Goal: Transaction & Acquisition: Purchase product/service

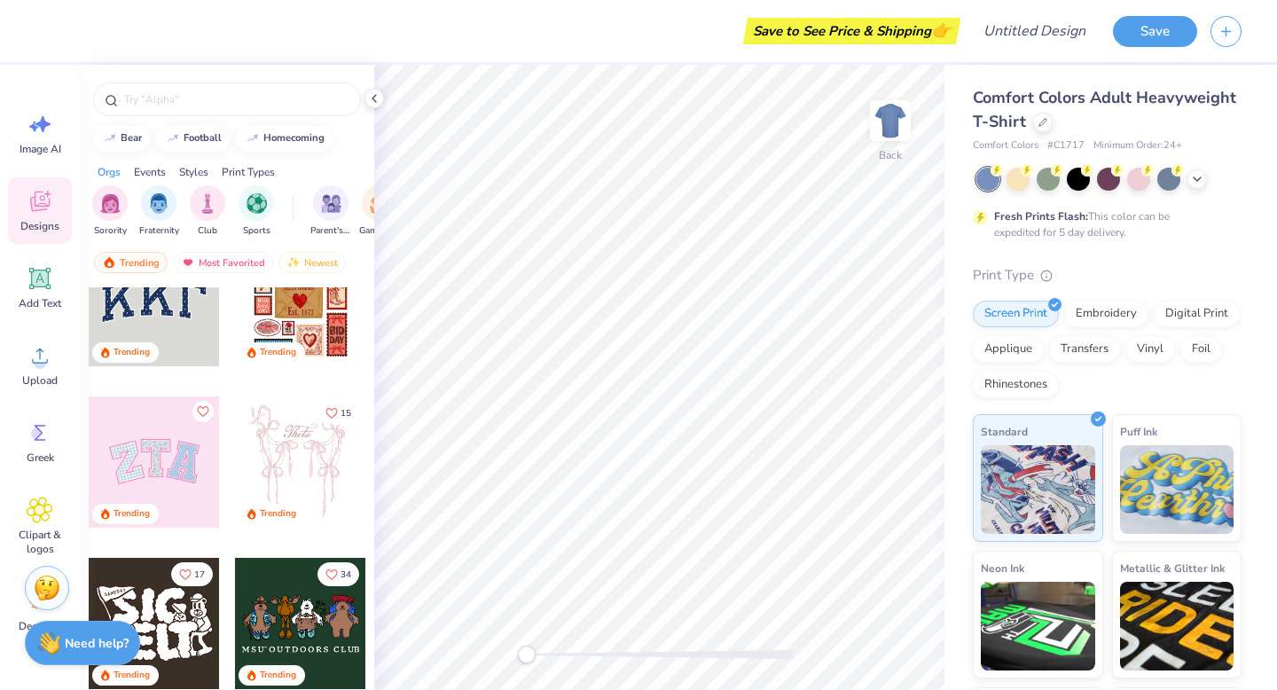
scroll to position [51, 0]
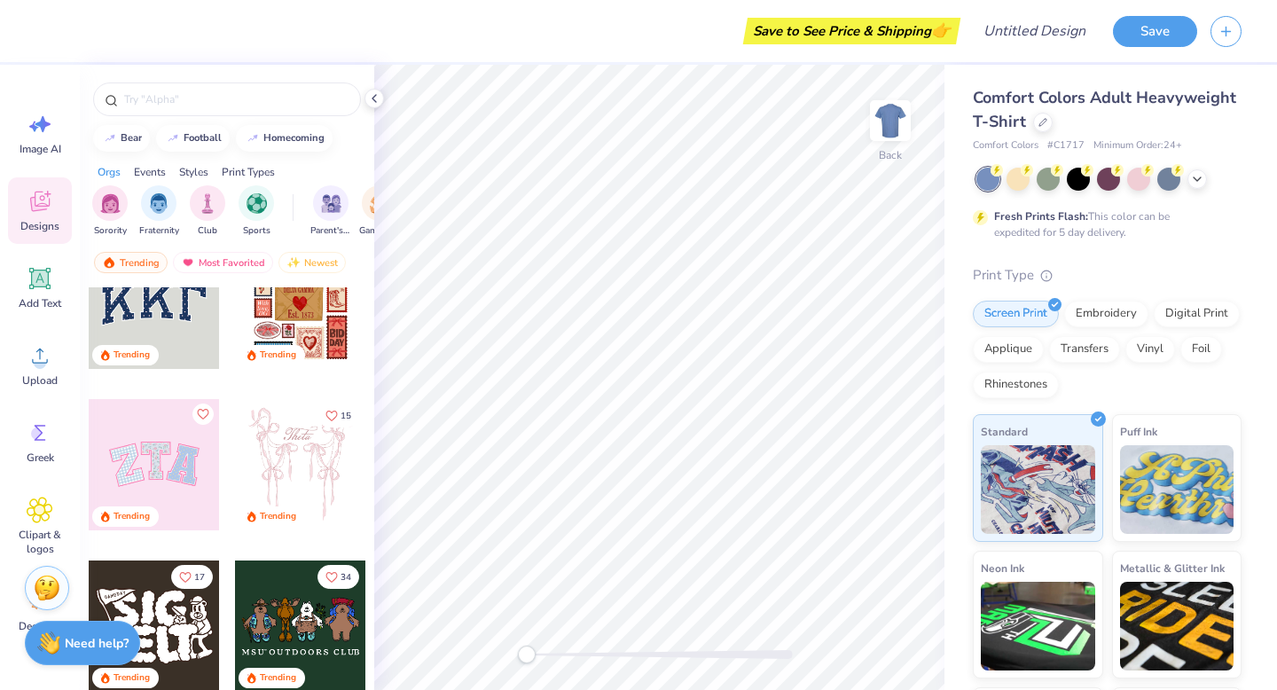
click at [160, 462] on div at bounding box center [154, 464] width 131 height 131
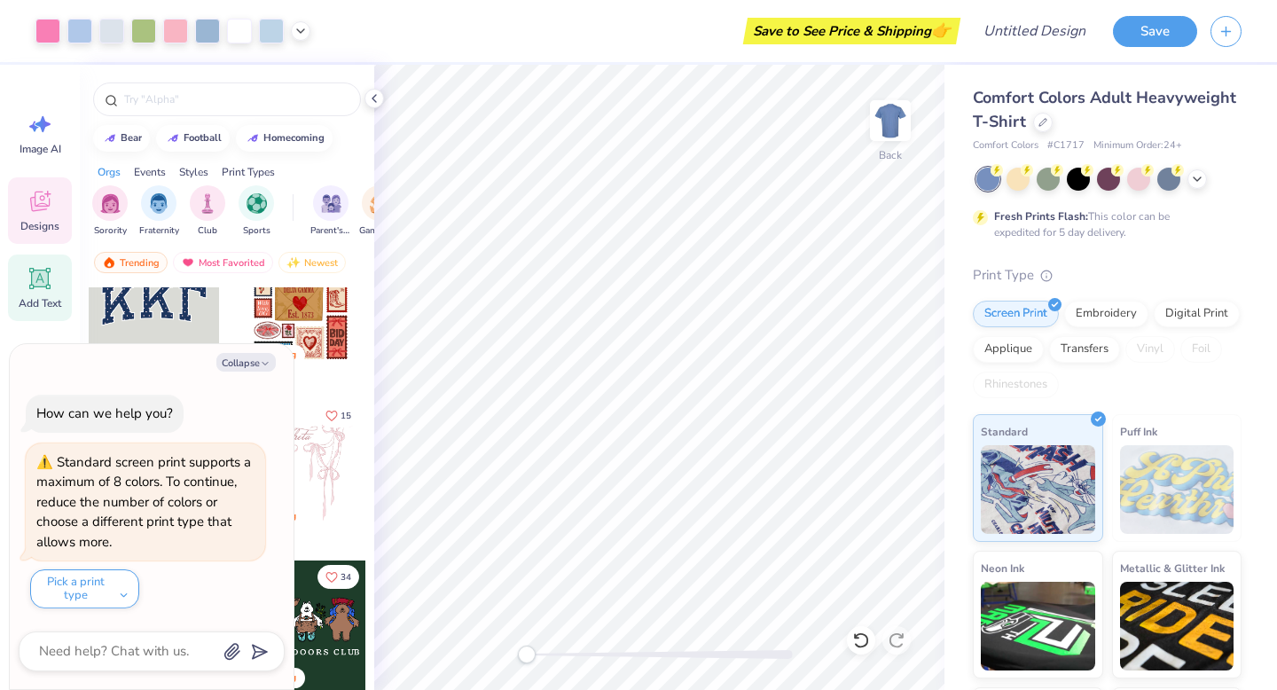
click at [34, 285] on icon at bounding box center [40, 278] width 17 height 17
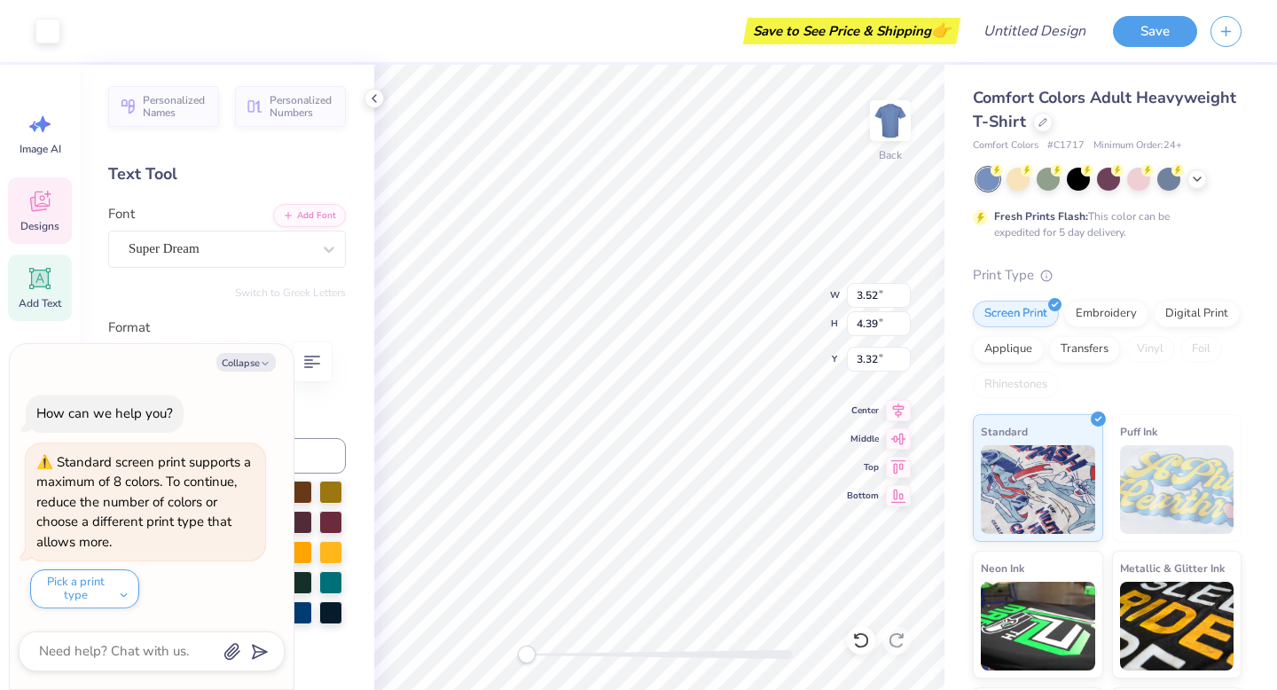
type textarea "x"
type input "3.52"
type input "4.39"
type input "3.32"
type textarea "x"
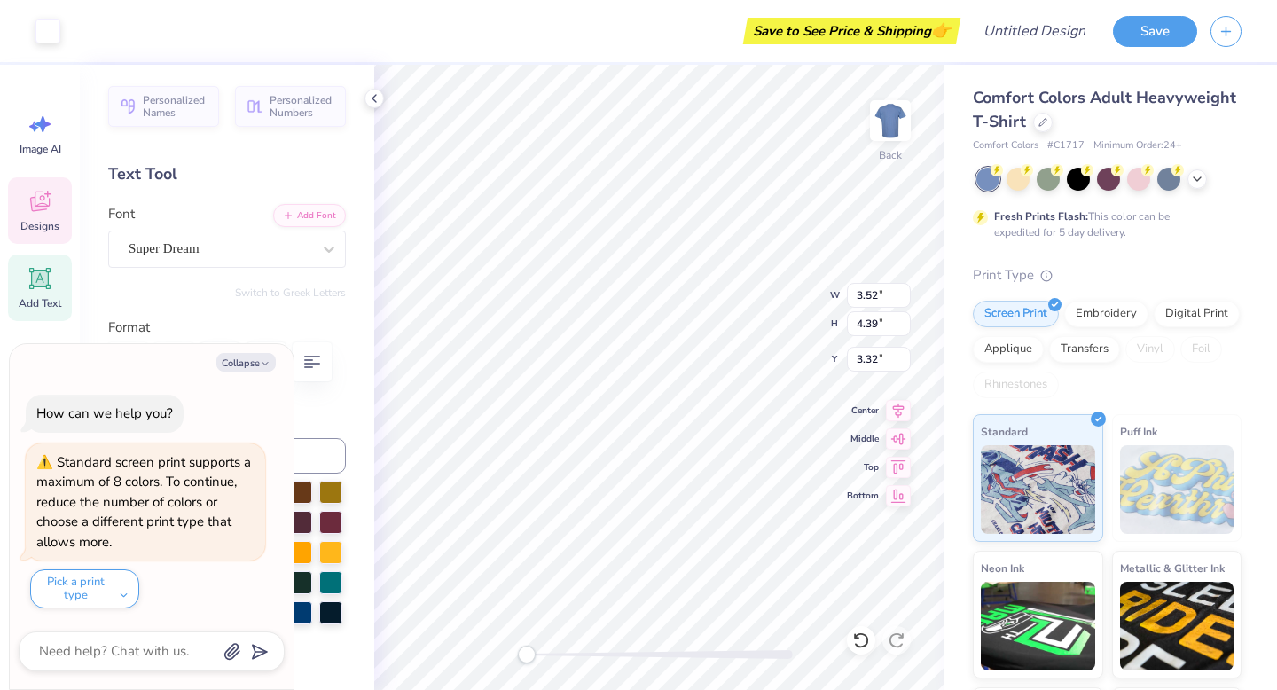
type input "5.59"
type input "1.62"
type input "11.69"
type textarea "x"
type textarea "TXT"
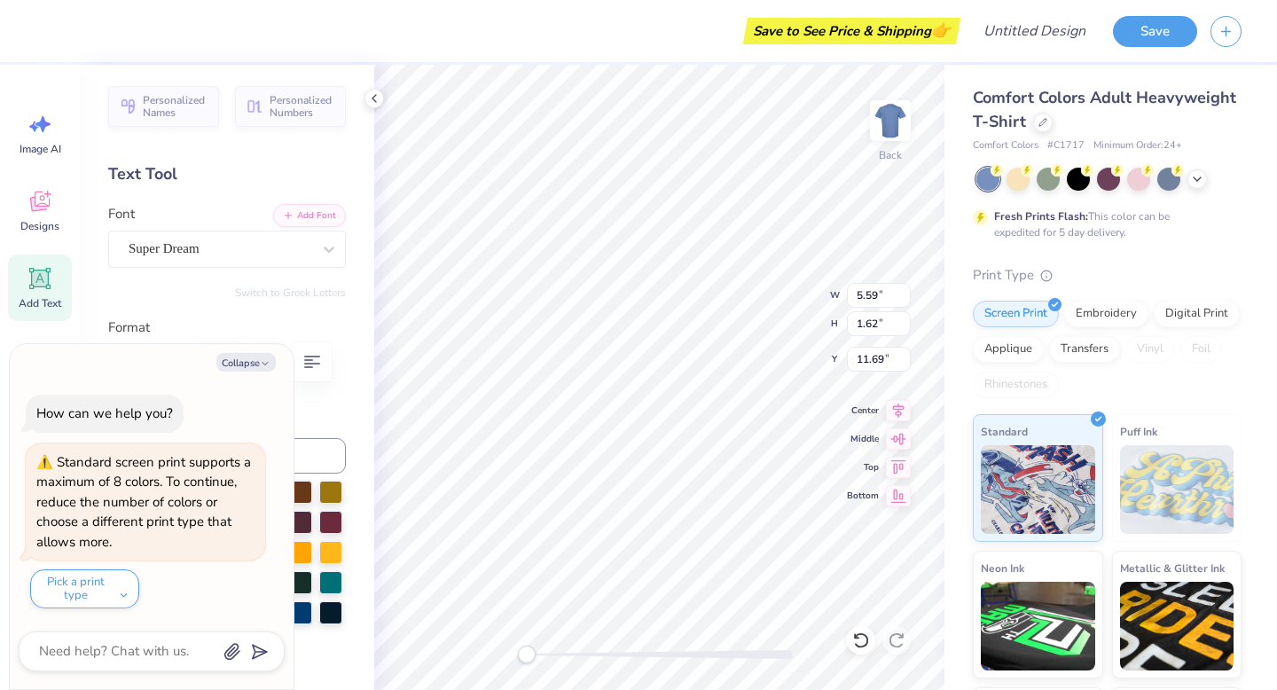
type textarea "x"
type input "4.30"
type input "1.61"
click at [38, 296] on span "Add Text" at bounding box center [40, 303] width 43 height 14
type textarea "x"
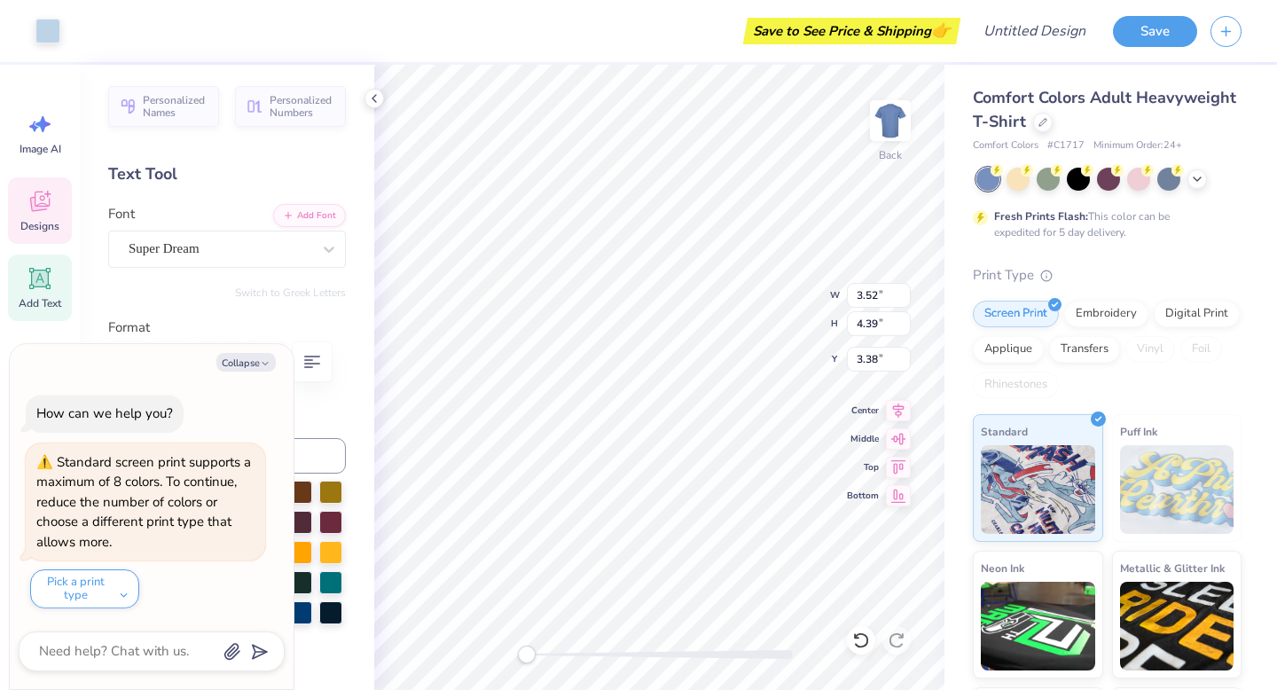
type input "5.59"
type input "1.62"
type input "11.69"
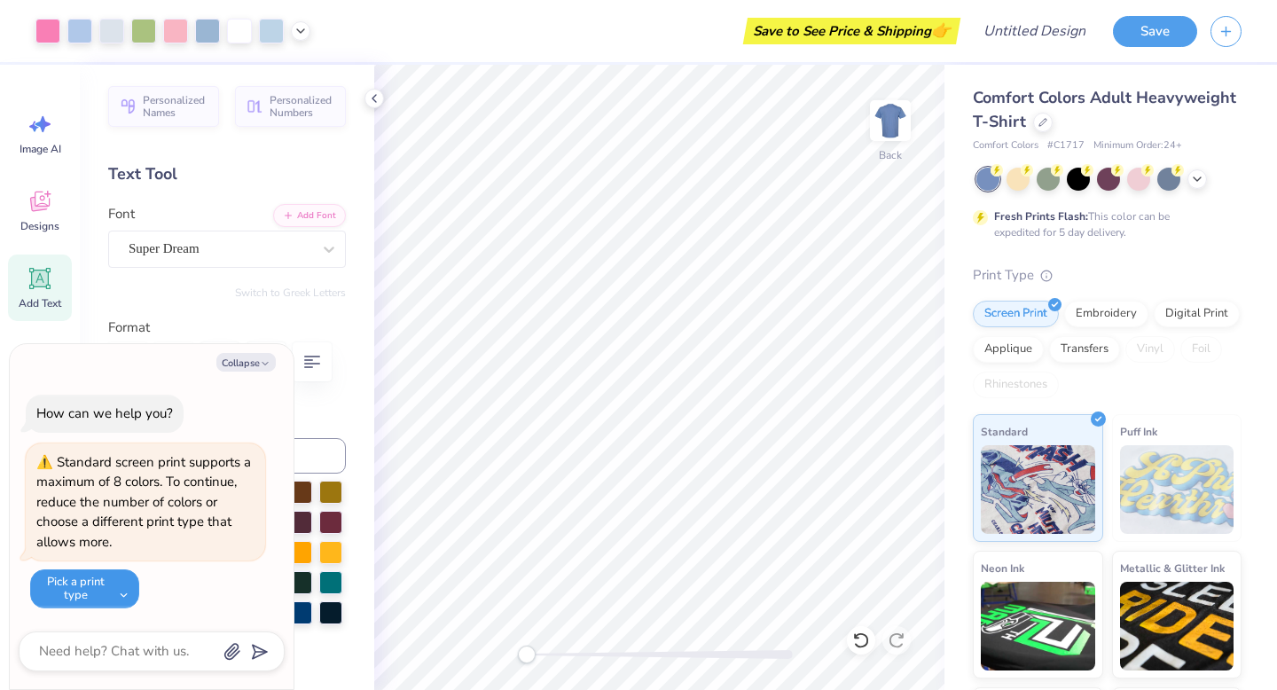
click at [115, 590] on button "Pick a print type" at bounding box center [84, 588] width 109 height 39
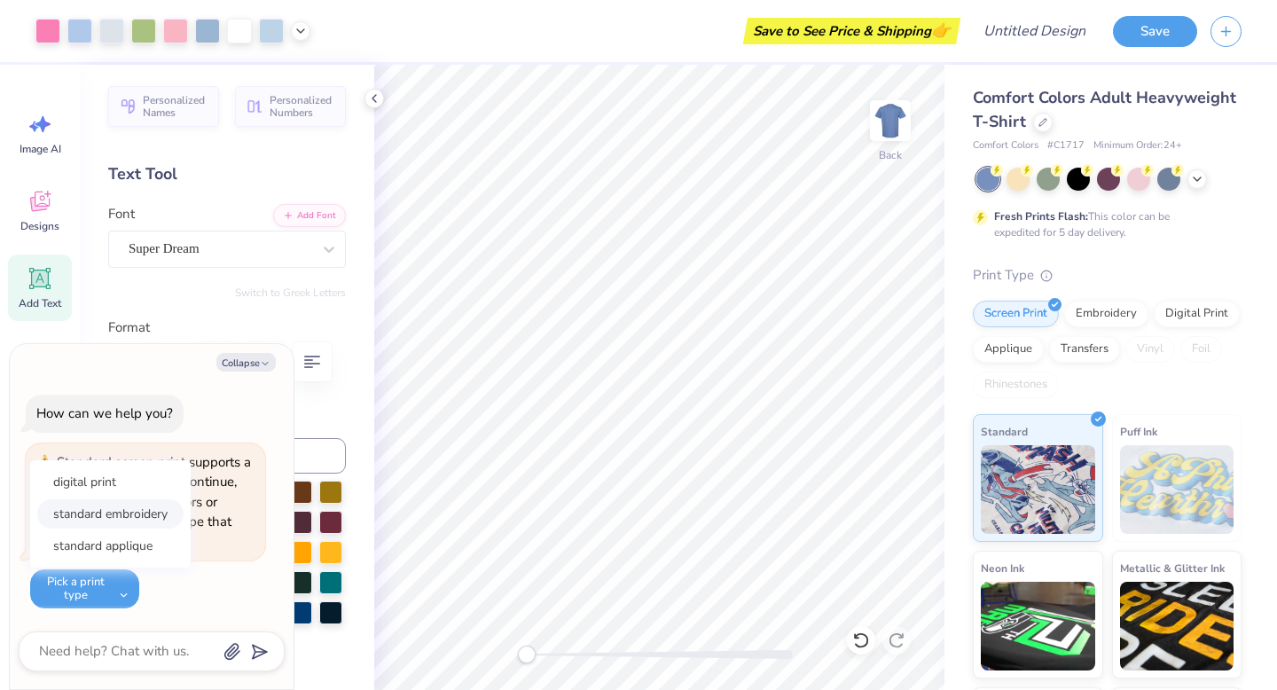
click at [128, 509] on button "standard embroidery" at bounding box center [110, 513] width 146 height 29
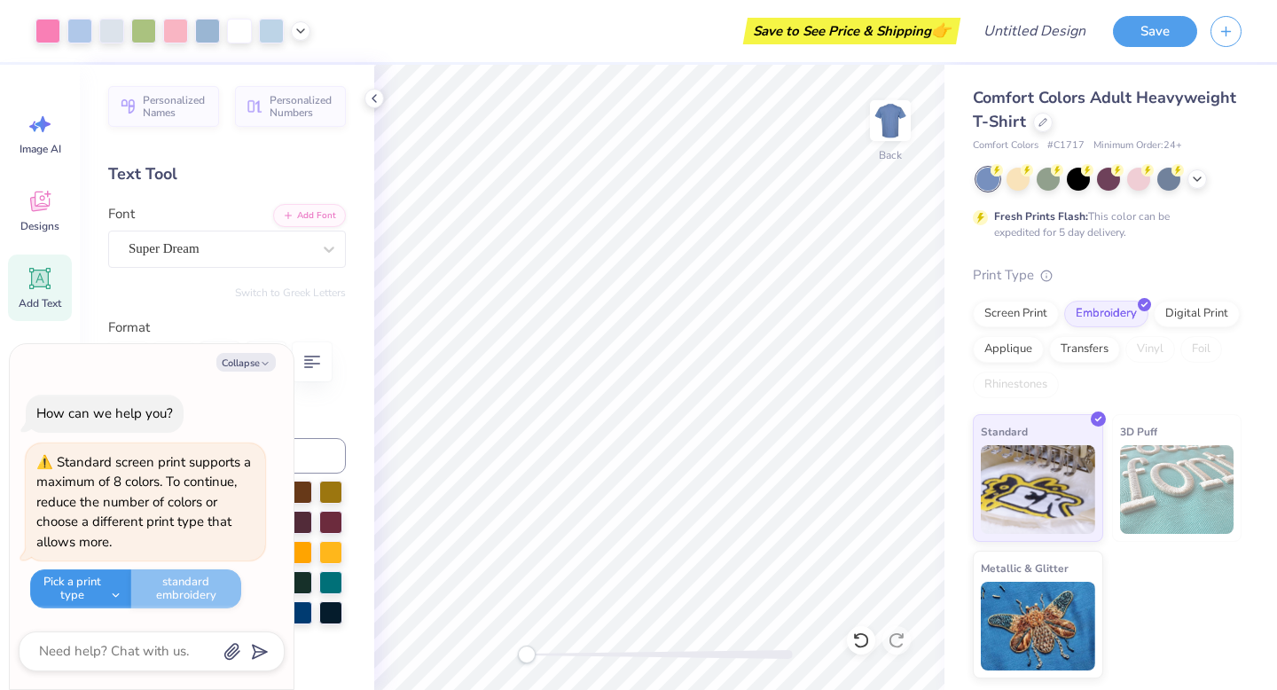
click at [105, 598] on button "Pick a print type" at bounding box center [80, 588] width 101 height 39
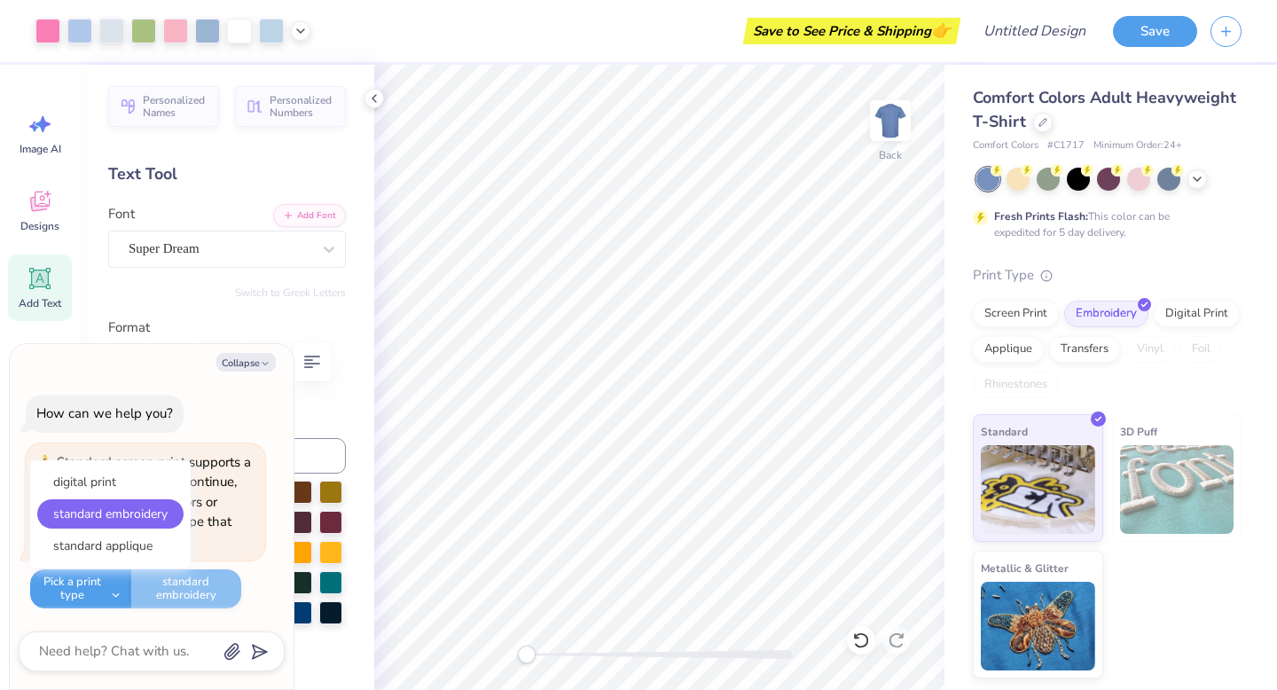
click at [220, 288] on div "Switch to Greek Letters" at bounding box center [227, 292] width 238 height 14
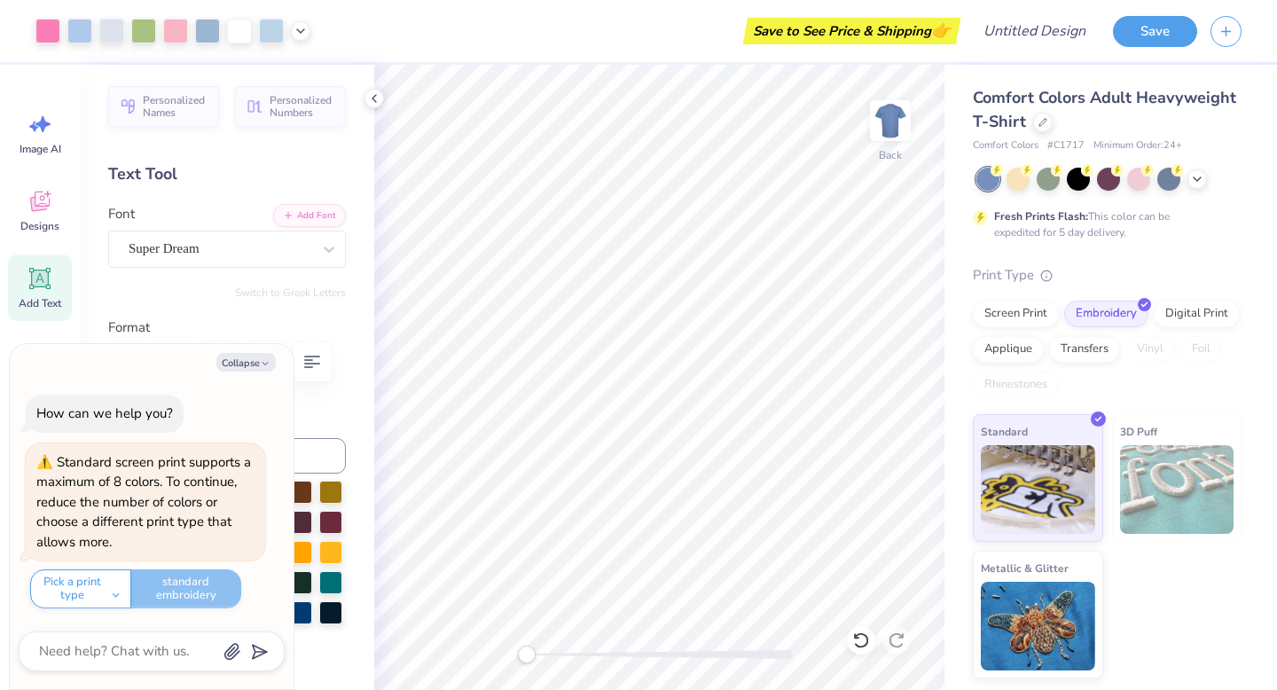
click at [176, 340] on div "Format" at bounding box center [227, 352] width 238 height 70
click at [255, 363] on button "Collapse" at bounding box center [245, 362] width 59 height 19
type textarea "x"
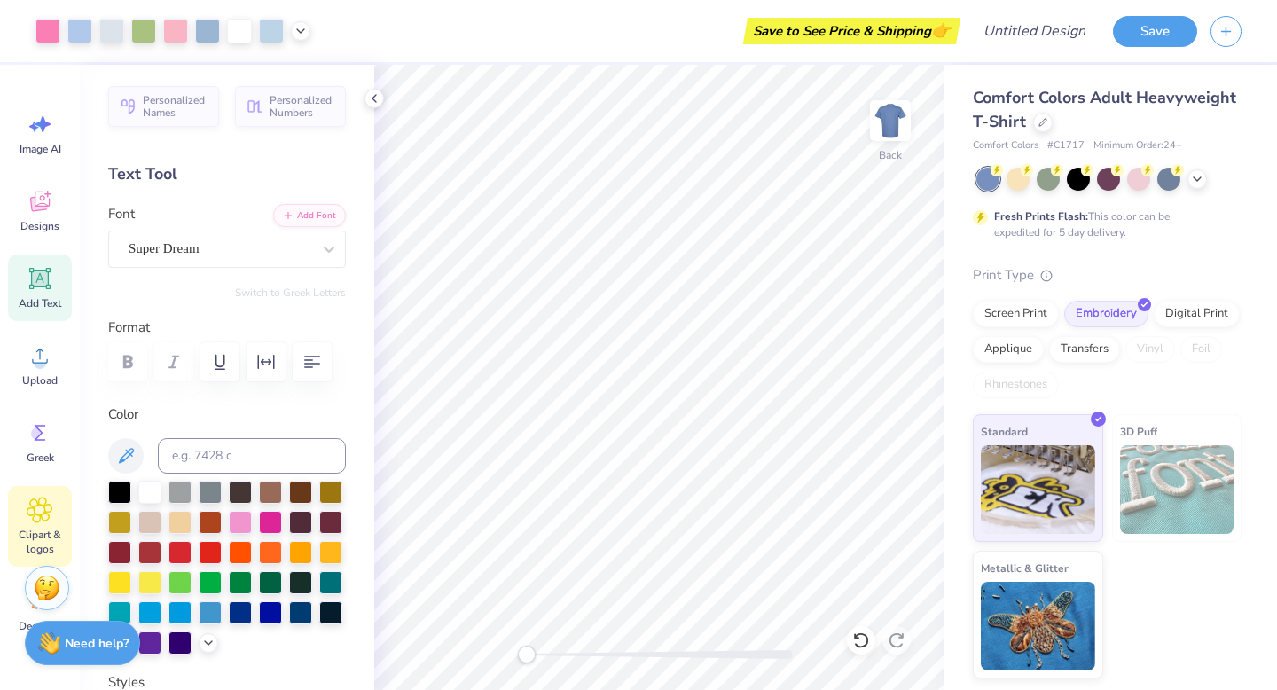
scroll to position [87, 0]
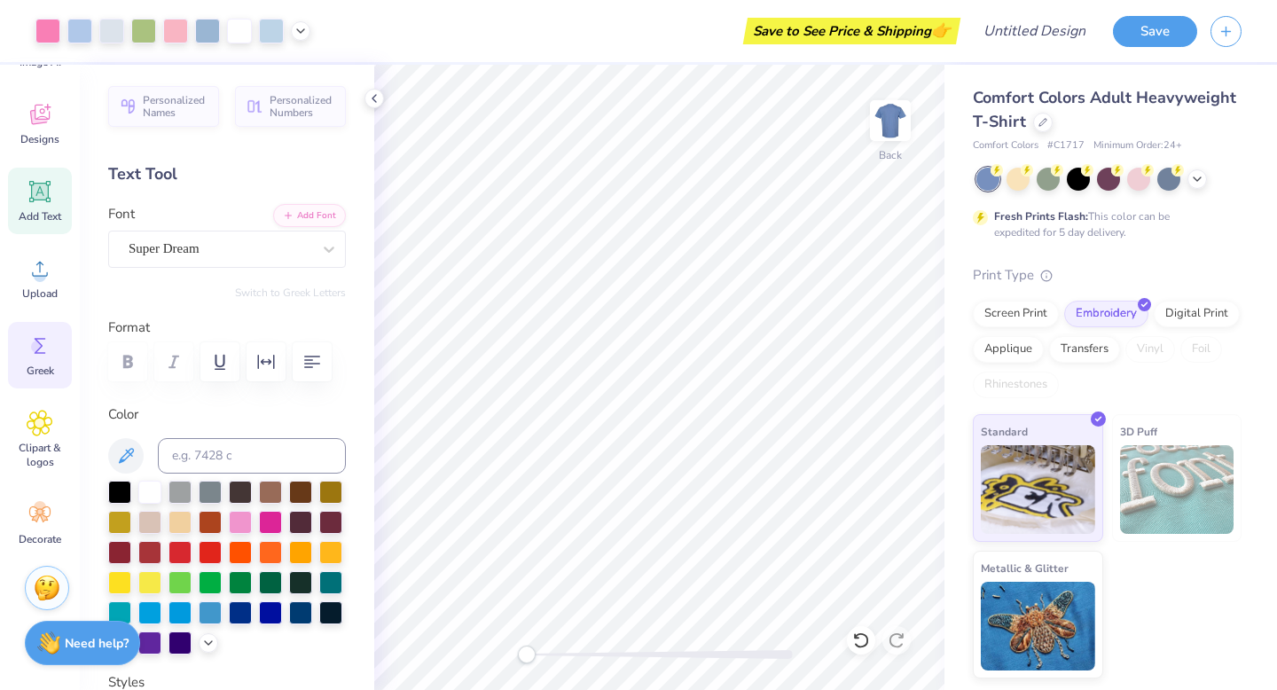
click at [19, 324] on div "Greek" at bounding box center [40, 355] width 64 height 66
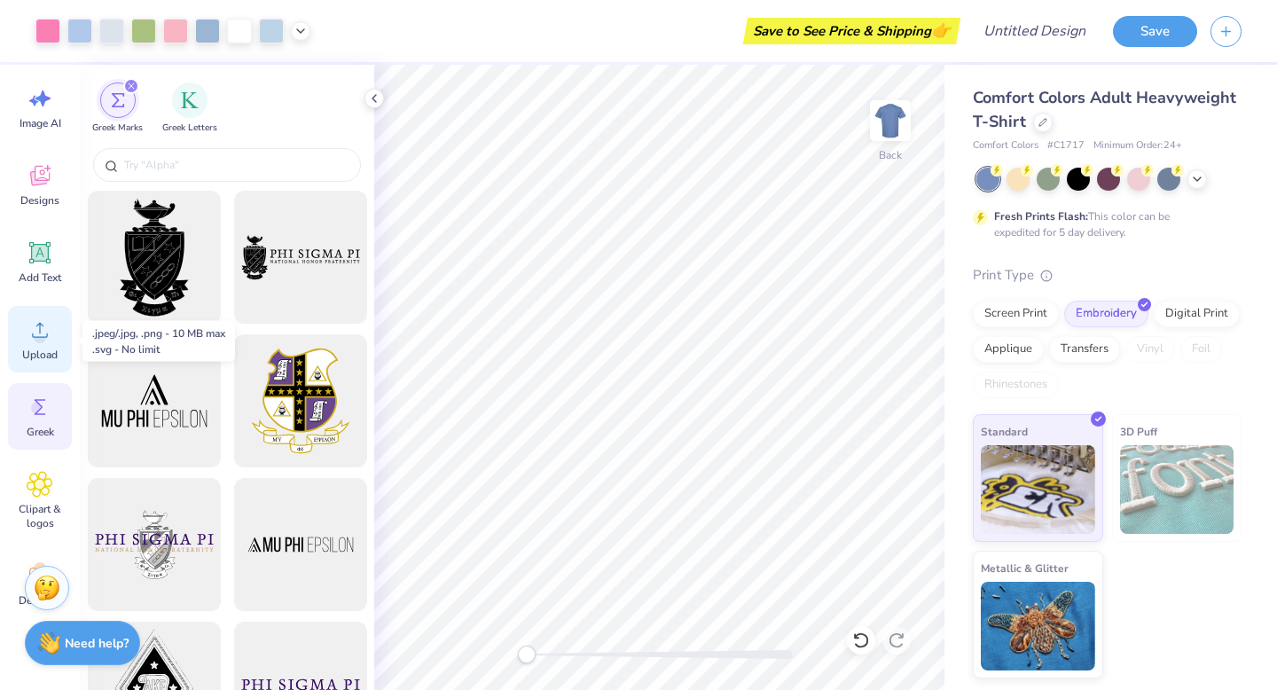
scroll to position [24, 0]
click at [185, 175] on div at bounding box center [227, 165] width 268 height 34
click at [184, 160] on input "text" at bounding box center [235, 165] width 227 height 18
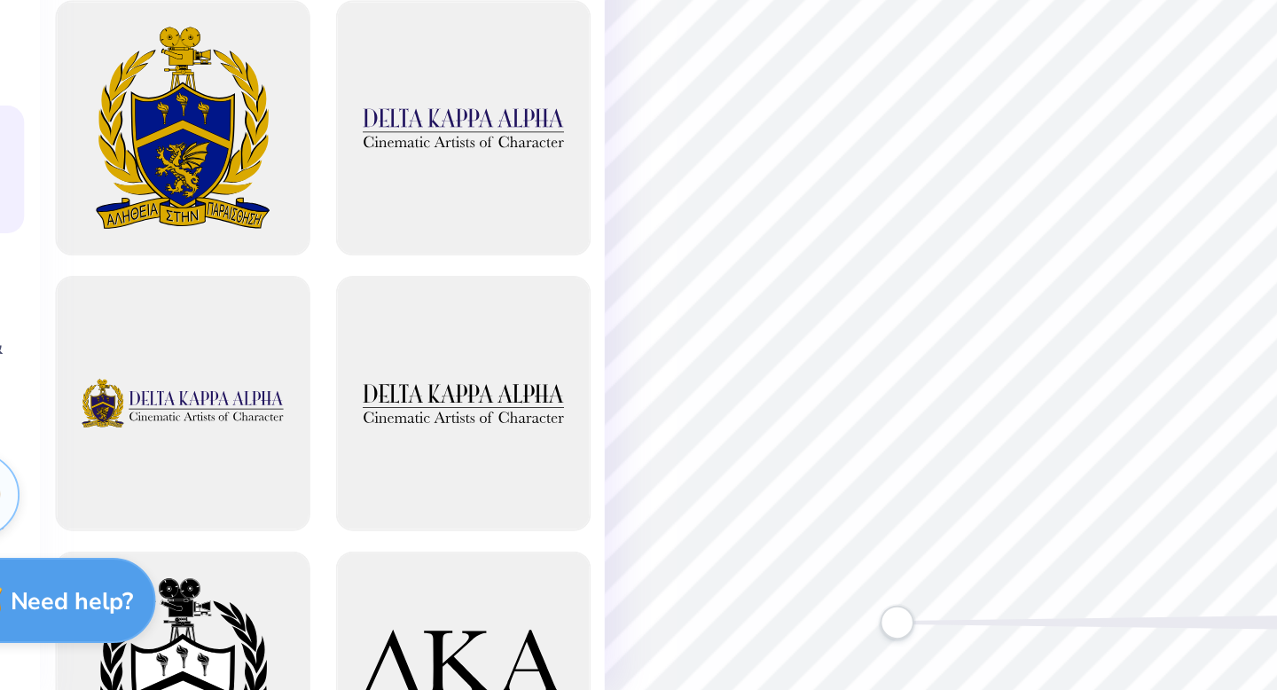
scroll to position [146, 0]
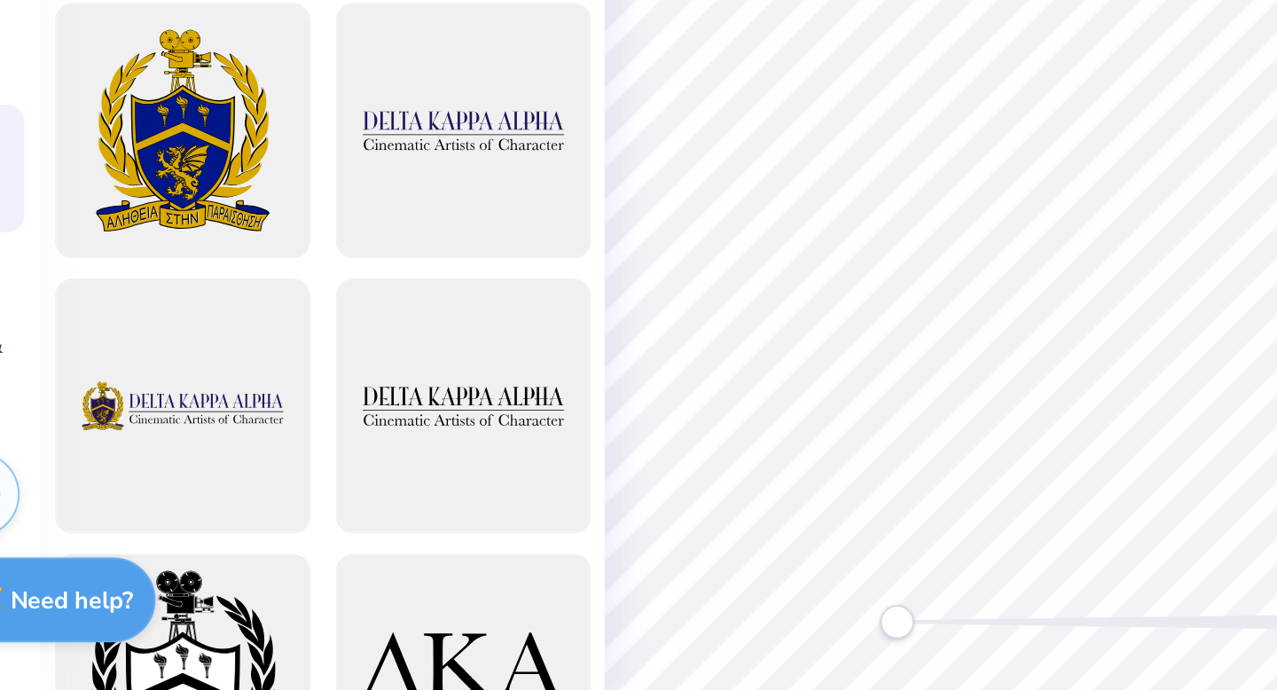
type input "Delta kappa alpha"
click at [166, 652] on div at bounding box center [154, 686] width 146 height 146
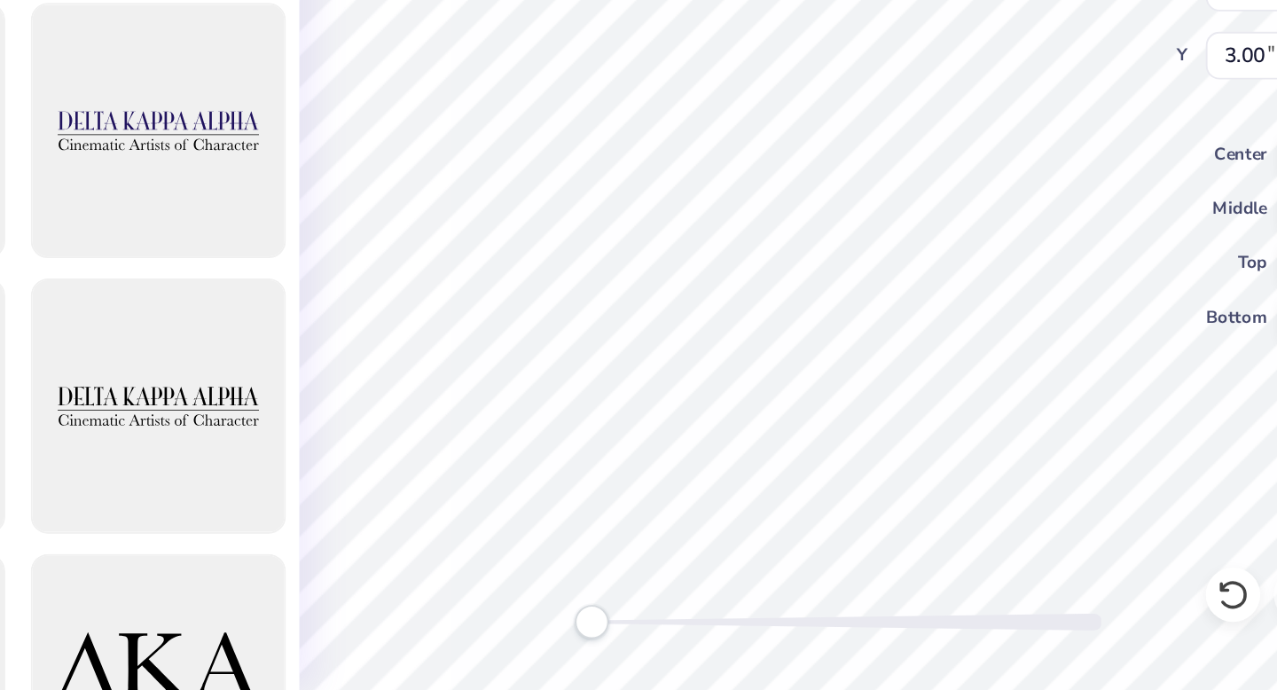
scroll to position [0, 0]
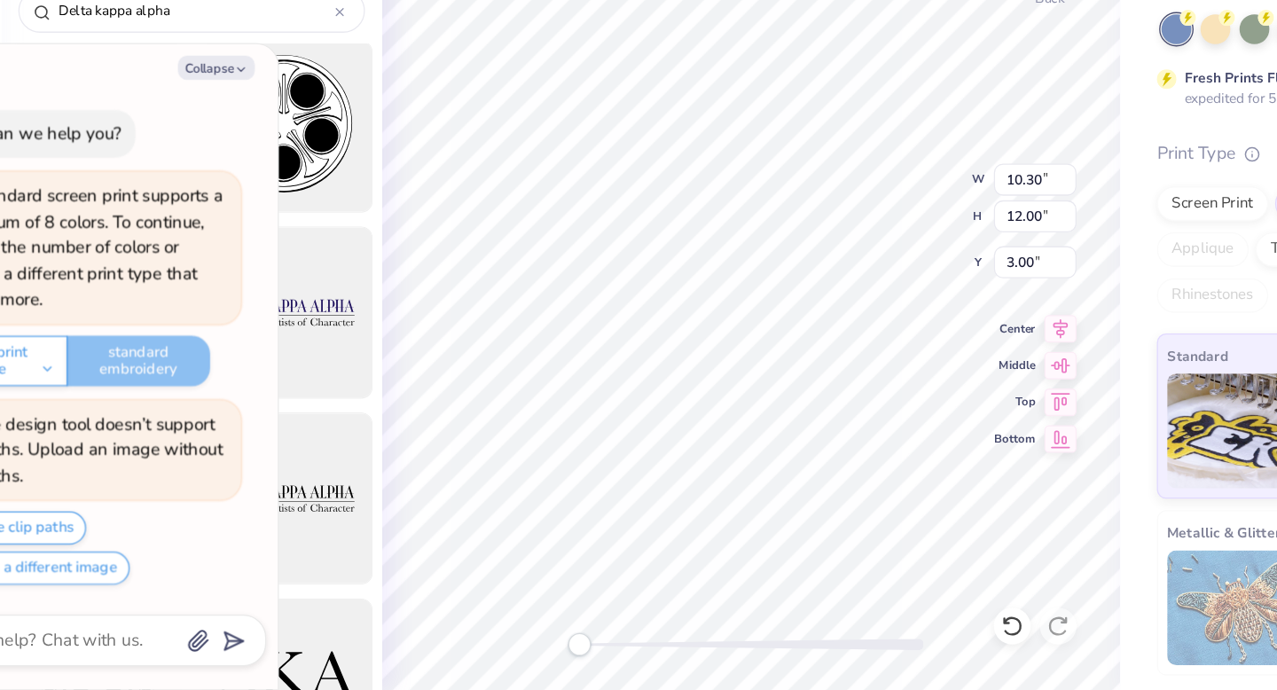
type textarea "x"
type input "10.26"
type input "11.95"
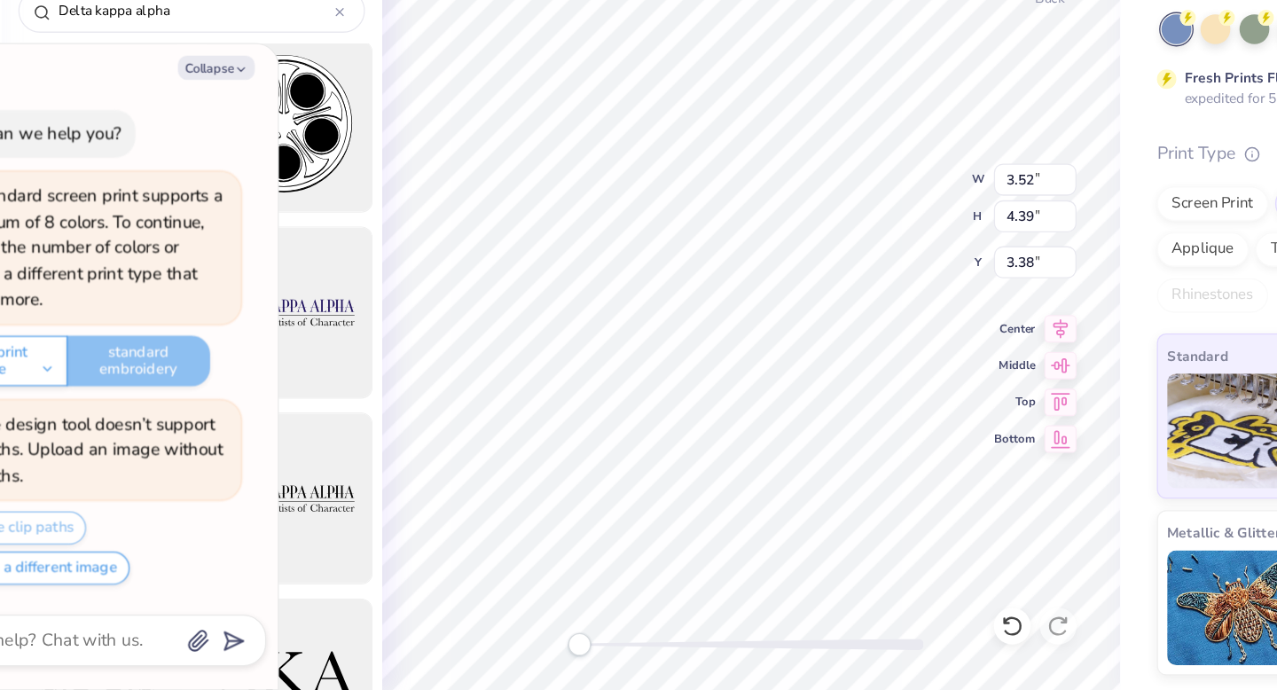
type textarea "x"
type input "6.41"
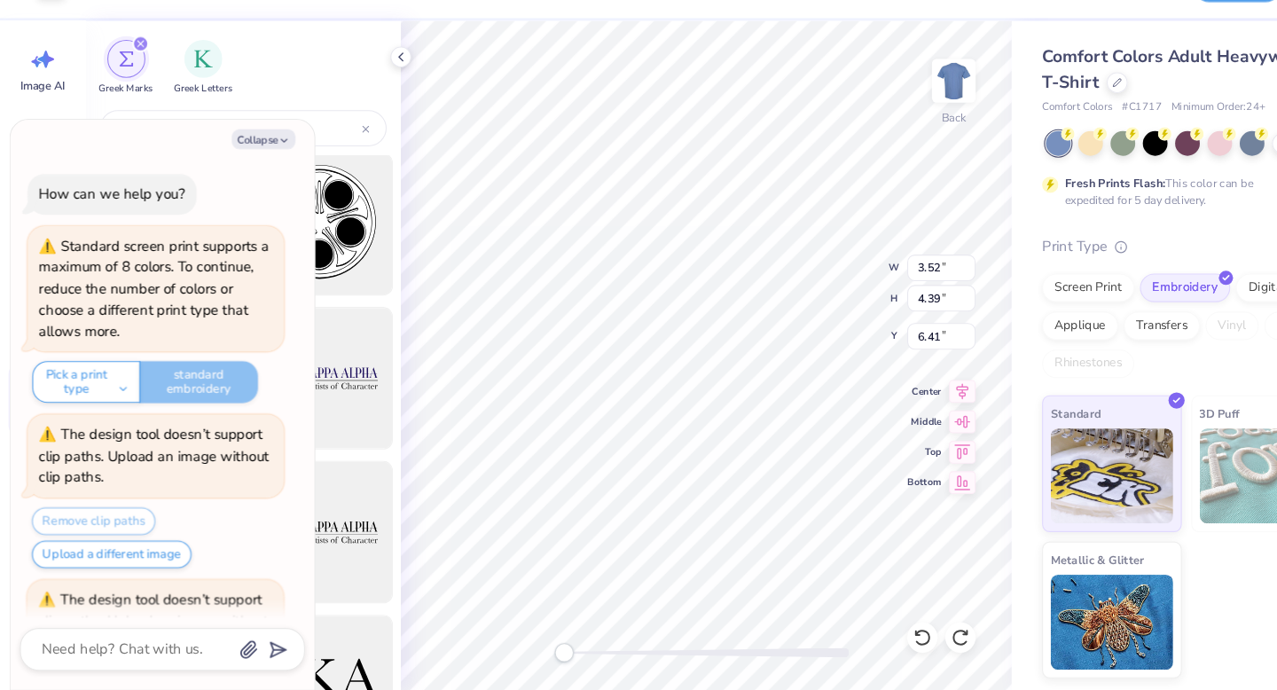
type textarea "x"
type input "5.59"
type input "1.62"
type input "11.69"
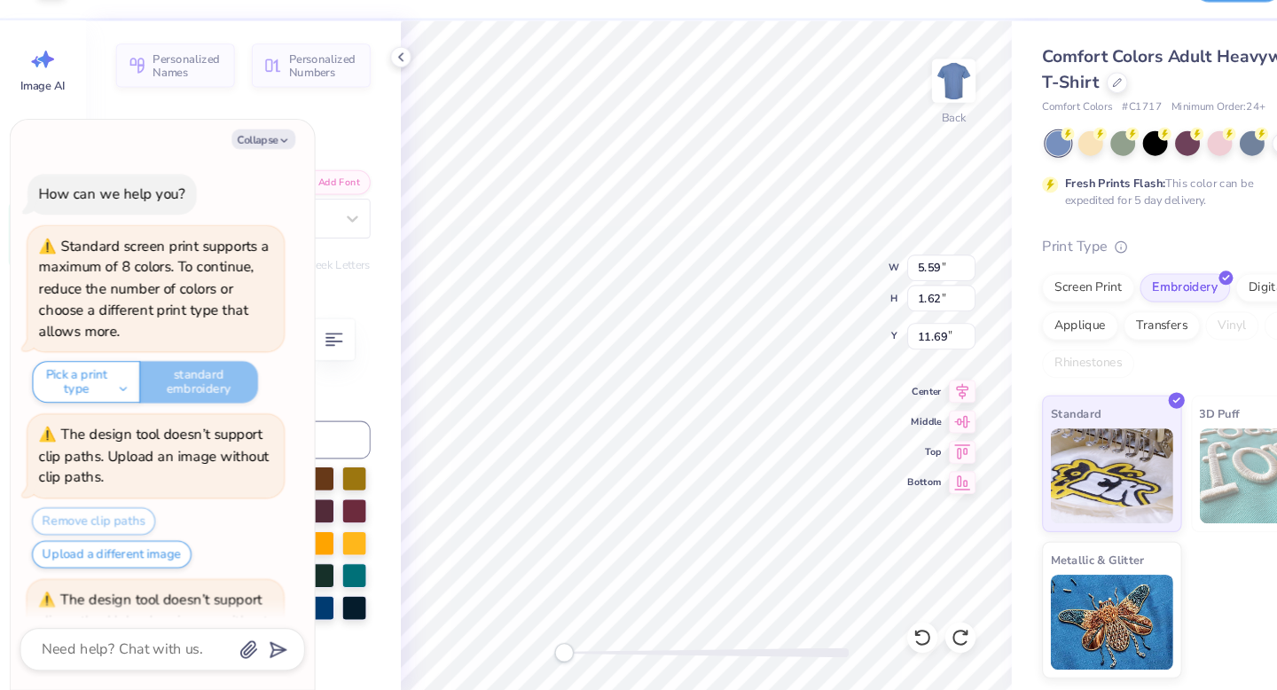
scroll to position [121, 0]
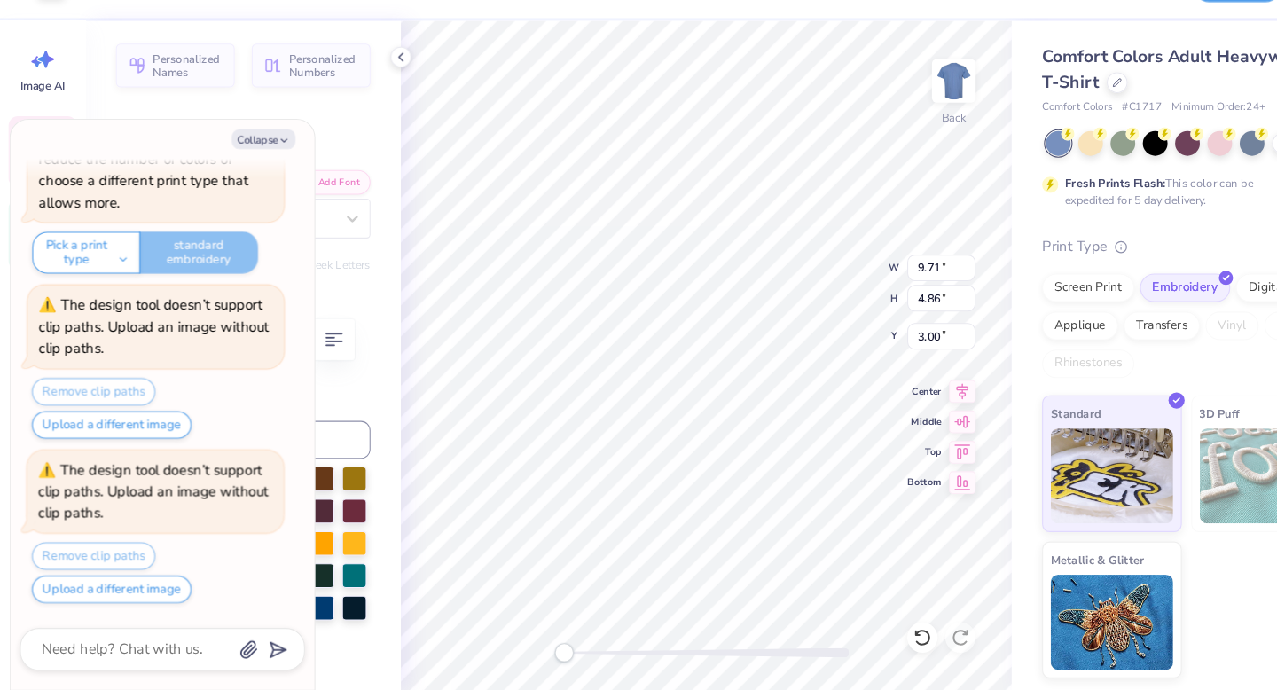
type textarea "x"
type input "9.54"
type input "4.70"
type input "3.07"
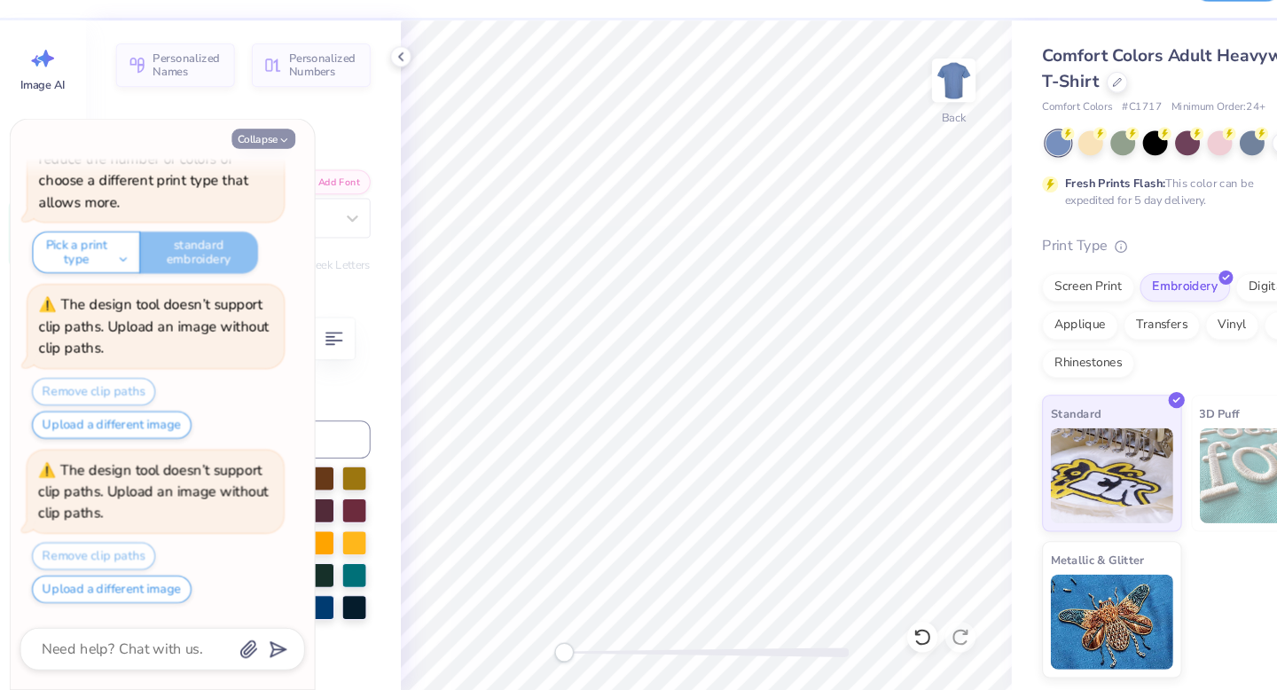
click at [227, 172] on button "Collapse" at bounding box center [245, 175] width 59 height 19
type textarea "x"
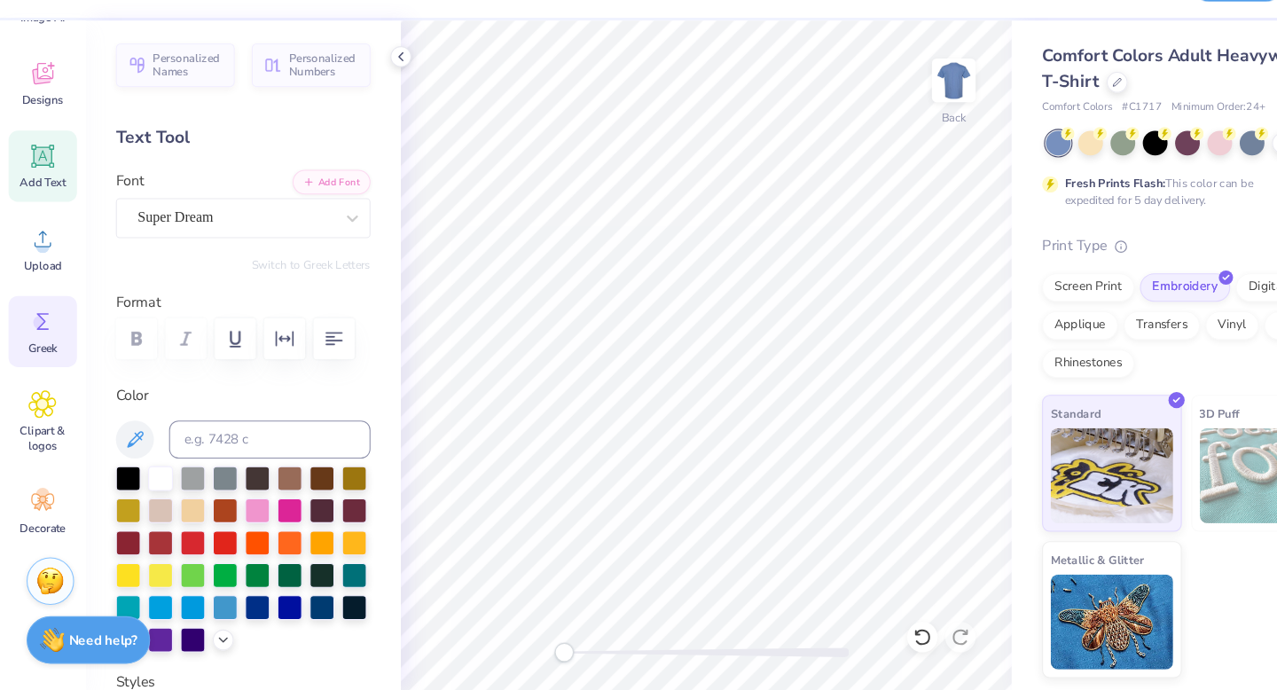
click at [27, 357] on icon at bounding box center [40, 345] width 27 height 27
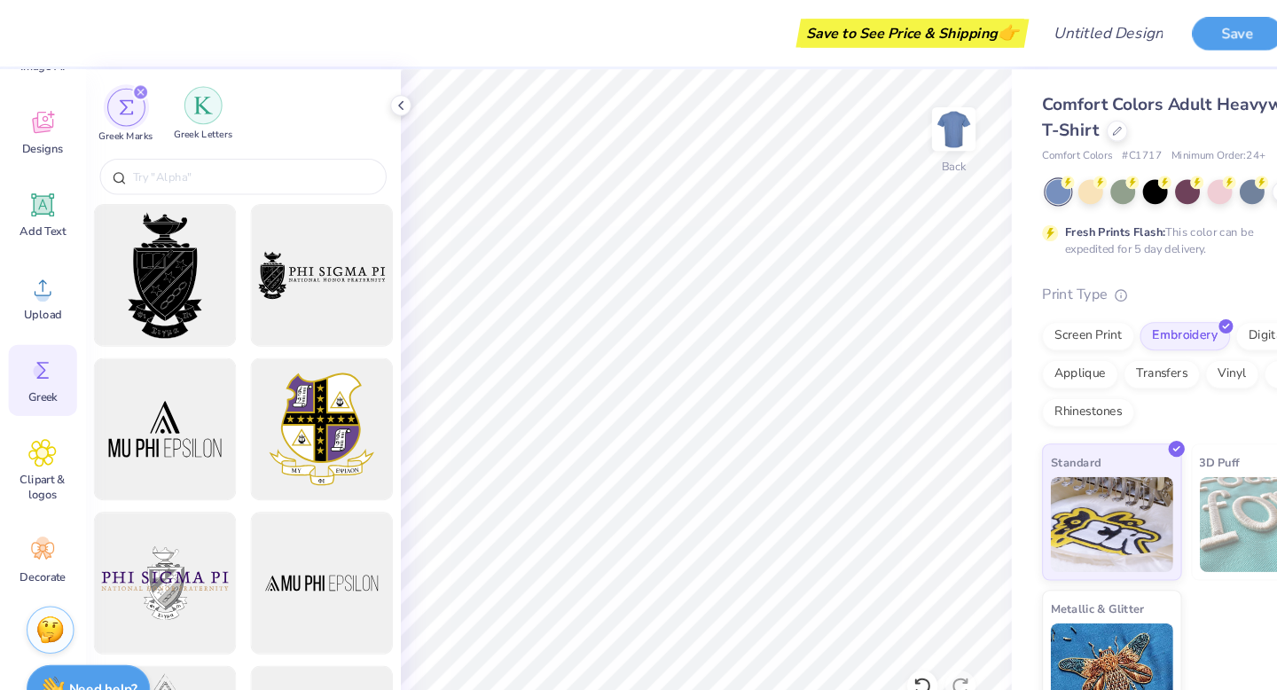
click at [184, 101] on img "filter for Greek Letters" at bounding box center [190, 99] width 18 height 18
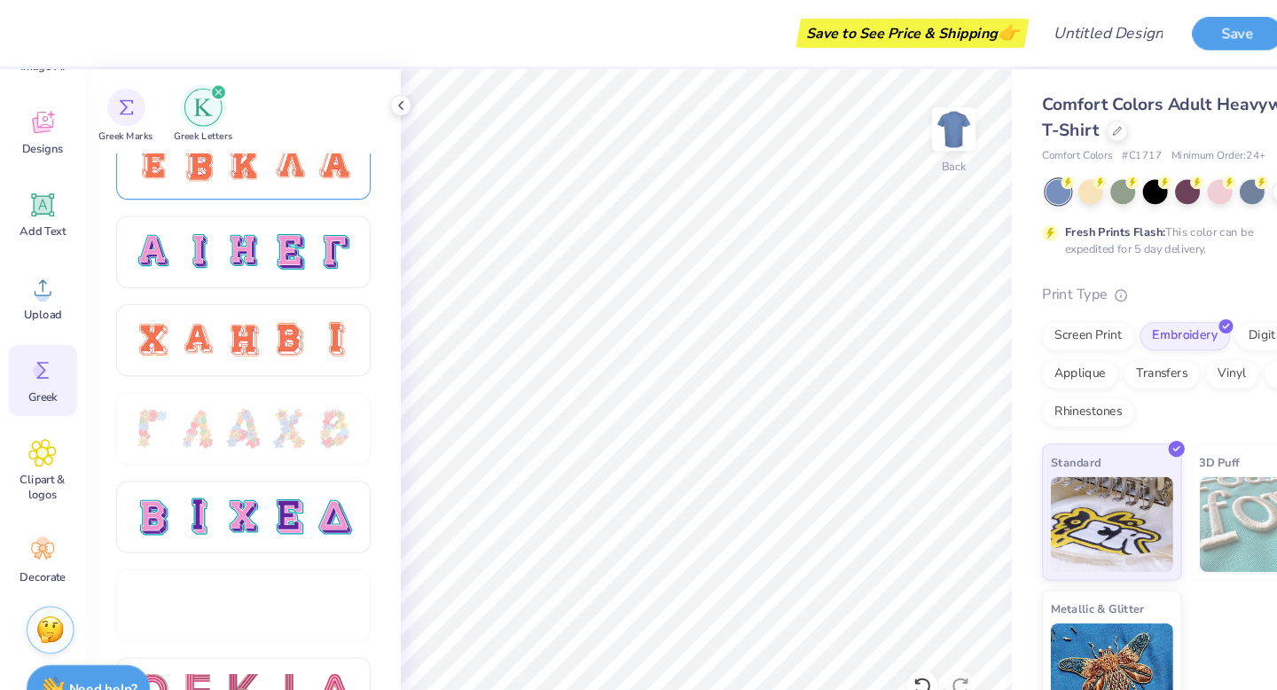
scroll to position [1200, 0]
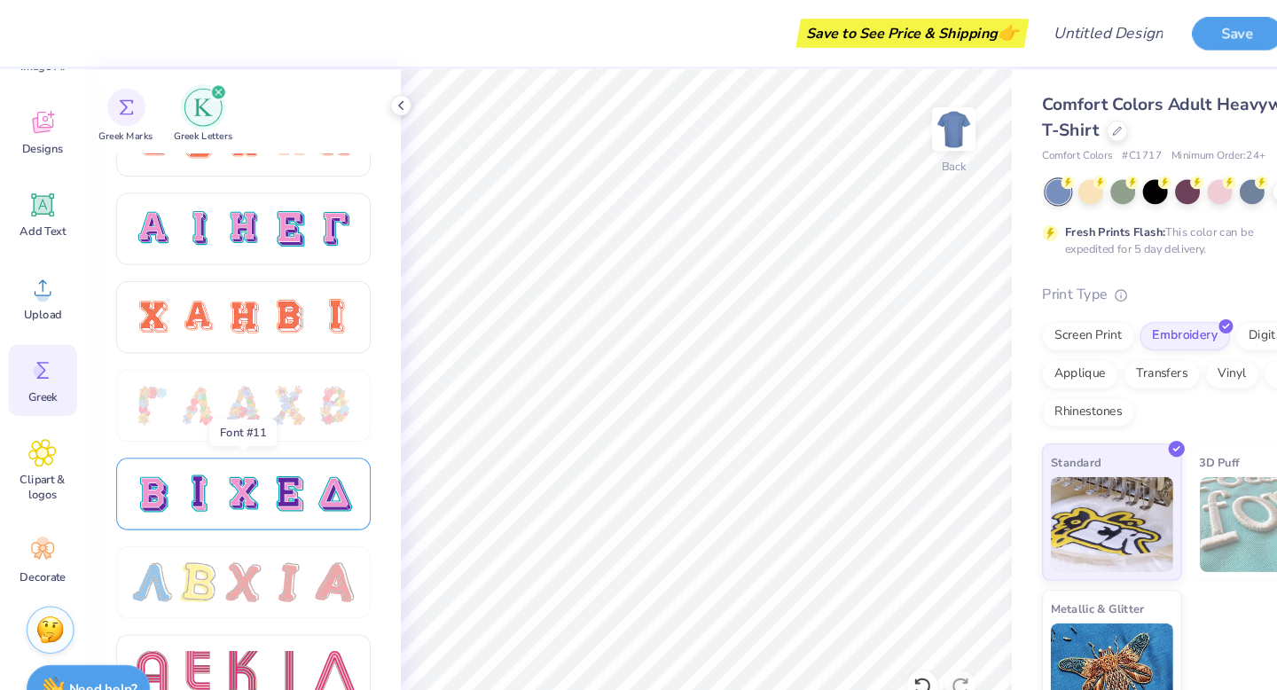
click at [235, 482] on div at bounding box center [227, 460] width 238 height 67
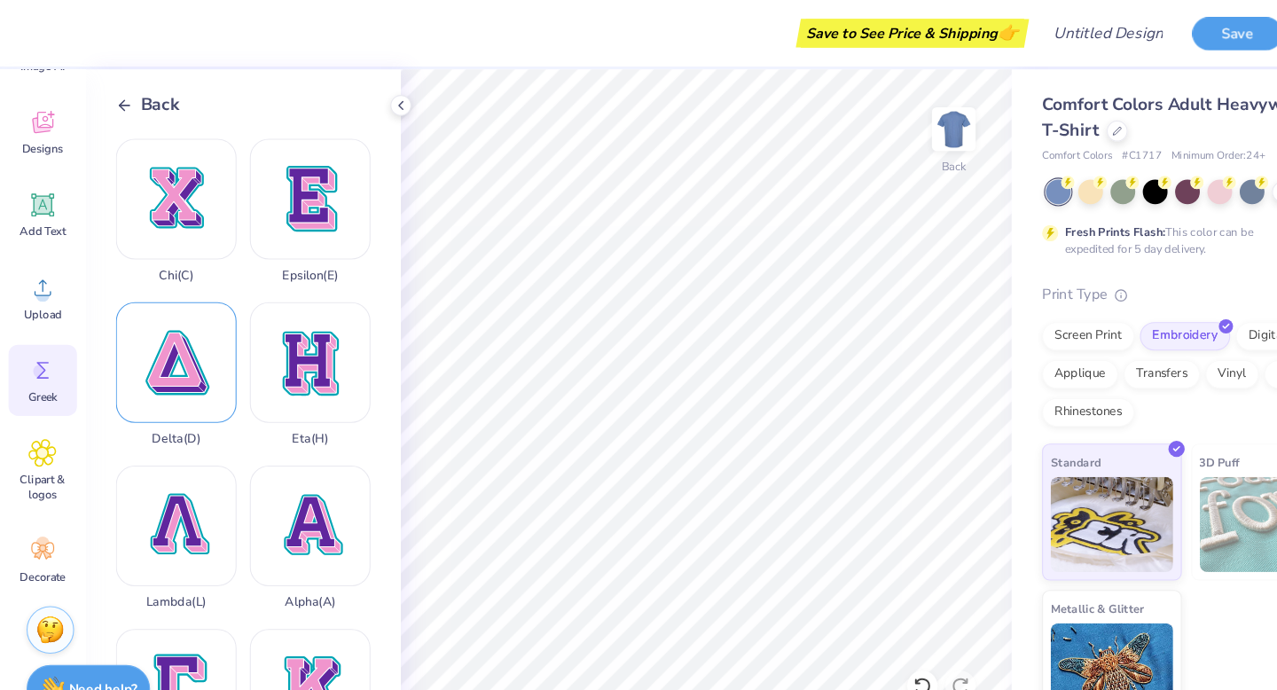
scroll to position [152, 0]
click at [161, 321] on div "Delta ( D )" at bounding box center [164, 348] width 113 height 135
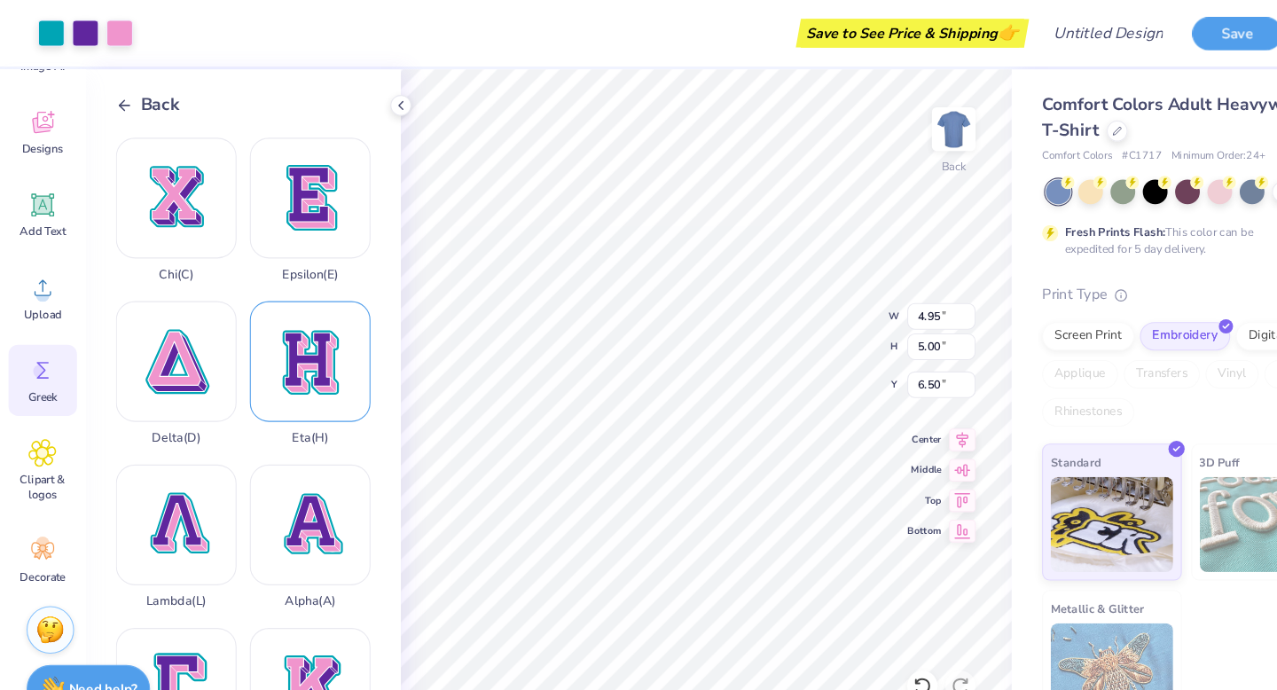
type input "4.95"
type input "5.00"
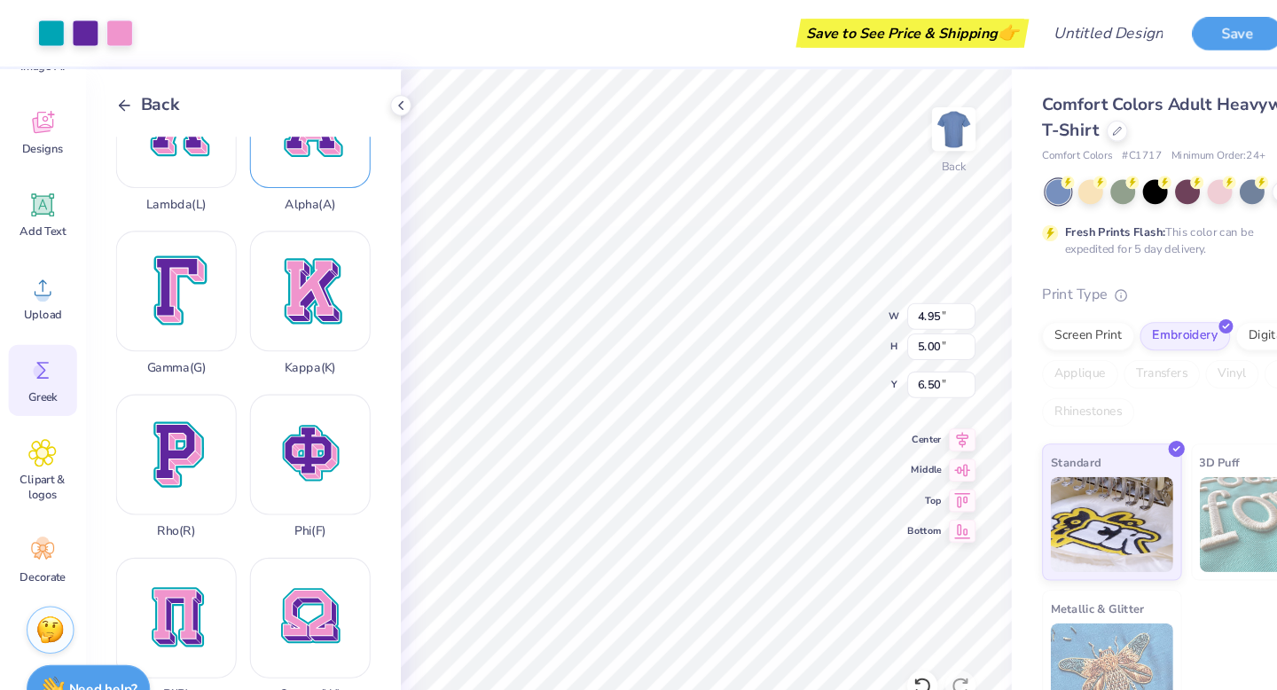
scroll to position [487, 0]
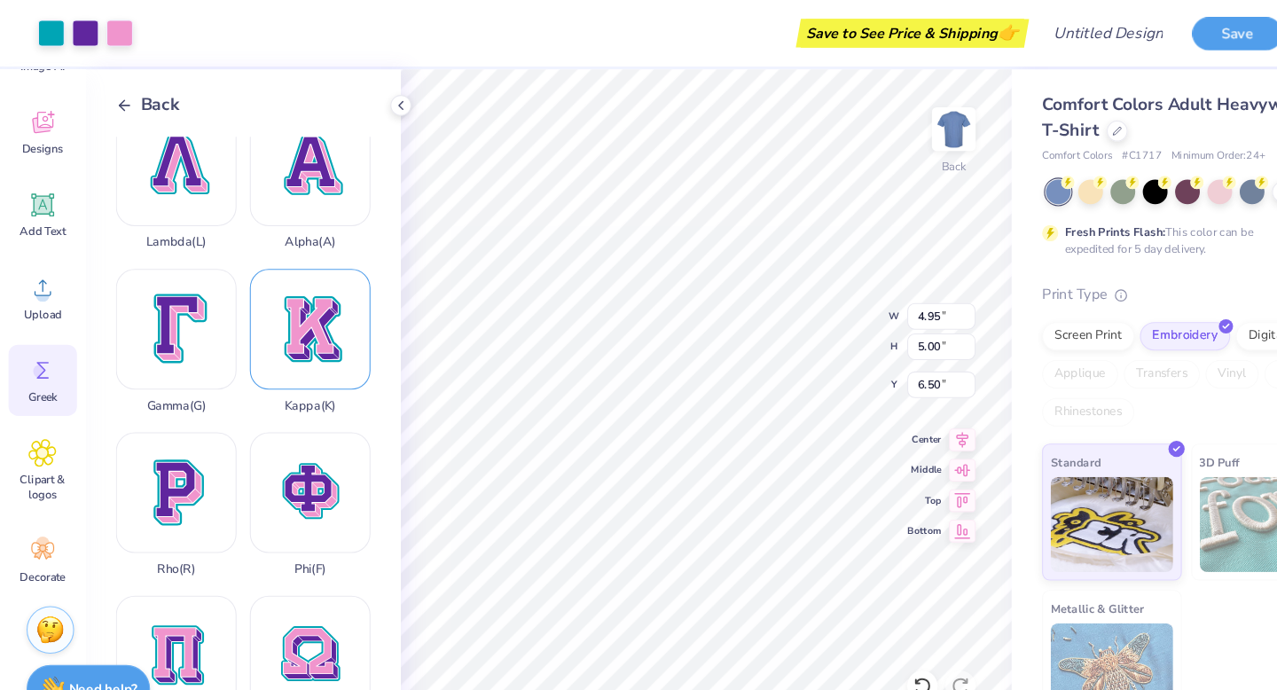
click at [269, 315] on div "Kappa ( K )" at bounding box center [289, 318] width 113 height 135
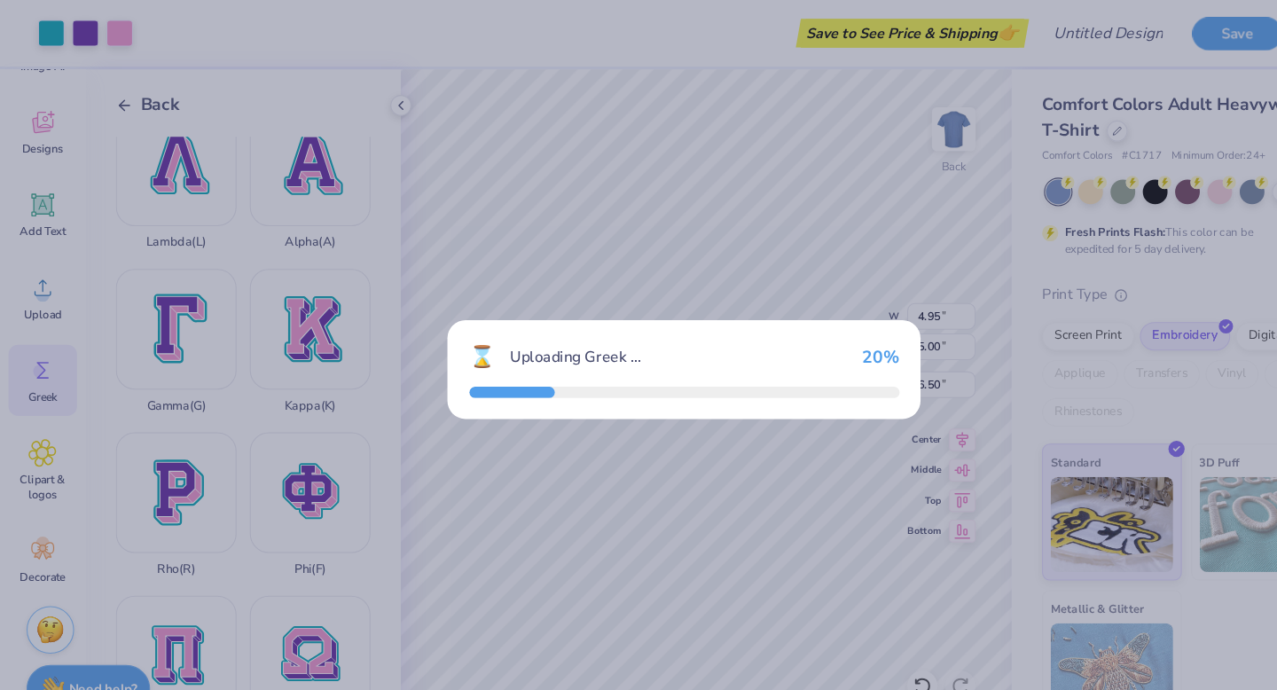
type input "10.52"
type input "12.00"
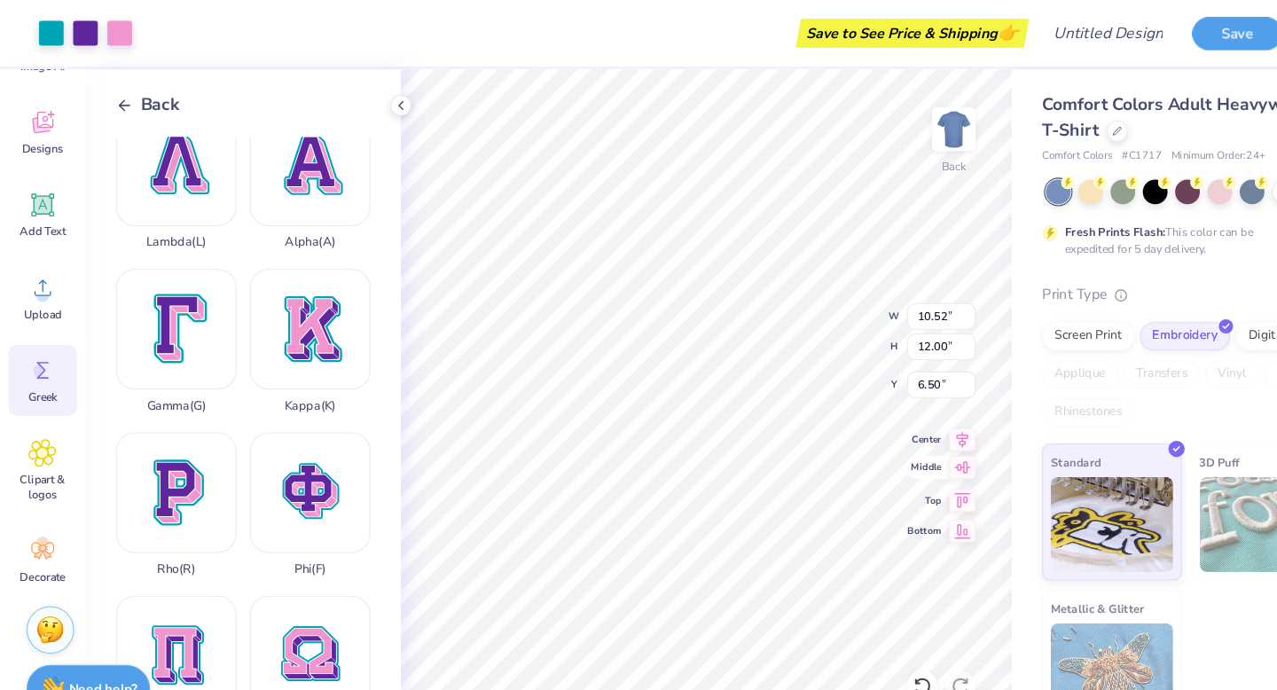
type input "4.72"
type input "5.38"
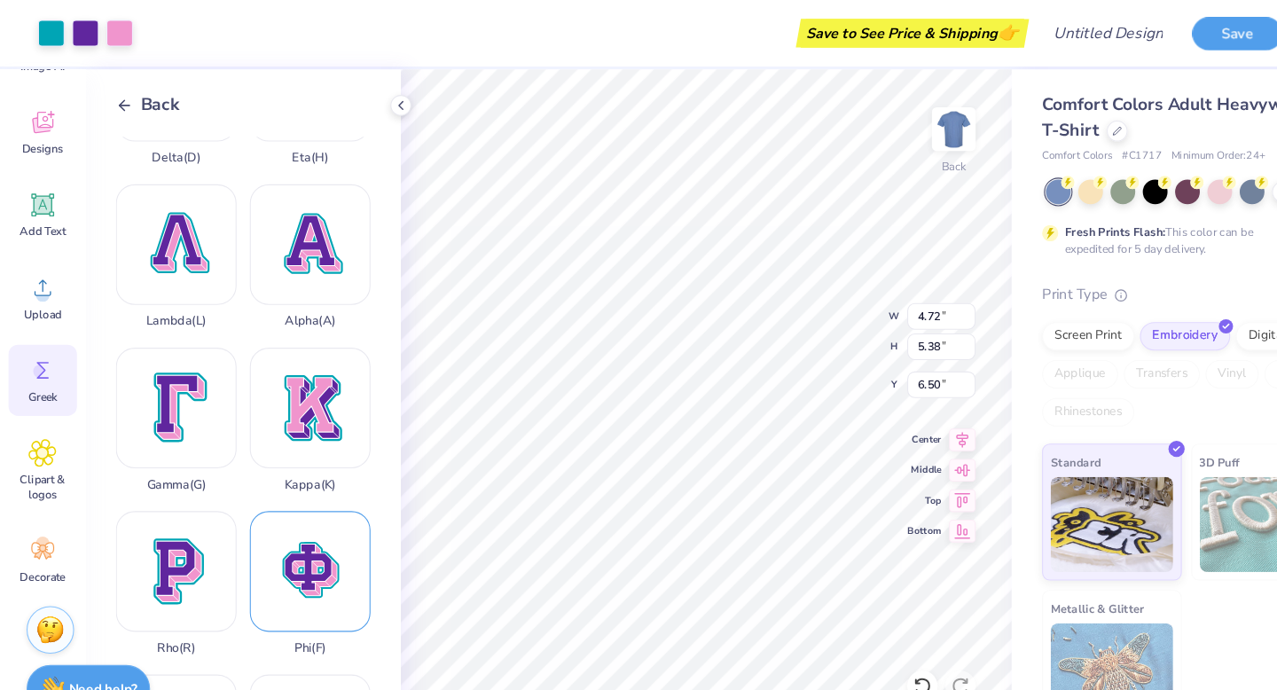
scroll to position [398, 0]
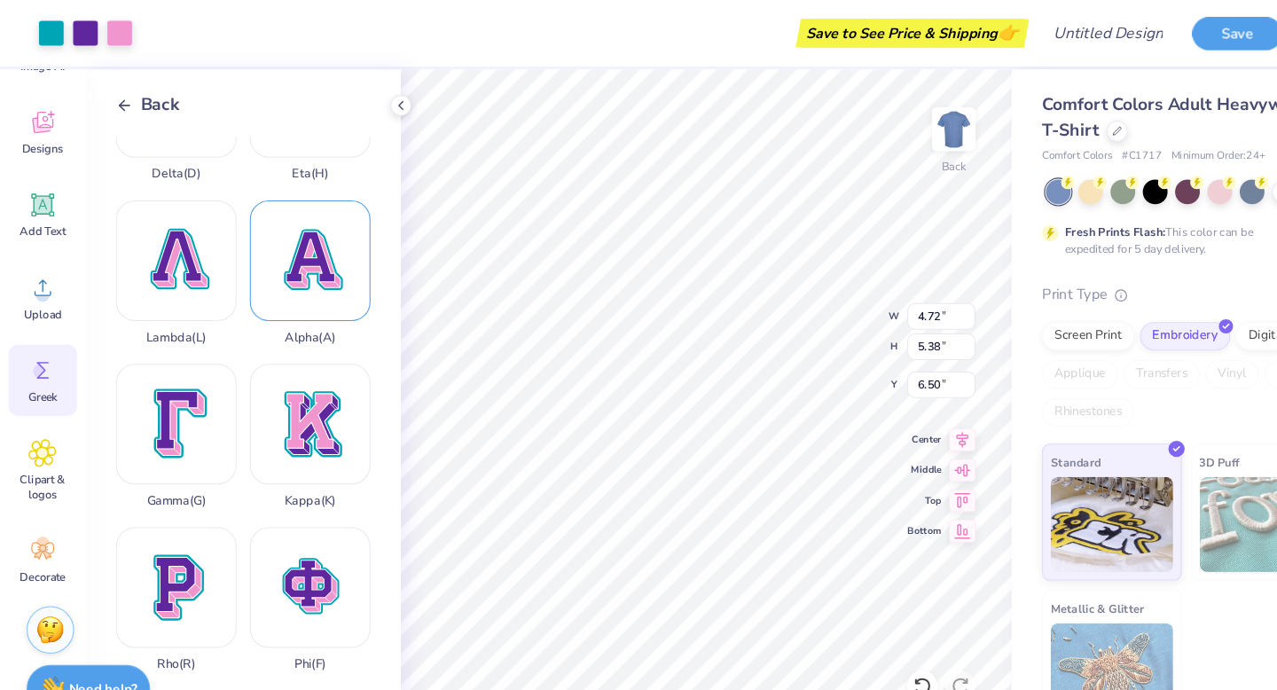
click at [263, 260] on div "Alpha ( A )" at bounding box center [289, 254] width 113 height 135
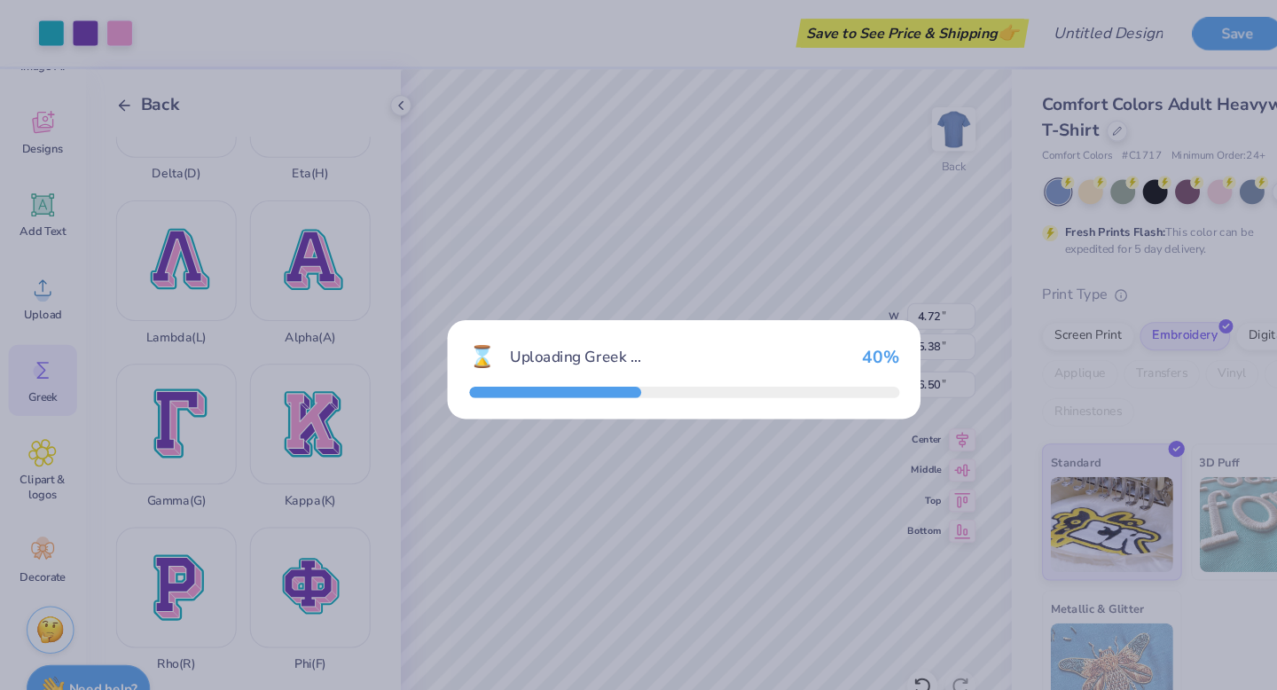
type input "11.64"
type input "12.00"
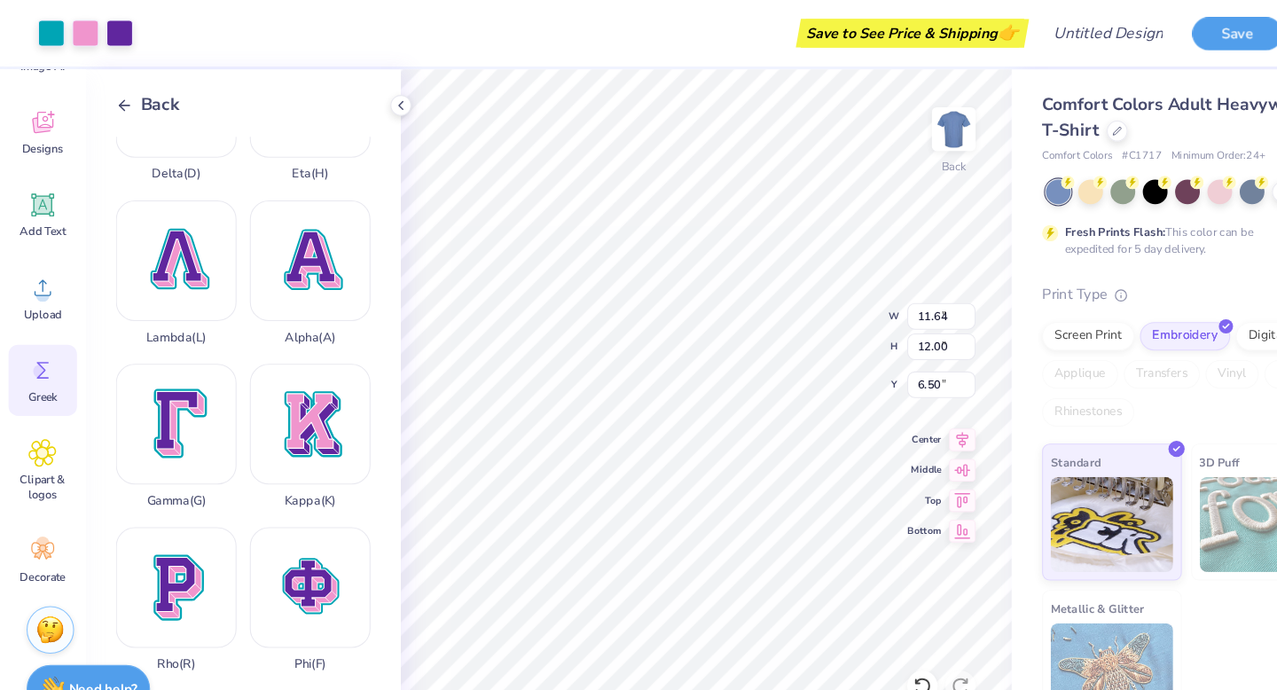
type input "4.67"
type input "4.81"
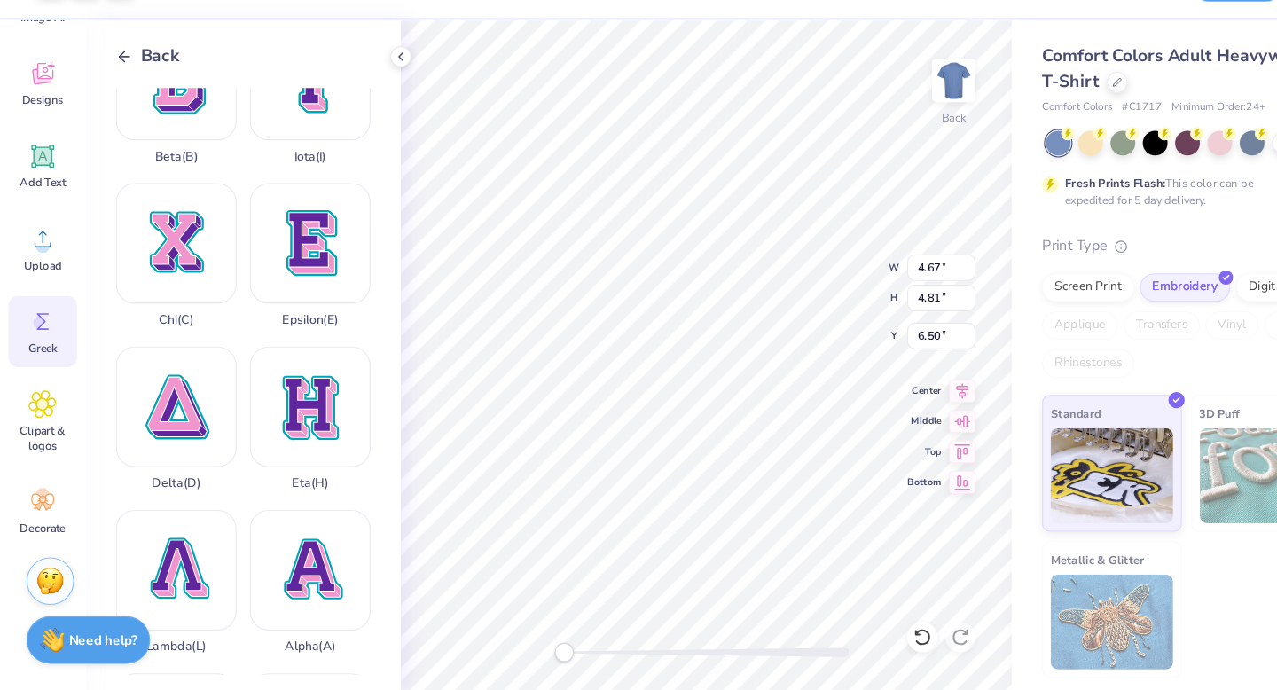
scroll to position [0, 0]
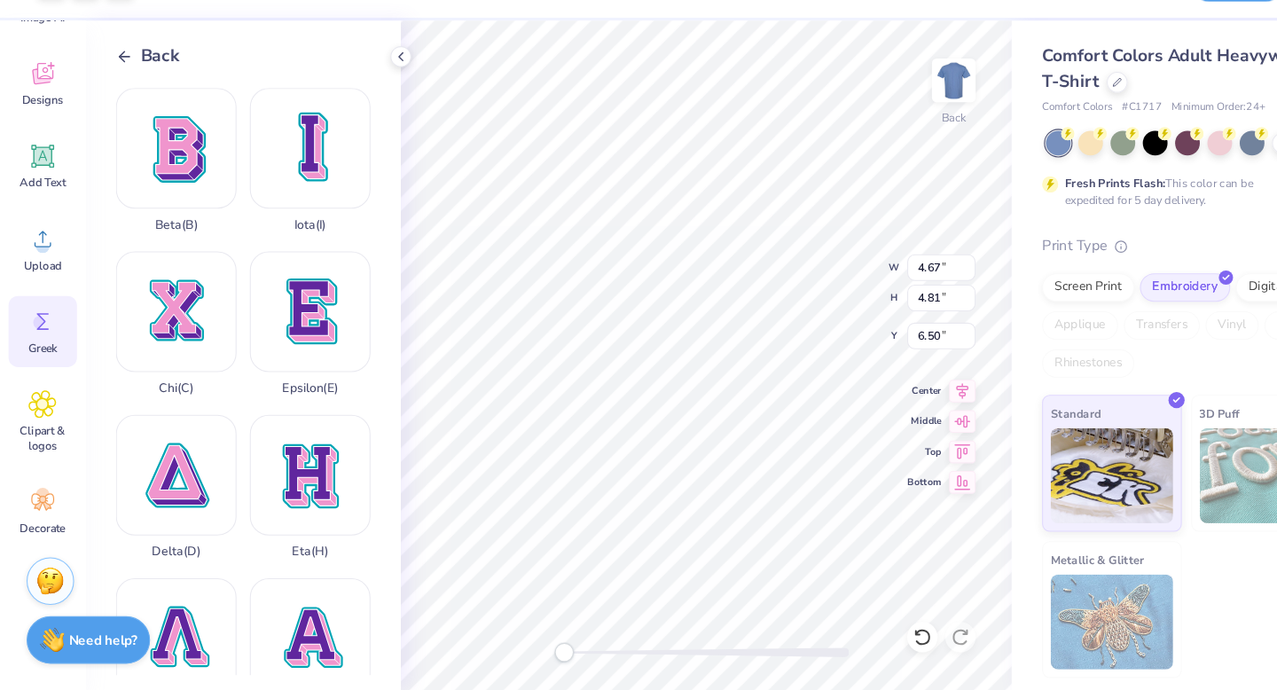
type input "4.00"
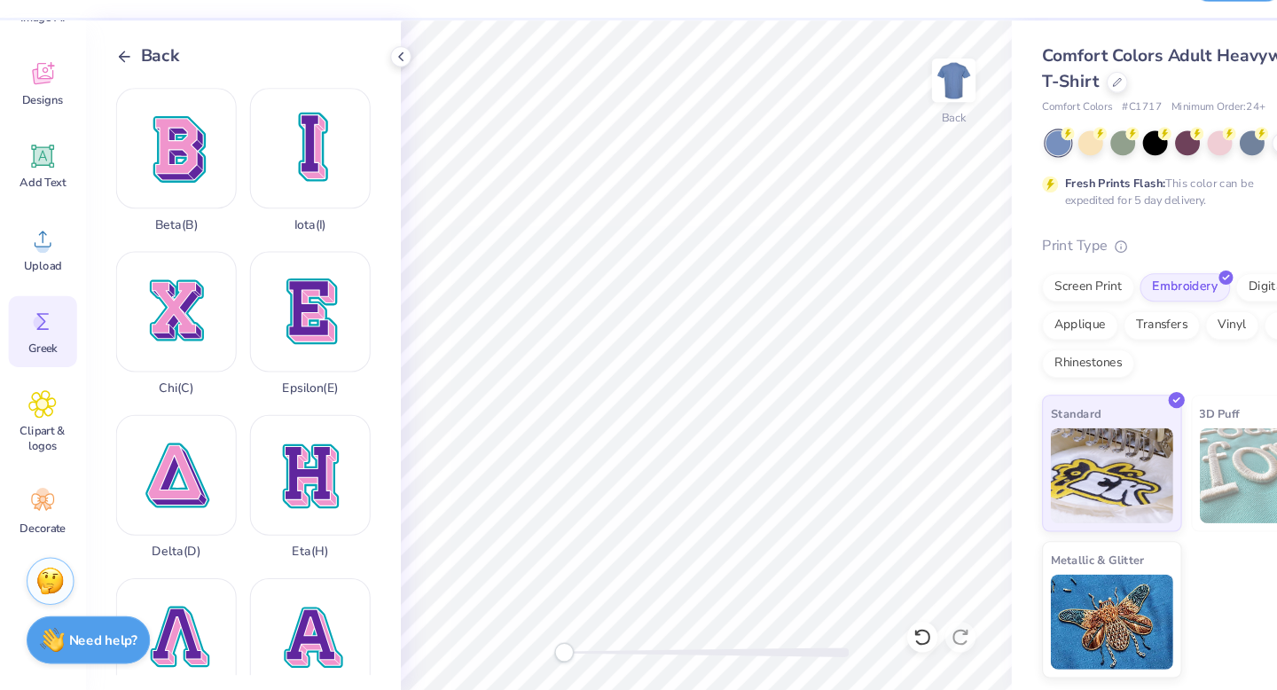
click at [118, 102] on icon at bounding box center [116, 98] width 16 height 16
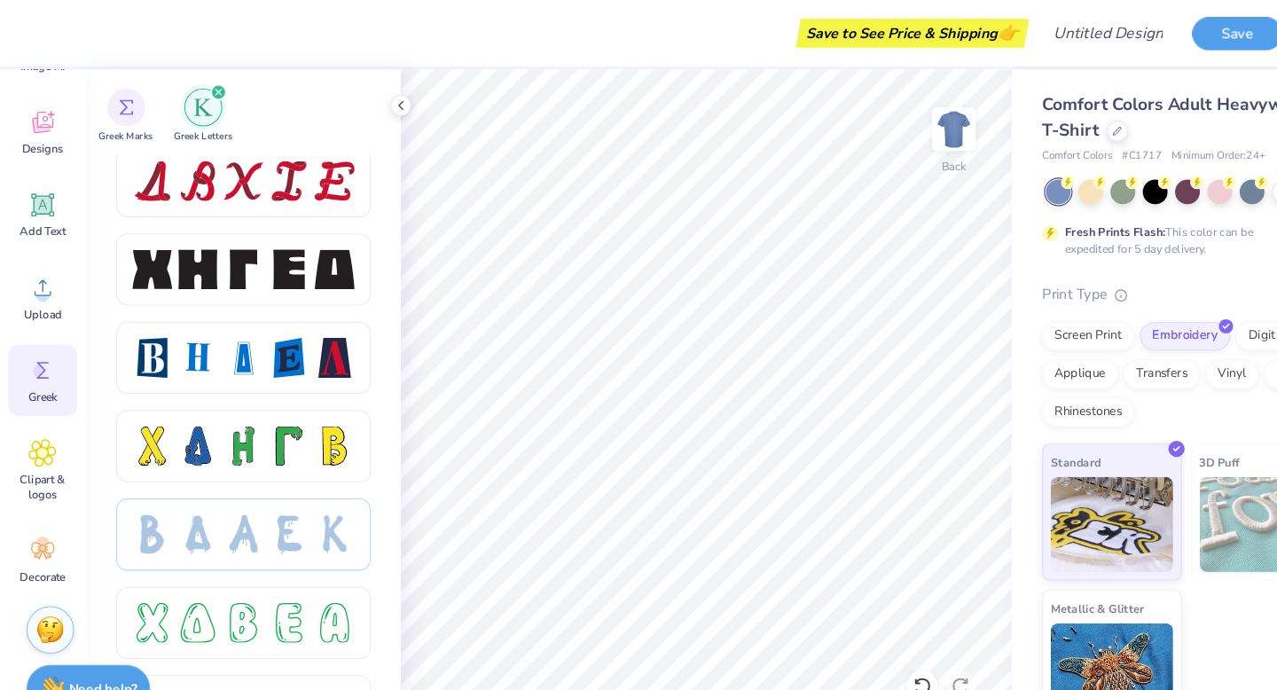
scroll to position [2303, 0]
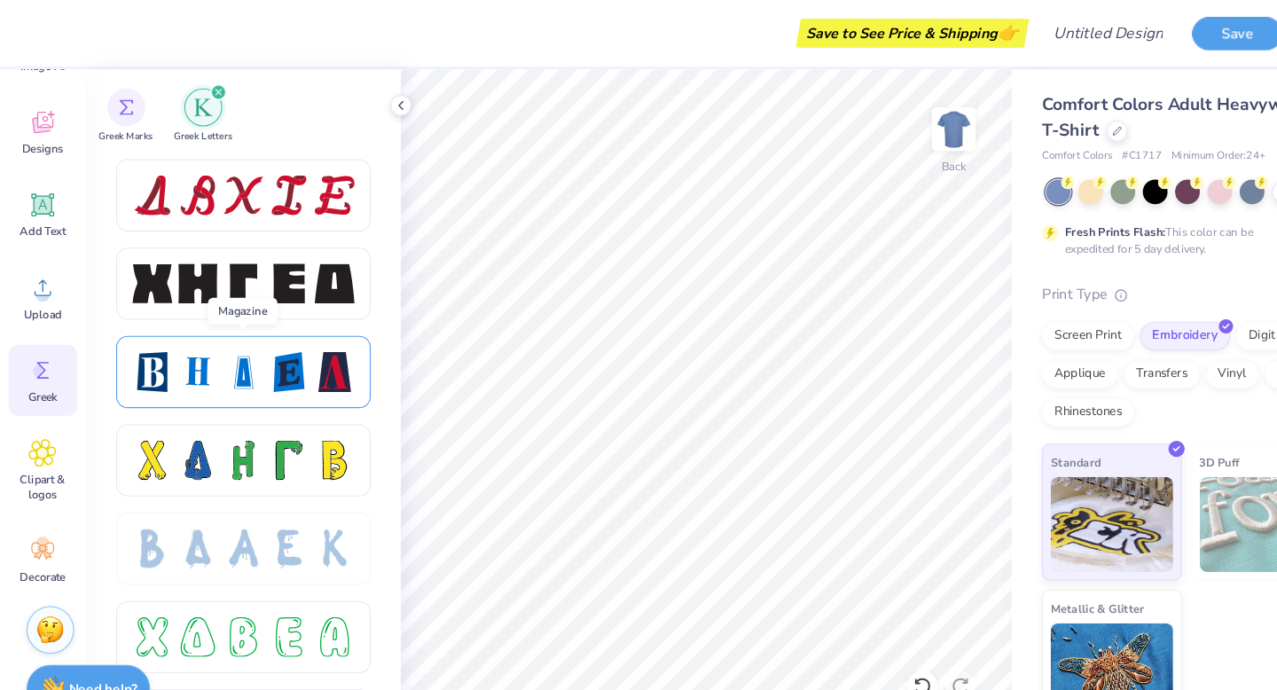
click at [231, 349] on div at bounding box center [226, 347] width 37 height 37
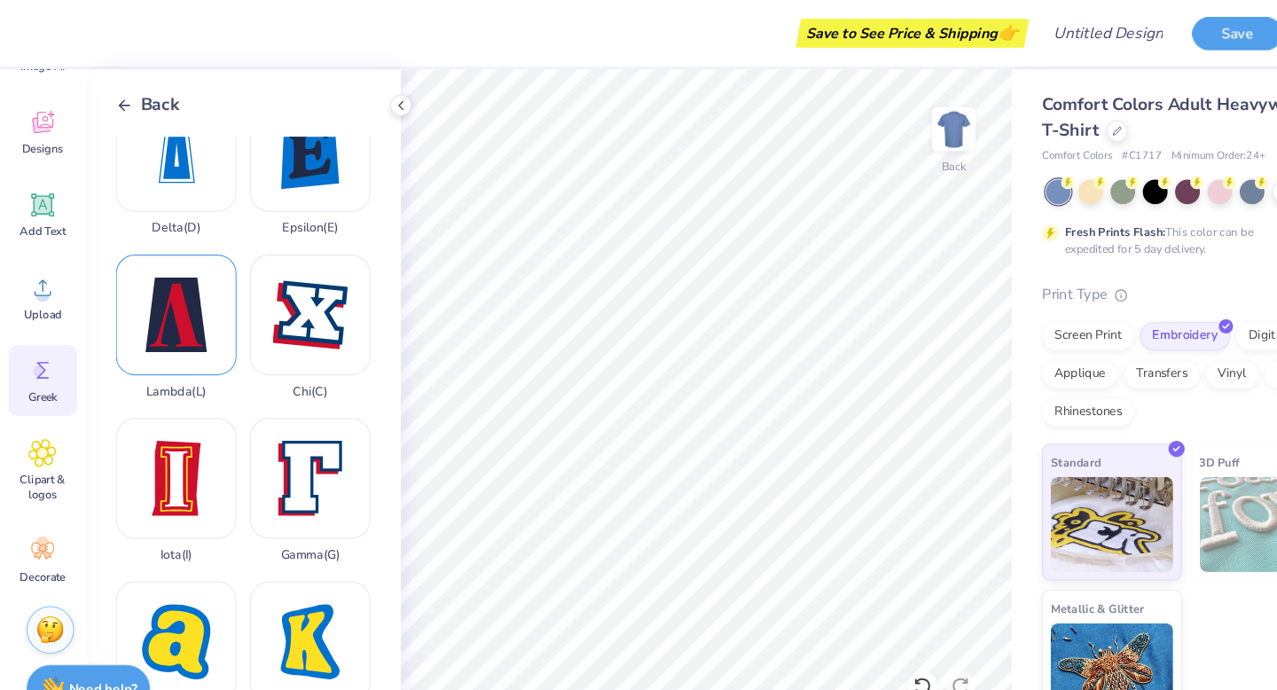
scroll to position [192, 0]
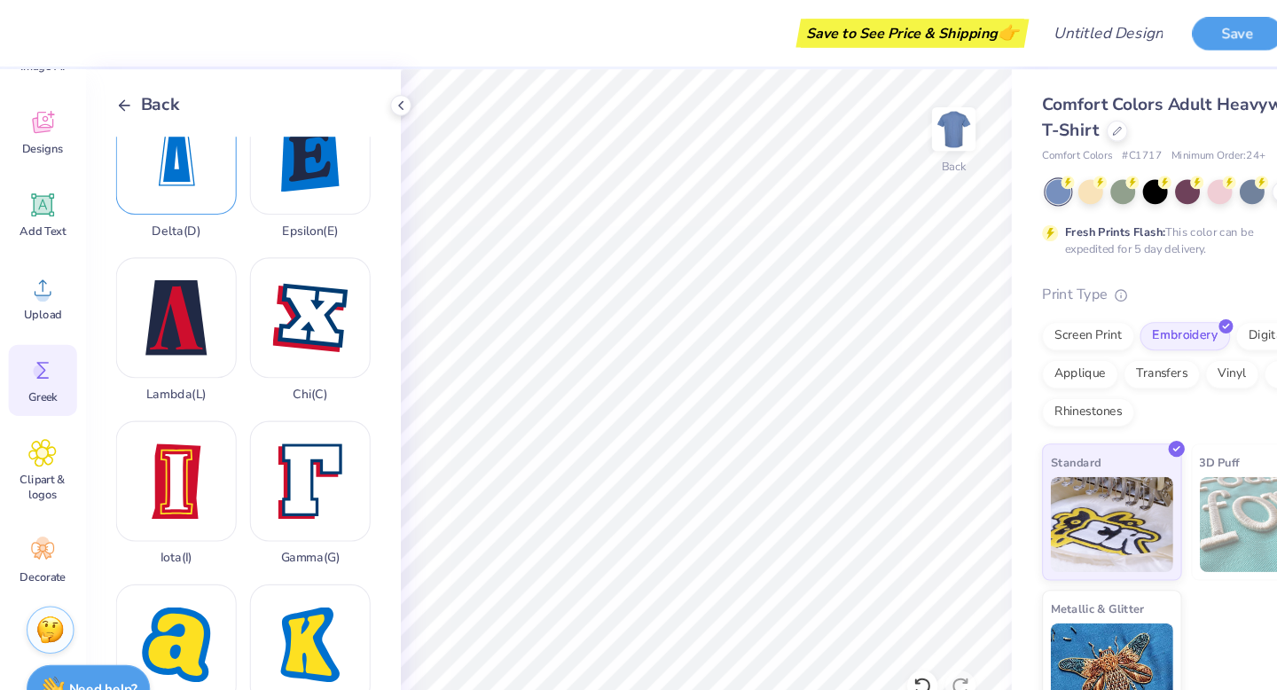
click at [153, 138] on div "Delta ( D )" at bounding box center [164, 155] width 113 height 135
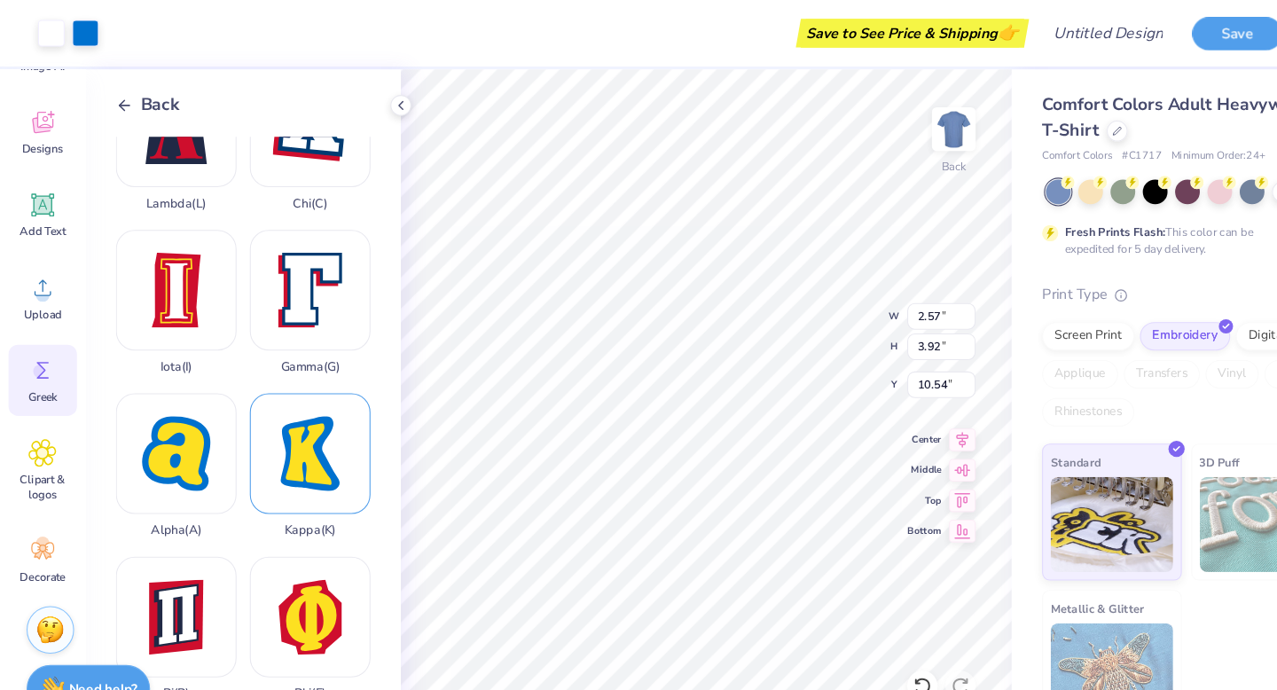
scroll to position [382, 0]
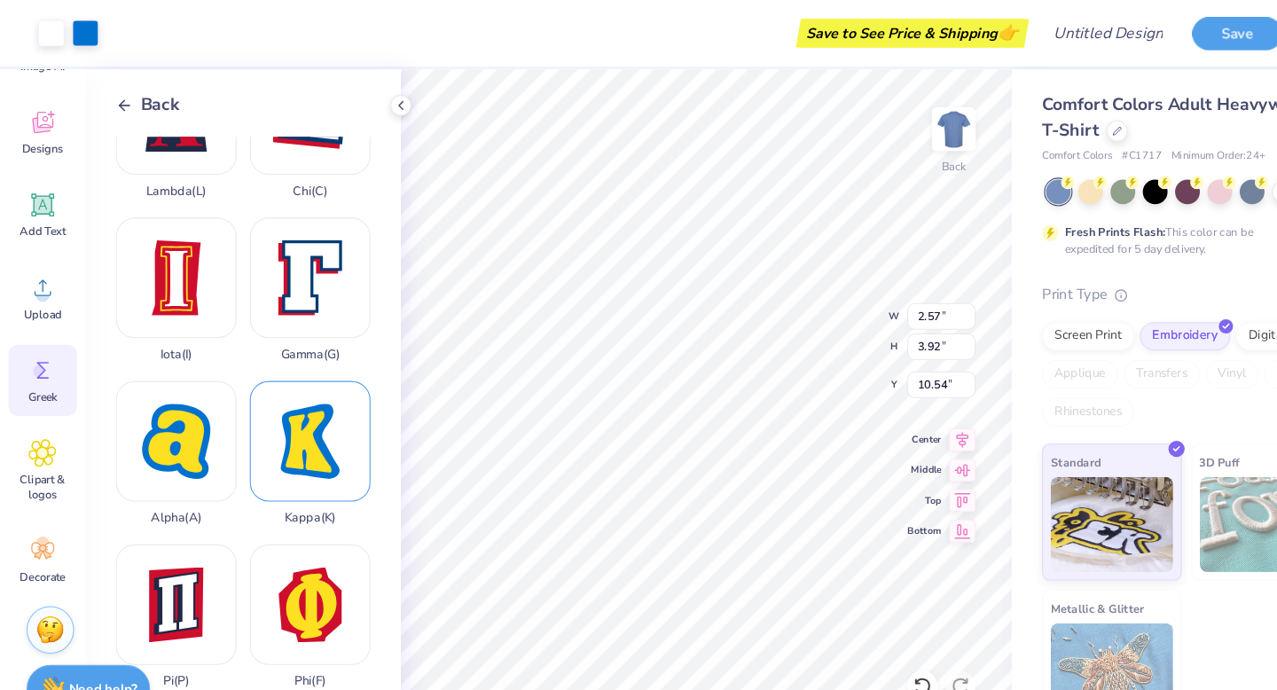
click at [284, 390] on div "Kappa ( K )" at bounding box center [289, 423] width 113 height 135
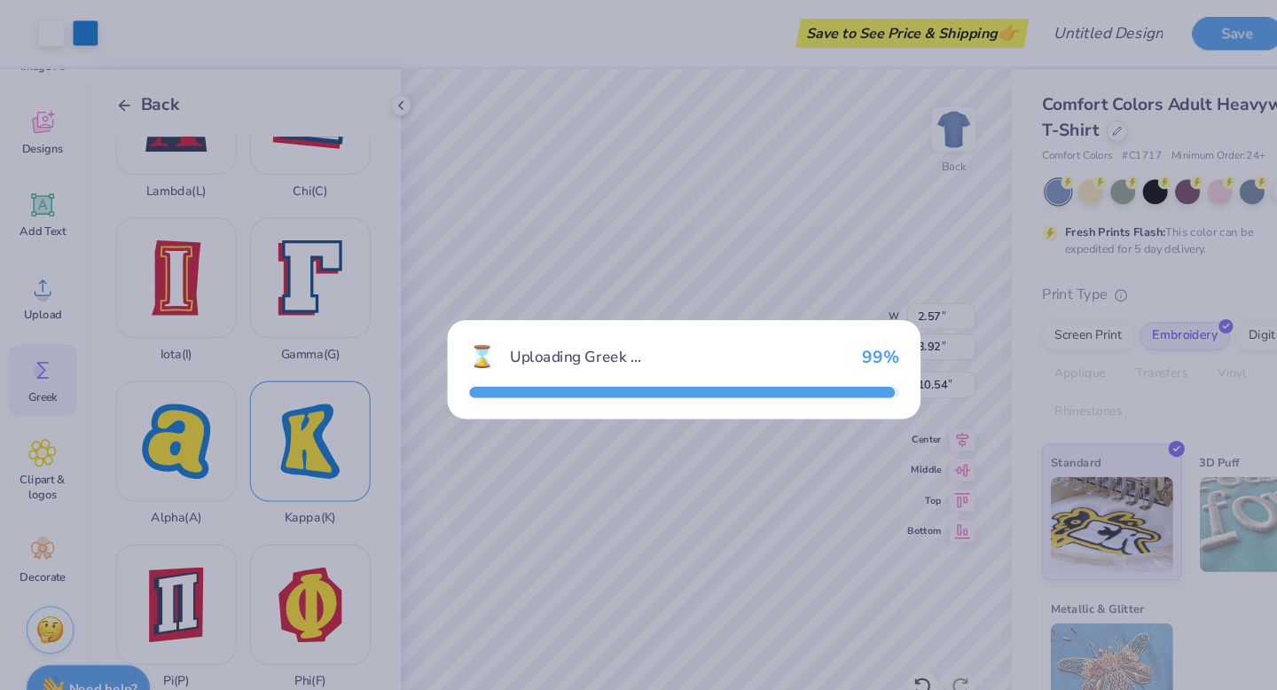
type input "3.37"
type input "4.30"
type input "10.35"
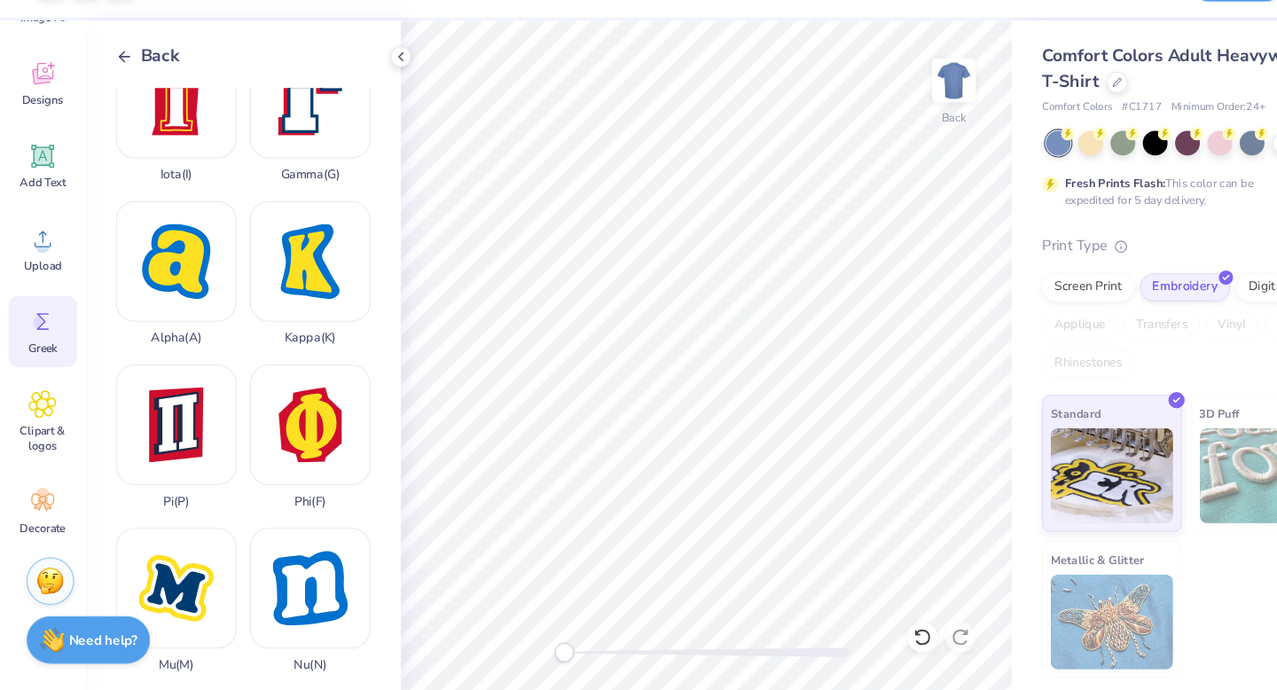
scroll to position [441, 0]
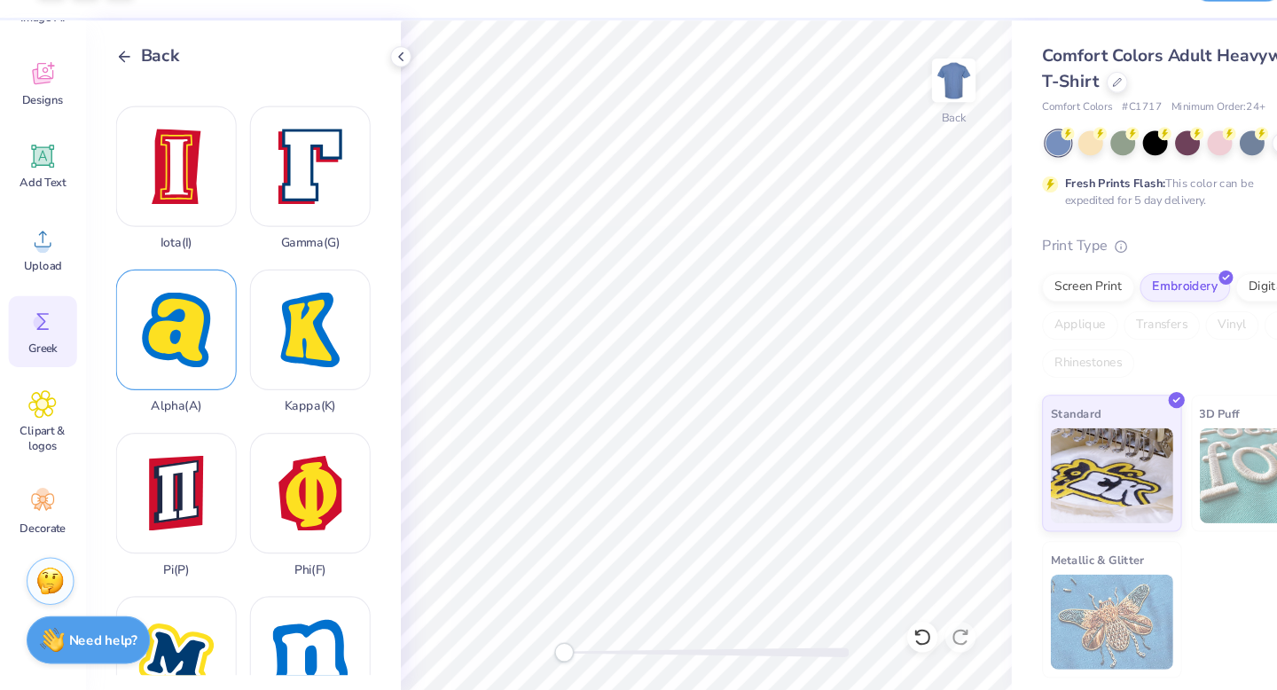
click at [166, 393] on div "Alpha ( A )" at bounding box center [164, 364] width 113 height 135
type input "3.37"
type input "4.30"
type input "10.35"
type input "2.73"
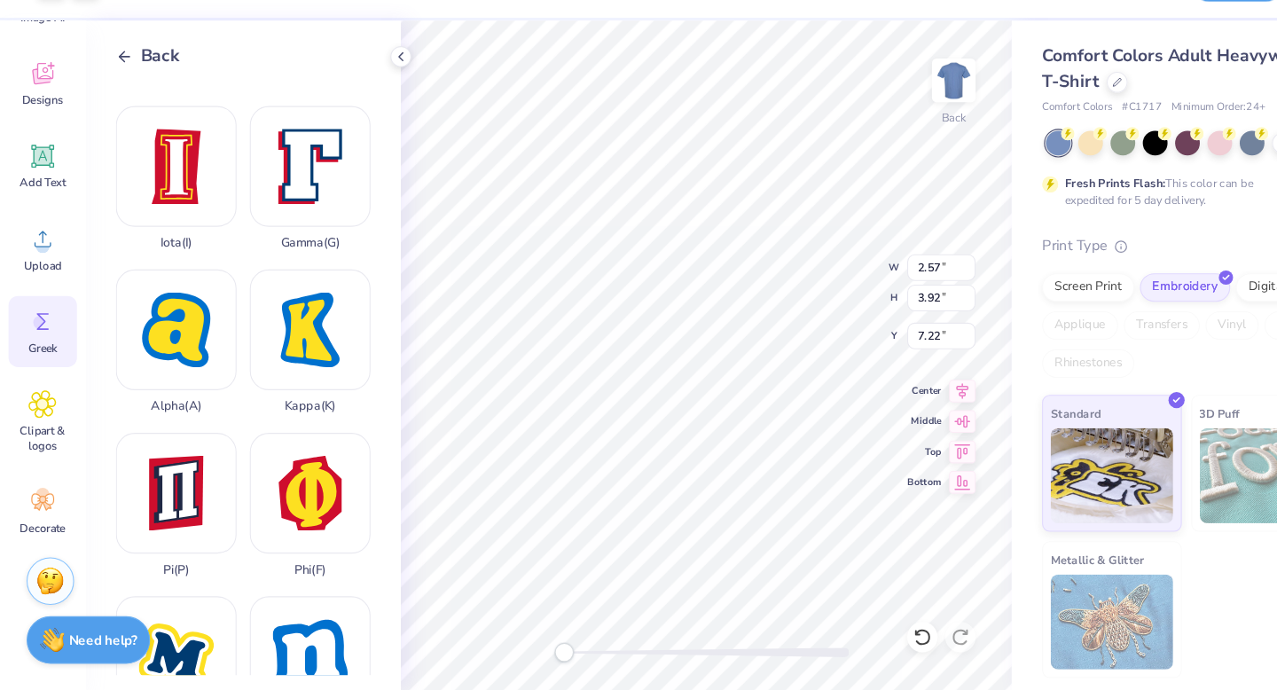
type input "3.00"
type input "8.85"
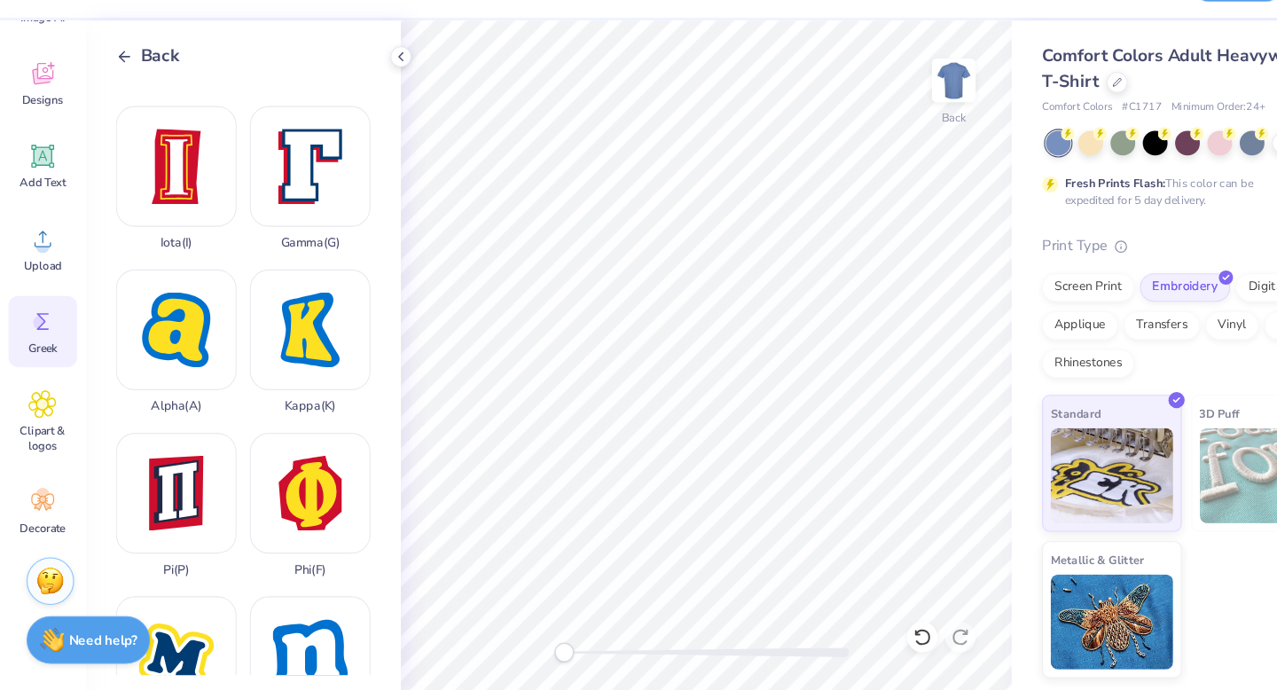
click at [119, 98] on icon at bounding box center [116, 98] width 16 height 16
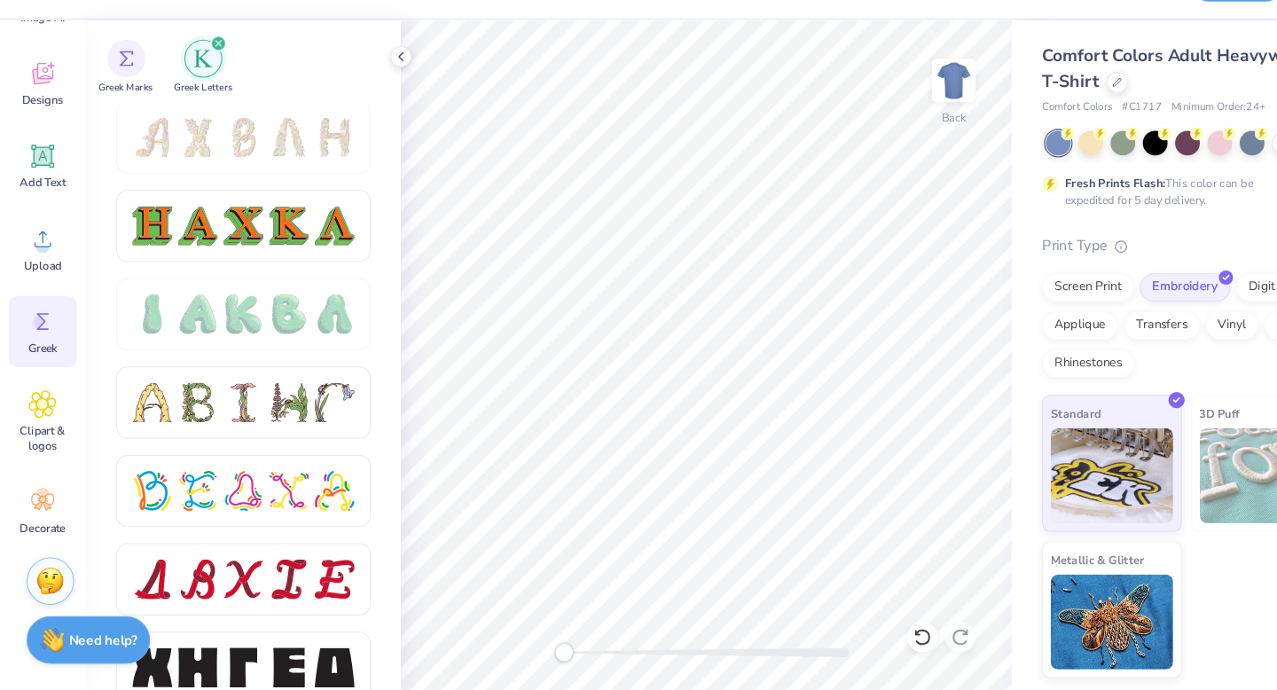
scroll to position [1864, 0]
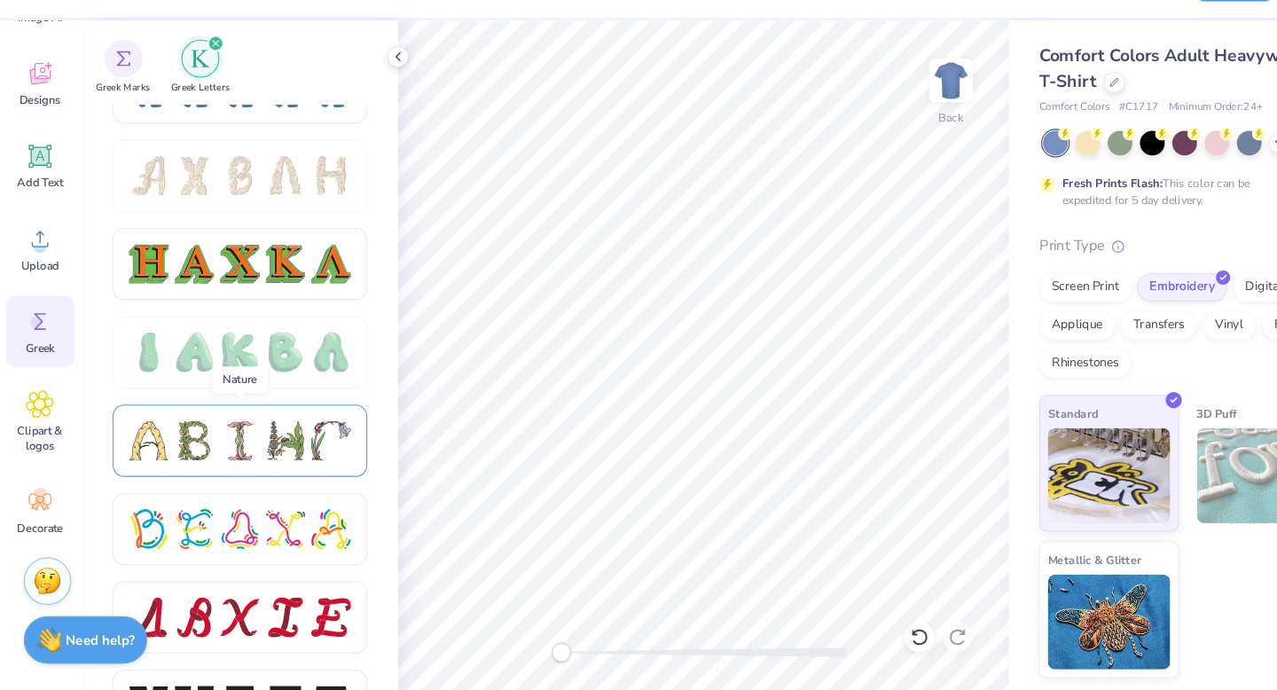
click at [231, 461] on div at bounding box center [226, 456] width 37 height 37
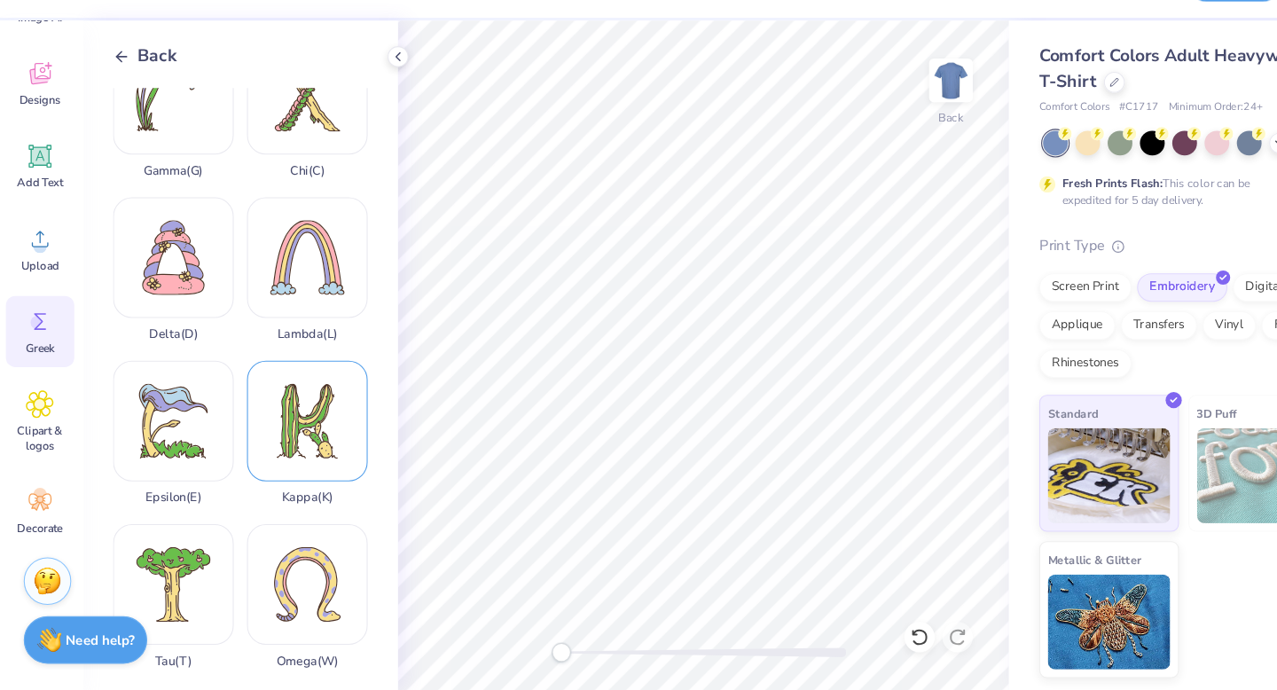
scroll to position [359, 0]
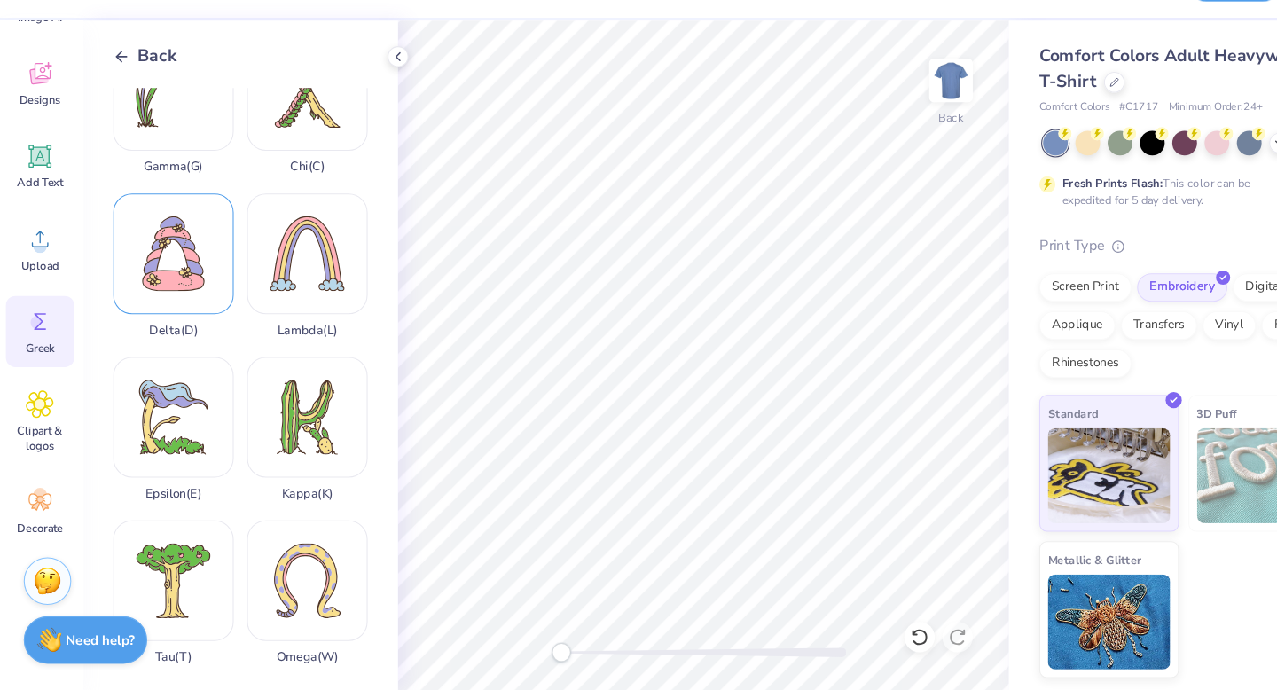
click at [188, 331] on div "Delta ( D )" at bounding box center [164, 293] width 113 height 135
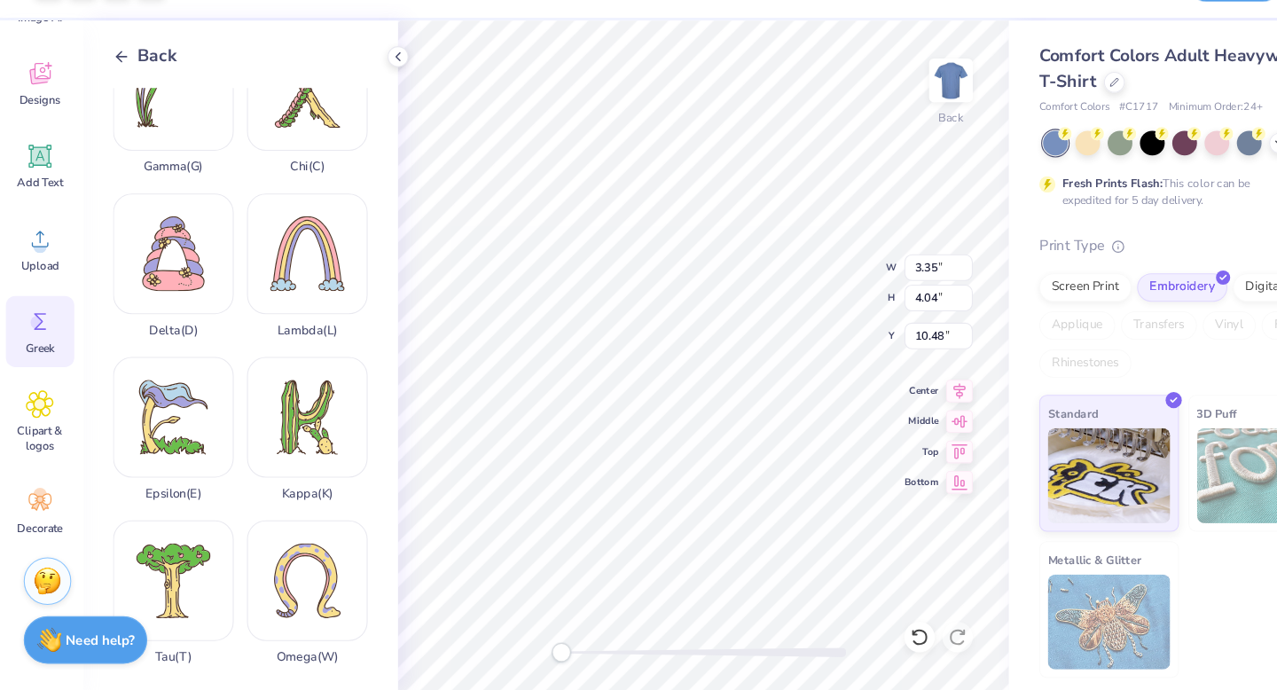
click at [262, 457] on div "Kappa ( K )" at bounding box center [289, 446] width 113 height 135
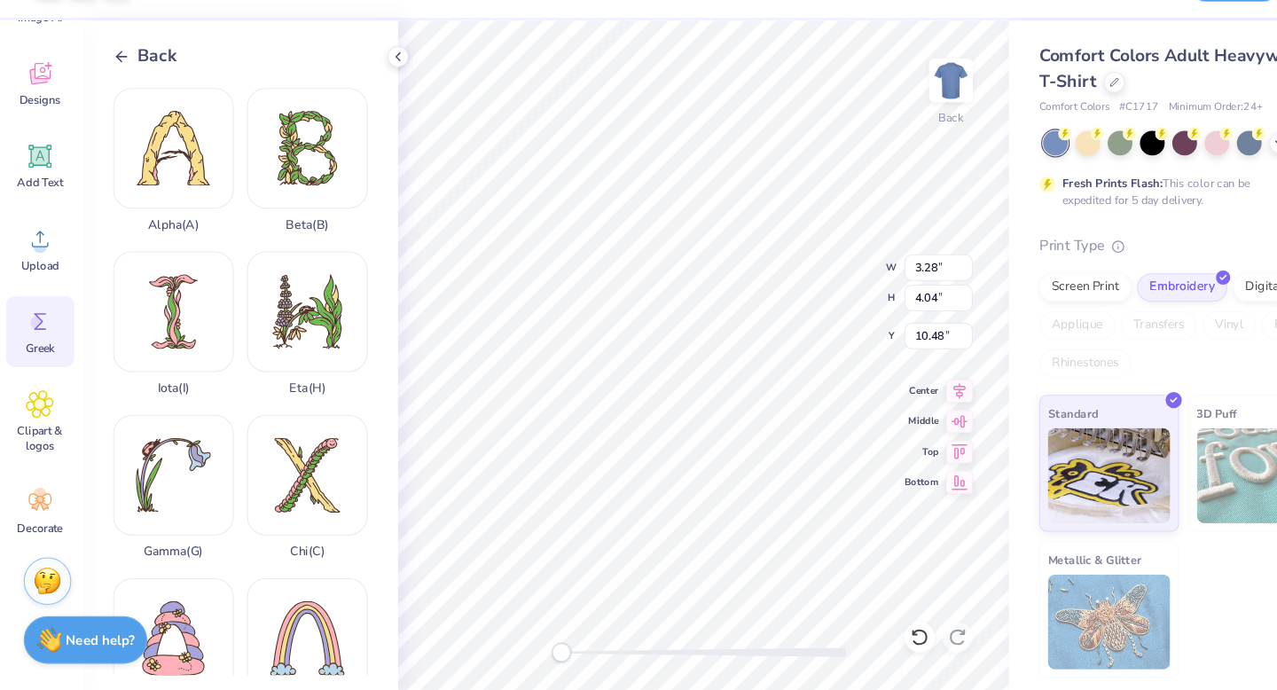
scroll to position [0, 0]
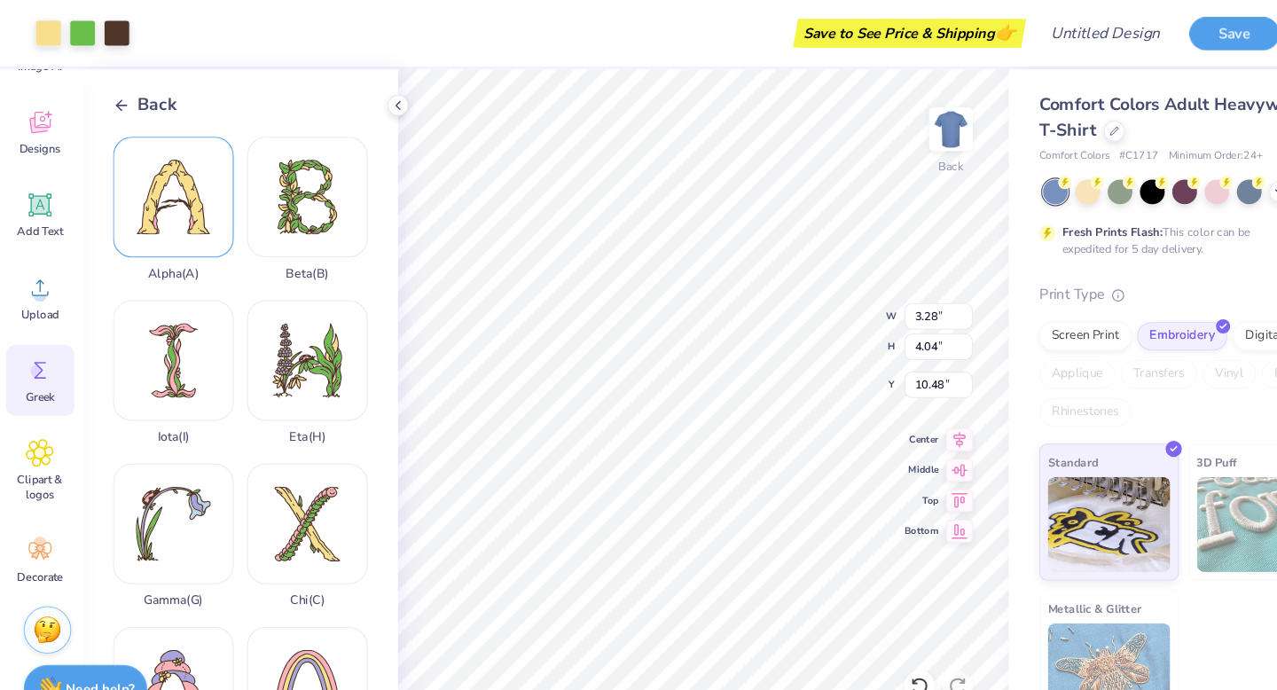
click at [170, 161] on div "Alpha ( A )" at bounding box center [164, 195] width 113 height 135
type input "3.93"
type input "3.00"
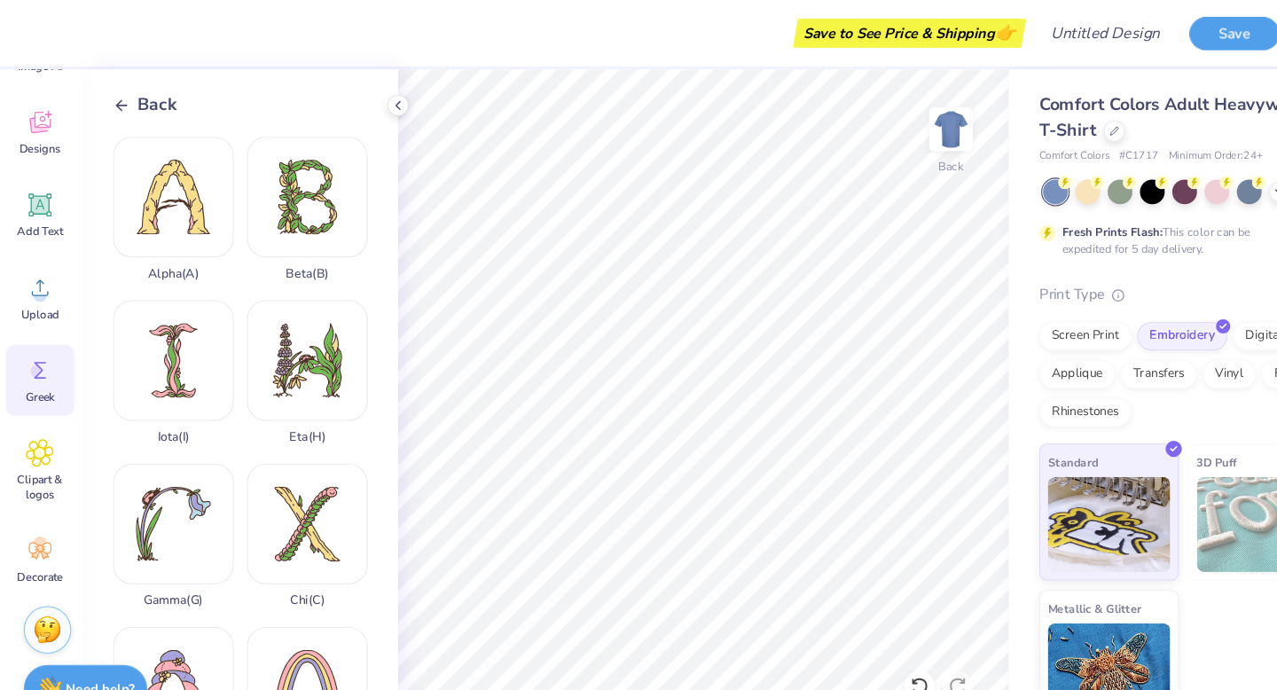
click at [113, 95] on polyline at bounding box center [114, 98] width 4 height 10
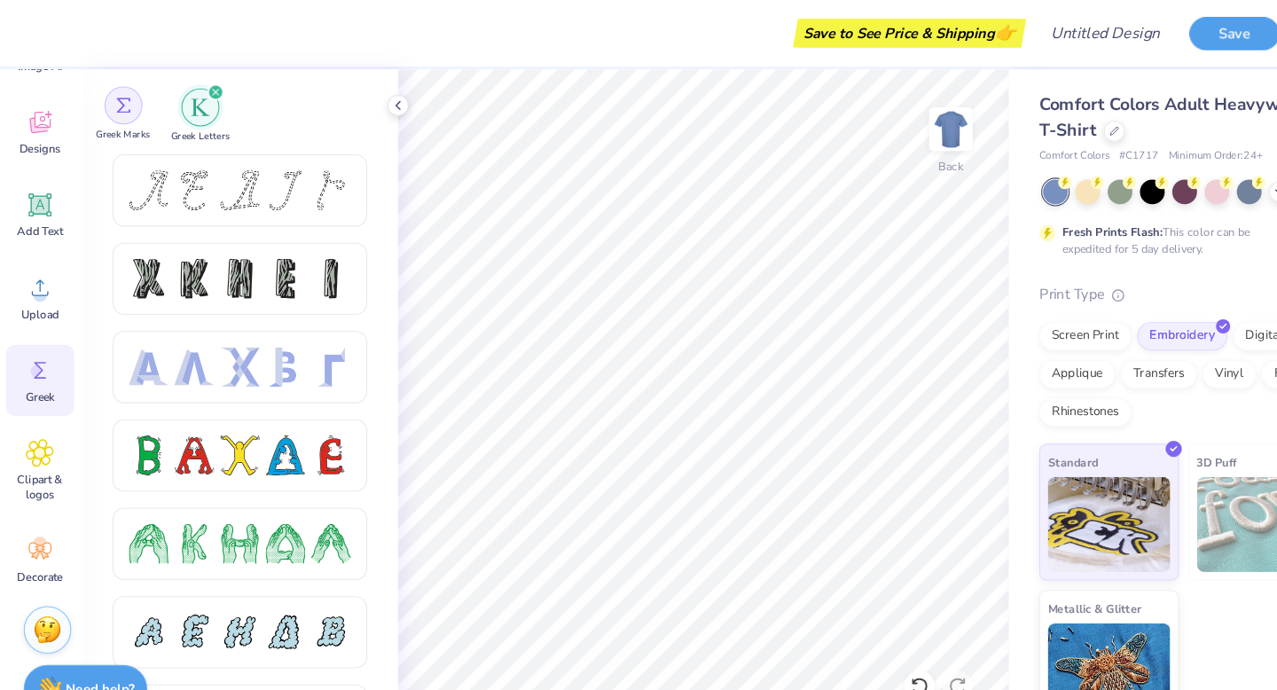
click at [117, 86] on div "filter for Greek Marks" at bounding box center [117, 98] width 35 height 35
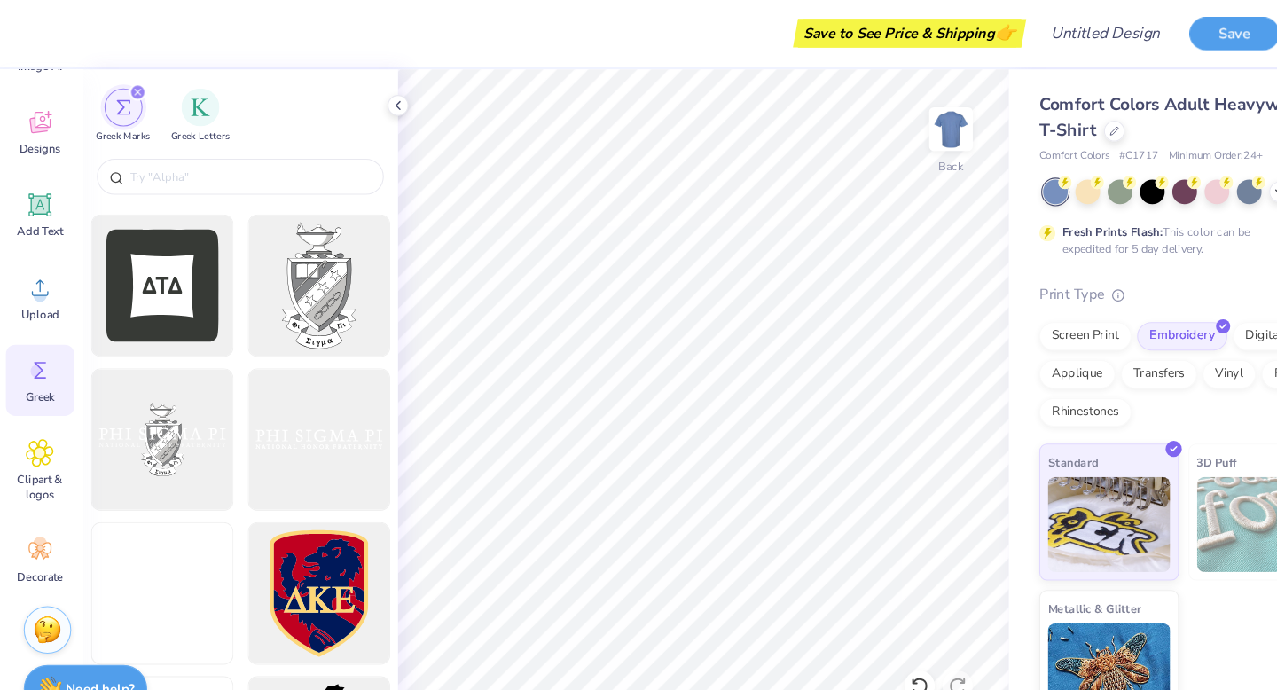
scroll to position [880, 0]
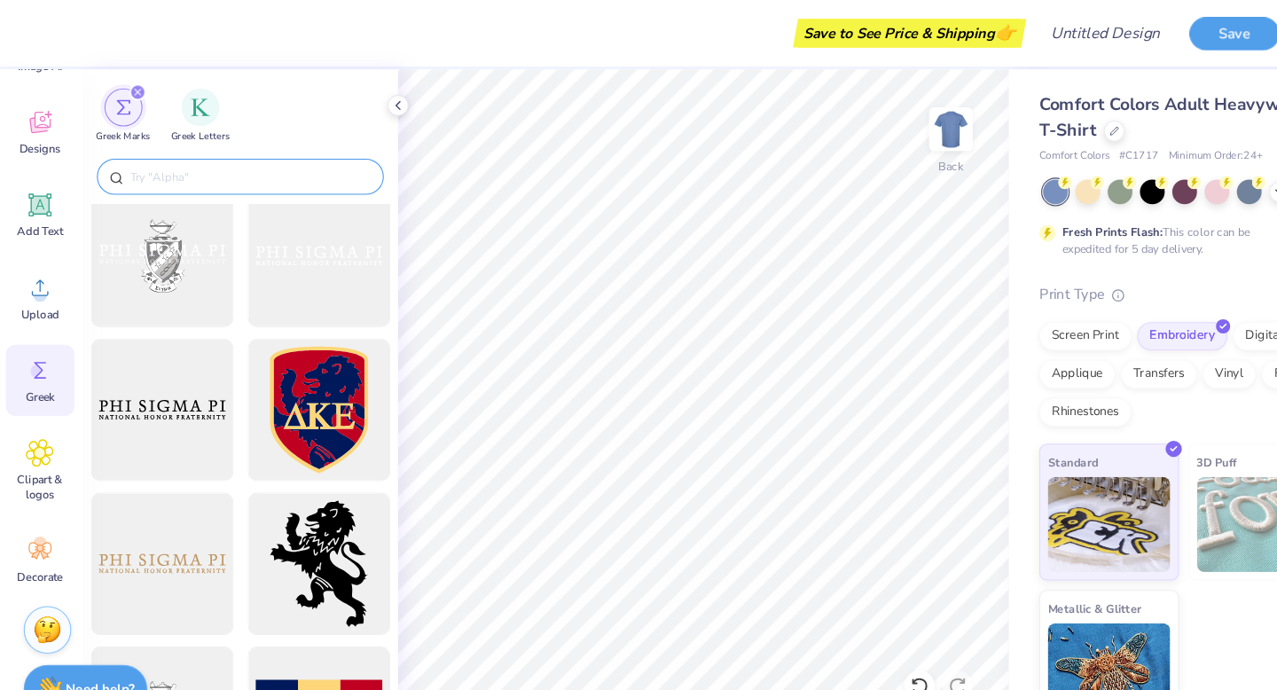
click at [196, 165] on input "text" at bounding box center [235, 165] width 227 height 18
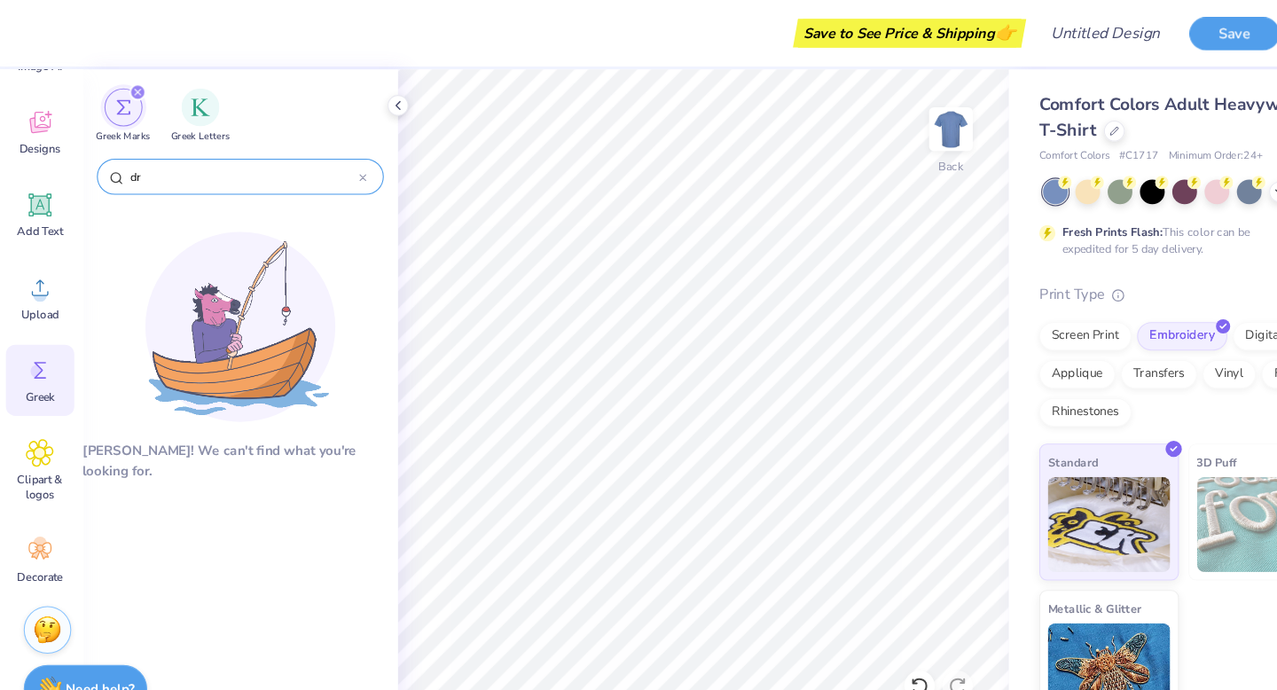
type input "d"
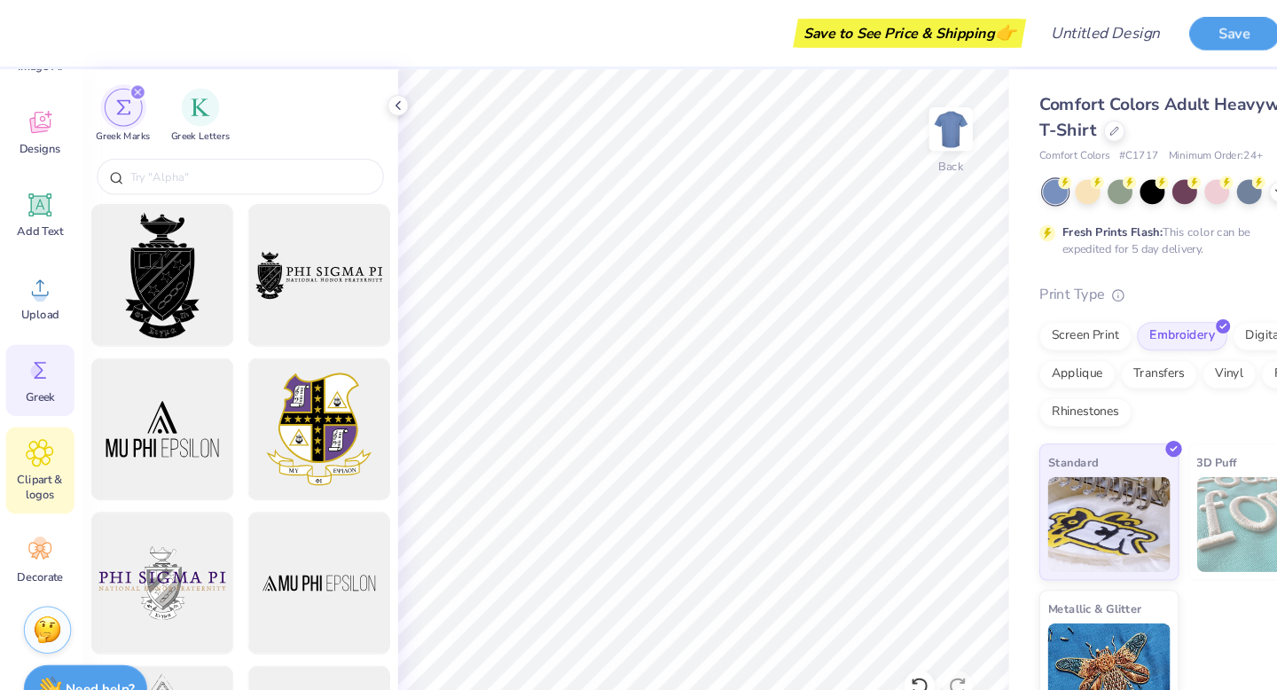
click at [44, 404] on div "Clipart & logos" at bounding box center [40, 439] width 64 height 81
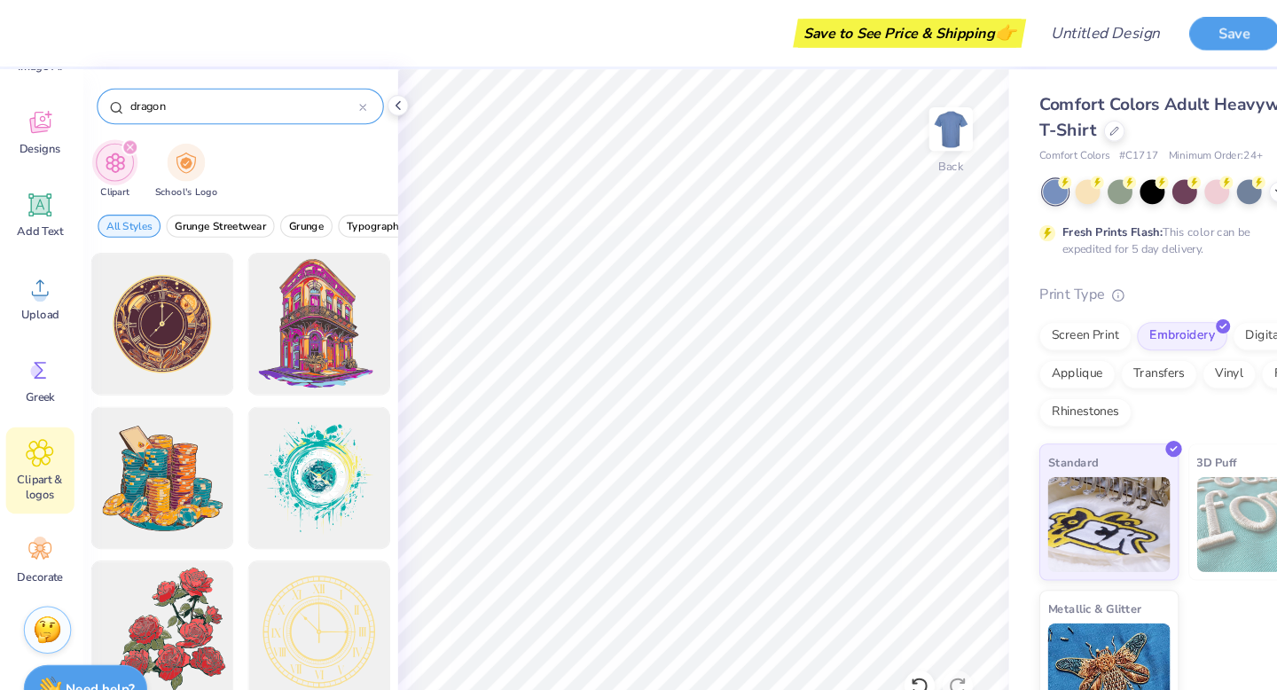
type input "dragon"
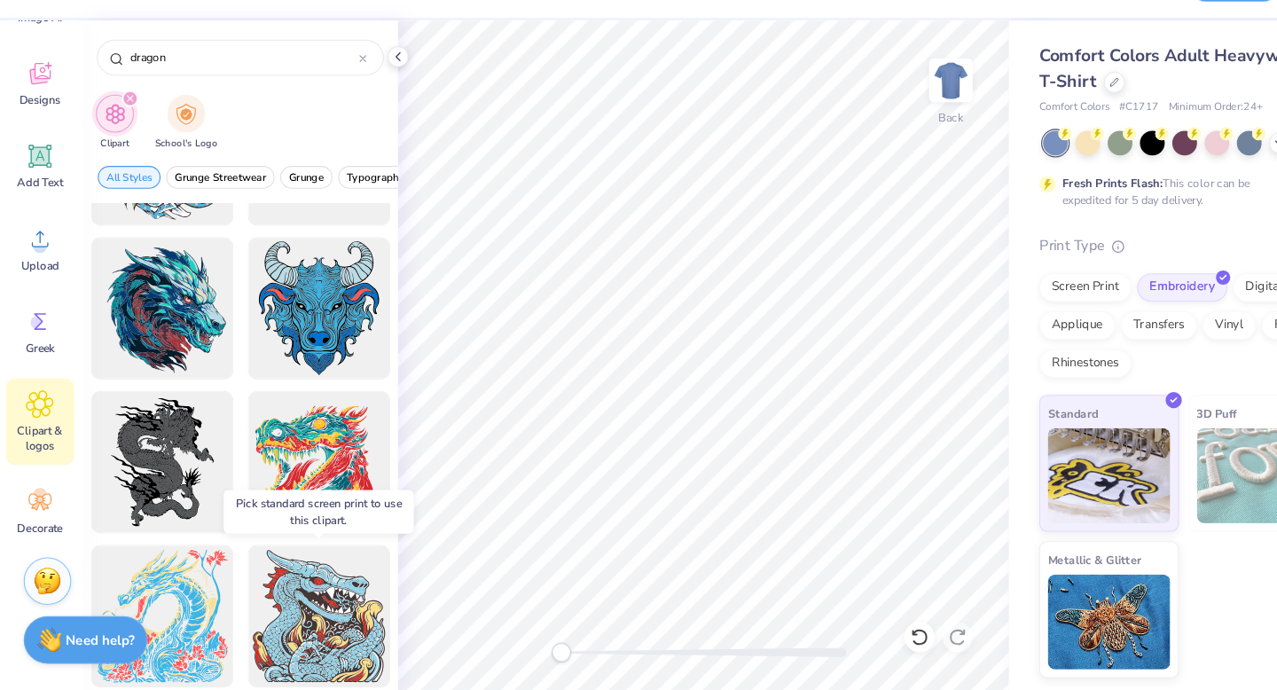
scroll to position [838, 0]
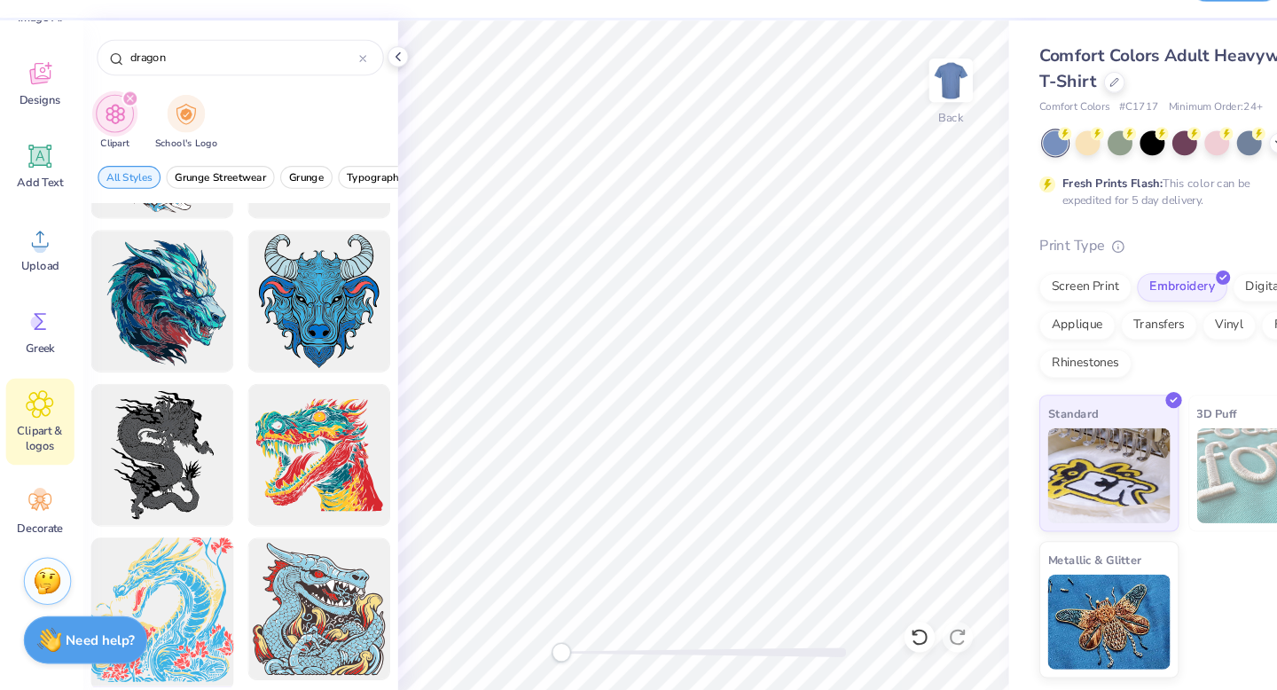
click at [174, 595] on div at bounding box center [154, 614] width 146 height 146
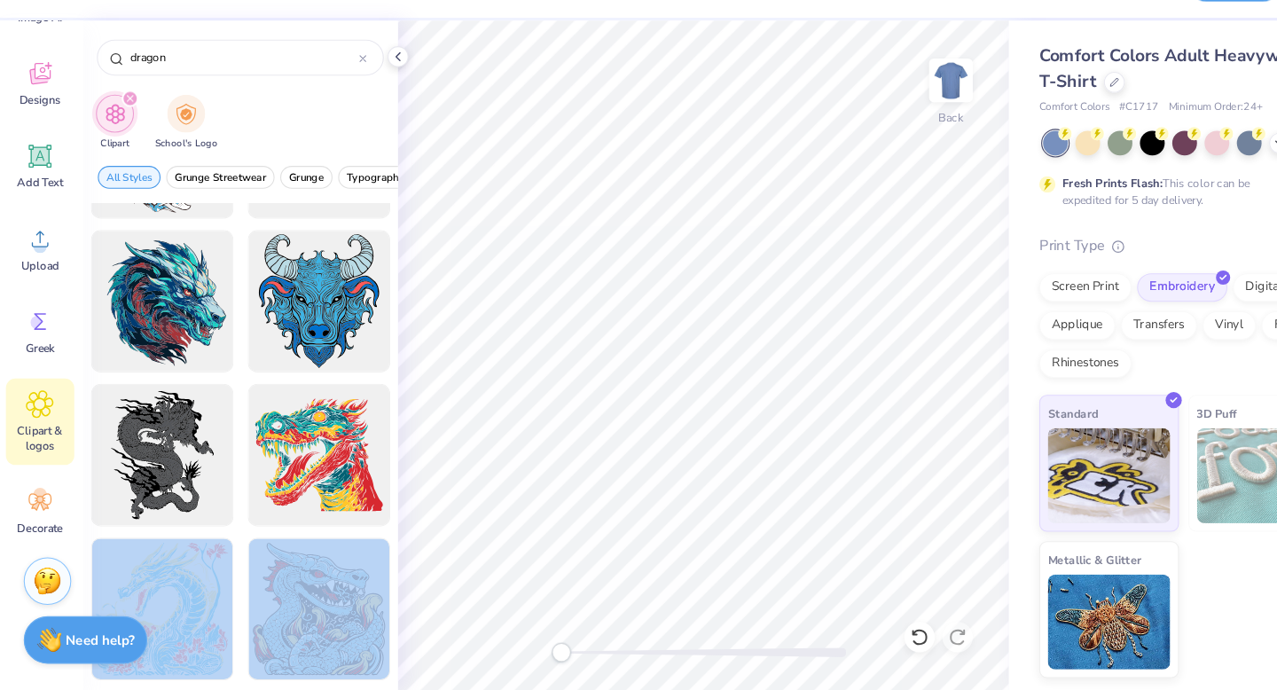
click at [696, 285] on div "Save to See Price & Shipping 👉 Design Title Save Image AI Designs Add Text Uplo…" at bounding box center [638, 345] width 1277 height 690
click at [204, 599] on div at bounding box center [154, 614] width 146 height 146
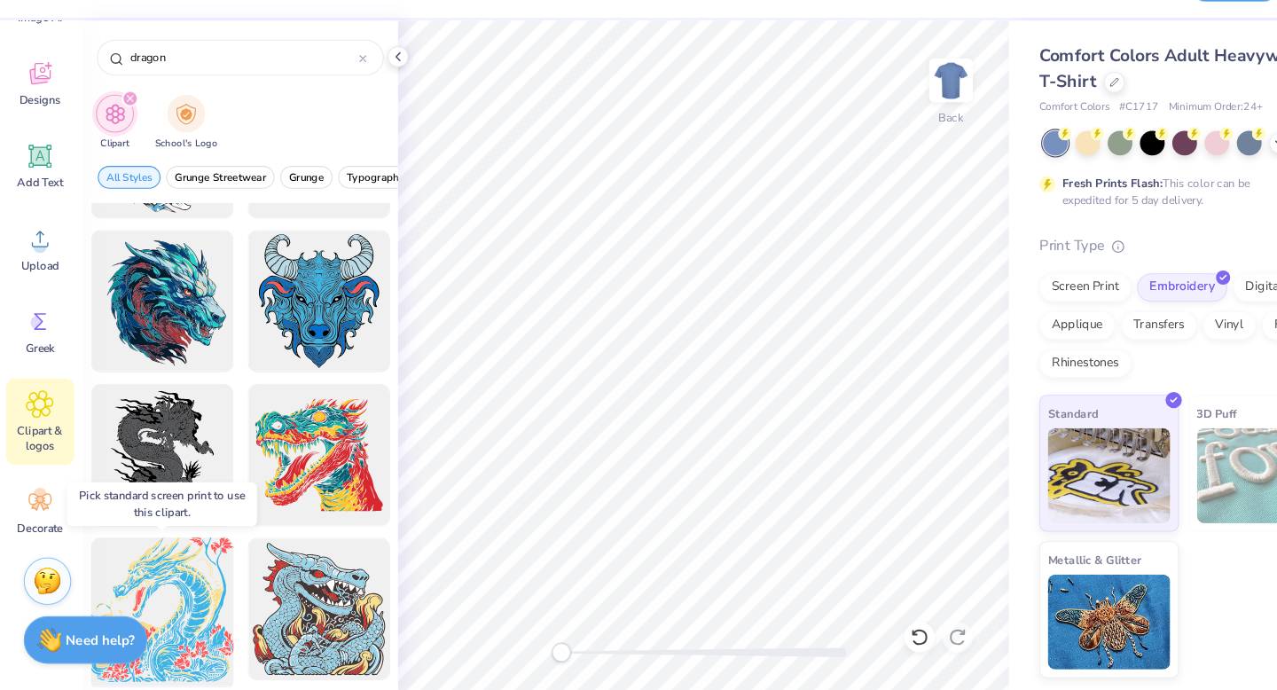
click at [203, 598] on div at bounding box center [154, 614] width 146 height 146
click at [162, 603] on div at bounding box center [154, 614] width 146 height 146
click at [102, 620] on div at bounding box center [154, 614] width 146 height 146
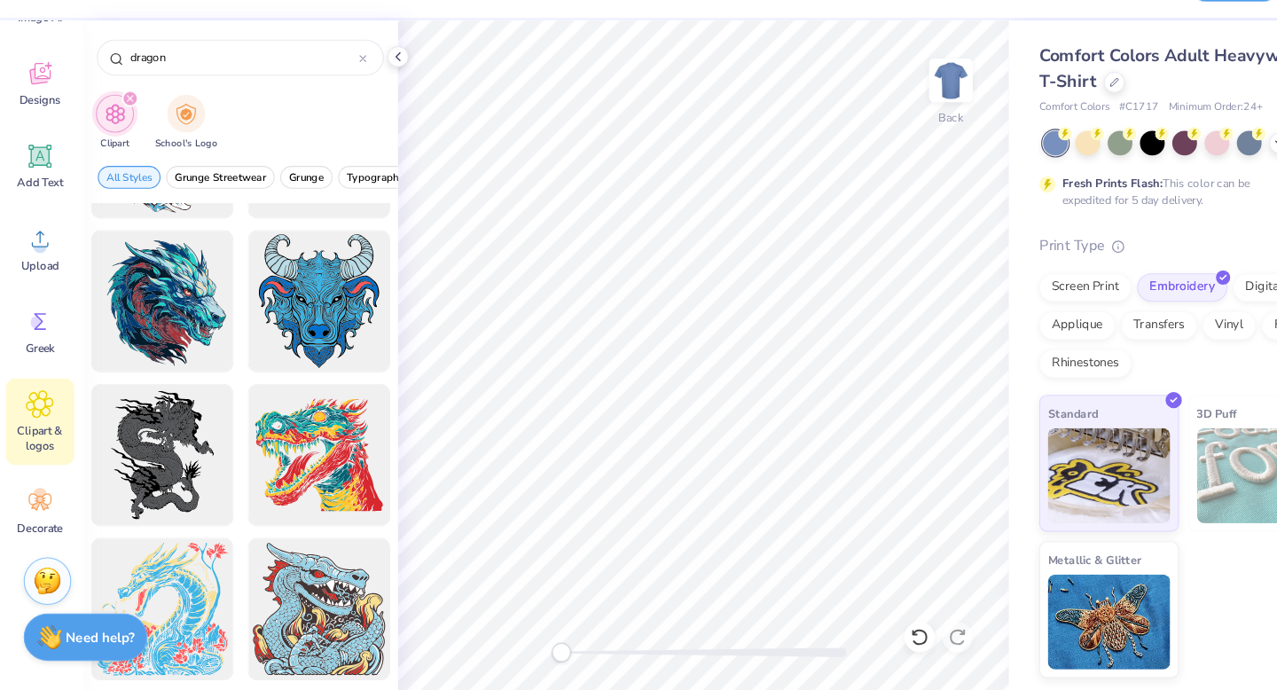
click at [102, 639] on strong "Need help?" at bounding box center [97, 640] width 64 height 17
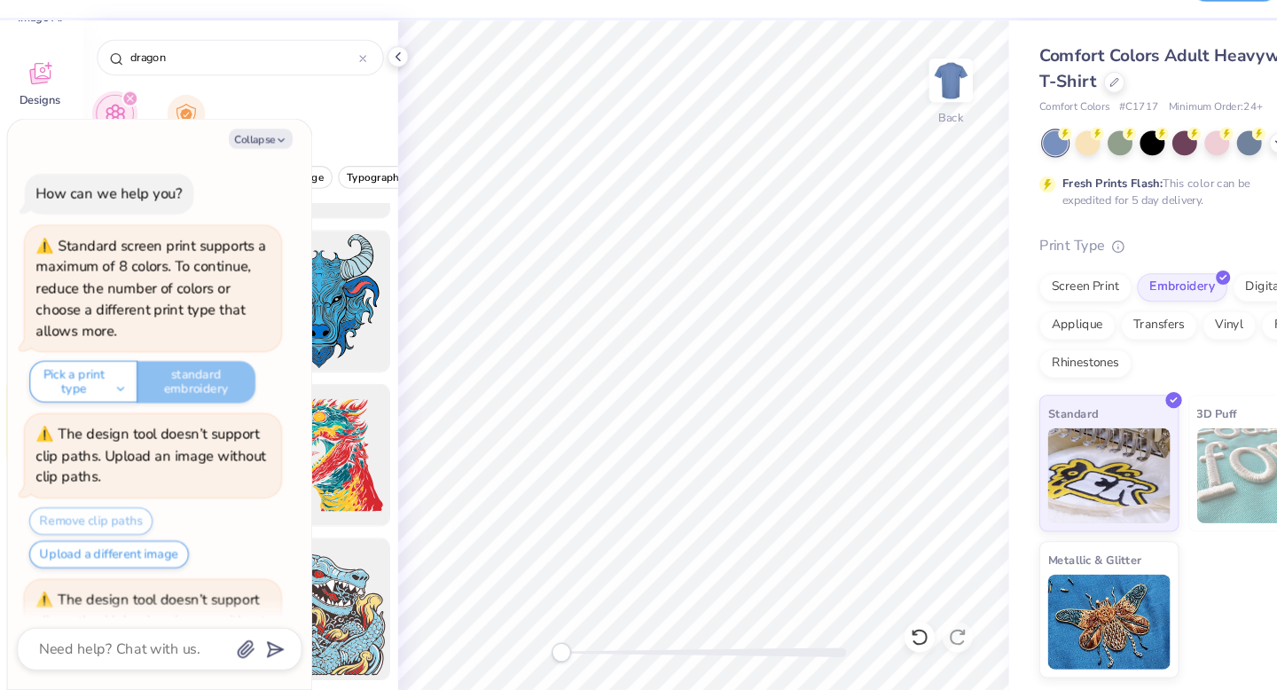
scroll to position [121, 0]
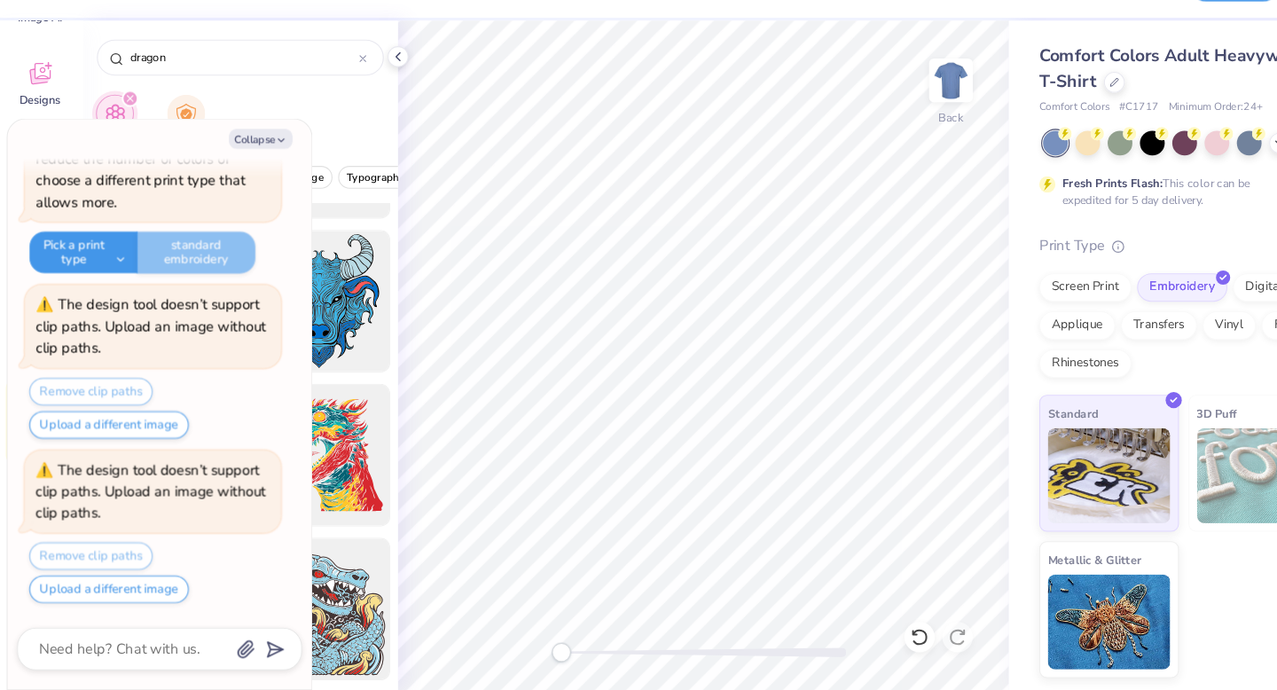
click at [108, 278] on button "Pick a print type" at bounding box center [80, 281] width 101 height 39
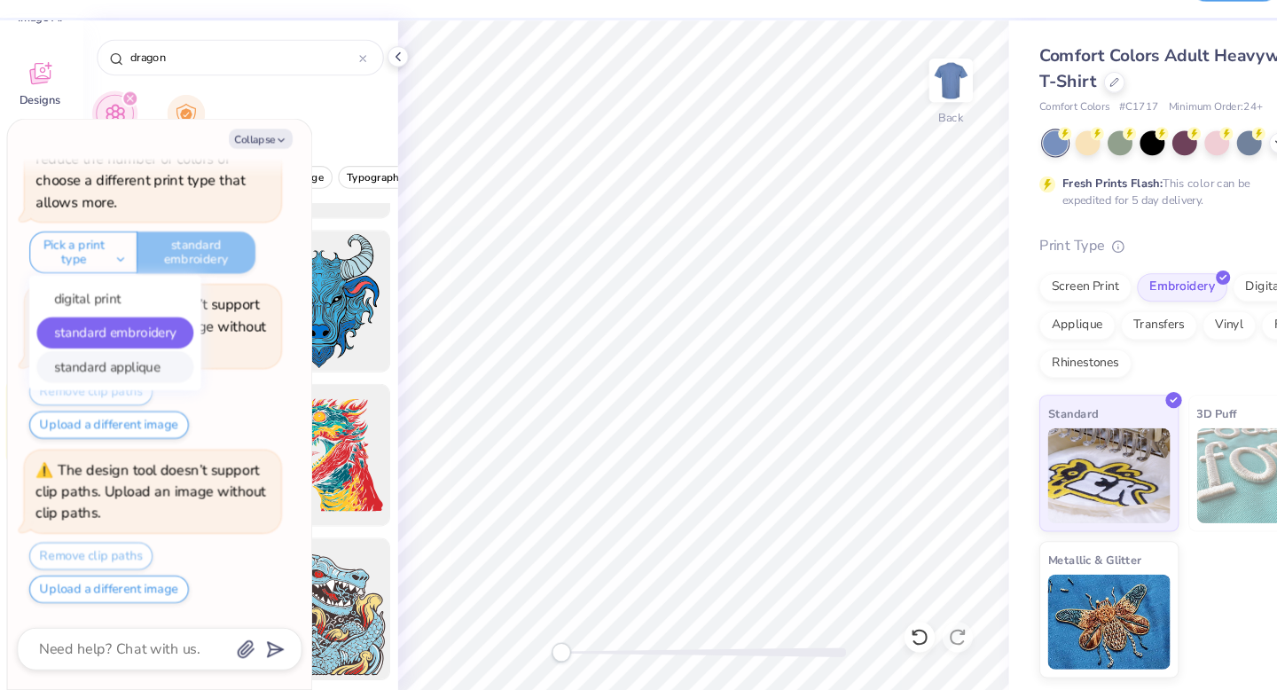
scroll to position [0, 0]
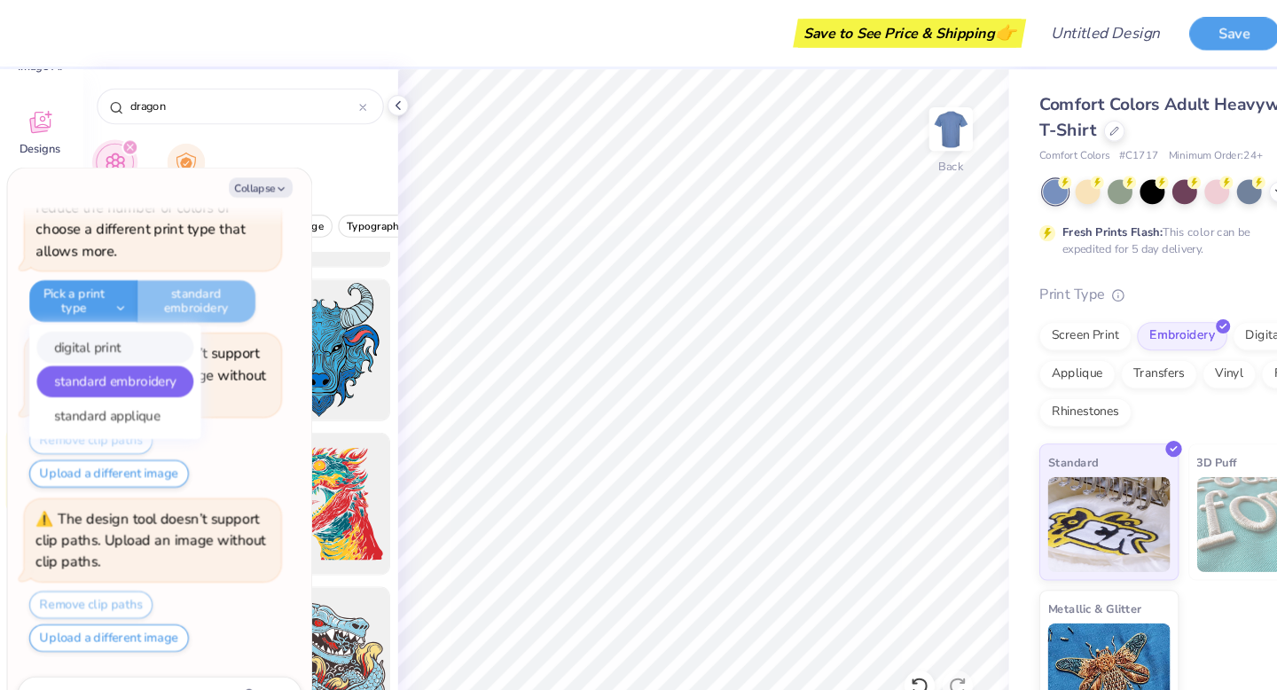
click at [95, 322] on button "digital print" at bounding box center [110, 323] width 146 height 29
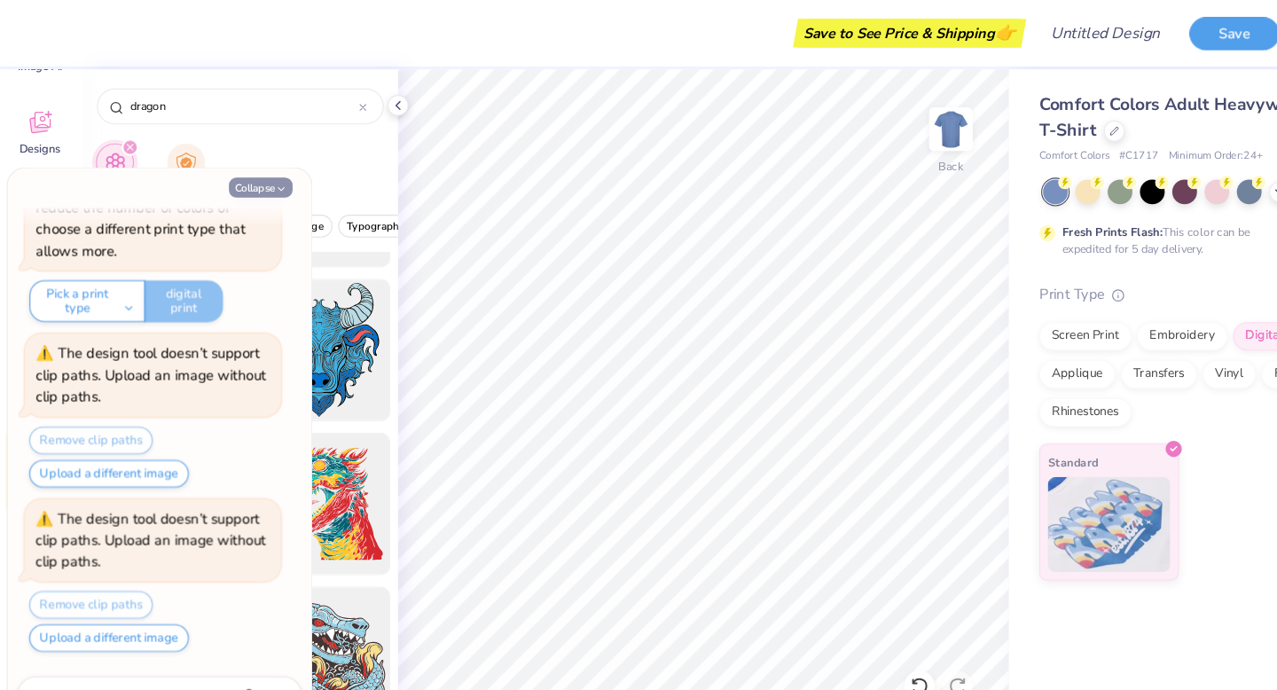
click at [250, 168] on button "Collapse" at bounding box center [245, 175] width 59 height 19
type textarea "x"
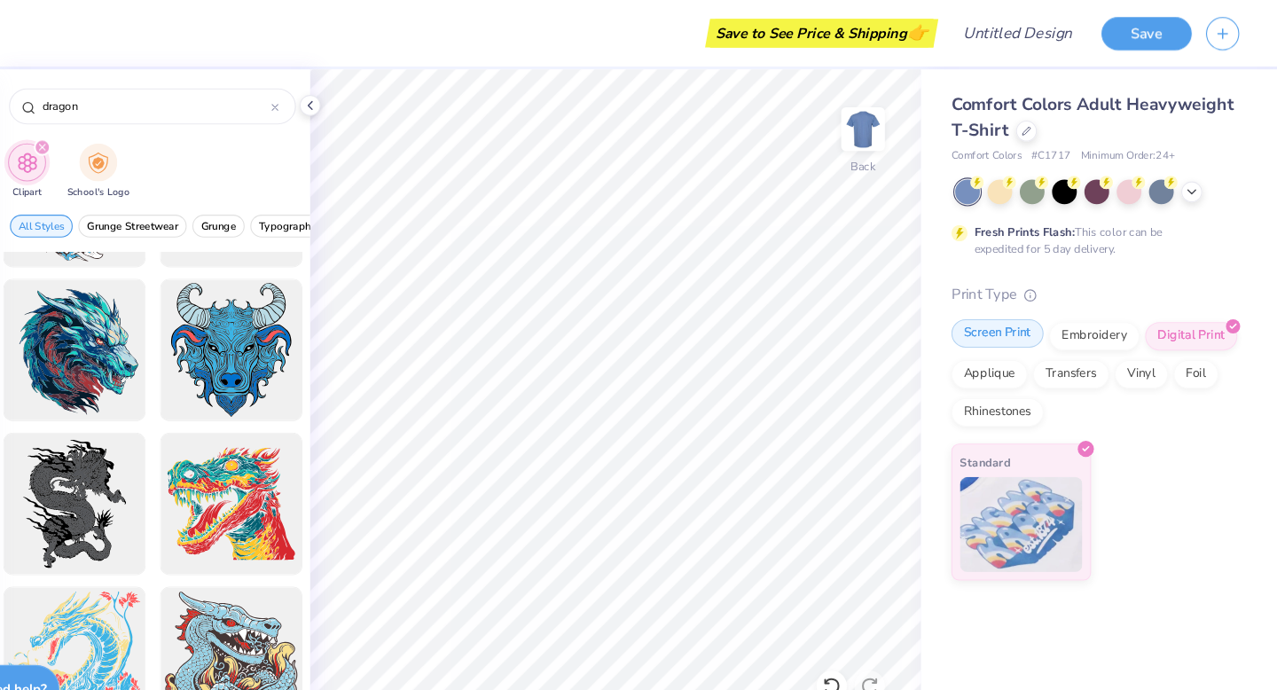
click at [1038, 318] on div "Screen Print" at bounding box center [1016, 311] width 86 height 27
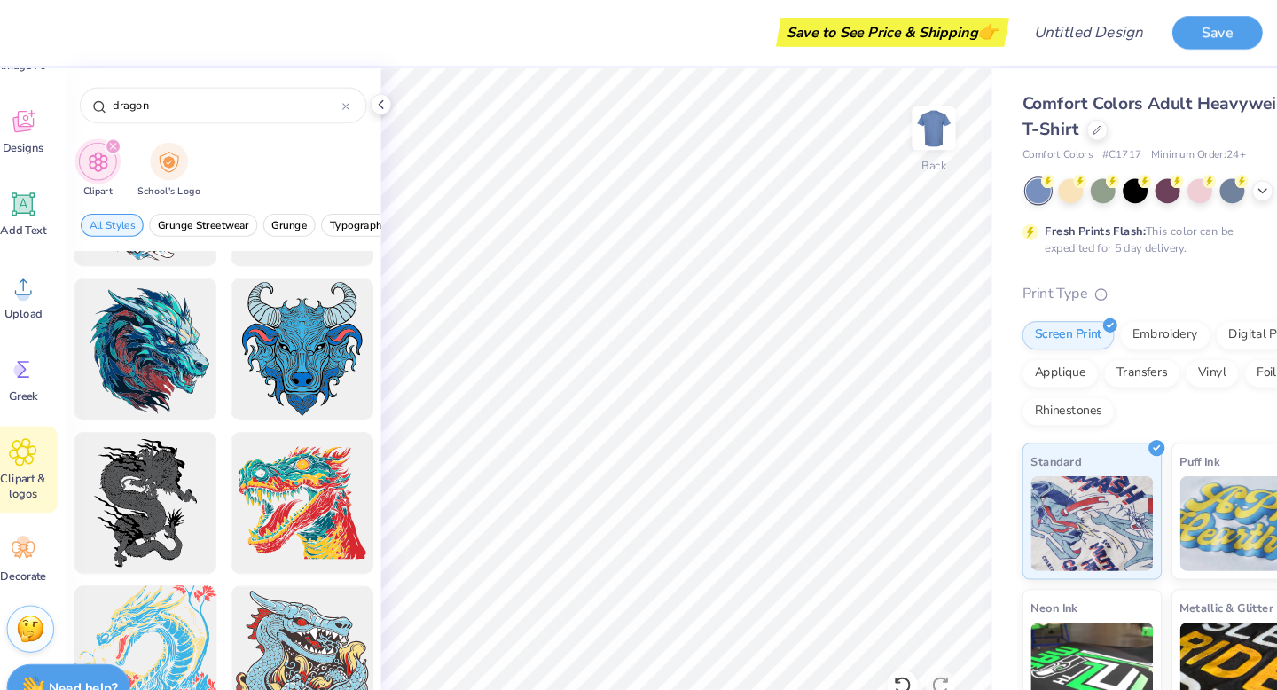
click at [159, 580] on div at bounding box center [154, 614] width 146 height 146
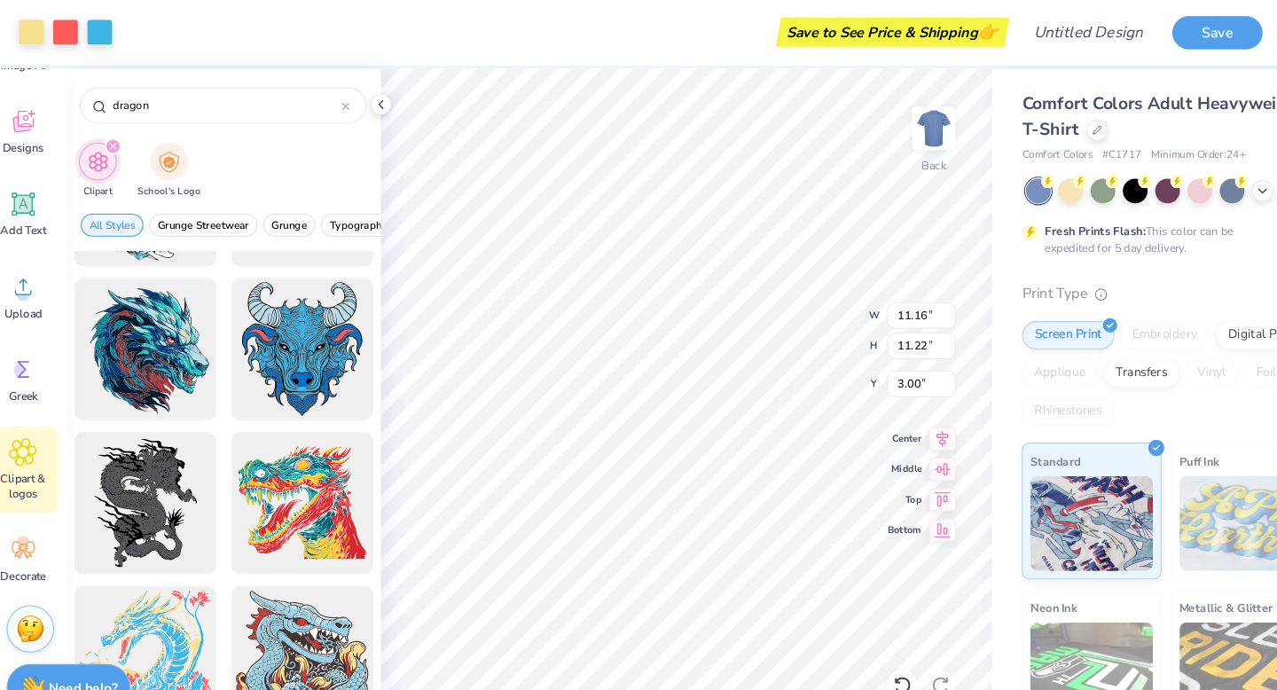
type input "11.16"
type input "11.22"
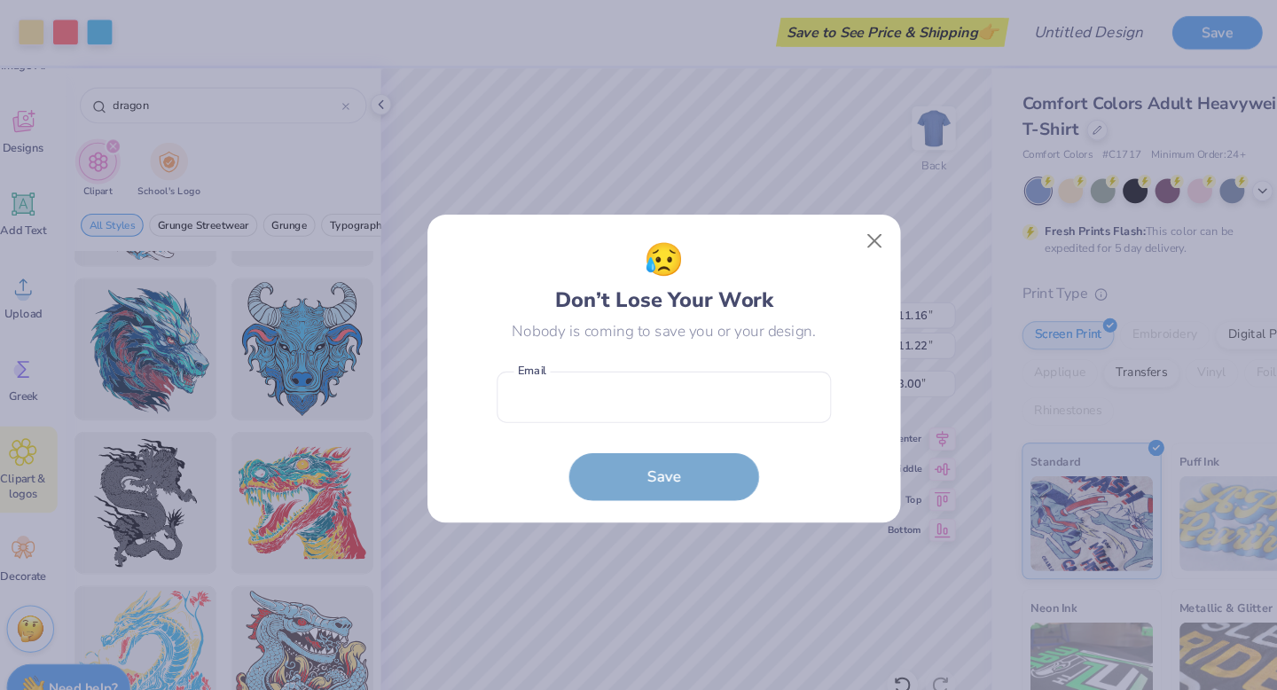
click at [668, 399] on body "Art colors Save to See Price & Shipping 👉 Design Title Save Image AI Designs Ad…" at bounding box center [638, 345] width 1277 height 690
click at [827, 231] on button "Close" at bounding box center [835, 226] width 34 height 34
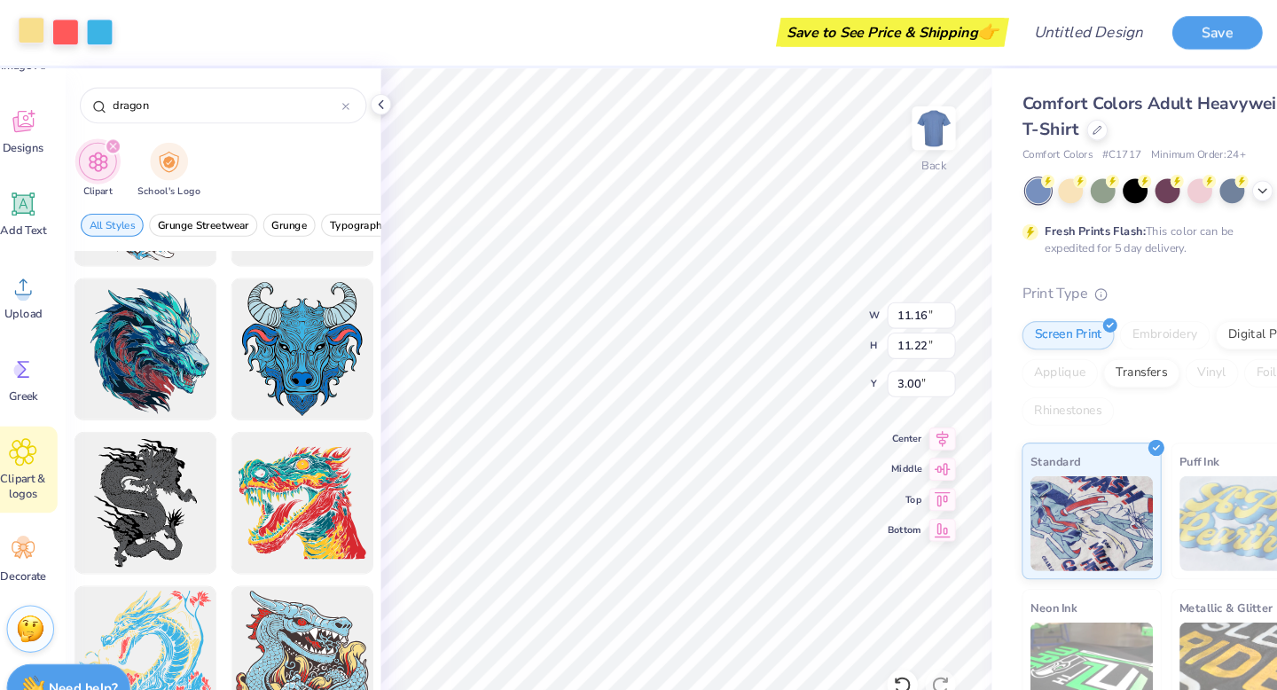
click at [53, 27] on div at bounding box center [47, 29] width 25 height 25
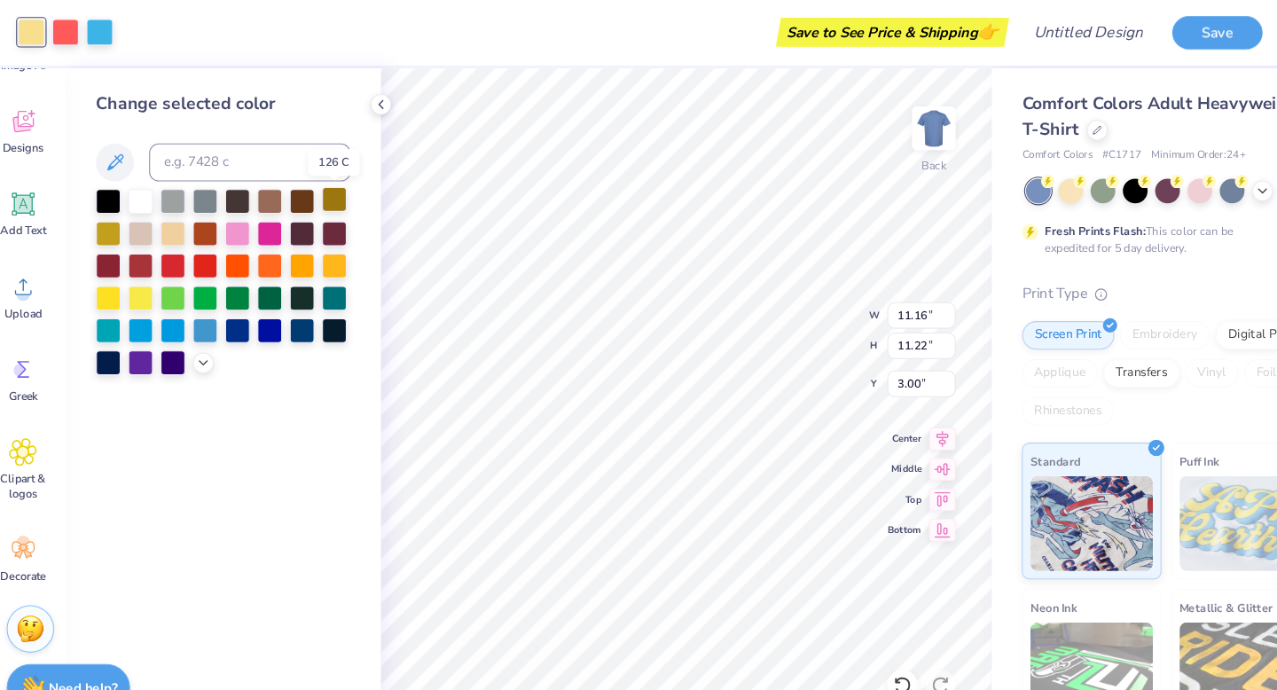
click at [335, 184] on div at bounding box center [330, 187] width 23 height 23
click at [113, 224] on div at bounding box center [119, 217] width 23 height 23
click at [82, 27] on div at bounding box center [79, 29] width 25 height 25
click at [243, 313] on div at bounding box center [240, 307] width 23 height 23
click at [305, 313] on div at bounding box center [300, 307] width 23 height 23
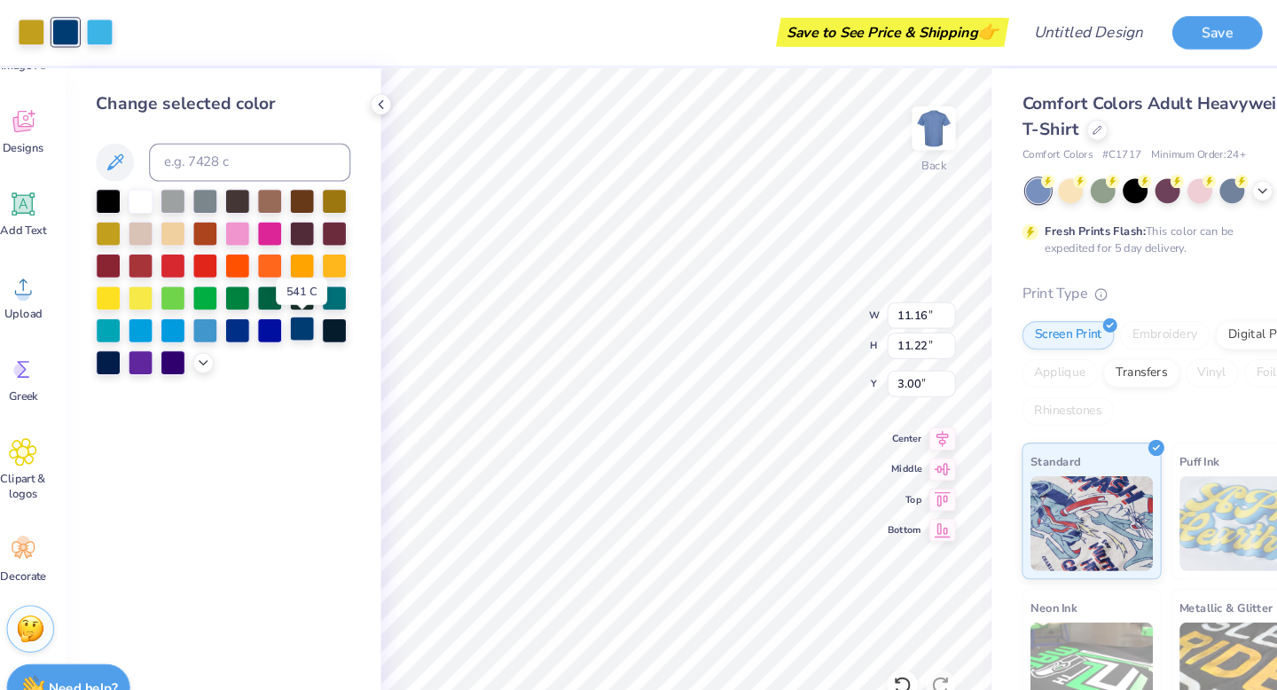
click at [299, 308] on div at bounding box center [300, 307] width 23 height 23
click at [106, 23] on div at bounding box center [111, 29] width 25 height 25
click at [181, 215] on div at bounding box center [179, 217] width 23 height 23
click at [154, 216] on div at bounding box center [149, 217] width 23 height 23
click at [329, 243] on div at bounding box center [330, 247] width 23 height 23
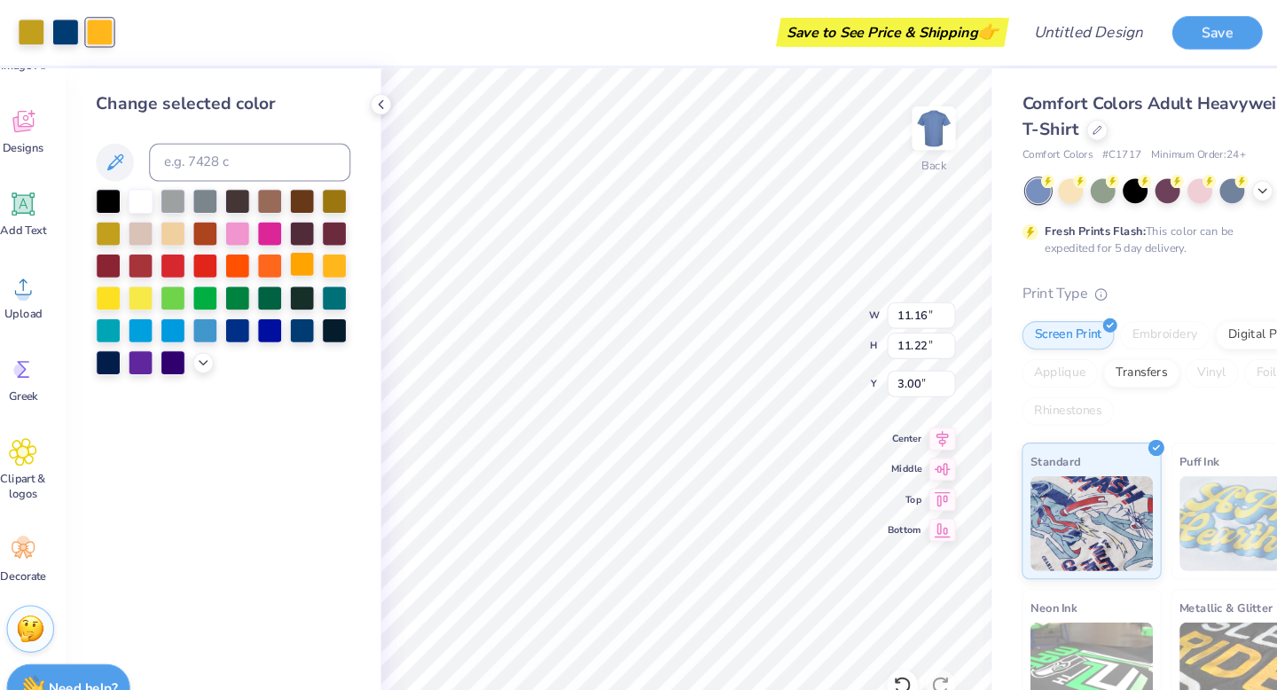
click at [308, 250] on div at bounding box center [300, 247] width 23 height 23
click at [266, 283] on div at bounding box center [270, 277] width 23 height 23
click at [183, 300] on div at bounding box center [179, 307] width 23 height 23
click at [271, 306] on div at bounding box center [270, 307] width 23 height 23
click at [245, 306] on div at bounding box center [240, 307] width 23 height 23
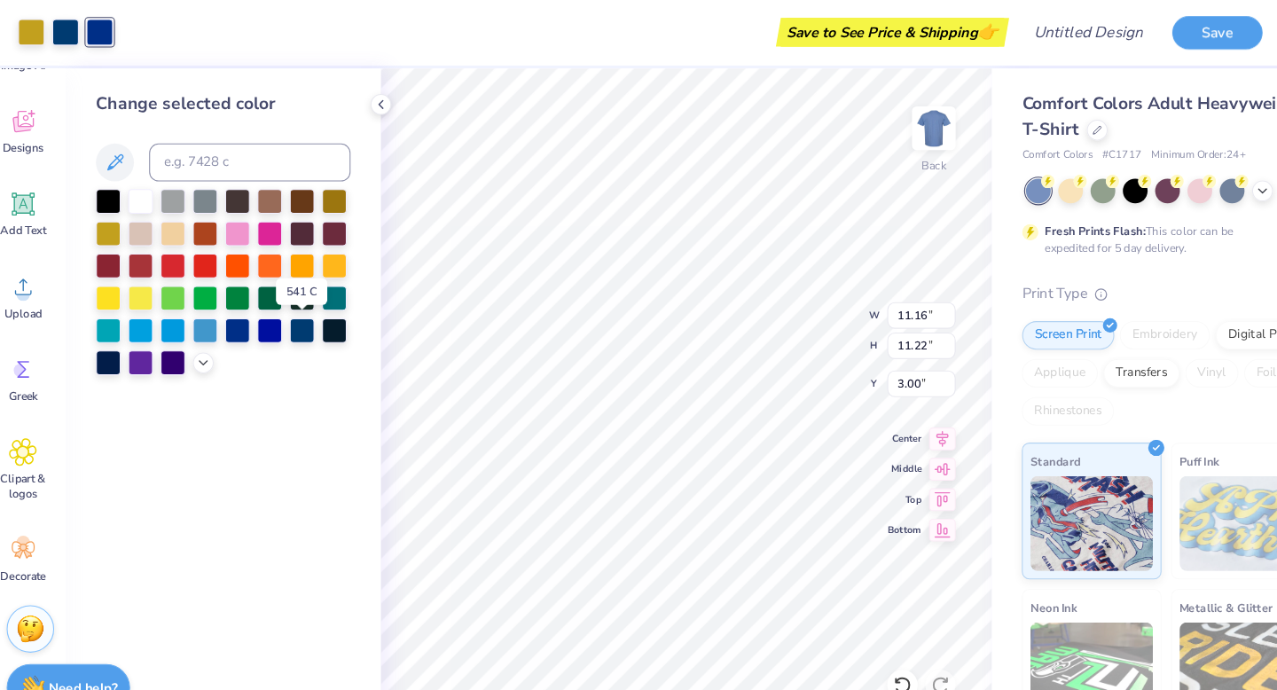
drag, startPoint x: 296, startPoint y: 307, endPoint x: 315, endPoint y: 379, distance: 75.0
click at [296, 307] on div at bounding box center [300, 309] width 23 height 23
click at [243, 313] on div at bounding box center [240, 307] width 23 height 23
click at [47, 20] on div at bounding box center [47, 29] width 25 height 25
click at [85, 34] on div at bounding box center [79, 29] width 25 height 25
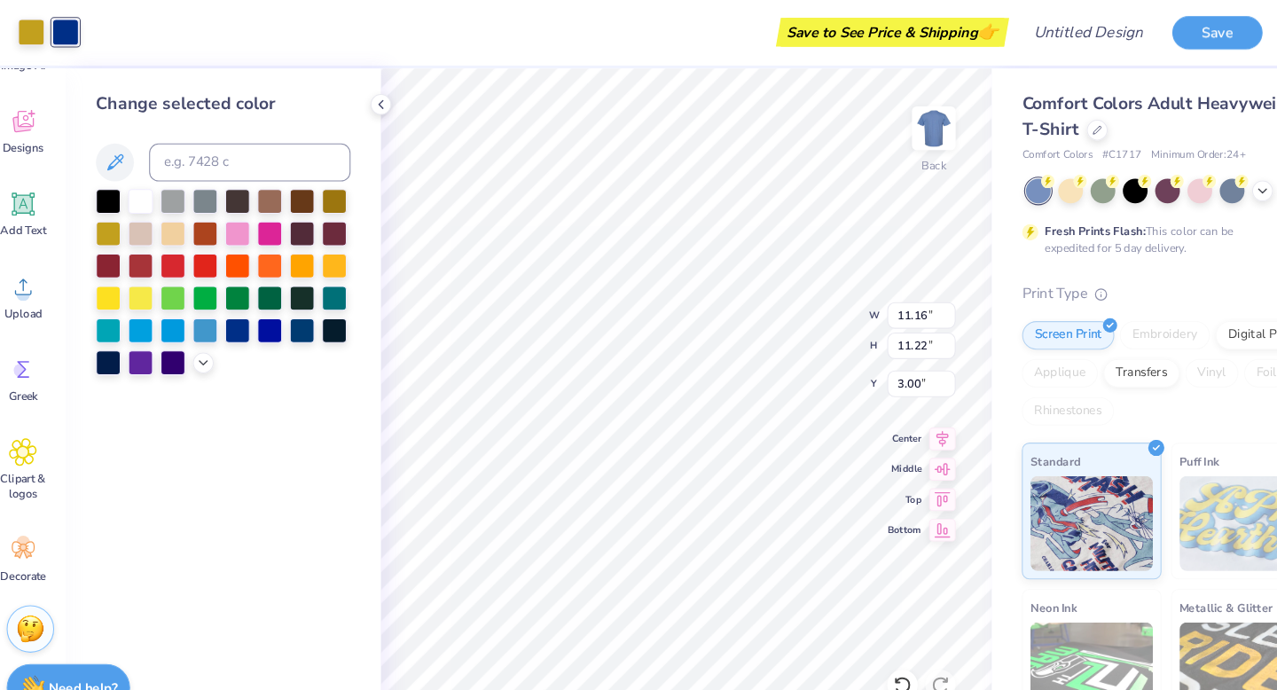
click at [110, 34] on div "Save to See Price & Shipping 👉" at bounding box center [531, 31] width 850 height 62
click at [33, 32] on div "Art colors" at bounding box center [46, 31] width 92 height 62
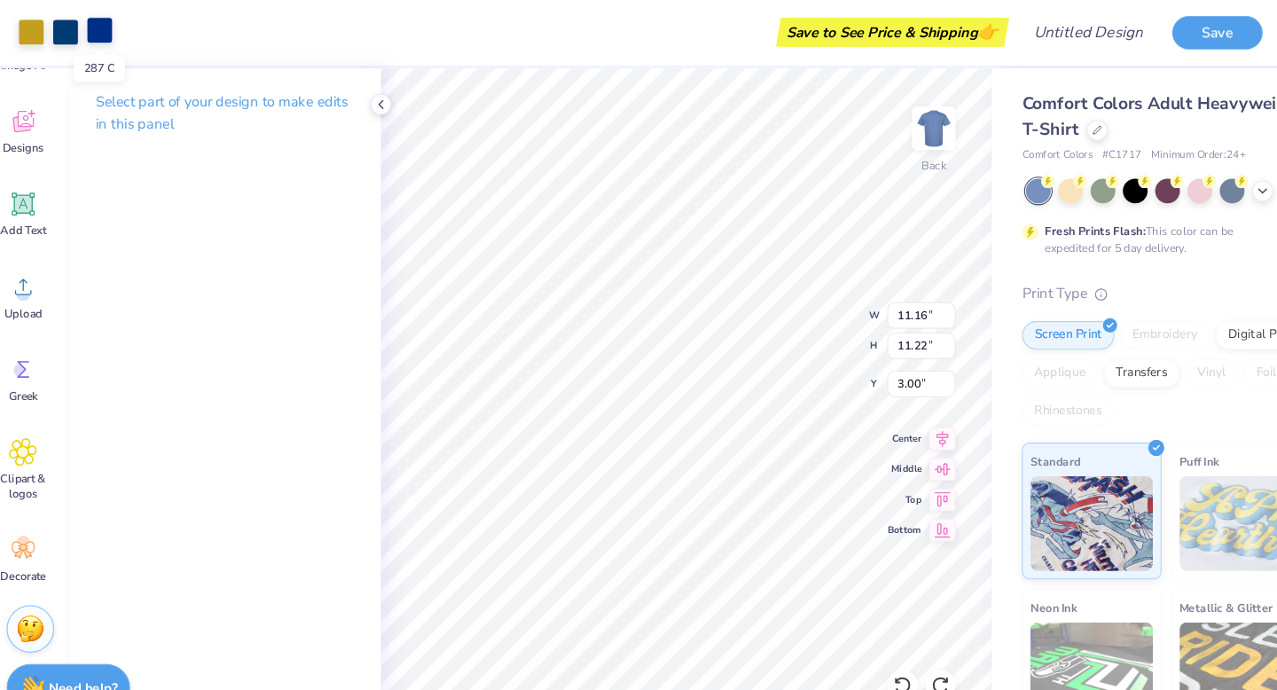
click at [121, 29] on div at bounding box center [111, 29] width 25 height 25
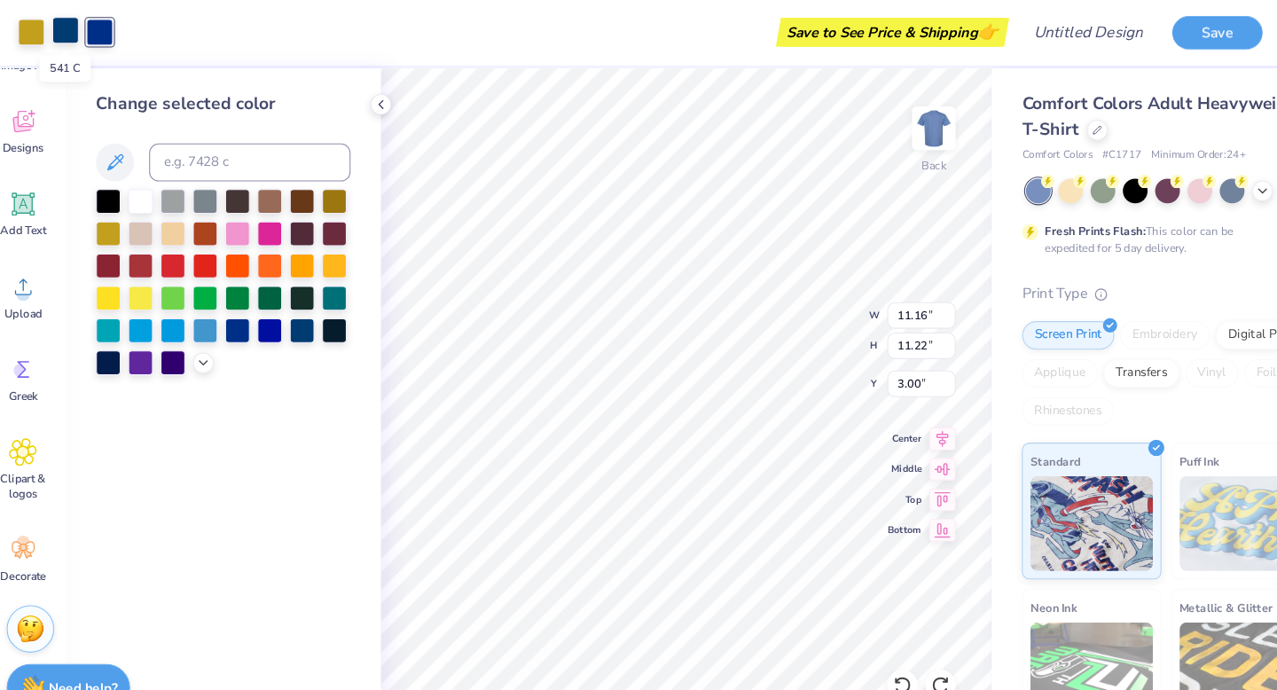
click at [79, 28] on div at bounding box center [79, 29] width 25 height 25
click at [147, 277] on div at bounding box center [149, 277] width 23 height 23
click at [113, 31] on div at bounding box center [111, 29] width 25 height 25
click at [38, 22] on div at bounding box center [47, 29] width 25 height 25
click at [206, 296] on div at bounding box center [210, 307] width 23 height 23
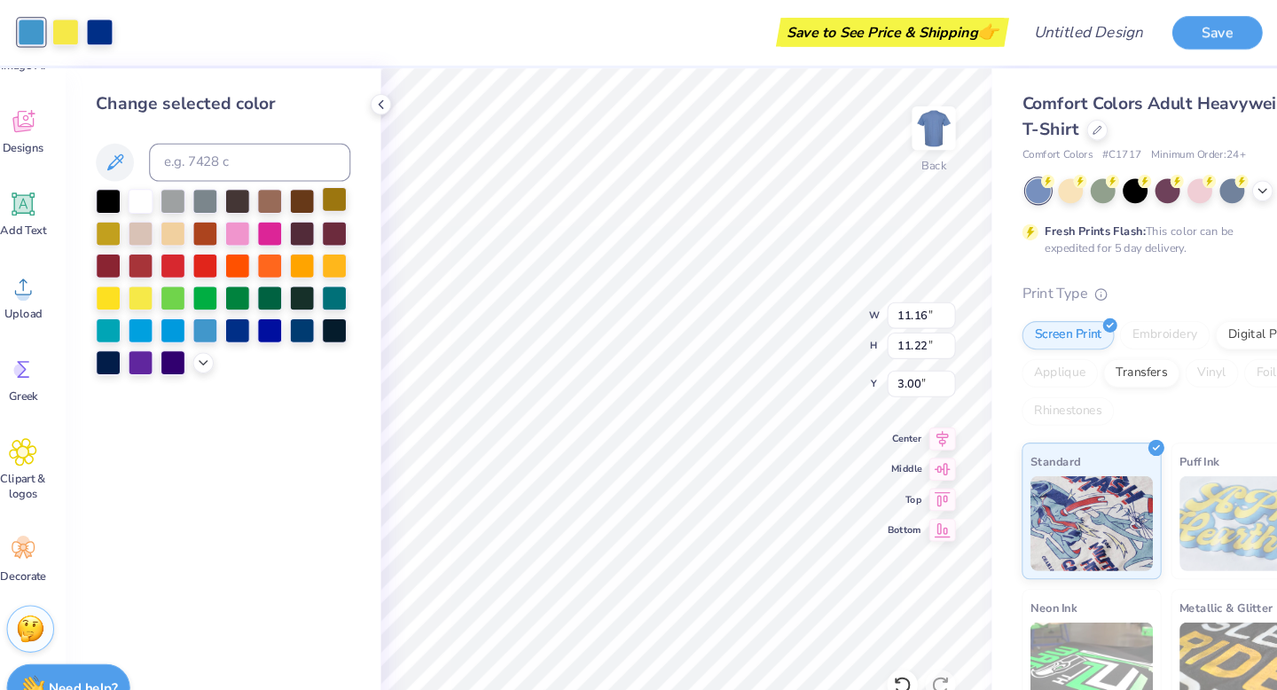
click at [331, 182] on div at bounding box center [330, 187] width 23 height 23
click at [119, 219] on div at bounding box center [119, 217] width 23 height 23
click at [84, 33] on div at bounding box center [79, 29] width 25 height 25
click at [152, 276] on div at bounding box center [149, 277] width 23 height 23
click at [300, 279] on div at bounding box center [300, 277] width 23 height 23
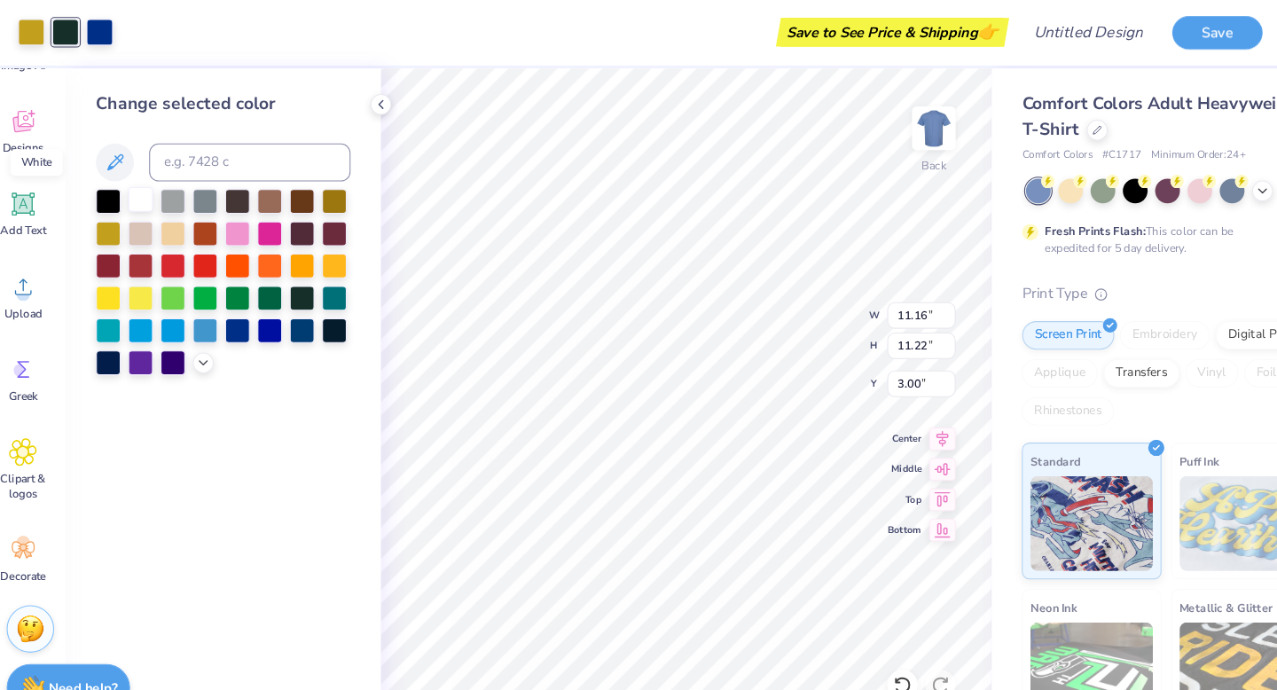
click at [152, 189] on div at bounding box center [149, 187] width 23 height 23
click at [186, 192] on div at bounding box center [179, 187] width 23 height 23
click at [145, 273] on div at bounding box center [149, 277] width 23 height 23
click at [120, 279] on div at bounding box center [119, 277] width 23 height 23
click at [229, 221] on div at bounding box center [240, 217] width 23 height 23
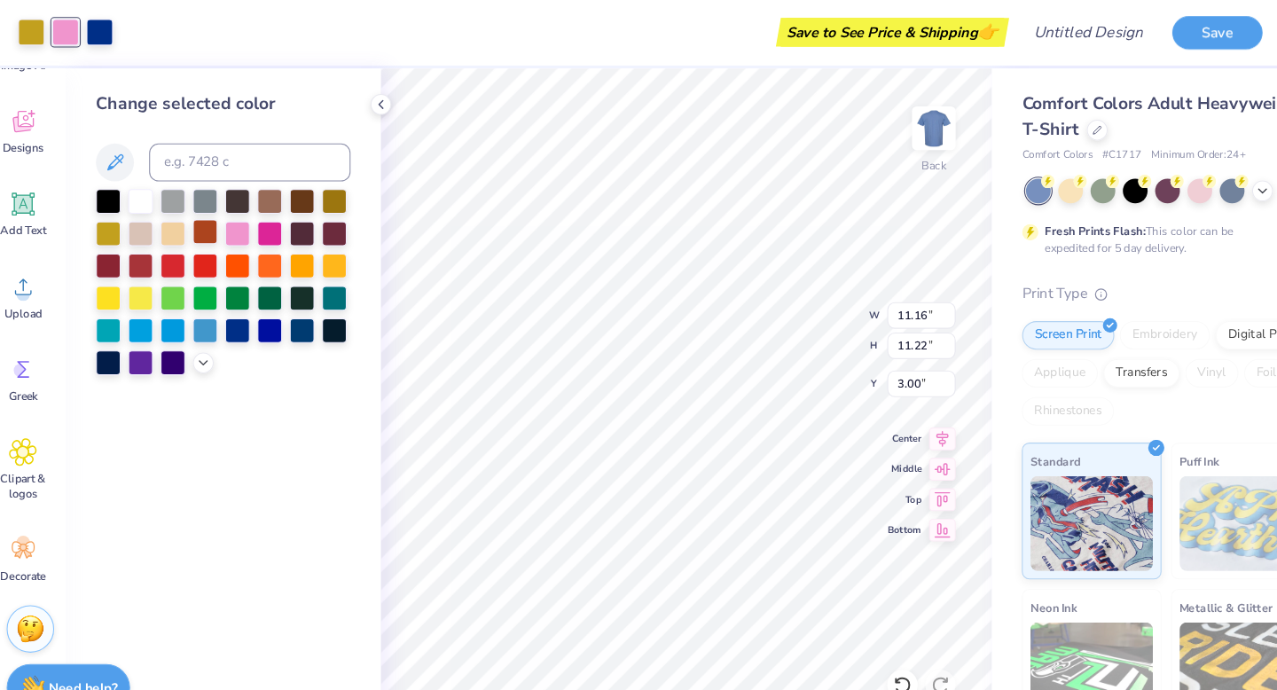
click at [207, 226] on div at bounding box center [210, 217] width 23 height 23
click at [151, 244] on div at bounding box center [149, 247] width 23 height 23
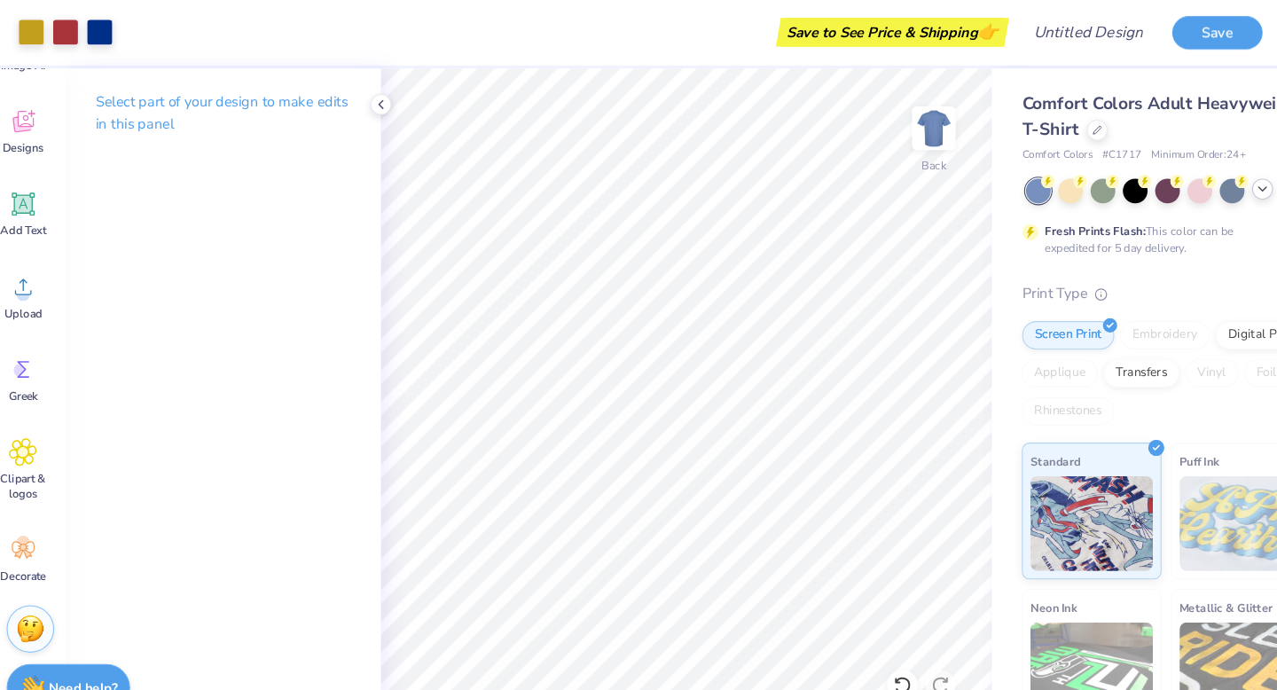
click at [1190, 178] on icon at bounding box center [1197, 177] width 14 height 14
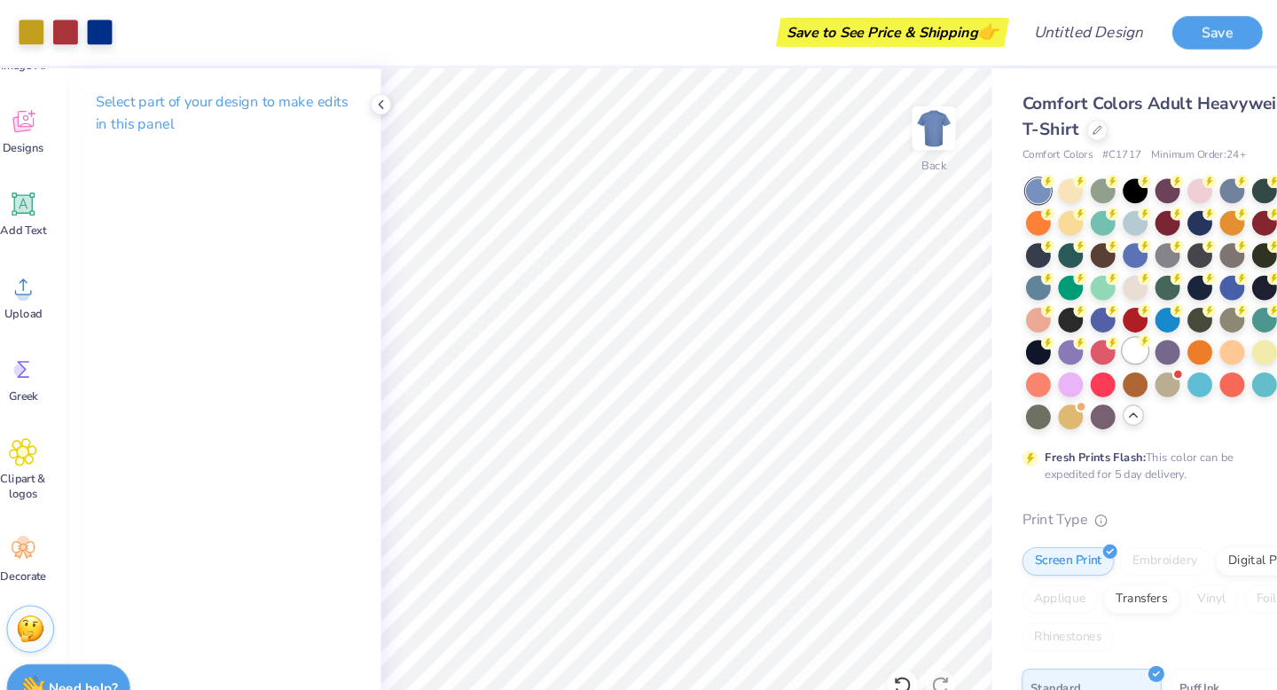
click at [1082, 333] on div at bounding box center [1078, 328] width 23 height 23
click at [1021, 302] on div at bounding box center [1017, 297] width 23 height 23
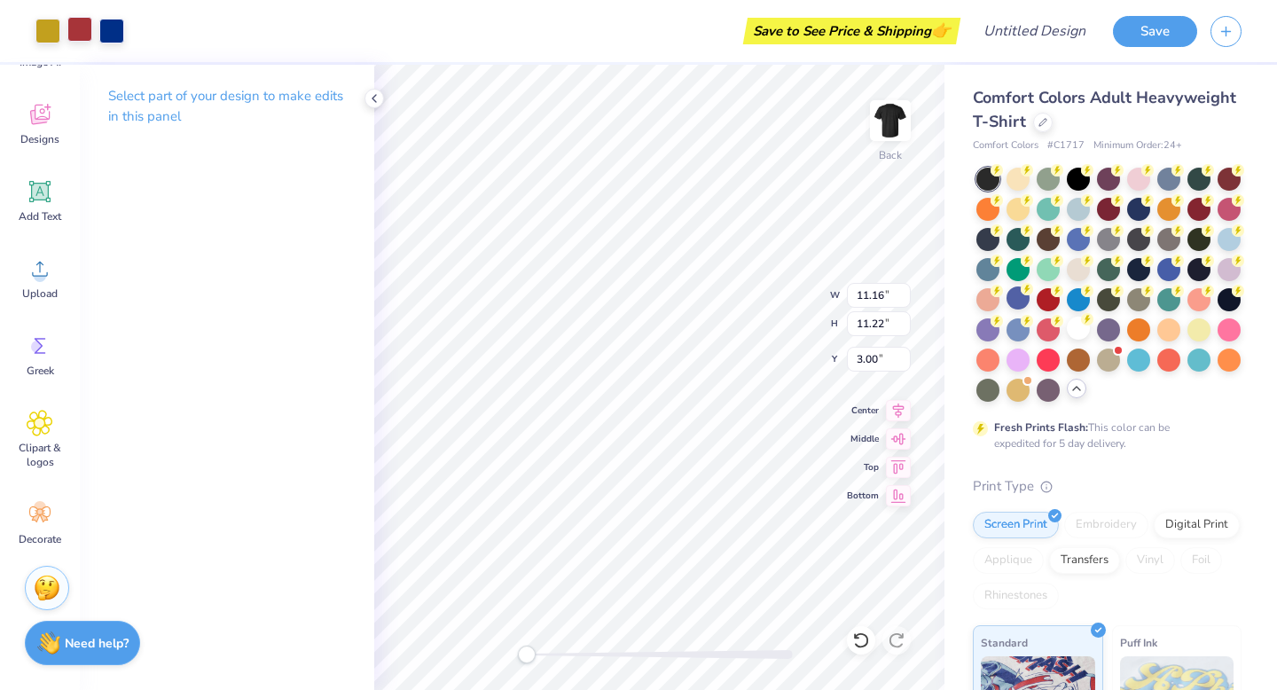
click at [85, 34] on div at bounding box center [79, 29] width 25 height 25
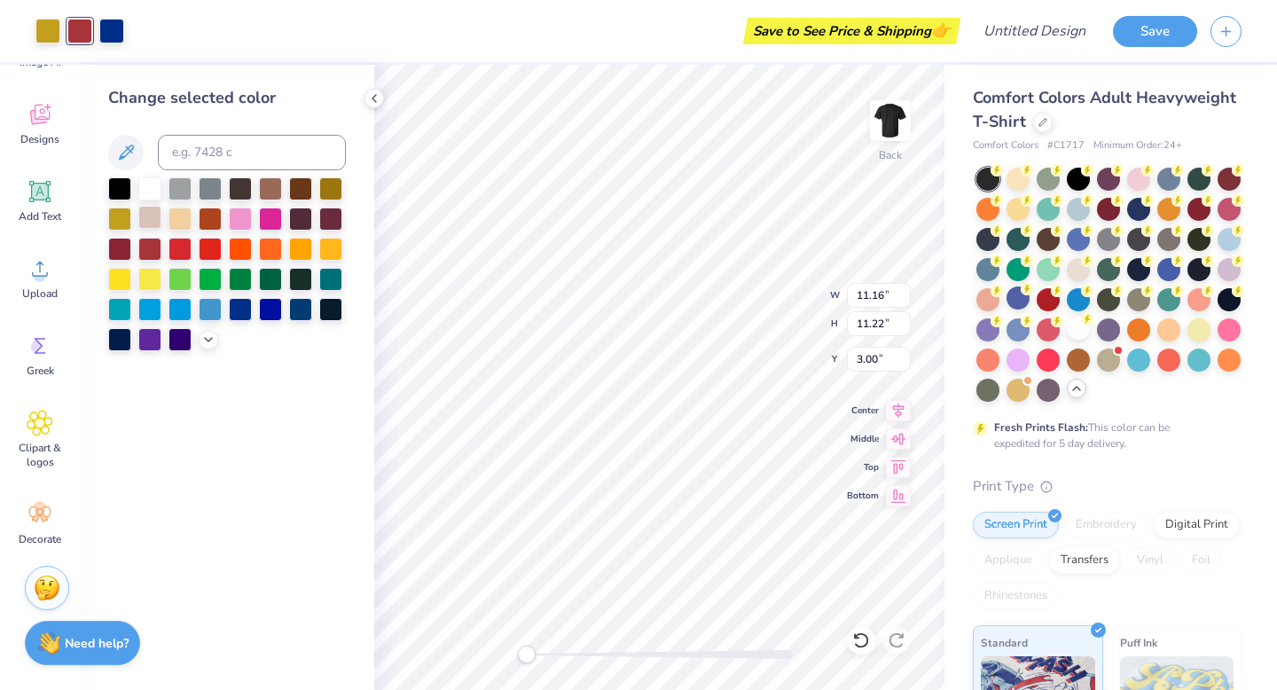
click at [160, 231] on div at bounding box center [227, 264] width 238 height 174
click at [153, 225] on div at bounding box center [149, 217] width 23 height 23
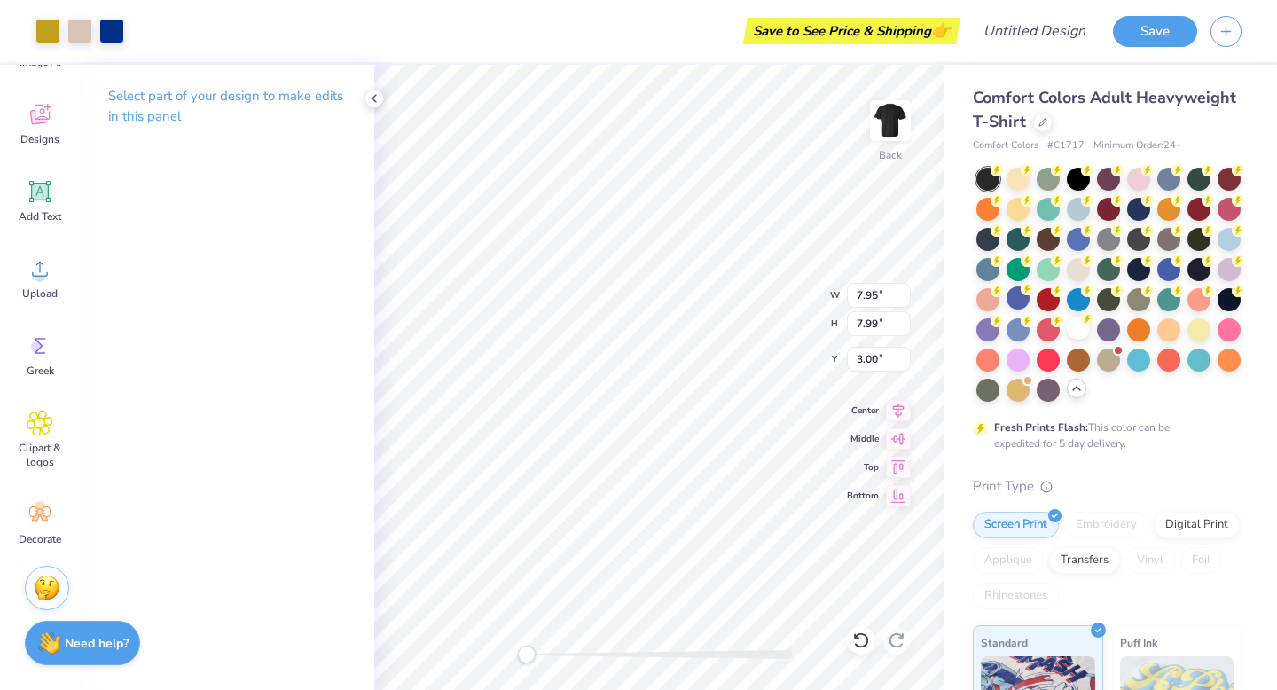
type input "7.95"
type input "7.99"
click at [42, 368] on span "Greek" at bounding box center [40, 370] width 27 height 14
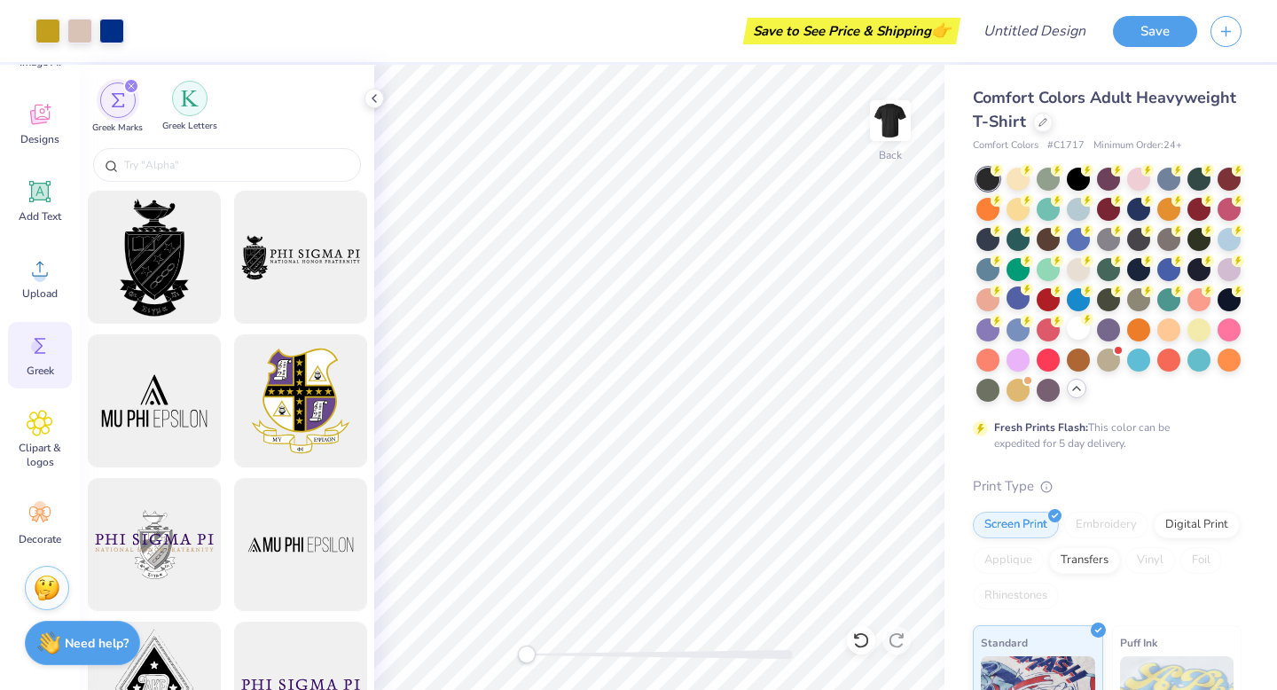
click at [176, 106] on div "filter for Greek Letters" at bounding box center [189, 98] width 35 height 35
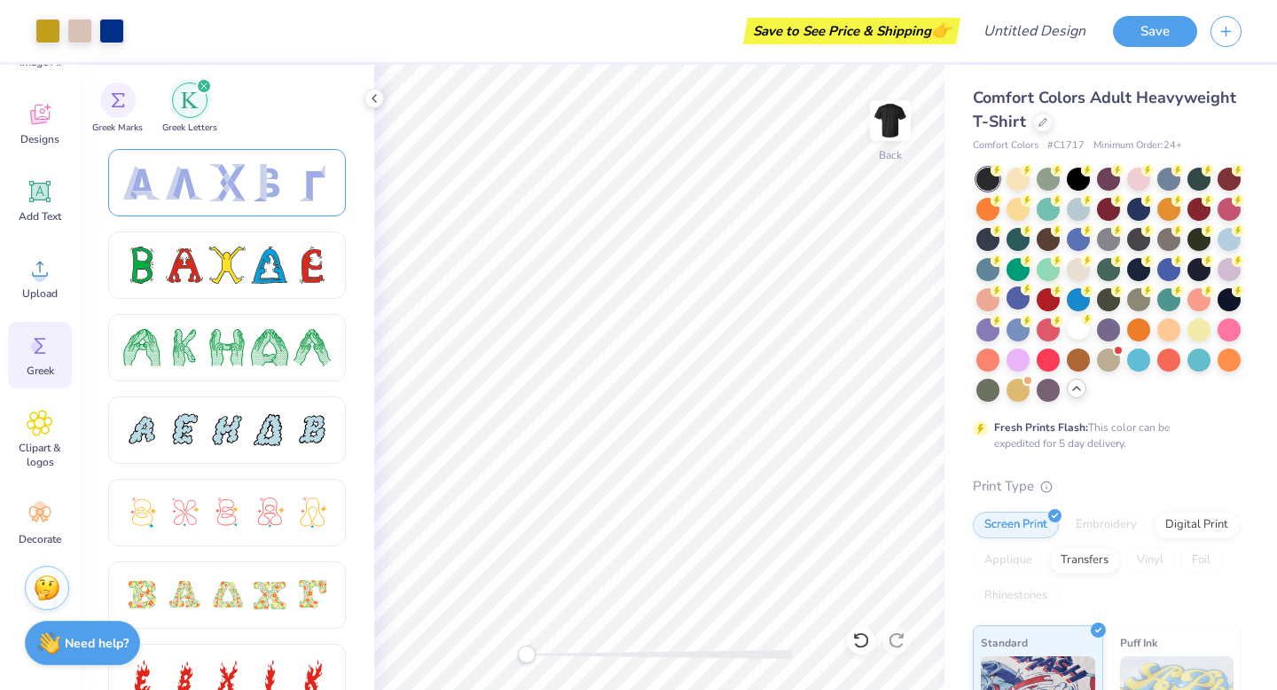
scroll to position [156, 0]
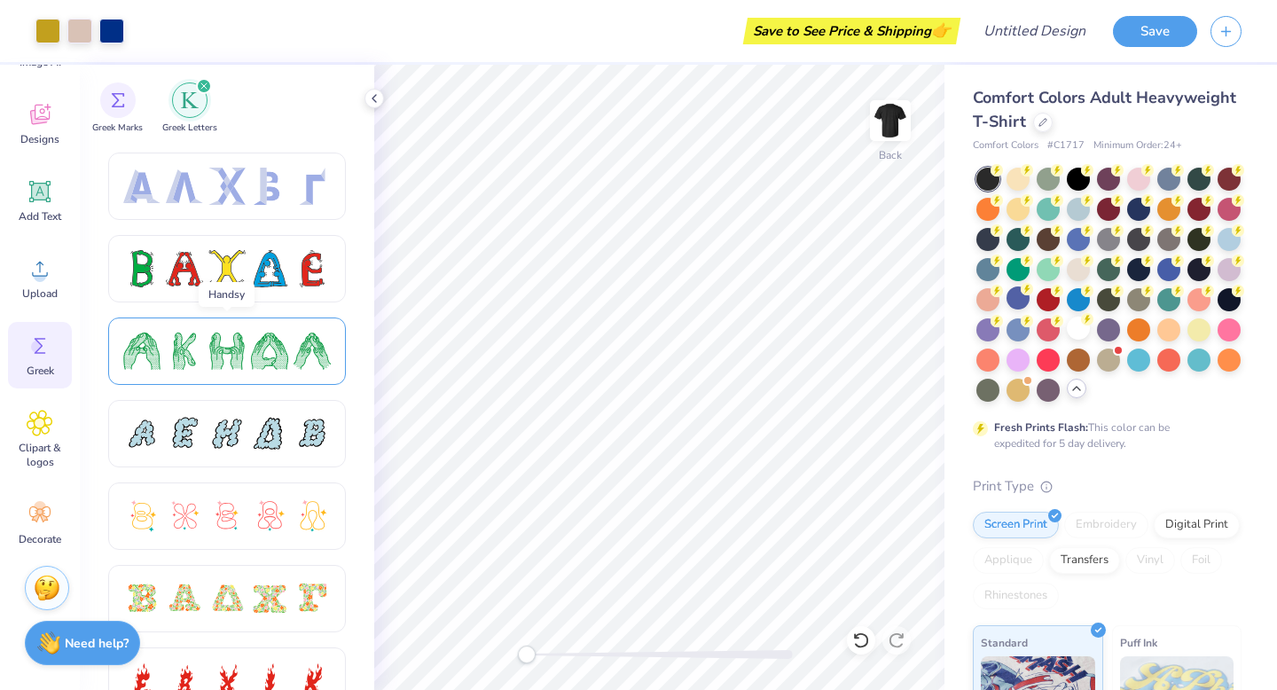
click at [207, 361] on div at bounding box center [226, 350] width 207 height 37
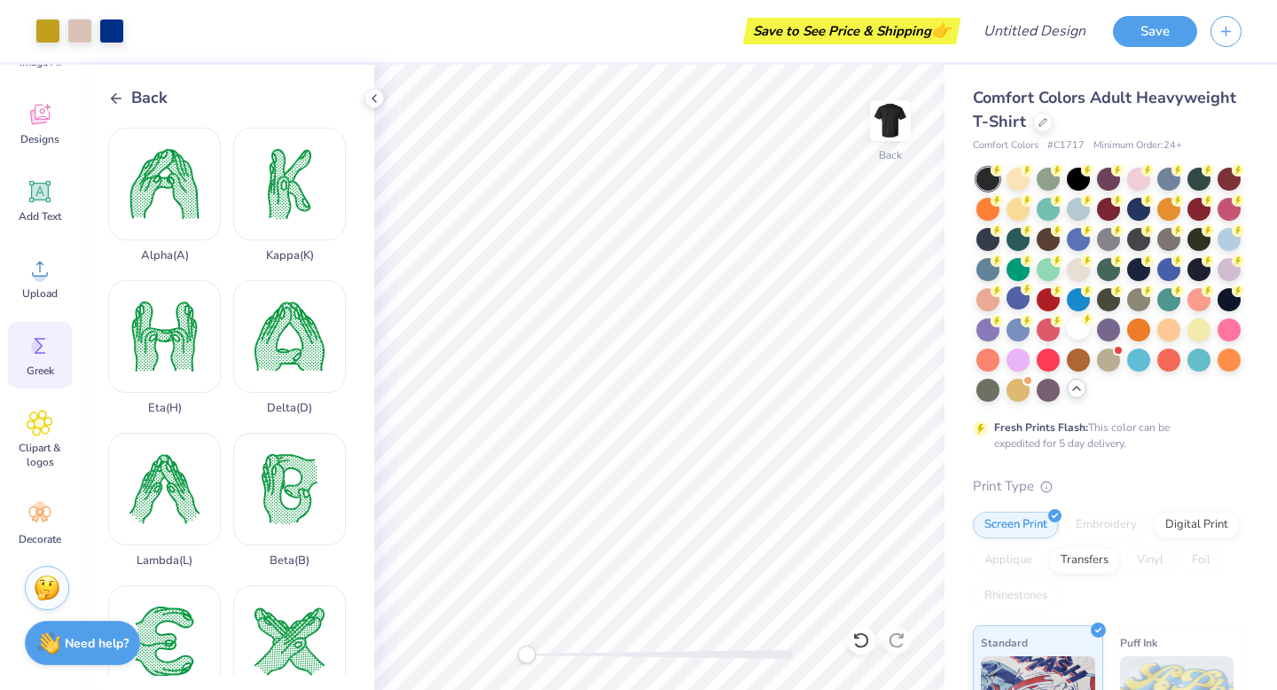
click at [111, 92] on icon at bounding box center [116, 98] width 16 height 16
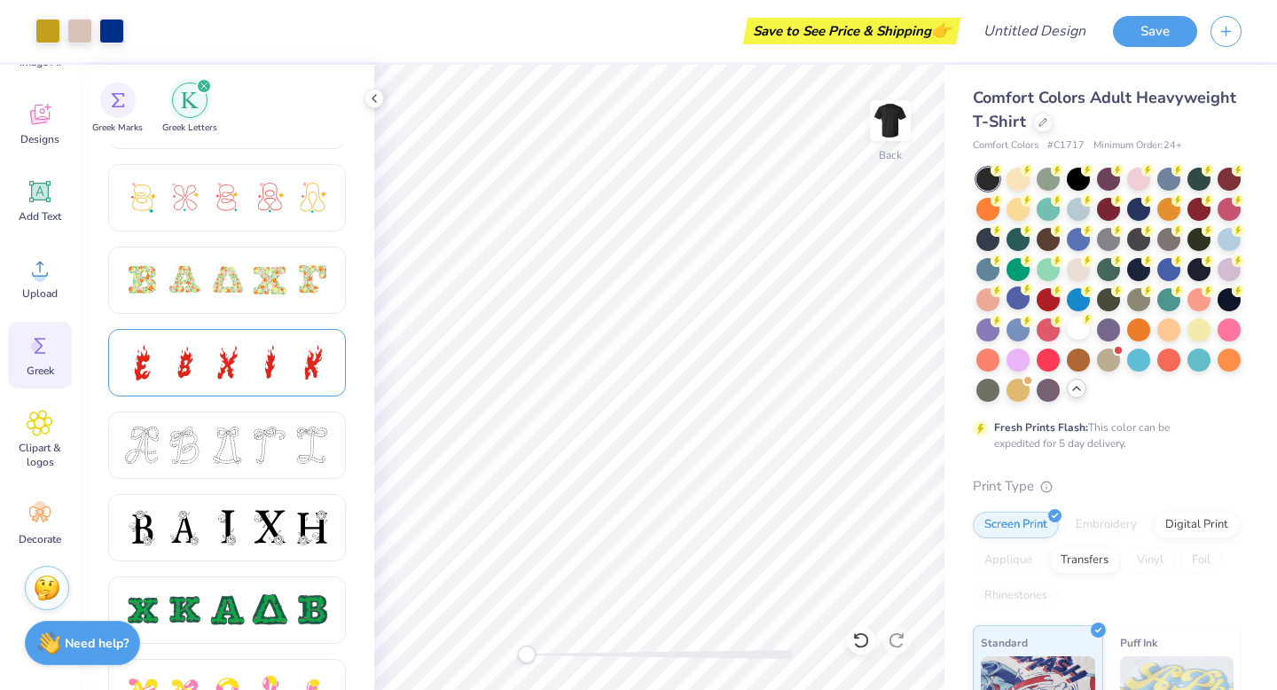
scroll to position [483, 0]
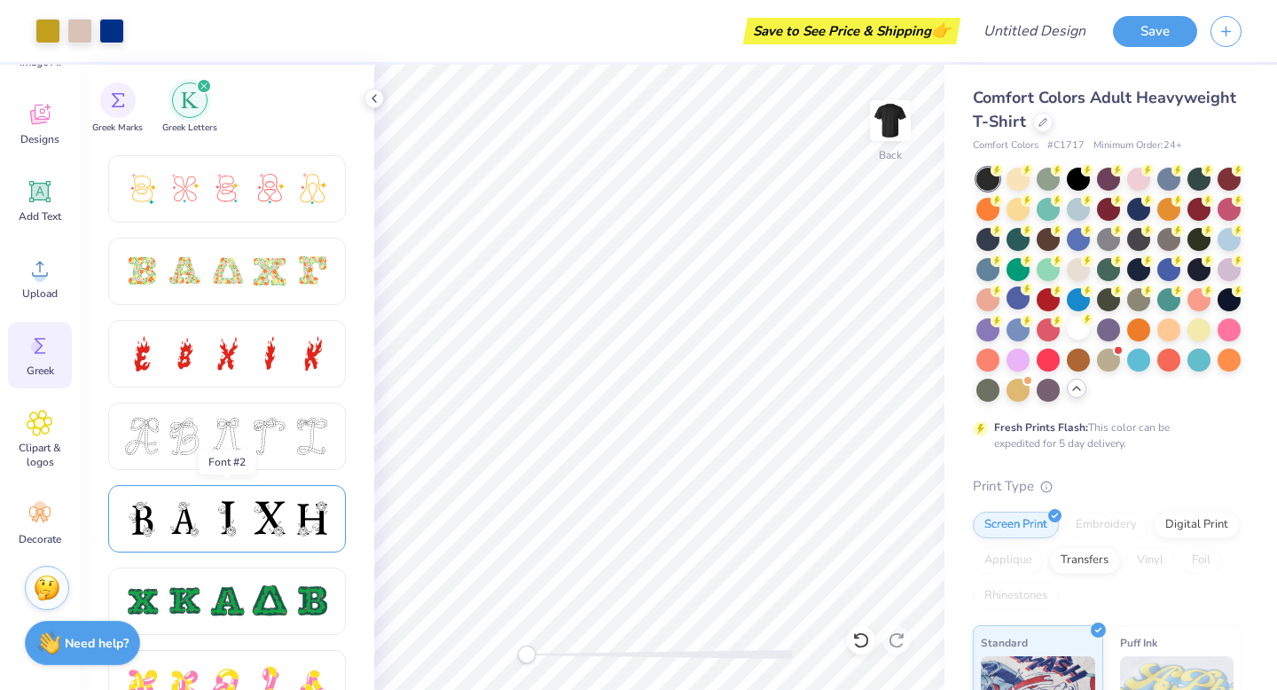
click at [278, 534] on div at bounding box center [269, 518] width 37 height 37
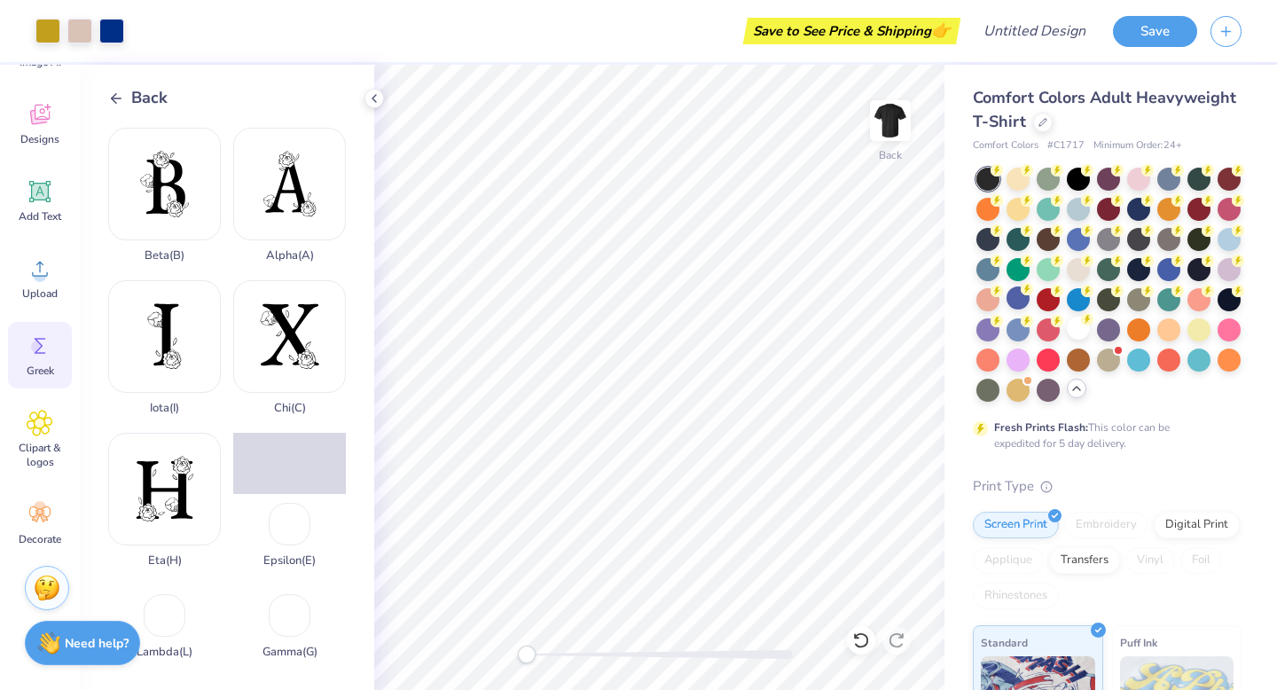
click at [121, 100] on icon at bounding box center [116, 98] width 16 height 16
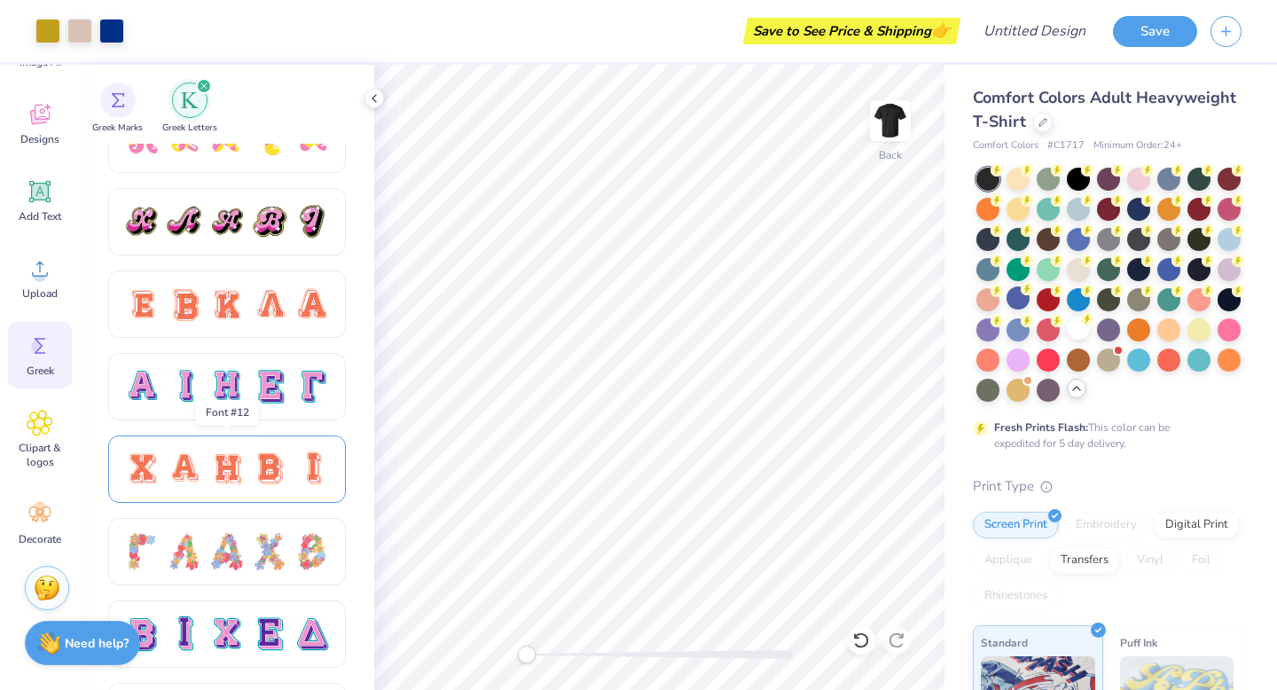
scroll to position [1038, 0]
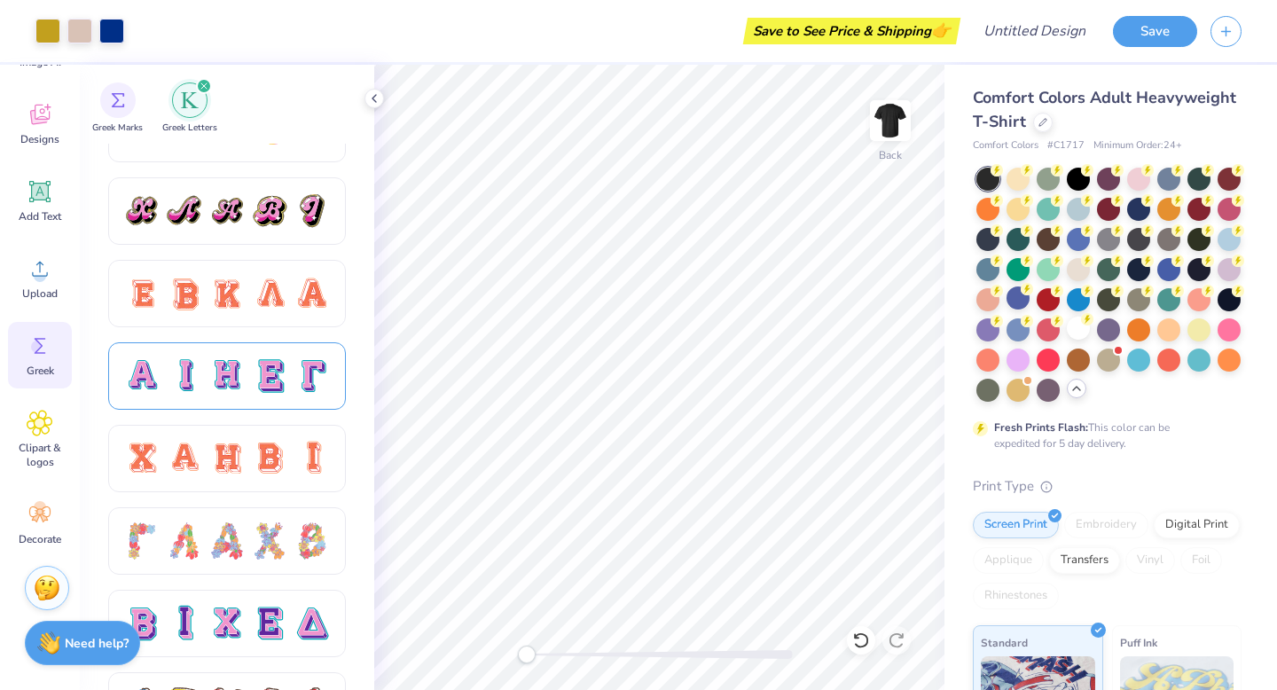
click at [232, 354] on div at bounding box center [227, 375] width 238 height 67
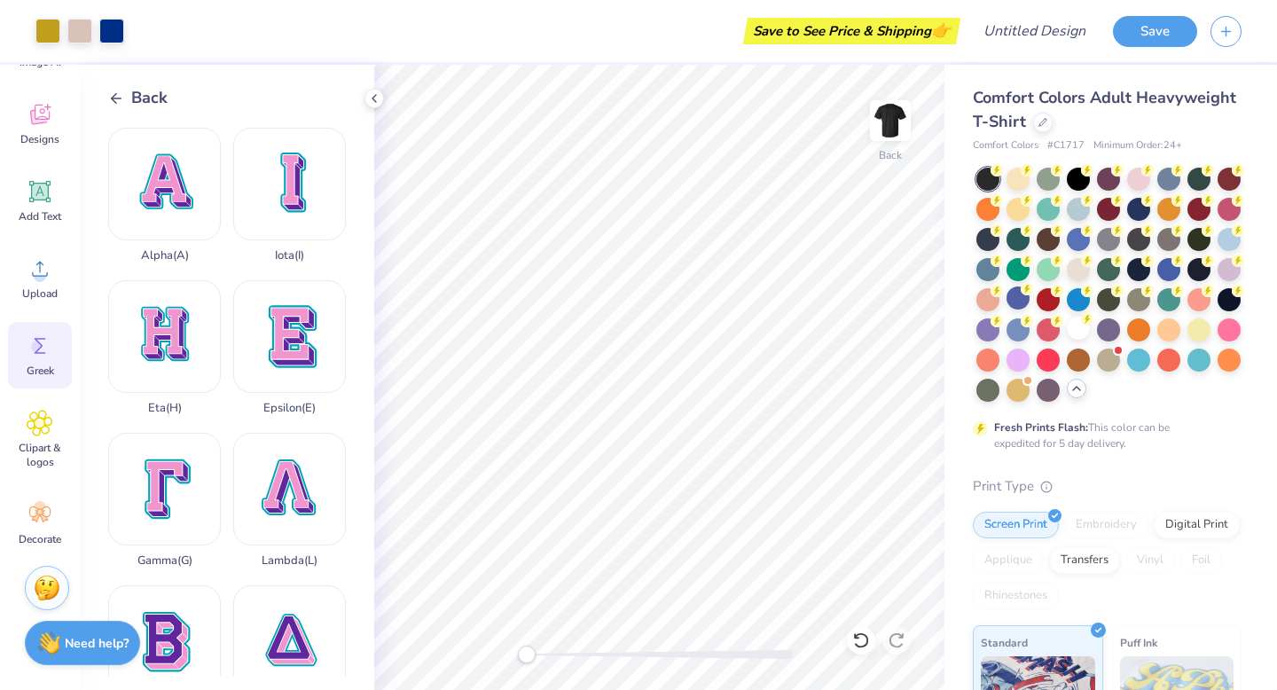
click at [114, 100] on polyline at bounding box center [114, 98] width 4 height 10
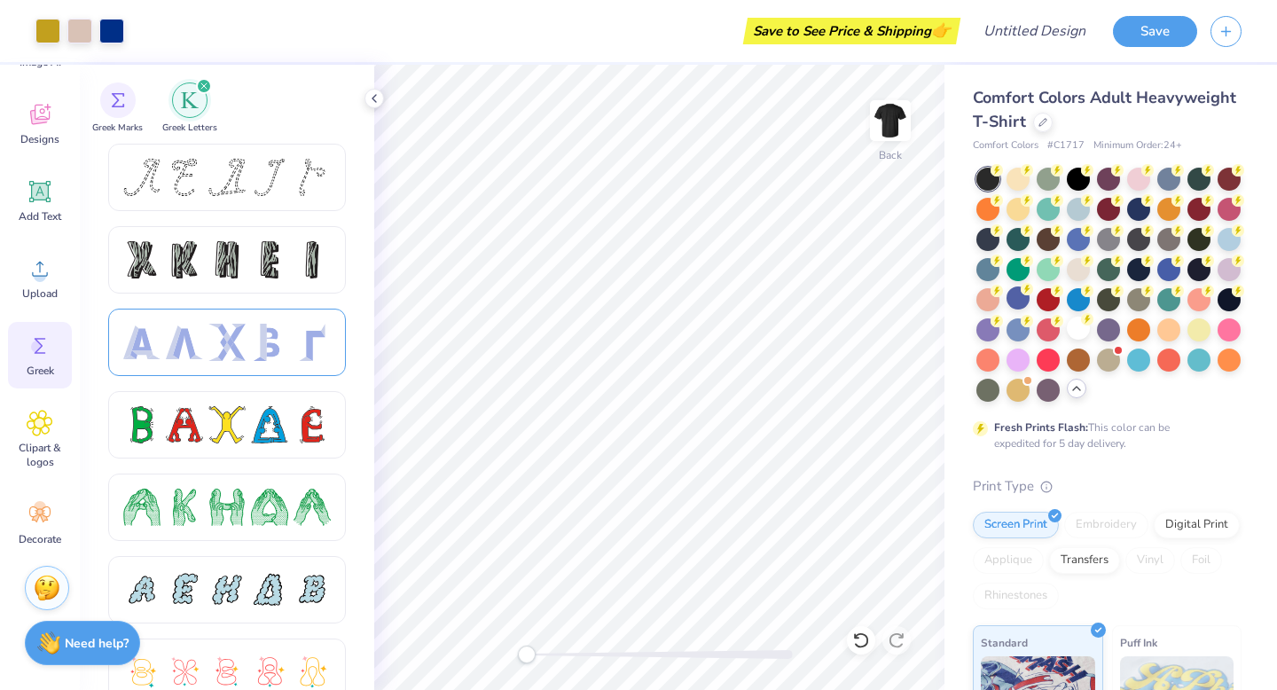
click at [233, 343] on div at bounding box center [226, 342] width 37 height 37
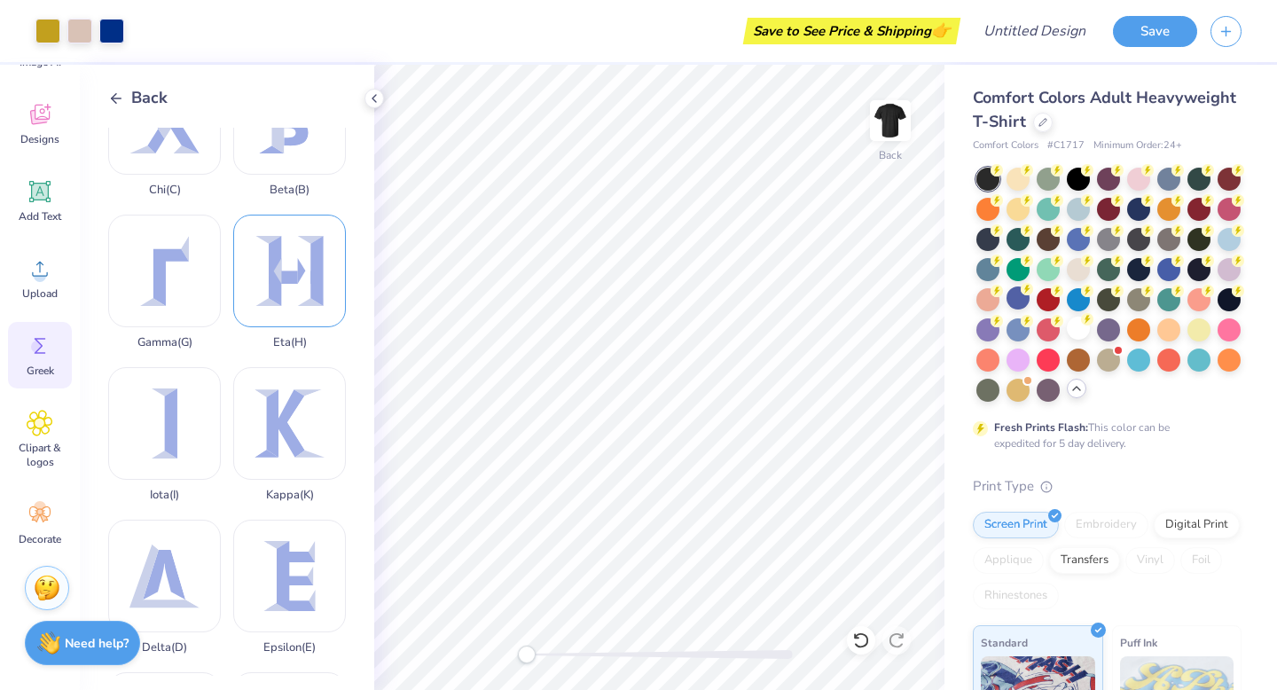
scroll to position [268, 0]
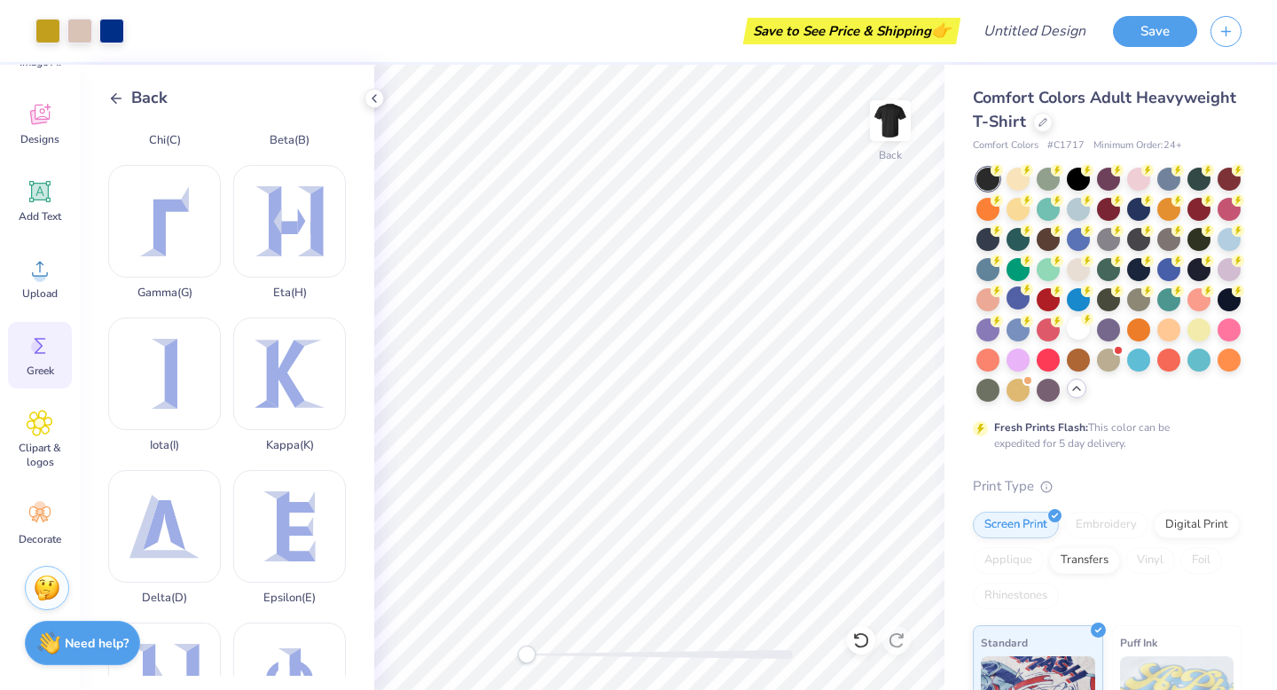
click at [128, 112] on div "Back Alpha ( A ) Lambda ( L ) Chi ( C ) Beta ( B ) Gamma ( G ) Eta ( H ) Iota (…" at bounding box center [227, 377] width 294 height 625
click at [114, 98] on line at bounding box center [117, 98] width 10 height 0
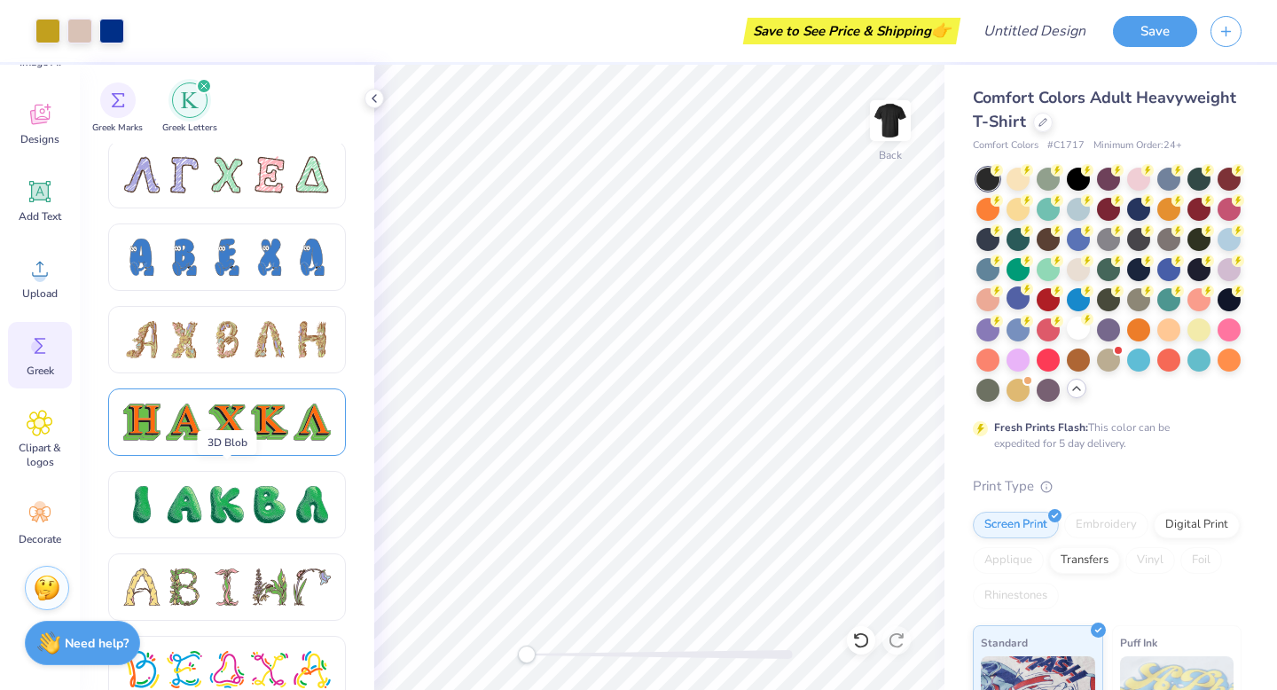
scroll to position [1739, 0]
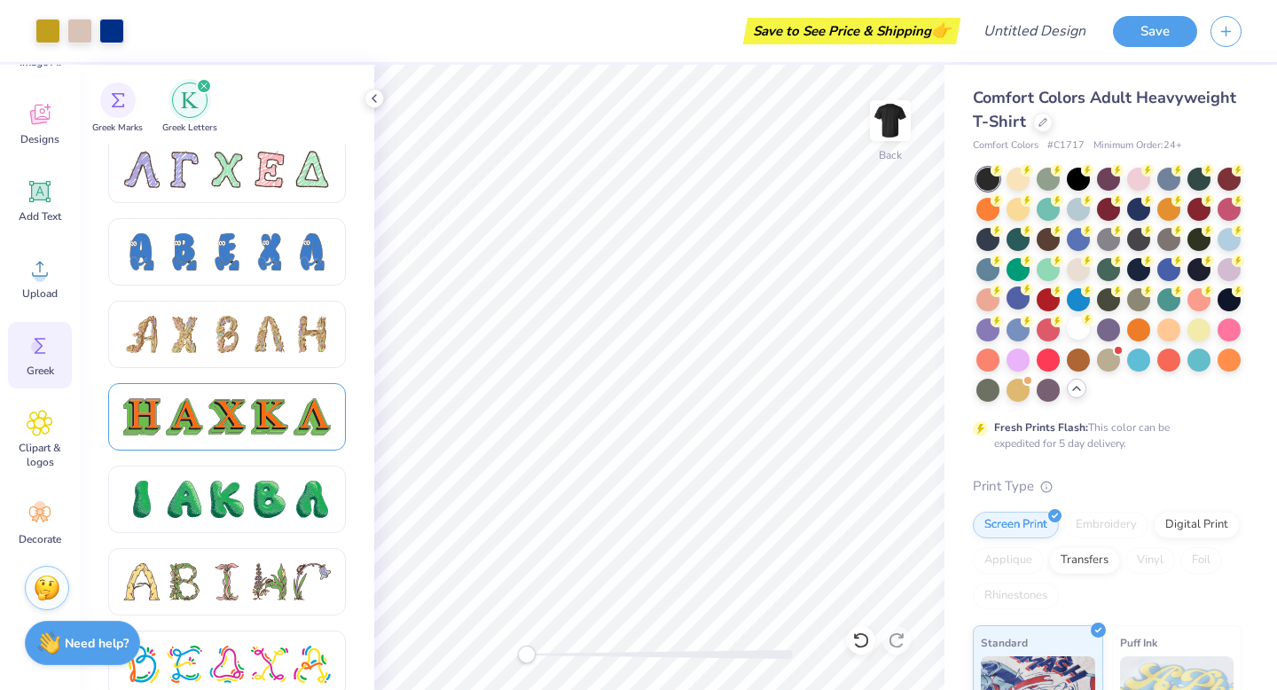
click at [183, 436] on div at bounding box center [227, 416] width 238 height 67
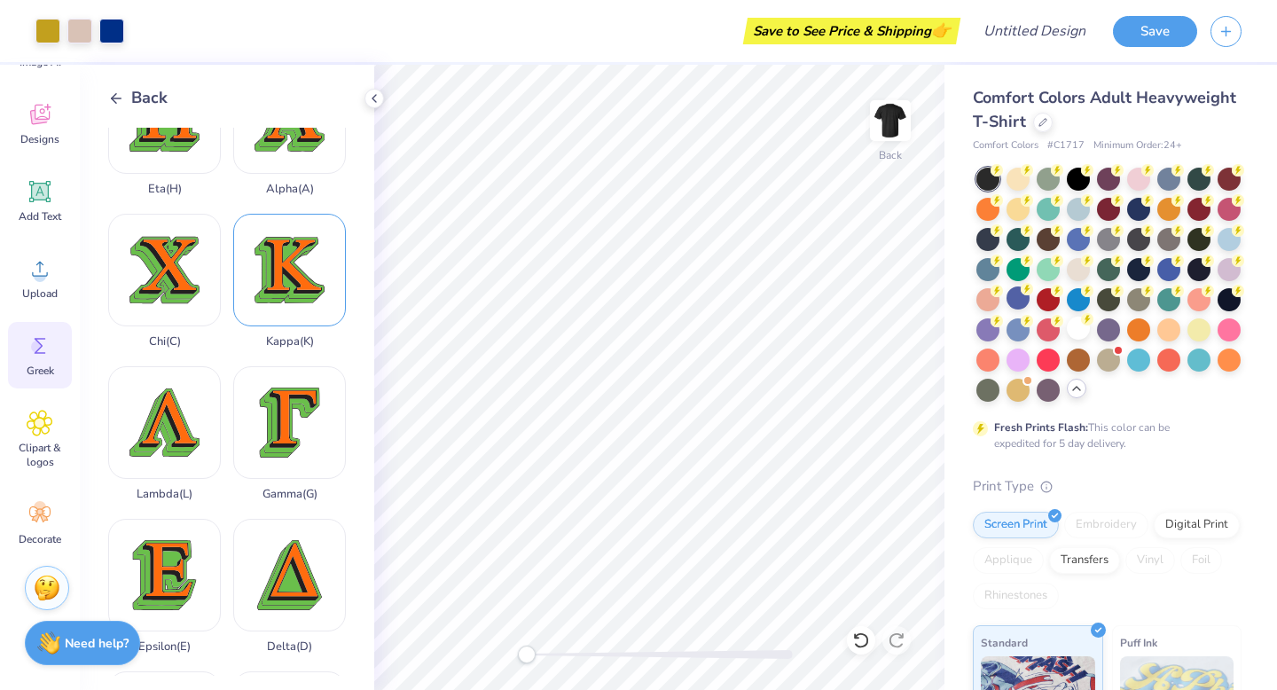
scroll to position [122, 0]
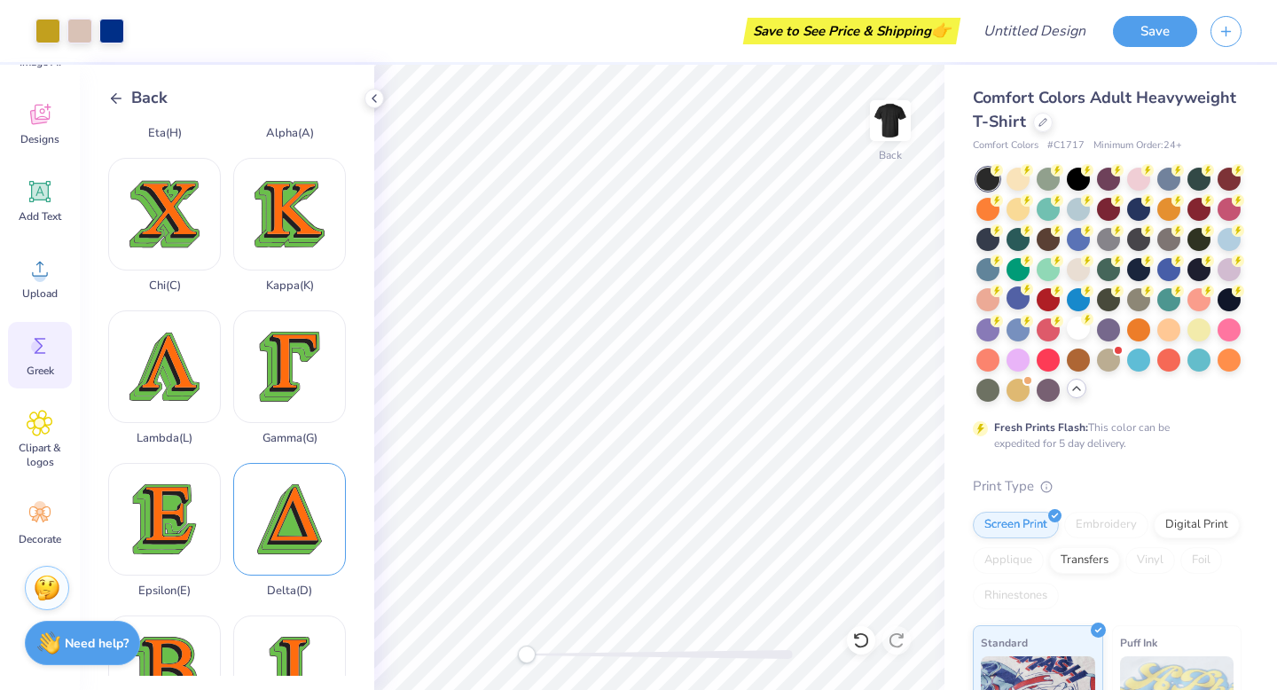
click at [282, 518] on div "Delta ( D )" at bounding box center [289, 530] width 113 height 135
click at [276, 188] on div "Kappa ( K )" at bounding box center [289, 225] width 113 height 135
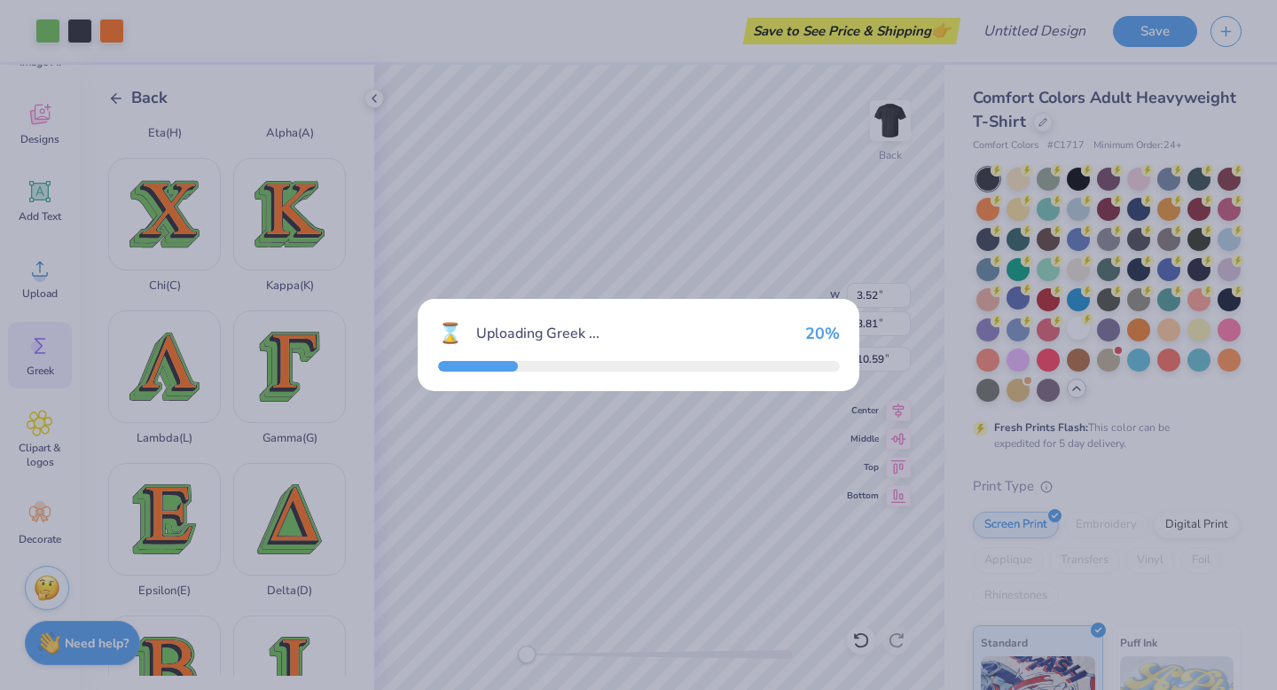
type input "3.98"
type input "3.76"
type input "10.62"
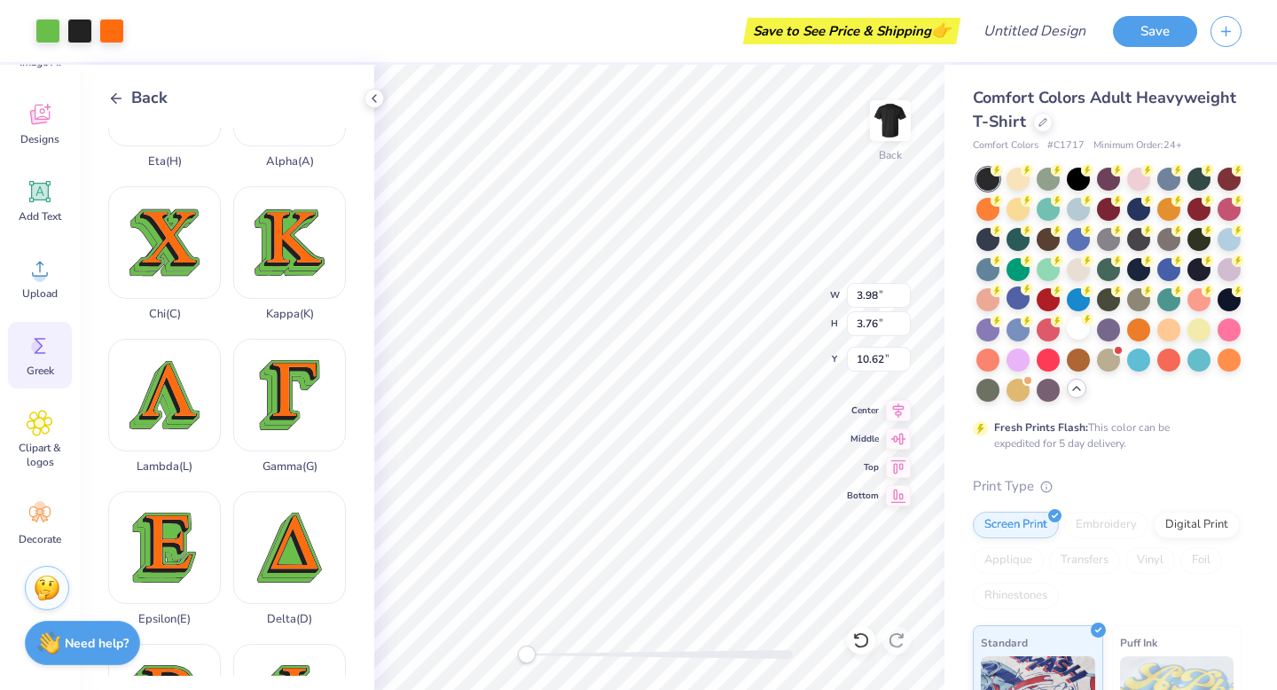
scroll to position [0, 0]
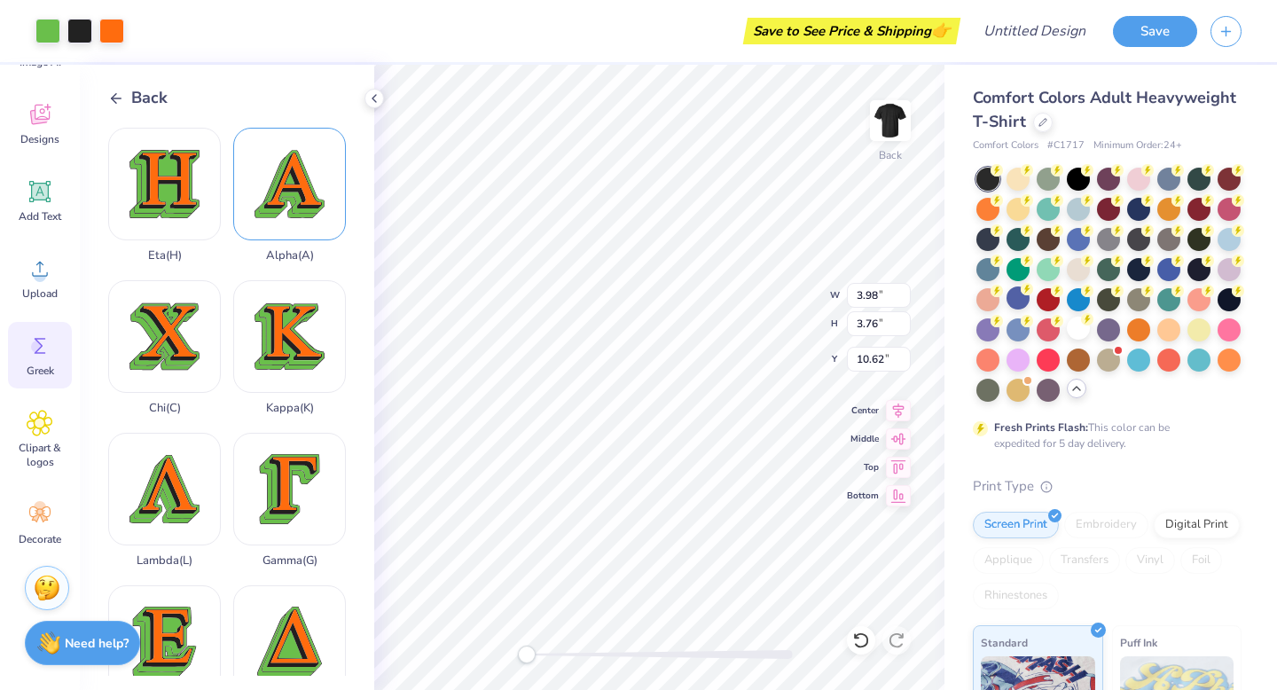
click at [292, 182] on div "Alpha ( A )" at bounding box center [289, 195] width 113 height 135
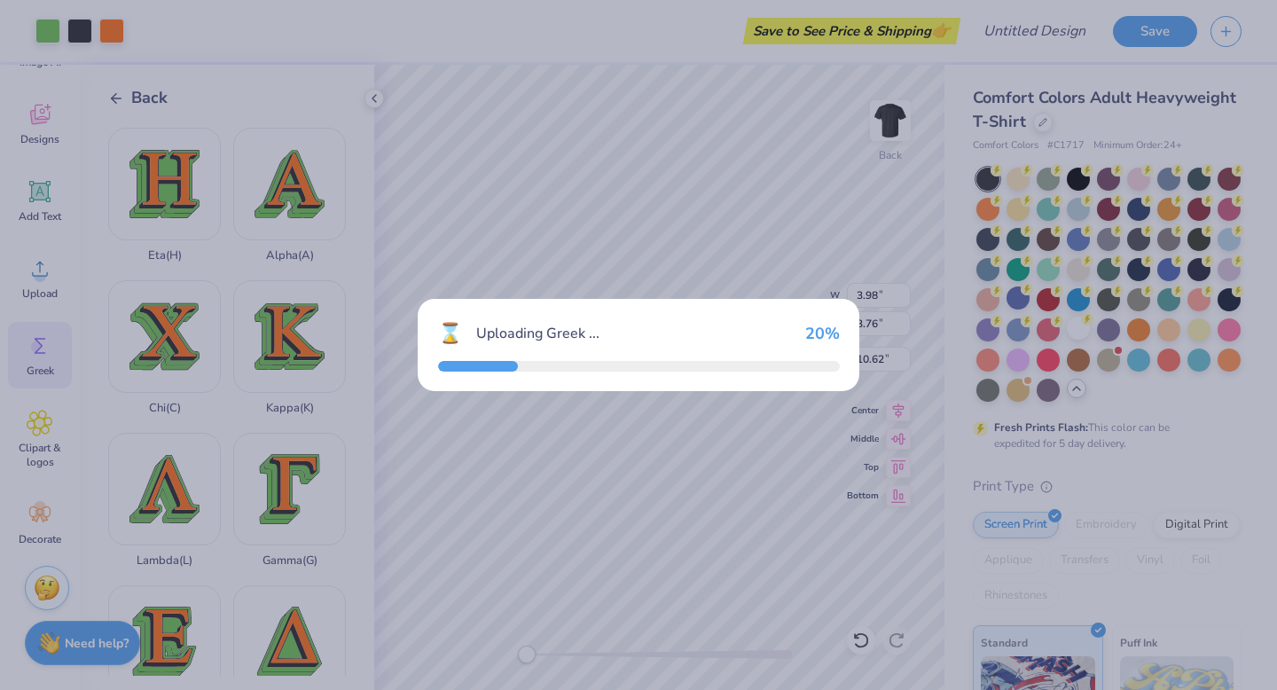
type input "3.93"
type input "3.82"
type input "10.59"
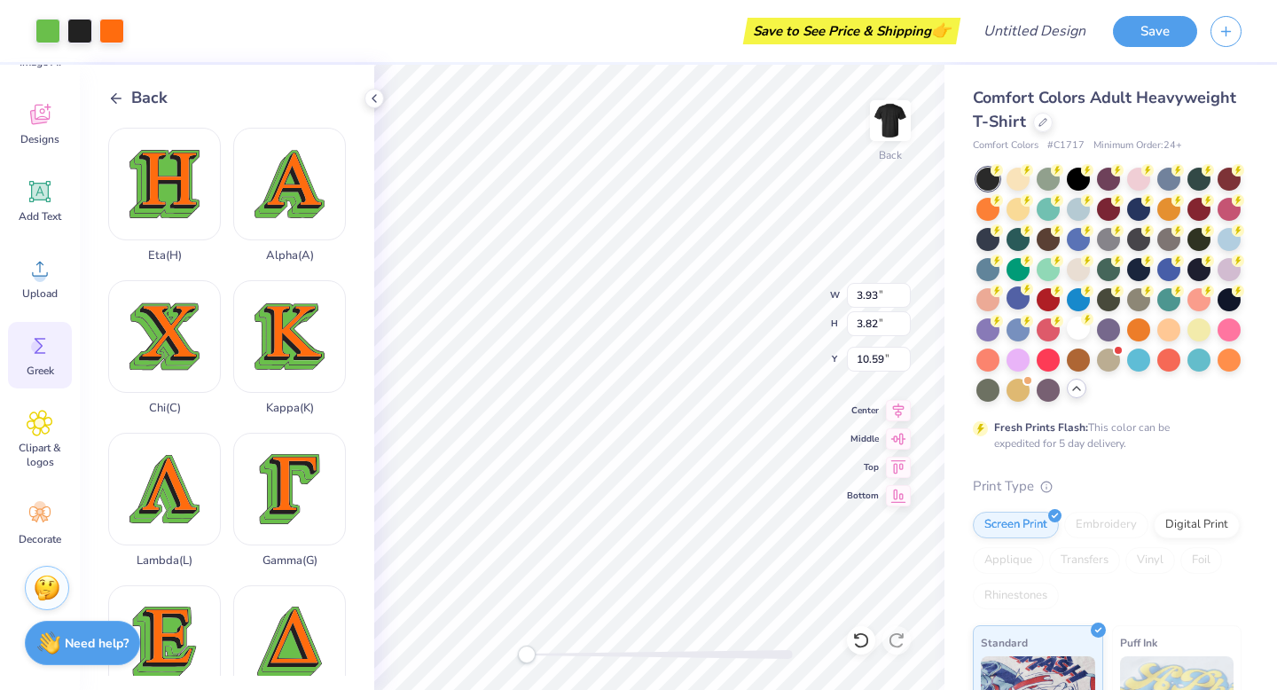
type input "3.52"
type input "3.81"
type input "3.98"
type input "3.76"
type input "10.62"
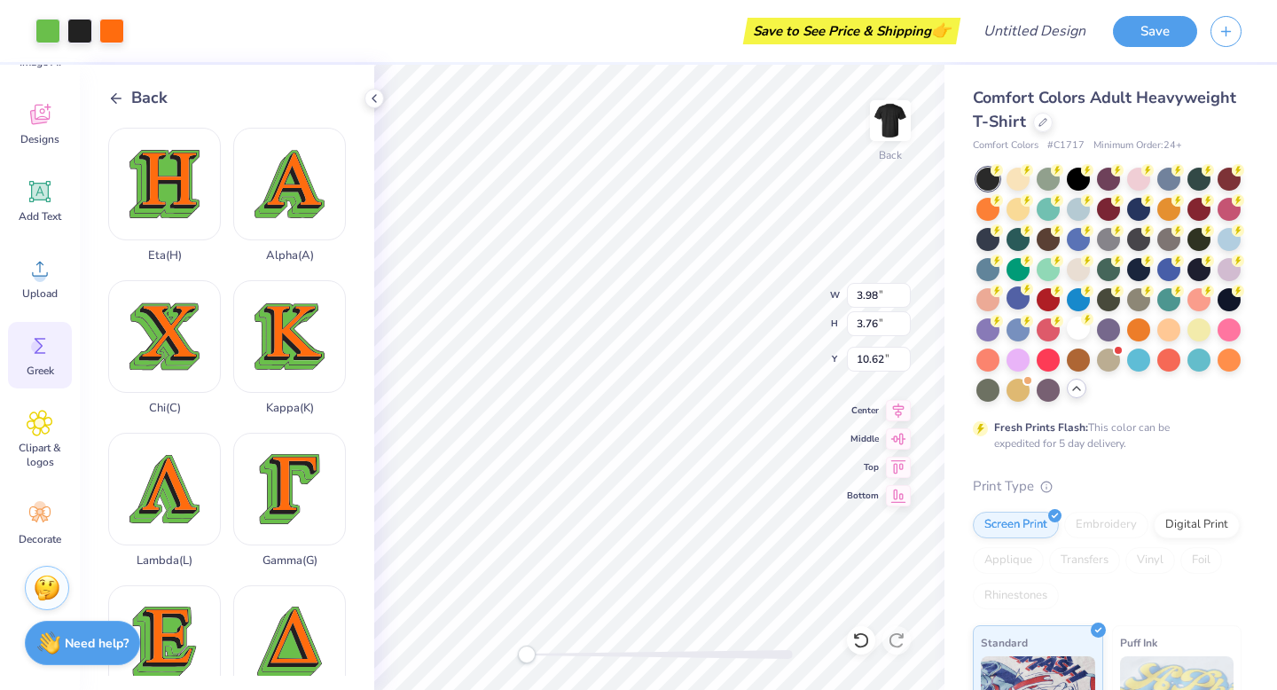
type input "3.52"
type input "3.81"
type input "10.59"
click at [47, 41] on div at bounding box center [47, 29] width 25 height 25
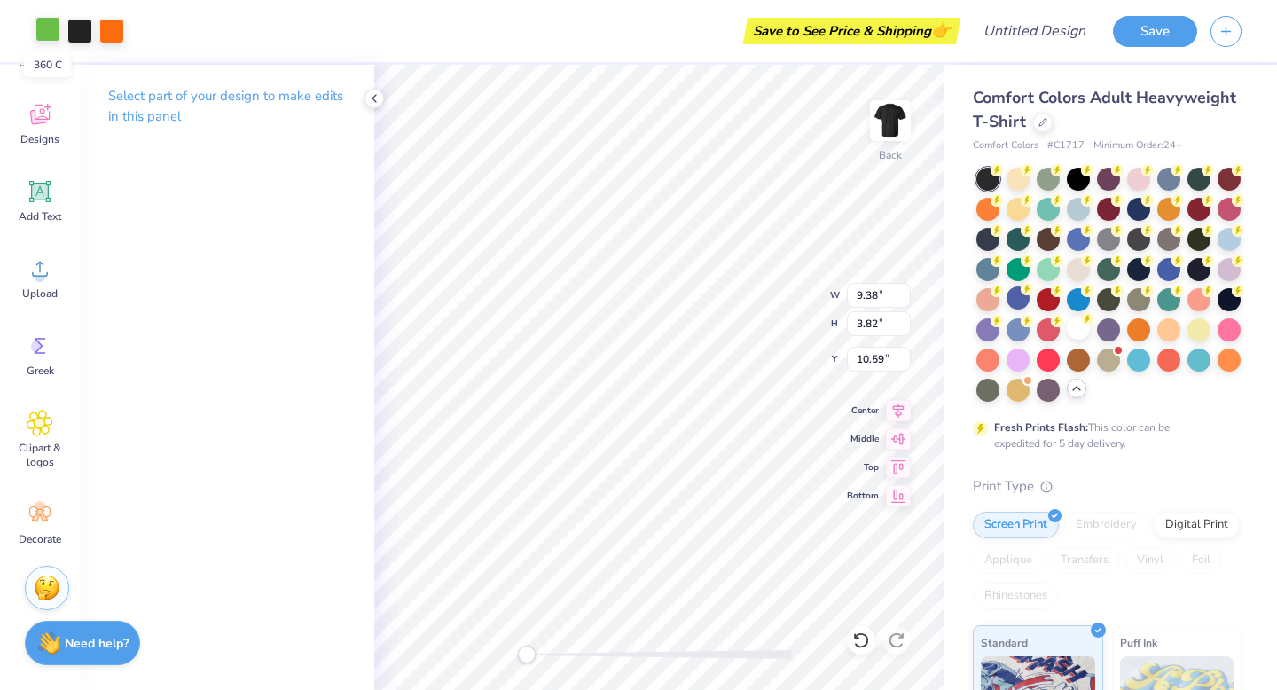
click at [49, 30] on div at bounding box center [47, 29] width 25 height 25
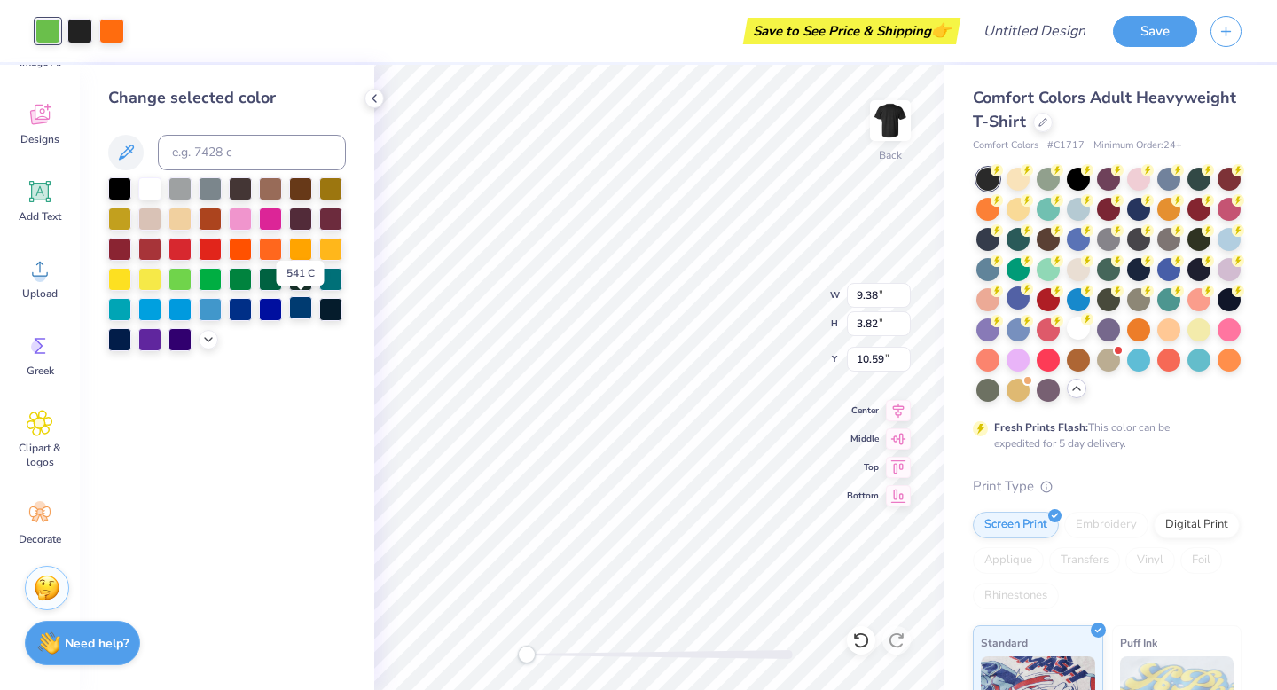
click at [293, 307] on div at bounding box center [300, 307] width 23 height 23
click at [114, 27] on div at bounding box center [111, 29] width 25 height 25
click at [121, 214] on div at bounding box center [119, 217] width 23 height 23
click at [241, 452] on div "Change selected color" at bounding box center [227, 377] width 294 height 625
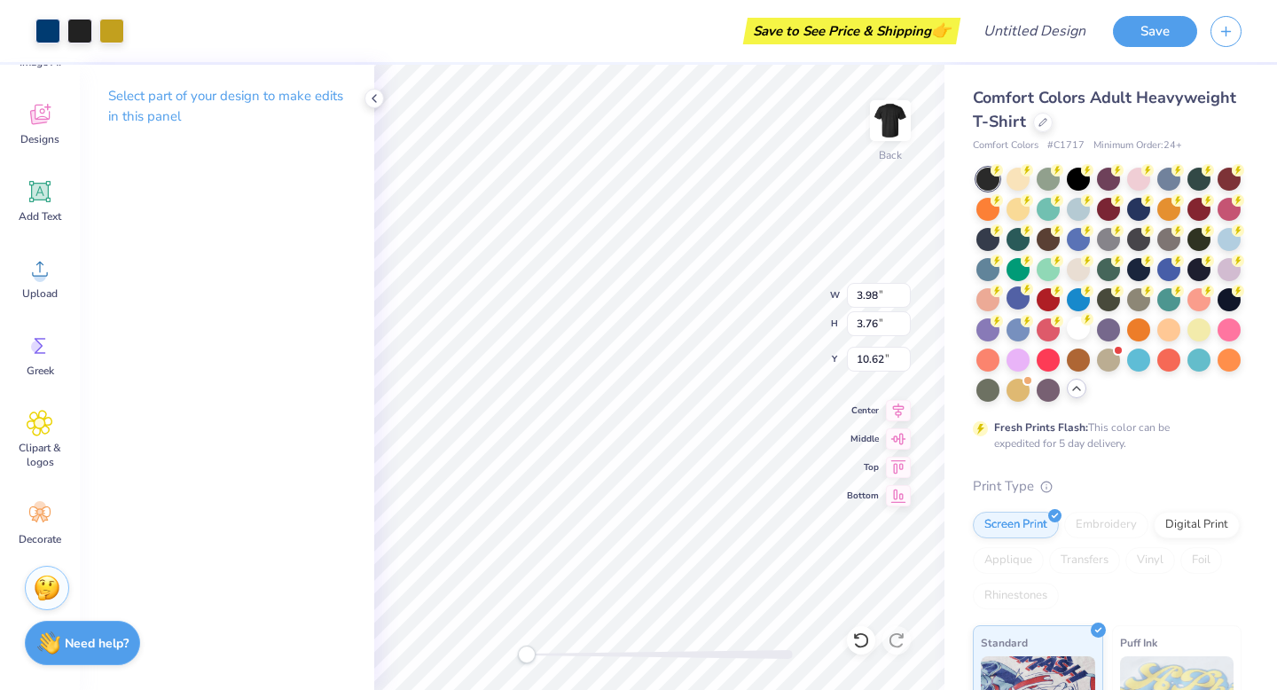
type input "3.93"
type input "3.82"
type input "10.59"
type input "3.52"
type input "3.81"
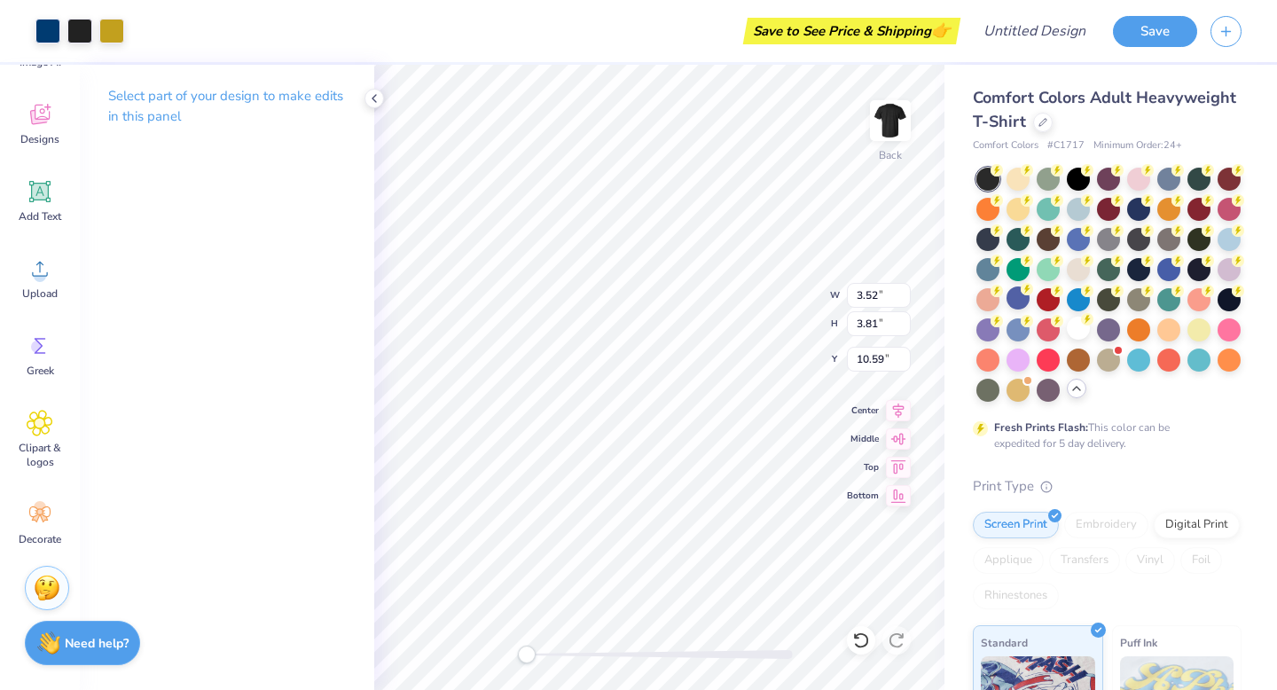
type input "3.93"
type input "3.82"
type input "3.93"
type input "3.82"
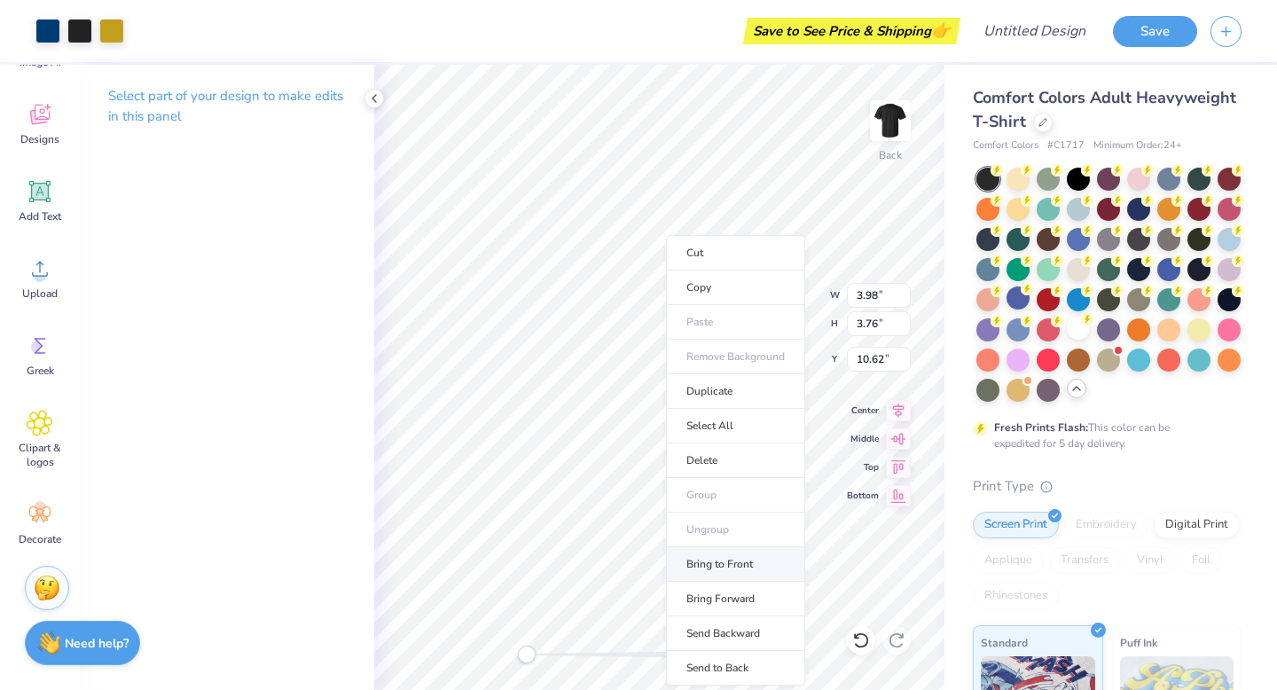
click at [743, 566] on li "Bring to Front" at bounding box center [735, 564] width 139 height 35
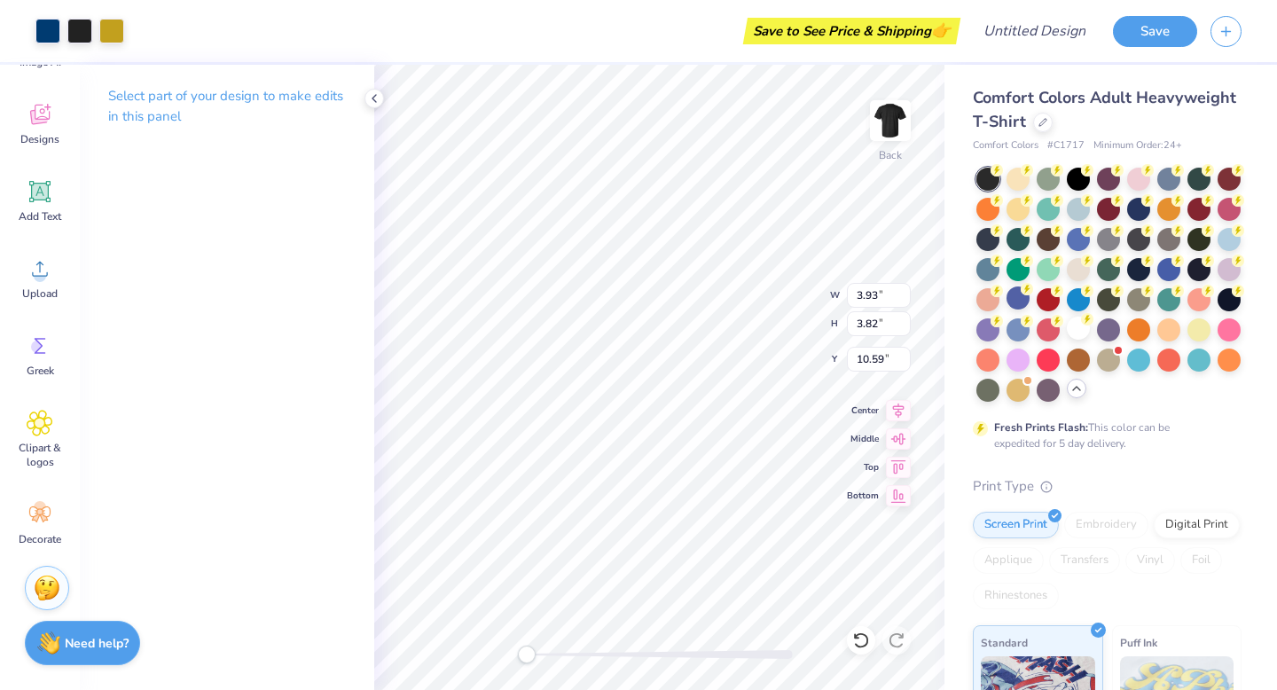
type input "3.98"
type input "3.76"
type input "10.62"
type input "3.93"
type input "3.82"
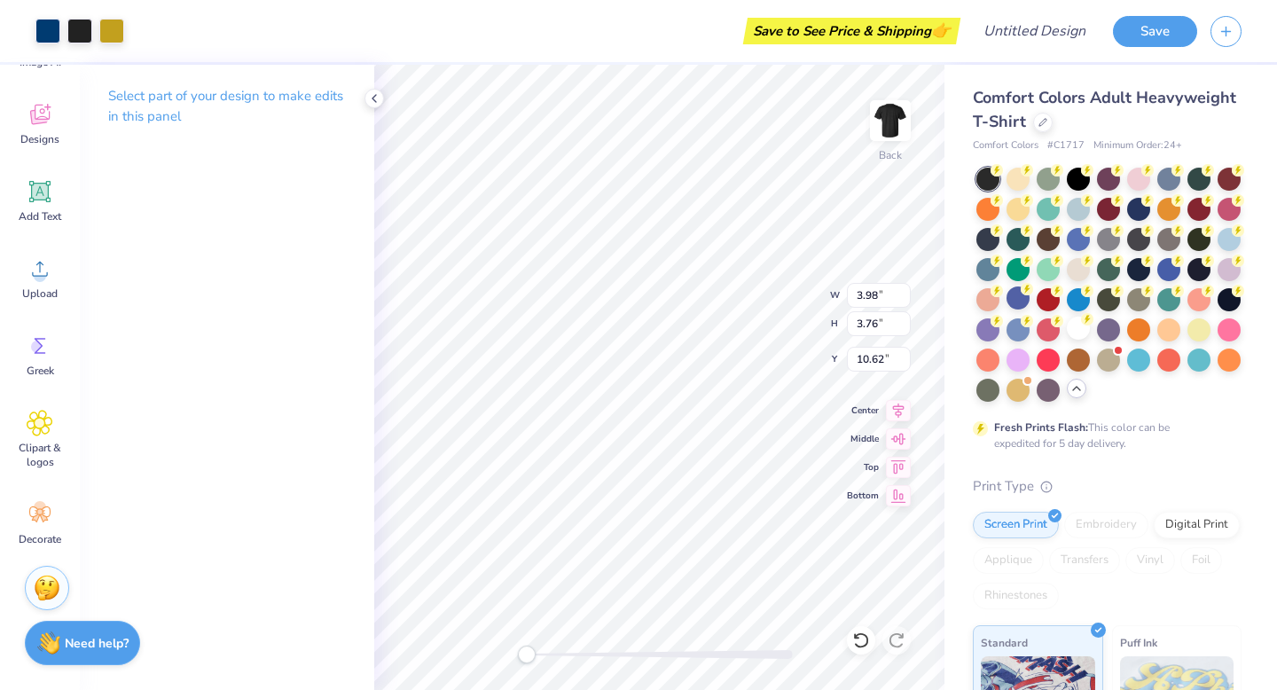
type input "10.59"
type input "3.52"
type input "3.81"
click at [73, 35] on div at bounding box center [79, 29] width 25 height 25
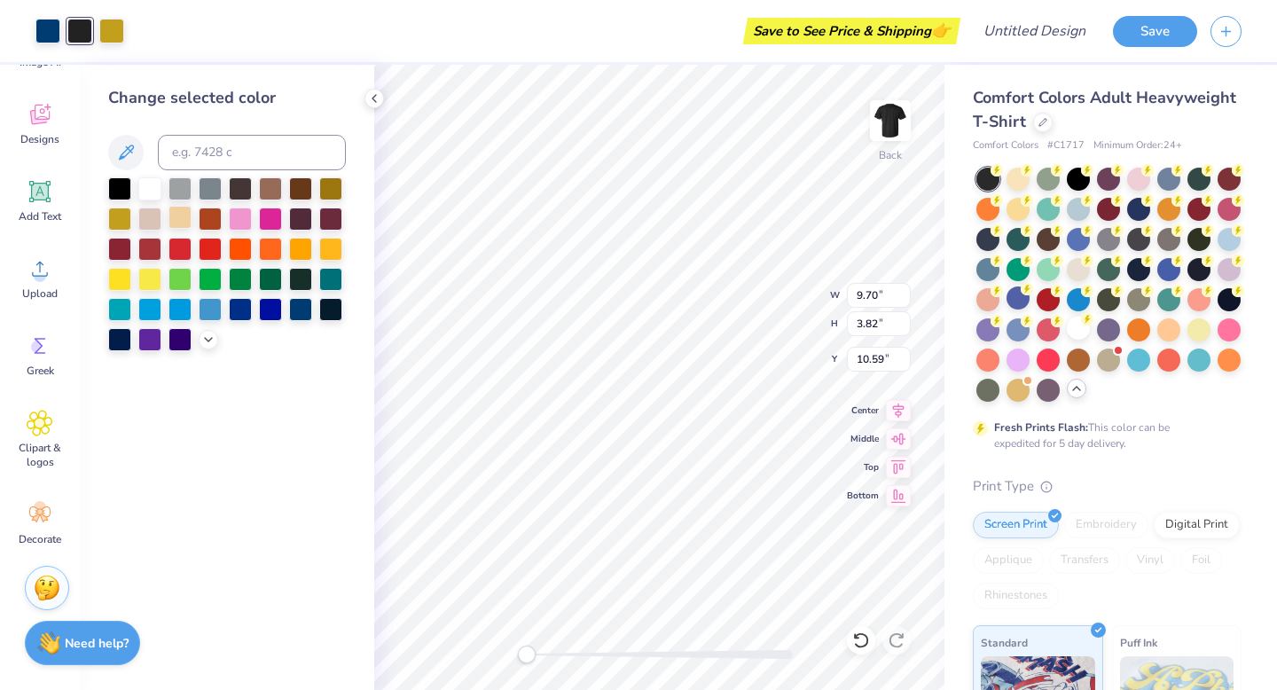
click at [174, 211] on div at bounding box center [179, 217] width 23 height 23
click at [150, 214] on div at bounding box center [149, 217] width 23 height 23
click at [119, 193] on div at bounding box center [119, 187] width 23 height 23
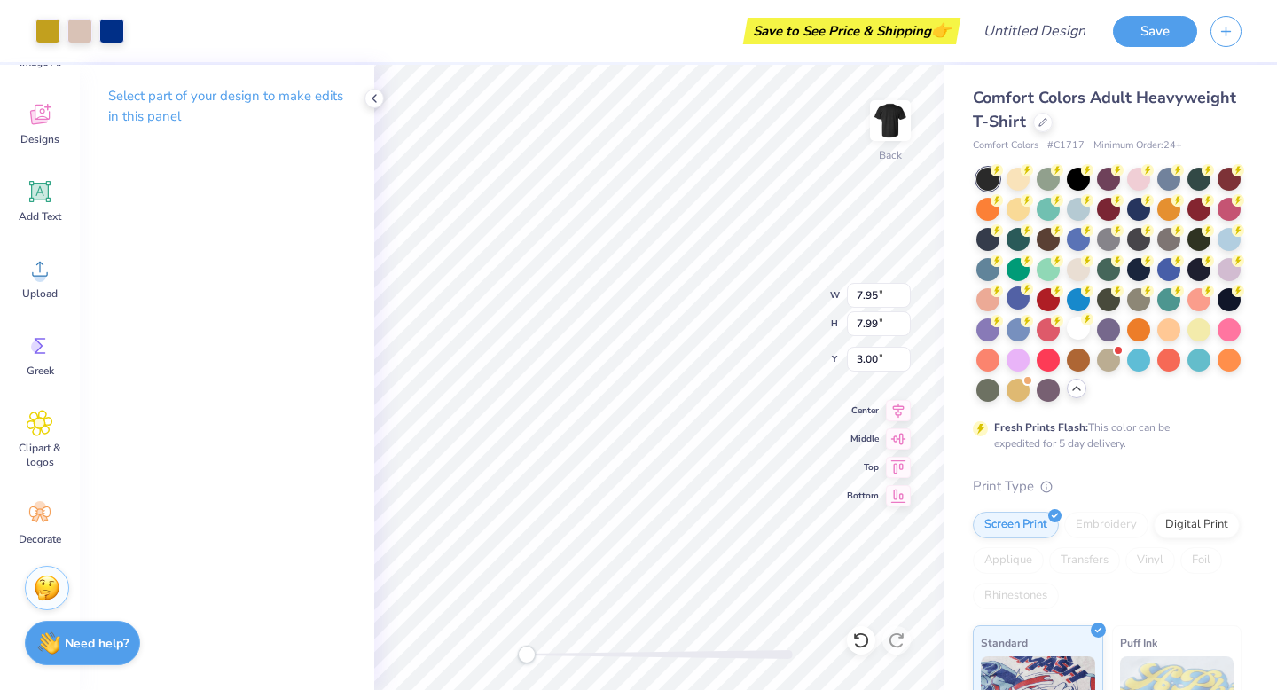
type input "7.95"
type input "7.99"
type input "3.00"
click at [72, 30] on div at bounding box center [79, 29] width 25 height 25
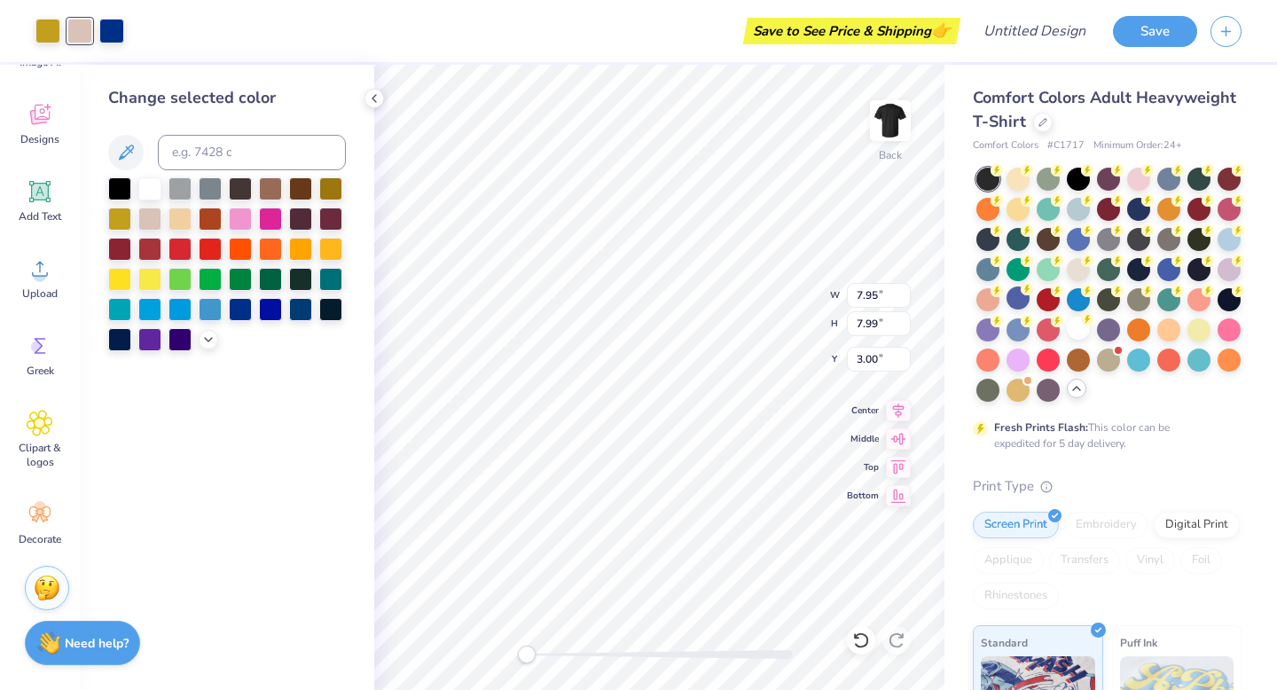
click at [118, 202] on div at bounding box center [227, 264] width 238 height 174
click at [118, 196] on div at bounding box center [119, 187] width 23 height 23
click at [270, 456] on div "Change selected color" at bounding box center [227, 377] width 294 height 625
click at [149, 217] on div at bounding box center [149, 217] width 23 height 23
click at [149, 181] on div "4755 C" at bounding box center [149, 182] width 54 height 25
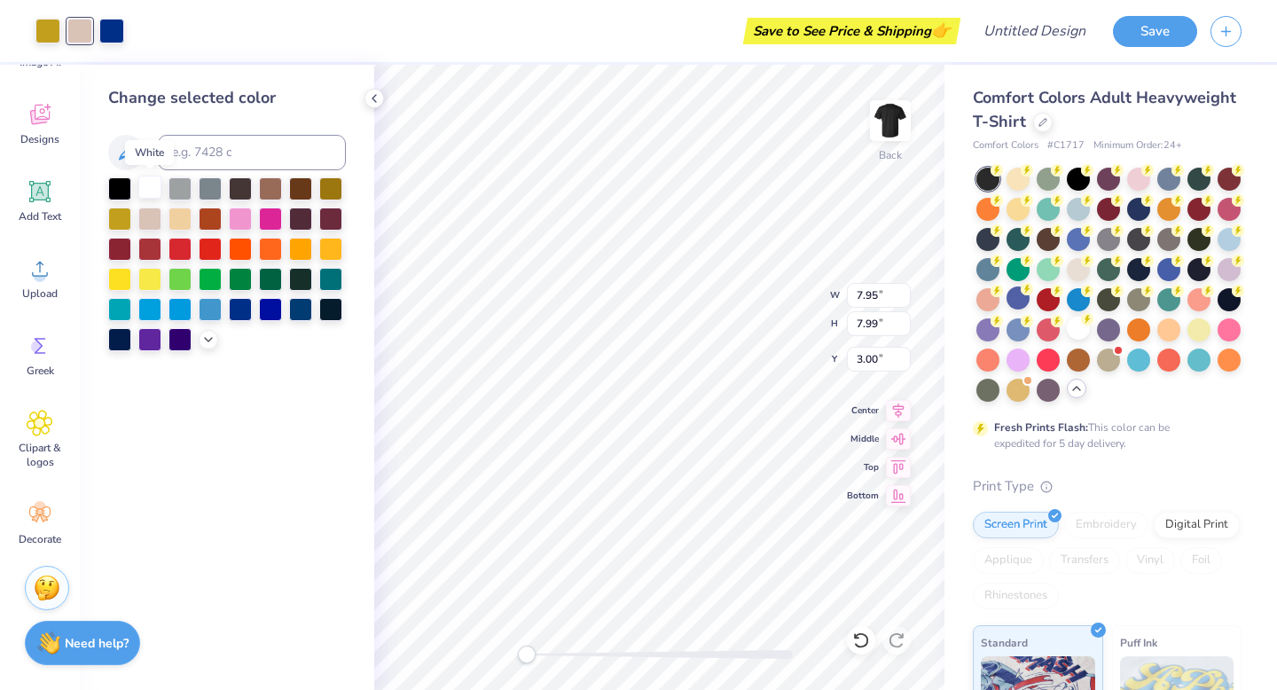
click at [141, 189] on div at bounding box center [149, 187] width 23 height 23
click at [146, 186] on div at bounding box center [149, 187] width 23 height 23
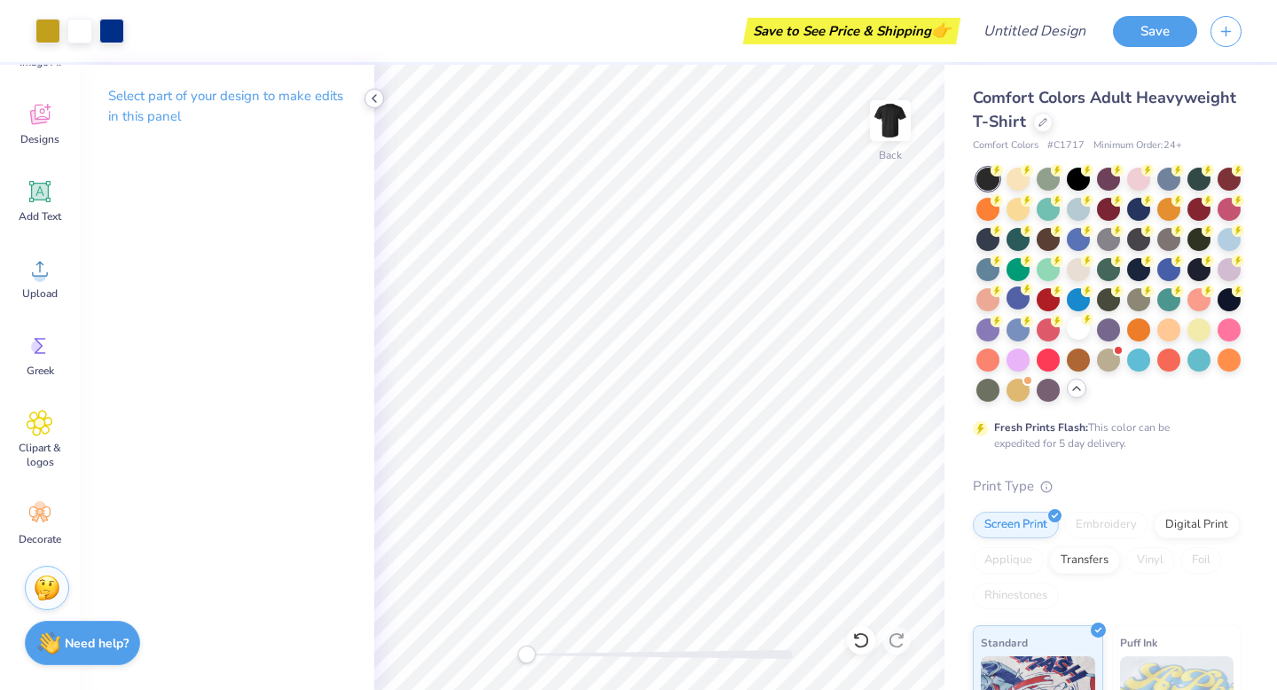
click at [379, 96] on icon at bounding box center [374, 98] width 14 height 14
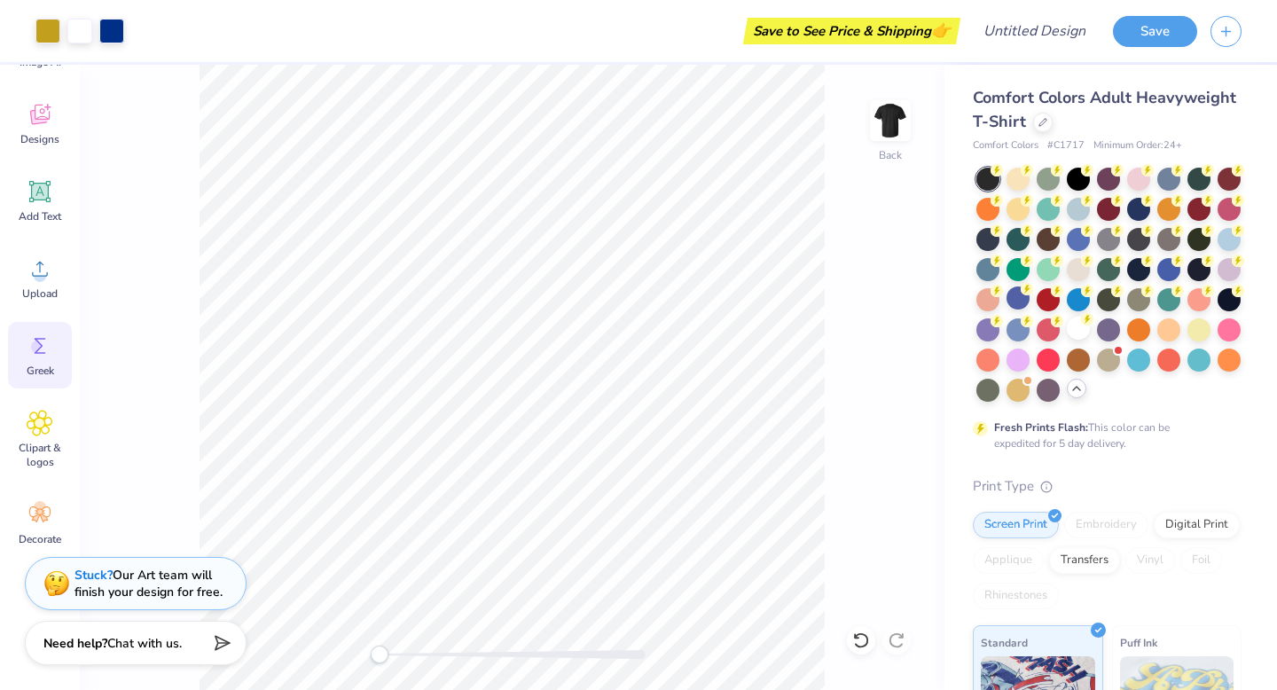
click at [40, 360] on div "Greek" at bounding box center [40, 355] width 64 height 66
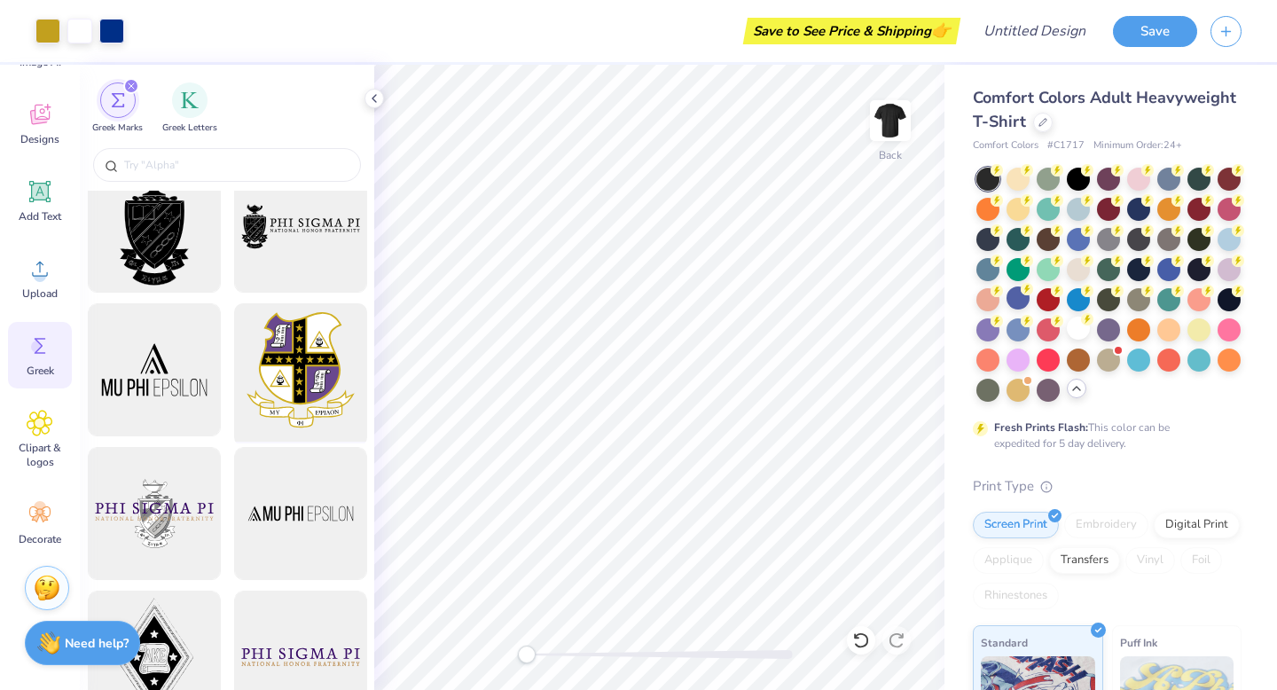
scroll to position [57, 0]
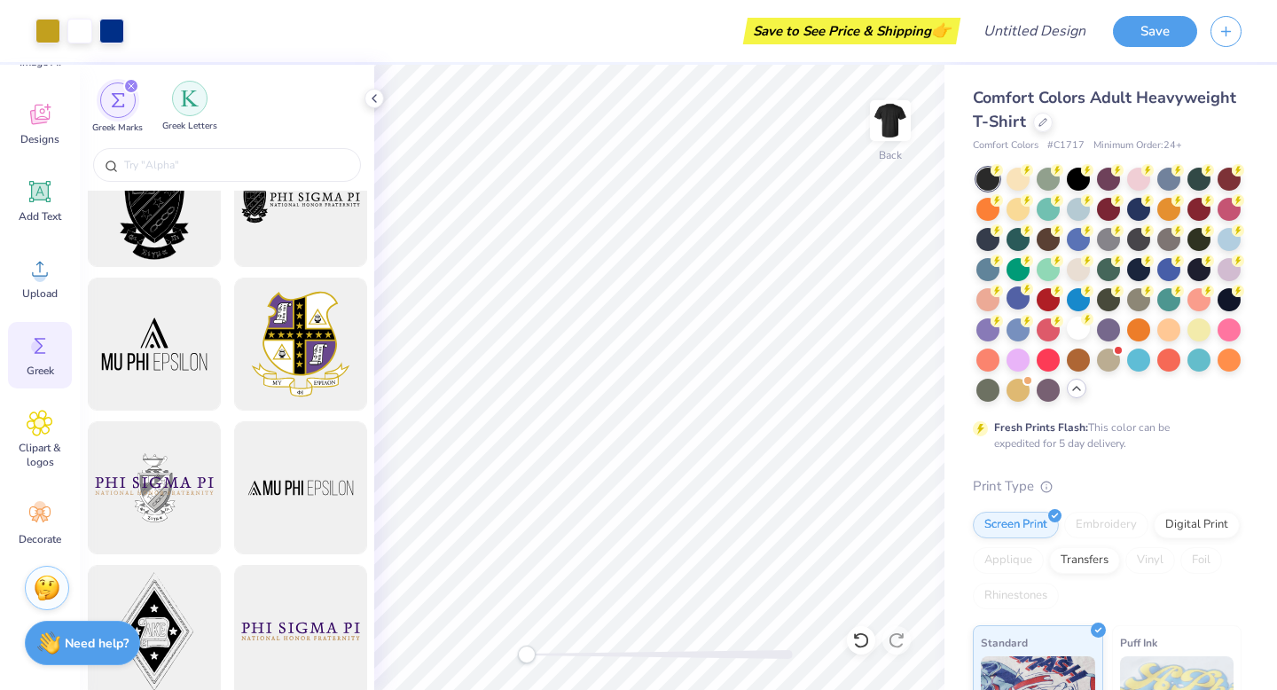
click at [189, 84] on div "filter for Greek Letters" at bounding box center [189, 98] width 35 height 35
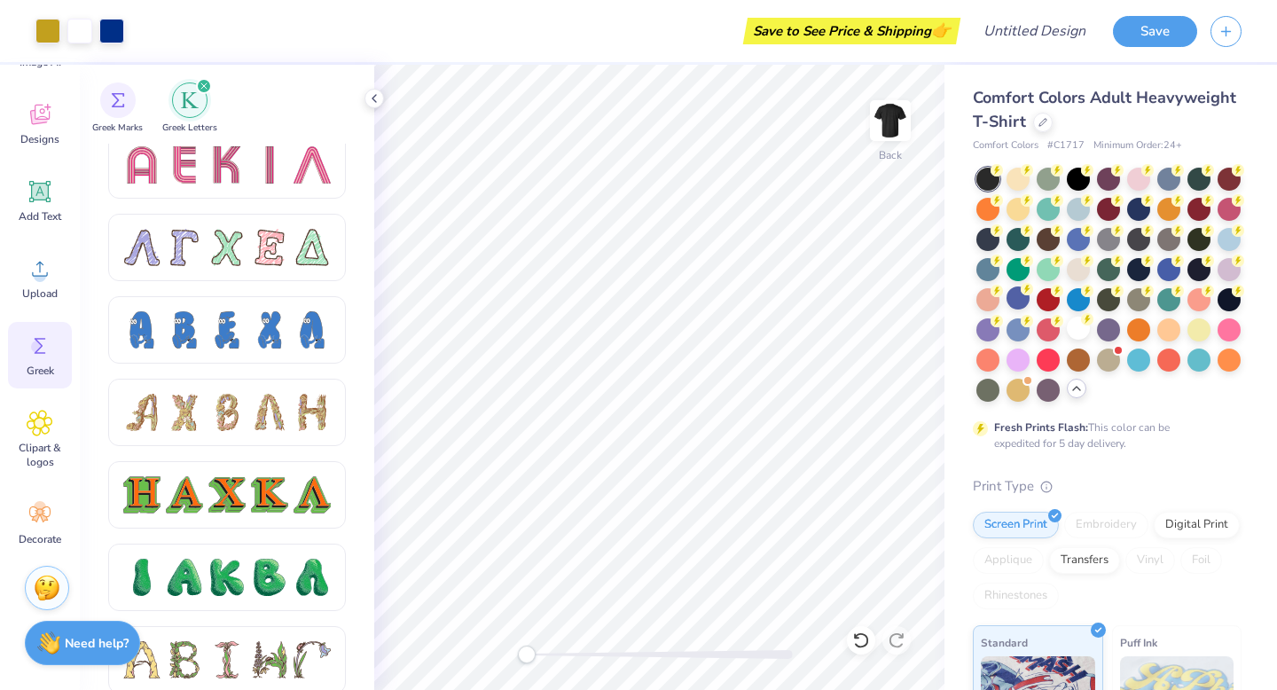
scroll to position [1630, 0]
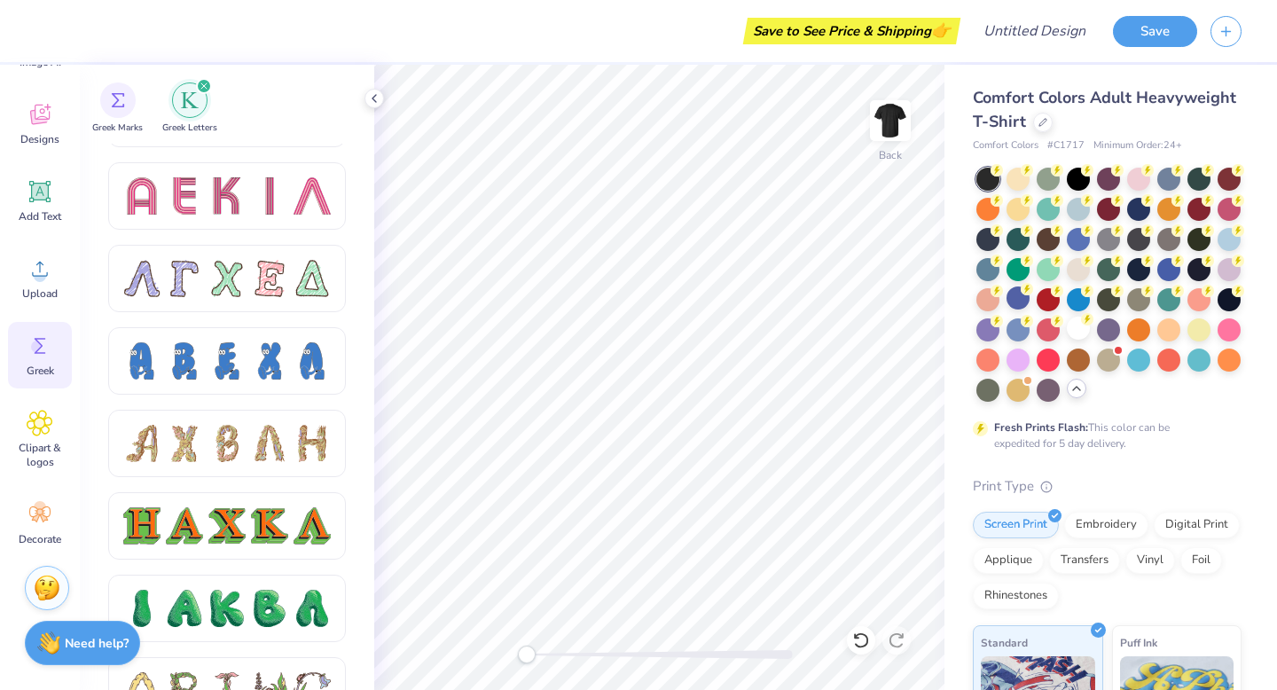
click at [1038, 428] on strong "Fresh Prints Flash:" at bounding box center [1041, 427] width 94 height 14
click at [1036, 121] on div at bounding box center [1043, 121] width 20 height 20
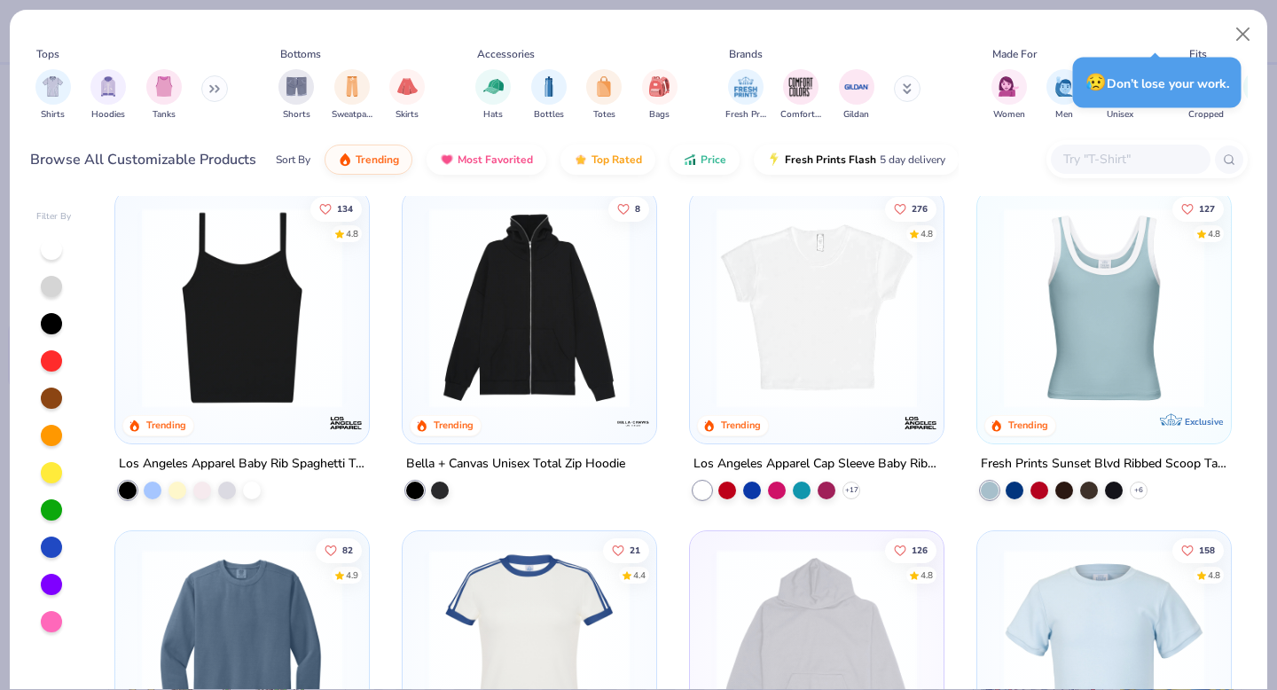
scroll to position [1800, 0]
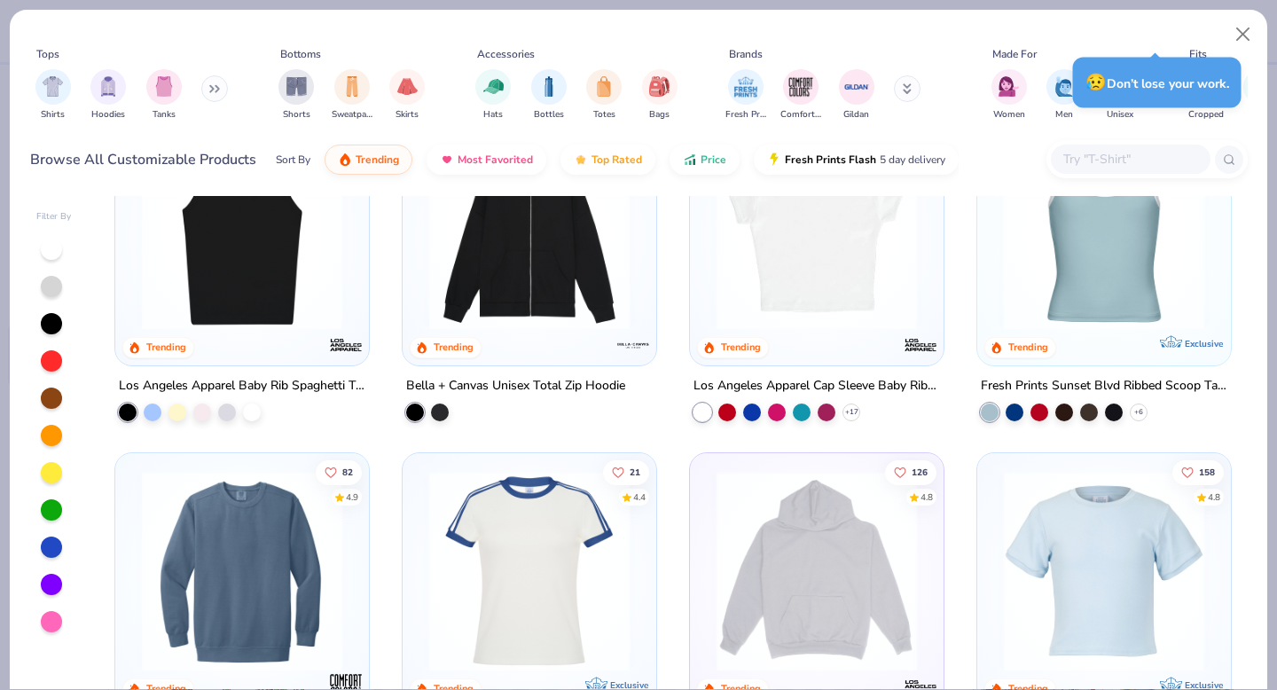
click at [291, 300] on img at bounding box center [242, 229] width 218 height 200
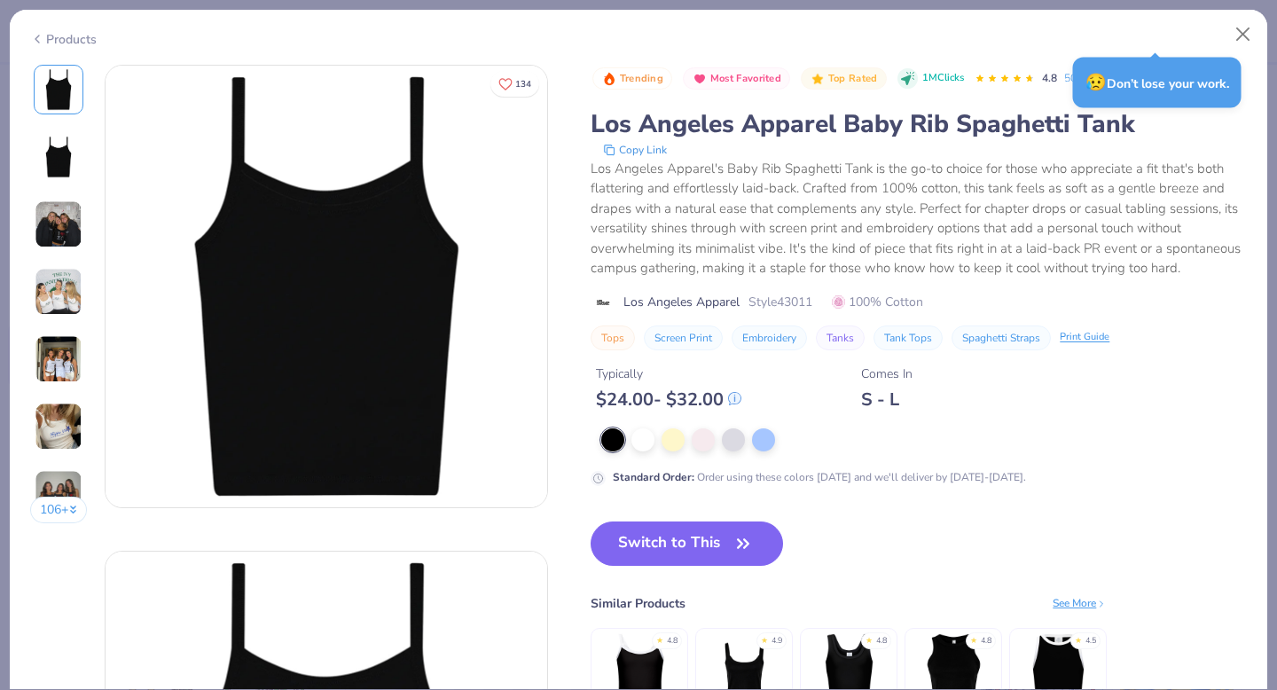
click at [56, 316] on div "106 +" at bounding box center [59, 301] width 58 height 472
click at [56, 278] on img at bounding box center [59, 292] width 48 height 48
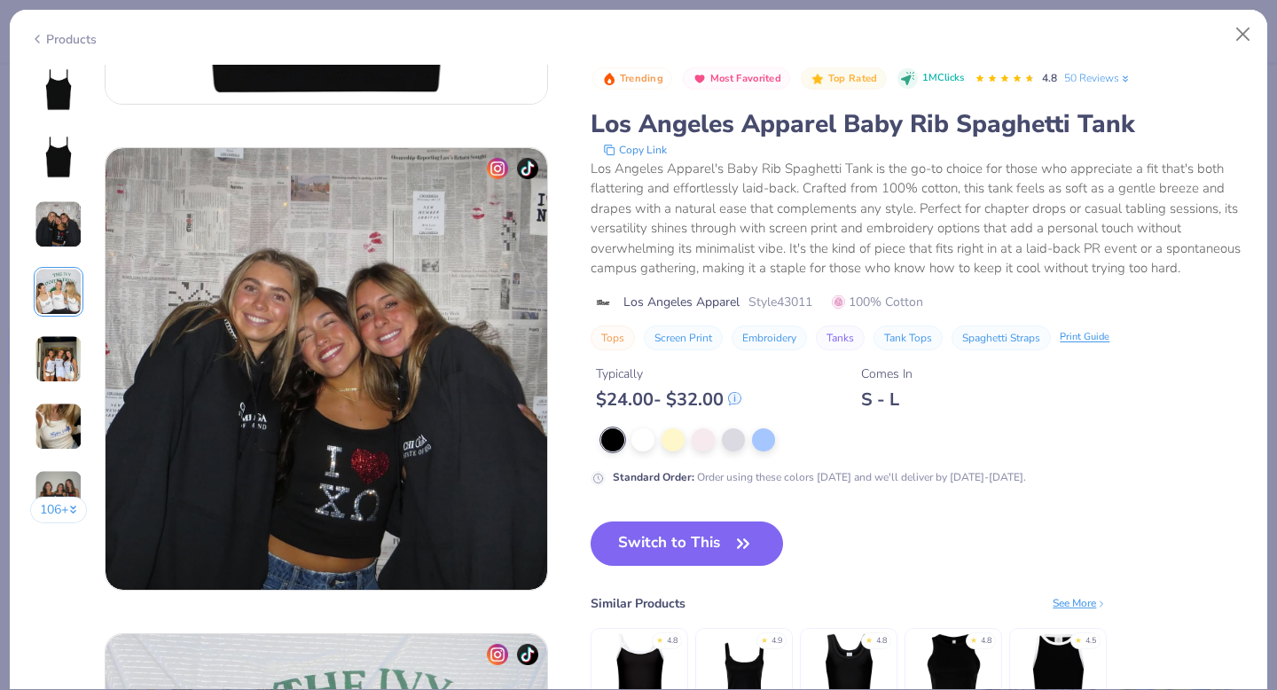
scroll to position [1458, 0]
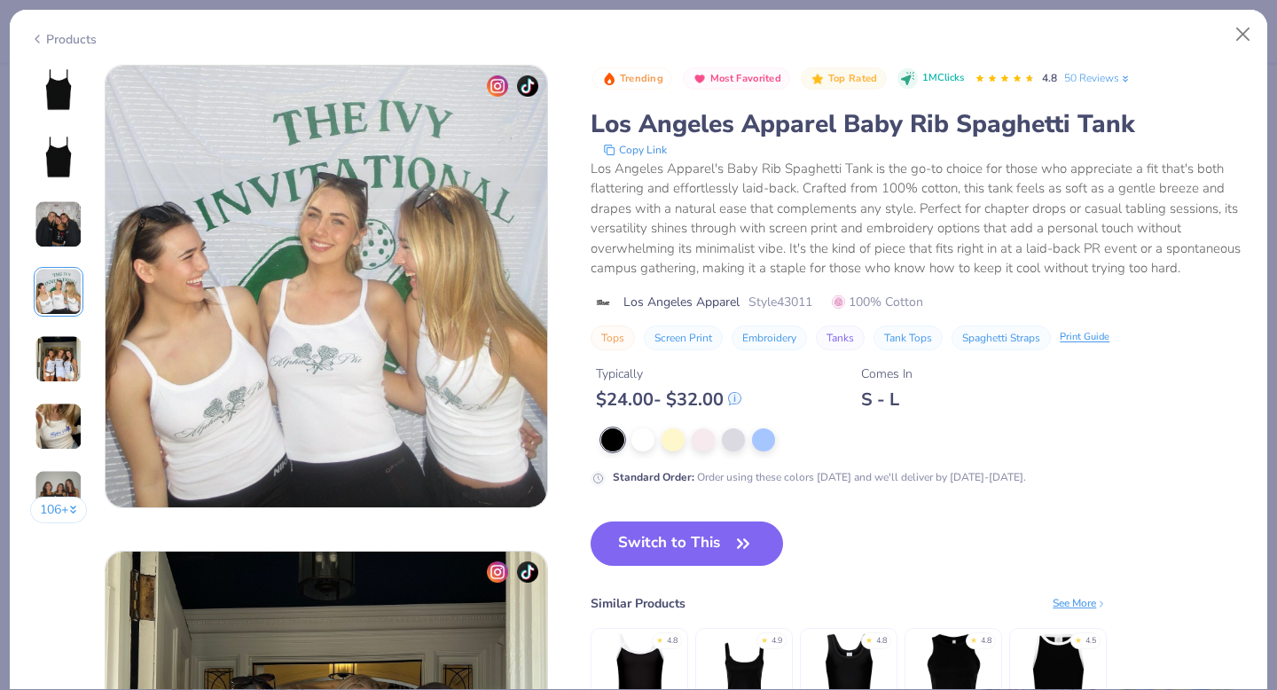
click at [66, 361] on img at bounding box center [59, 359] width 48 height 48
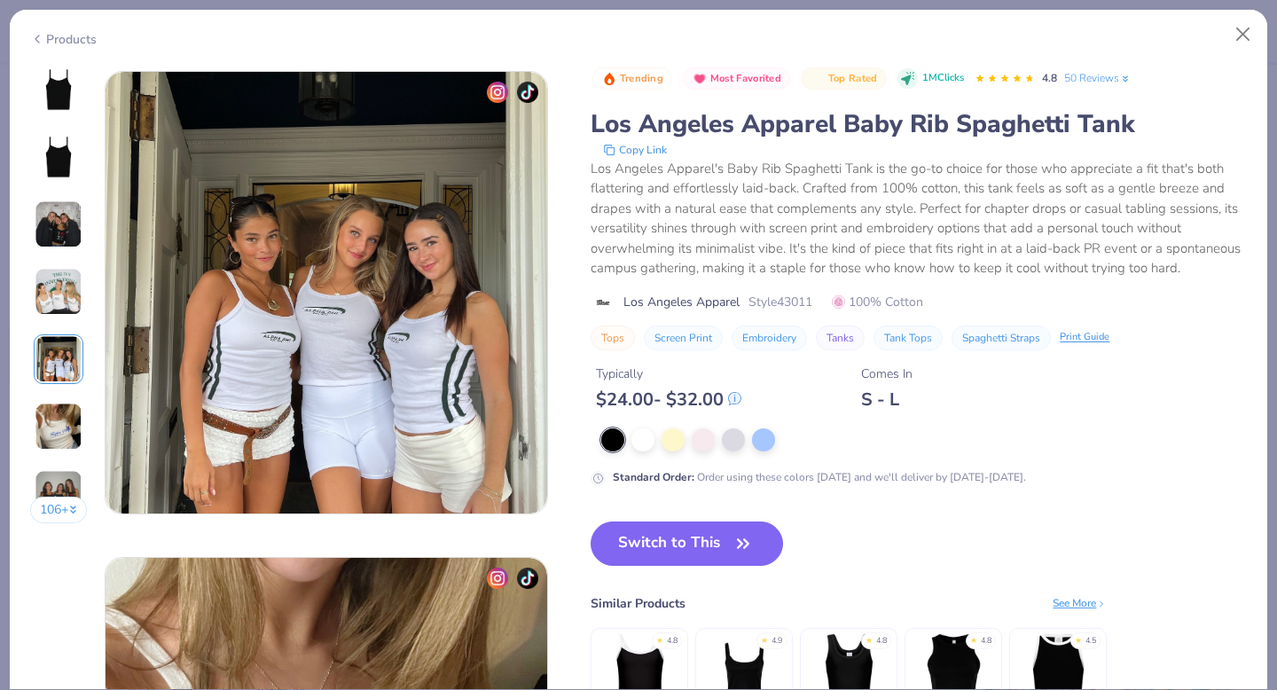
scroll to position [1943, 0]
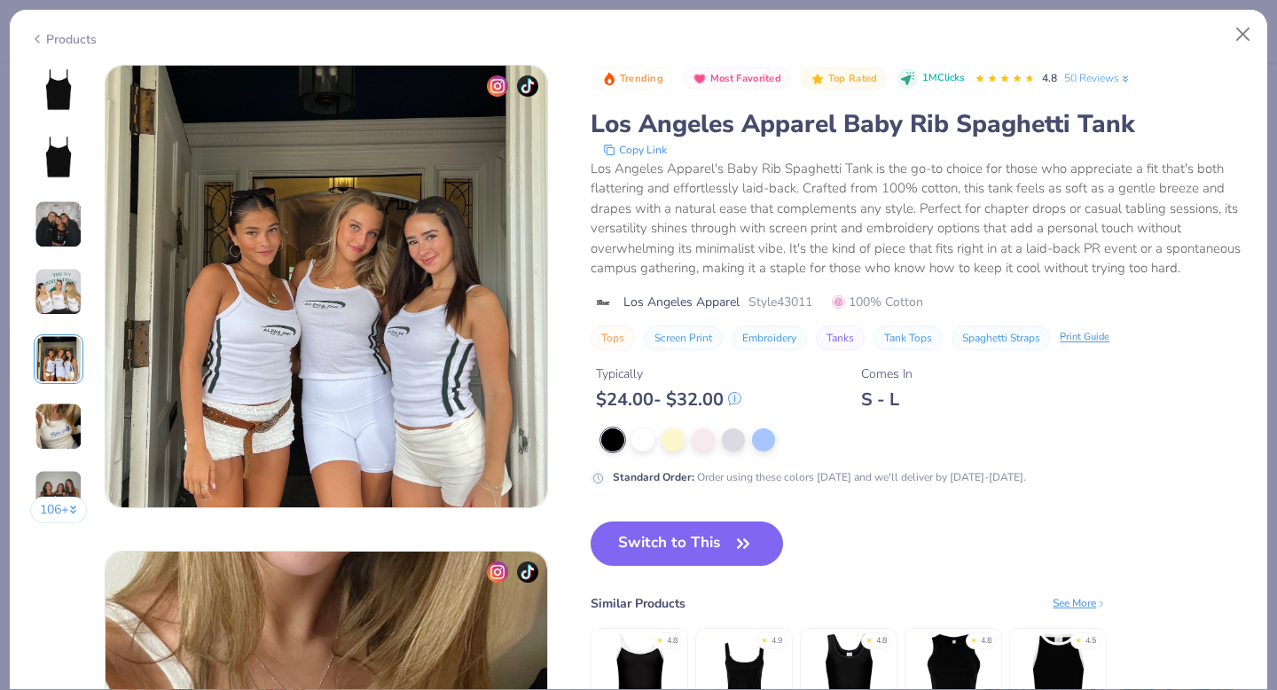
click at [65, 438] on img at bounding box center [59, 426] width 48 height 48
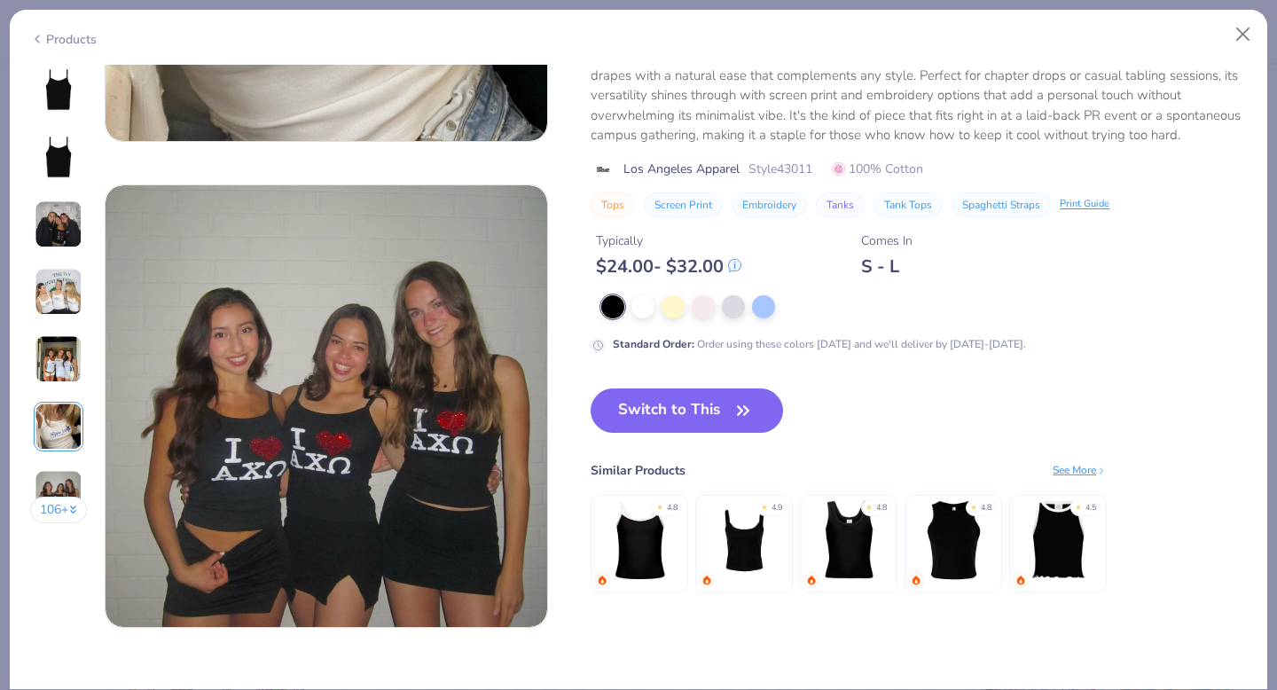
scroll to position [2779, 0]
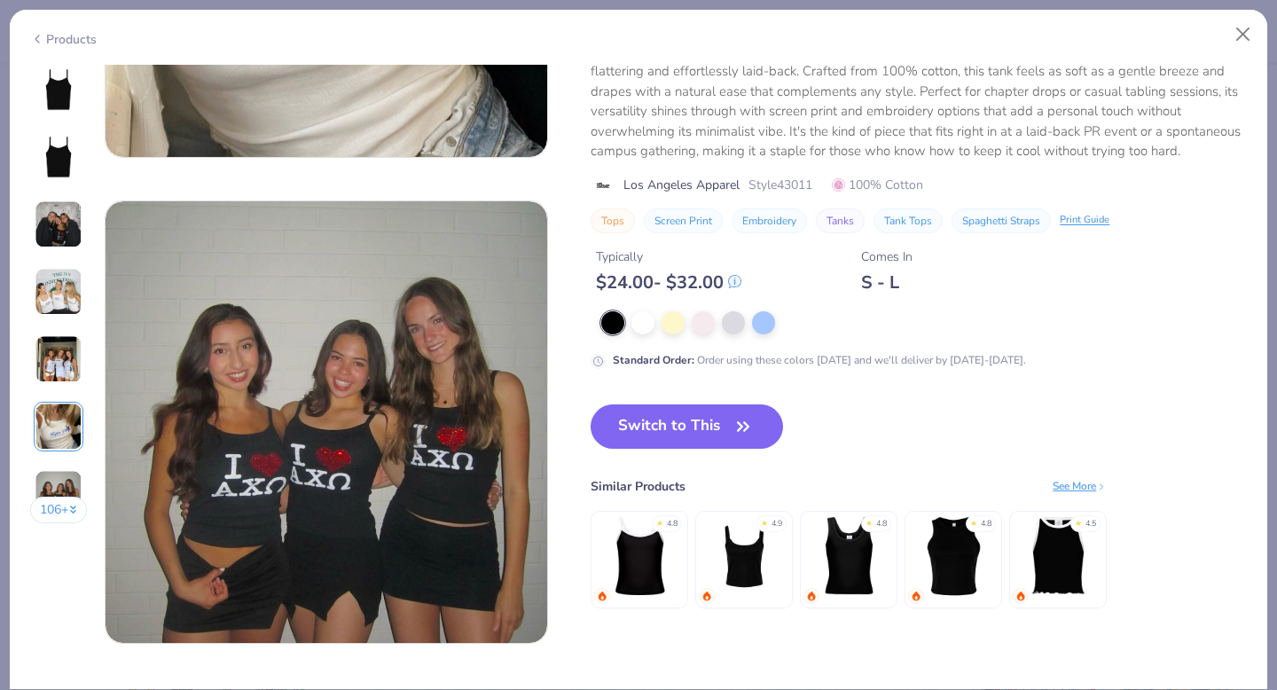
click at [422, 410] on img at bounding box center [327, 422] width 442 height 442
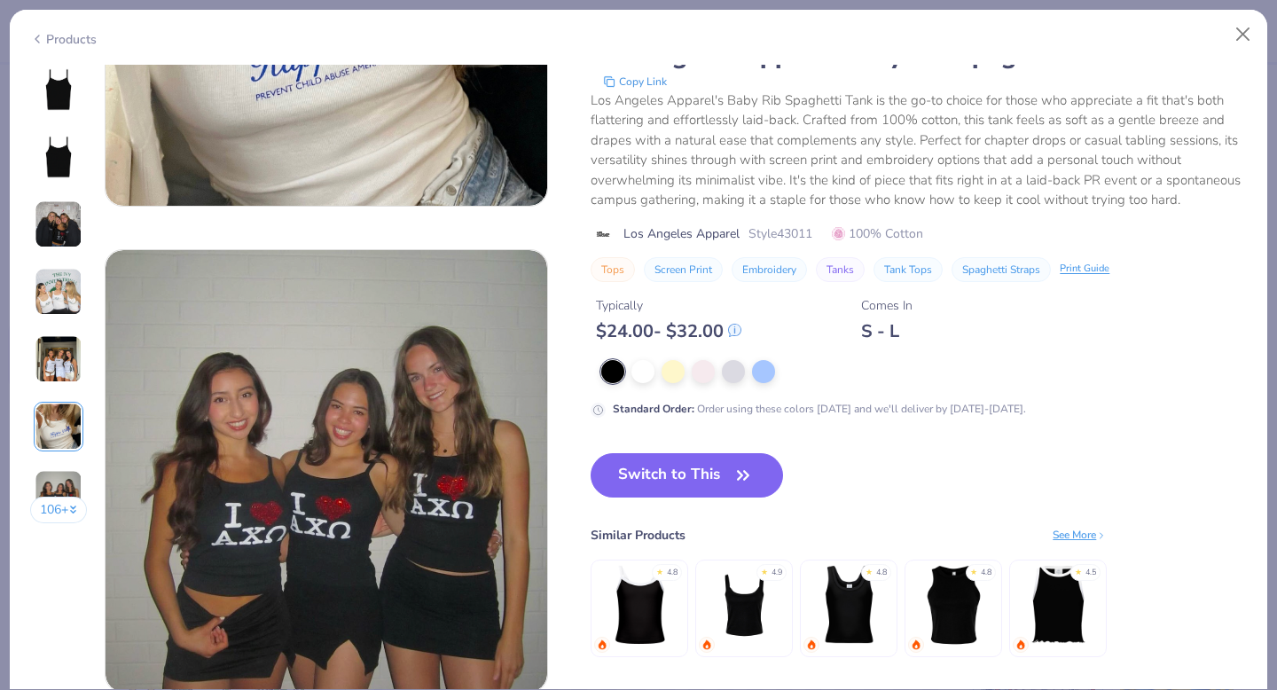
scroll to position [2716, 0]
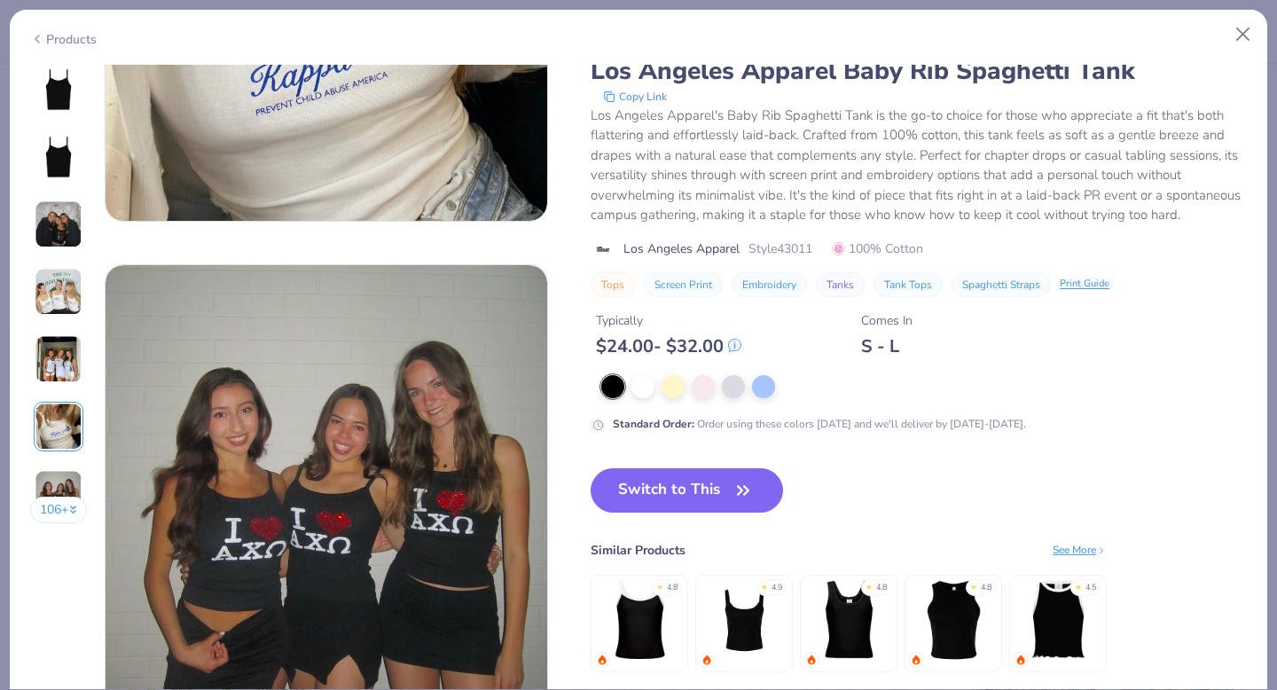
click at [758, 606] on img at bounding box center [744, 619] width 84 height 84
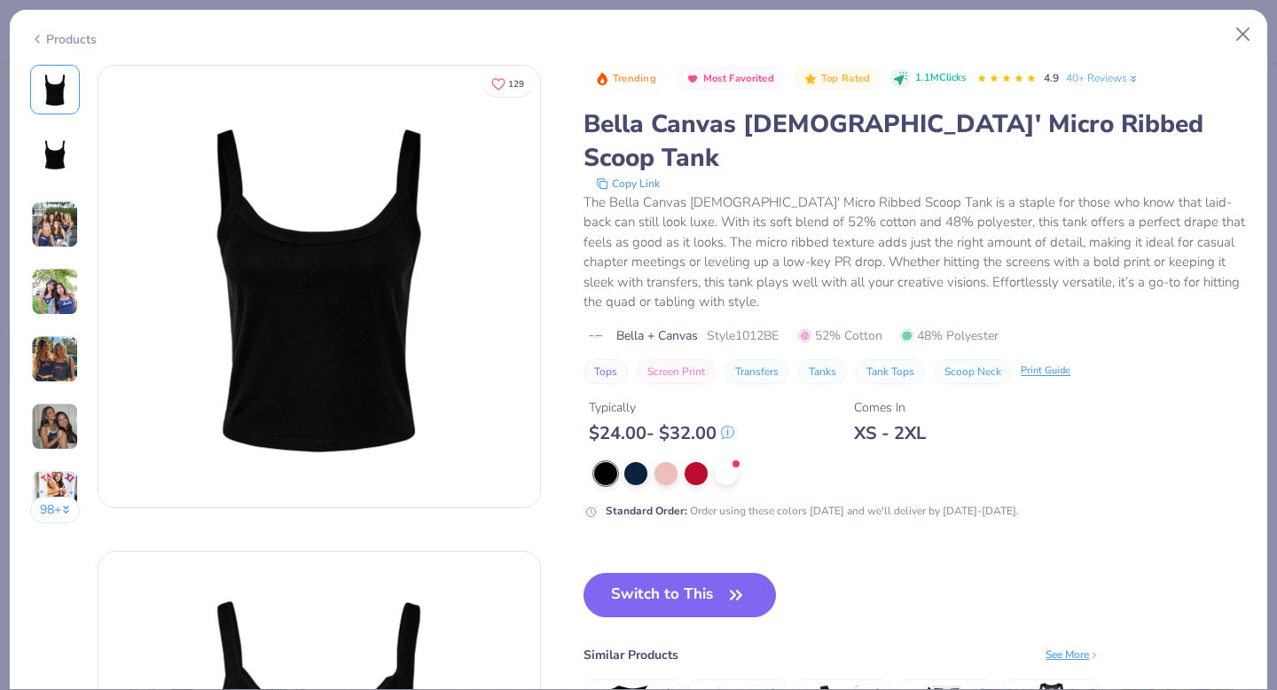
scroll to position [33, 0]
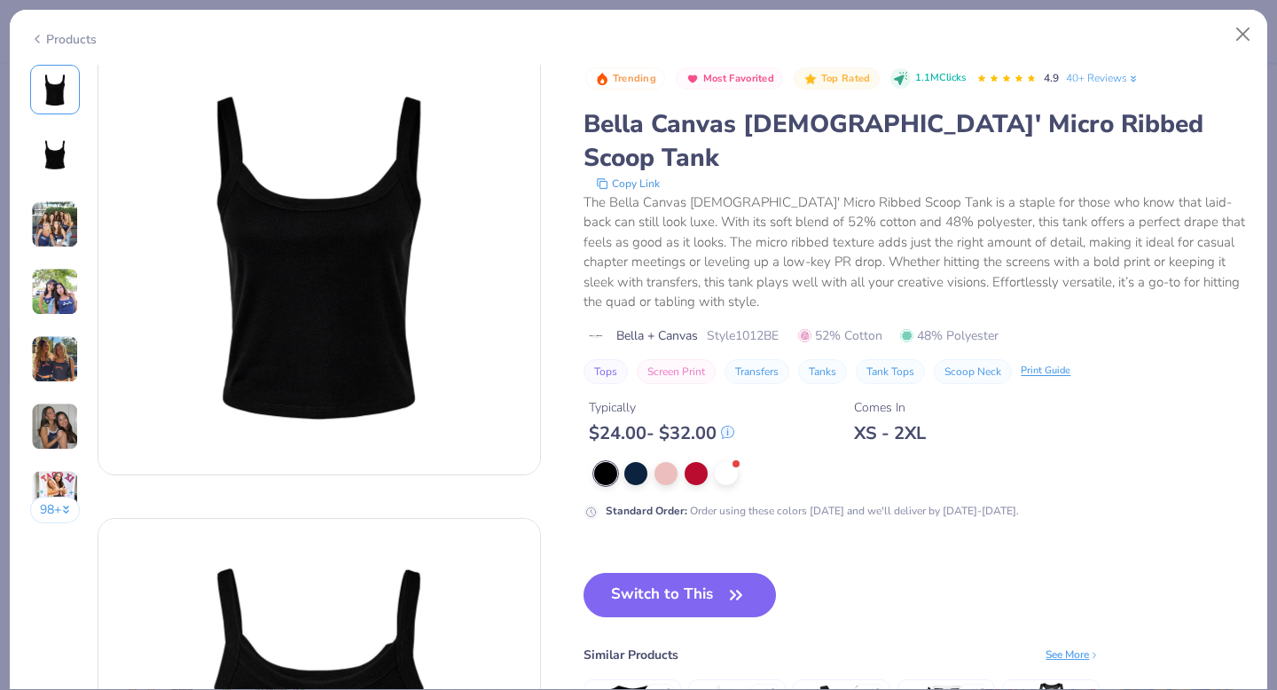
click at [60, 311] on img at bounding box center [55, 292] width 48 height 48
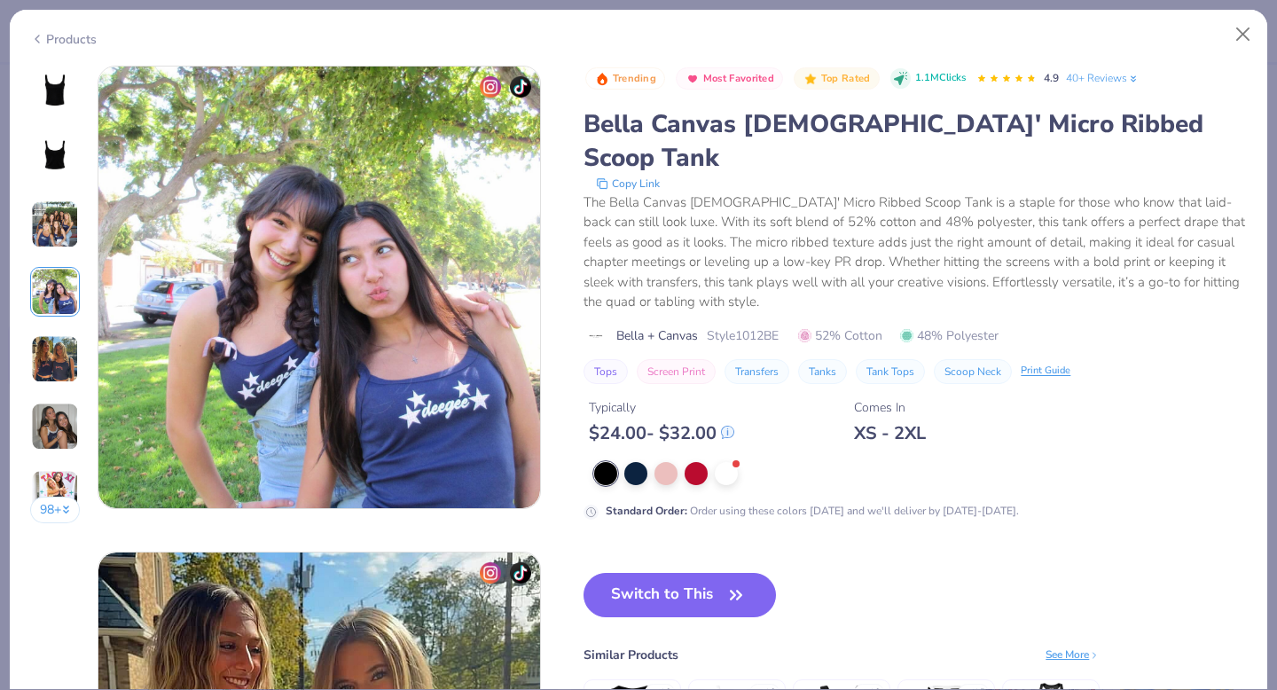
scroll to position [1458, 0]
click at [59, 344] on img at bounding box center [55, 359] width 48 height 48
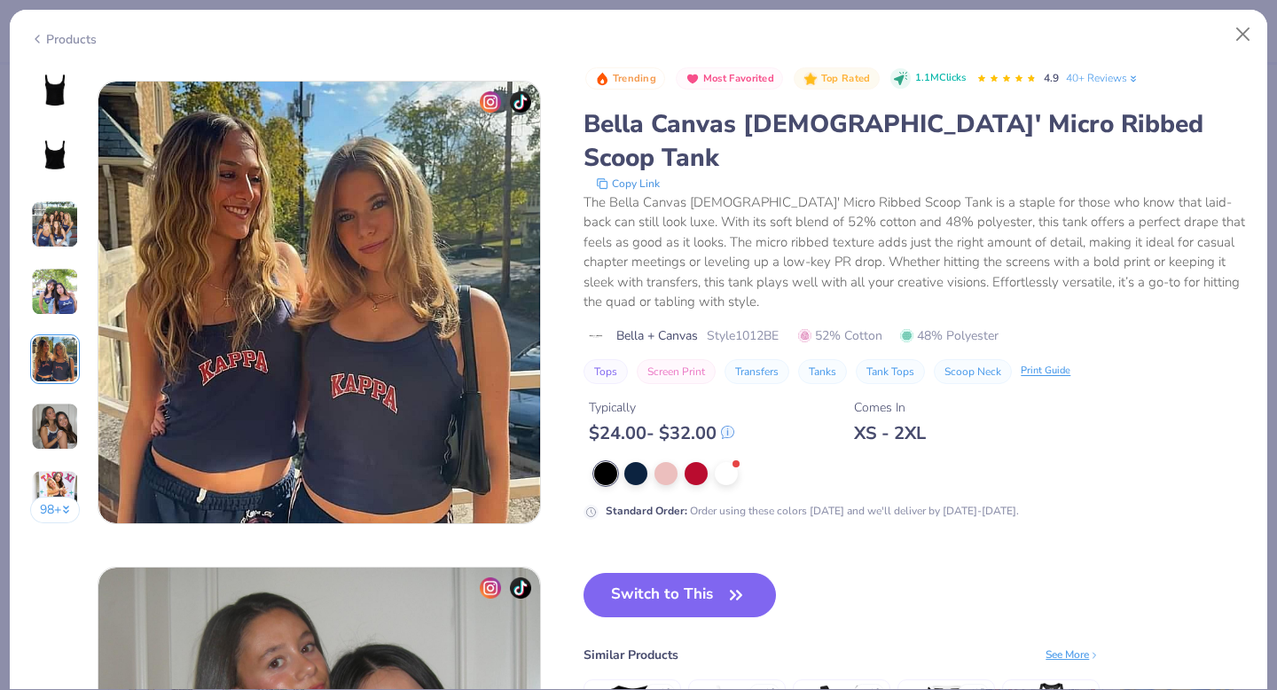
scroll to position [1943, 0]
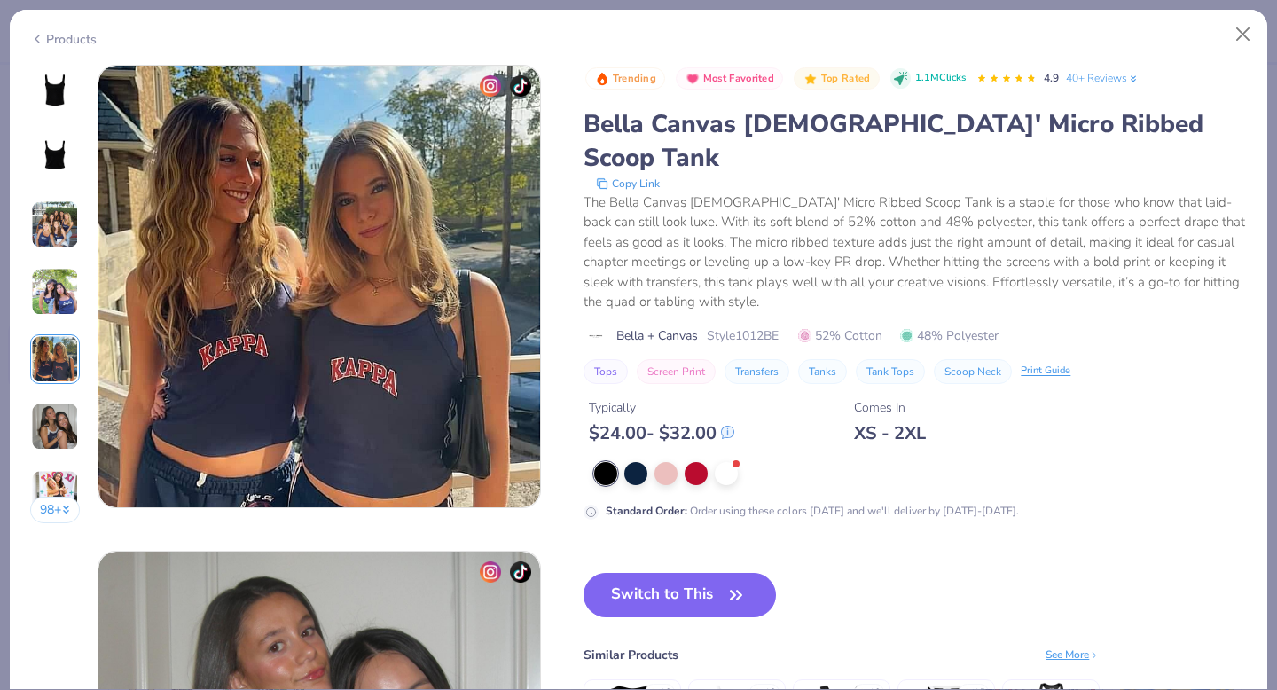
click at [66, 218] on img at bounding box center [55, 224] width 48 height 48
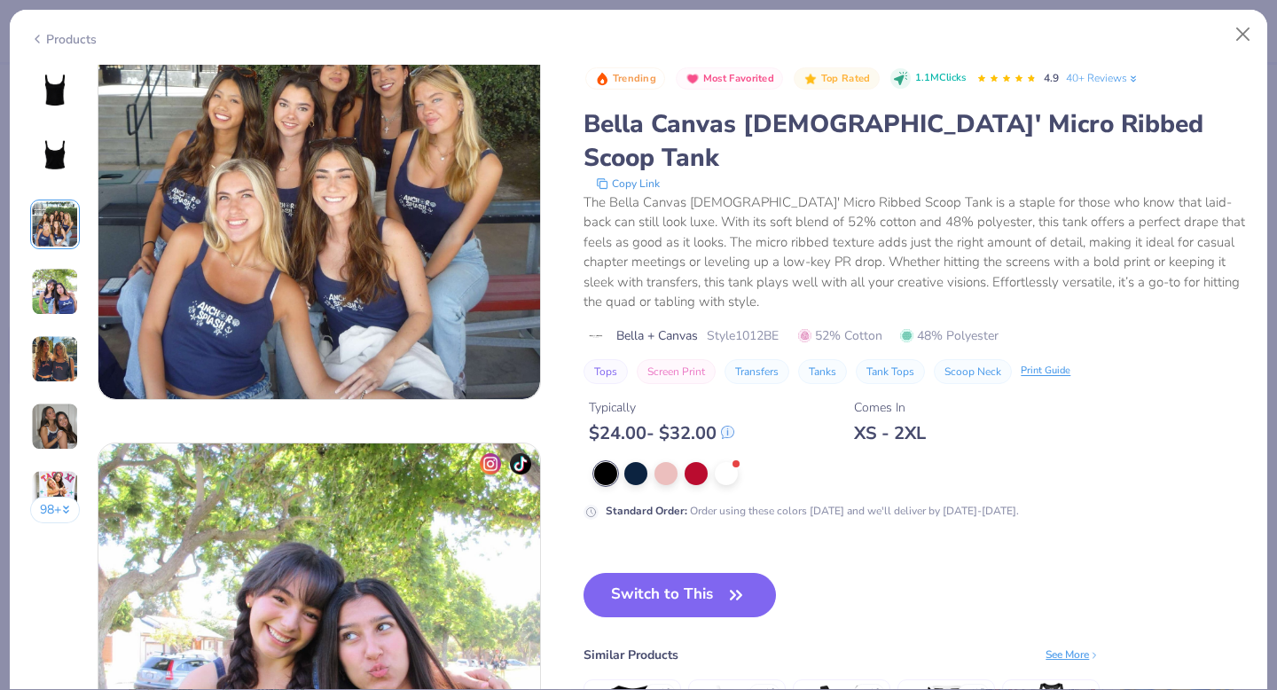
scroll to position [1106, 0]
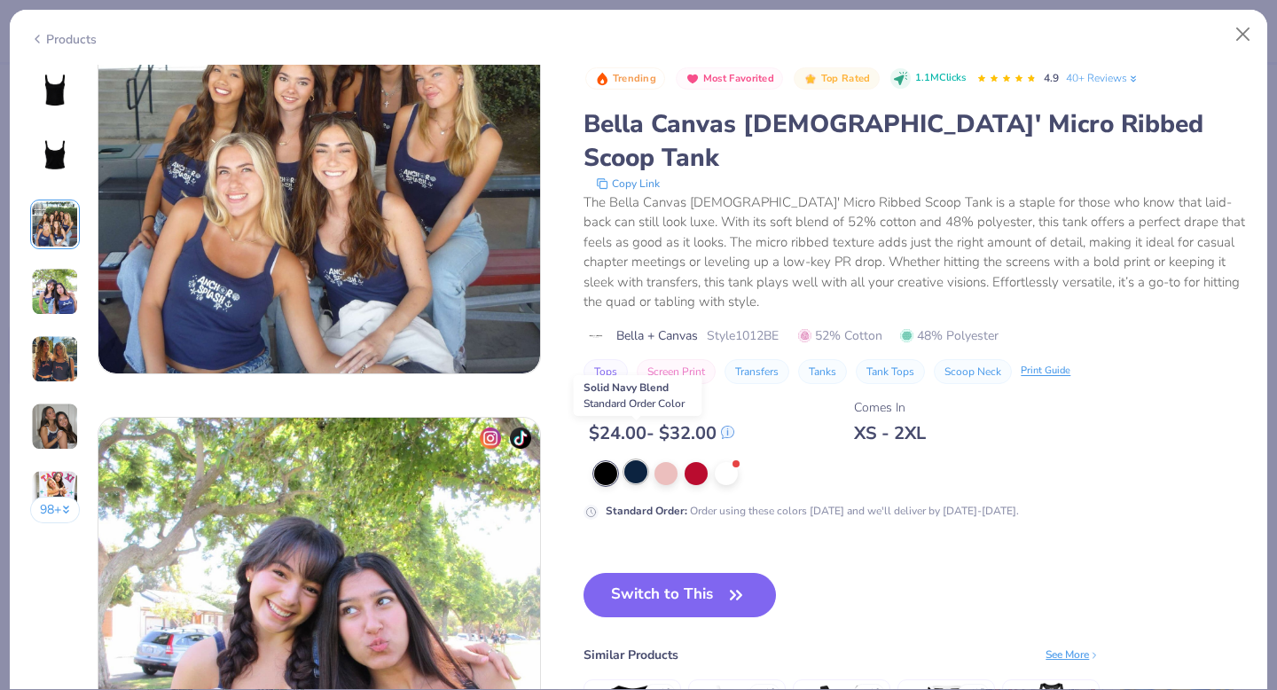
click at [630, 460] on div at bounding box center [635, 471] width 23 height 23
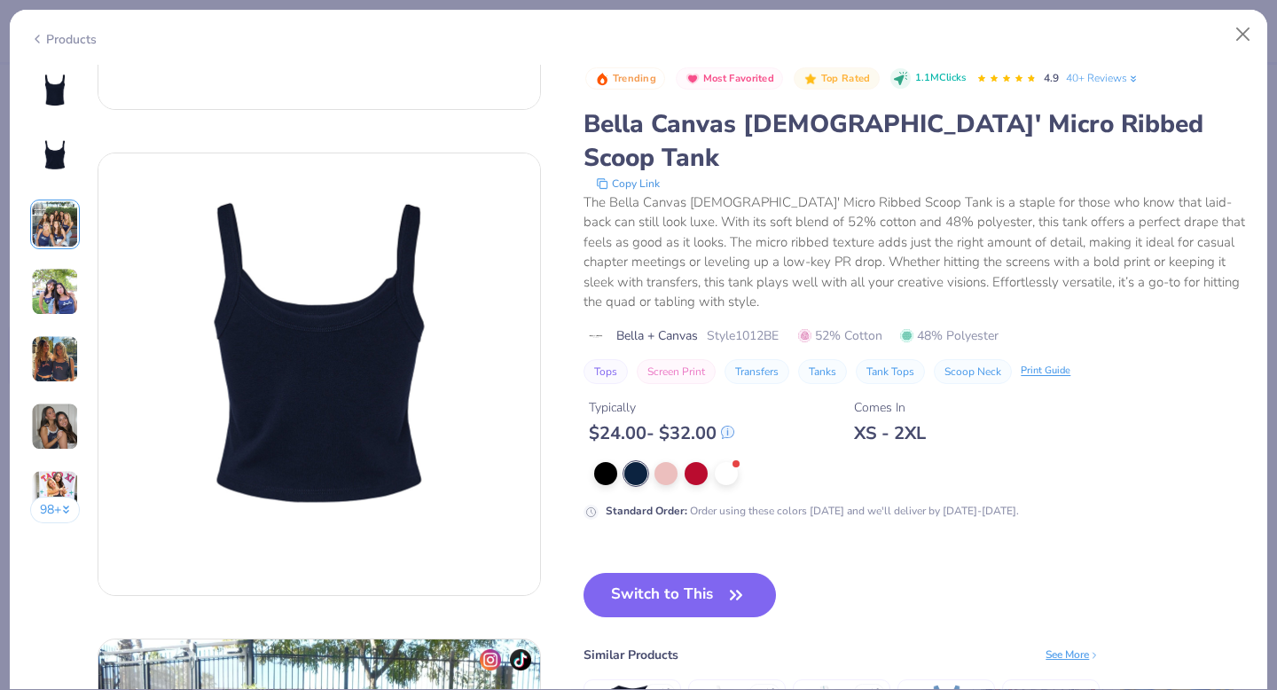
scroll to position [338, 0]
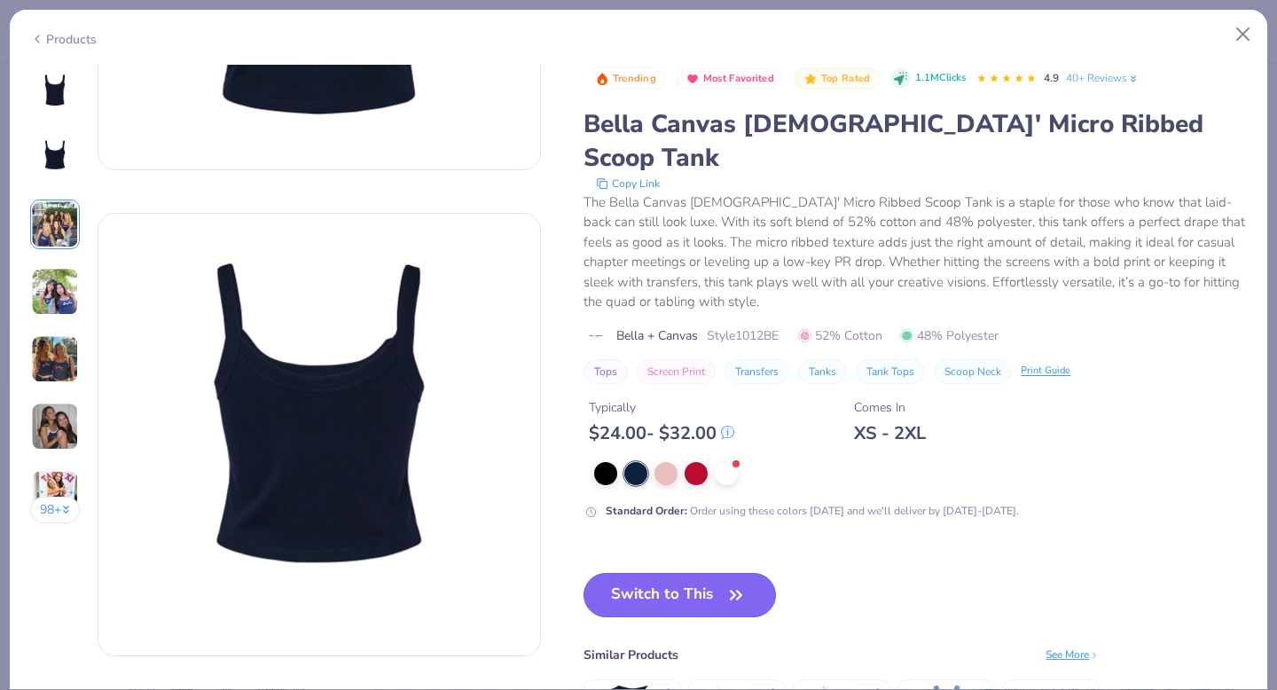
click at [657, 573] on button "Switch to This" at bounding box center [679, 595] width 192 height 44
click at [745, 603] on div "Switch to This Similar Products See More ★ 4.8 ★ 4.8 ★ 4.8" at bounding box center [841, 692] width 516 height 239
click at [745, 582] on icon "button" at bounding box center [735, 594] width 25 height 25
click at [710, 573] on button "Switch to This" at bounding box center [679, 595] width 192 height 44
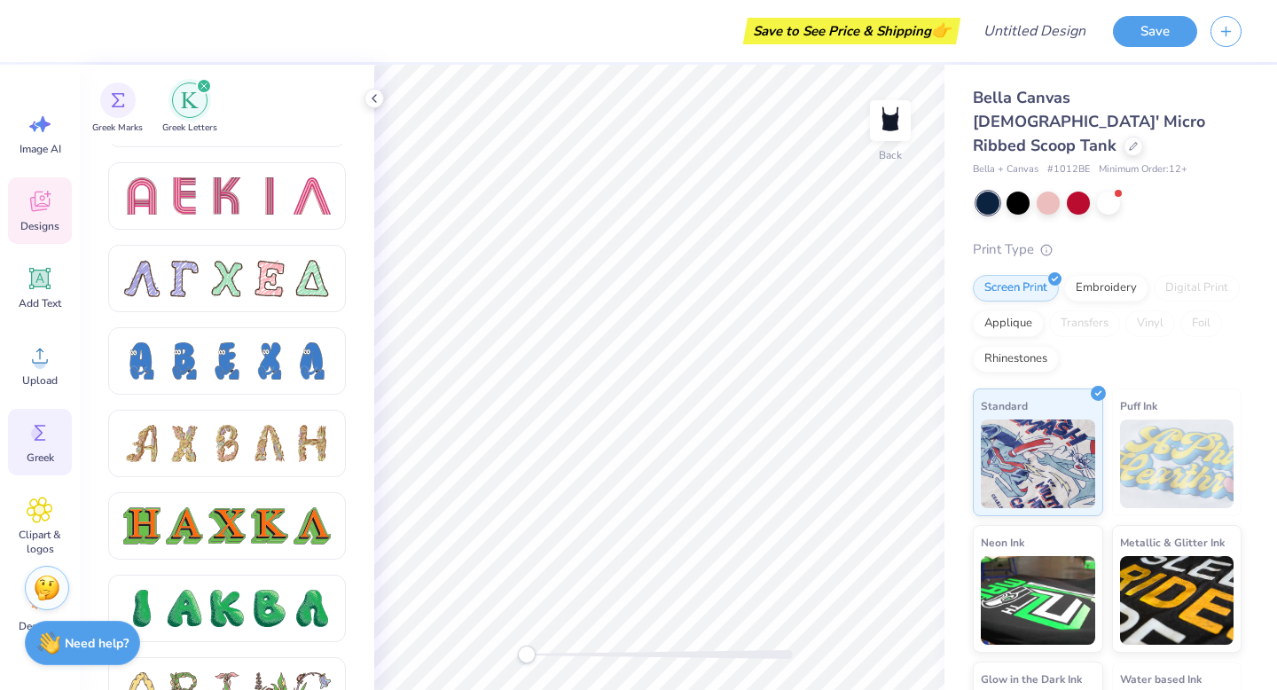
click at [35, 199] on icon at bounding box center [40, 201] width 27 height 27
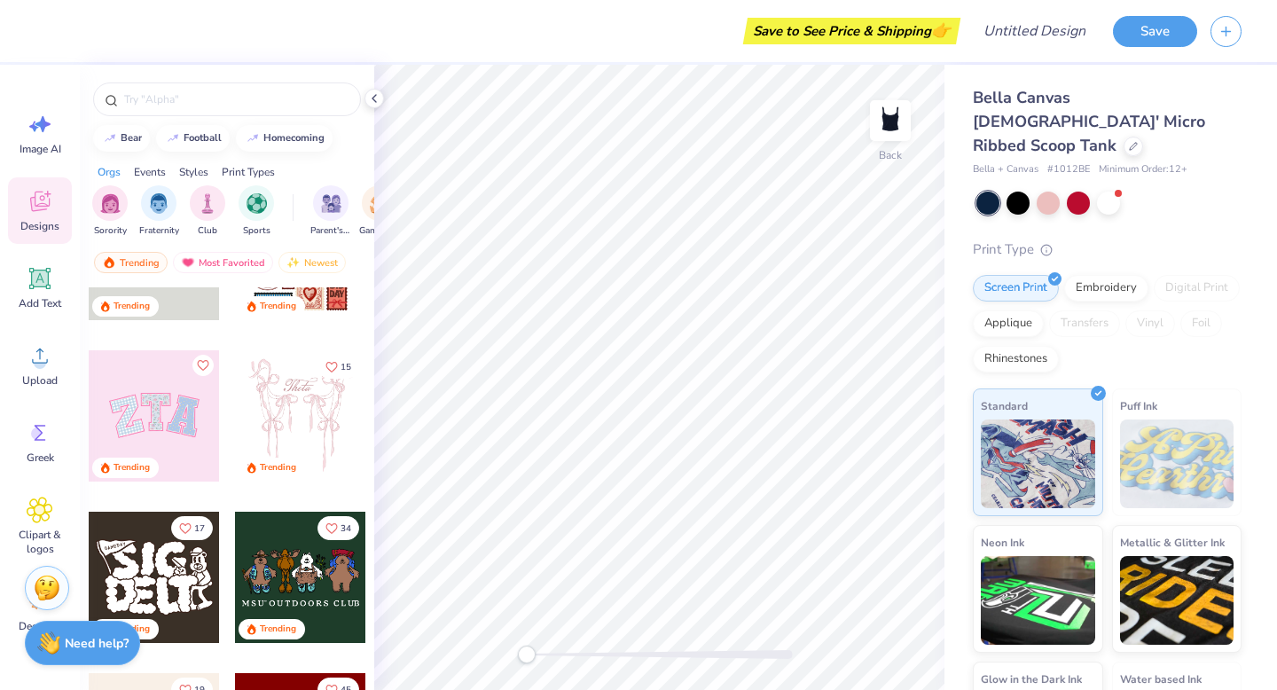
scroll to position [106, 0]
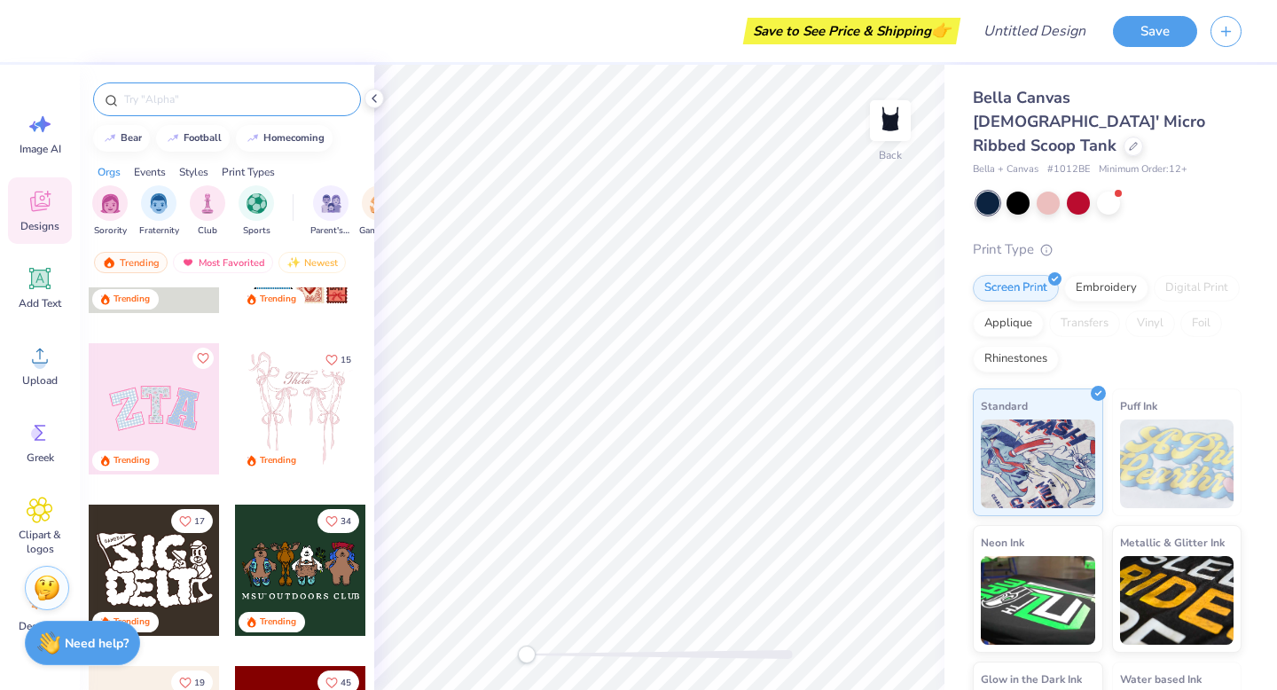
click at [159, 95] on input "text" at bounding box center [235, 99] width 227 height 18
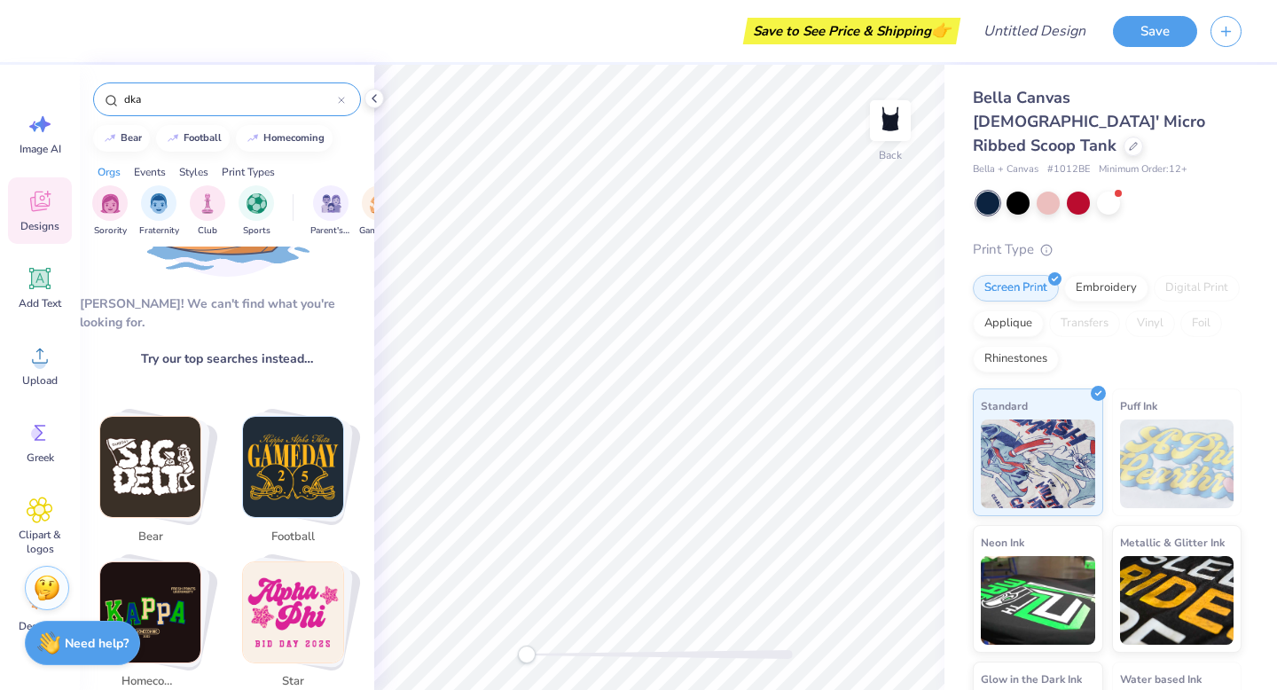
scroll to position [0, 0]
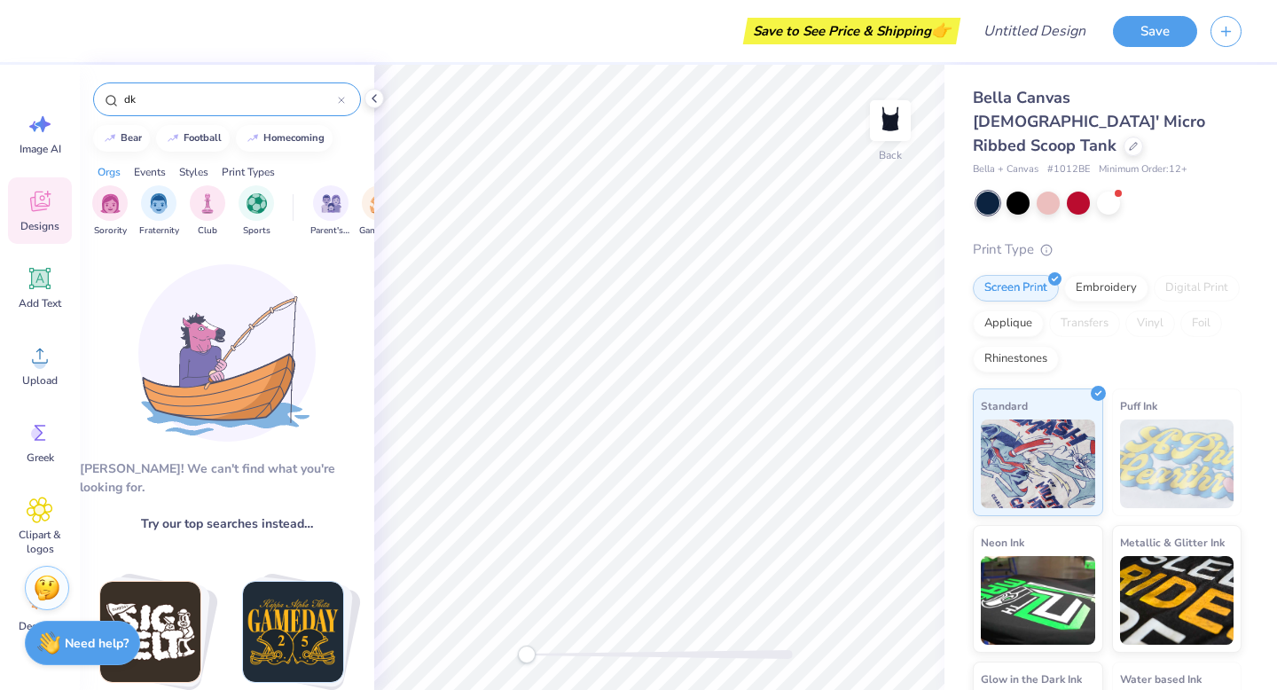
type input "d"
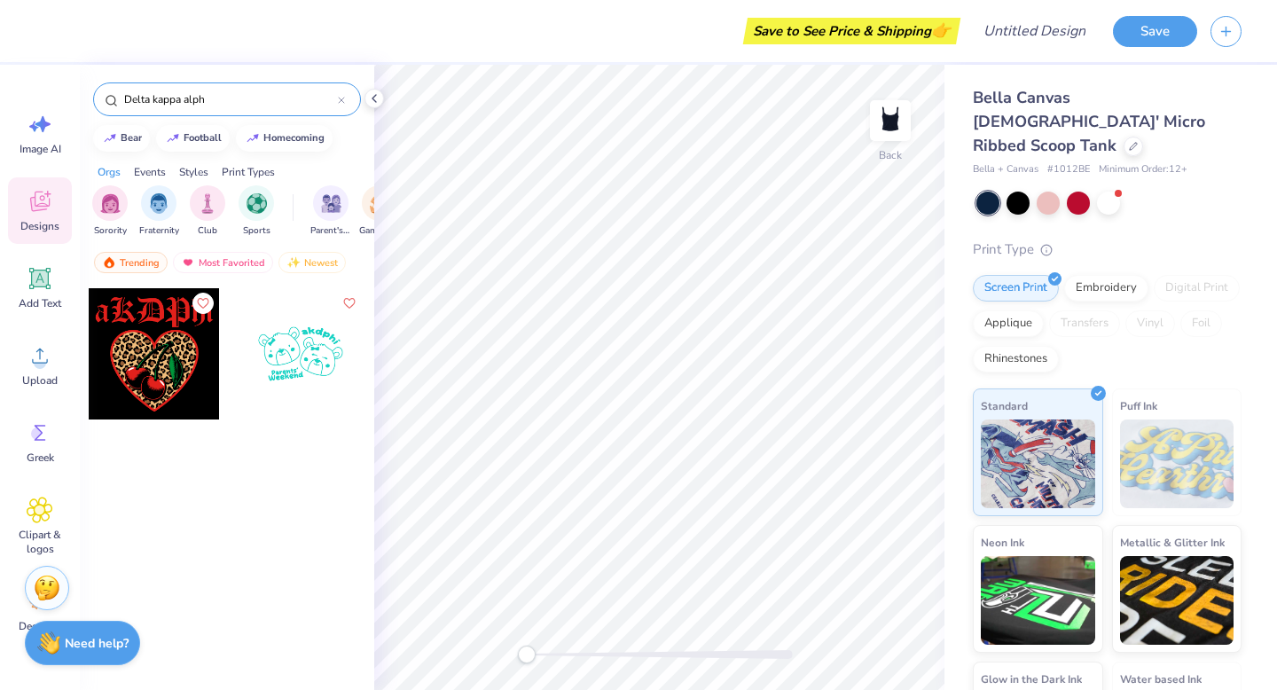
type input "Delta kappa alpha"
drag, startPoint x: 245, startPoint y: 100, endPoint x: 119, endPoint y: 102, distance: 125.9
click at [119, 100] on div "Delta kappa alpha" at bounding box center [227, 99] width 268 height 34
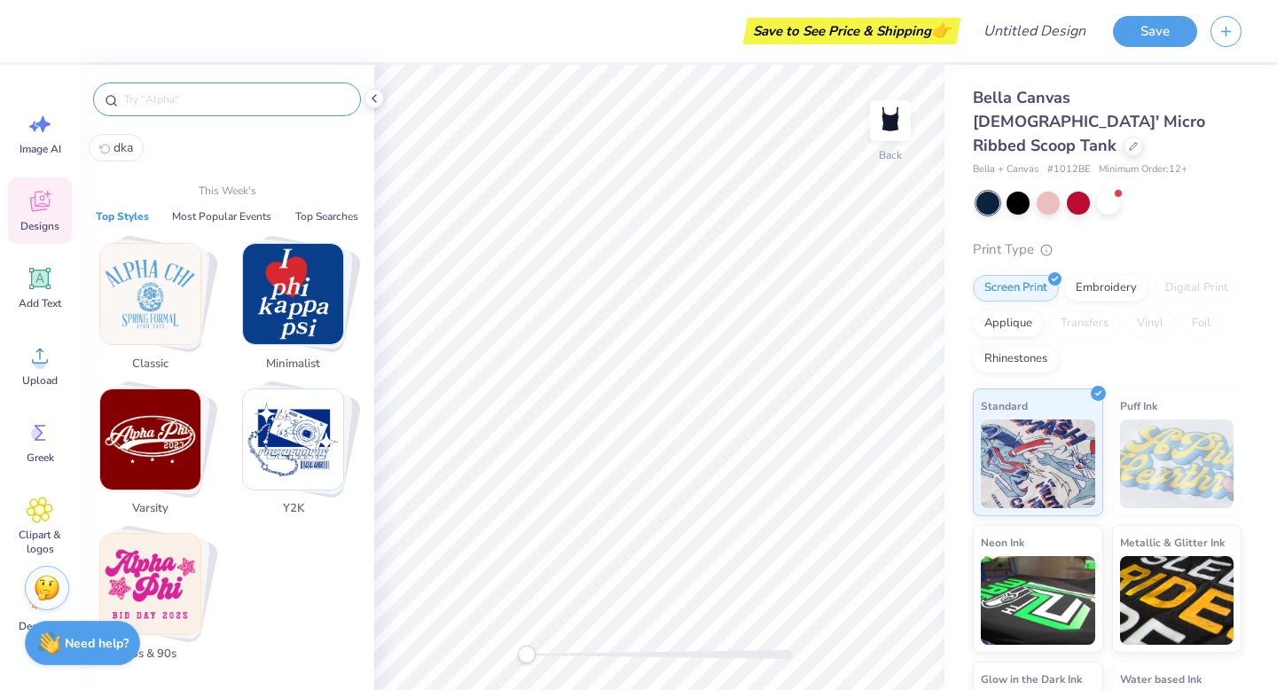
click at [304, 321] on img "Stack Card Button Minimalist" at bounding box center [293, 294] width 100 height 100
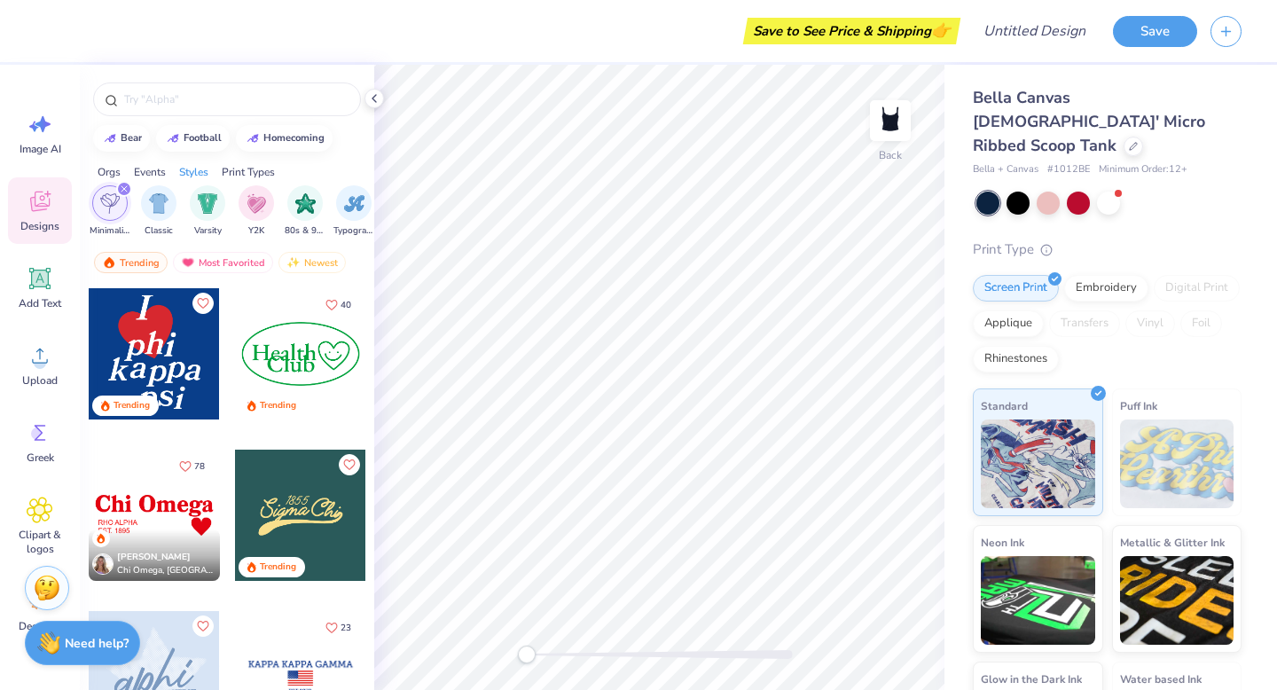
click at [173, 367] on div at bounding box center [154, 353] width 131 height 131
type input "4.84"
type input "6.19"
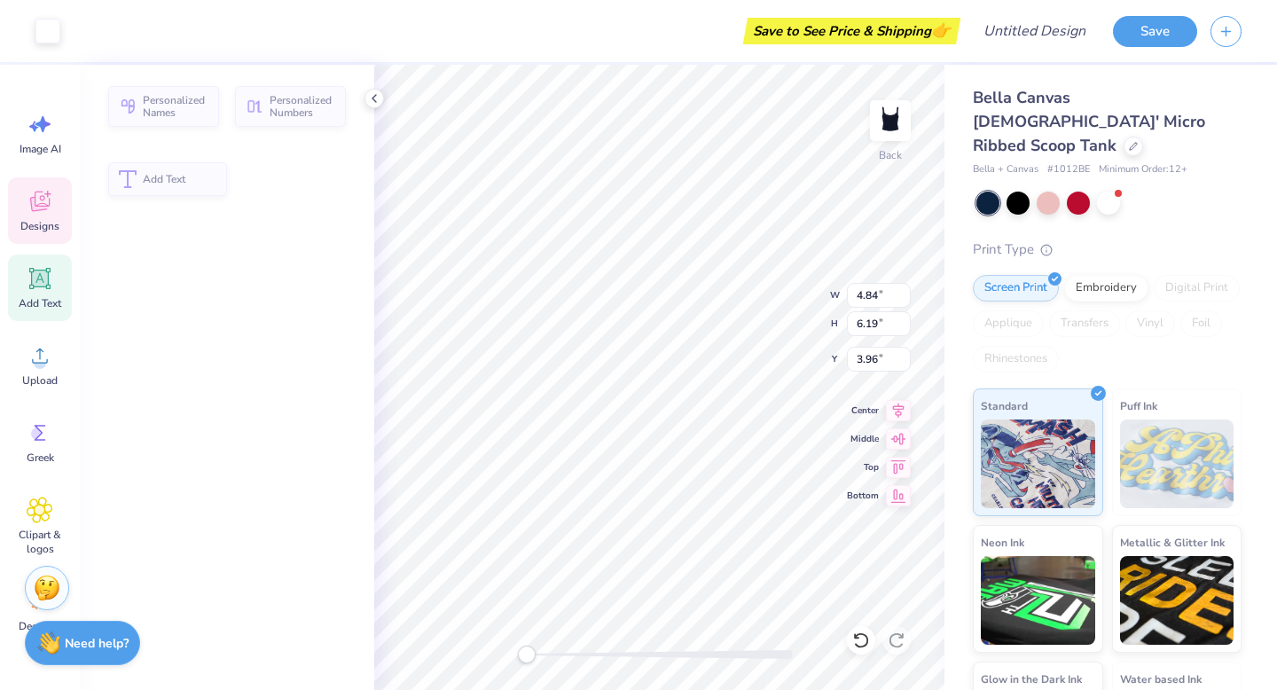
type input "0.64"
type input "1.27"
type input "3.96"
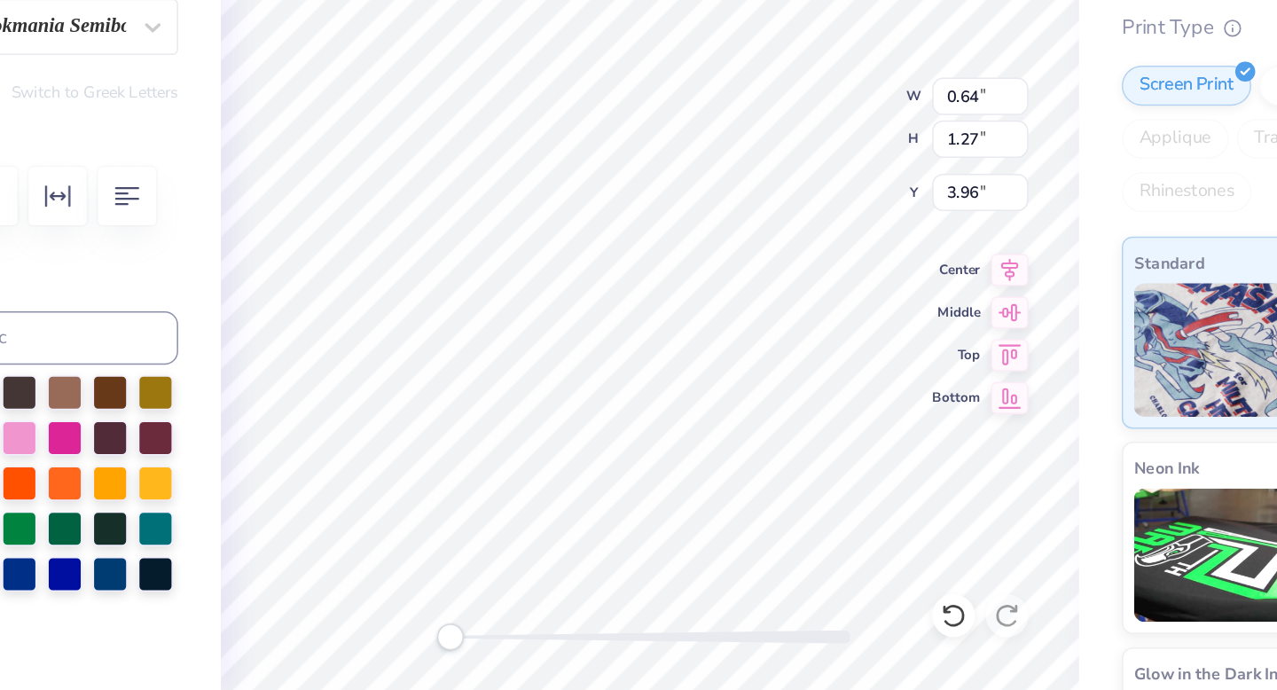
type input "0.97"
type input "1.21"
type input "3.89"
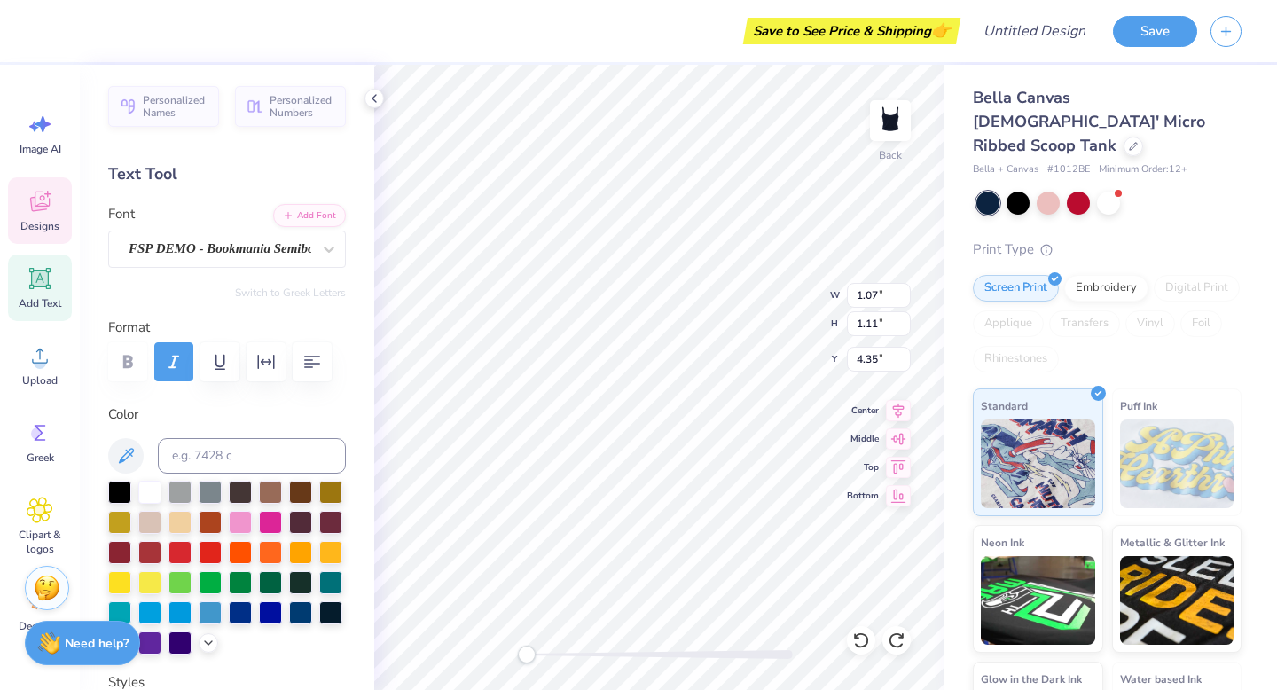
type textarea "d"
type input "0.97"
type input "1.21"
type input "3.89"
type textarea "el"
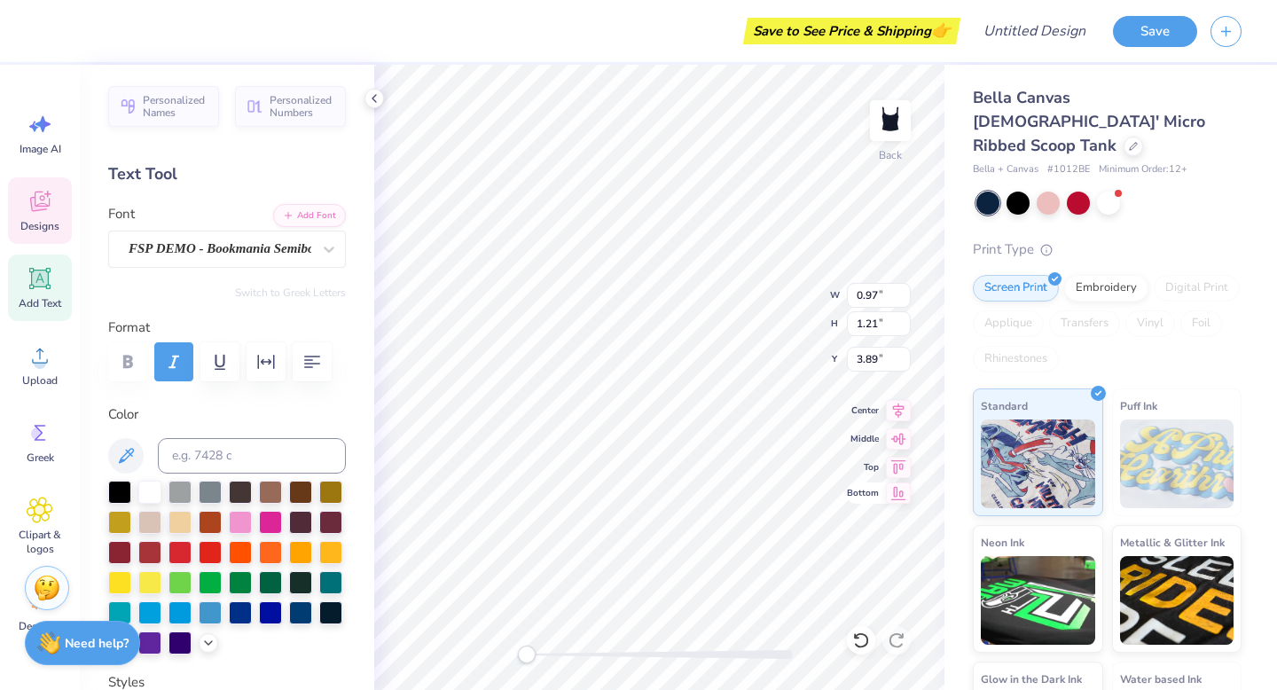
click at [879, 504] on div "Bottom" at bounding box center [879, 492] width 64 height 21
type input "0.64"
type input "1.27"
type input "3.89"
type textarea "t"
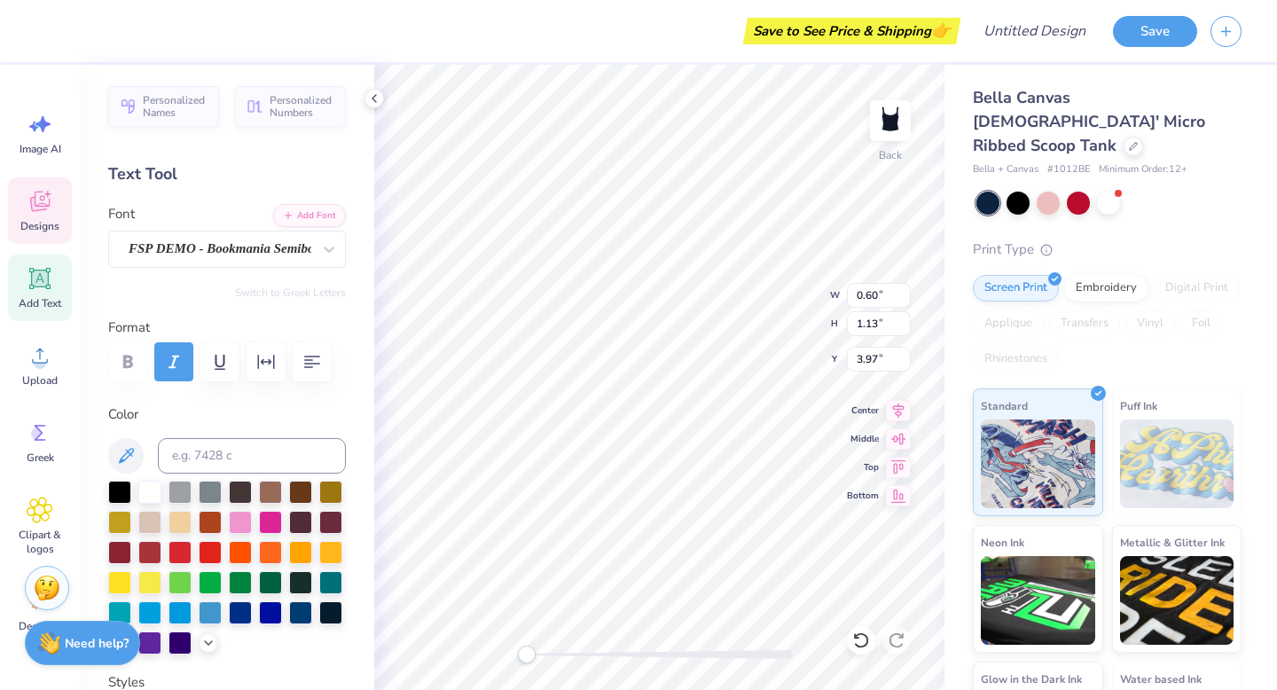
type input "0.60"
type input "1.13"
type input "3.97"
type textarea "a"
type input "1.07"
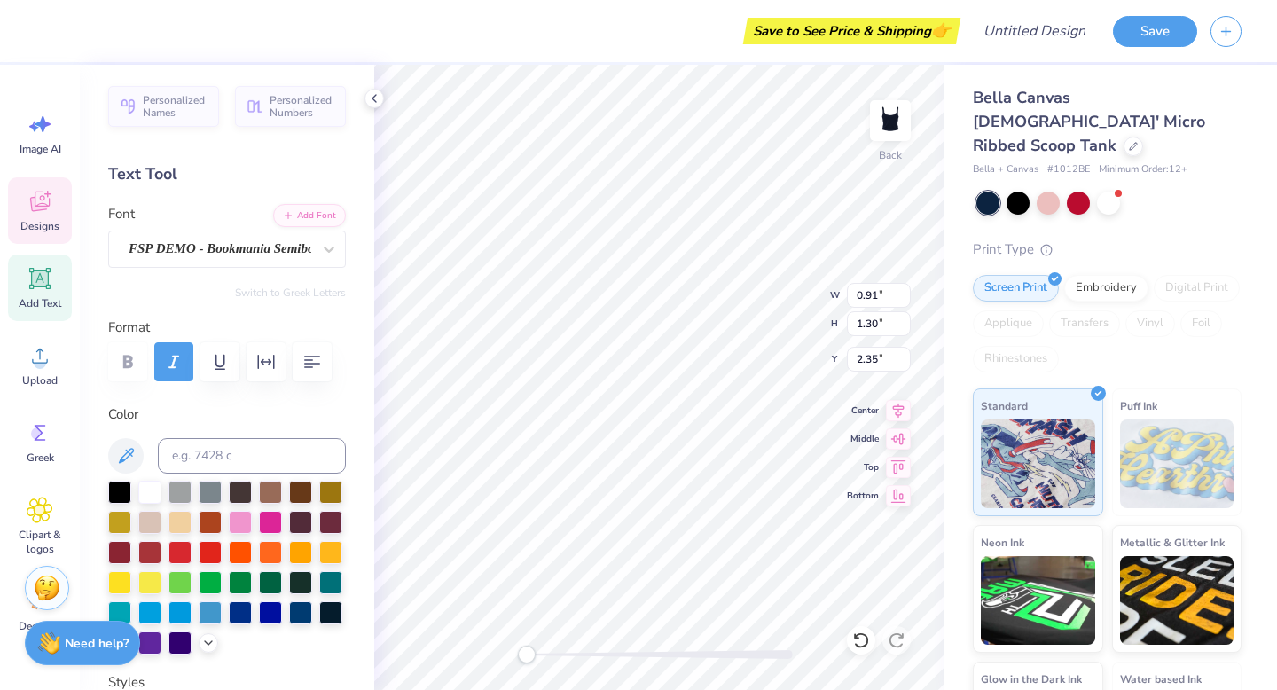
type input "1.11"
type input "5.70"
type textarea "a"
type input "0.76"
type input "0.83"
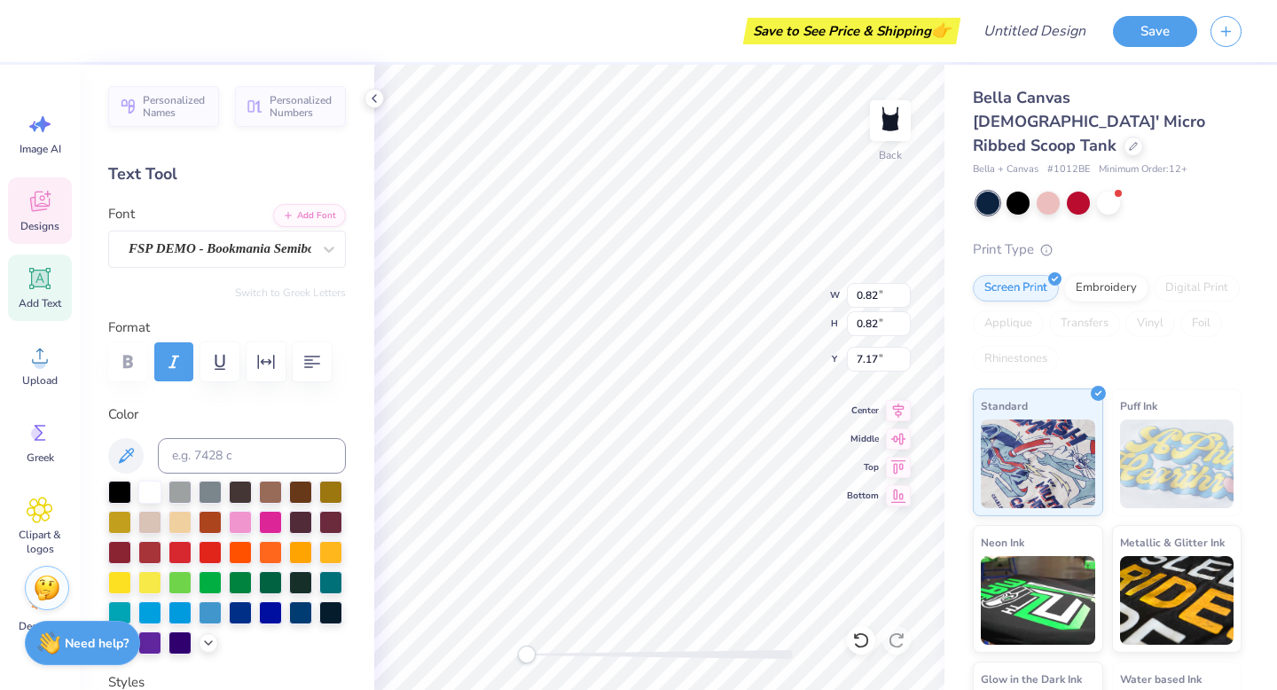
type input "7.03"
type textarea "l"
type input "0.60"
type input "1.18"
type input "6.81"
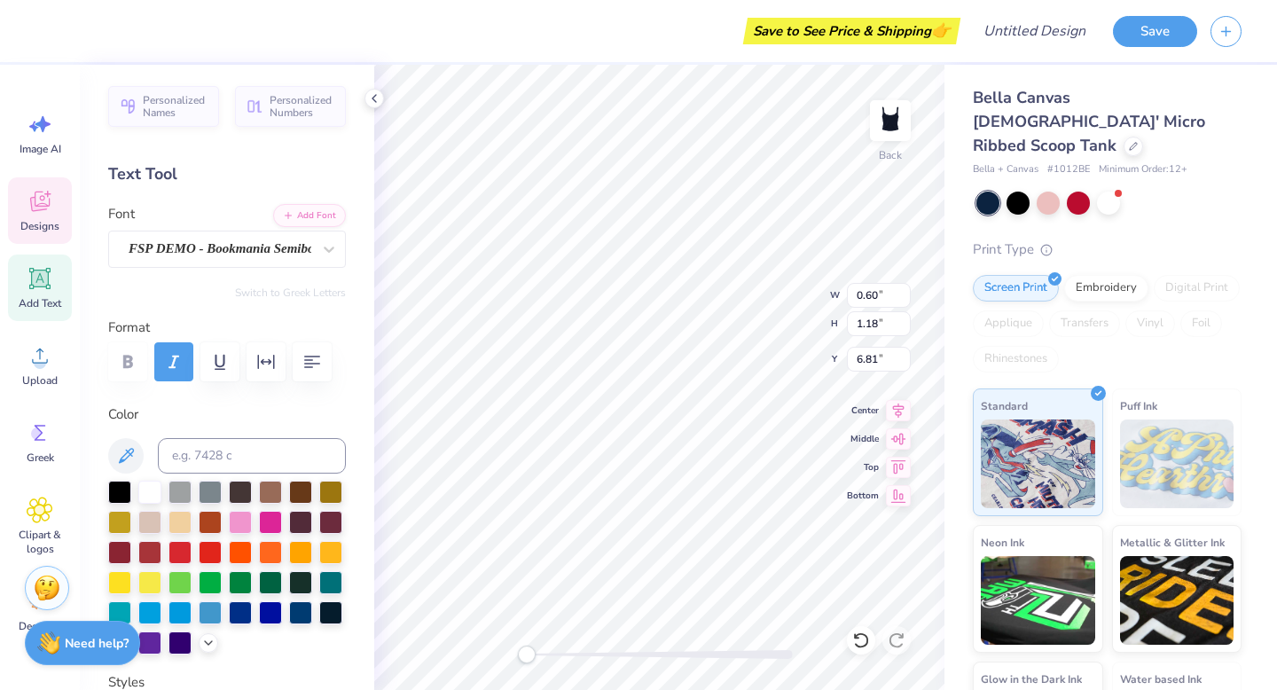
type textarea "p"
type input "0.61"
type input "1.21"
type input "6.83"
type textarea "h"
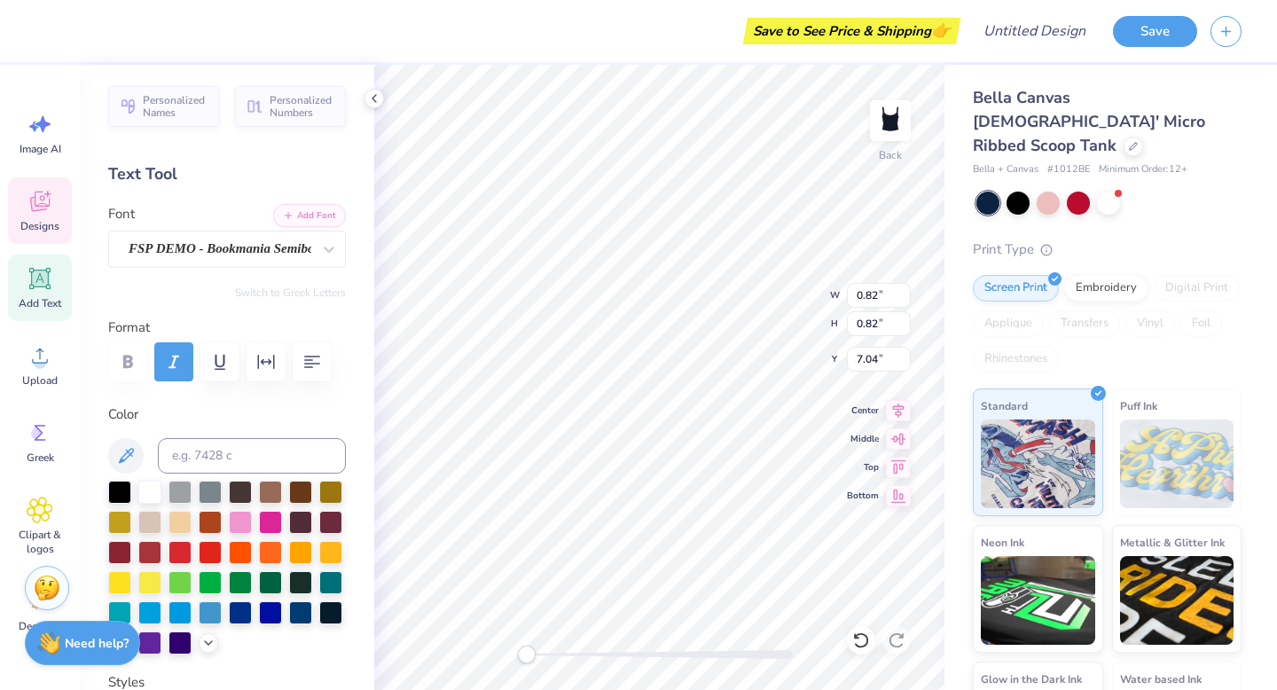
type input "1.07"
type input "1.11"
type input "7.26"
type input "0.61"
type input "1.21"
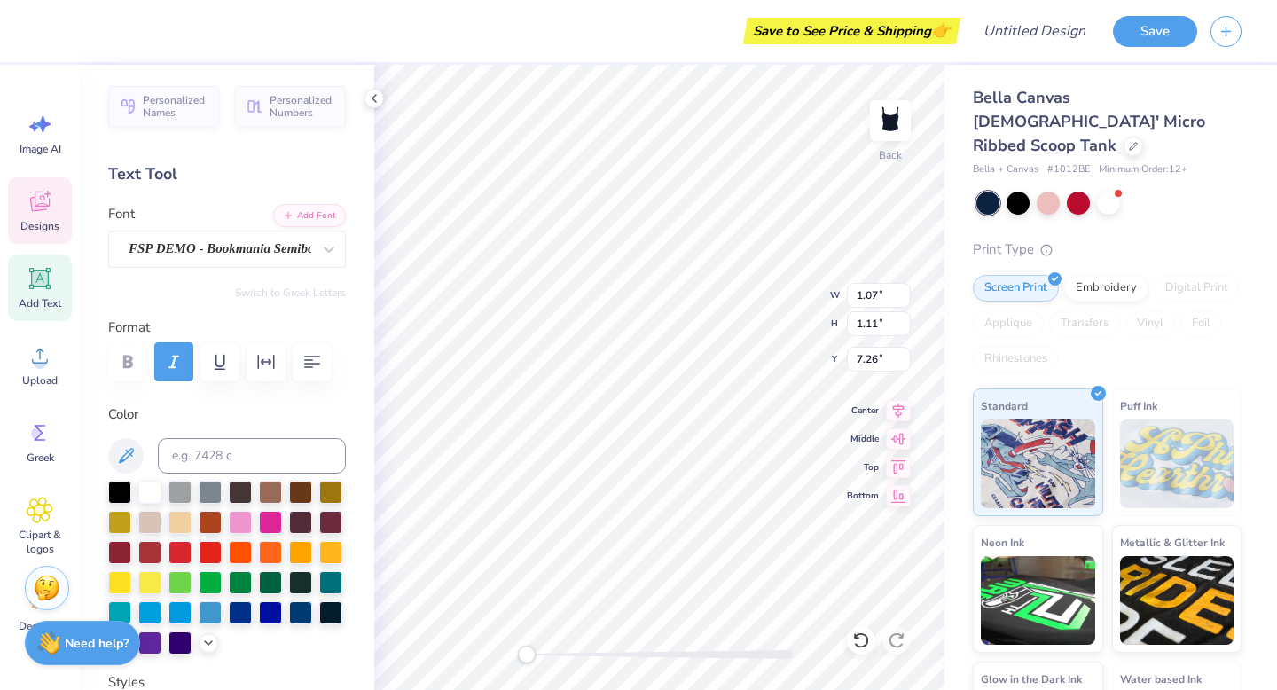
type input "7.01"
type input "0.97"
type input "1.21"
type input "7.01"
type input "0.82"
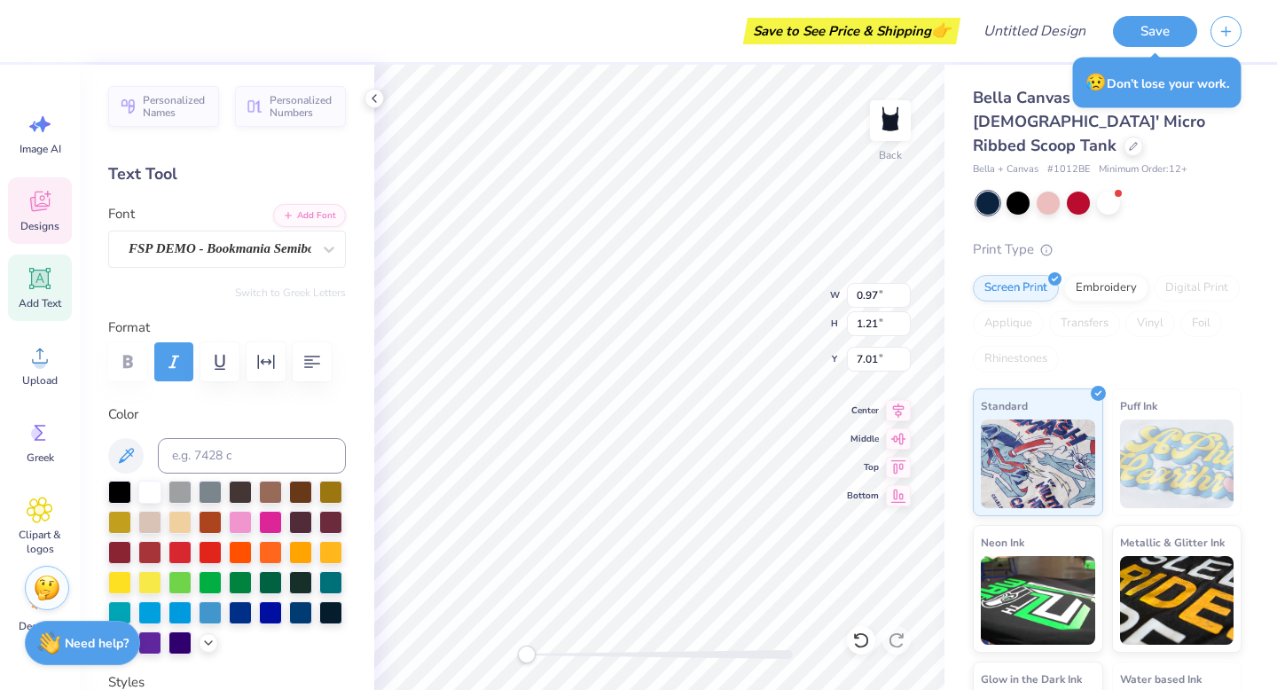
type input "0.82"
type input "7.40"
type input "0.61"
type input "1.21"
type input "7.11"
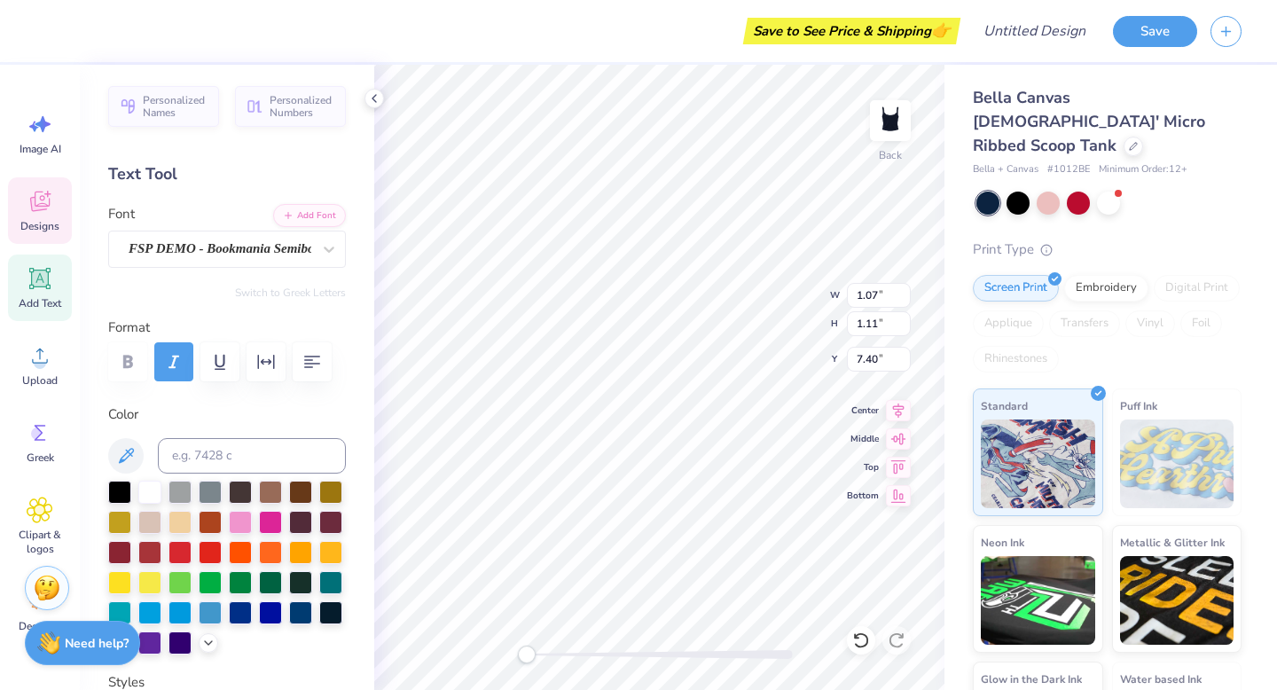
type input "0.61"
type input "1.21"
type input "7.01"
type input "1.07"
type input "1.11"
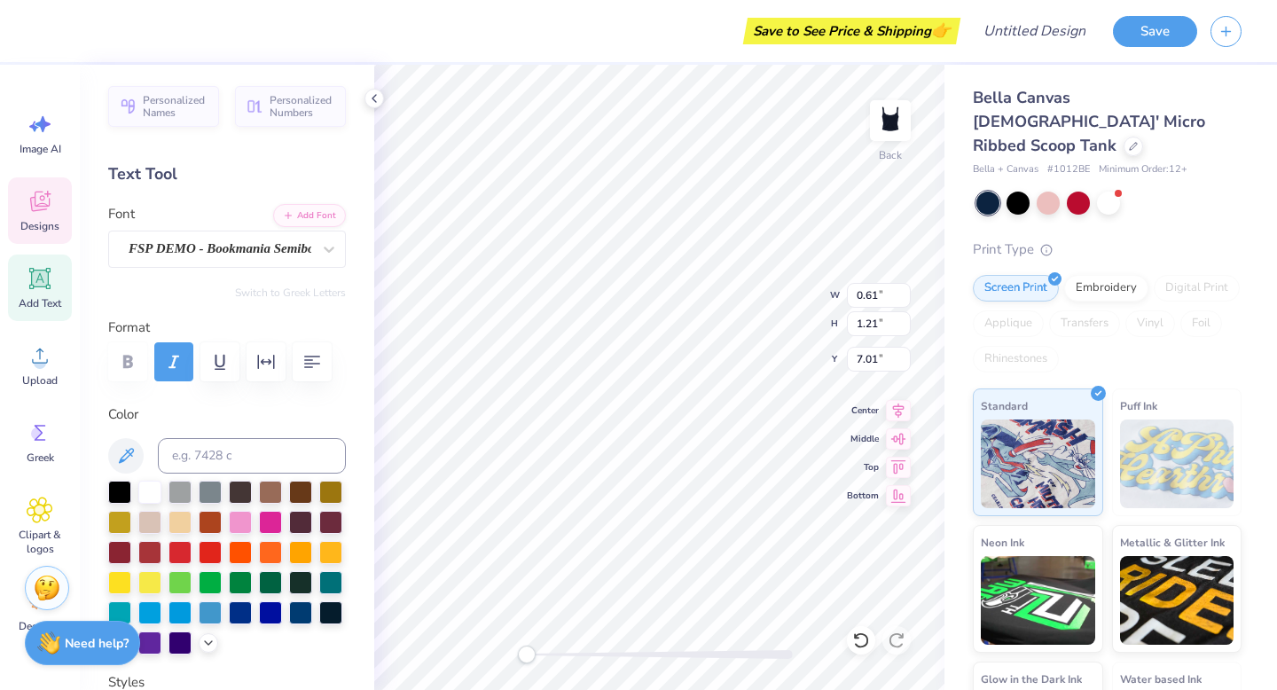
type input "7.40"
type input "0.97"
type input "1.21"
type input "7.01"
type input "0.82"
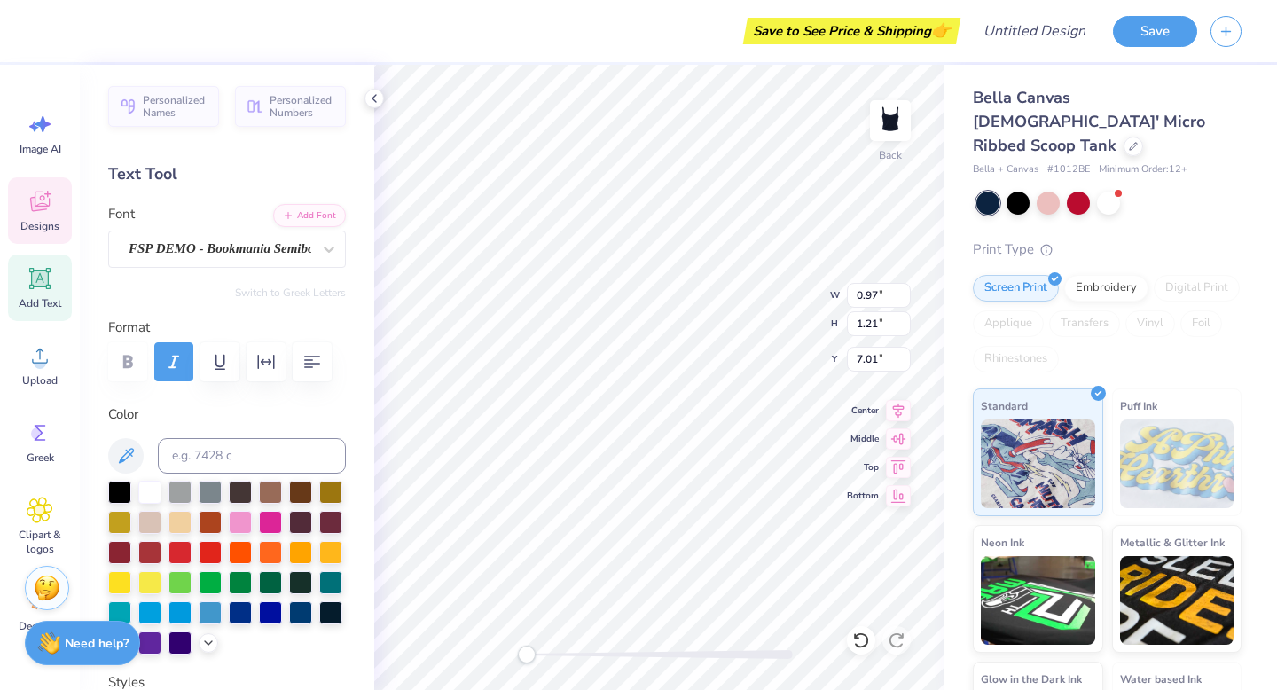
type input "0.82"
type input "7.21"
click at [879, 405] on div "Center" at bounding box center [879, 407] width 64 height 21
type input "0.97"
type input "1.21"
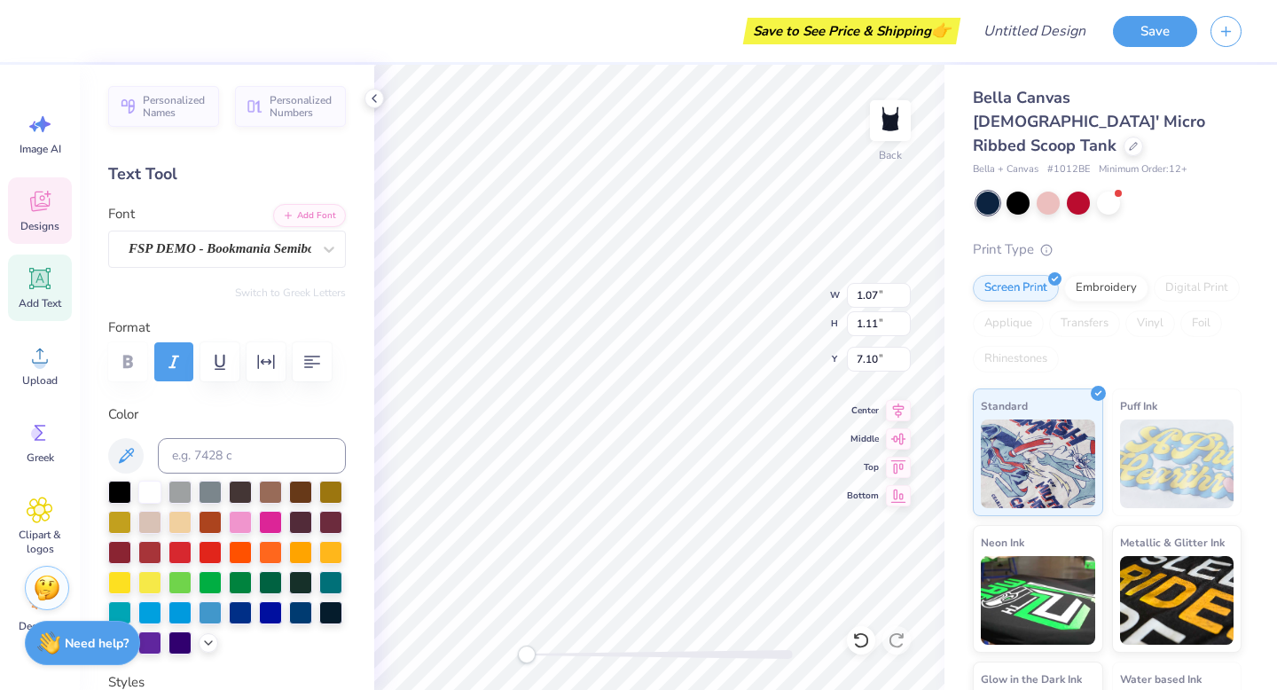
type input "7.01"
type input "0.82"
type input "7.21"
type input "0.97"
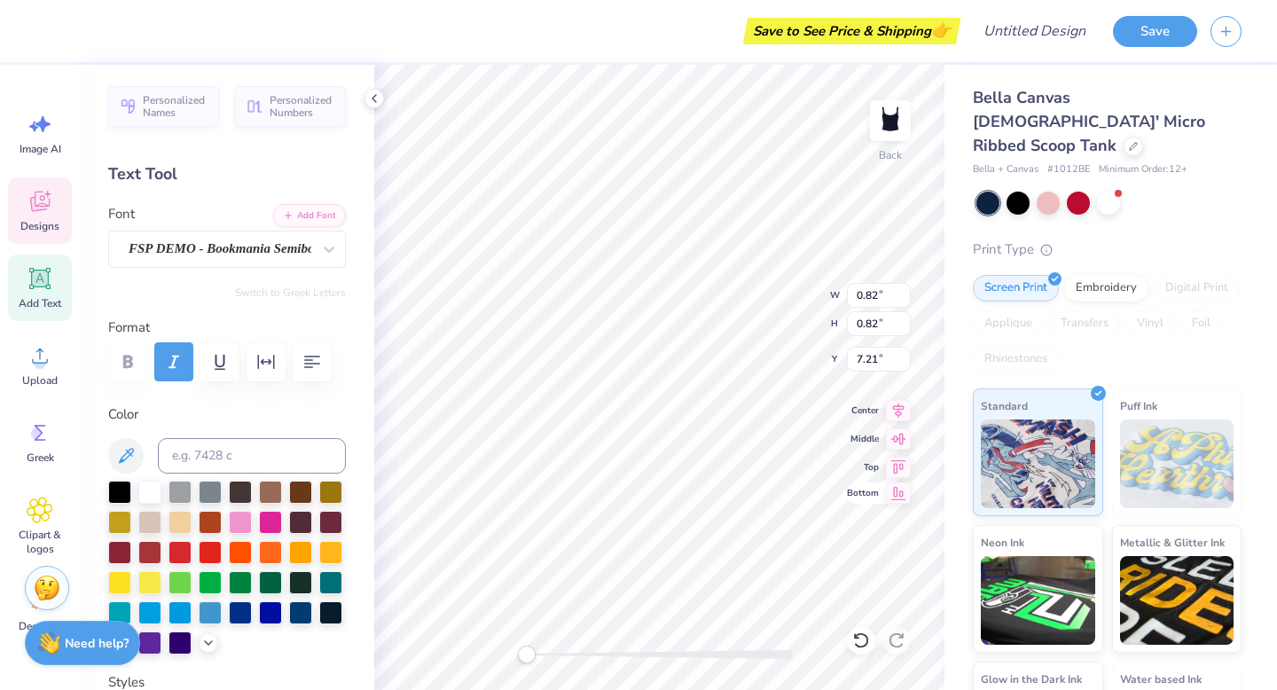
type input "1.21"
type input "7.01"
type input "0.82"
type input "7.21"
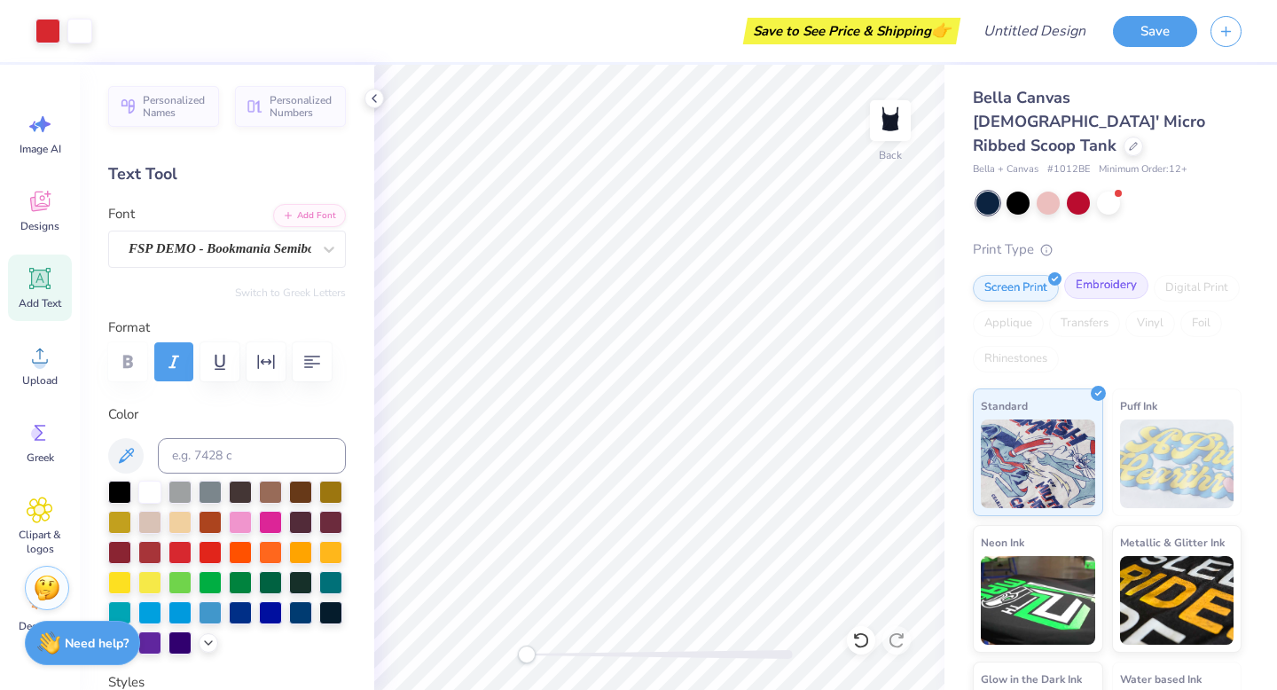
click at [1112, 272] on div "Embroidery" at bounding box center [1106, 285] width 84 height 27
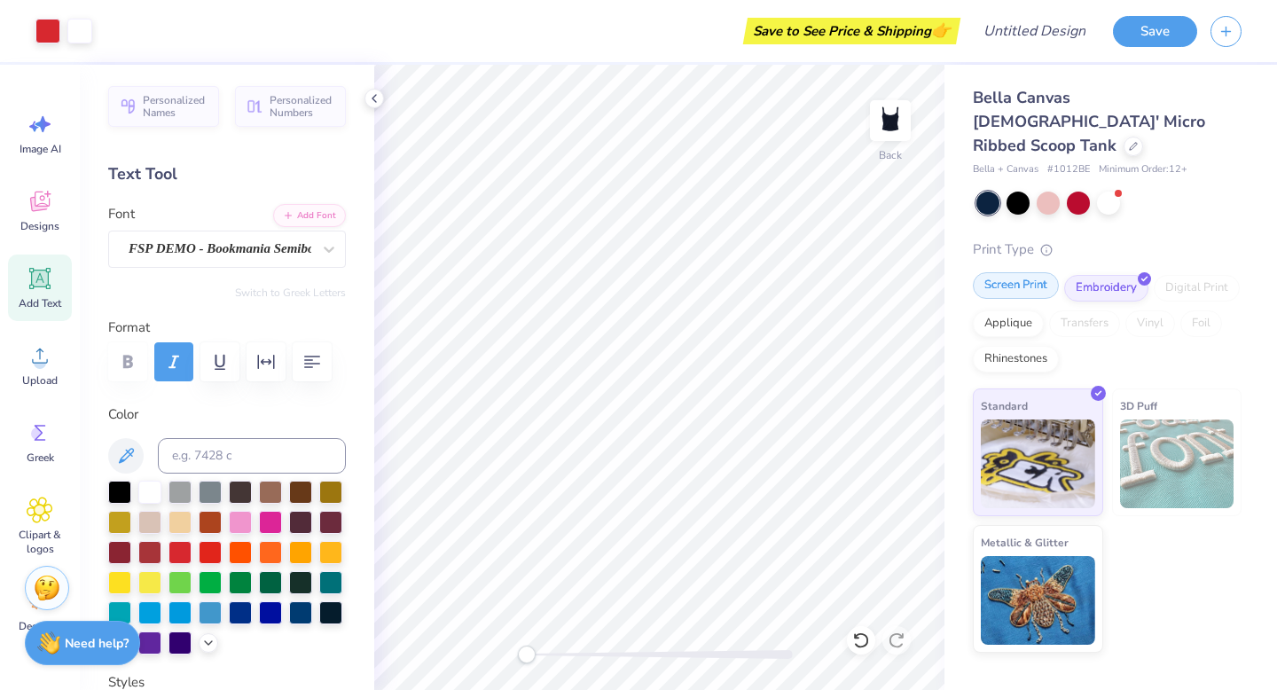
click at [1012, 272] on div "Screen Print" at bounding box center [1016, 285] width 86 height 27
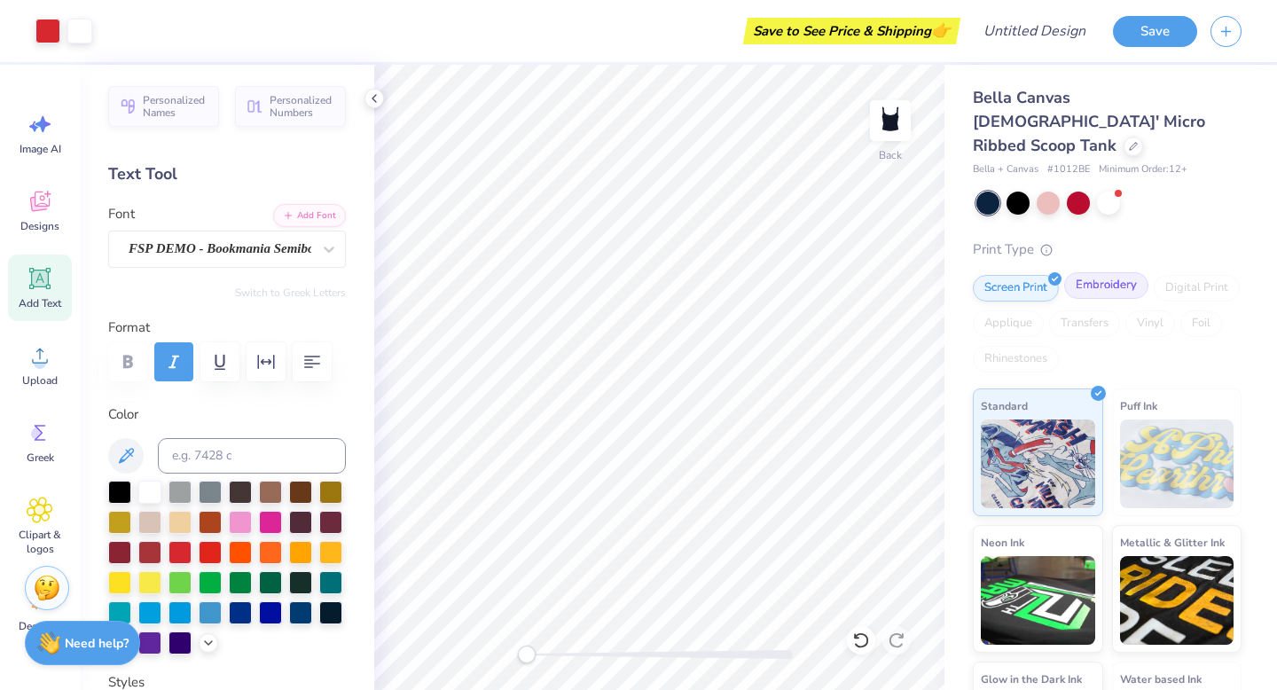
click at [1082, 272] on div "Embroidery" at bounding box center [1106, 285] width 84 height 27
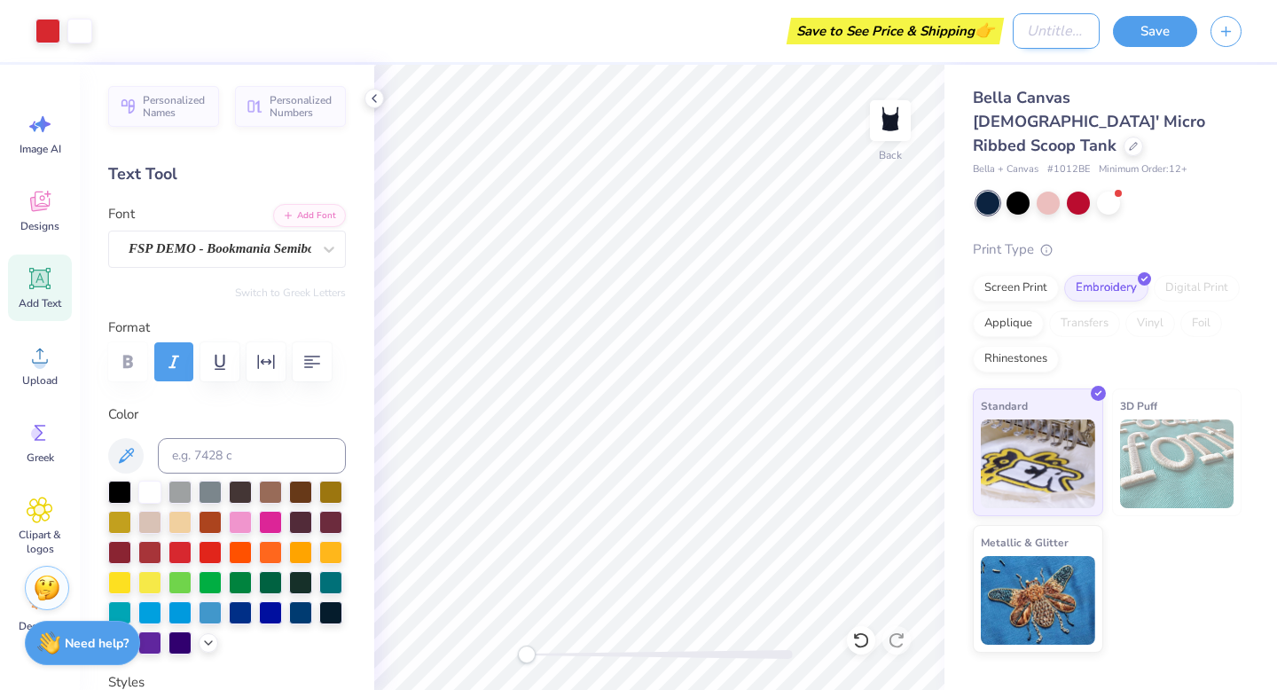
click at [1041, 25] on input "Design Title" at bounding box center [1055, 30] width 87 height 35
type input "I heart dka"
click at [1157, 31] on button "Save" at bounding box center [1155, 28] width 84 height 31
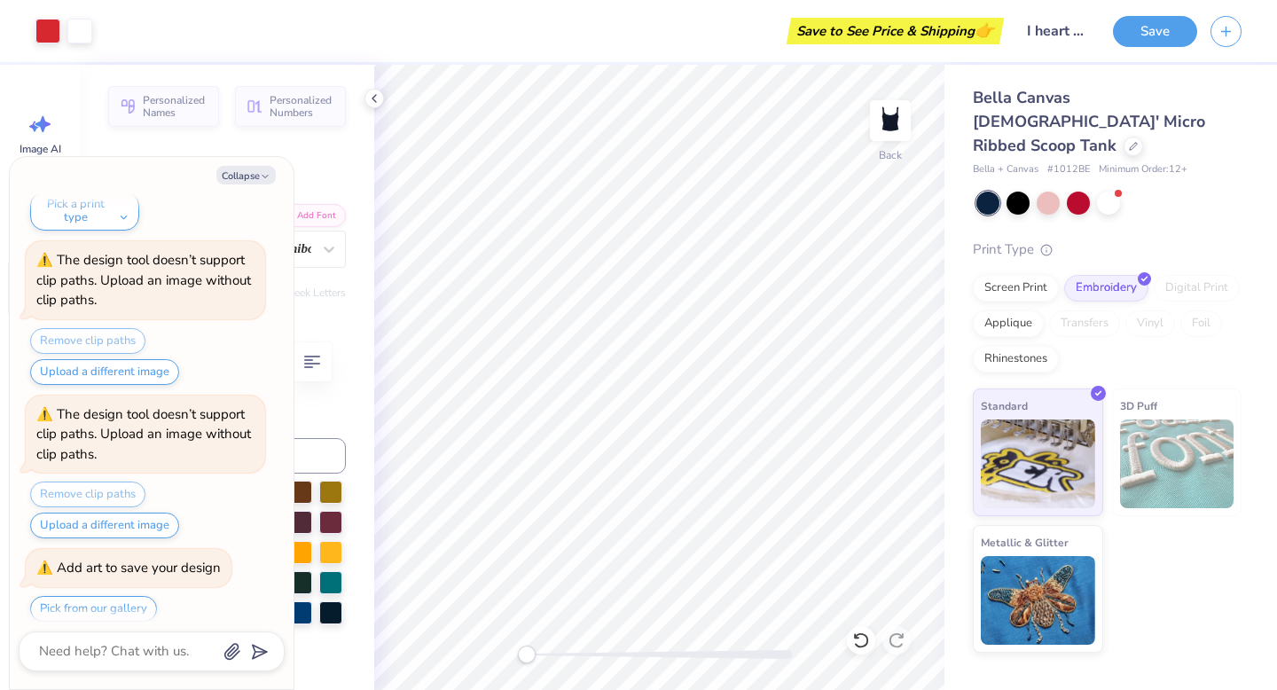
scroll to position [234, 0]
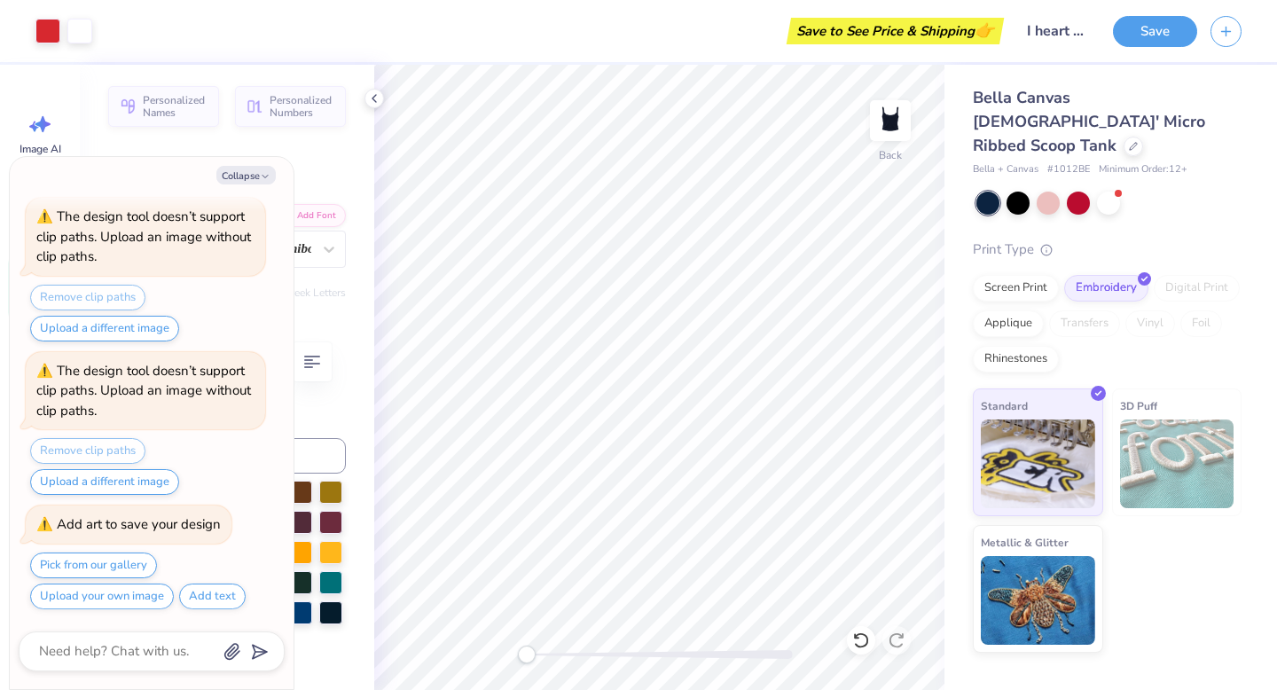
click at [157, 638] on div at bounding box center [152, 651] width 266 height 40
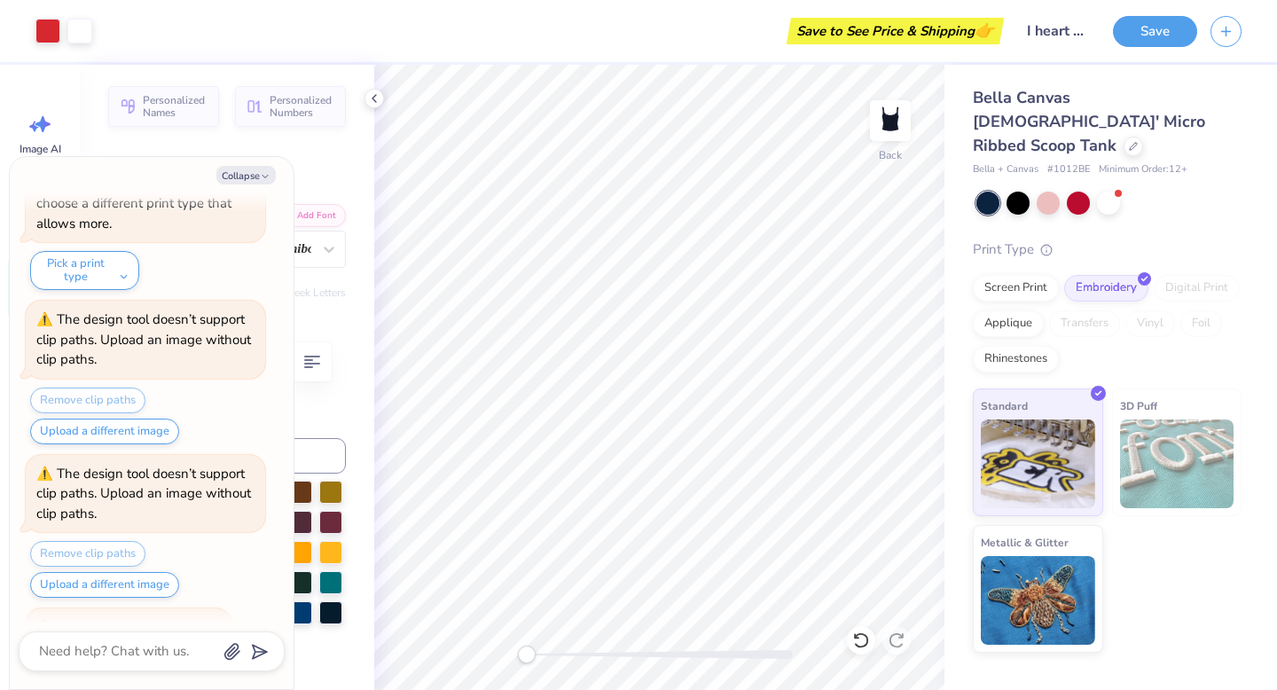
scroll to position [0, 0]
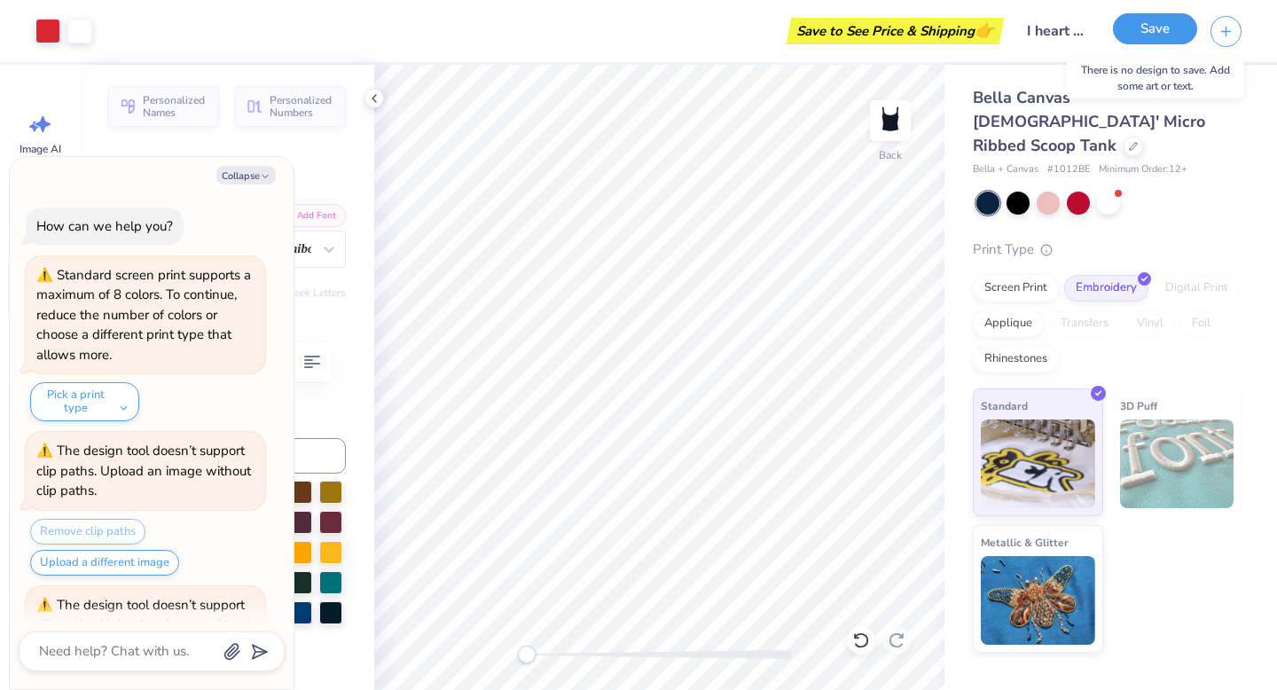
click at [1143, 40] on button "Save" at bounding box center [1155, 28] width 84 height 31
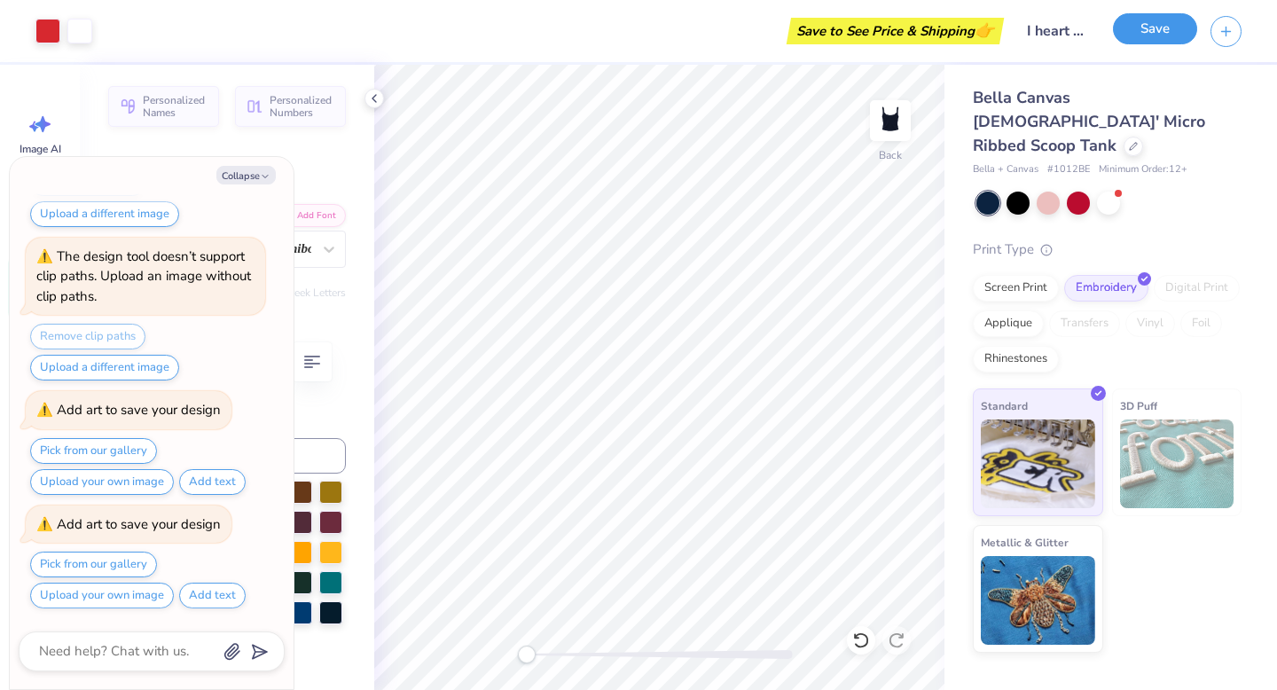
click at [1143, 40] on button "Save" at bounding box center [1155, 28] width 84 height 31
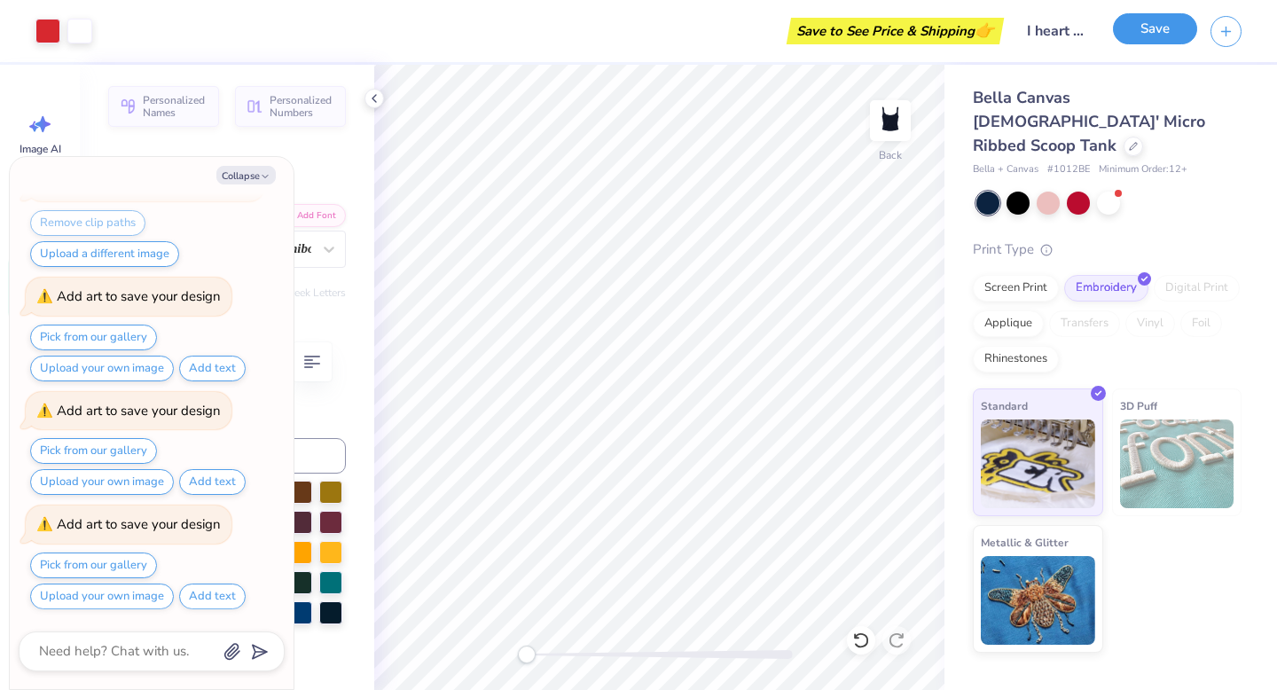
click at [1143, 40] on button "Save" at bounding box center [1155, 28] width 84 height 31
click at [1016, 272] on div "Screen Print" at bounding box center [1016, 285] width 86 height 27
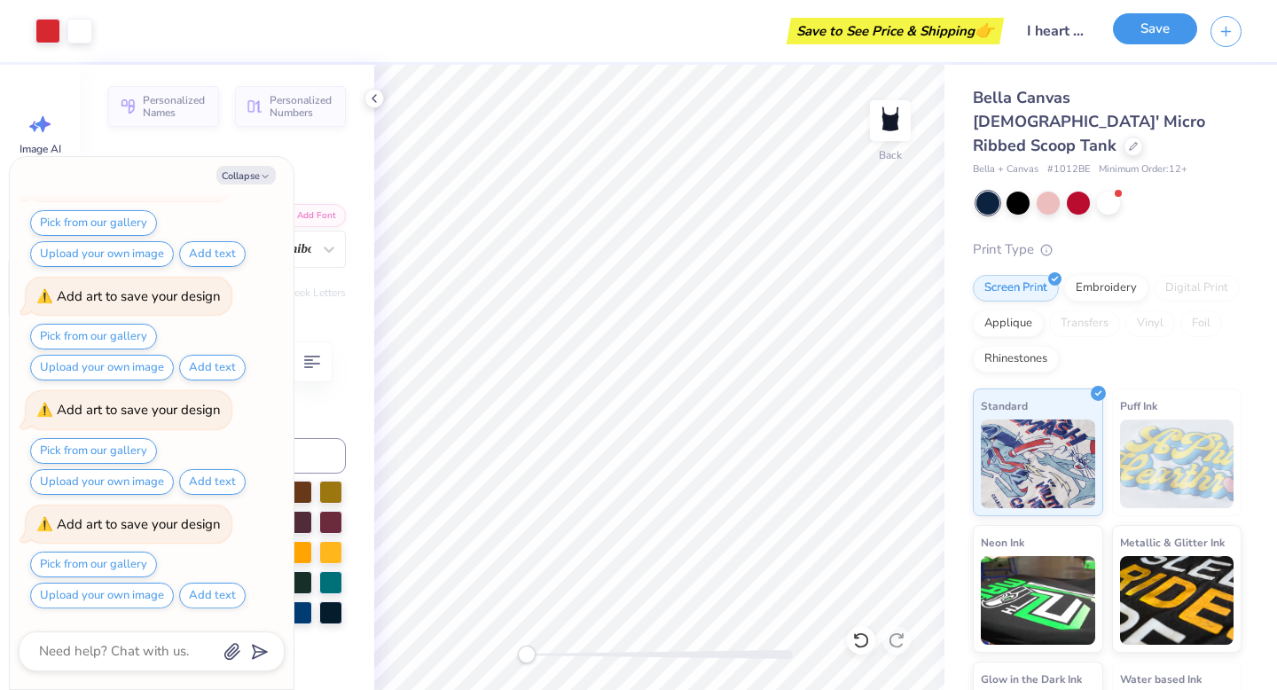
click at [1162, 40] on button "Save" at bounding box center [1155, 28] width 84 height 31
click at [219, 600] on button "Add text" at bounding box center [212, 596] width 66 height 26
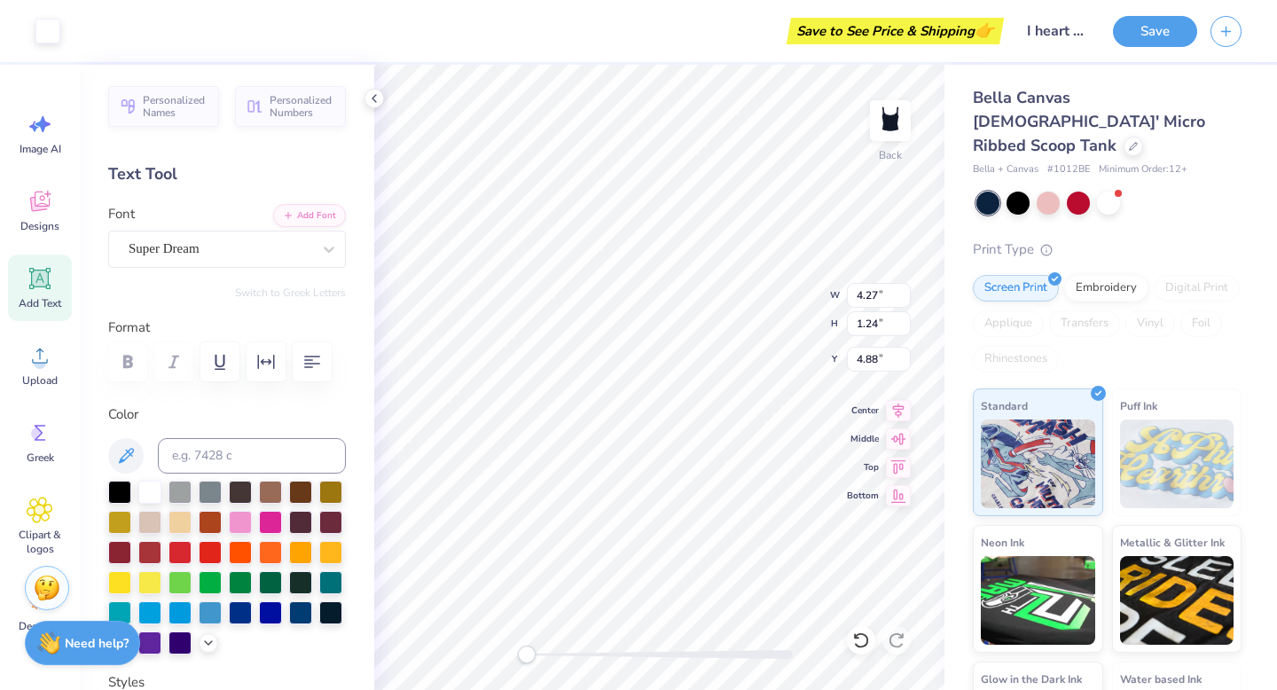
type textarea "x"
click at [1143, 29] on button "Save" at bounding box center [1155, 28] width 84 height 31
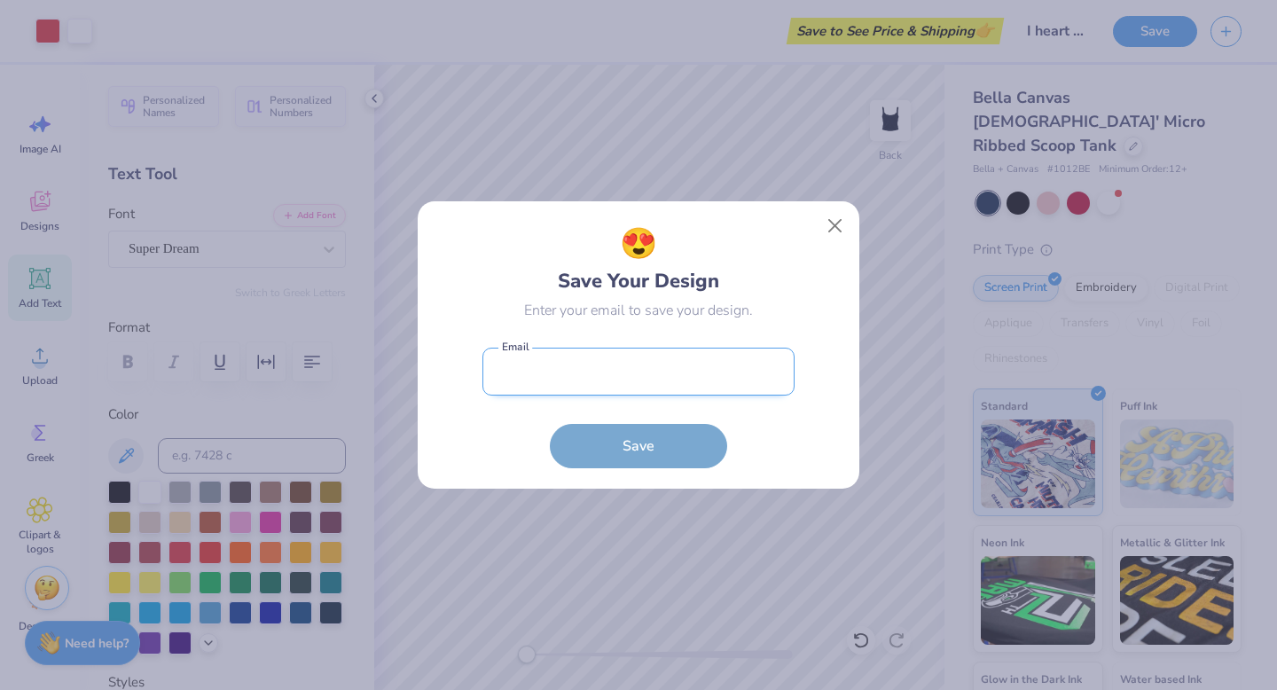
click at [677, 361] on input "email" at bounding box center [638, 372] width 312 height 49
type input "emmachank1@gmail.com"
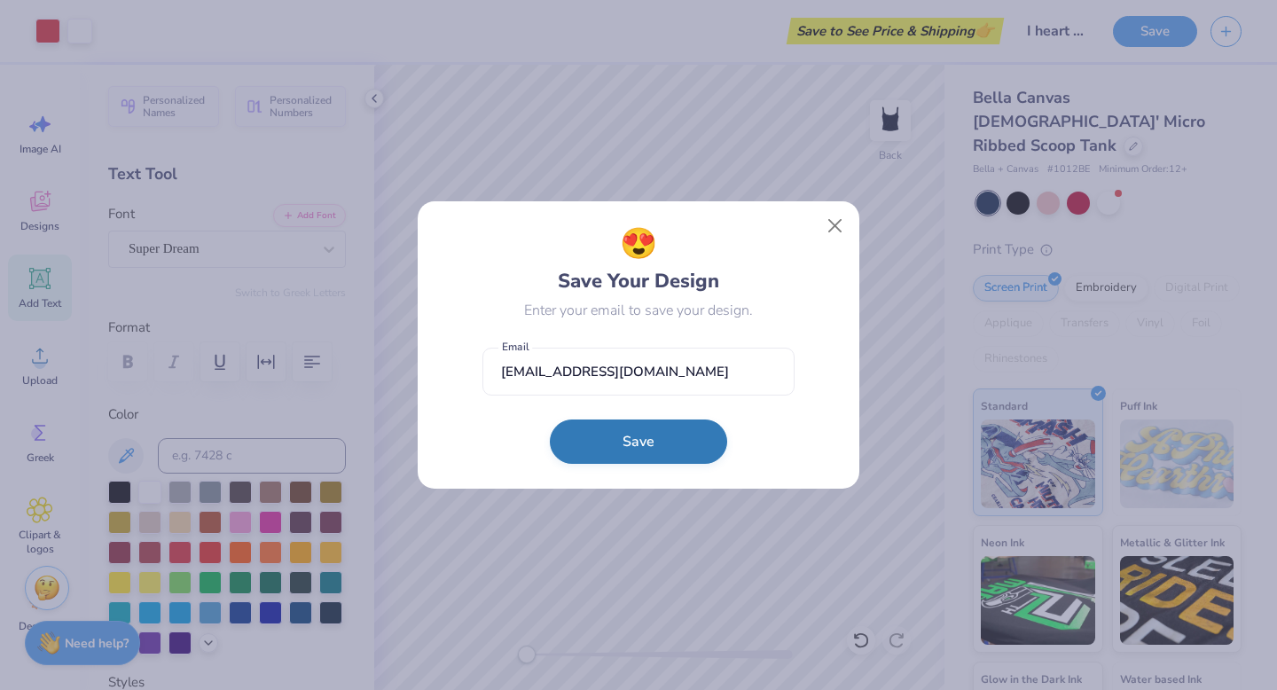
click at [637, 440] on button "Save" at bounding box center [638, 441] width 177 height 44
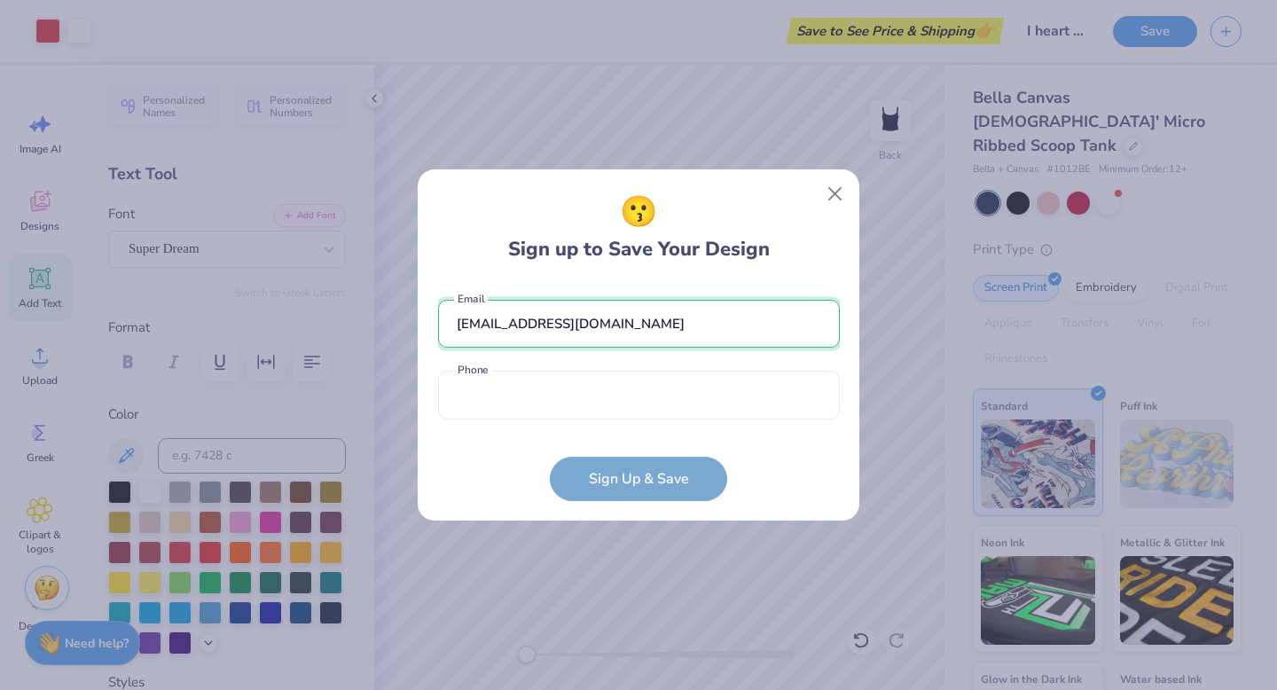
drag, startPoint x: 662, startPoint y: 336, endPoint x: 379, endPoint y: 324, distance: 283.1
click at [379, 324] on div "😗 Sign up to Save Your Design emmachank1@gmail.com Email Phone is a required fi…" at bounding box center [638, 345] width 1277 height 690
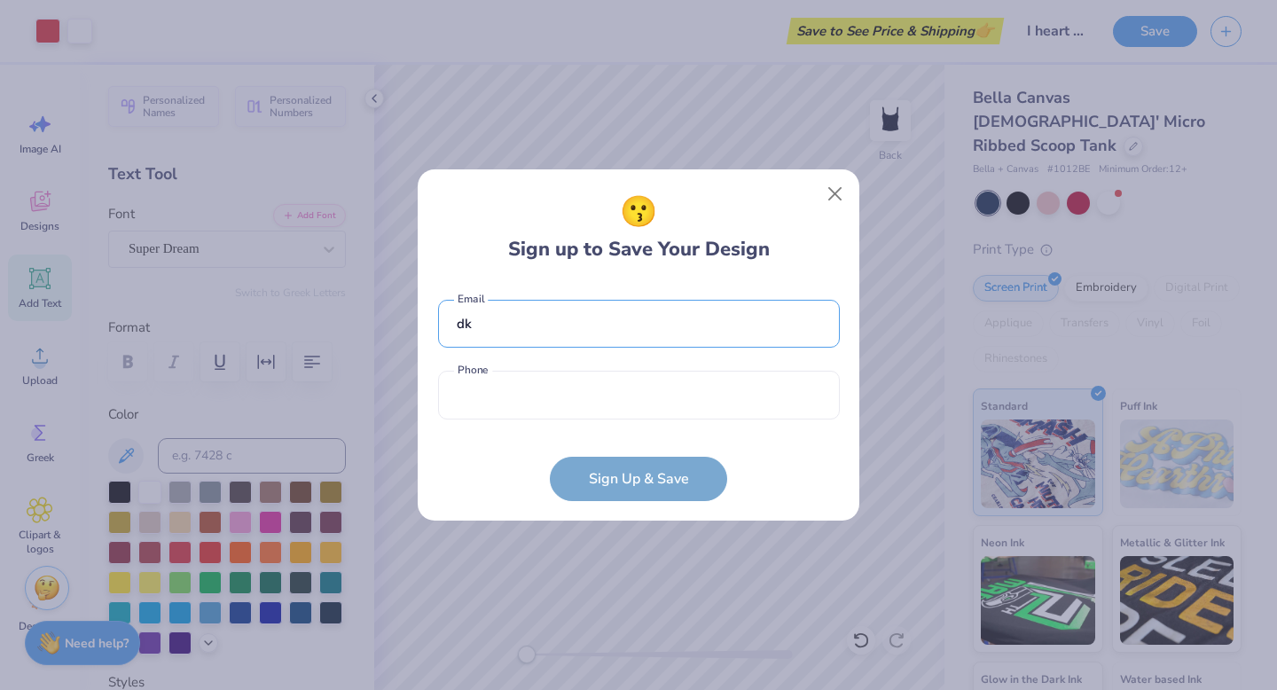
type input "d"
type input "merchandise@ithaca.dka.org"
click at [518, 402] on input "tel" at bounding box center [639, 395] width 402 height 49
type input "(518) 709-9990"
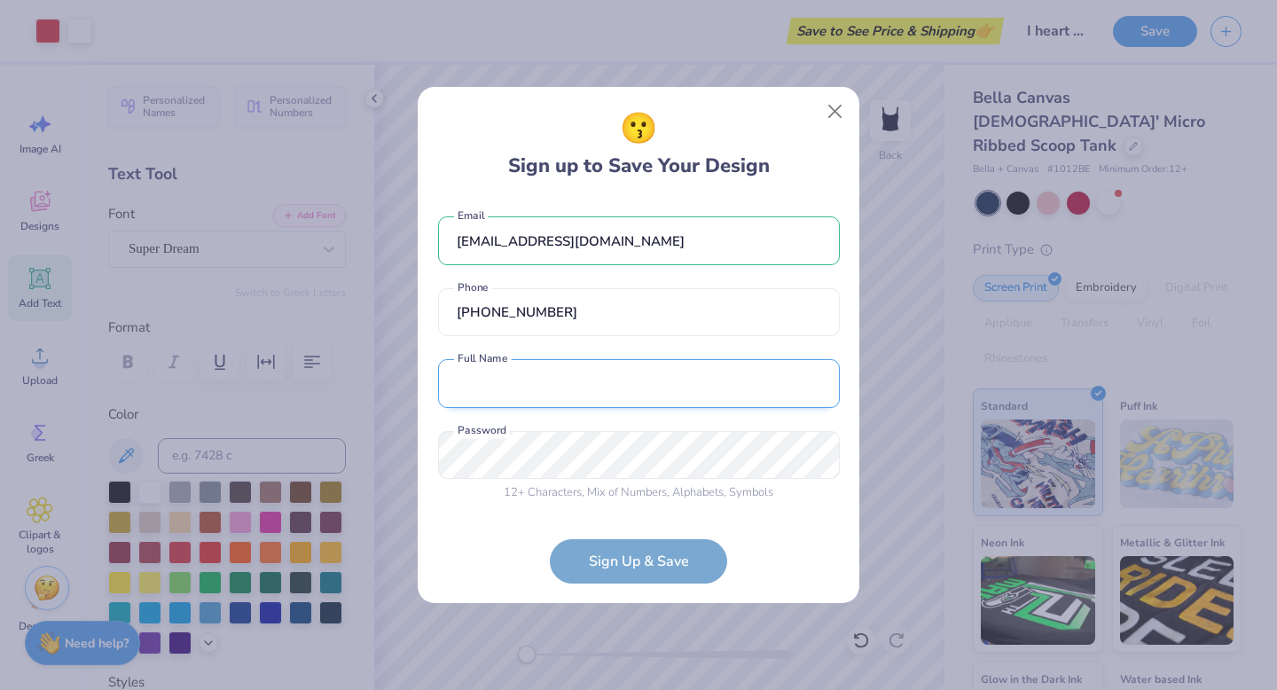
click at [546, 395] on input "text" at bounding box center [639, 383] width 402 height 49
type input "Emma Chank"
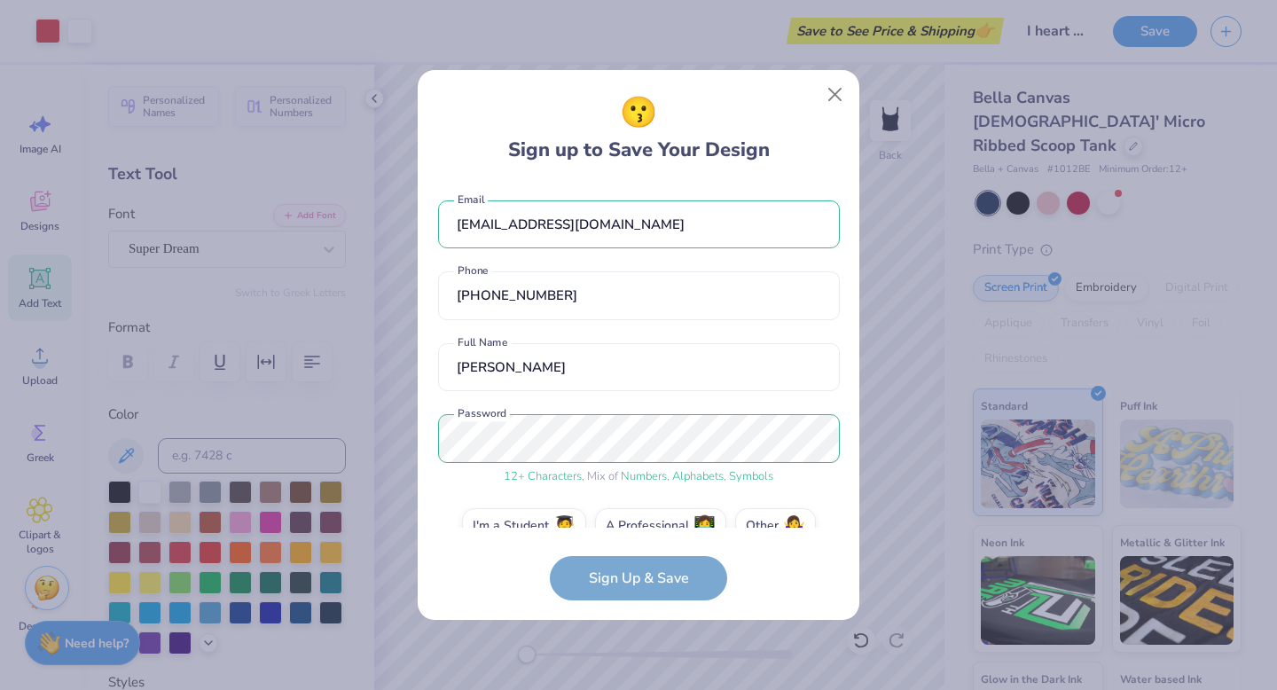
scroll to position [34, 0]
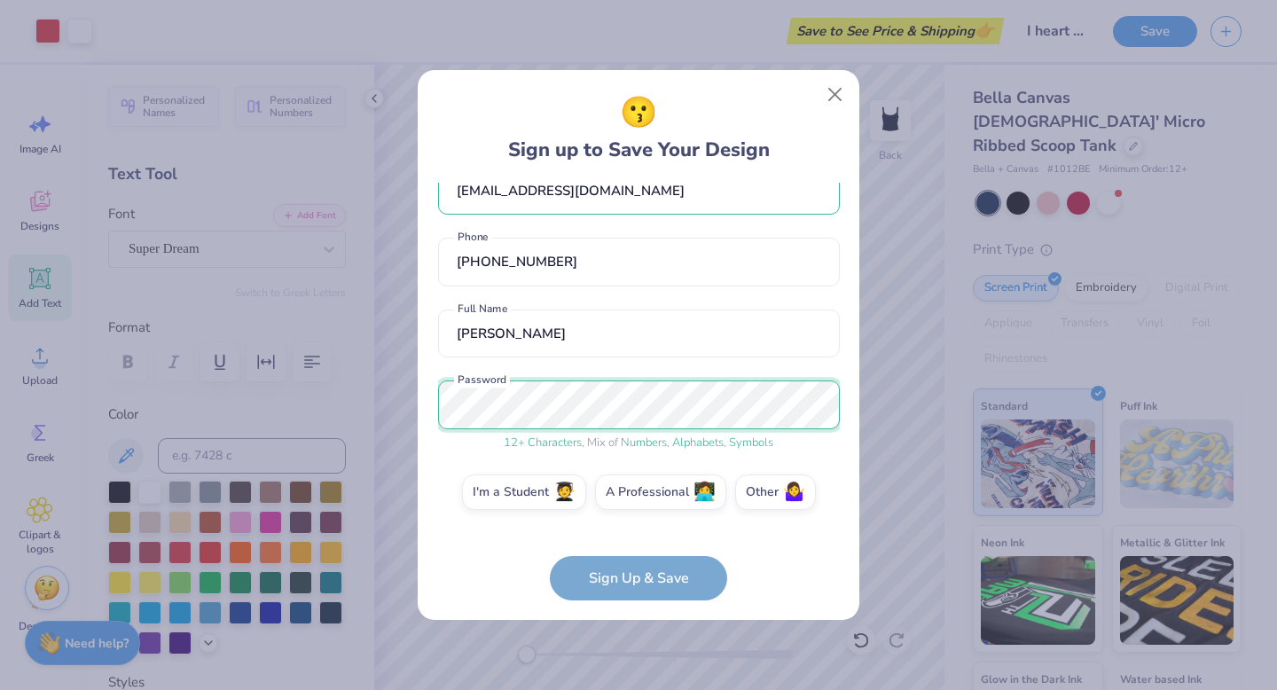
click at [405, 402] on div "😗 Sign up to Save Your Design merchandise@ithaca.dka.org Email (518) 709-9990 P…" at bounding box center [638, 345] width 1277 height 690
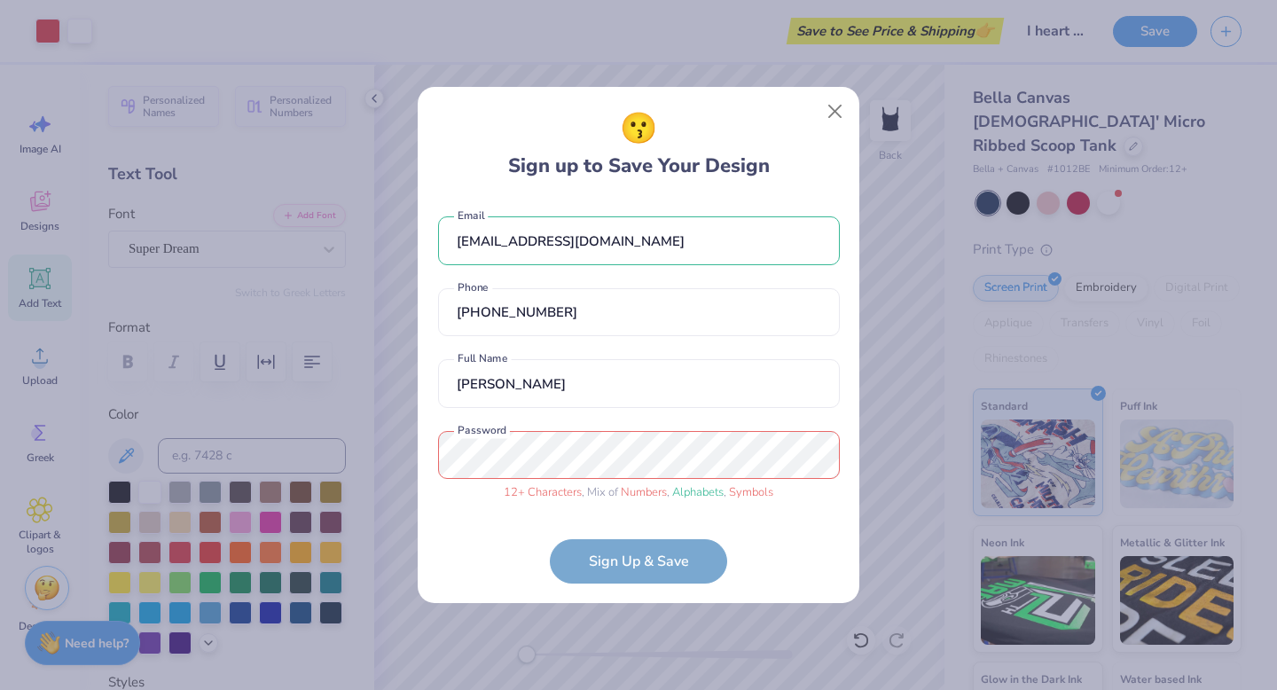
click at [468, 525] on form "merchandise@ithaca.dka.org Email (518) 709-9990 Phone Emma Chank Full Name 12 +…" at bounding box center [639, 391] width 402 height 385
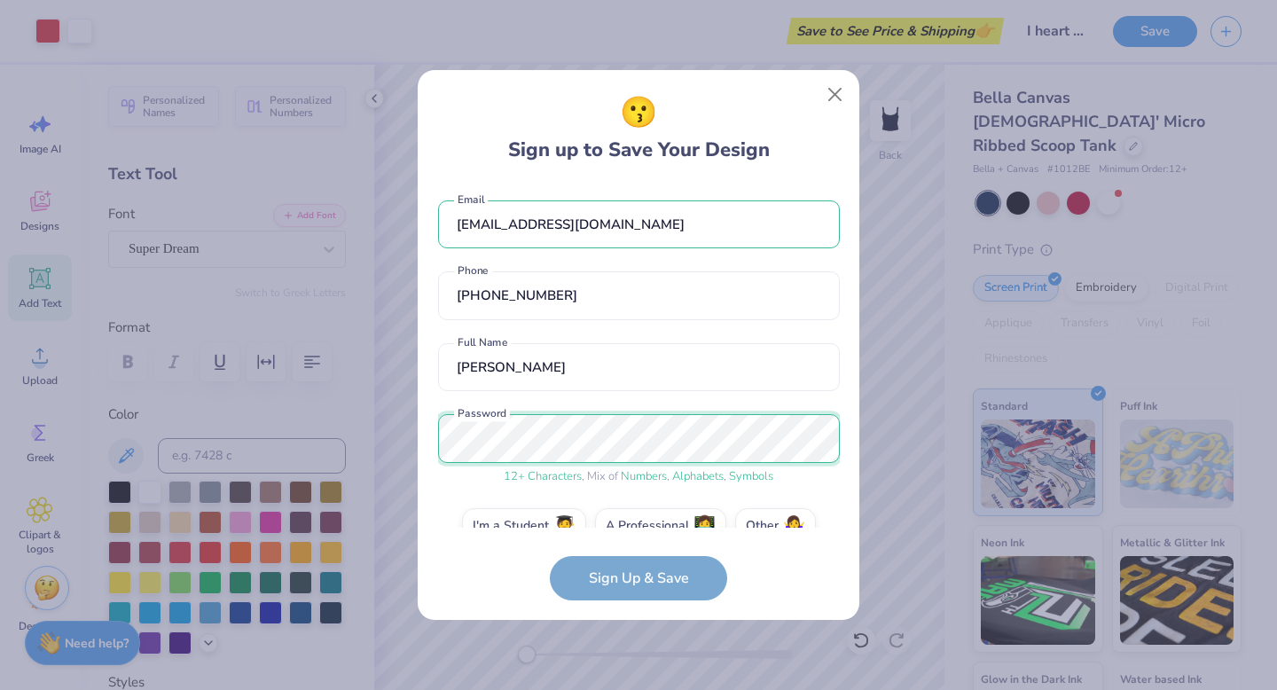
scroll to position [34, 0]
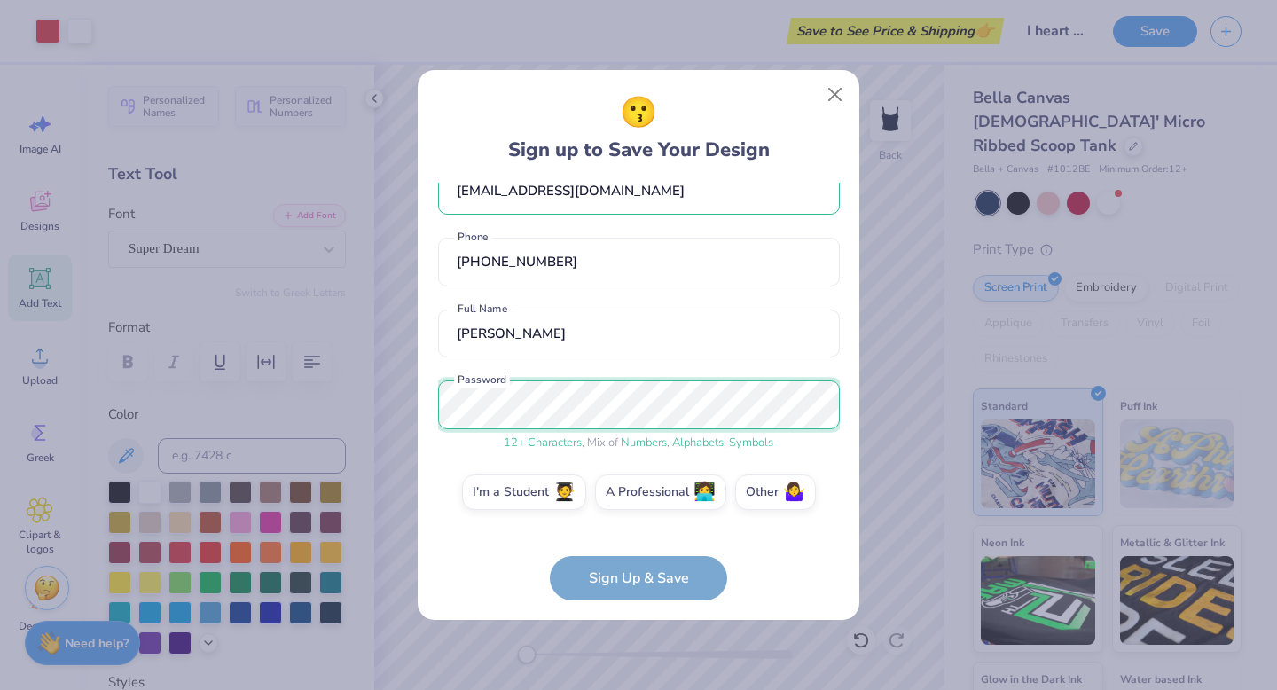
click at [432, 410] on div "😗 Sign up to Save Your Design merchandise@ithaca.dka.org Email (518) 709-9990 P…" at bounding box center [639, 345] width 442 height 550
click at [533, 486] on label "I'm a Student 🧑‍🎓" at bounding box center [524, 489] width 124 height 35
click at [633, 525] on input "I'm a Student 🧑‍🎓" at bounding box center [639, 531] width 12 height 12
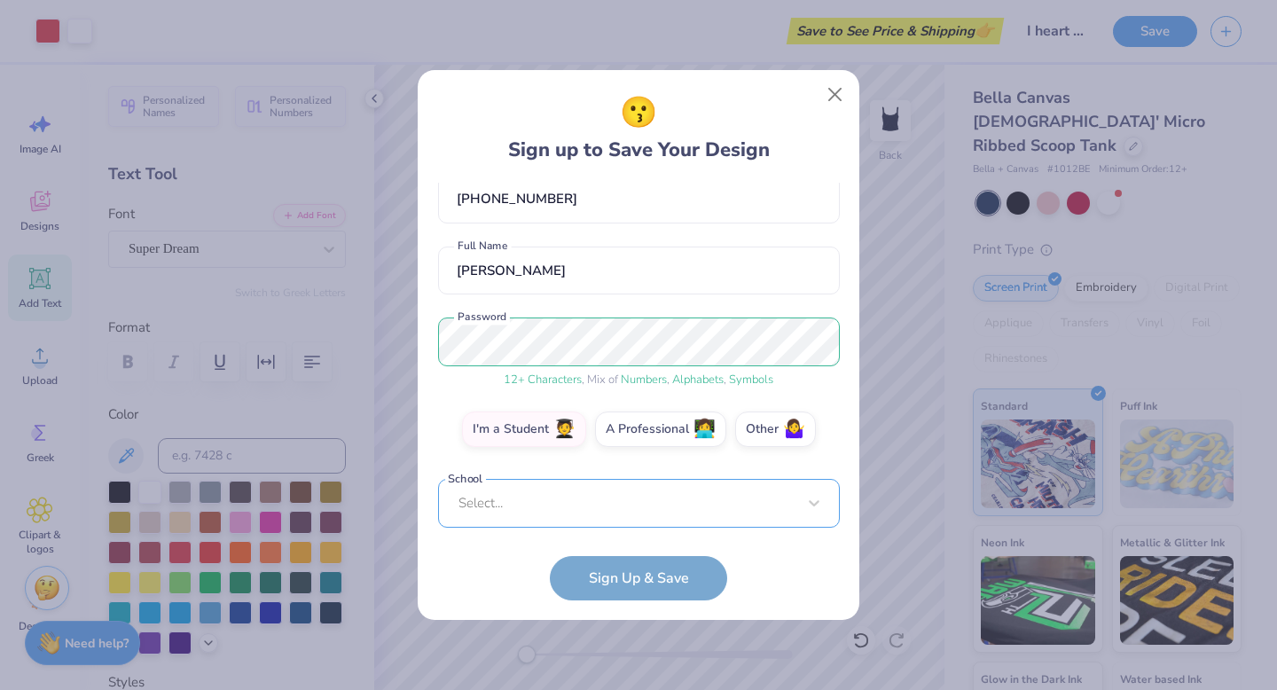
click at [531, 508] on div "Select..." at bounding box center [639, 503] width 402 height 49
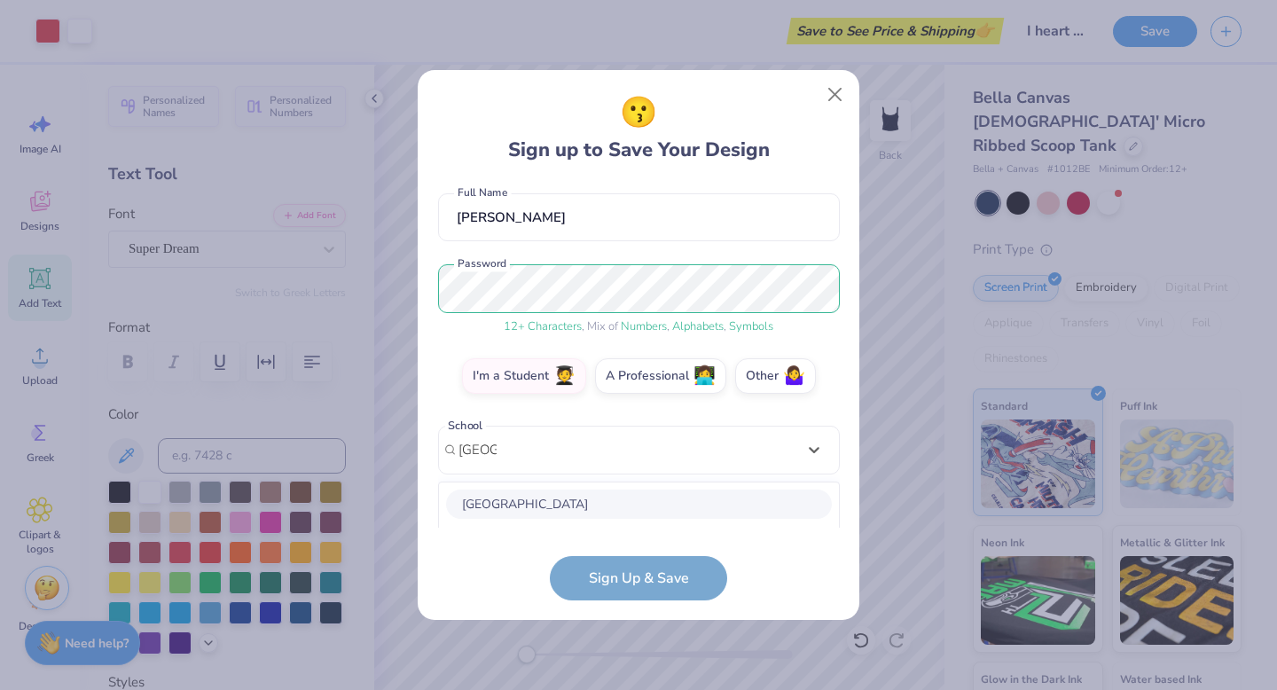
scroll to position [371, 0]
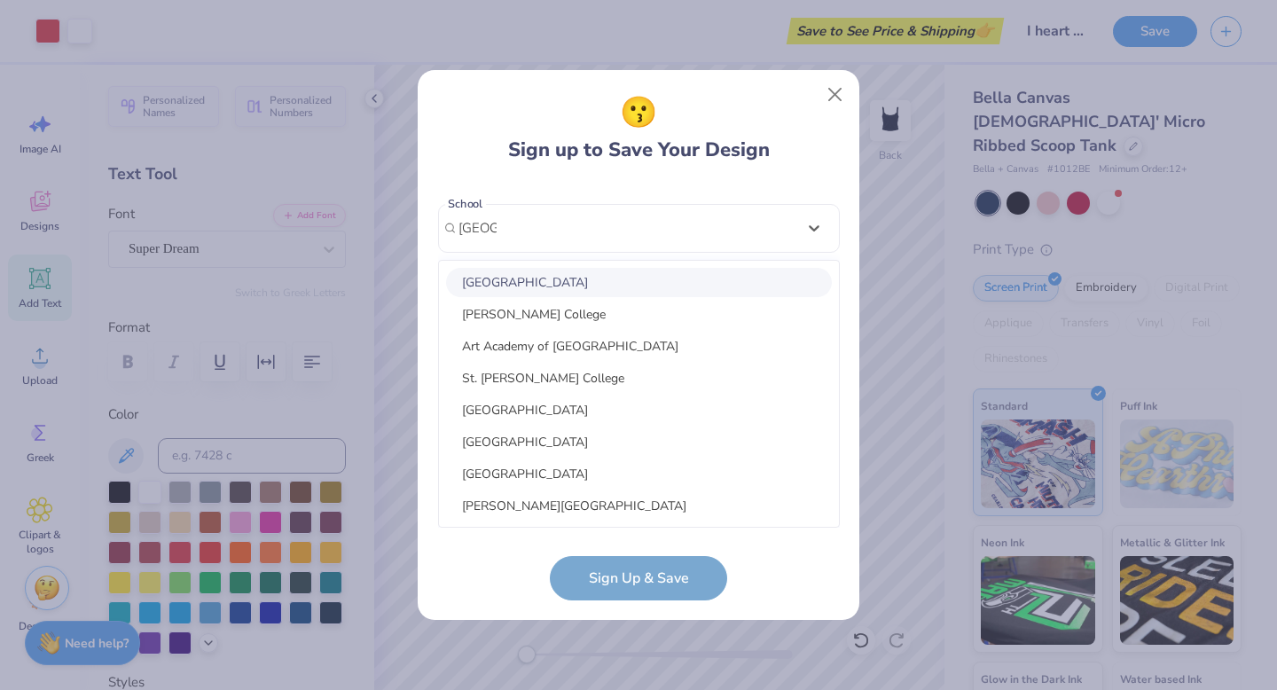
click at [528, 280] on div "Ithaca College" at bounding box center [639, 282] width 386 height 29
type input "ithaca"
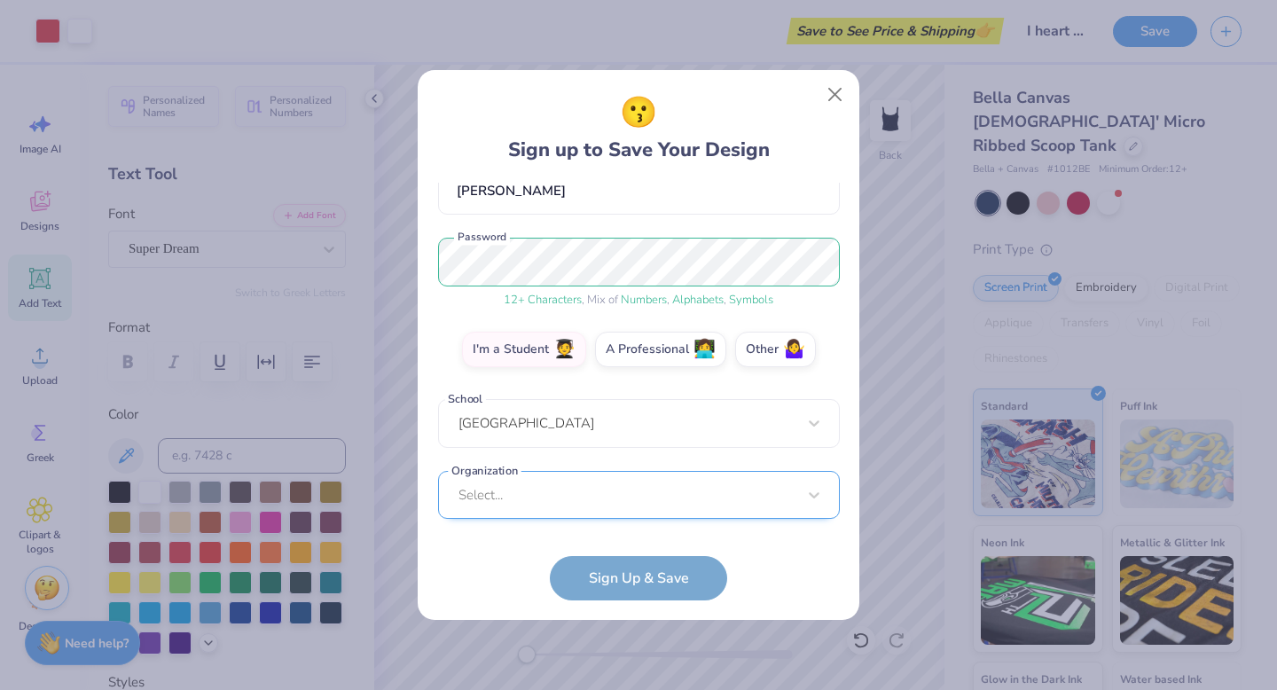
click at [561, 517] on div "merchandise@ithaca.dka.org Email (518) 709-9990 Phone Emma Chank Full Name 12 +…" at bounding box center [639, 355] width 402 height 345
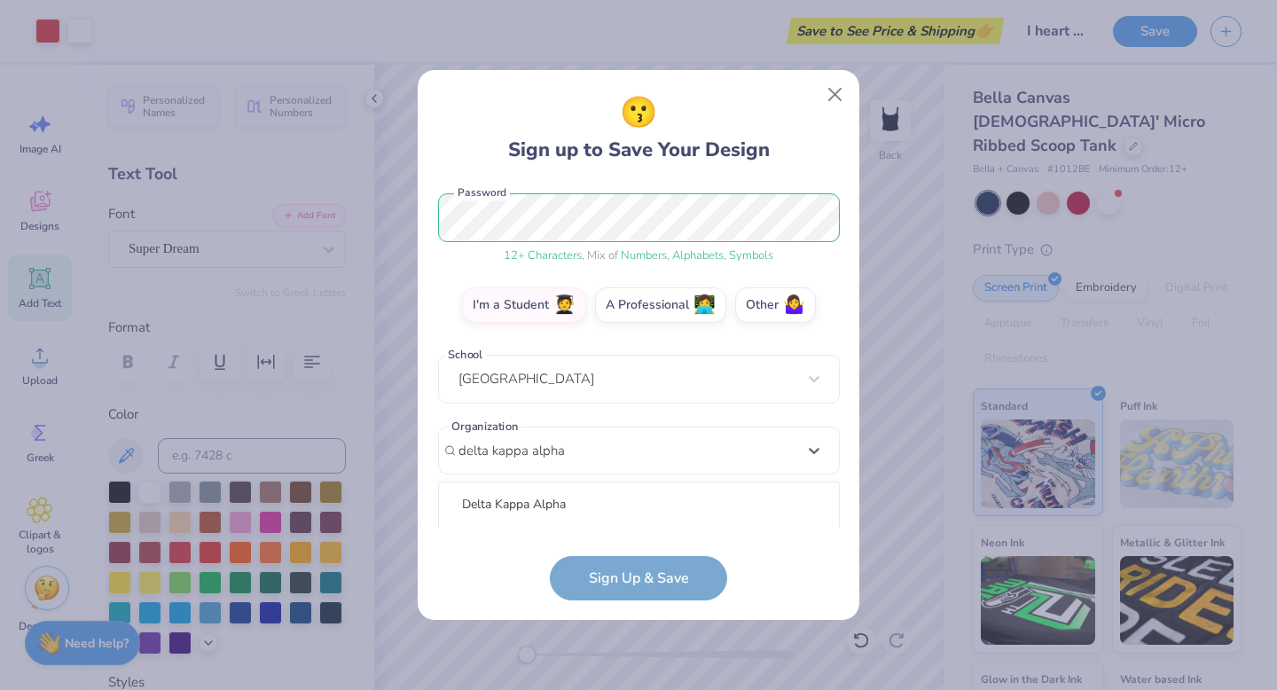
scroll to position [442, 0]
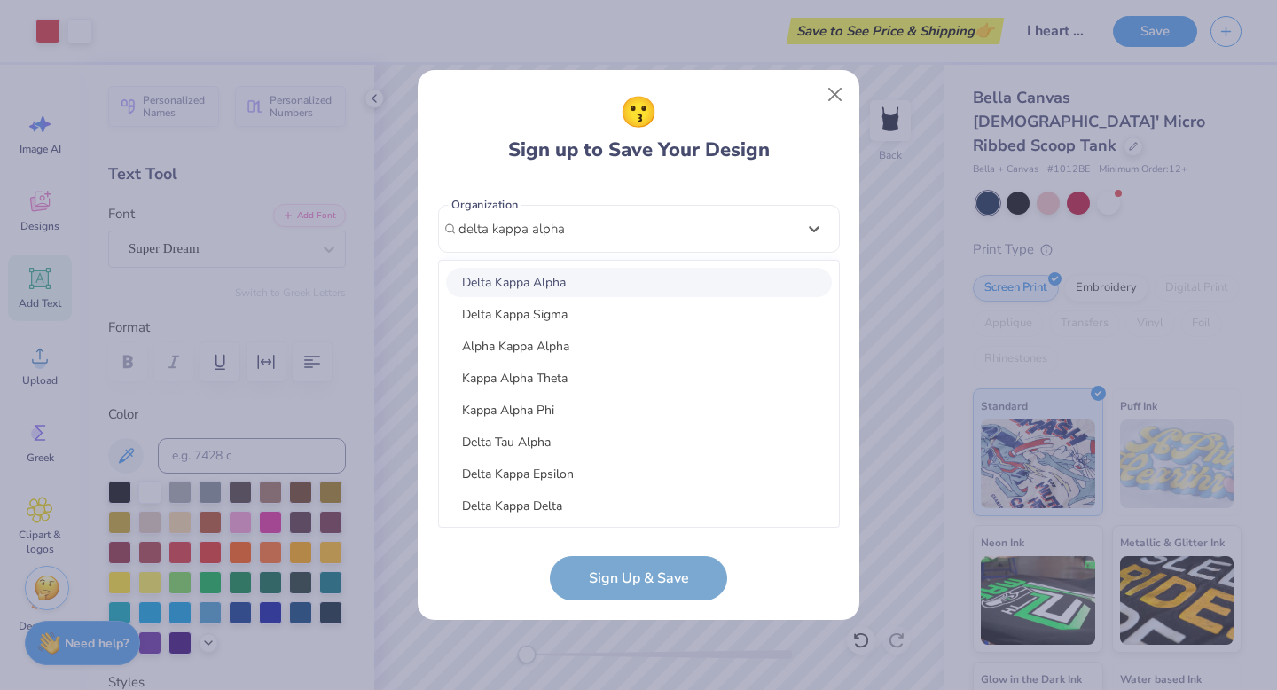
click at [534, 291] on div "Delta Kappa Alpha" at bounding box center [639, 282] width 386 height 29
type input "delta kappa alpha"
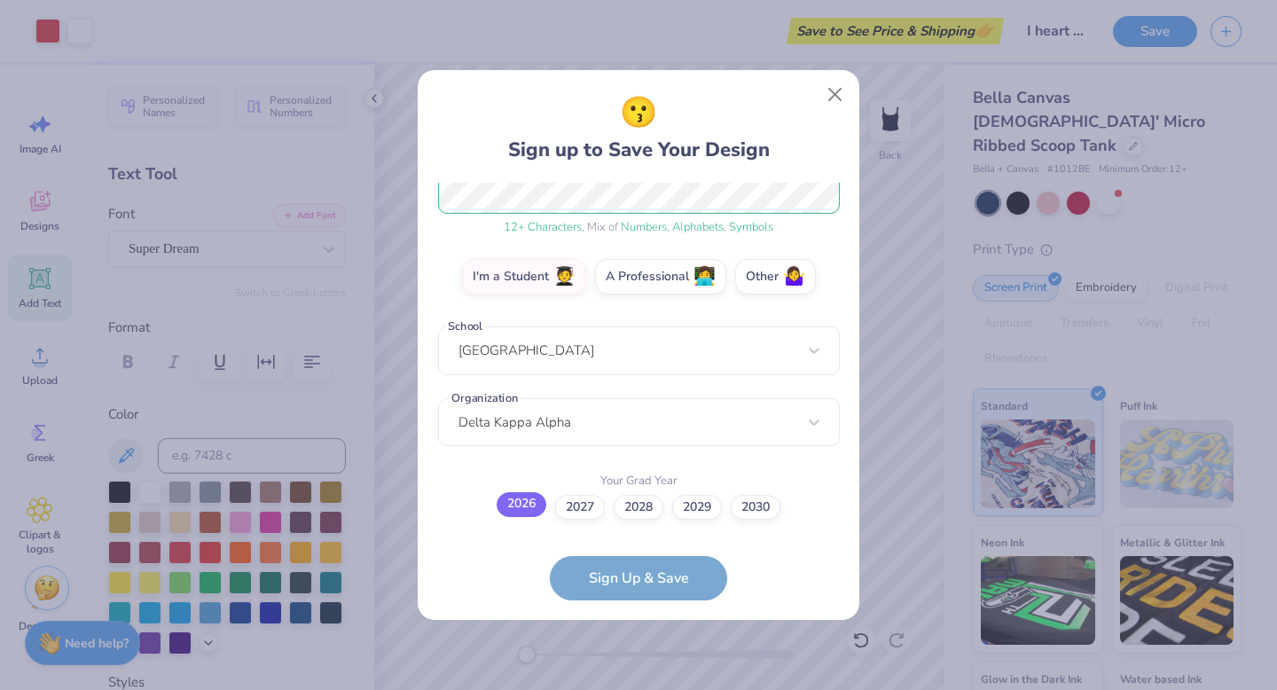
click at [520, 504] on label "2026" at bounding box center [521, 504] width 50 height 25
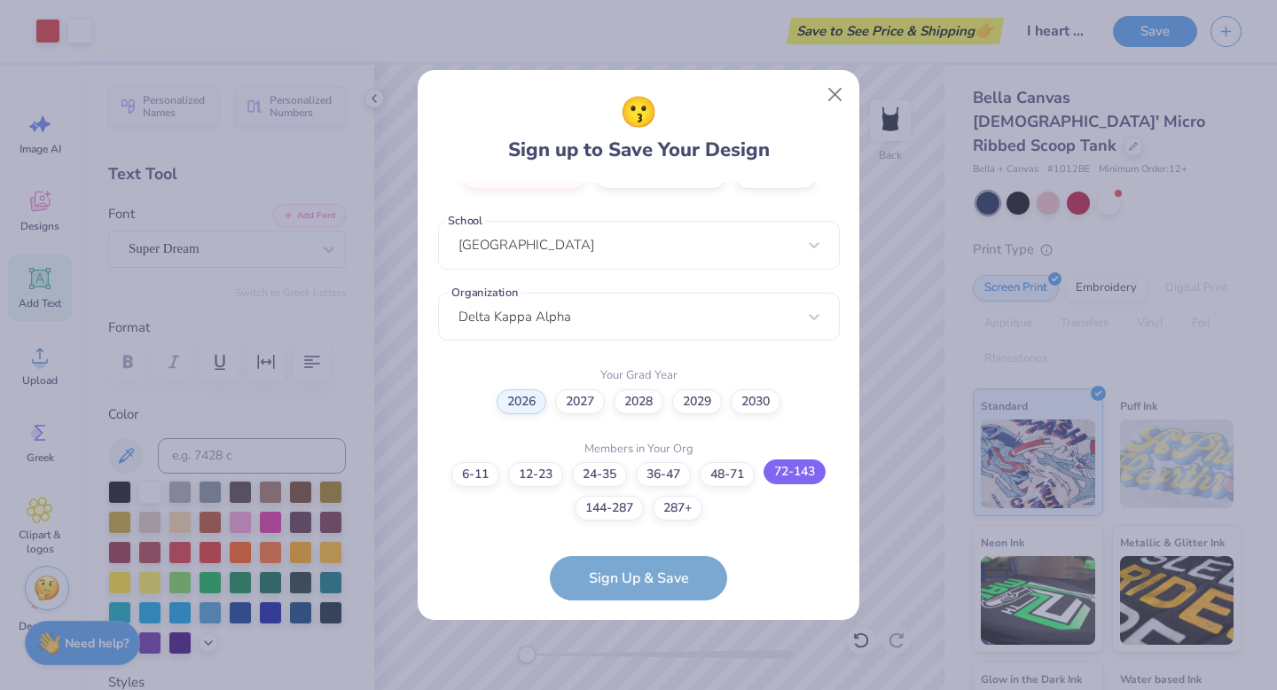
click at [817, 476] on label "72-143" at bounding box center [794, 471] width 62 height 25
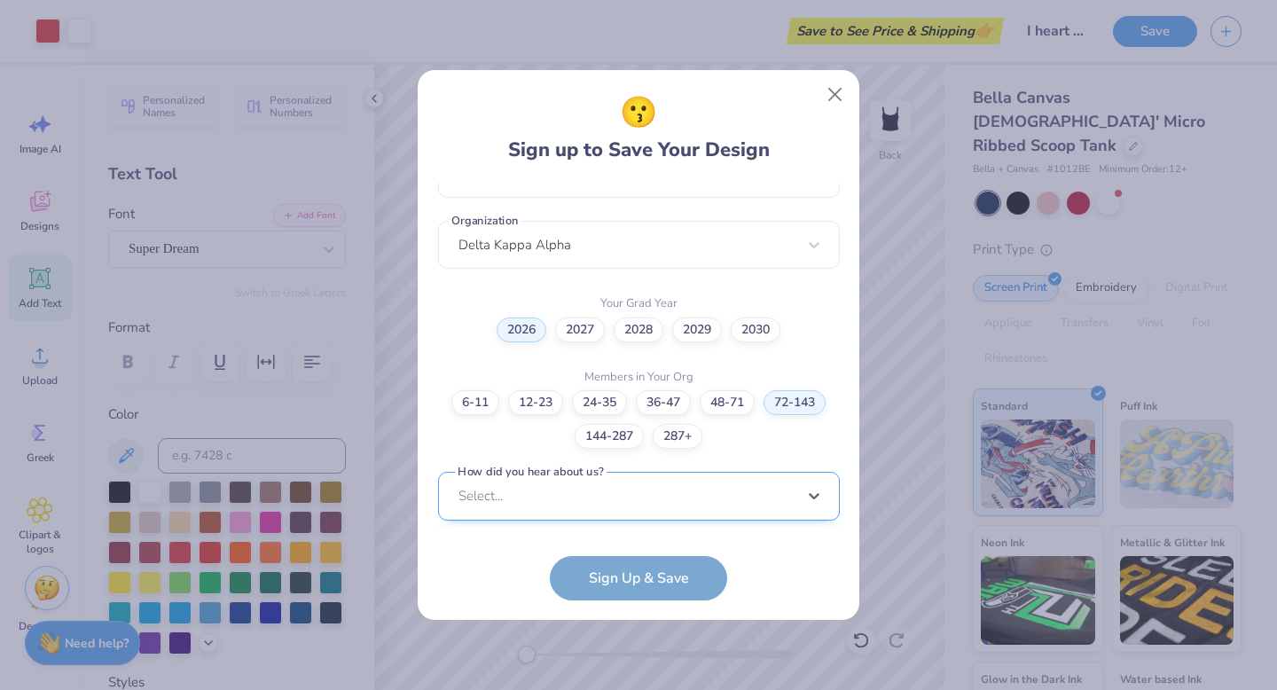
scroll to position [692, 0]
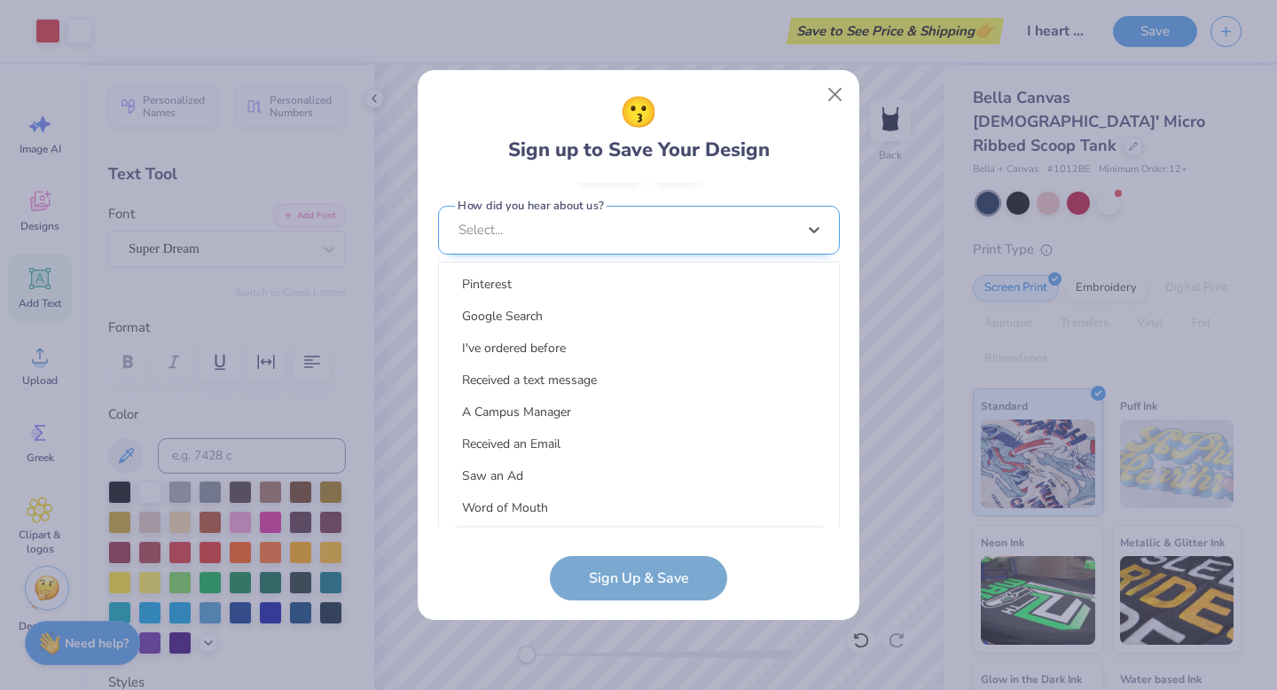
click at [657, 510] on div "option LinkedIn focused, 9 of 15. 15 results available. Use Up and Down to choo…" at bounding box center [639, 368] width 402 height 324
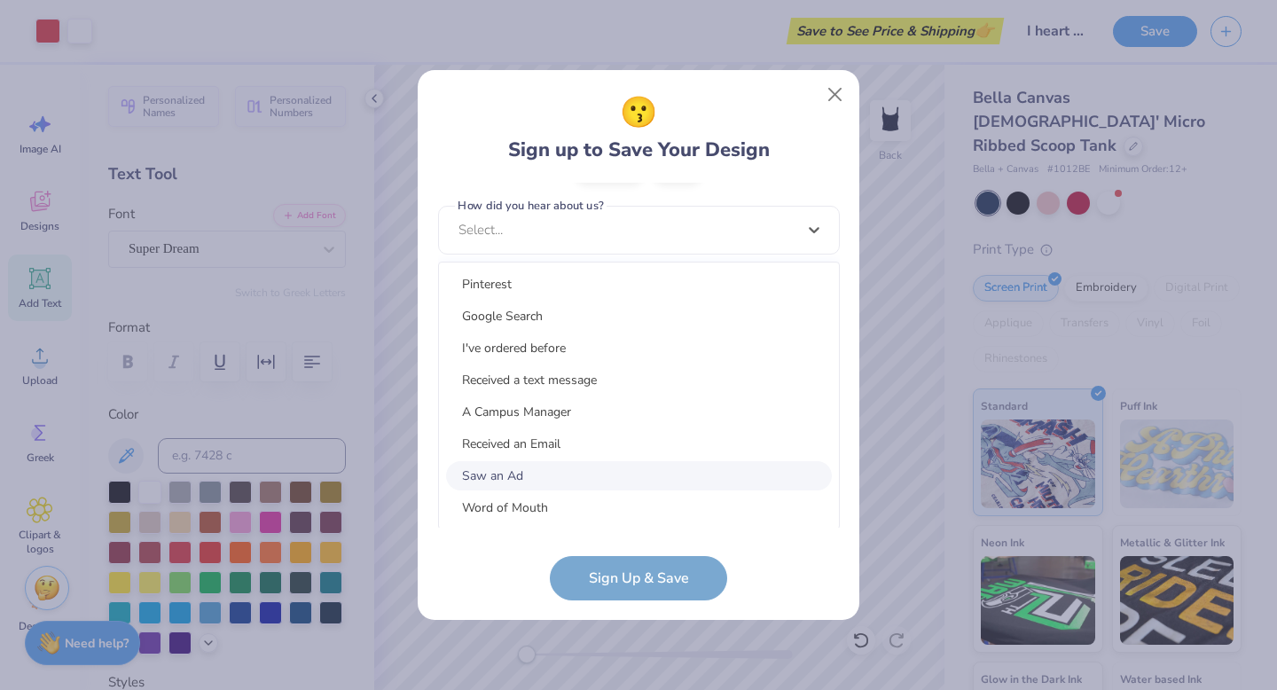
click at [504, 473] on div "Saw an Ad" at bounding box center [639, 475] width 386 height 29
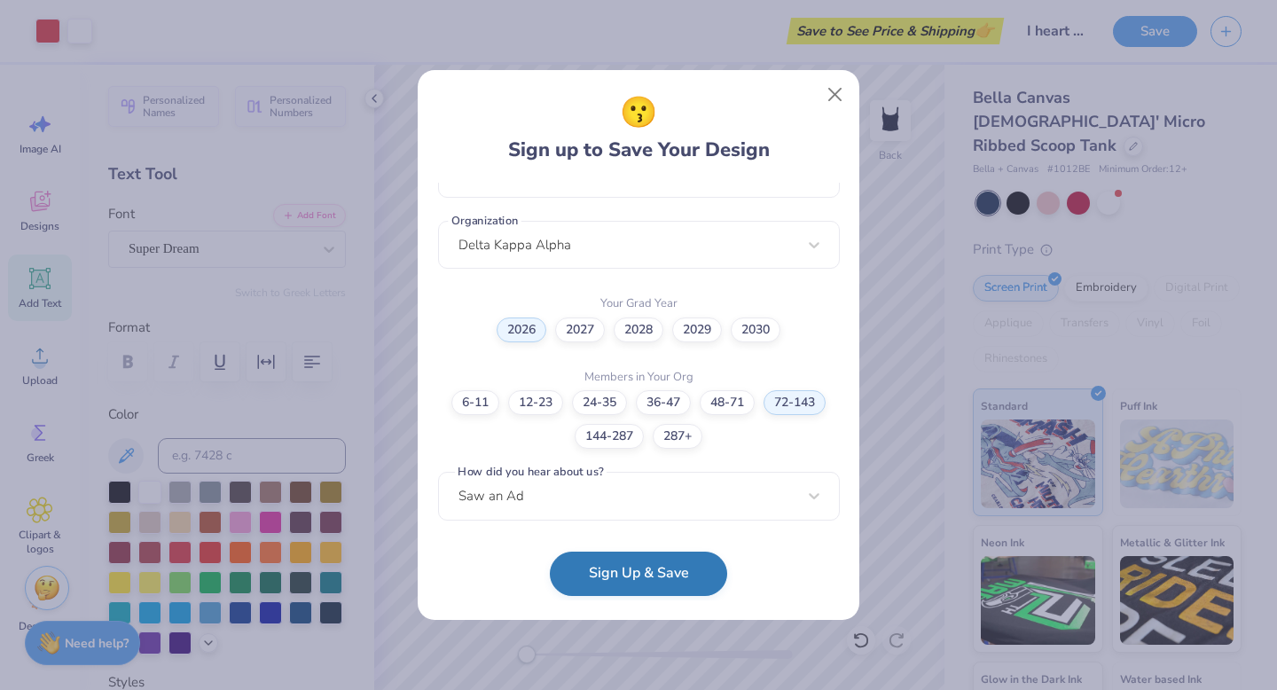
click at [614, 577] on button "Sign Up & Save" at bounding box center [638, 573] width 177 height 44
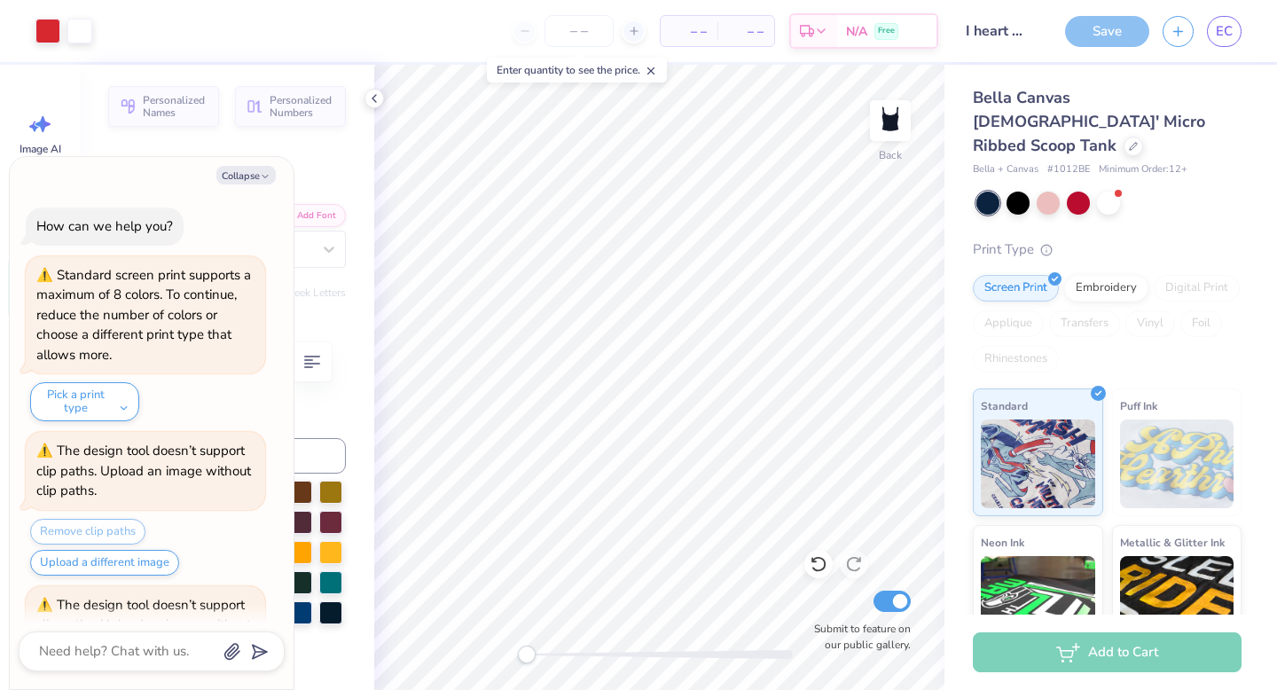
scroll to position [804, 0]
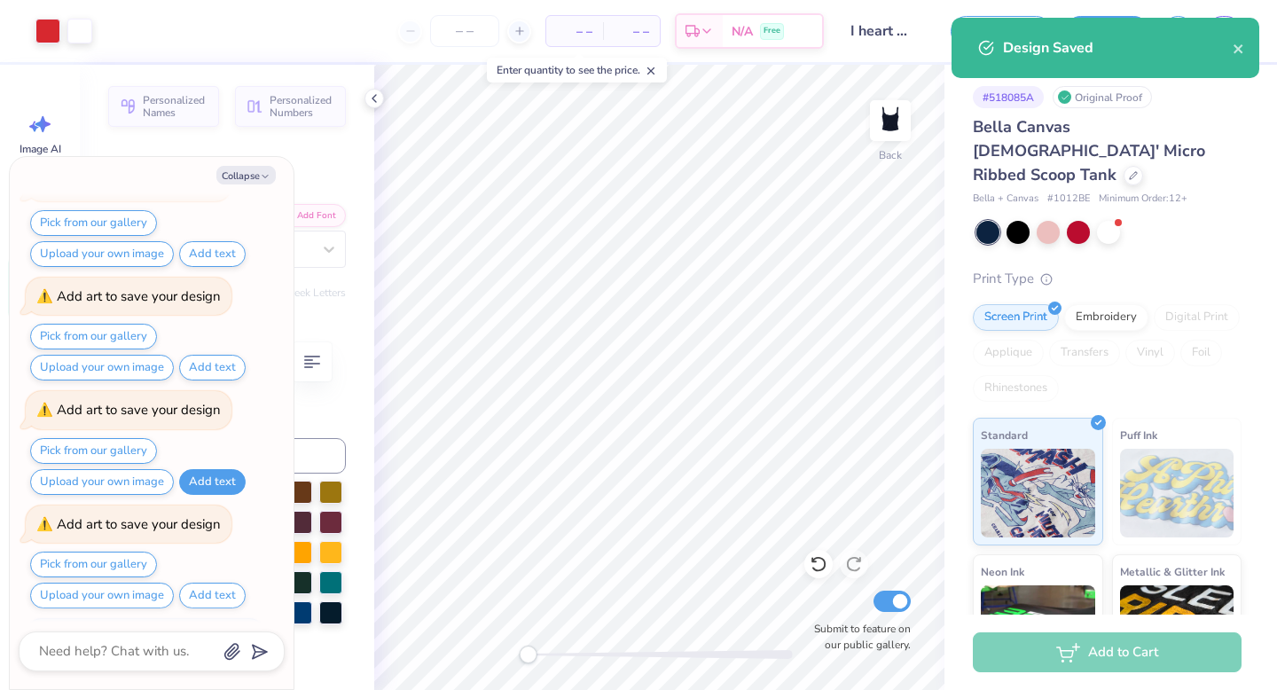
drag, startPoint x: 528, startPoint y: 654, endPoint x: 620, endPoint y: 656, distance: 92.2
click at [620, 656] on div at bounding box center [660, 654] width 266 height 9
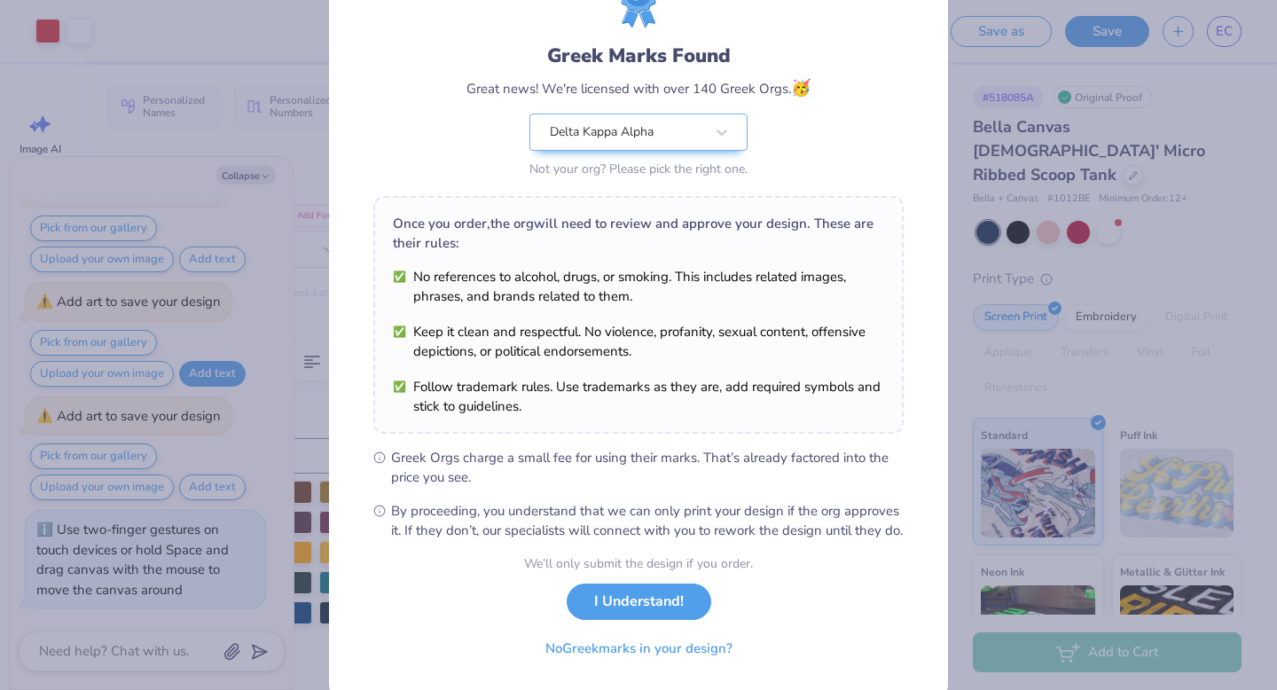
scroll to position [86, 0]
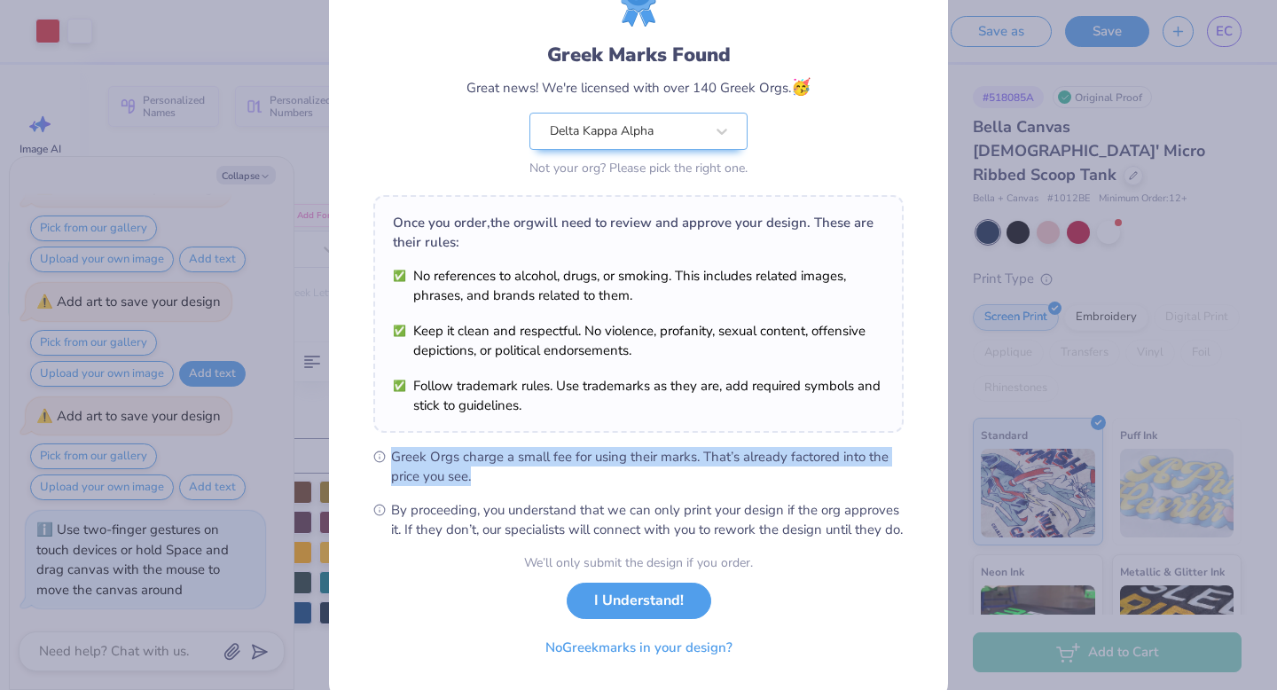
drag, startPoint x: 404, startPoint y: 443, endPoint x: 504, endPoint y: 469, distance: 103.4
click at [504, 469] on div "Greek Marks Found Great news! We're licensed with over 140 Greek Orgs. 🥳 Delta …" at bounding box center [638, 256] width 530 height 566
click at [504, 469] on span "Greek Orgs charge a small fee for using their marks. That’s already factored in…" at bounding box center [647, 466] width 512 height 39
drag, startPoint x: 484, startPoint y: 471, endPoint x: 351, endPoint y: 469, distance: 133.0
click at [351, 469] on div "Greek Marks Found Great news! We're licensed with over 140 Greek Orgs. 🥳 Delta …" at bounding box center [638, 319] width 619 height 762
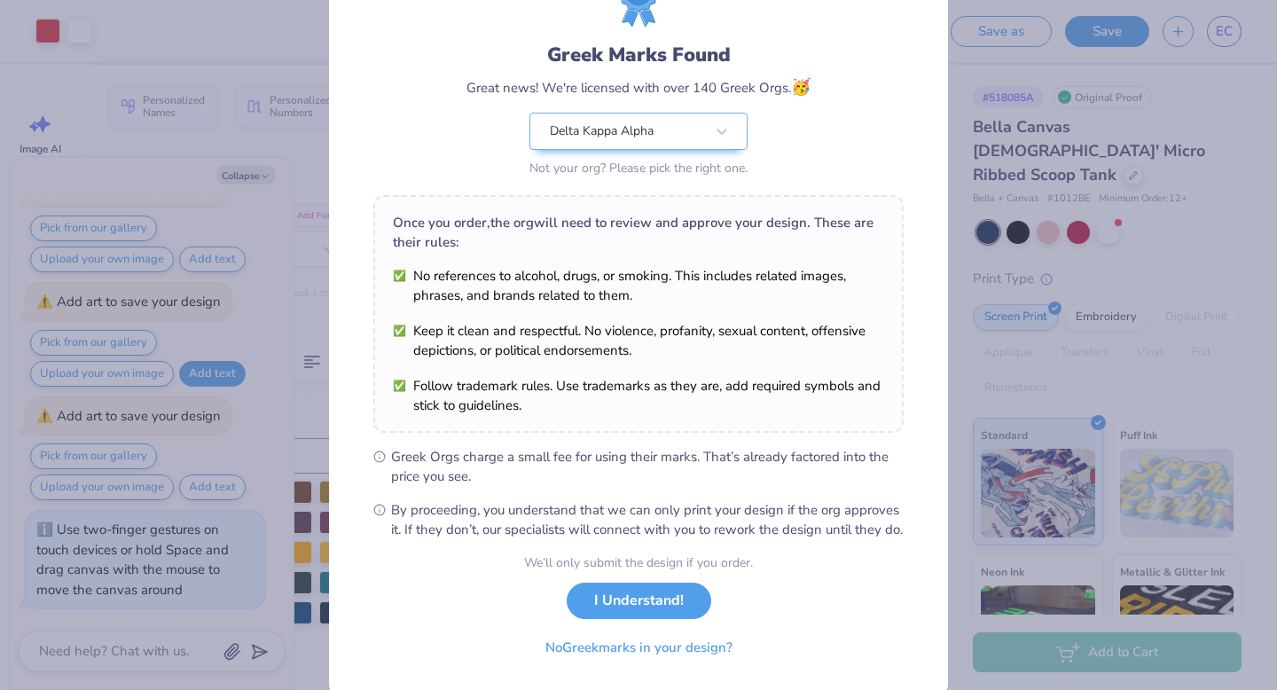
click at [381, 451] on circle at bounding box center [379, 456] width 11 height 11
click at [379, 457] on icon at bounding box center [379, 456] width 12 height 12
click at [371, 508] on div "Greek Marks Found Great news! We're licensed with over 140 Greek Orgs. 🥳 Delta …" at bounding box center [638, 319] width 619 height 762
click at [377, 510] on icon at bounding box center [379, 510] width 12 height 12
drag, startPoint x: 416, startPoint y: 532, endPoint x: 431, endPoint y: 558, distance: 29.8
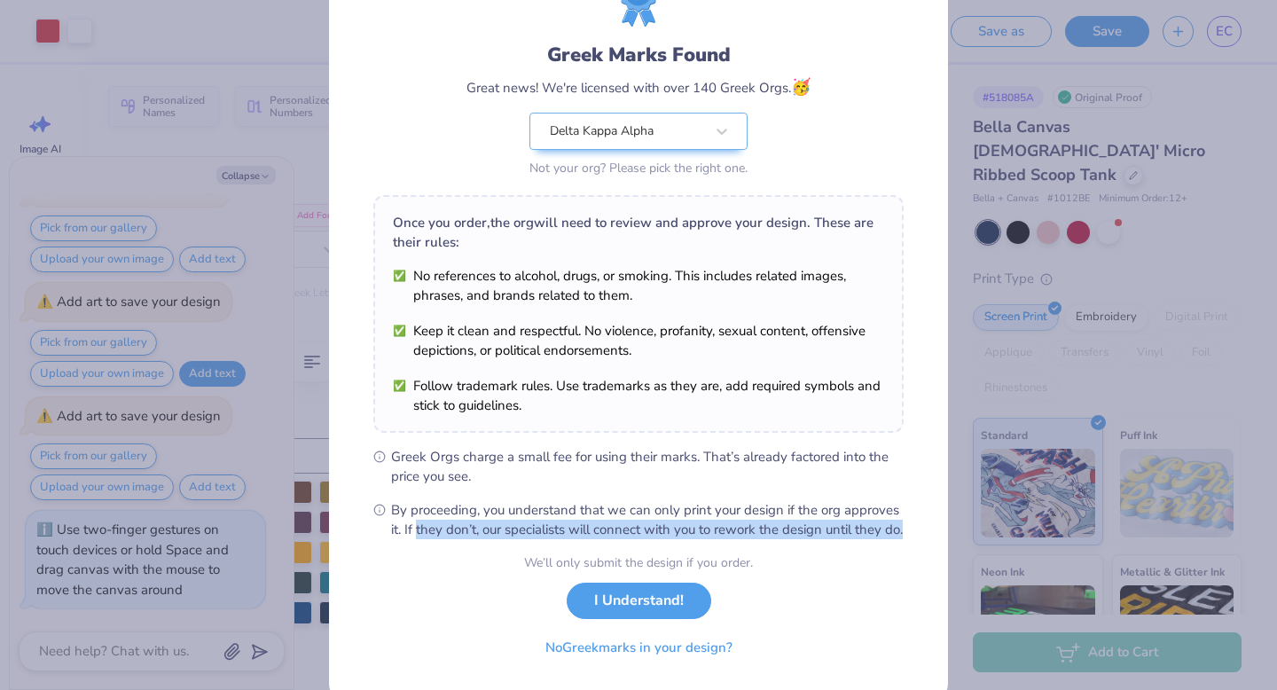
click at [431, 539] on span "By proceeding, you understand that we can only print your design if the org app…" at bounding box center [647, 519] width 512 height 39
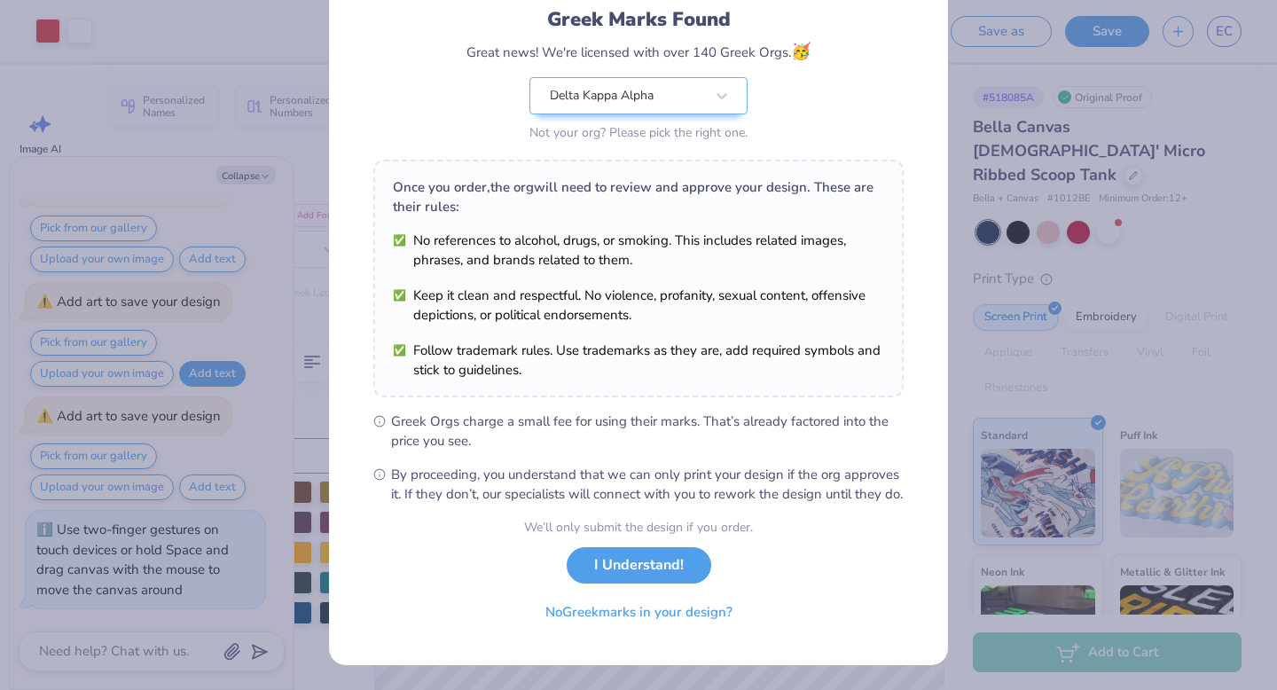
scroll to position [137, 0]
click at [607, 567] on button "I Understand!" at bounding box center [639, 561] width 145 height 36
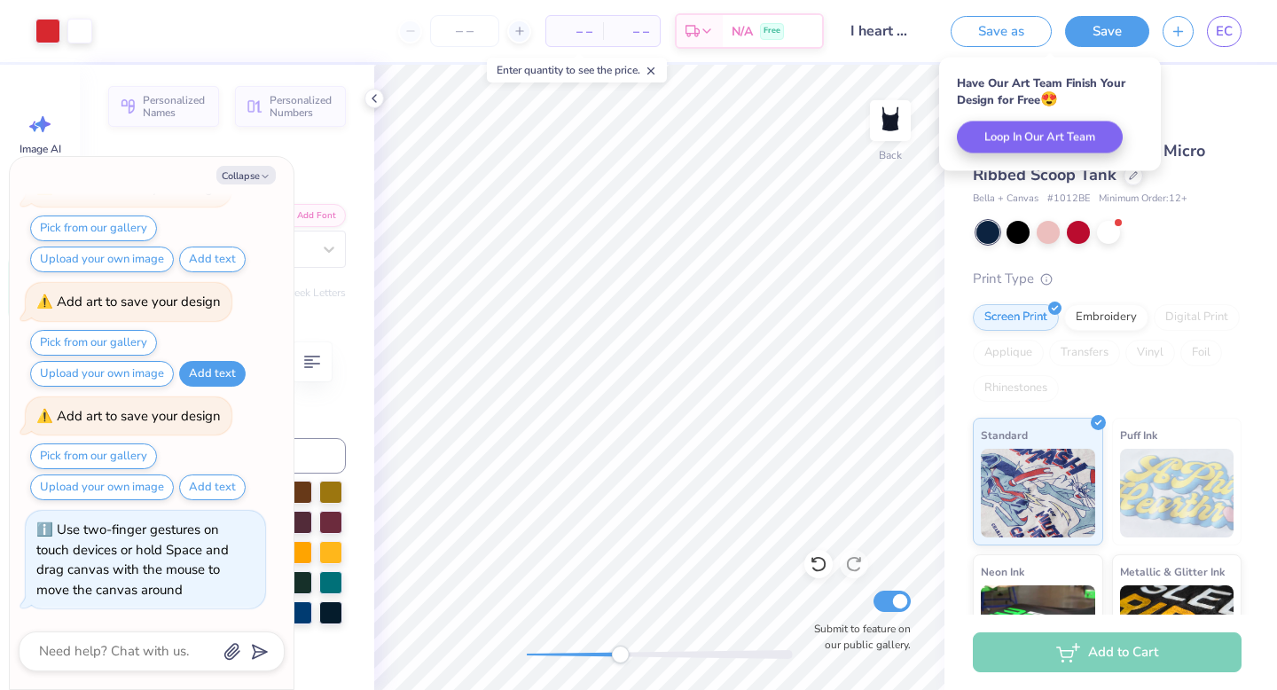
scroll to position [0, 0]
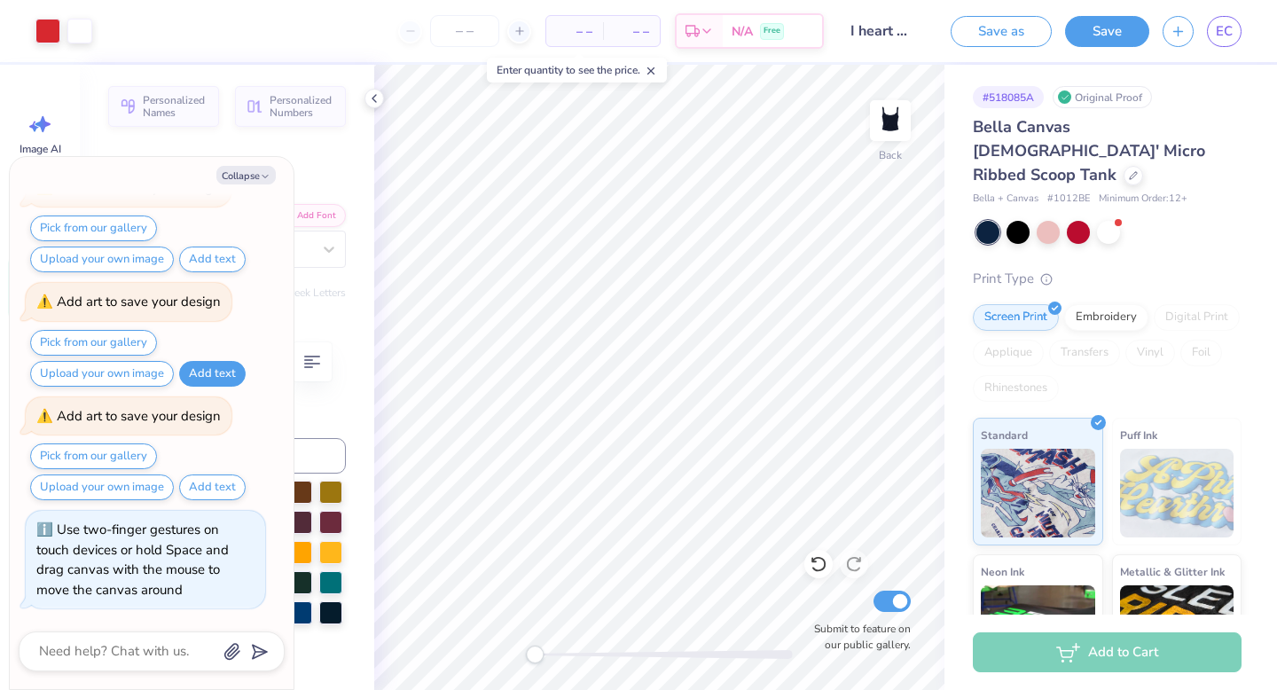
click at [535, 664] on div "Back Submit to feature on our public gallery." at bounding box center [659, 377] width 570 height 625
click at [1075, 27] on button "Save" at bounding box center [1107, 28] width 84 height 31
click at [546, 30] on div "– – Per Item" at bounding box center [574, 31] width 57 height 30
click at [466, 31] on div at bounding box center [428, 31] width 133 height 32
click at [420, 34] on input "number" at bounding box center [428, 31] width 69 height 32
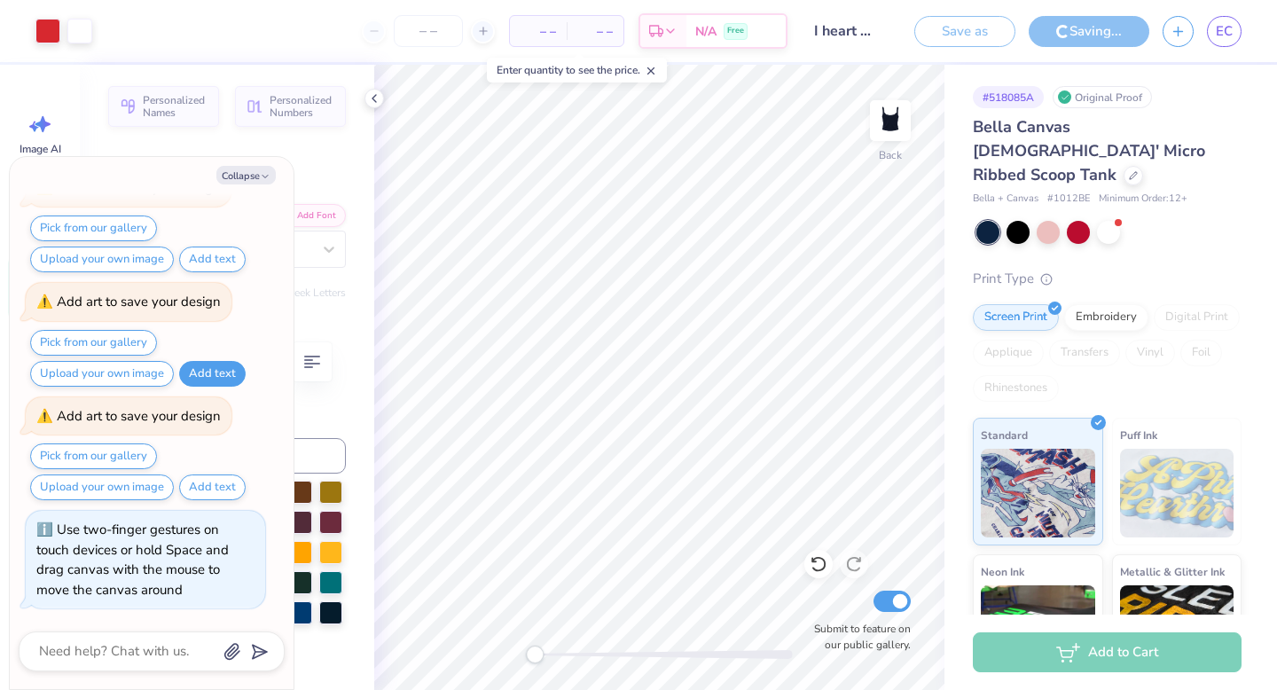
click at [654, 69] on icon at bounding box center [651, 71] width 12 height 12
click at [431, 46] on input "number" at bounding box center [428, 31] width 69 height 32
click at [432, 29] on input "number" at bounding box center [428, 31] width 69 height 32
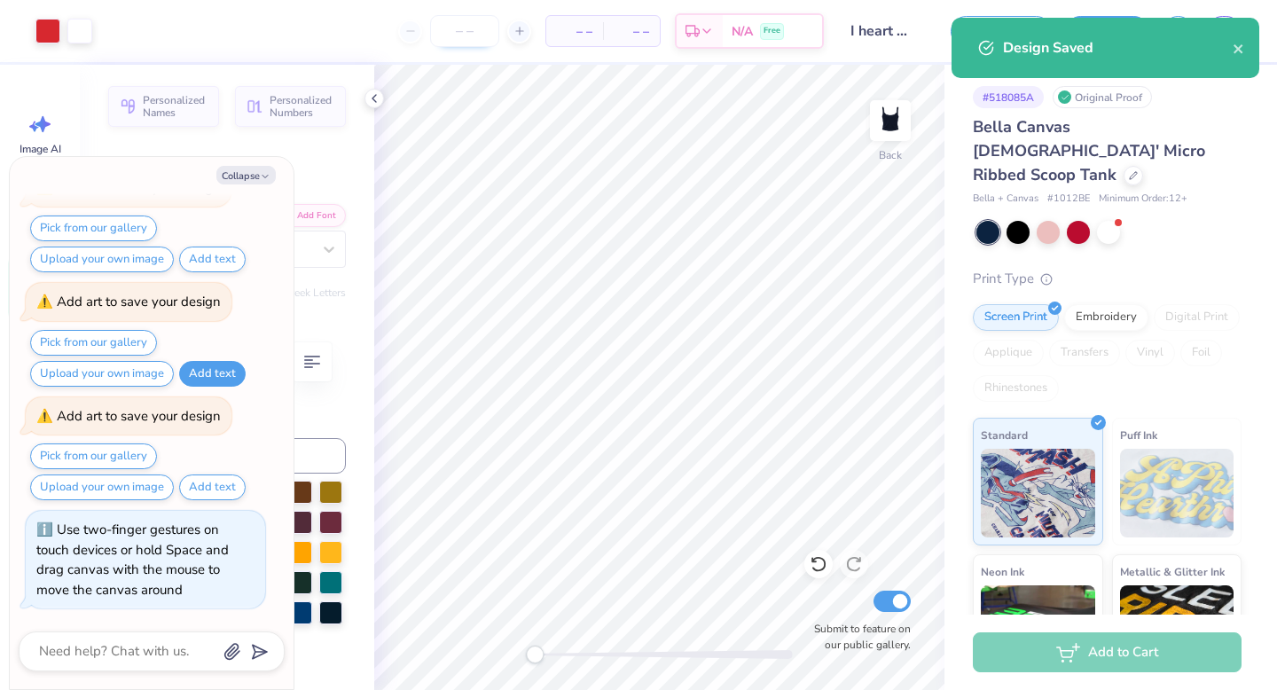
click at [454, 35] on input "number" at bounding box center [464, 31] width 69 height 32
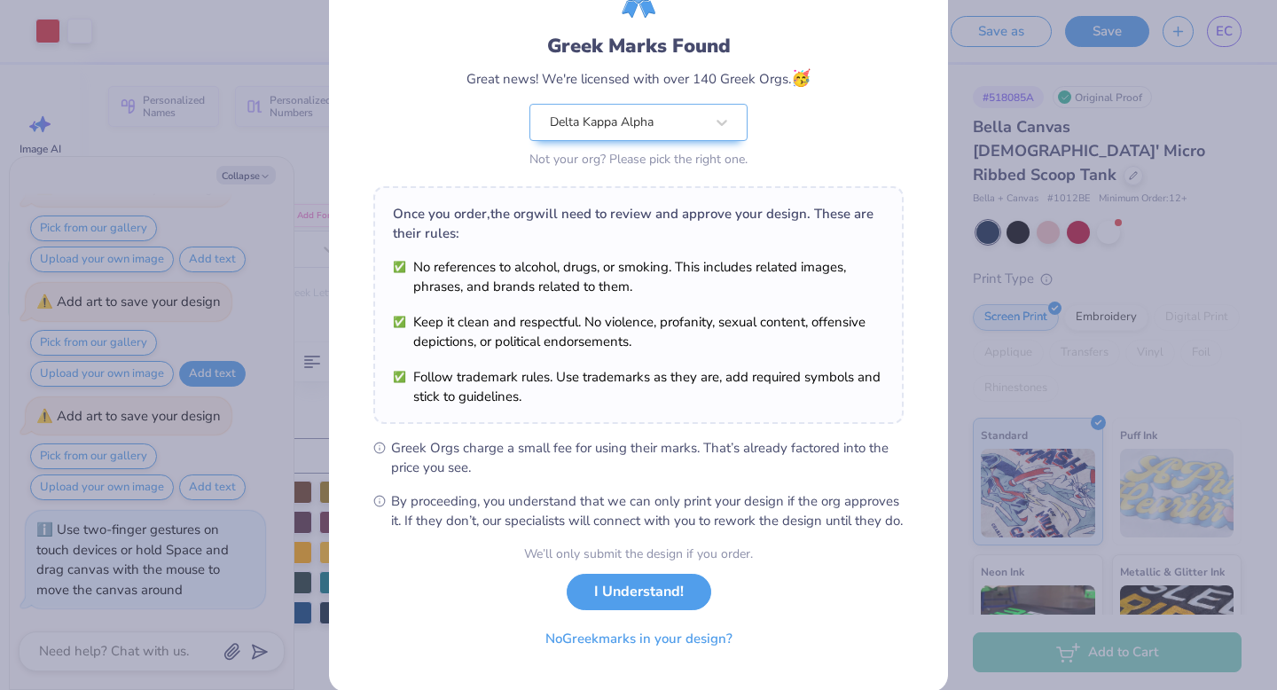
scroll to position [125, 0]
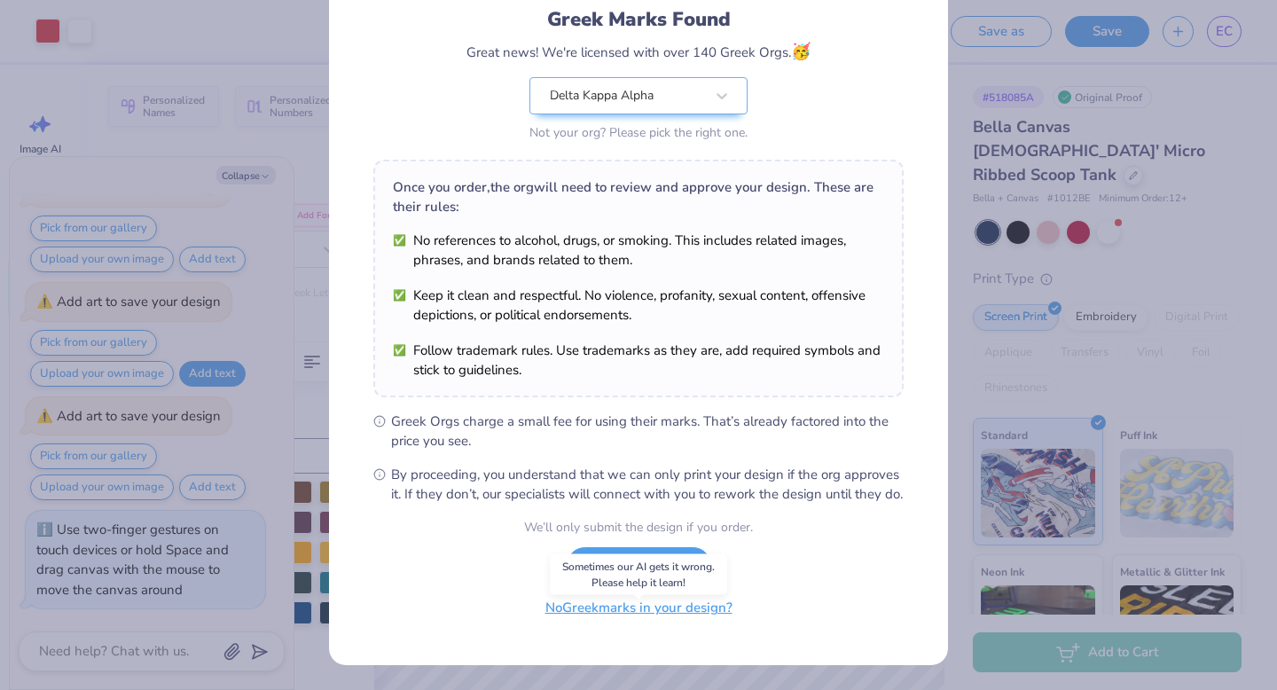
click at [619, 621] on button "No Greek marks in your design?" at bounding box center [638, 608] width 217 height 36
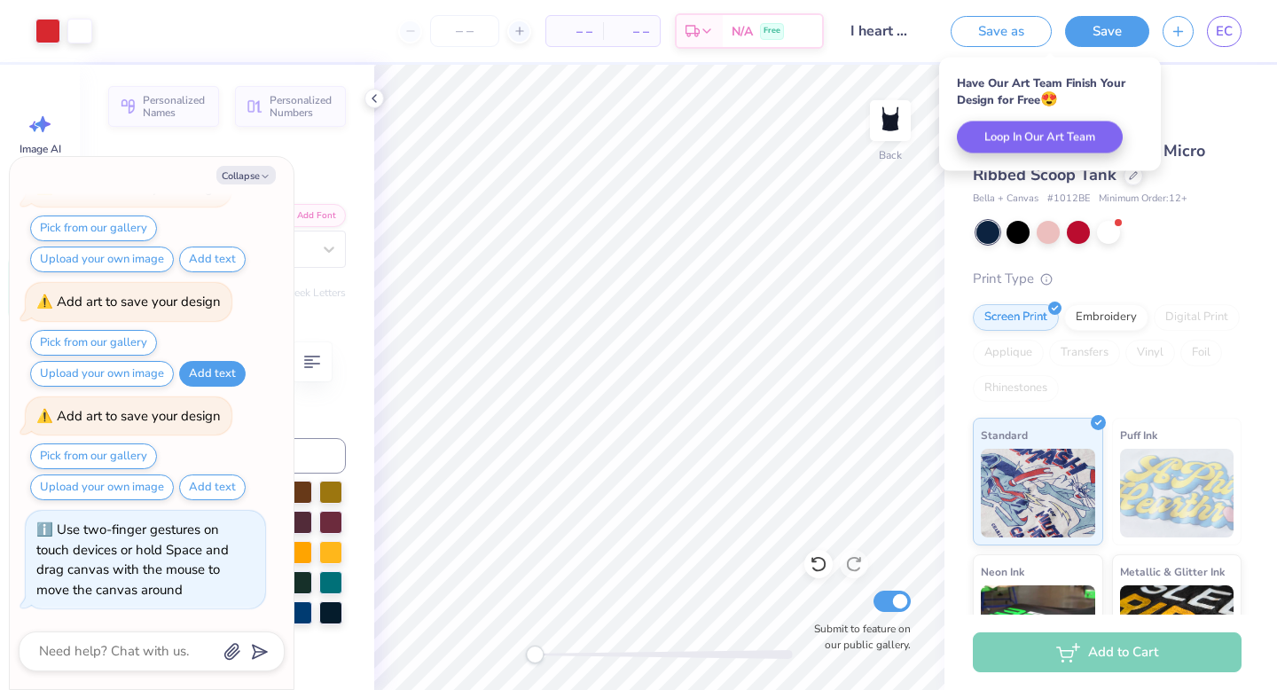
type textarea "x"
type input "10"
type textarea "x"
type input "12"
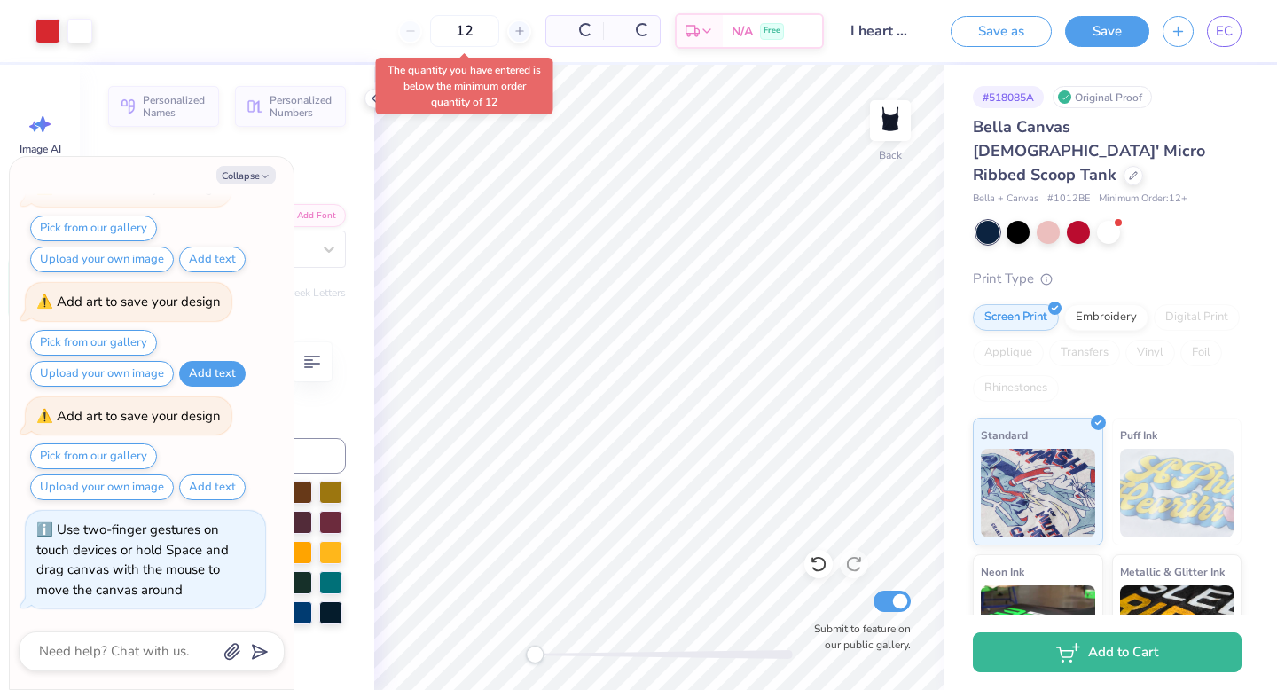
type textarea "x"
click at [537, 29] on span "$33.43" at bounding box center [518, 31] width 38 height 19
click at [601, 36] on span "$401.16" at bounding box center [581, 31] width 45 height 19
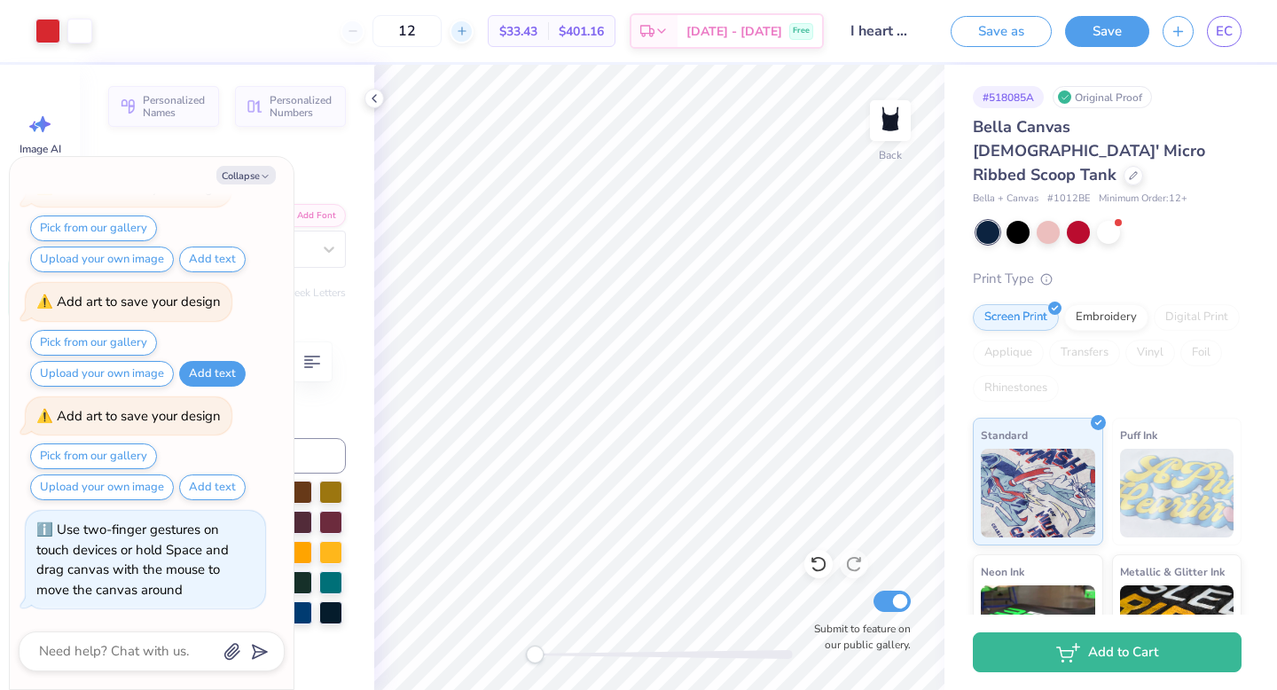
click at [473, 32] on div at bounding box center [461, 32] width 24 height 24
type input "13"
click at [472, 29] on input "13" at bounding box center [464, 31] width 69 height 32
type textarea "x"
click at [442, 26] on input "13" at bounding box center [406, 31] width 69 height 32
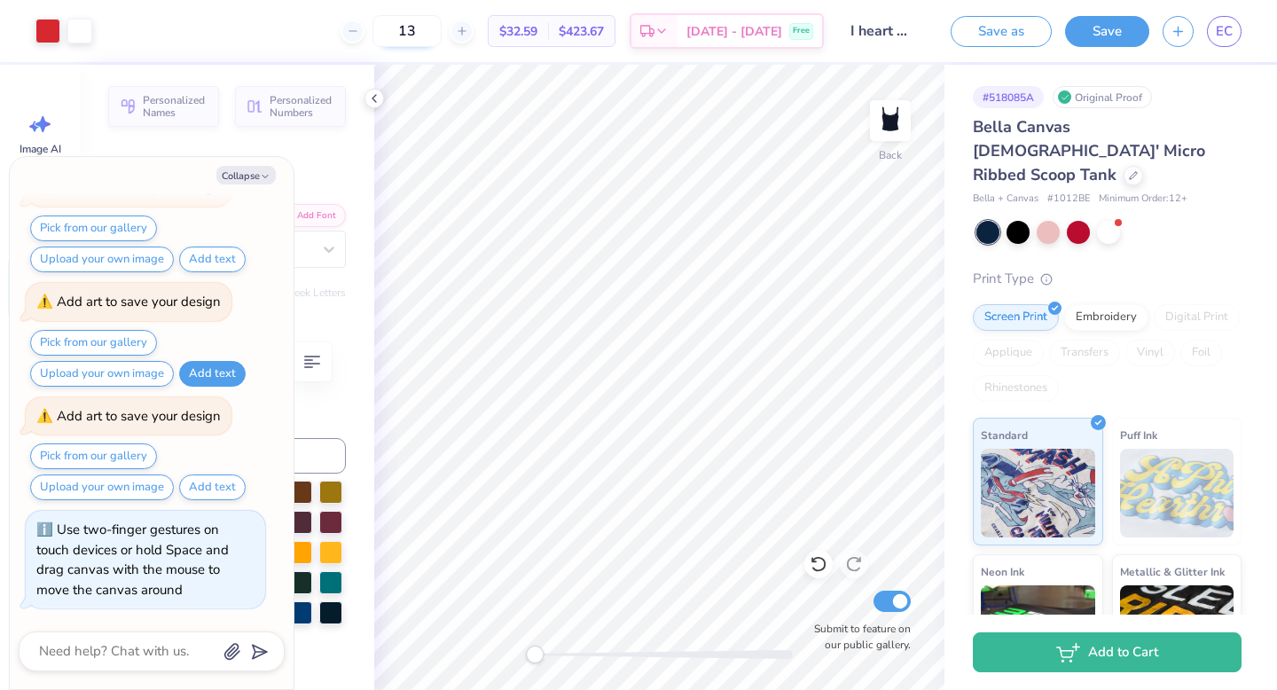
click at [442, 26] on input "13" at bounding box center [406, 31] width 69 height 32
click at [433, 28] on input "13" at bounding box center [406, 31] width 69 height 32
type input "20"
type textarea "x"
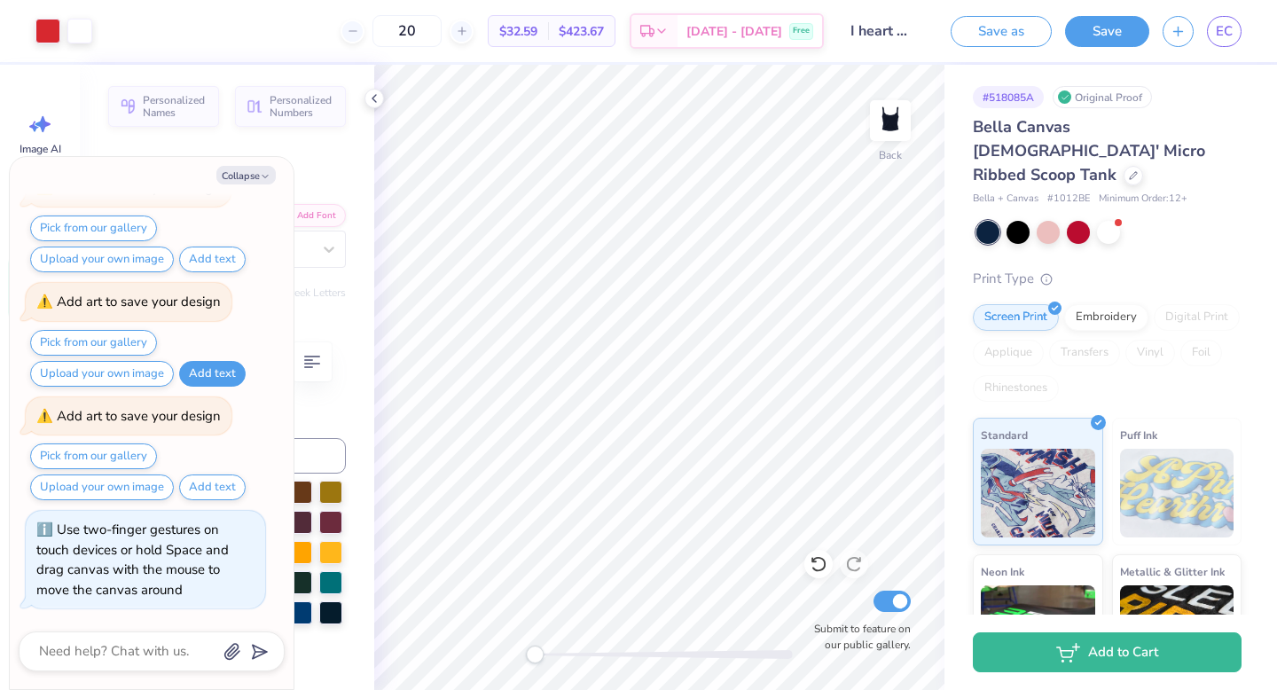
type input "20"
type textarea "x"
click at [442, 32] on input "20" at bounding box center [406, 31] width 69 height 32
click at [415, 28] on input "20" at bounding box center [406, 31] width 69 height 32
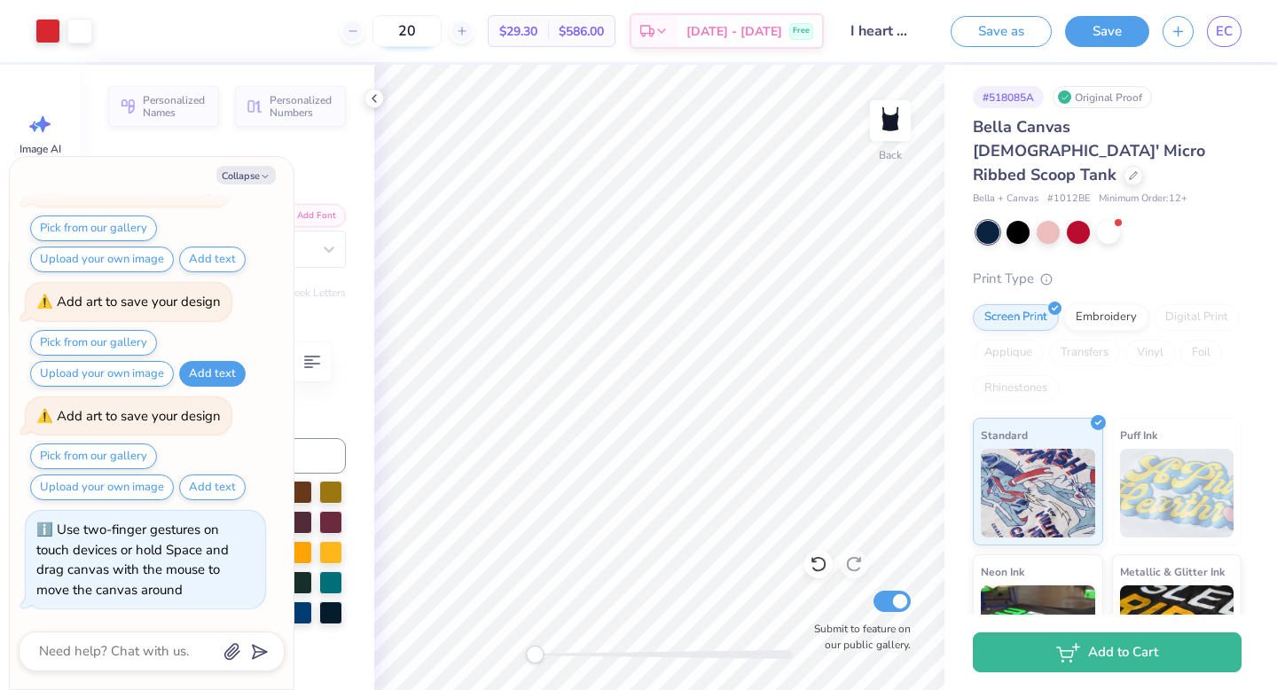
click at [428, 31] on input "20" at bounding box center [406, 31] width 69 height 32
type input "2"
click at [1184, 41] on button "button" at bounding box center [1177, 28] width 31 height 31
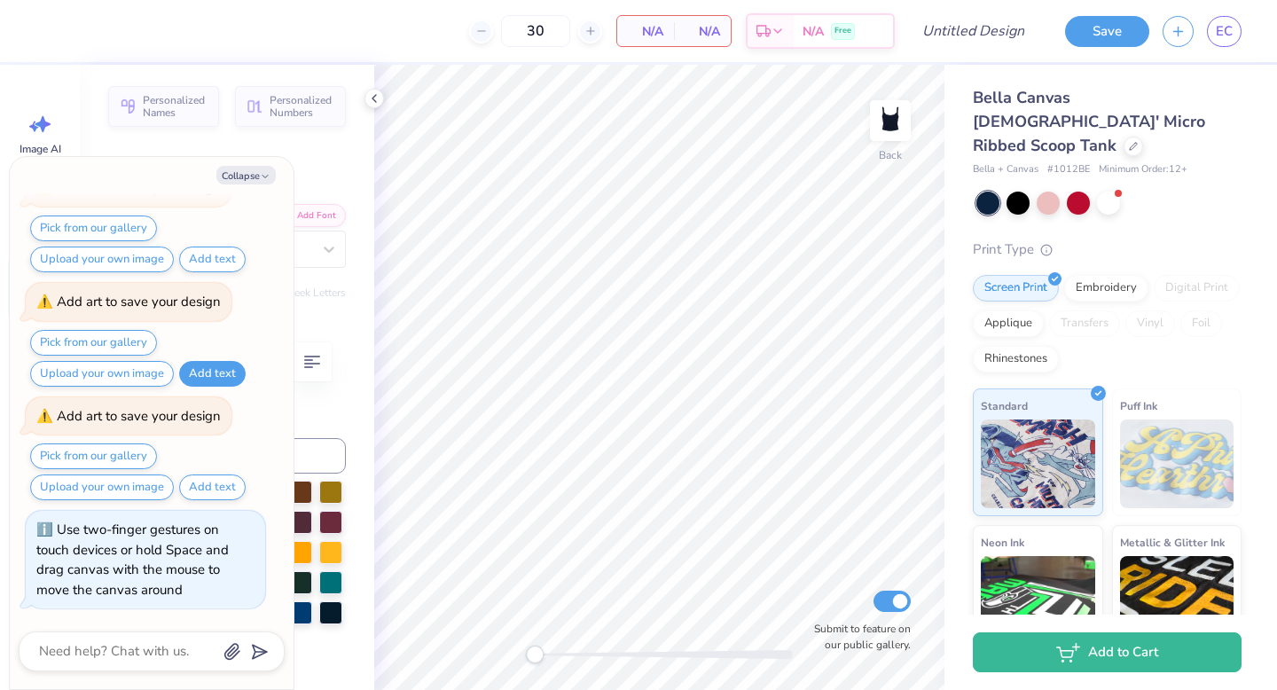
scroll to position [3, 0]
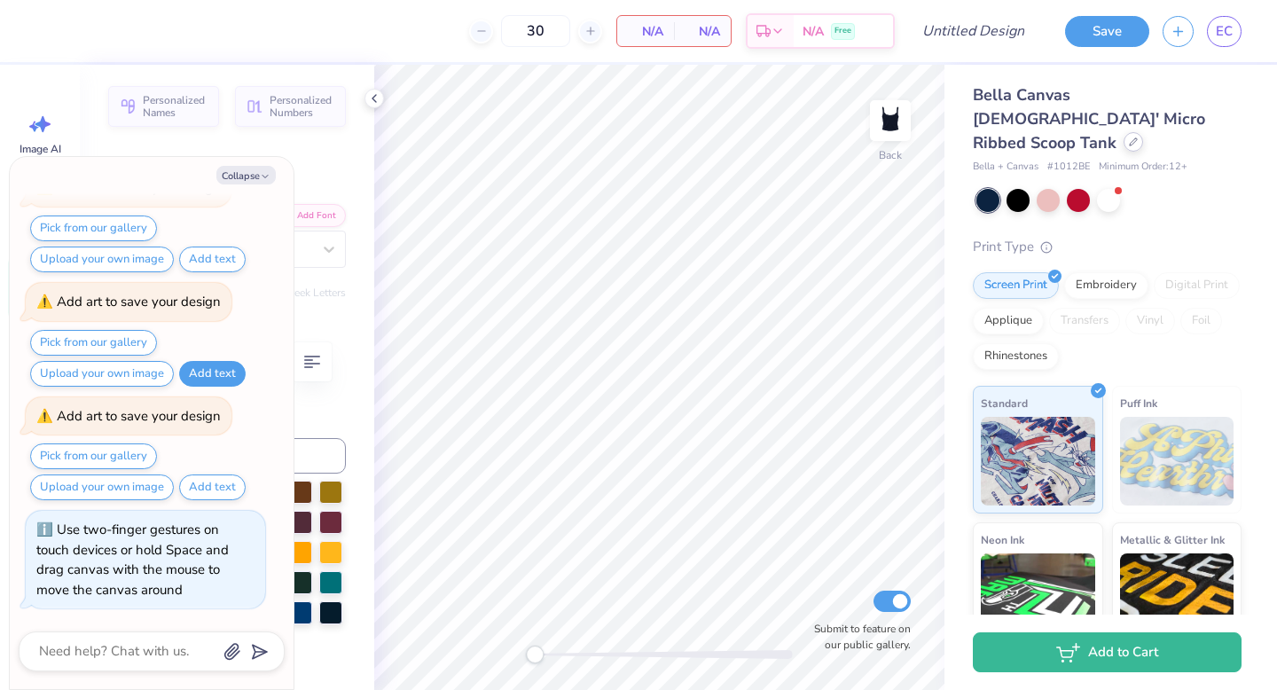
click at [1129, 137] on icon at bounding box center [1133, 141] width 9 height 9
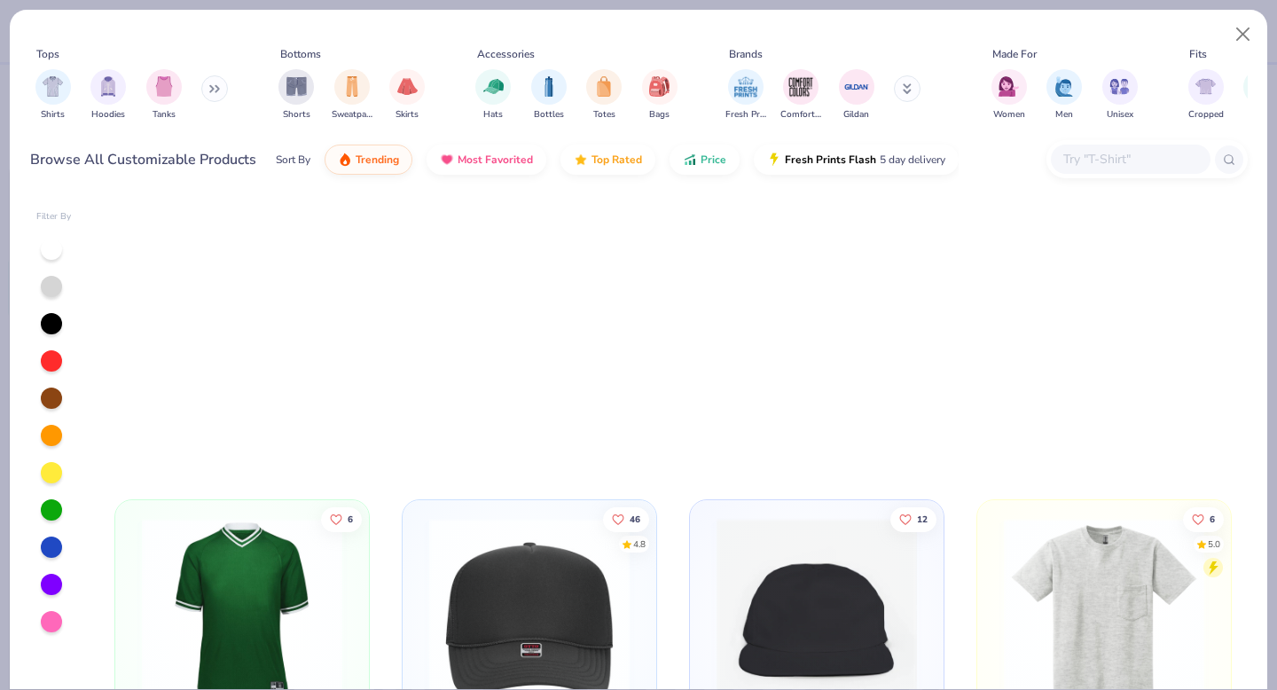
scroll to position [5977, 0]
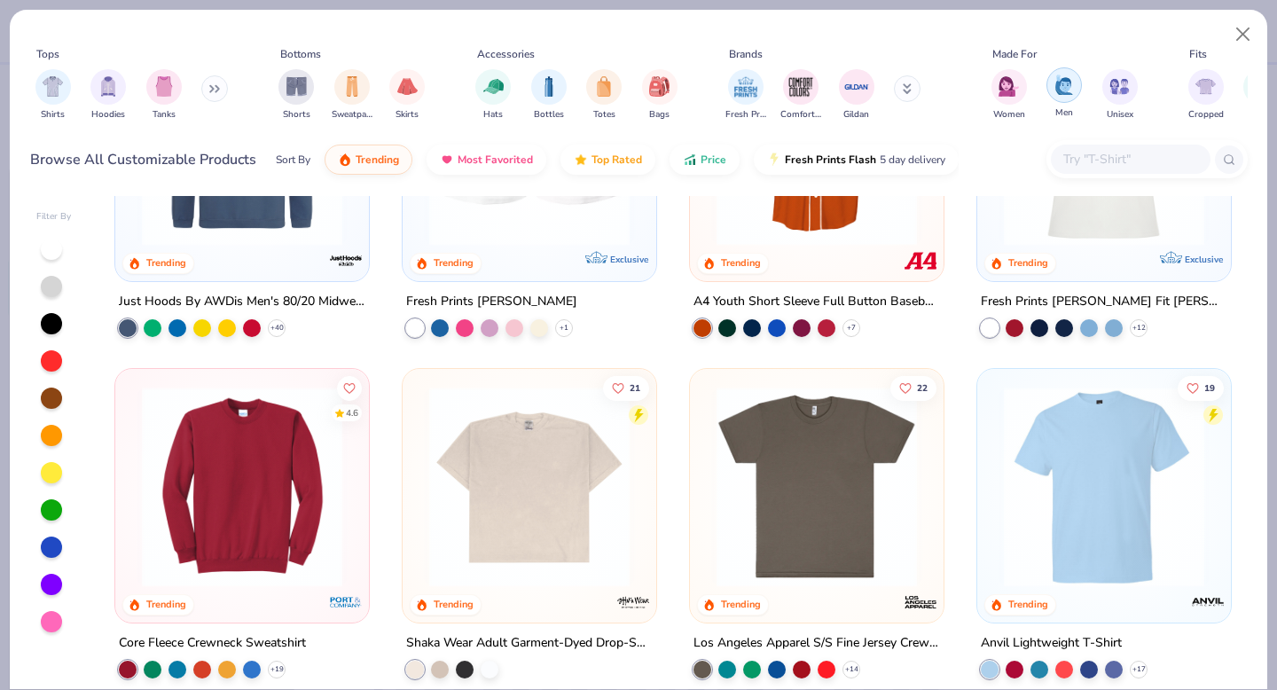
click at [1061, 86] on img "filter for Men" at bounding box center [1064, 84] width 20 height 20
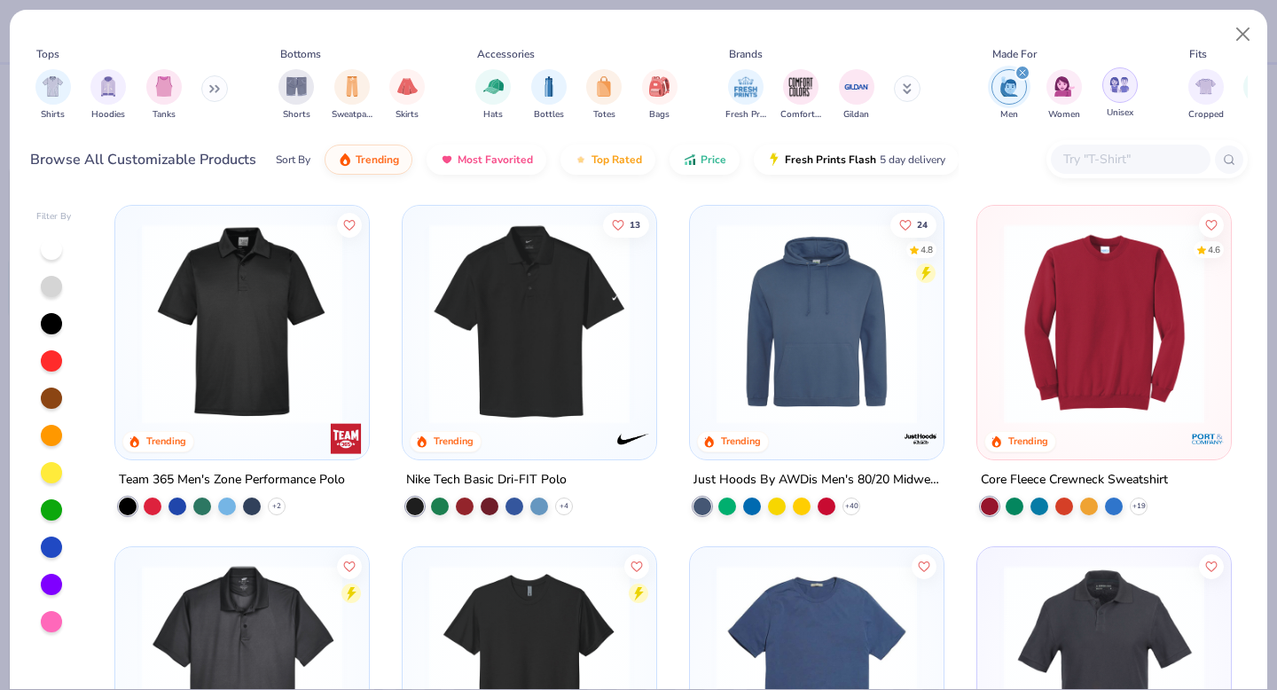
click at [1122, 88] on img "filter for Unisex" at bounding box center [1119, 84] width 20 height 20
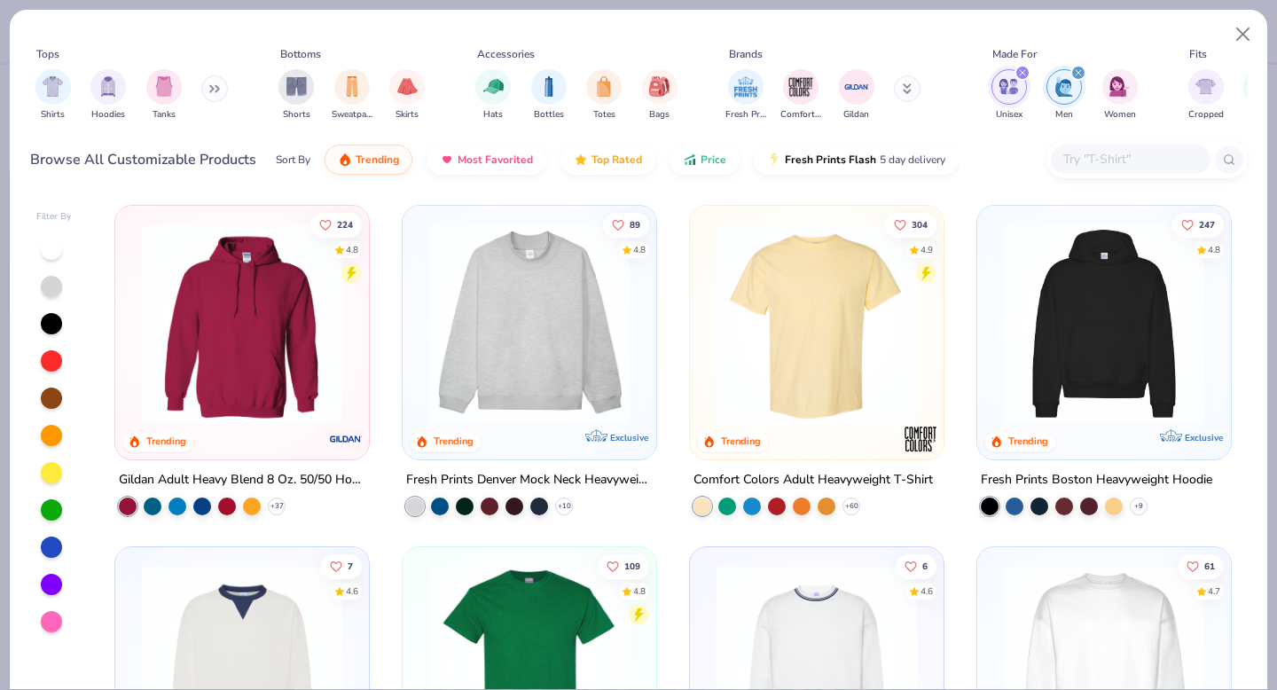
click at [1078, 75] on icon "filter for Men" at bounding box center [1078, 72] width 7 height 7
click at [709, 164] on button "Price" at bounding box center [704, 155] width 70 height 30
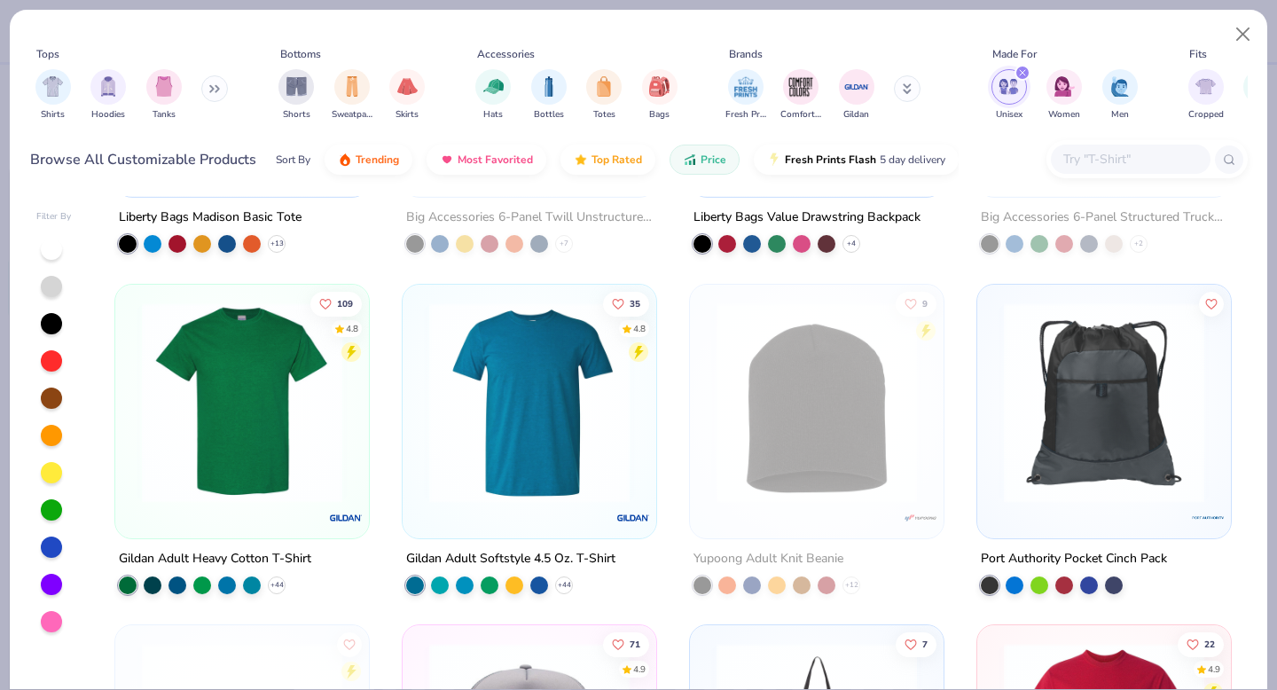
scroll to position [606, 0]
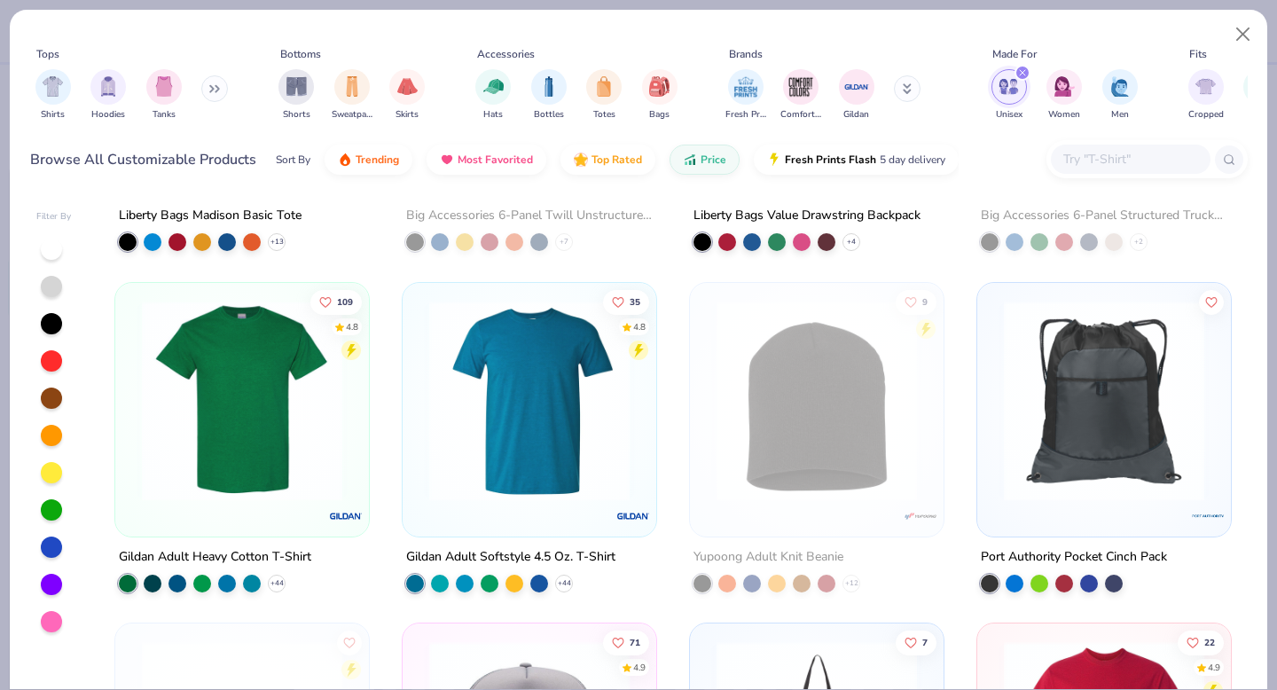
click at [257, 460] on img at bounding box center [242, 400] width 218 height 200
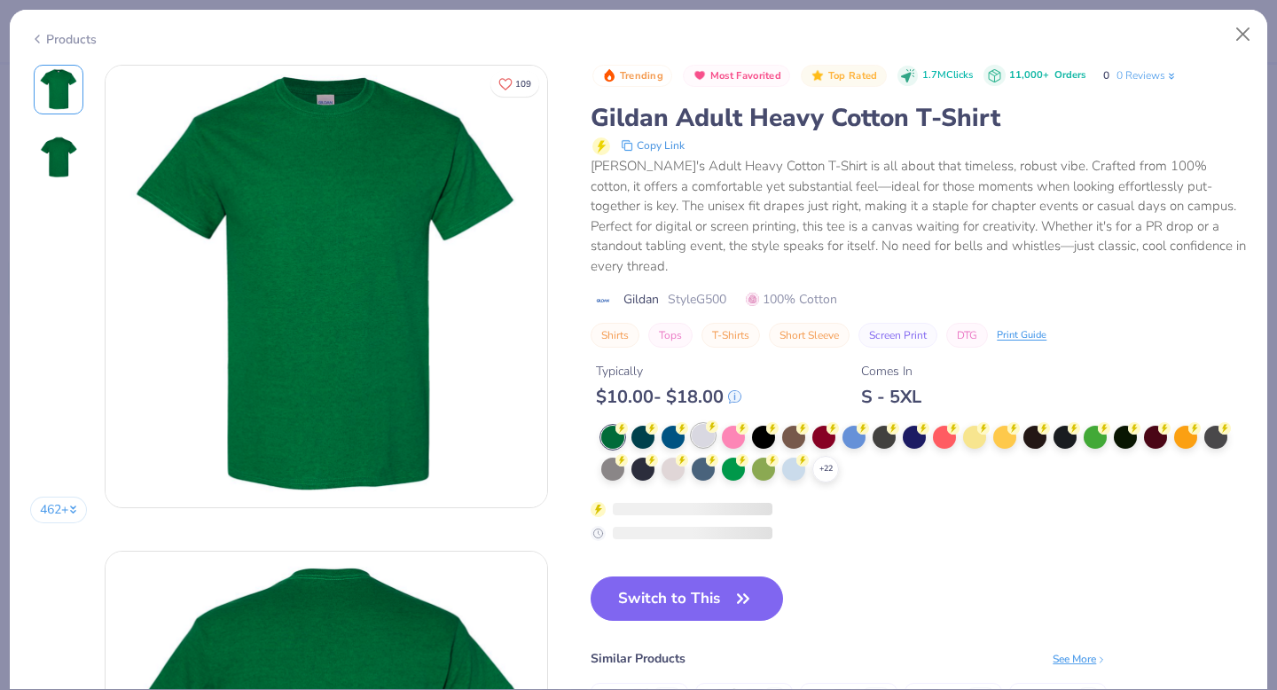
click at [706, 420] on icon at bounding box center [712, 426] width 12 height 12
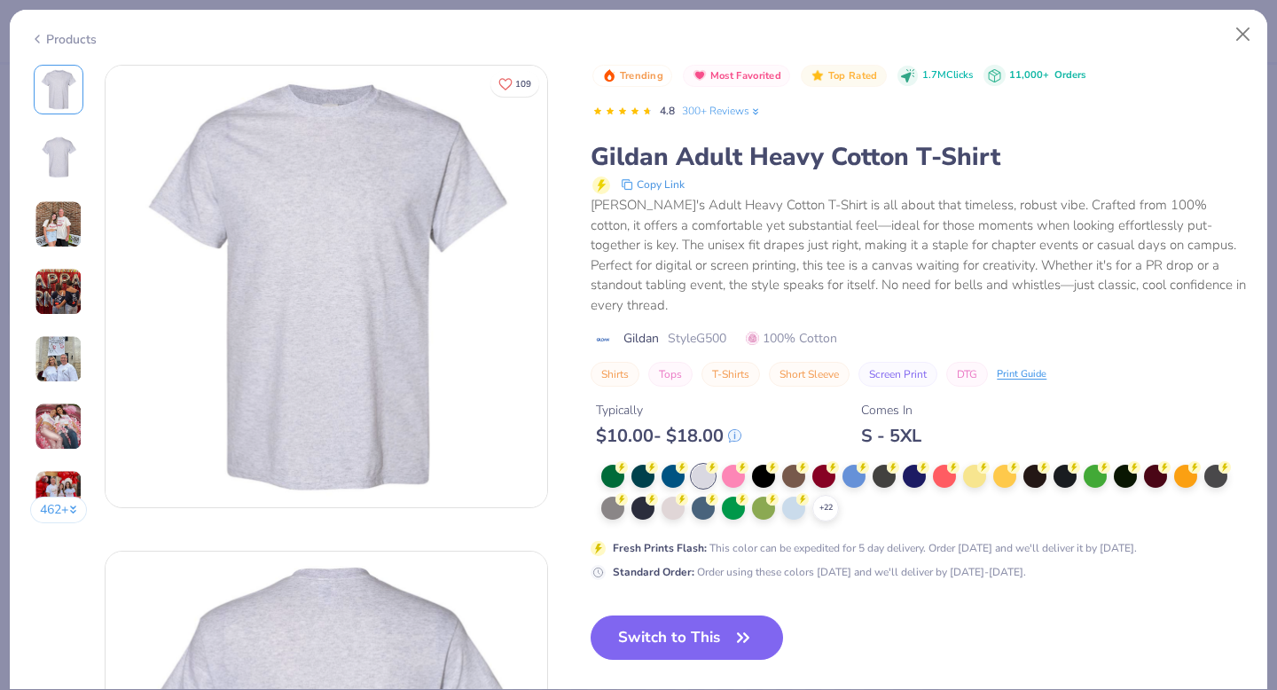
click at [54, 223] on img at bounding box center [59, 224] width 48 height 48
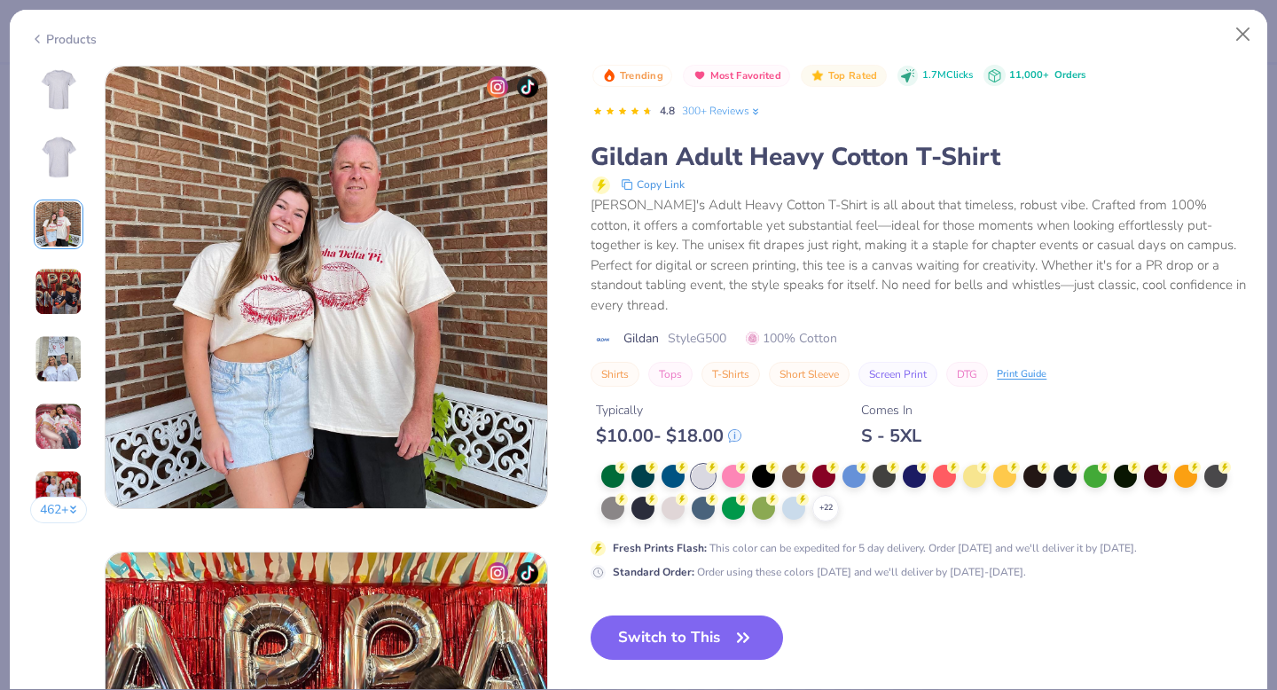
scroll to position [972, 0]
click at [50, 383] on div "462 +" at bounding box center [59, 301] width 58 height 472
click at [52, 361] on img at bounding box center [59, 359] width 48 height 48
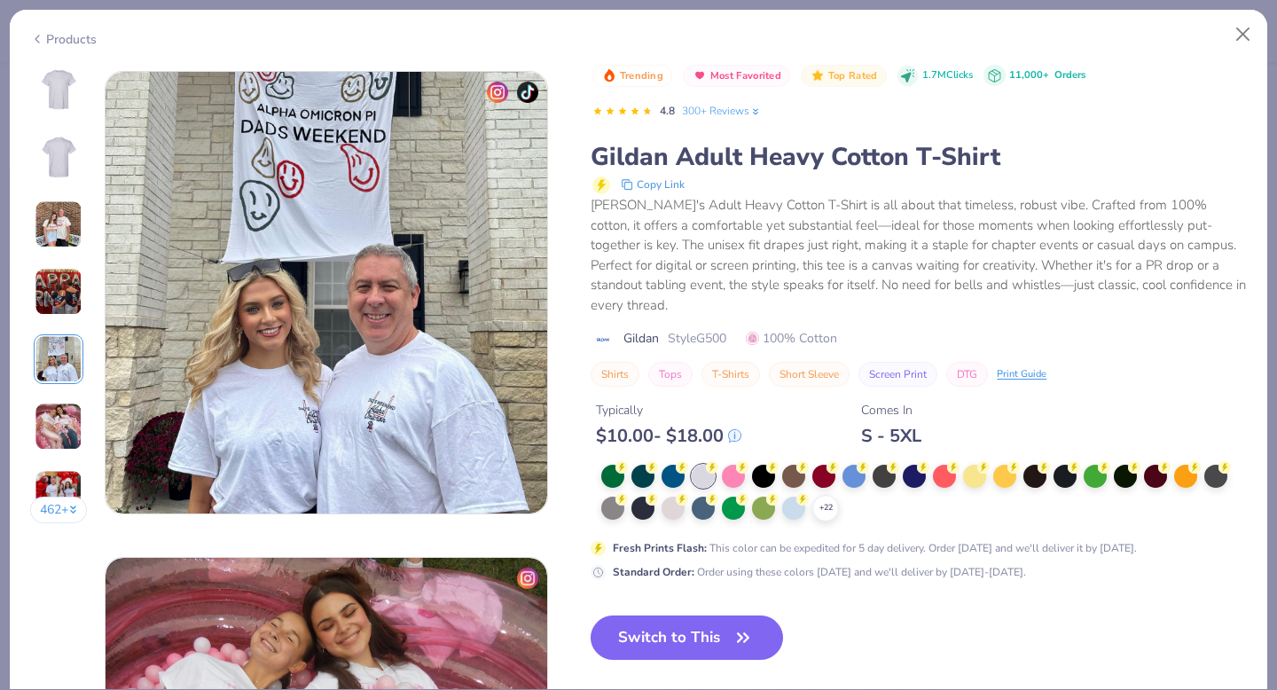
scroll to position [1943, 0]
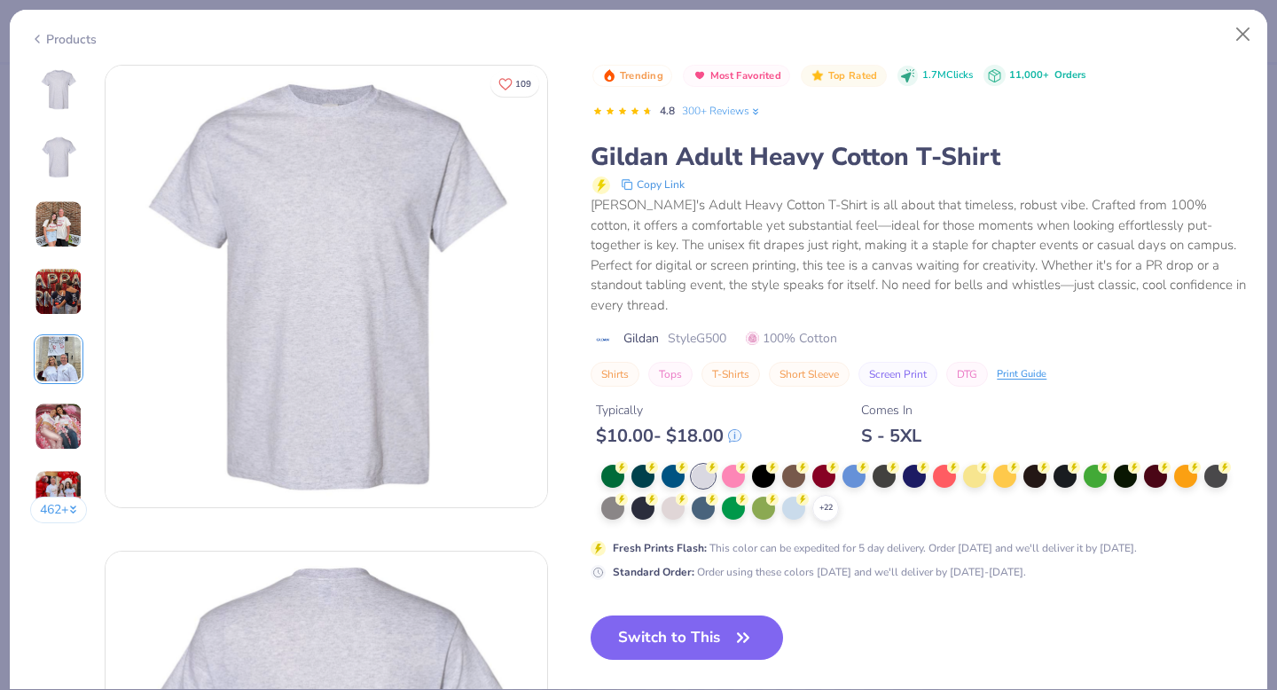
click at [50, 436] on img at bounding box center [59, 426] width 48 height 48
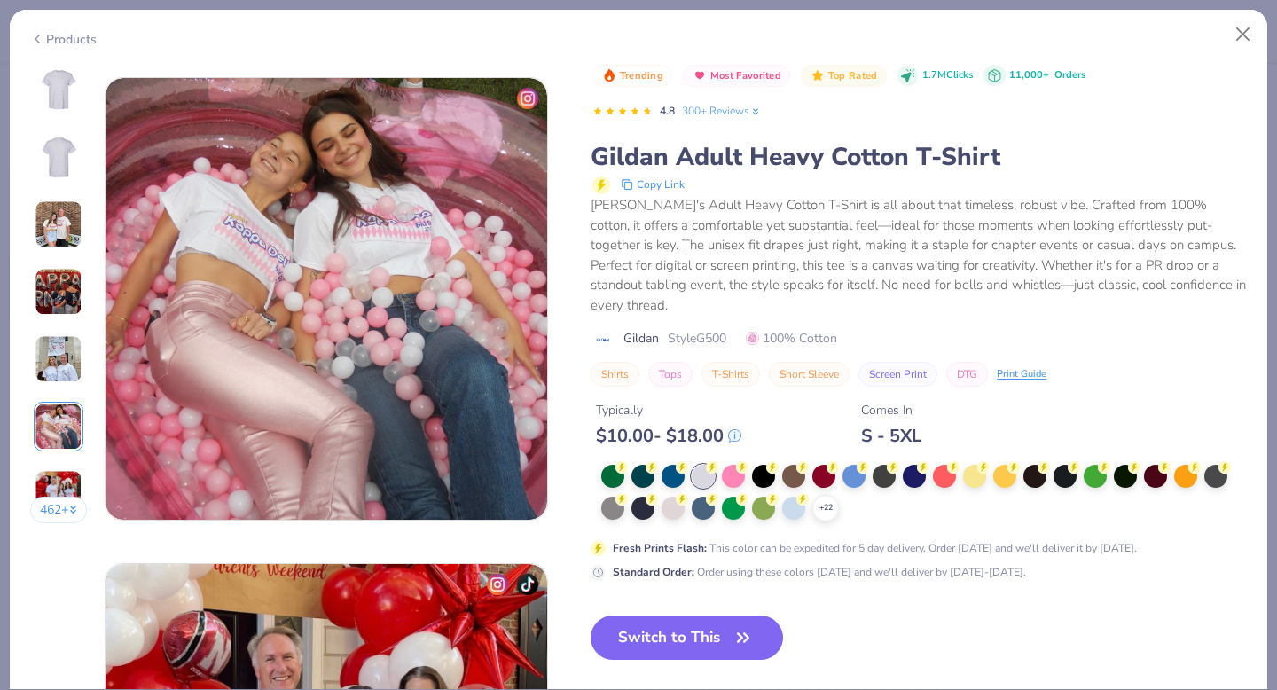
scroll to position [2429, 0]
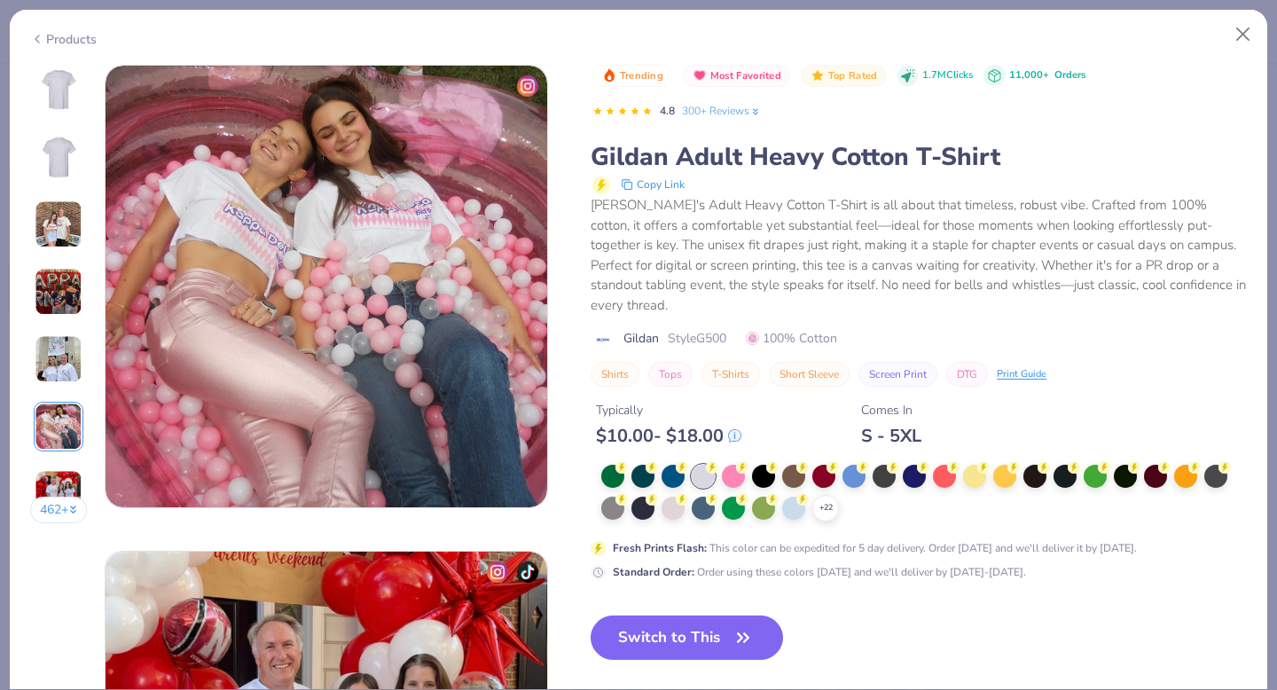
click at [57, 92] on img at bounding box center [58, 89] width 43 height 43
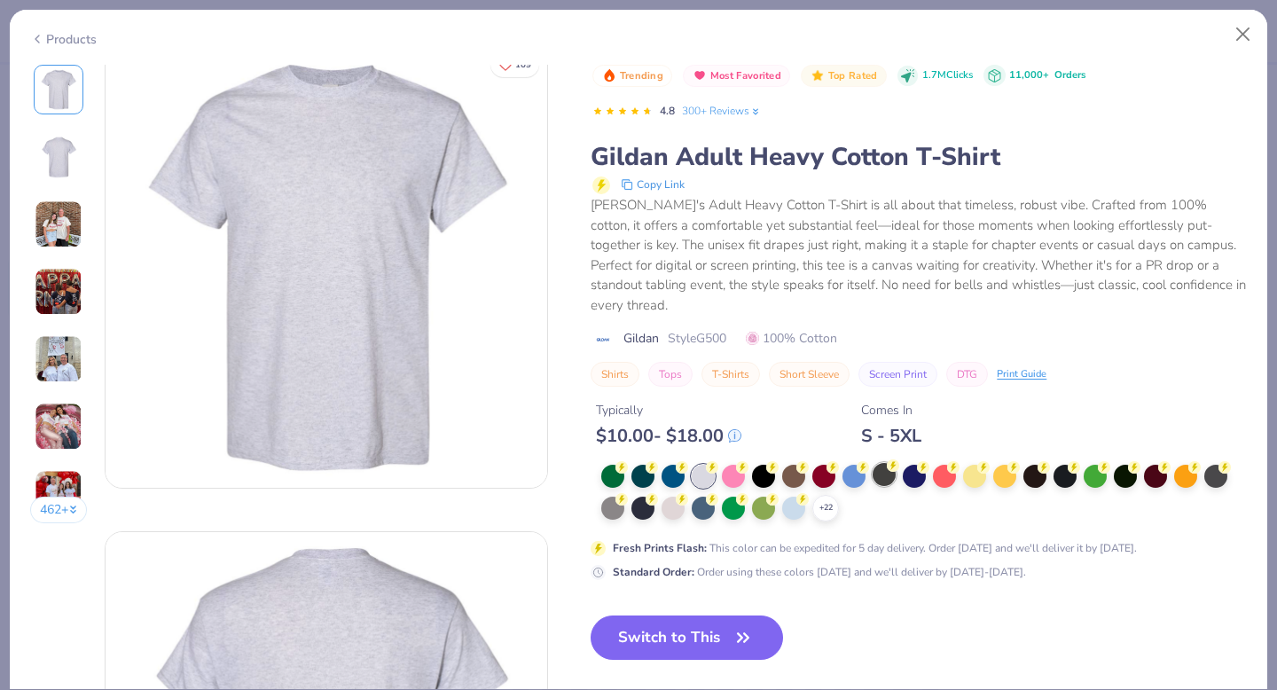
scroll to position [0, 0]
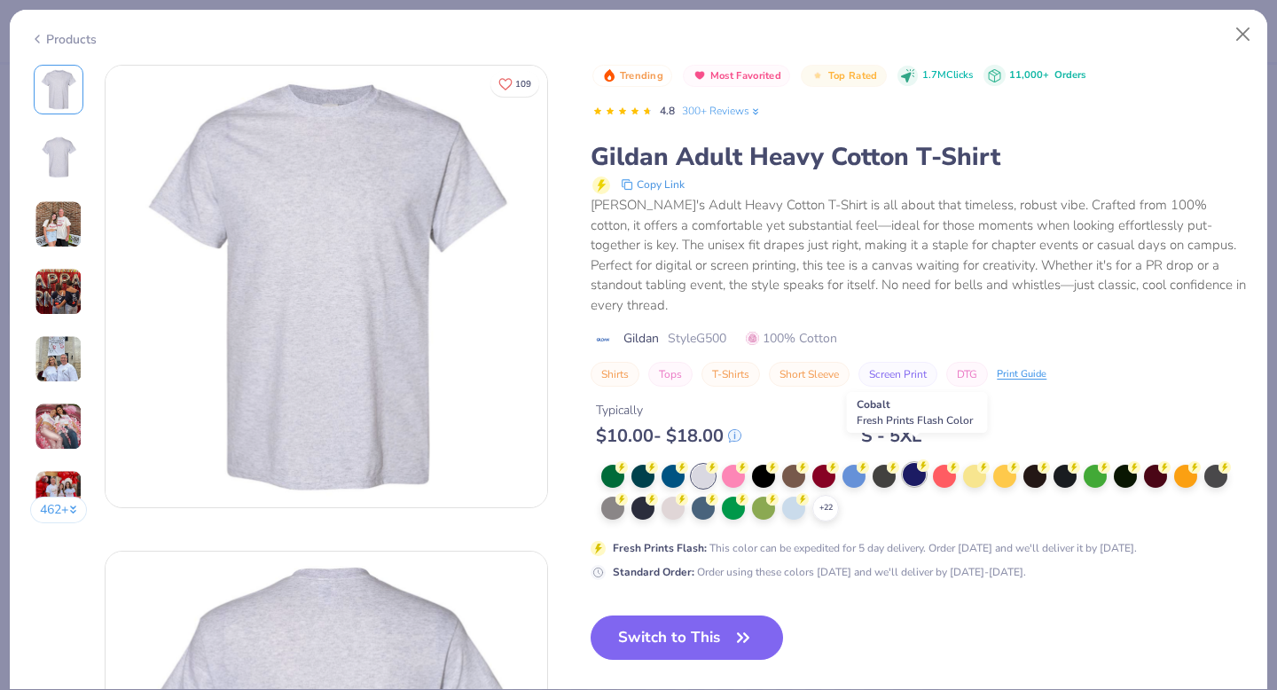
click at [909, 463] on div at bounding box center [914, 474] width 23 height 23
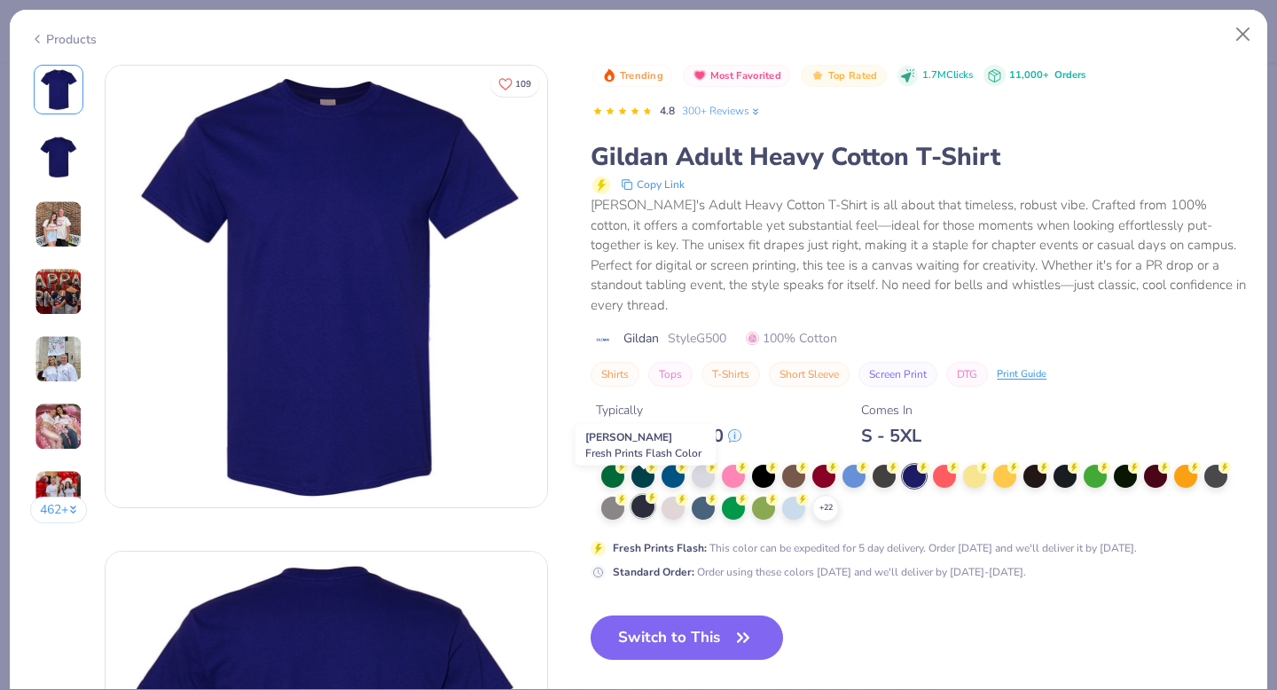
click at [646, 495] on div at bounding box center [642, 506] width 23 height 23
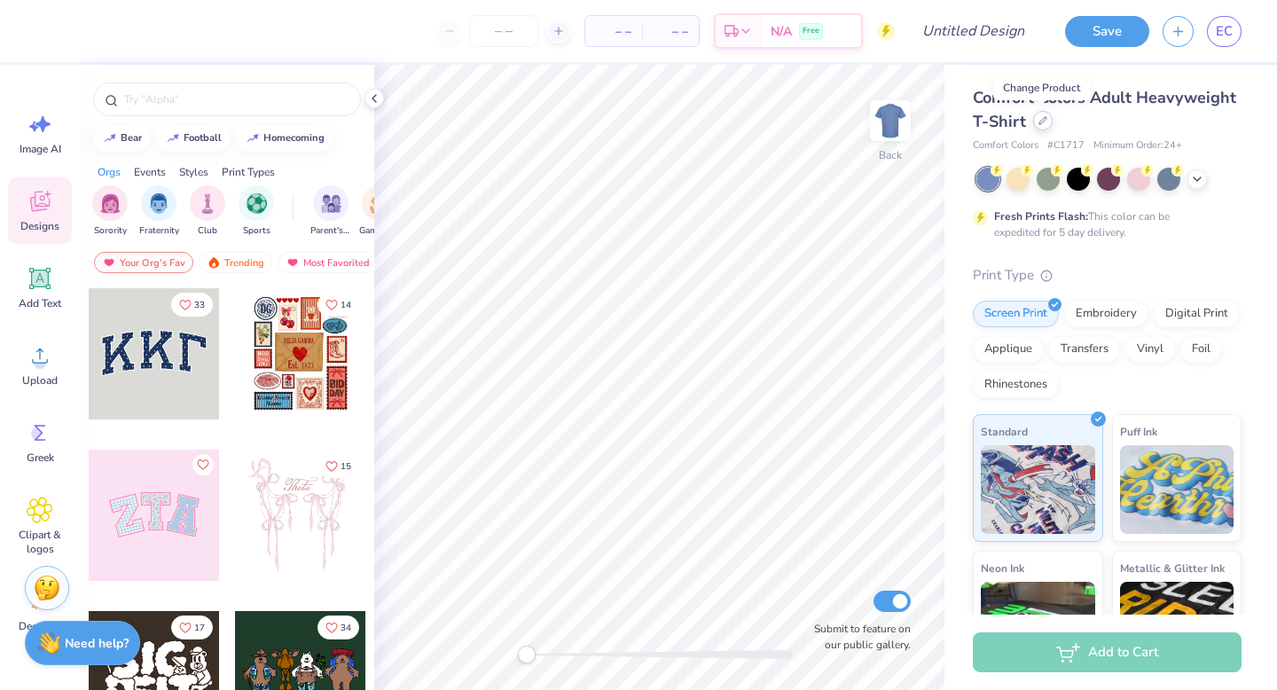
click at [1042, 126] on div at bounding box center [1043, 121] width 20 height 20
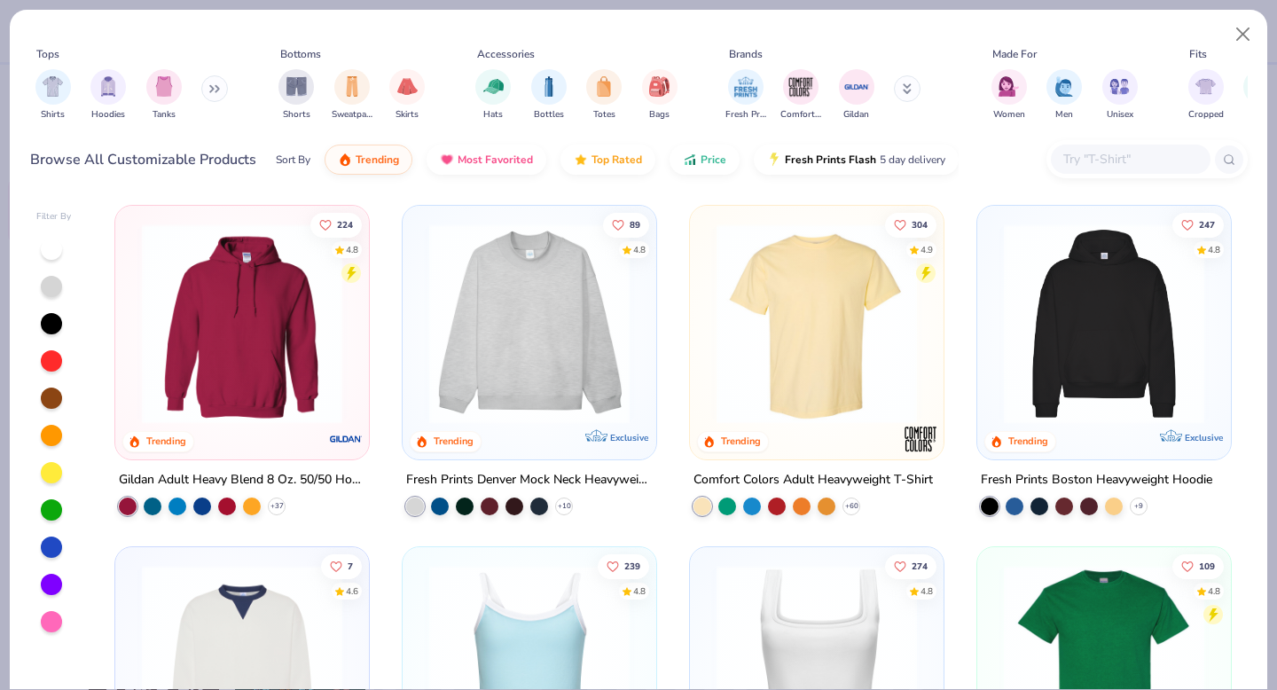
scroll to position [137, 0]
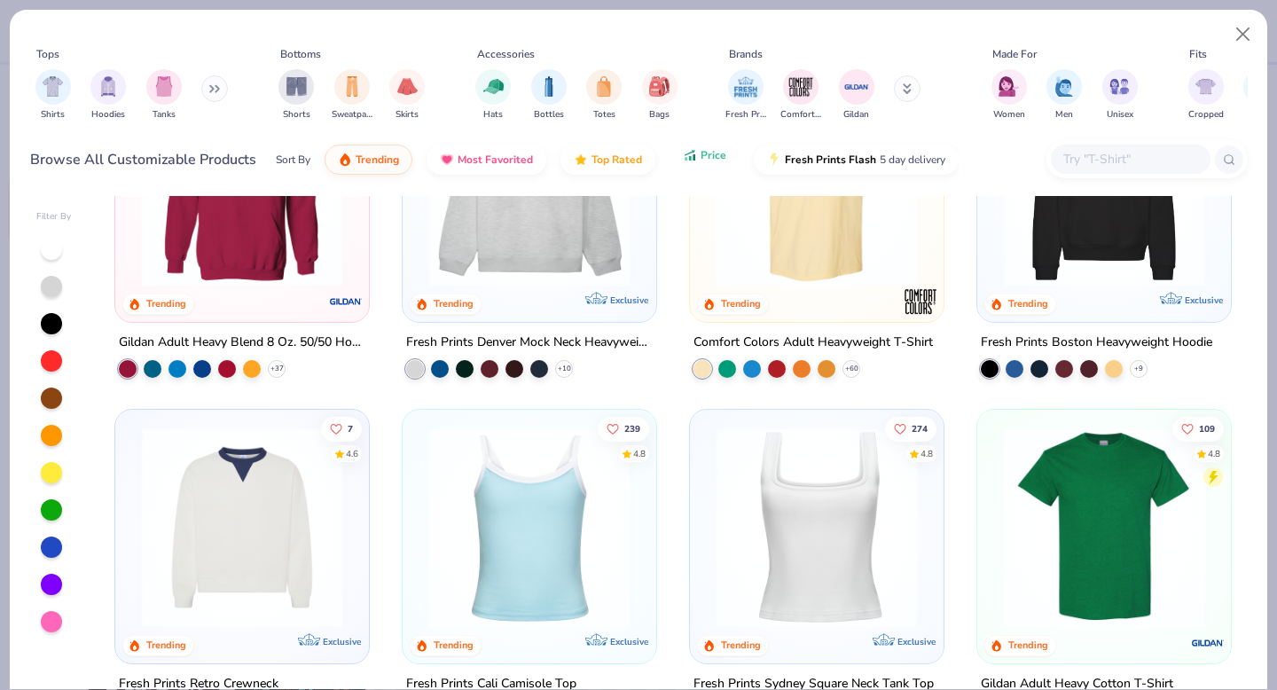
click at [697, 160] on button "Price" at bounding box center [704, 155] width 70 height 30
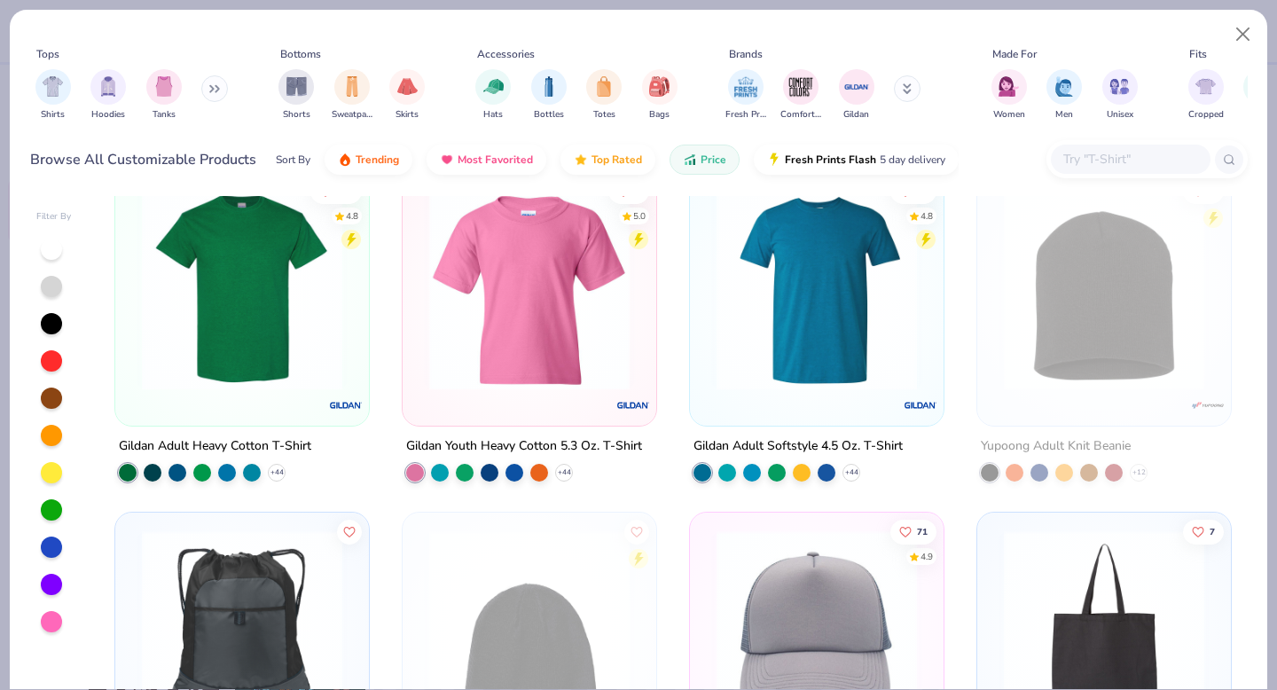
scroll to position [675, 0]
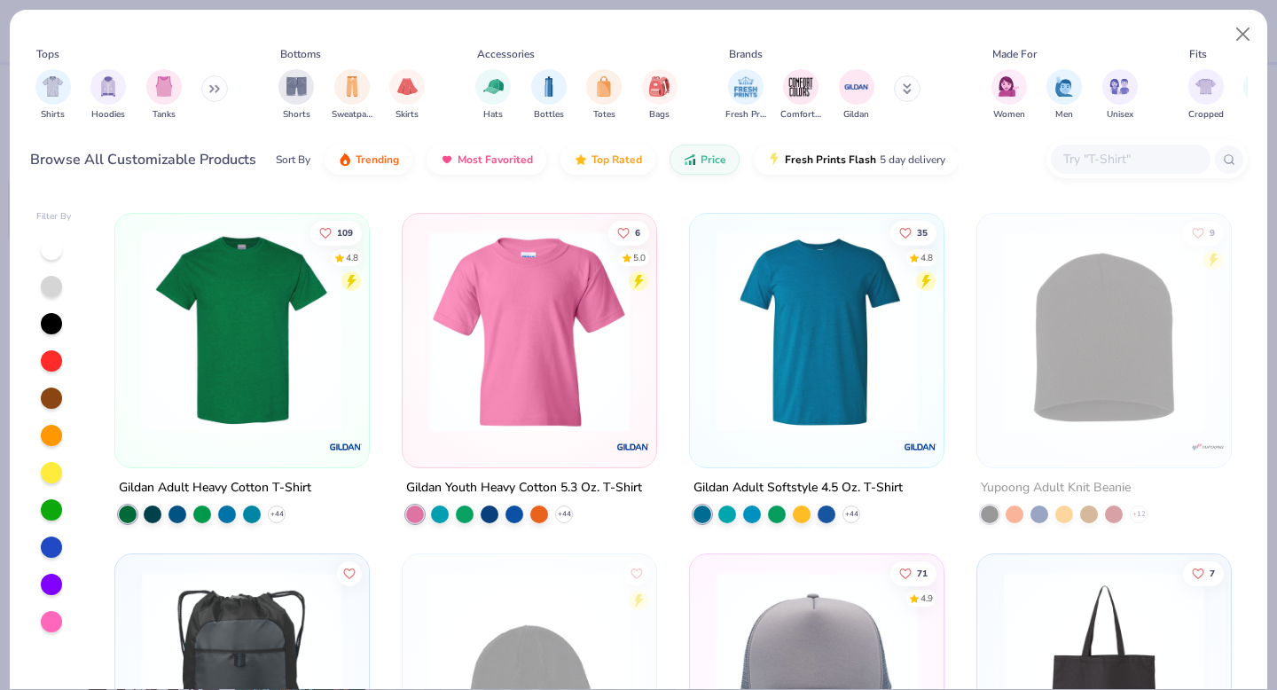
click at [231, 336] on img at bounding box center [242, 331] width 218 height 200
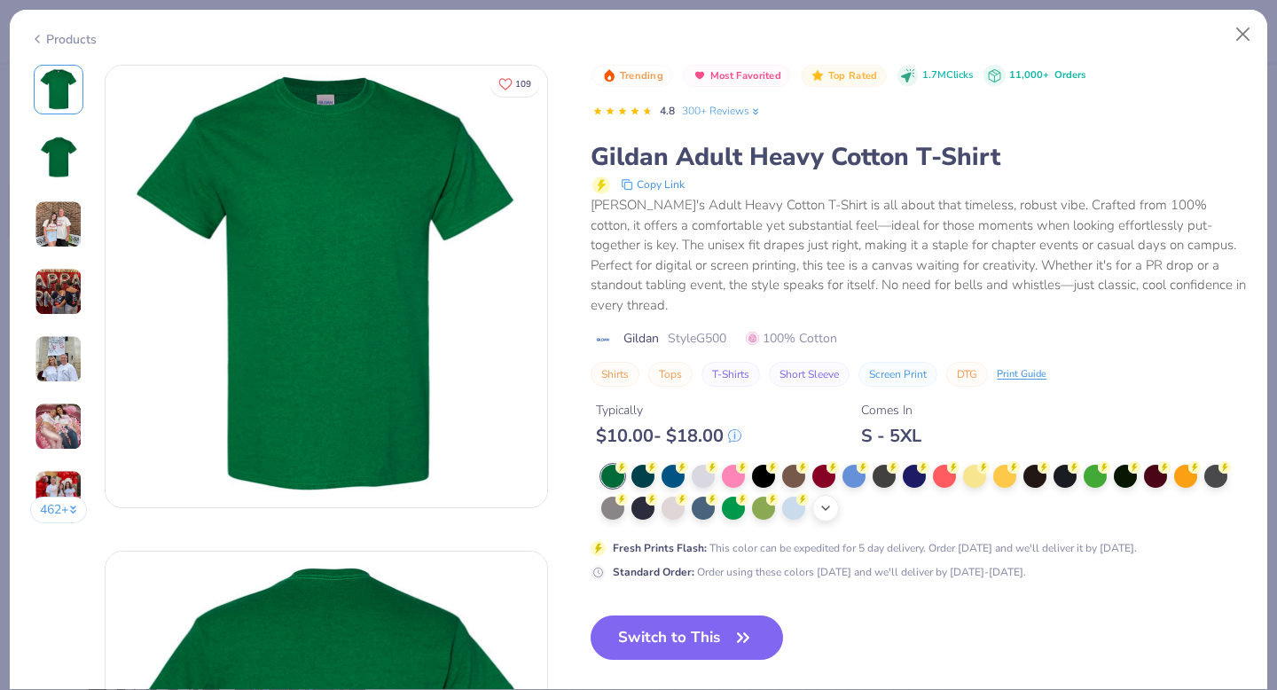
click at [824, 501] on icon at bounding box center [825, 508] width 14 height 14
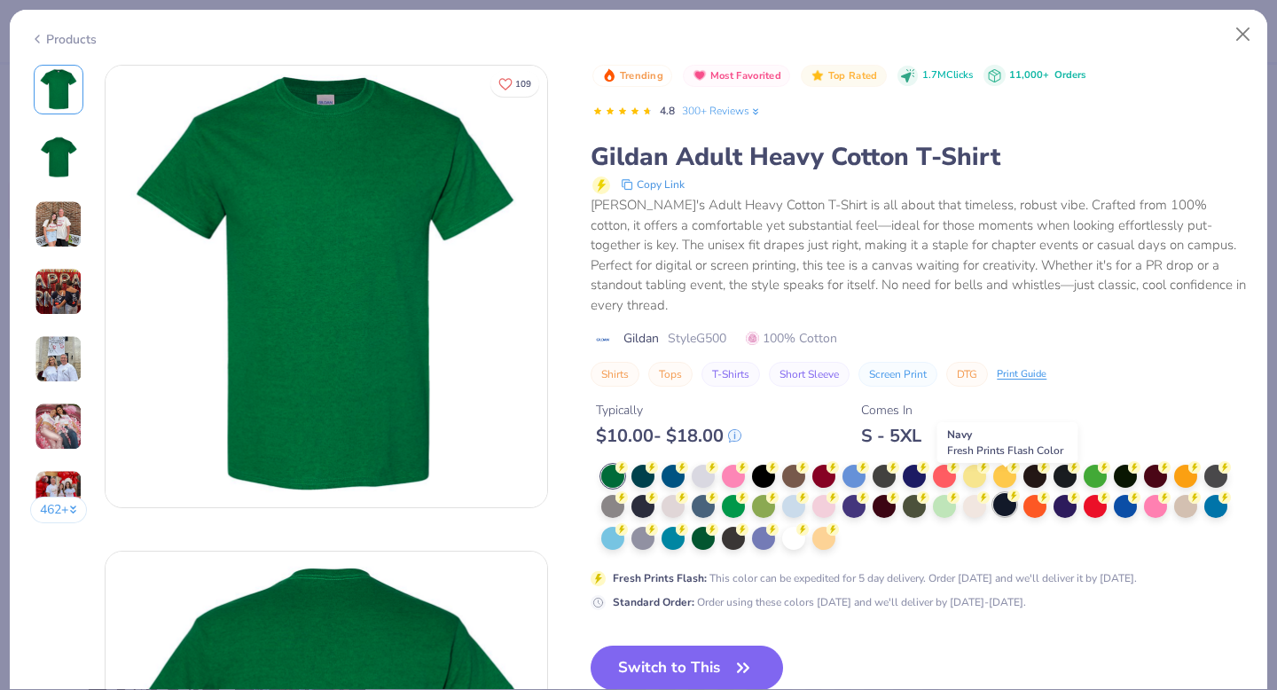
click at [1006, 493] on div at bounding box center [1004, 504] width 23 height 23
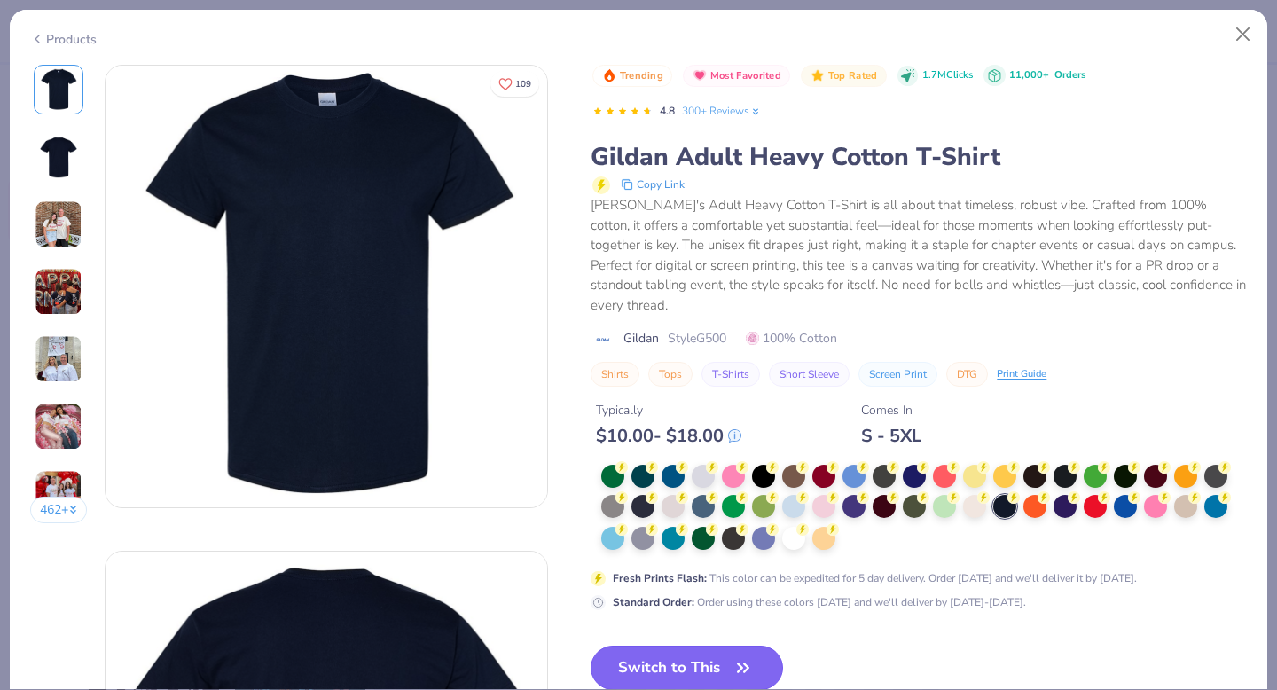
click at [676, 645] on button "Switch to This" at bounding box center [686, 667] width 192 height 44
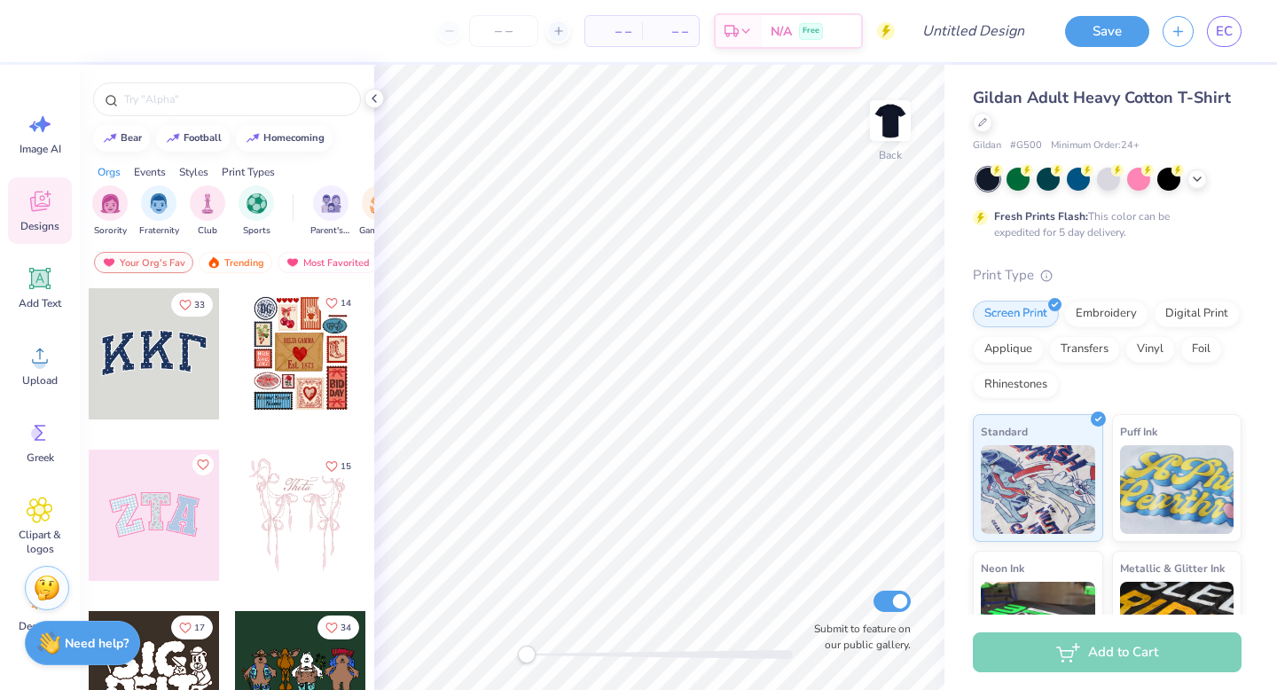
click at [338, 299] on button "14" at bounding box center [338, 303] width 42 height 24
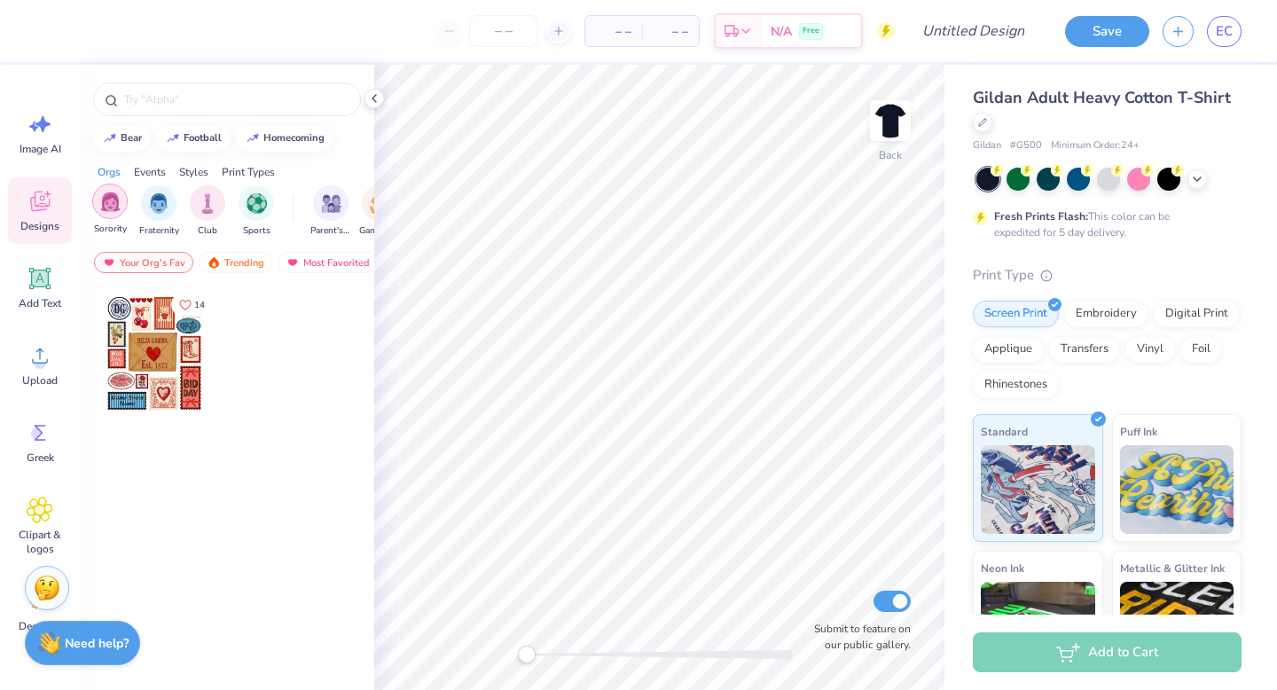
click at [115, 207] on img "filter for Sorority" at bounding box center [110, 201] width 20 height 20
click at [121, 224] on span "Sorority" at bounding box center [110, 230] width 33 height 13
click at [214, 262] on img at bounding box center [214, 262] width 14 height 12
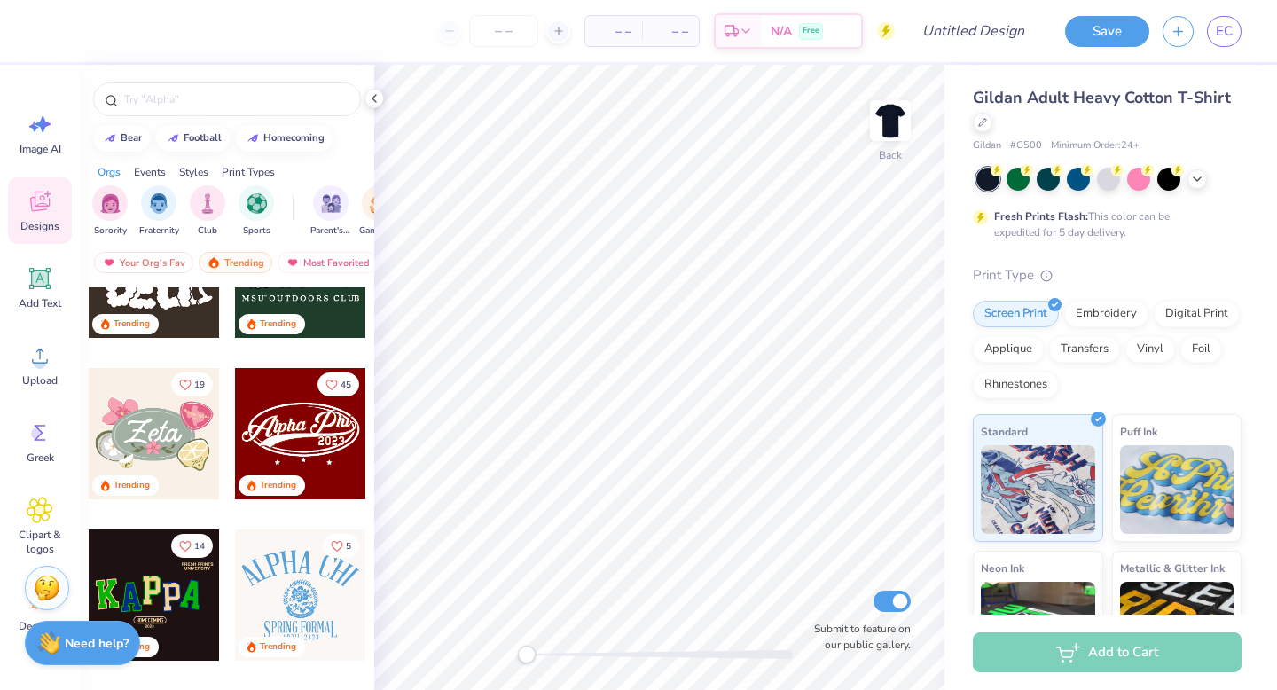
scroll to position [458, 0]
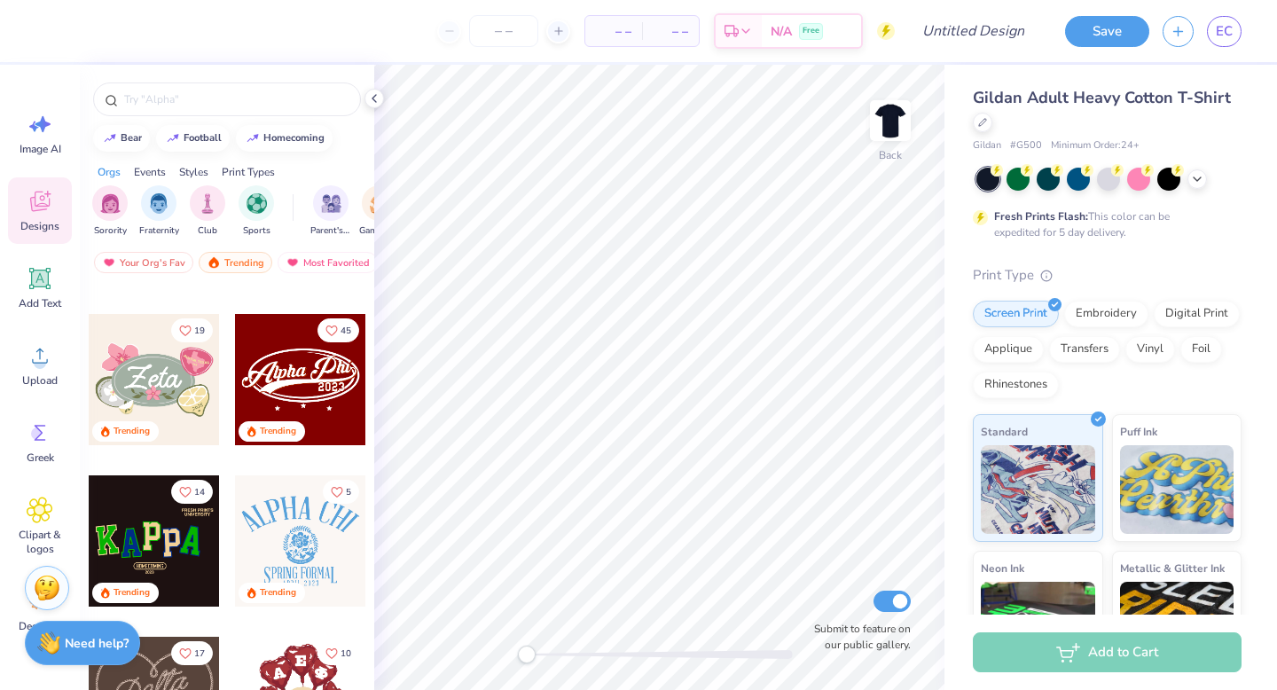
click at [235, 170] on div "Print Types" at bounding box center [248, 172] width 53 height 16
click at [199, 168] on div "Styles" at bounding box center [193, 172] width 29 height 16
click at [143, 170] on div "Events" at bounding box center [150, 172] width 32 height 16
click at [192, 168] on div "Styles" at bounding box center [193, 172] width 29 height 16
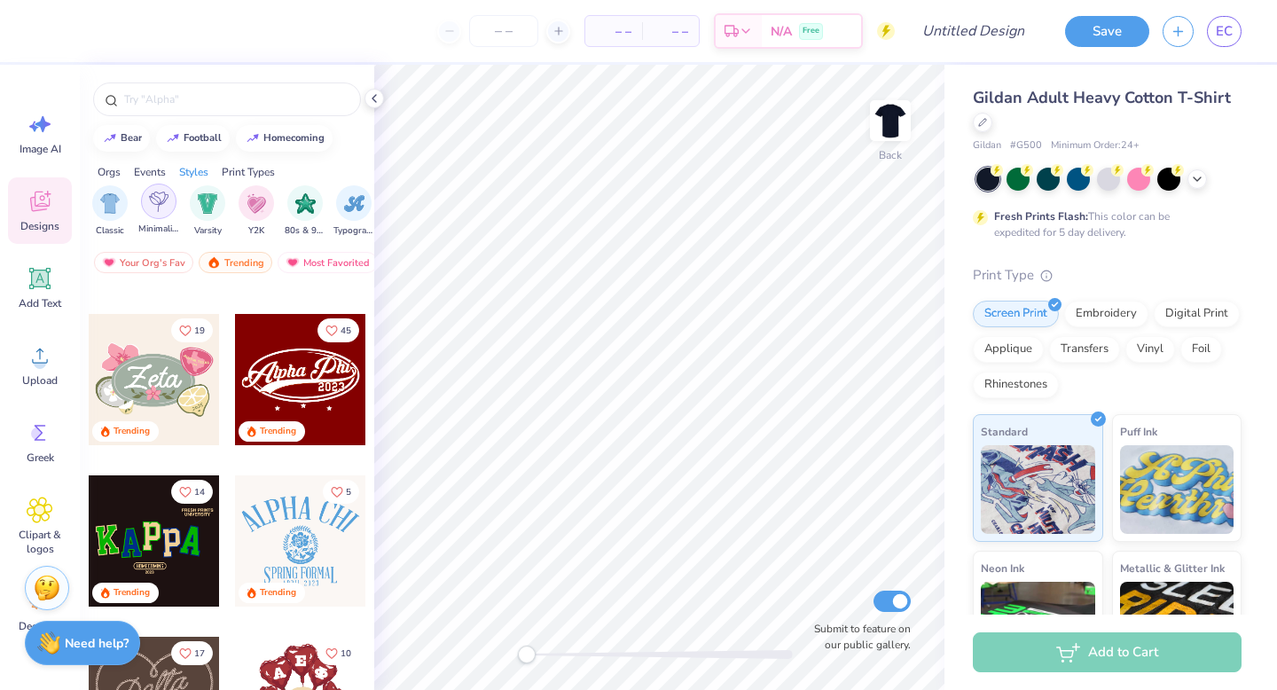
click at [160, 207] on img "filter for Minimalist" at bounding box center [159, 201] width 20 height 20
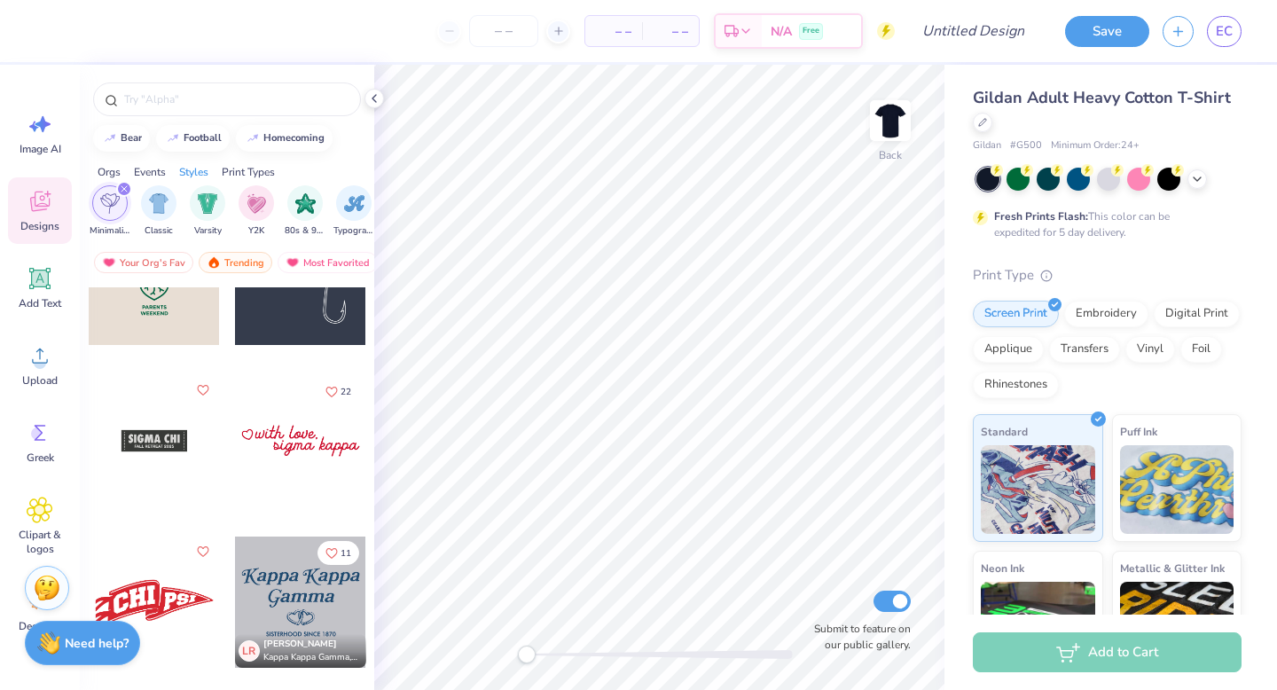
scroll to position [2223, 0]
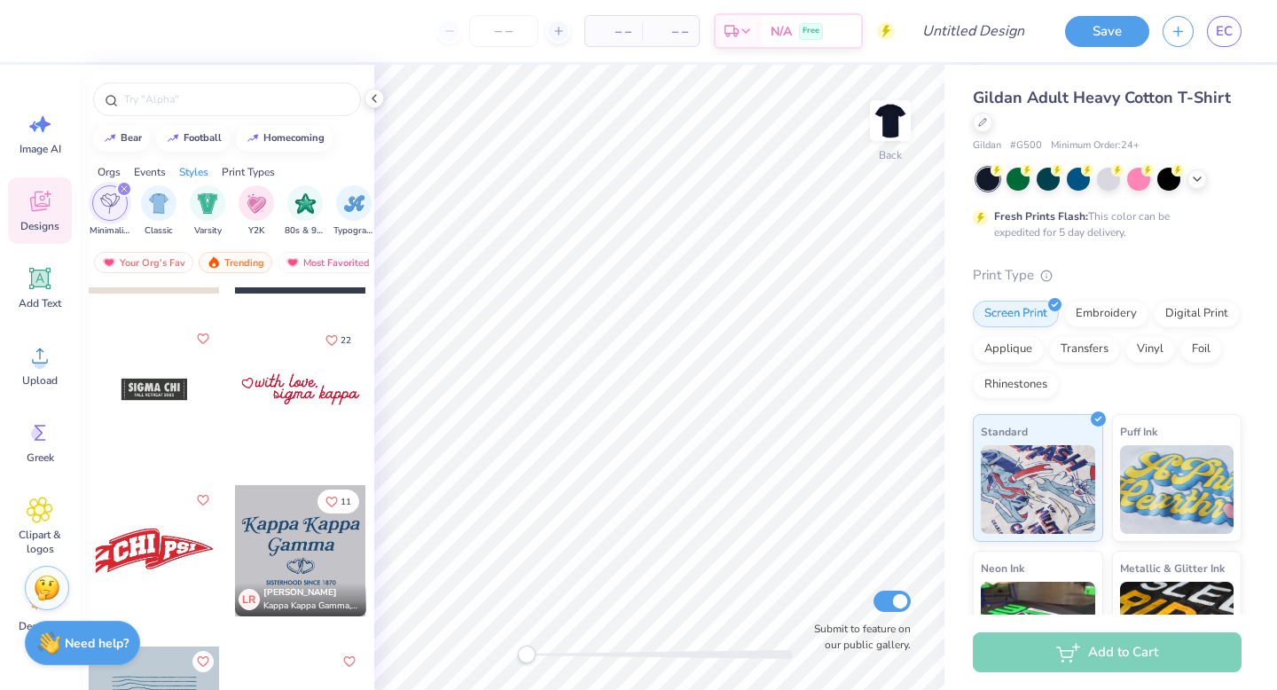
click at [161, 389] on div at bounding box center [154, 389] width 131 height 131
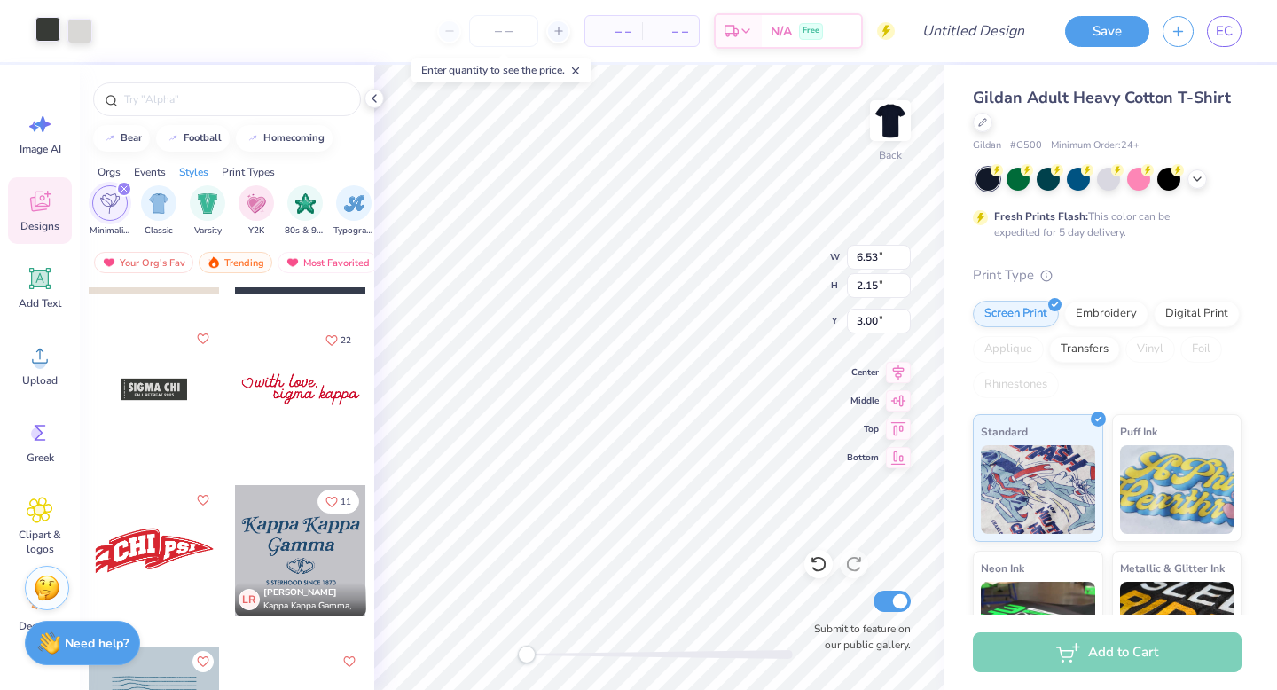
click at [60, 39] on div at bounding box center [47, 29] width 25 height 25
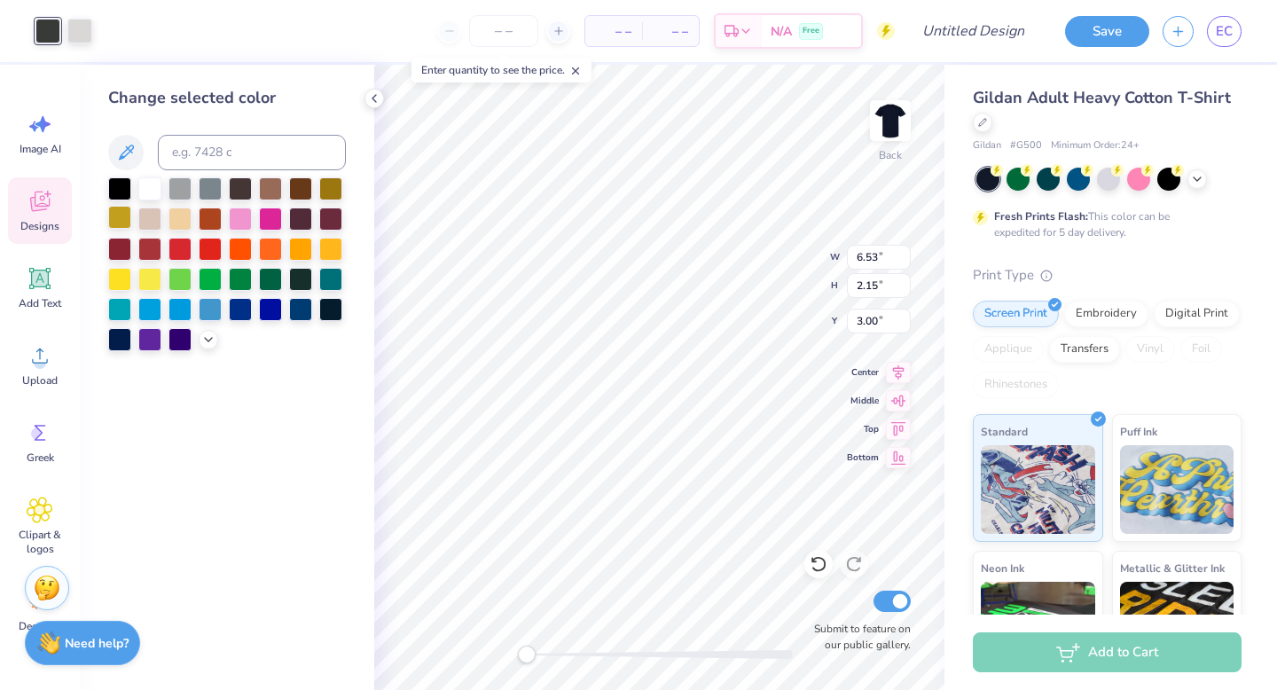
click at [122, 221] on div at bounding box center [119, 217] width 23 height 23
click at [324, 188] on div at bounding box center [330, 187] width 23 height 23
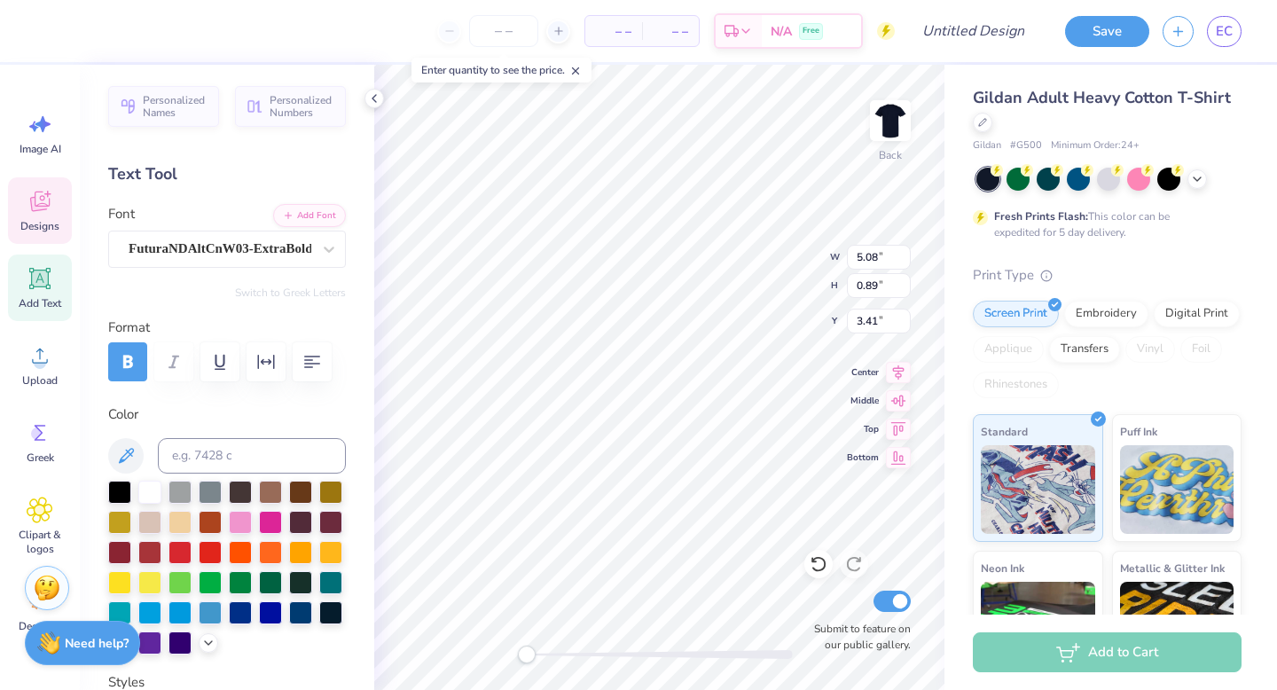
scroll to position [0, 5]
type textarea "Delta Kappa Alpha"
click at [204, 458] on input at bounding box center [252, 455] width 188 height 35
click at [315, 305] on div "Personalized Names Personalized Numbers Text Tool Add Font Font FuturaNDAltCnW0…" at bounding box center [227, 377] width 294 height 625
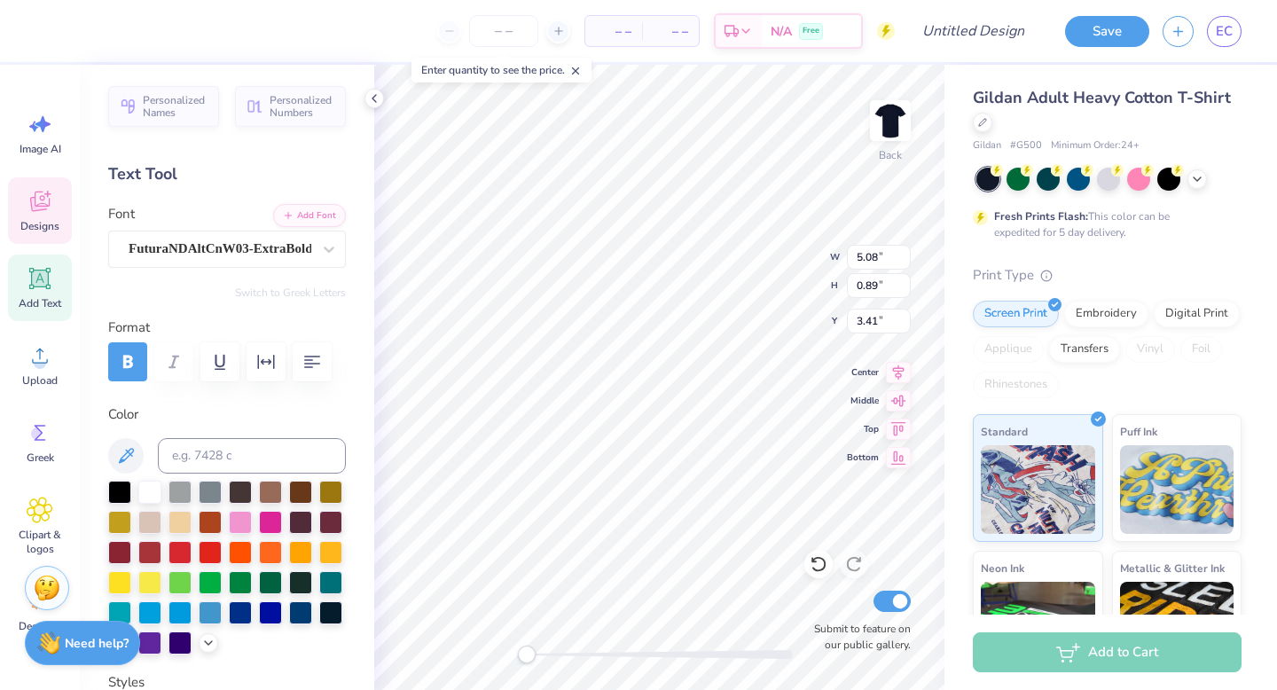
scroll to position [0, 1]
type input "7.17"
type input "0.92"
type input "5.37"
type input "0.69"
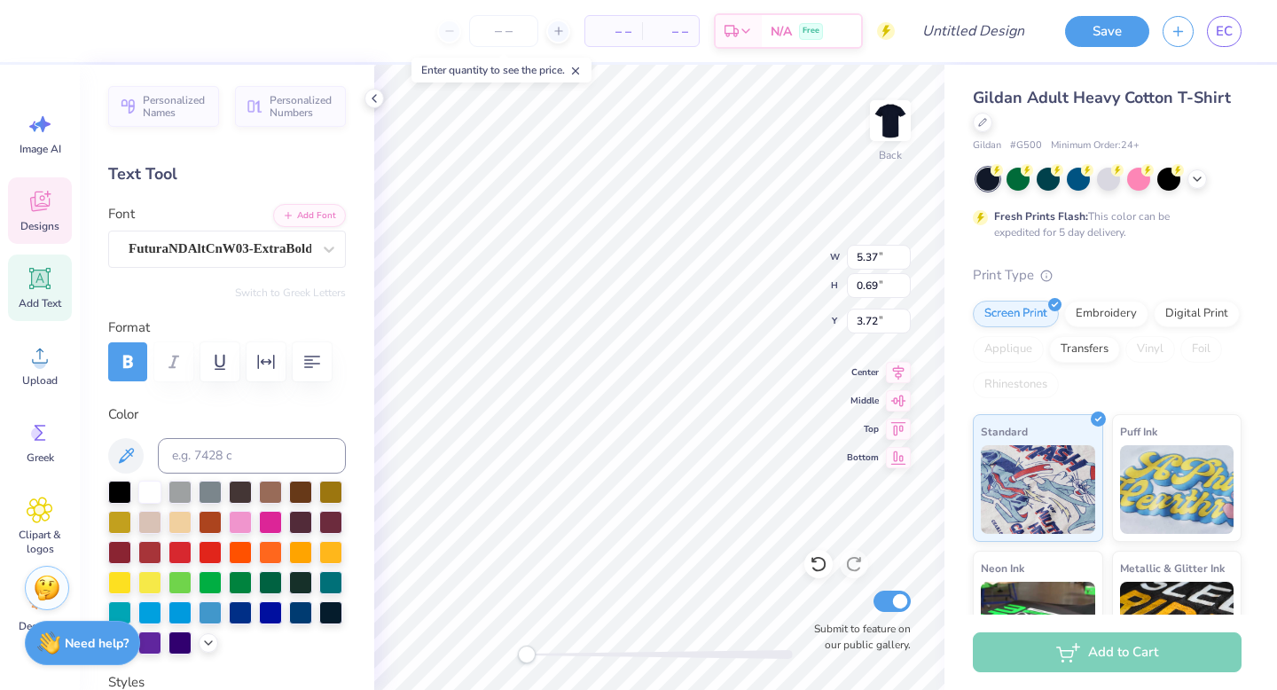
type input "5.80"
type input "0.74"
type input "3.72"
click at [330, 254] on icon at bounding box center [329, 249] width 18 height 18
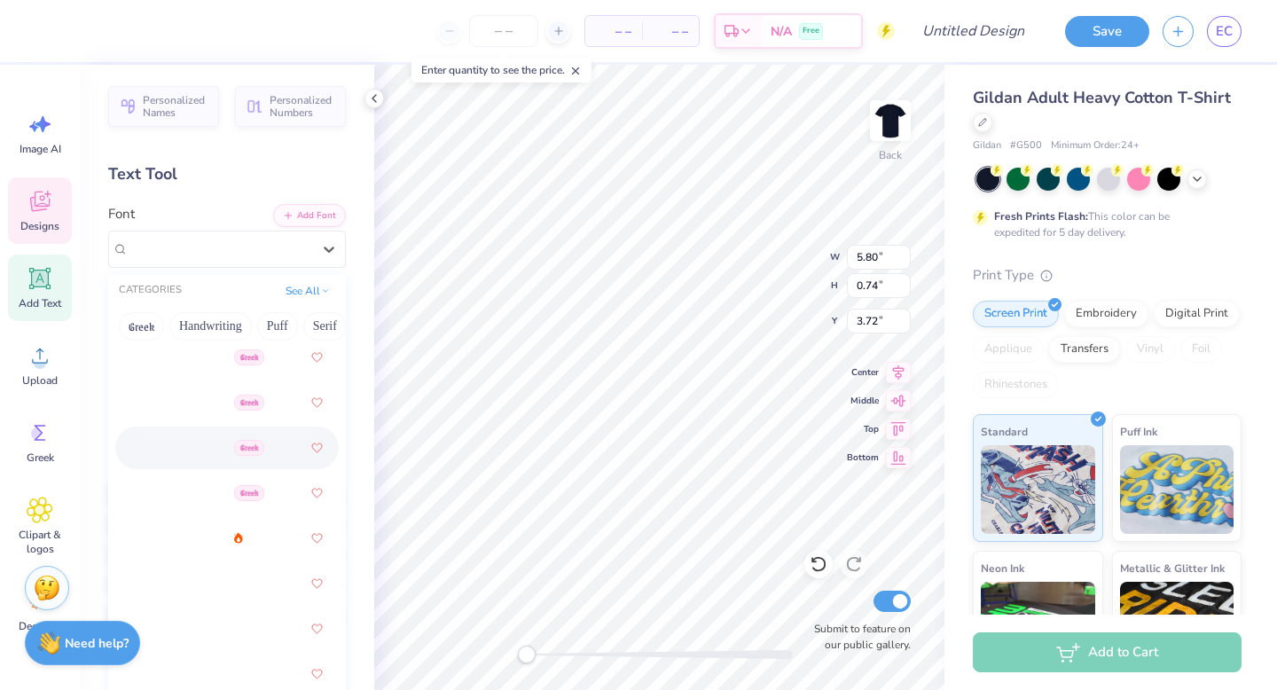
scroll to position [550, 0]
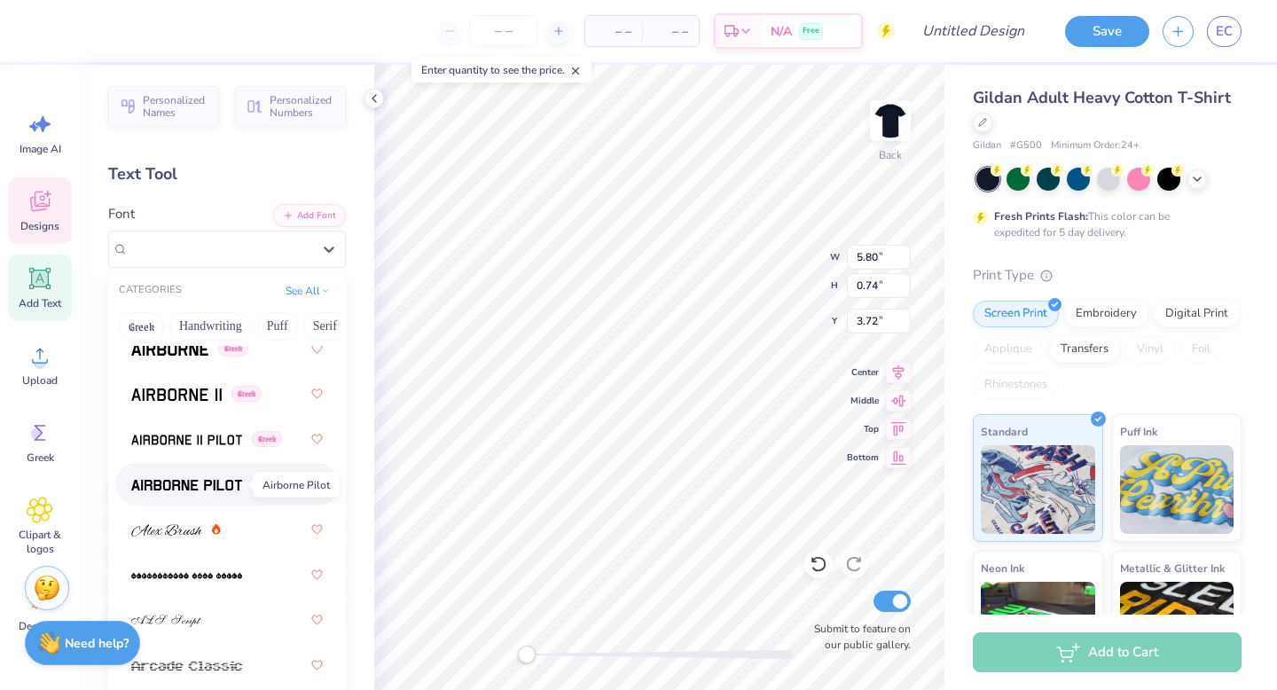
click at [179, 480] on img at bounding box center [186, 485] width 111 height 12
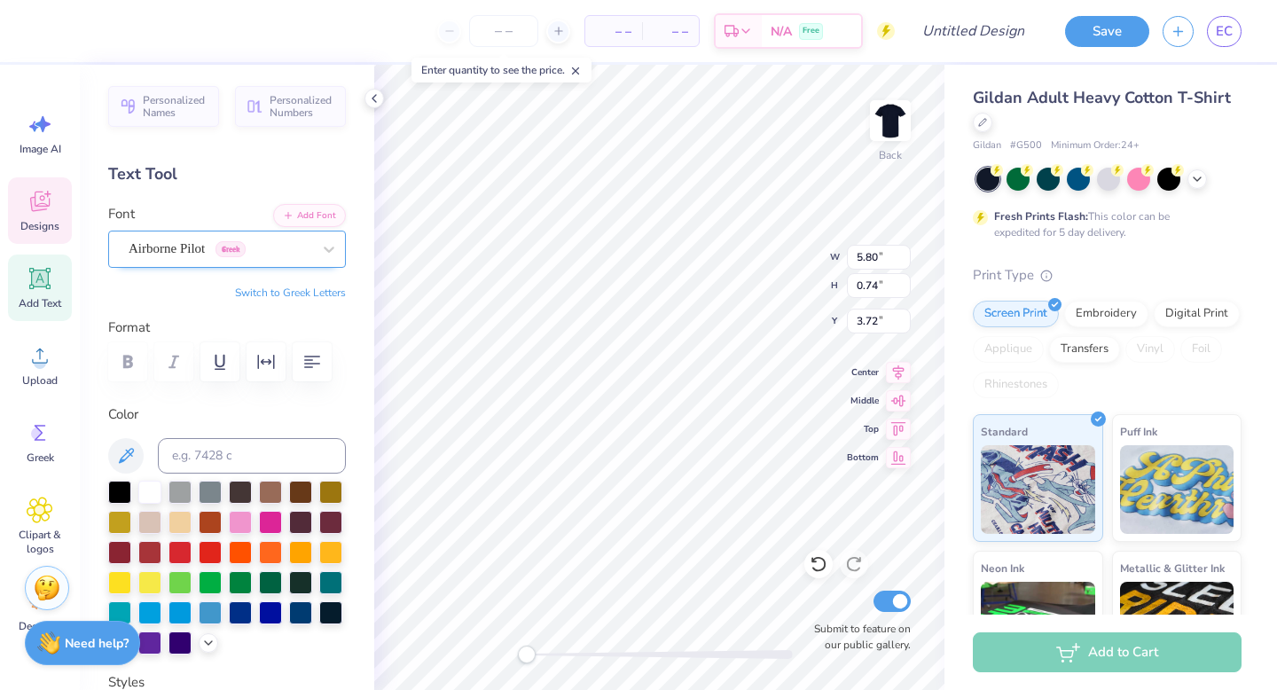
click at [308, 238] on div at bounding box center [220, 249] width 183 height 24
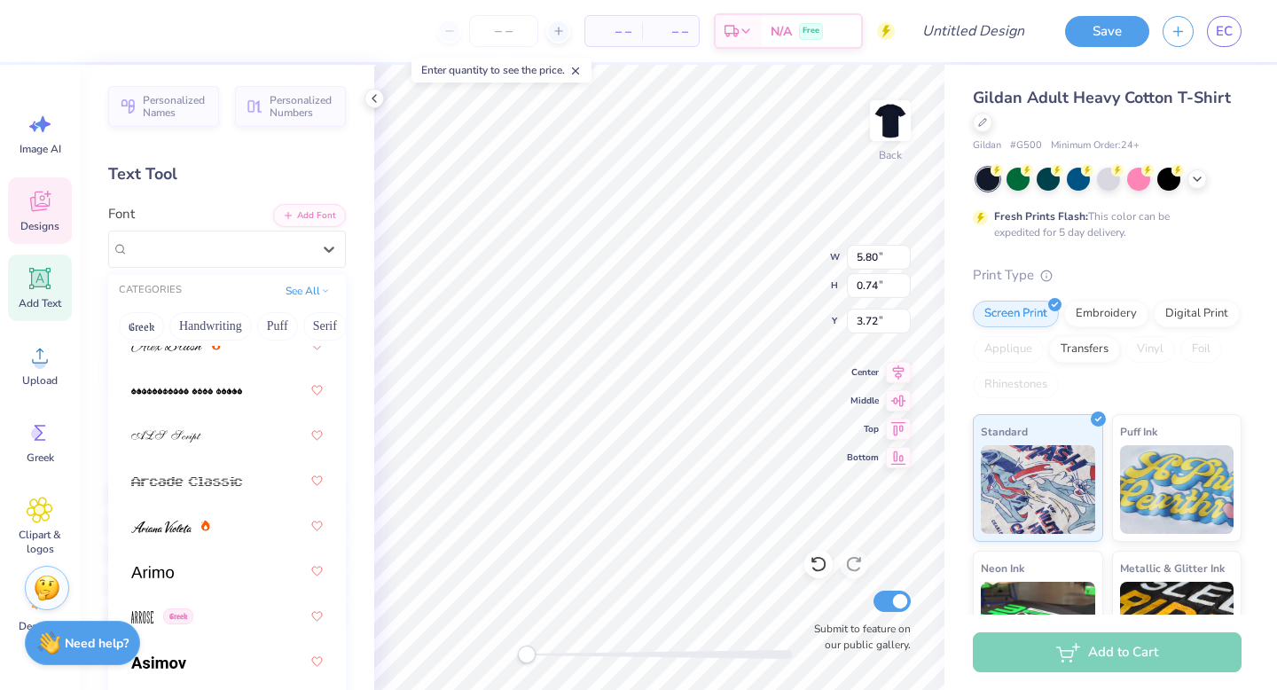
scroll to position [1116, 0]
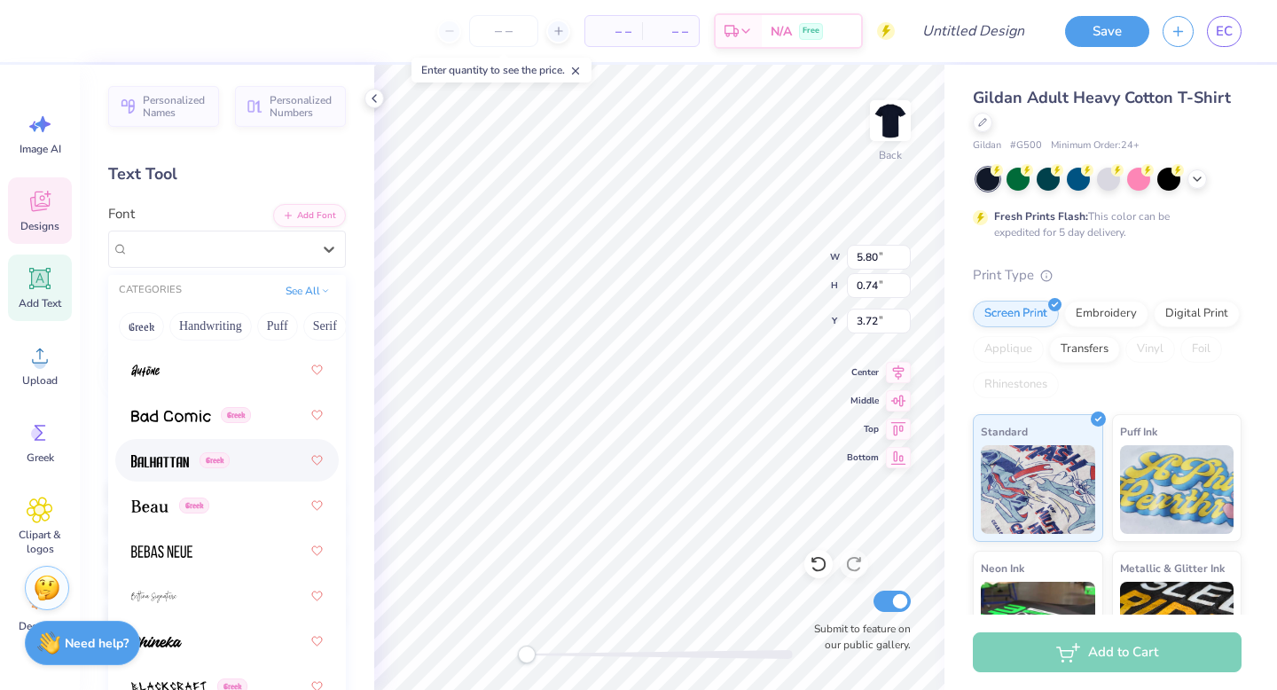
click at [248, 459] on div "Greek" at bounding box center [226, 460] width 191 height 32
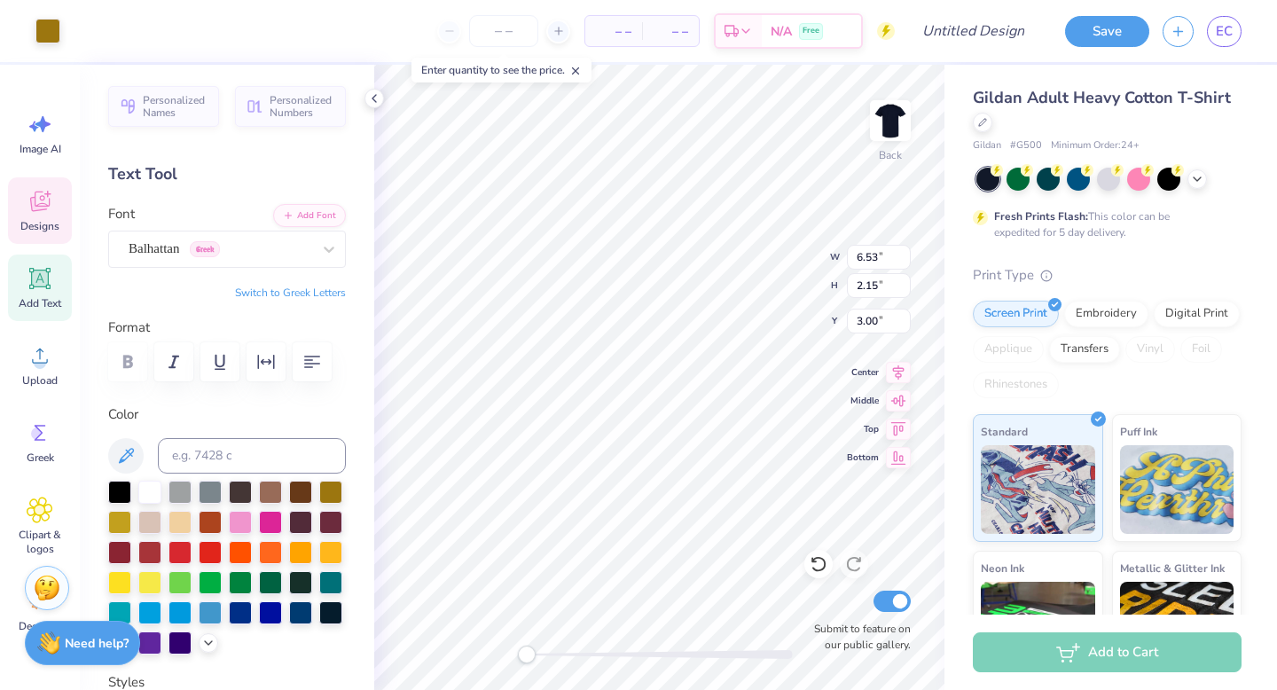
type input "4.77"
type input "0.57"
type input "3.42"
type input "5.82"
type input "0.69"
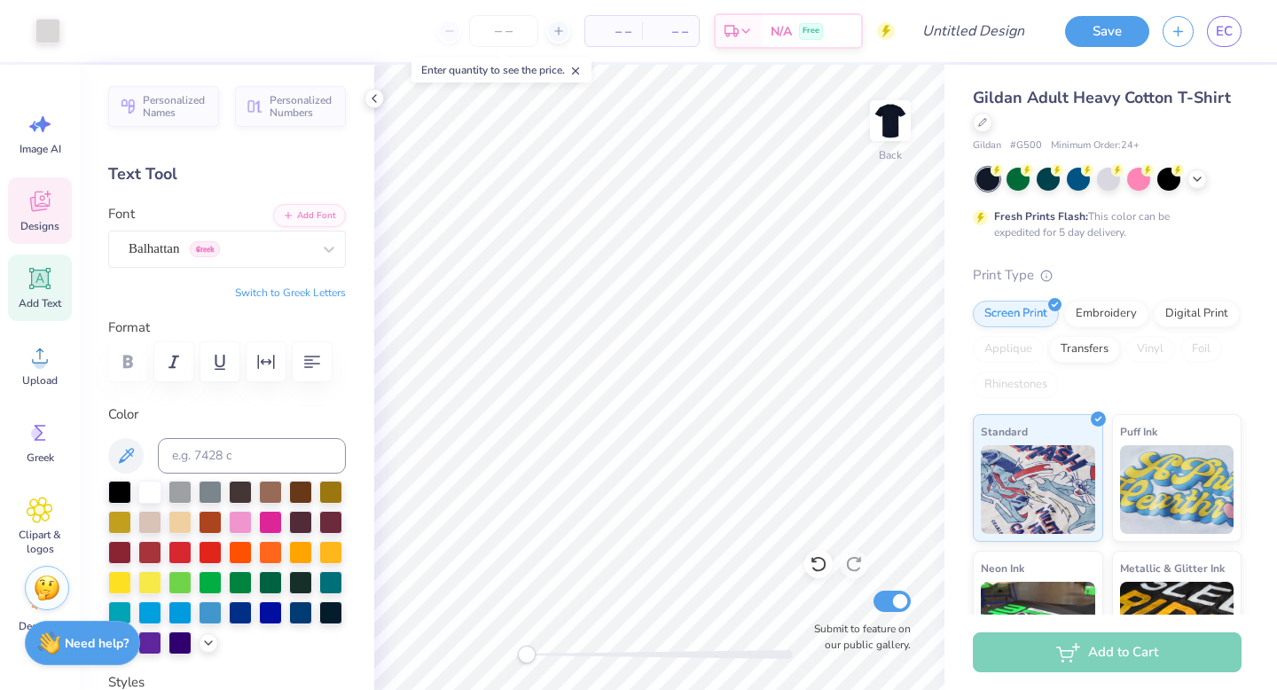
click at [42, 185] on div "Designs" at bounding box center [40, 210] width 64 height 66
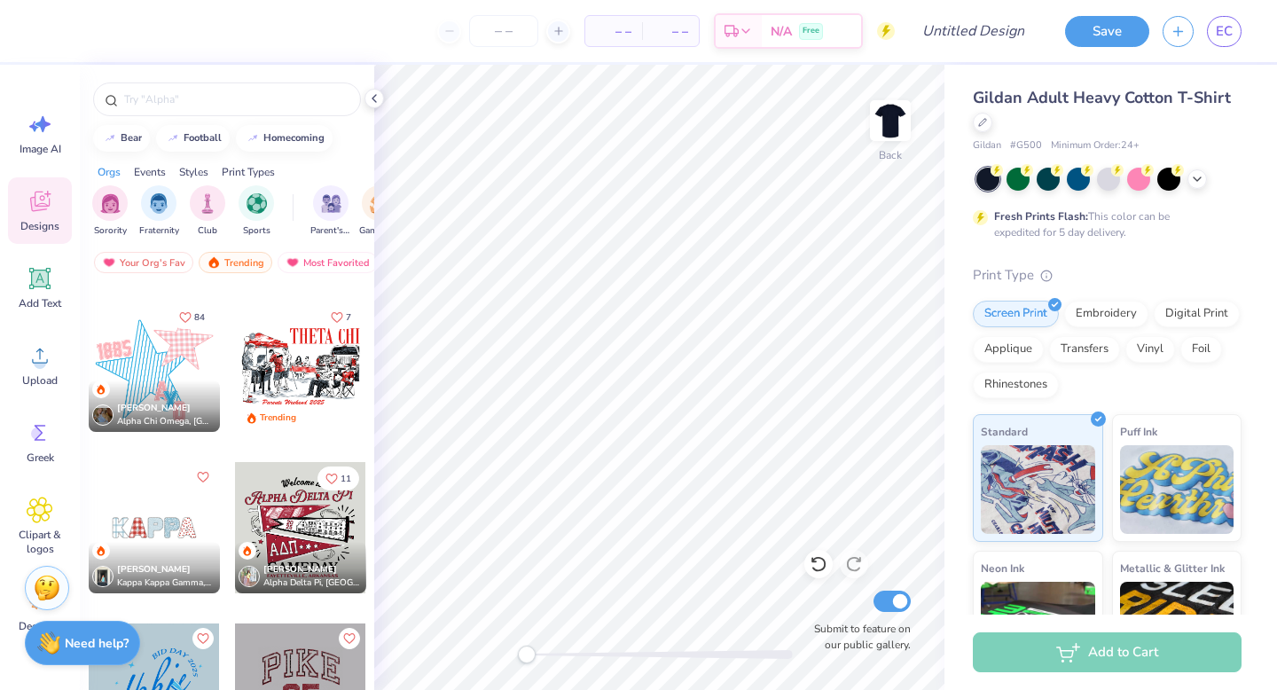
scroll to position [2543, 0]
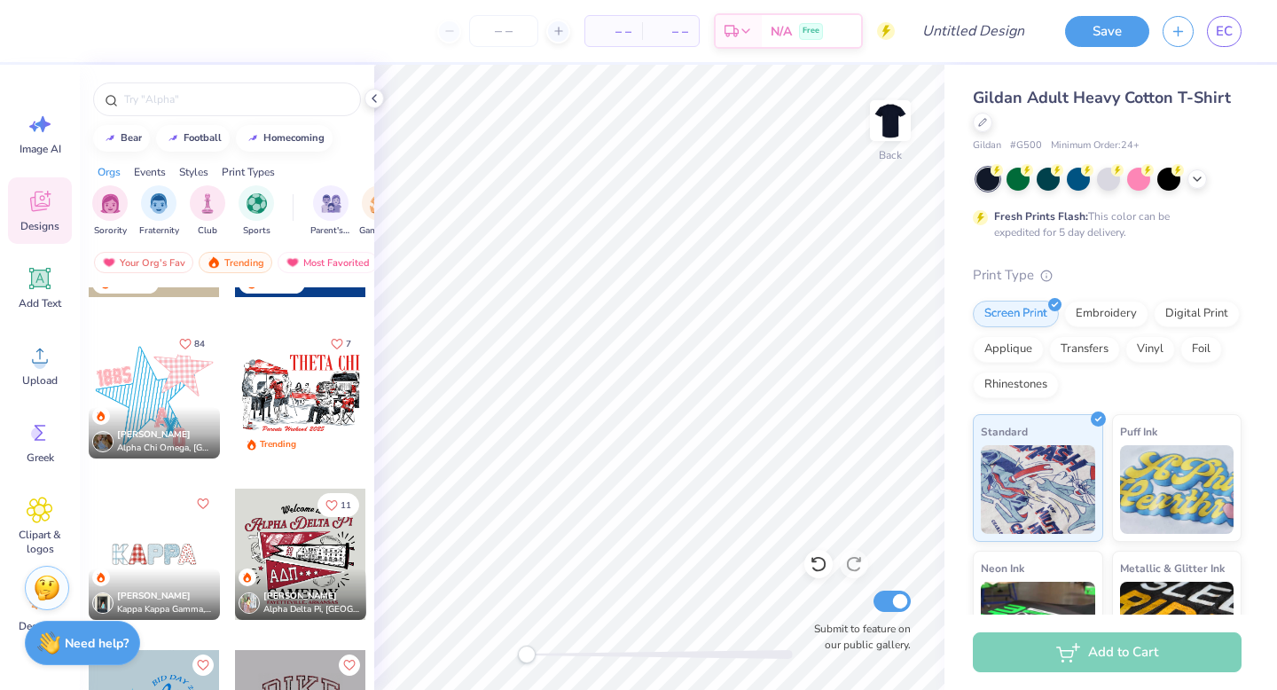
click at [304, 553] on div at bounding box center [300, 553] width 131 height 131
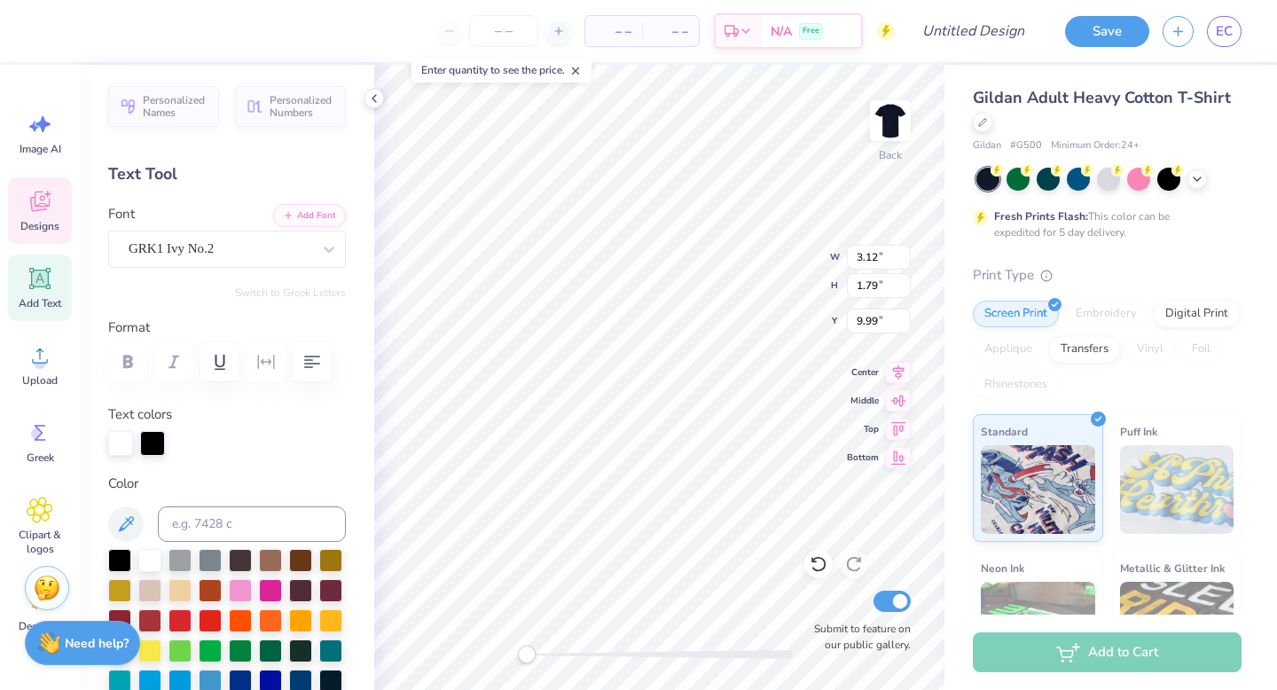
type textarea "DKA"
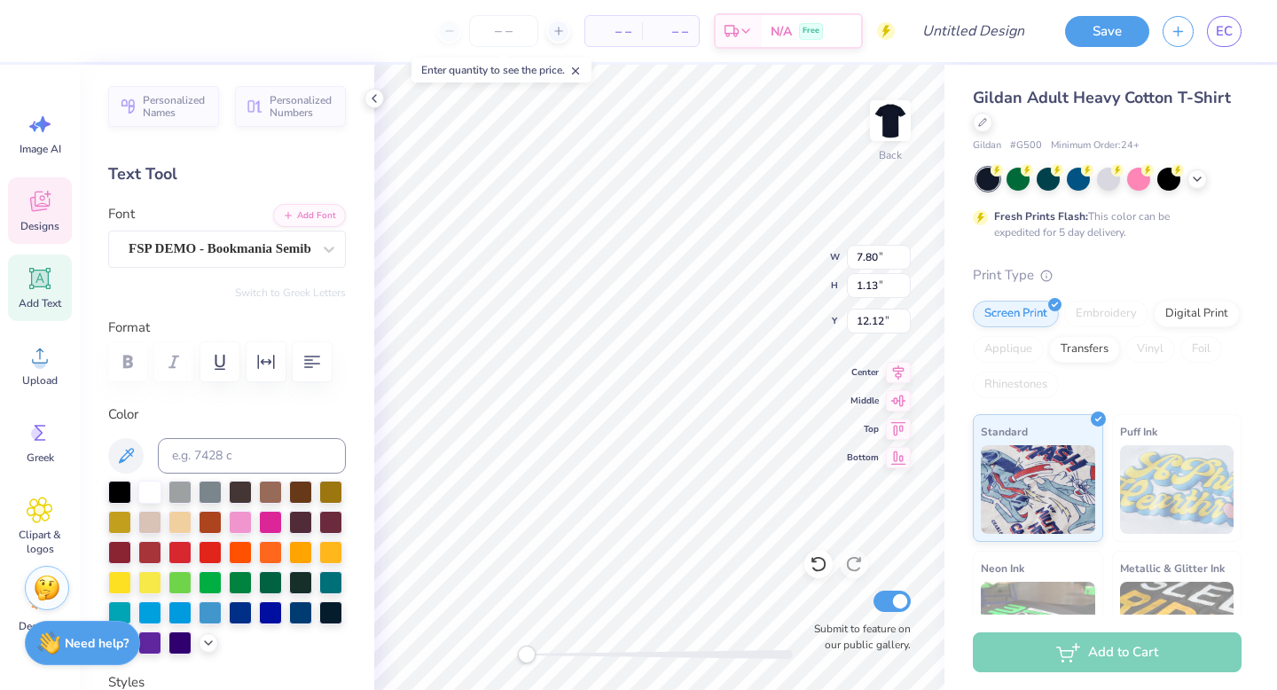
scroll to position [0, 2]
type textarea "RETREAT"
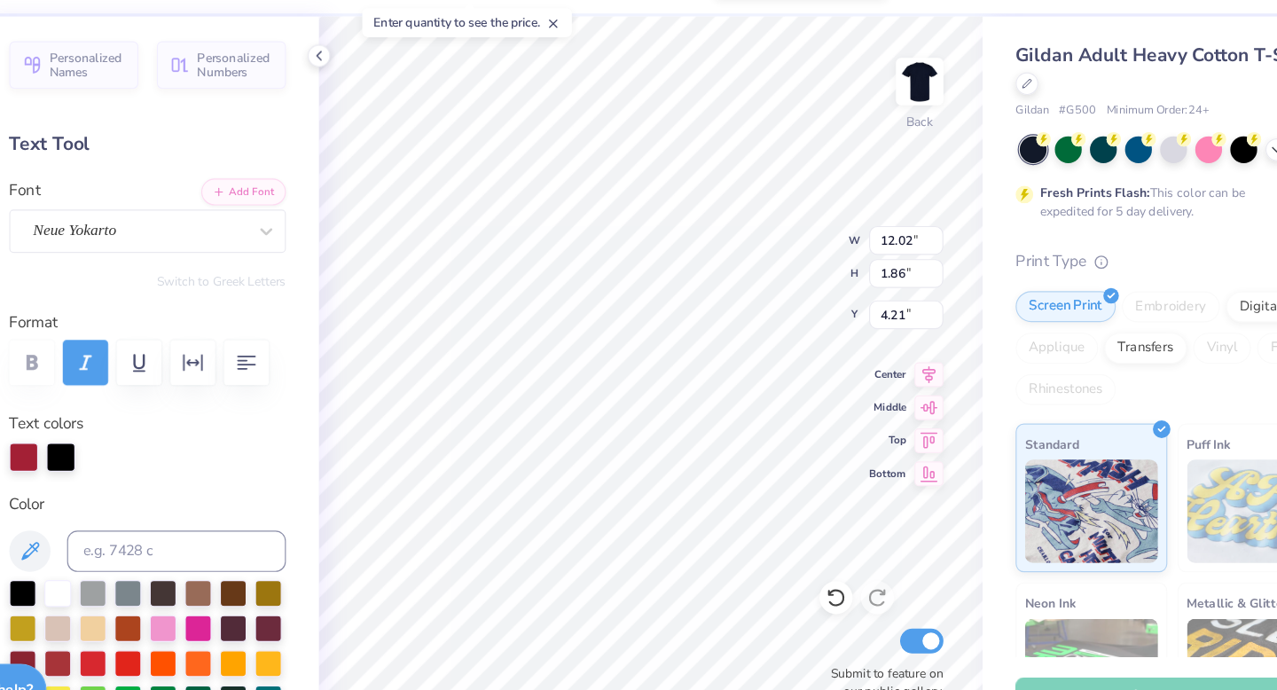
scroll to position [0, 4]
type textarea "Delta Kappa Alpha"
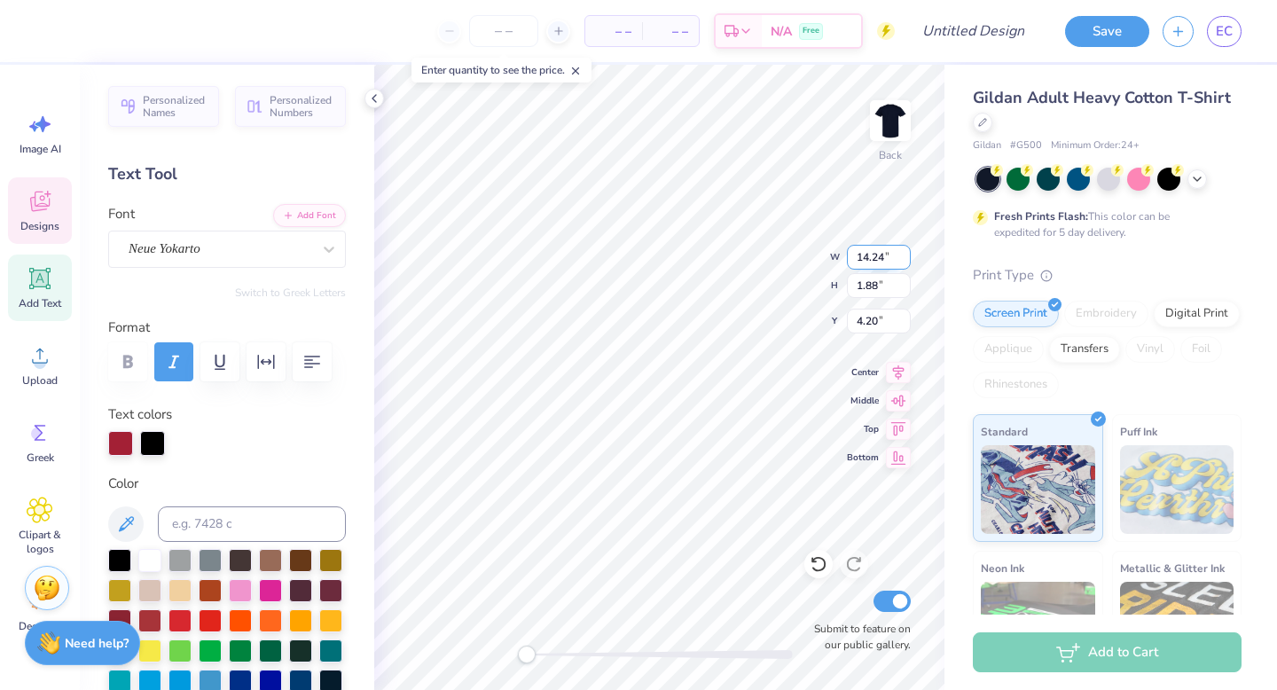
click at [903, 262] on input "14.24" at bounding box center [879, 257] width 64 height 25
click at [903, 262] on input "14.23" at bounding box center [879, 257] width 64 height 25
click at [903, 262] on input "14.22" at bounding box center [879, 257] width 64 height 25
click at [903, 262] on input "14.21" at bounding box center [879, 257] width 64 height 25
type input "14.2"
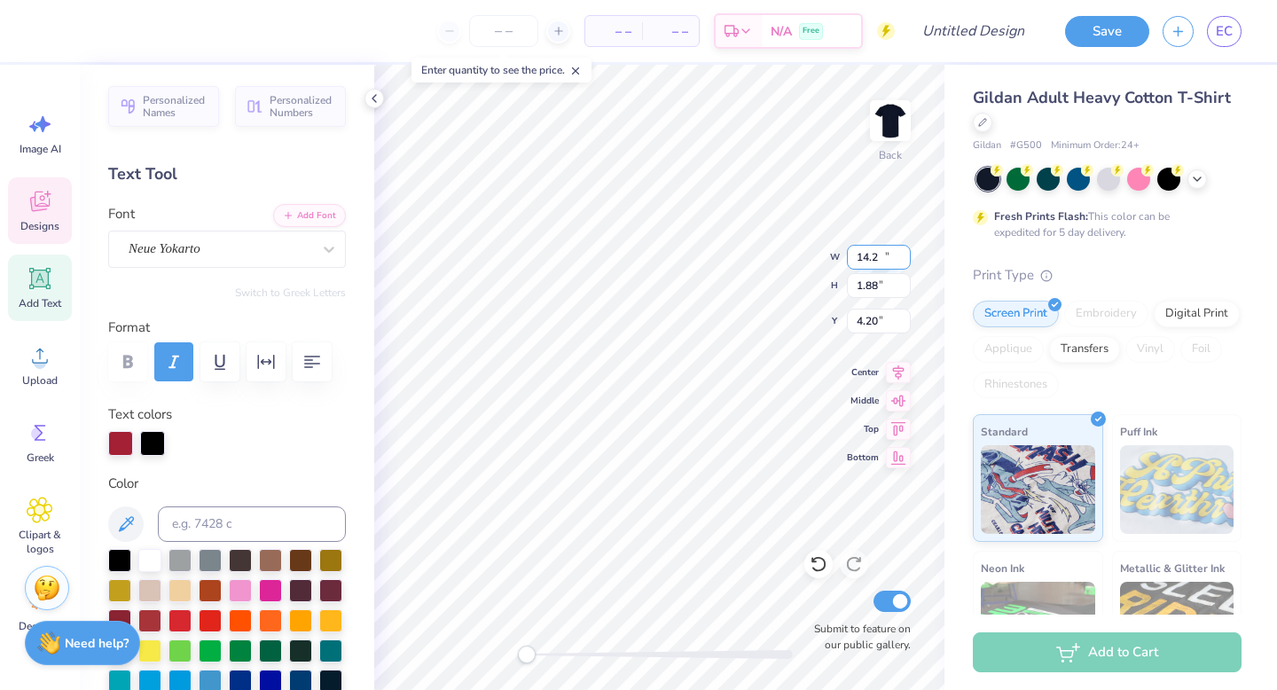
click at [903, 262] on input "14.2" at bounding box center [879, 257] width 64 height 25
click at [903, 260] on input "14.24" at bounding box center [879, 257] width 64 height 25
click at [903, 260] on input "14.23" at bounding box center [879, 257] width 64 height 25
click at [903, 262] on input "14.22" at bounding box center [879, 257] width 64 height 25
click at [900, 262] on input "14.21" at bounding box center [879, 257] width 64 height 25
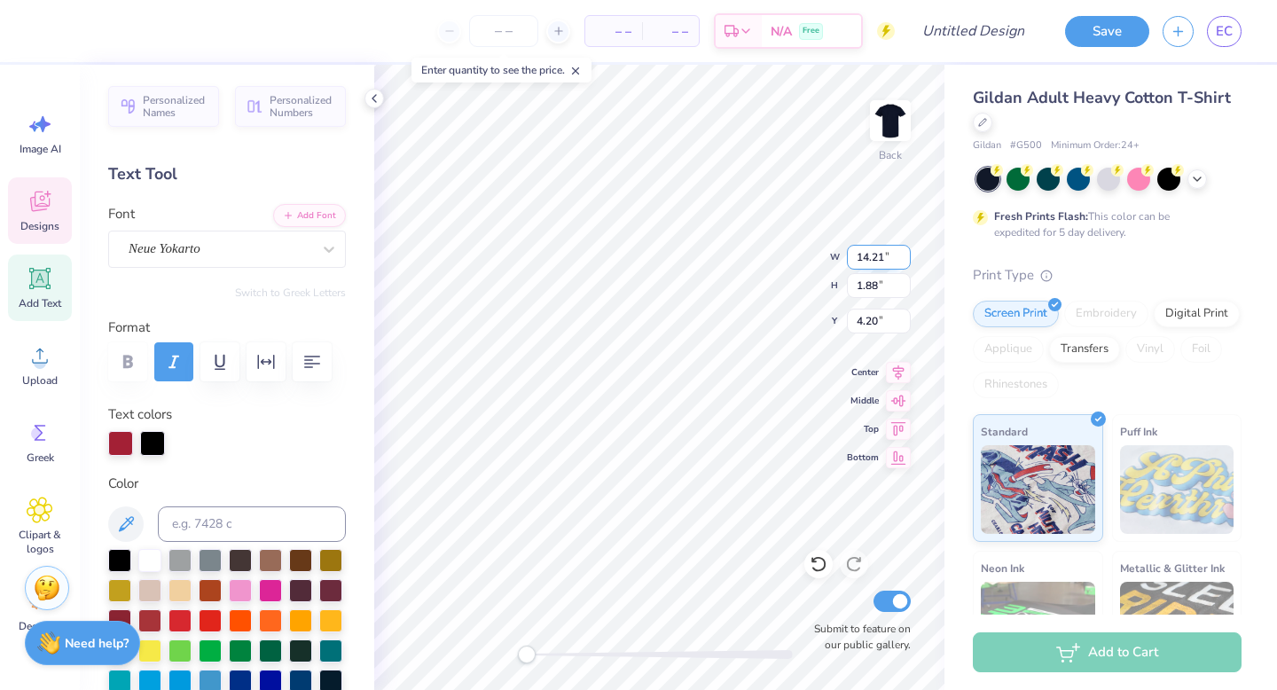
click at [900, 262] on input "14.2" at bounding box center [879, 257] width 64 height 25
click at [881, 255] on input "14.2" at bounding box center [879, 257] width 64 height 25
type input "8.81"
type input "2.42"
type input "7.59"
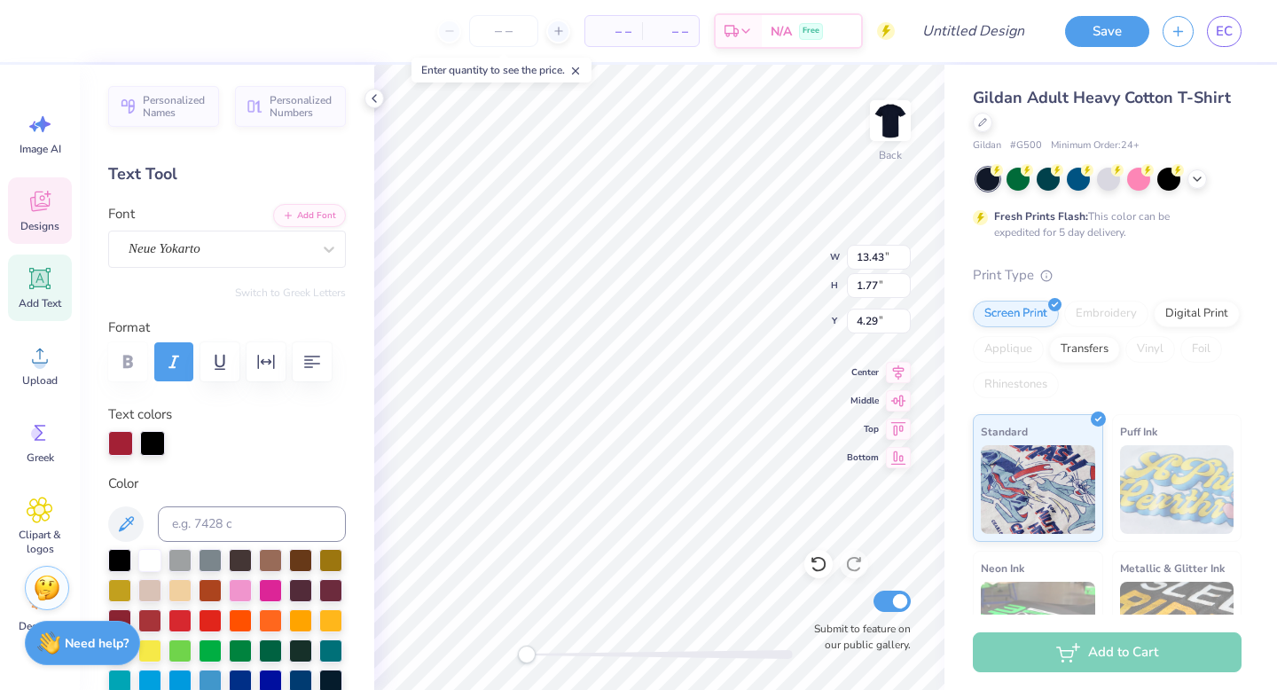
type input "13.43"
type input "1.77"
type input "4.29"
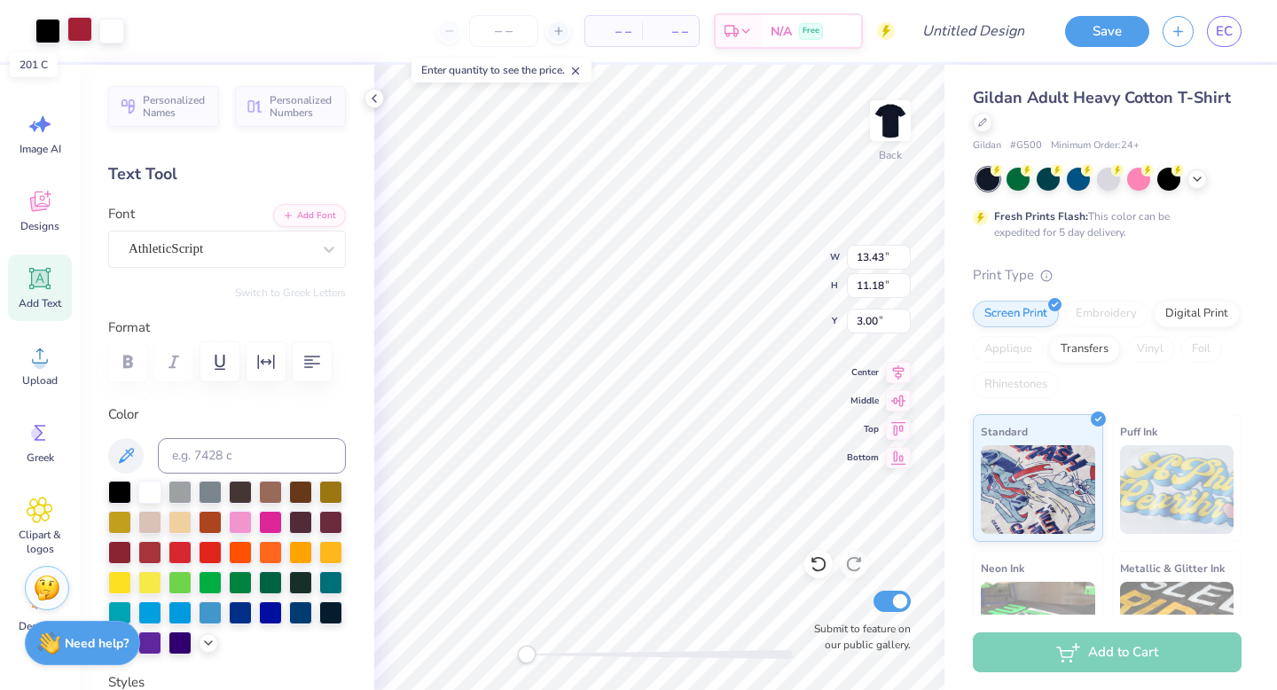
click at [77, 26] on div at bounding box center [79, 29] width 25 height 25
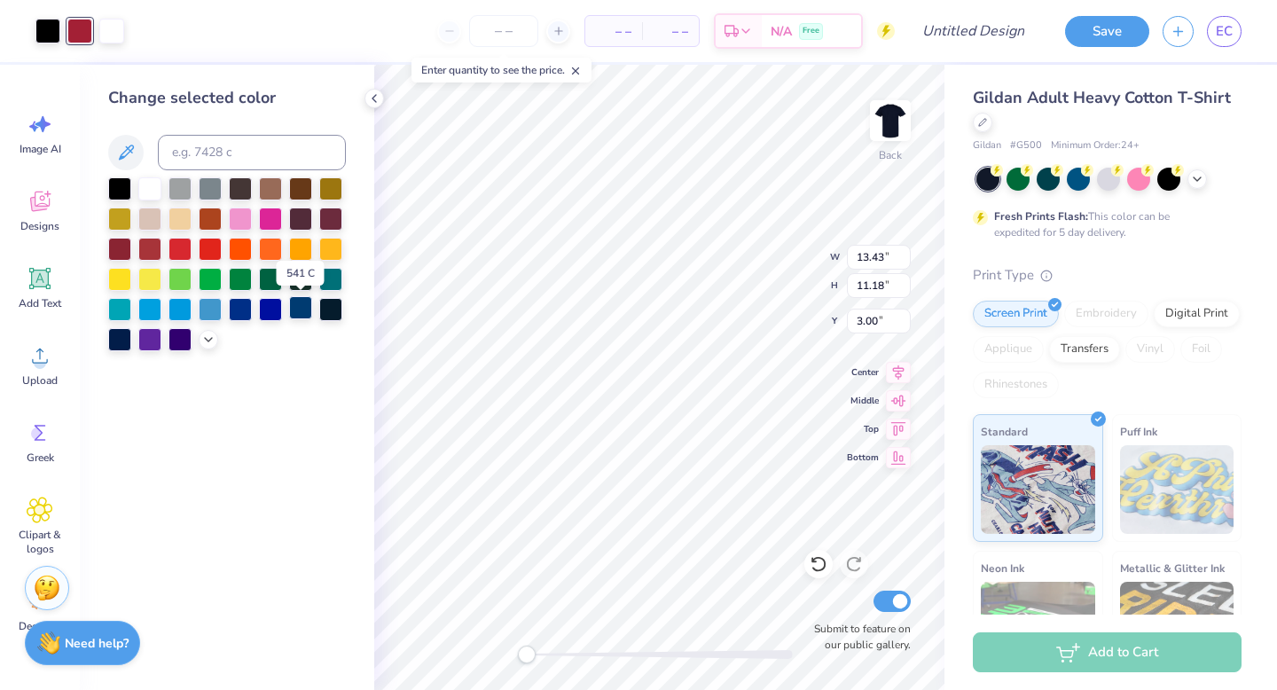
click at [304, 311] on div at bounding box center [300, 307] width 23 height 23
click at [116, 32] on div at bounding box center [111, 29] width 25 height 25
click at [116, 218] on div at bounding box center [119, 217] width 23 height 23
click at [57, 24] on div at bounding box center [47, 29] width 25 height 25
click at [113, 26] on div at bounding box center [111, 29] width 25 height 25
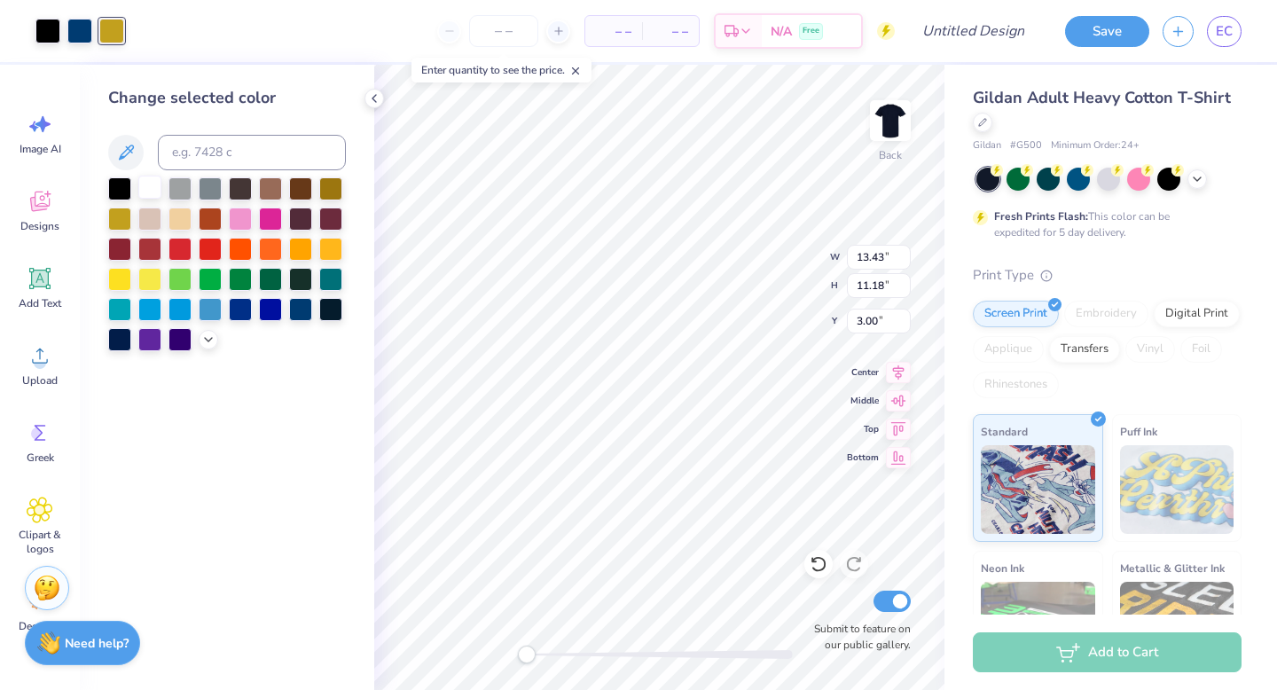
click at [157, 191] on div at bounding box center [149, 187] width 23 height 23
click at [50, 32] on div at bounding box center [47, 29] width 25 height 25
click at [124, 225] on div at bounding box center [119, 217] width 23 height 23
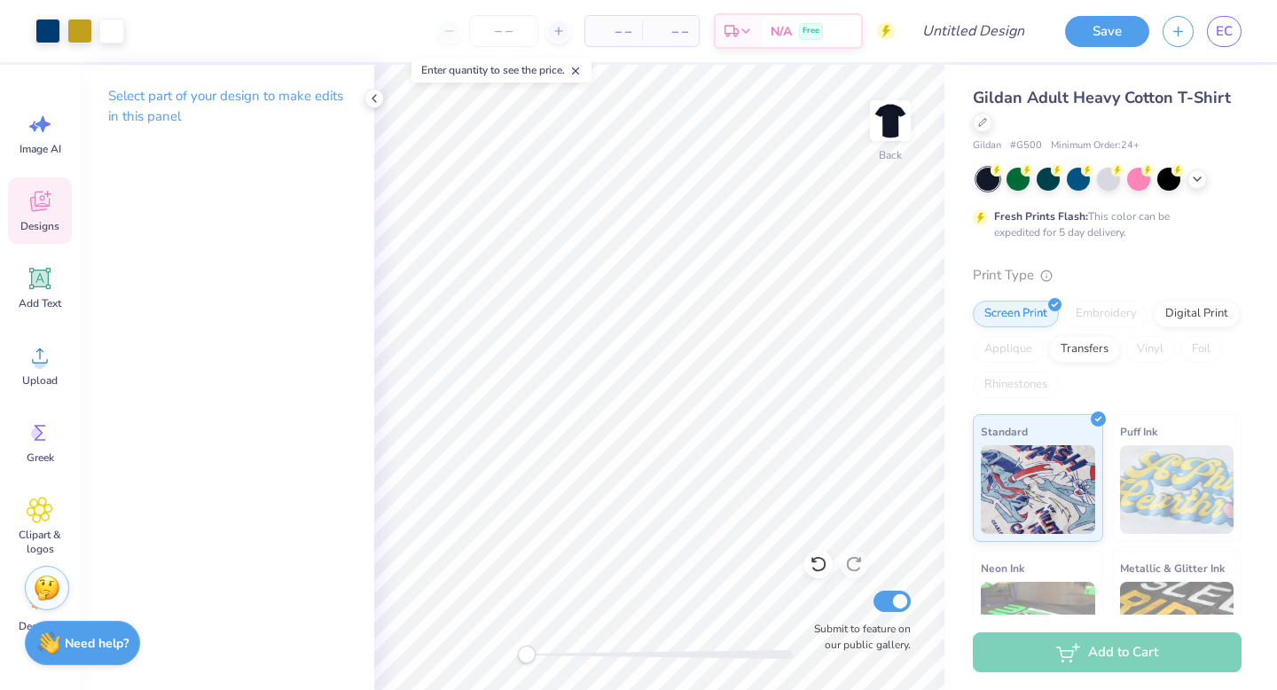
click at [52, 230] on span "Designs" at bounding box center [39, 226] width 39 height 14
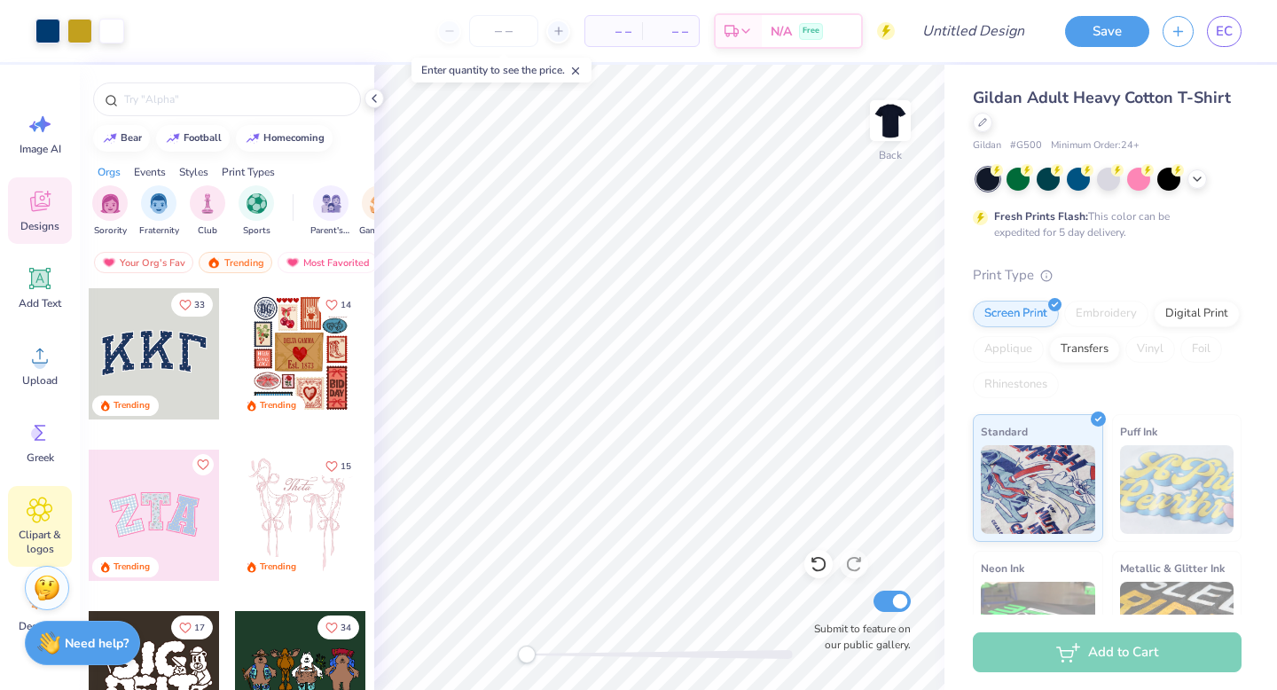
click at [57, 537] on span "Clipart & logos" at bounding box center [40, 542] width 59 height 28
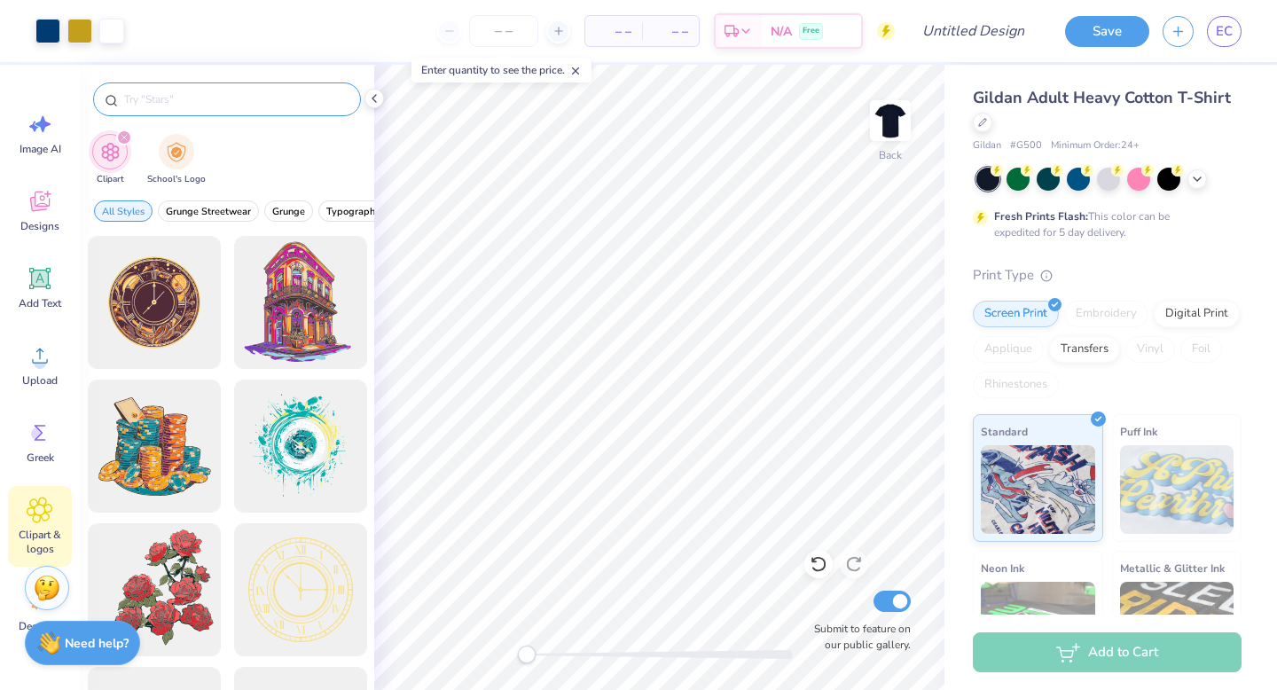
click at [161, 94] on input "text" at bounding box center [235, 99] width 227 height 18
type input "tree"
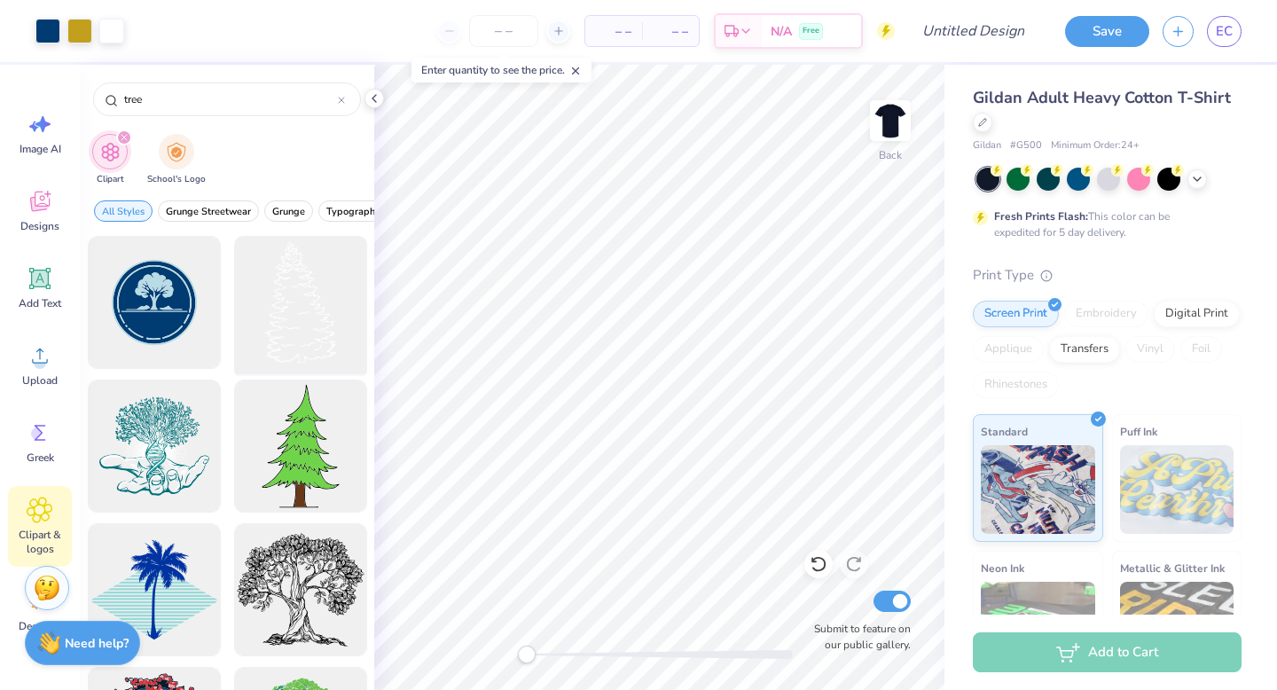
click at [312, 308] on div at bounding box center [300, 303] width 146 height 146
type input "1.17"
type input "1.99"
type input "4.98"
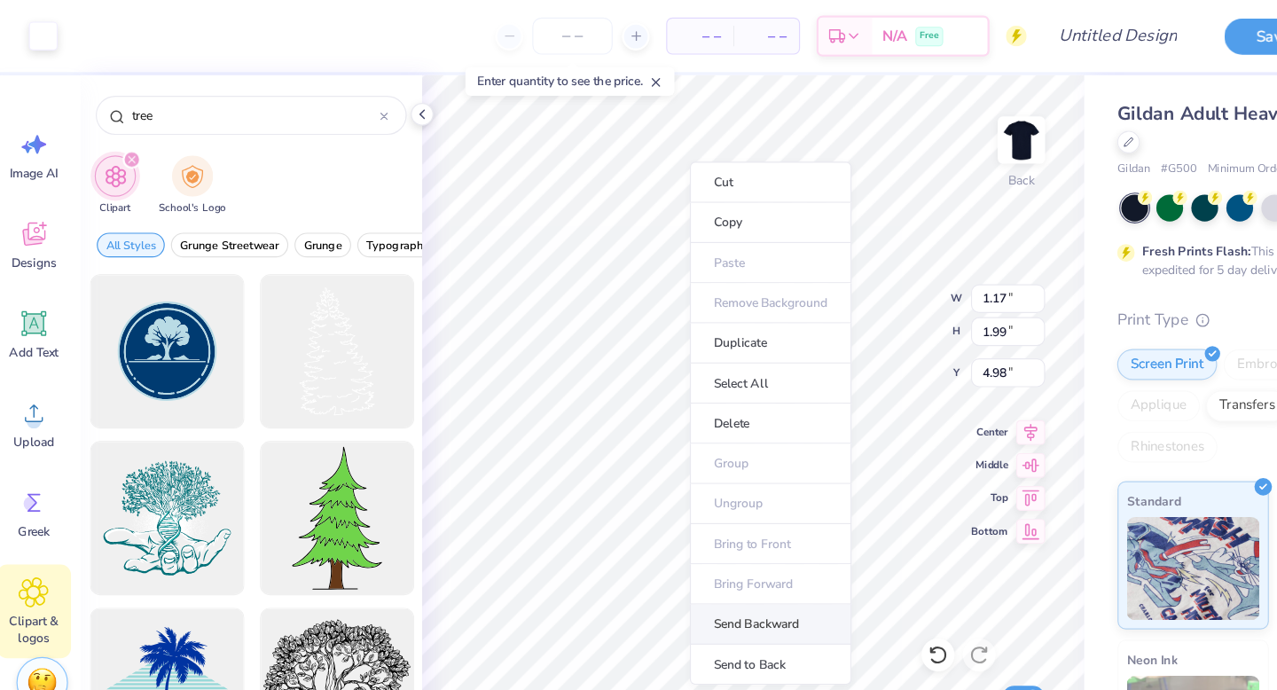
click at [664, 534] on li "Send Backward" at bounding box center [674, 537] width 139 height 35
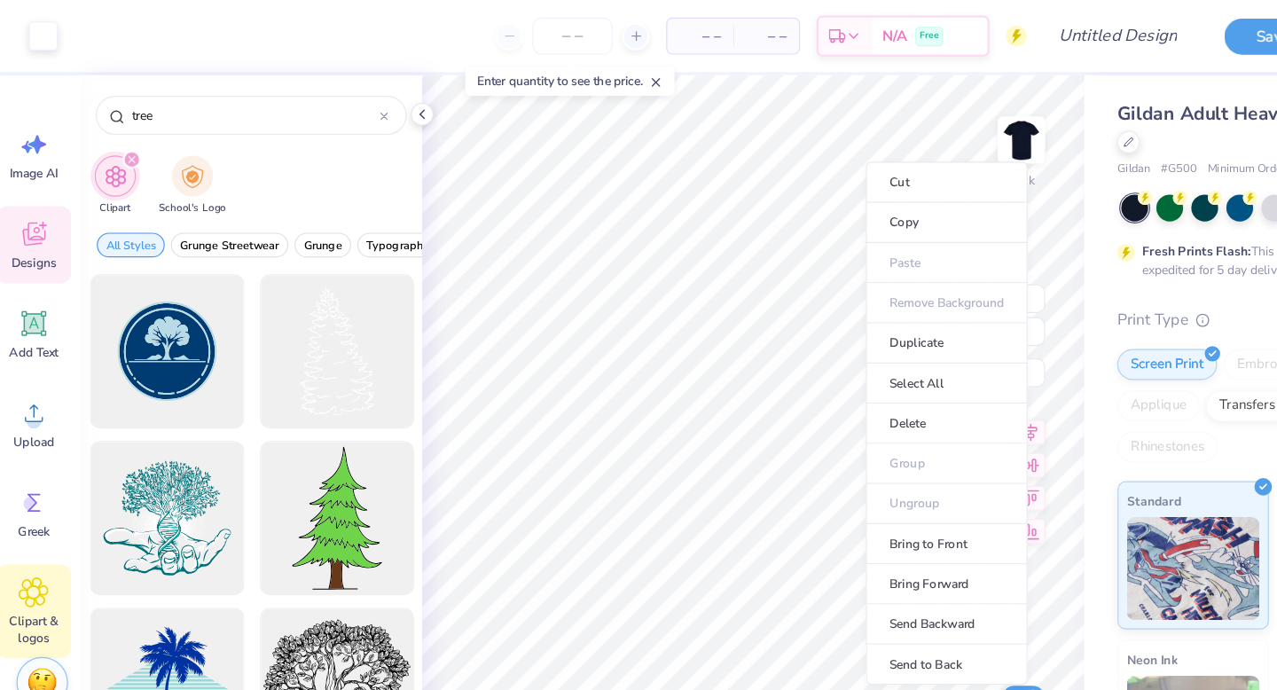
type input "8.81"
type input "2.42"
type input "7.59"
click at [812, 471] on li "Bring to Front" at bounding box center [825, 468] width 139 height 35
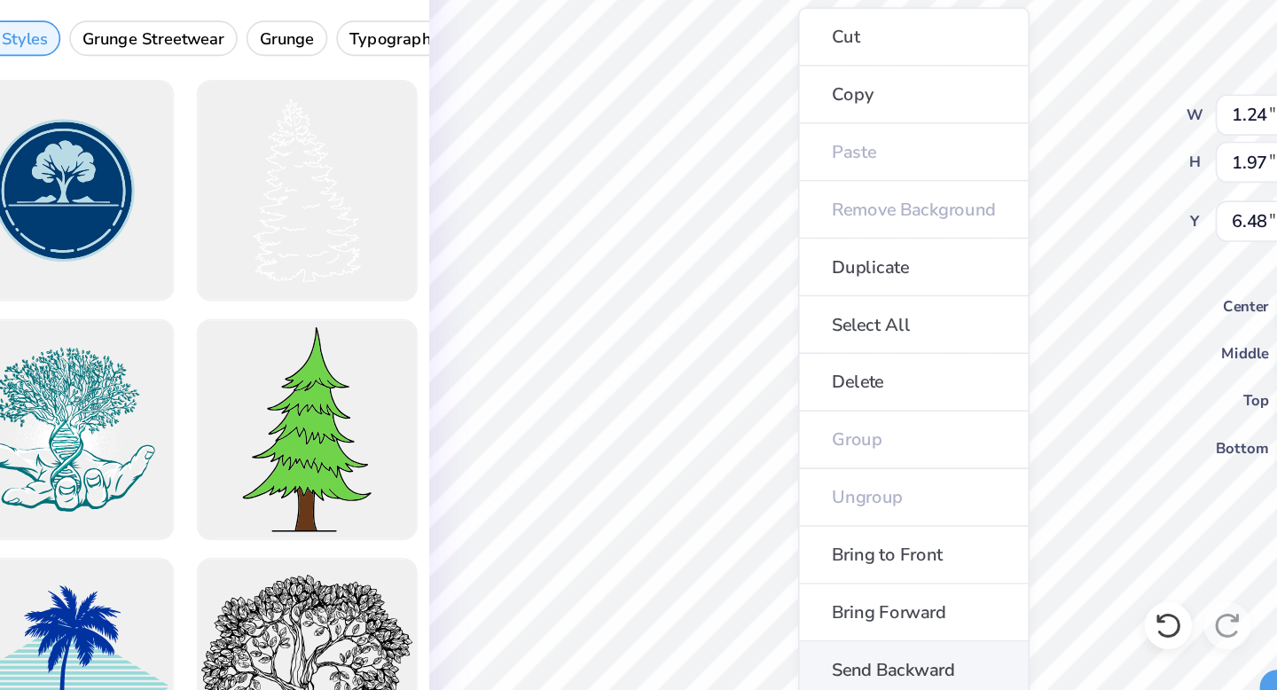
click at [676, 586] on li "Send Backward" at bounding box center [665, 591] width 139 height 35
click at [652, 598] on li "Send Backward" at bounding box center [666, 591] width 139 height 35
click at [661, 584] on li "Send Backward" at bounding box center [671, 591] width 139 height 35
click at [629, 593] on li "Send Backward" at bounding box center [661, 591] width 139 height 35
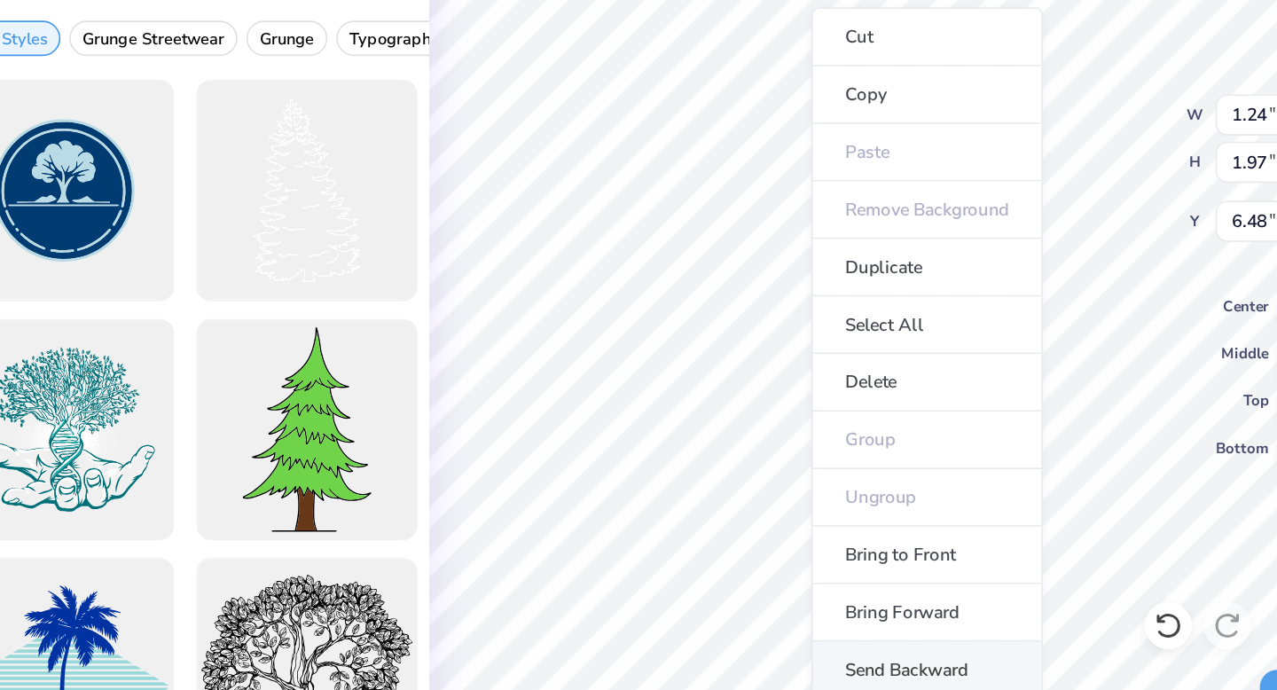
click at [661, 584] on li "Send Backward" at bounding box center [673, 591] width 139 height 35
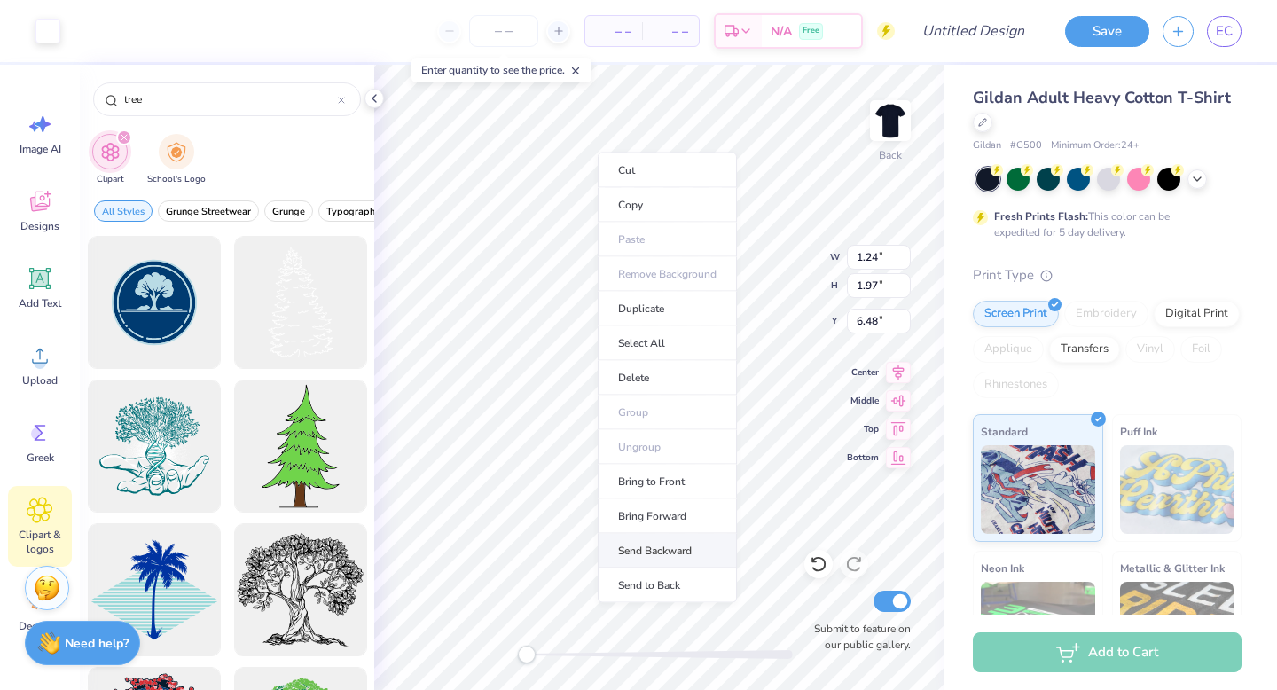
click at [663, 541] on li "Send Backward" at bounding box center [667, 551] width 139 height 35
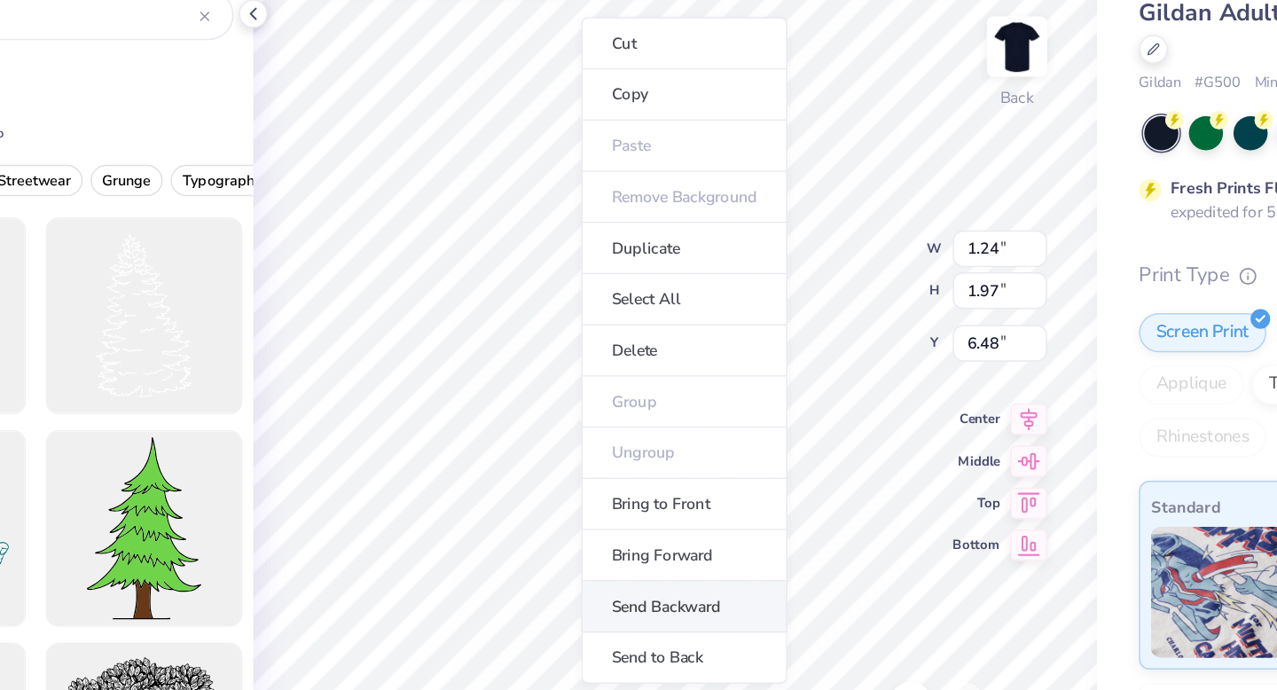
click at [669, 509] on li "Send Backward" at bounding box center [665, 499] width 139 height 35
click at [662, 499] on li "Send Backward" at bounding box center [664, 499] width 139 height 35
click at [674, 494] on li "Send Backward" at bounding box center [667, 499] width 139 height 35
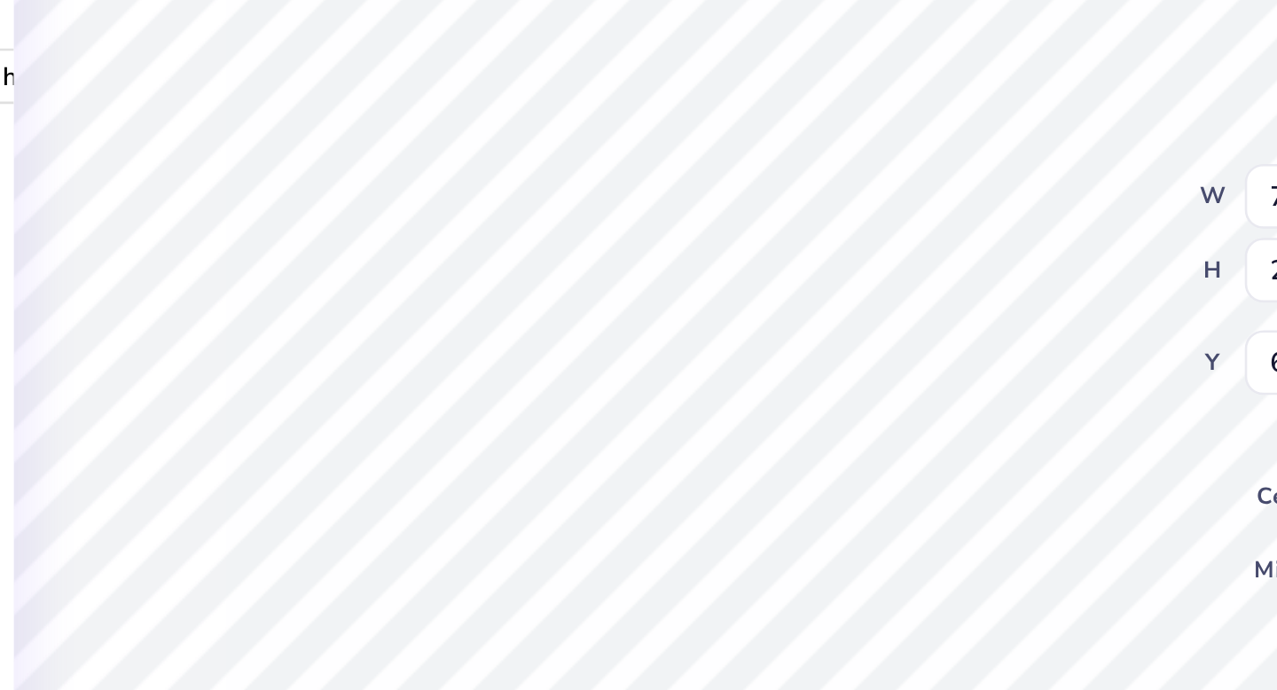
type input "7.80"
type input "2.97"
type input "6.08"
type input "1.24"
type input "1.97"
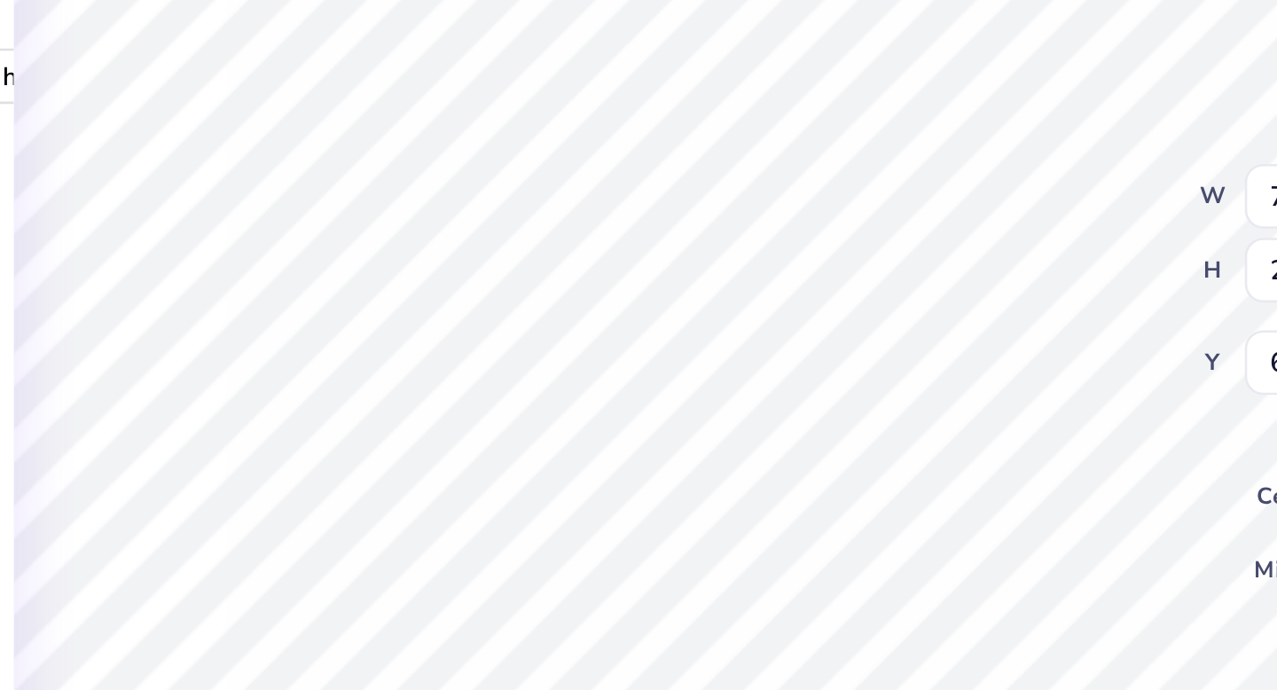
type input "6.44"
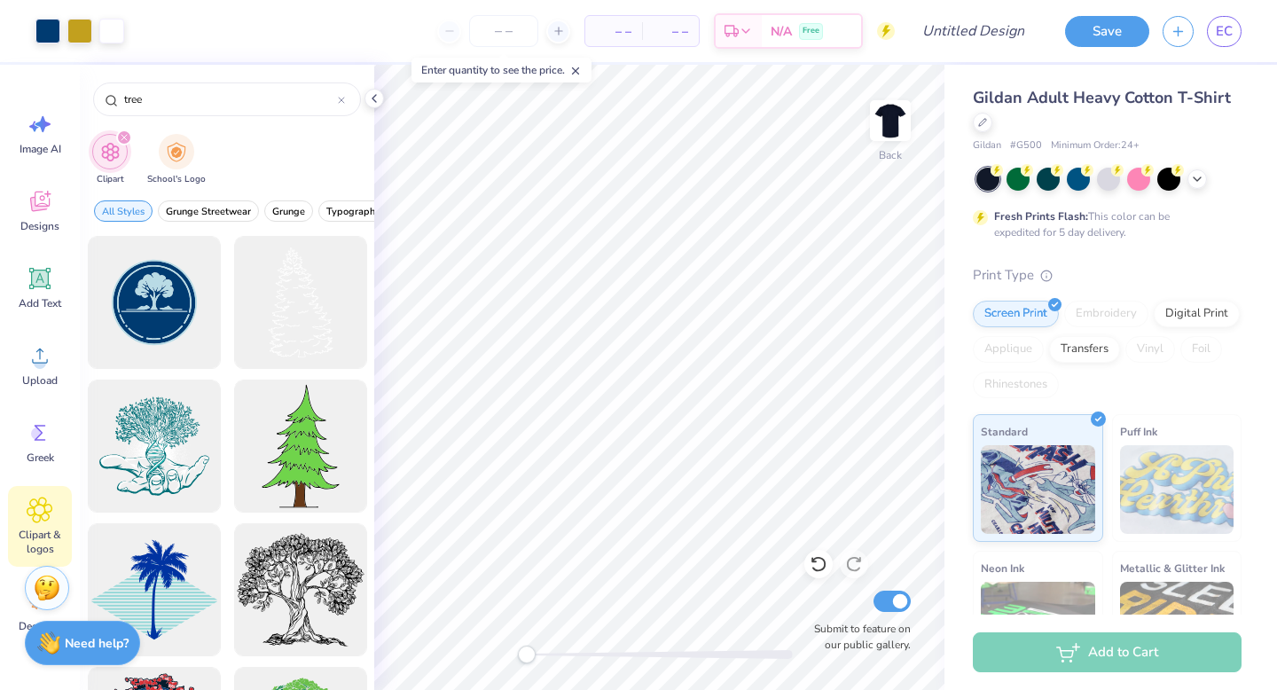
scroll to position [87, 0]
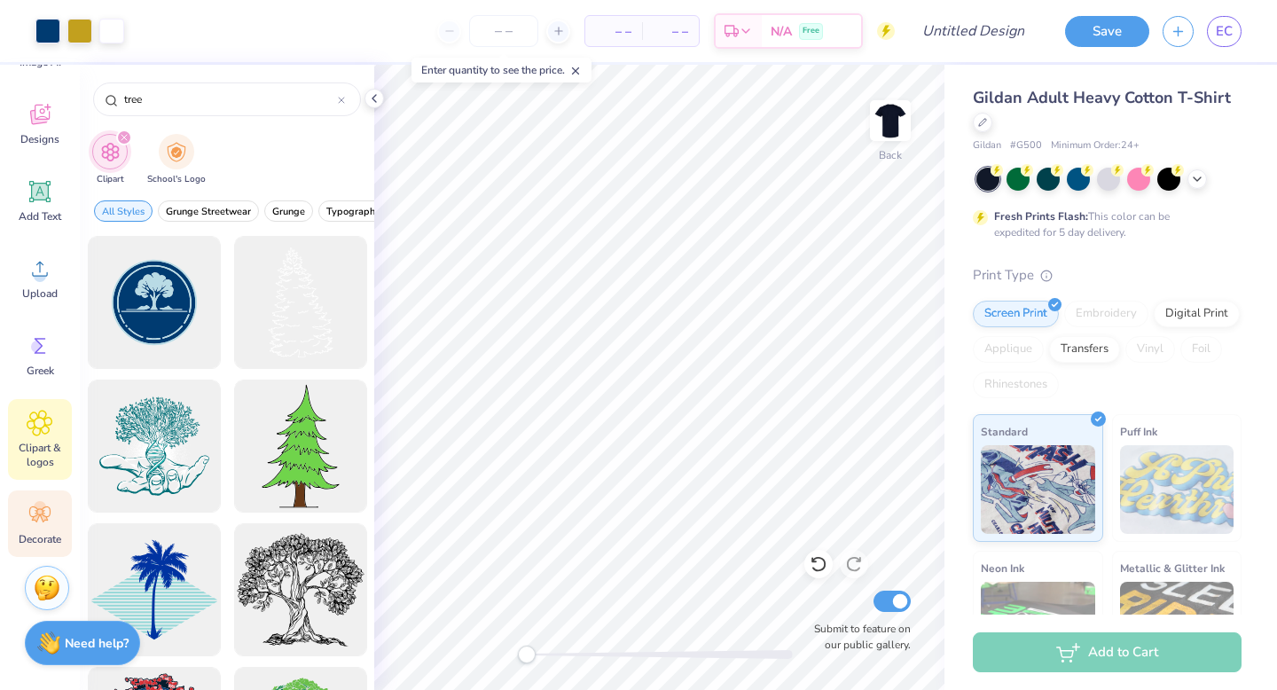
click at [39, 545] on span "Decorate" at bounding box center [40, 539] width 43 height 14
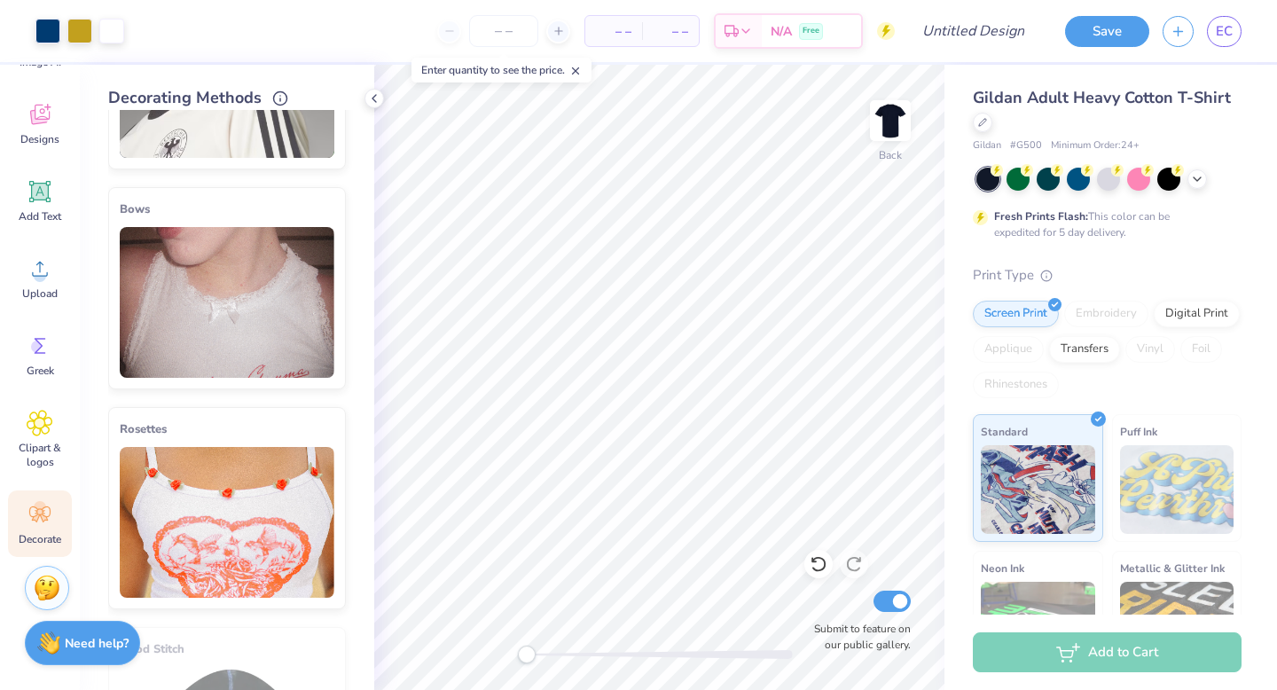
scroll to position [0, 0]
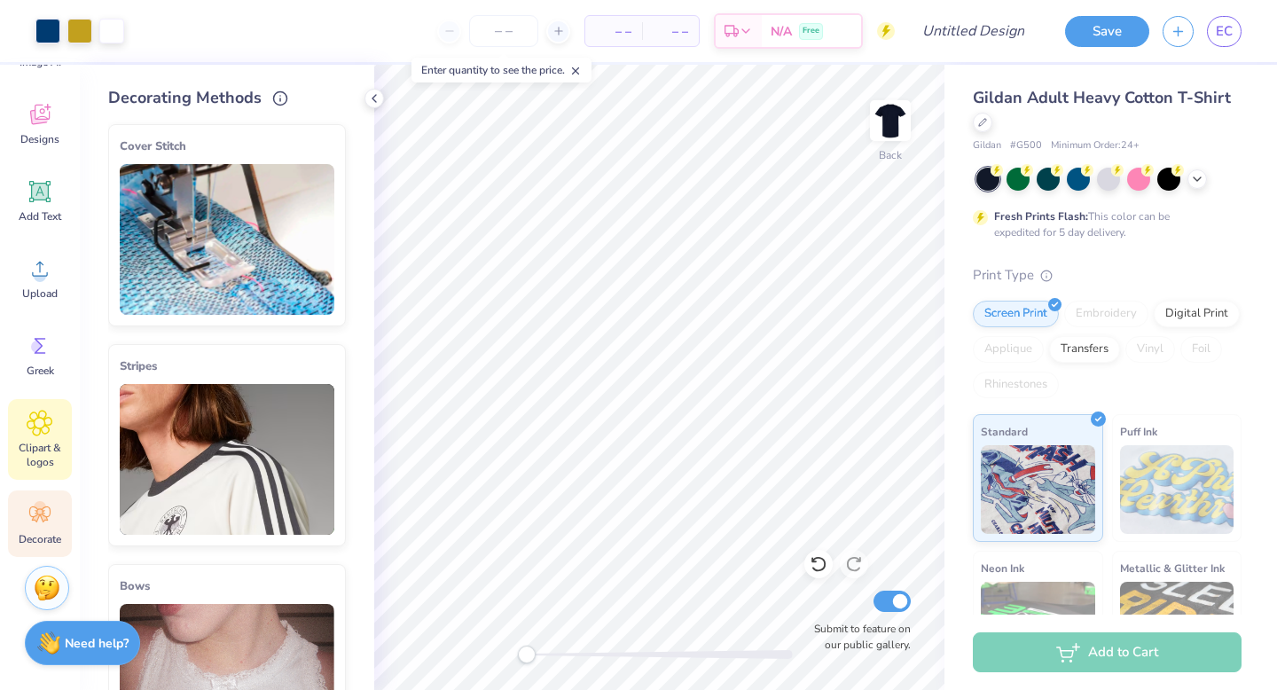
click at [53, 449] on span "Clipart & logos" at bounding box center [40, 455] width 59 height 28
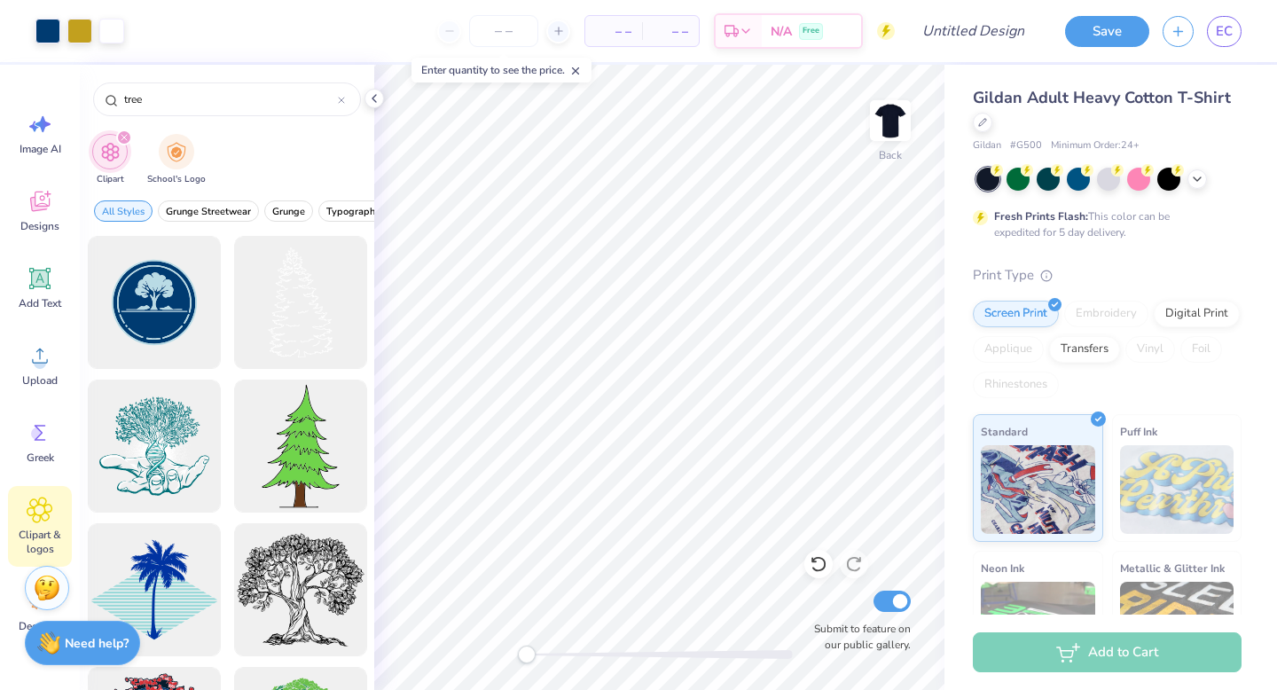
click at [579, 70] on line at bounding box center [576, 71] width 6 height 6
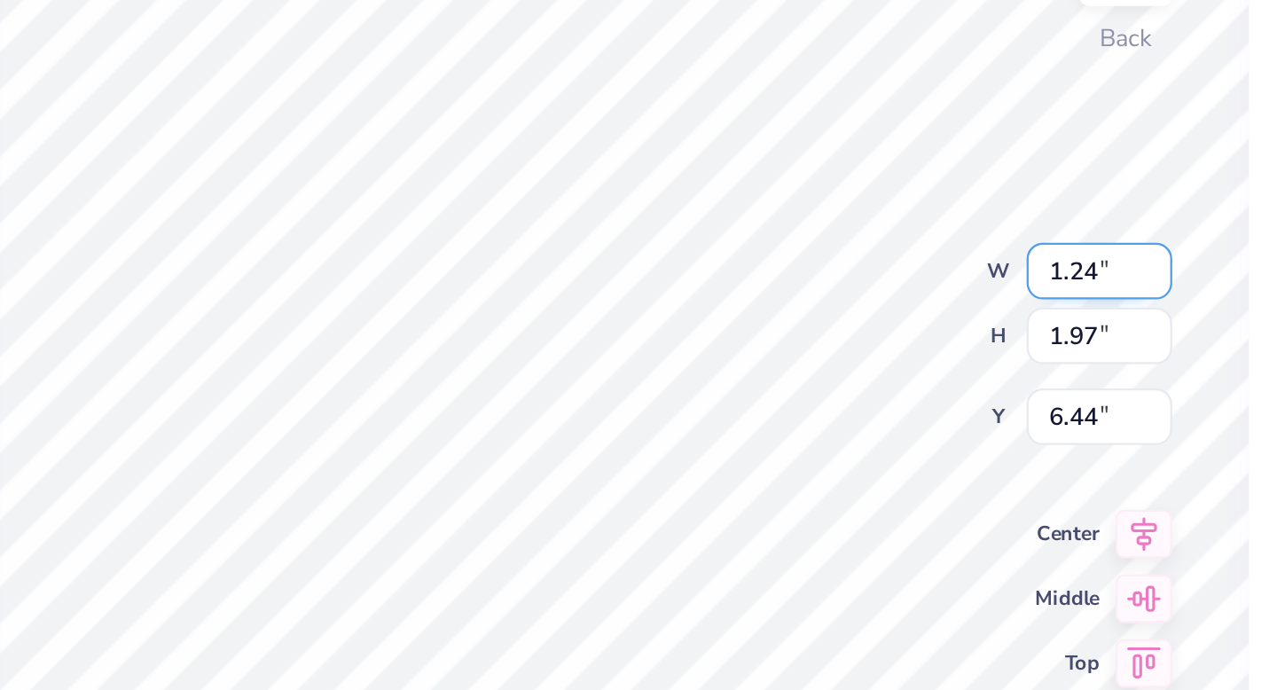
click at [746, 257] on div "Back W 1.24 1.24 " H 1.97 1.97 " Y 6.44 6.44 " Center Middle Top Bottom Submit …" at bounding box center [659, 377] width 570 height 625
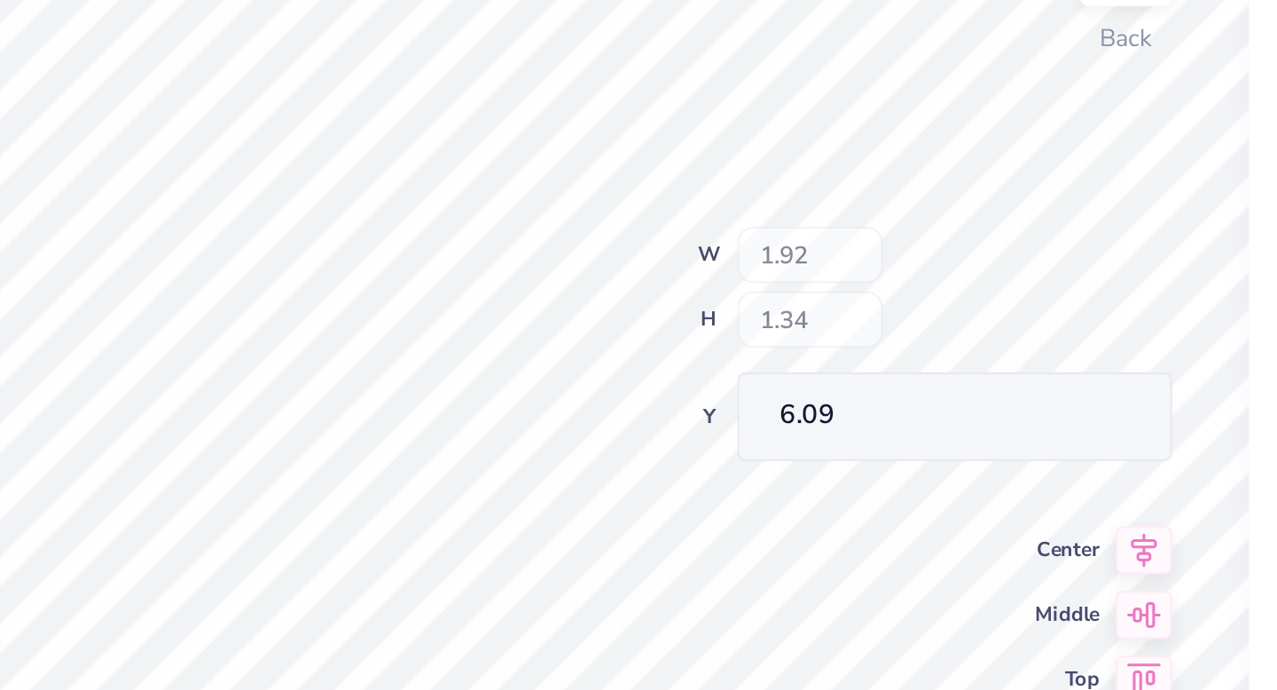
type input "1.92"
type input "1.34"
type input "6.09"
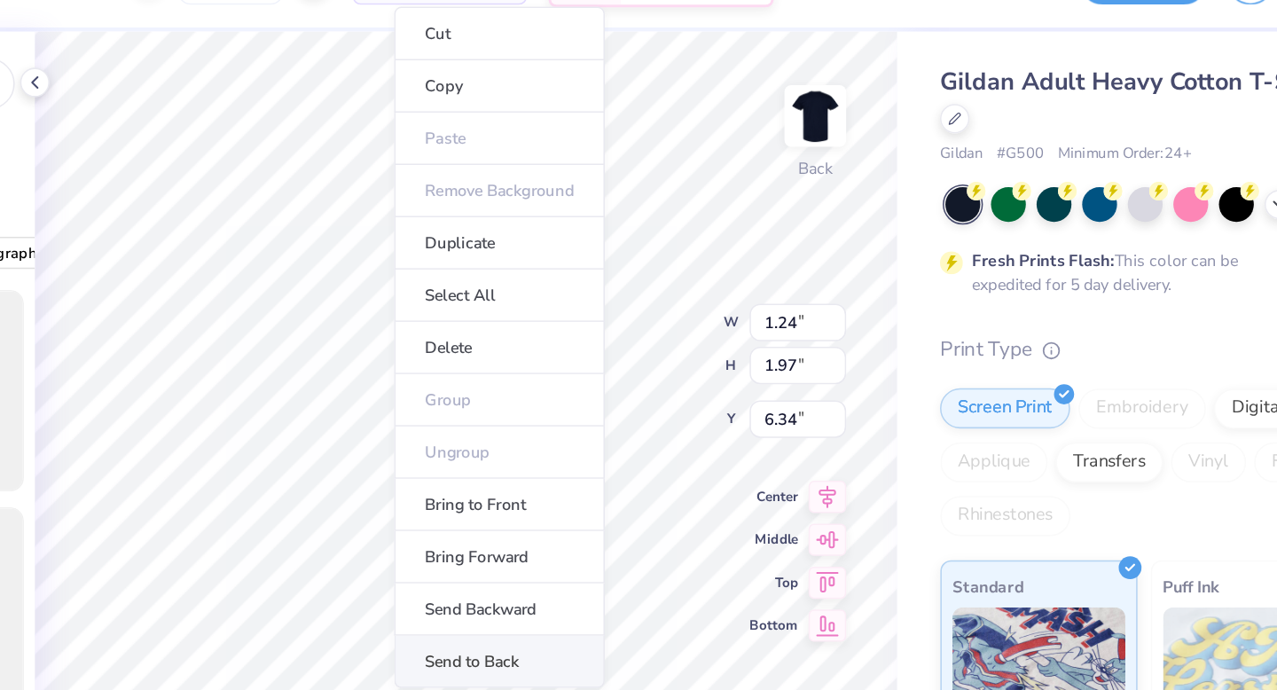
click at [665, 465] on li "Send to Back" at bounding box center [681, 482] width 139 height 35
type input "7.80"
type input "2.97"
type input "6.08"
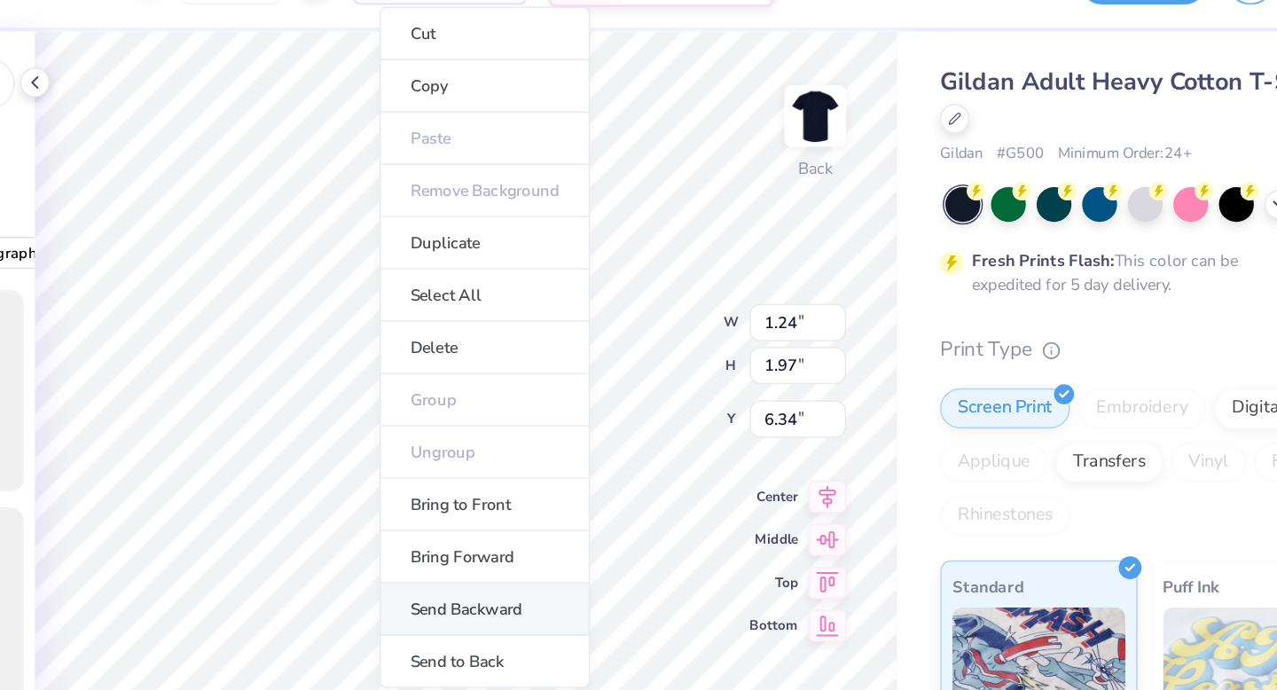
click at [671, 443] on li "Send Backward" at bounding box center [671, 447] width 139 height 35
click at [639, 441] on li "Send Backward" at bounding box center [667, 447] width 139 height 35
click at [664, 437] on li "Send Backward" at bounding box center [675, 447] width 139 height 35
click at [662, 440] on li "Send Backward" at bounding box center [672, 447] width 139 height 35
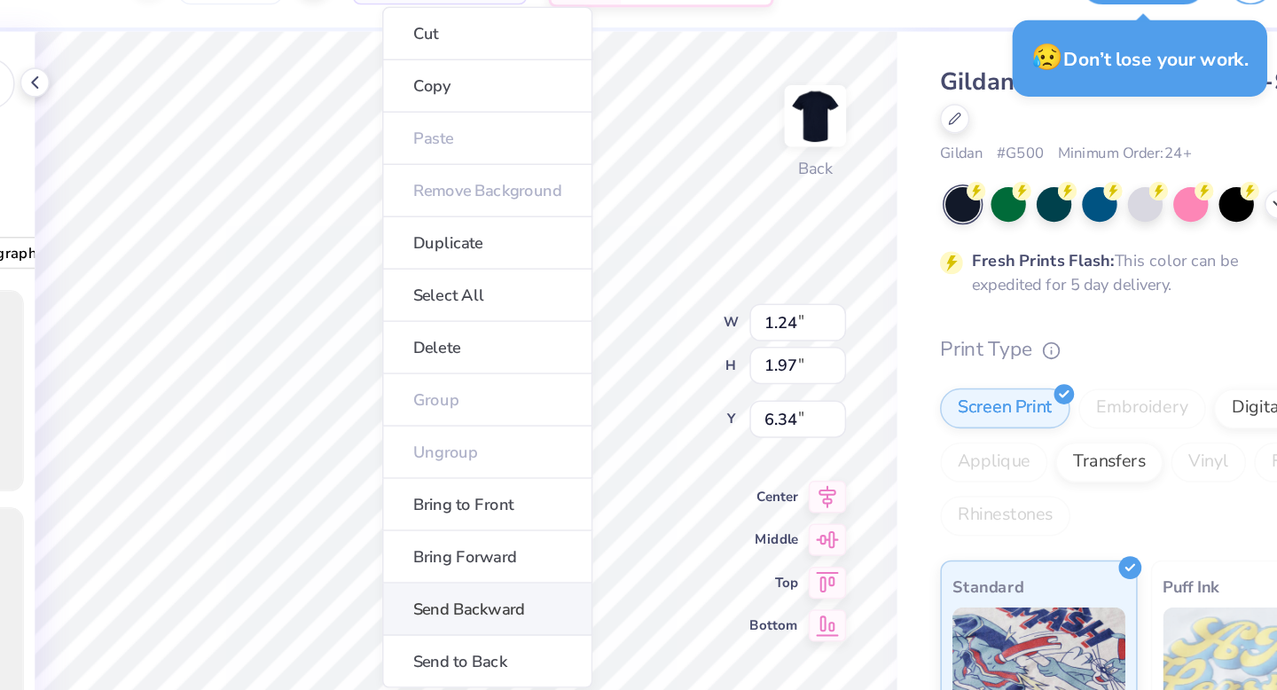
click at [658, 435] on li "Send Backward" at bounding box center [673, 447] width 139 height 35
click at [679, 440] on li "Send Backward" at bounding box center [671, 447] width 139 height 35
click at [682, 457] on li "Send Backward" at bounding box center [674, 447] width 139 height 35
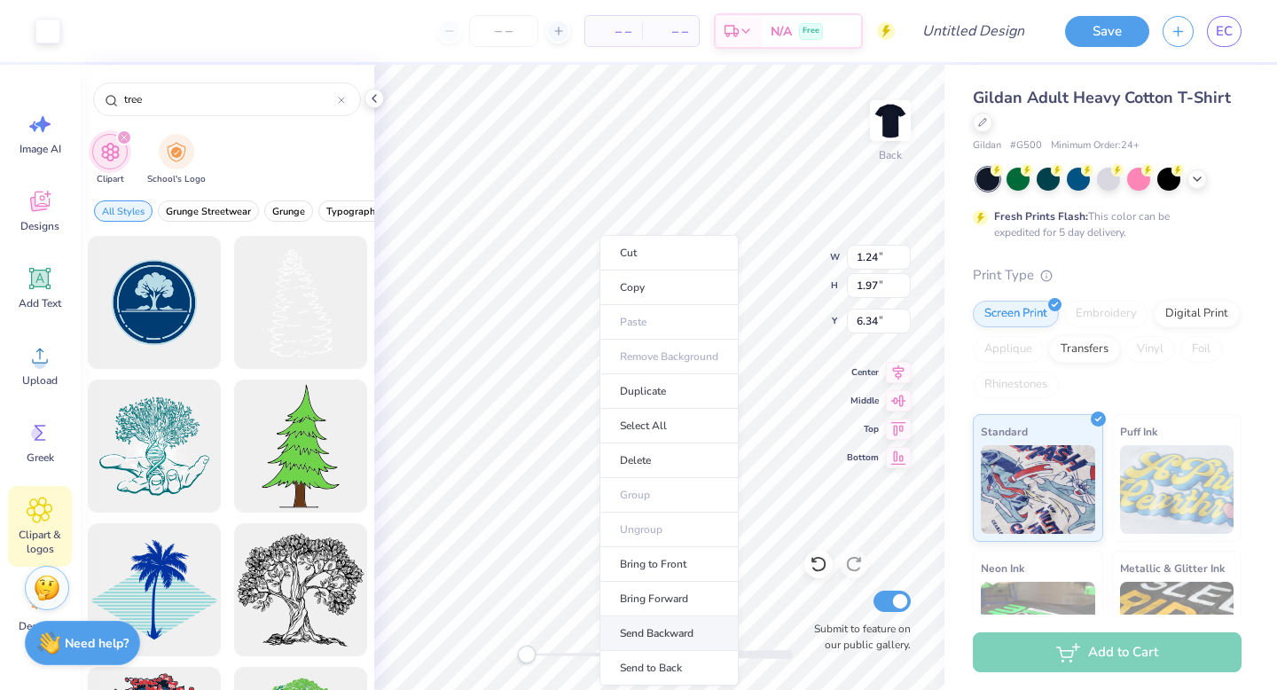
click at [670, 628] on li "Send Backward" at bounding box center [668, 633] width 139 height 35
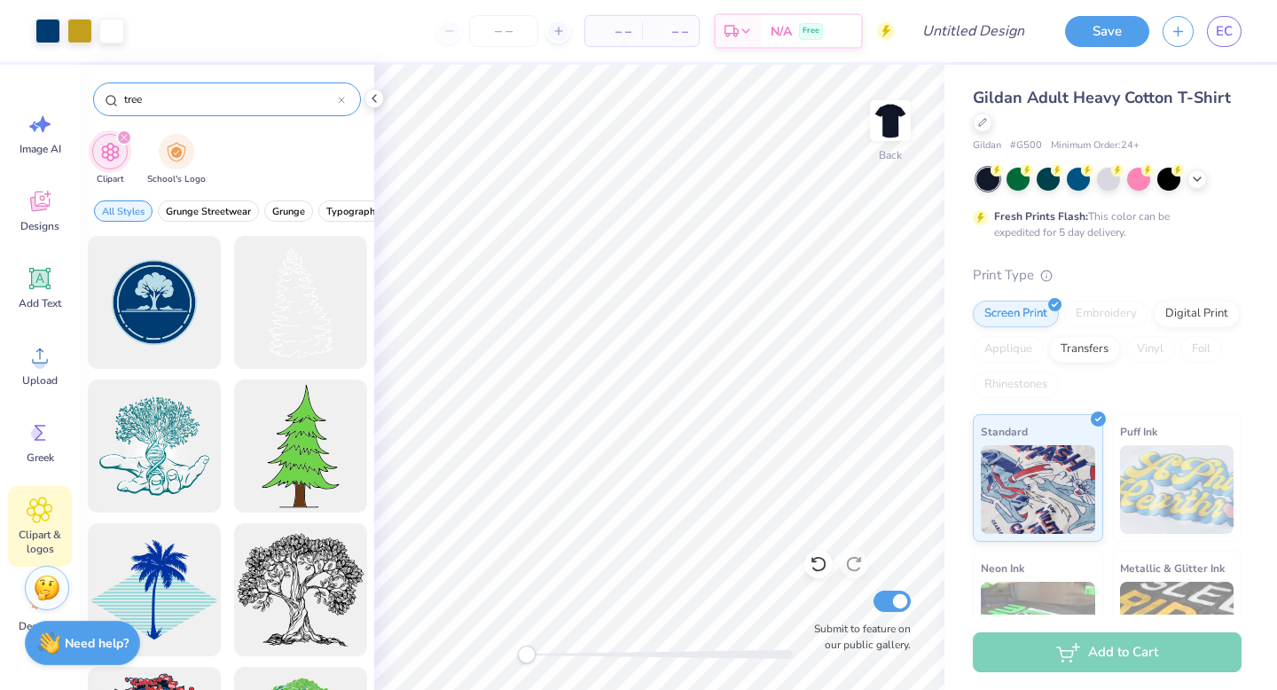
click at [179, 95] on input "tree" at bounding box center [229, 99] width 215 height 18
type input "cabin"
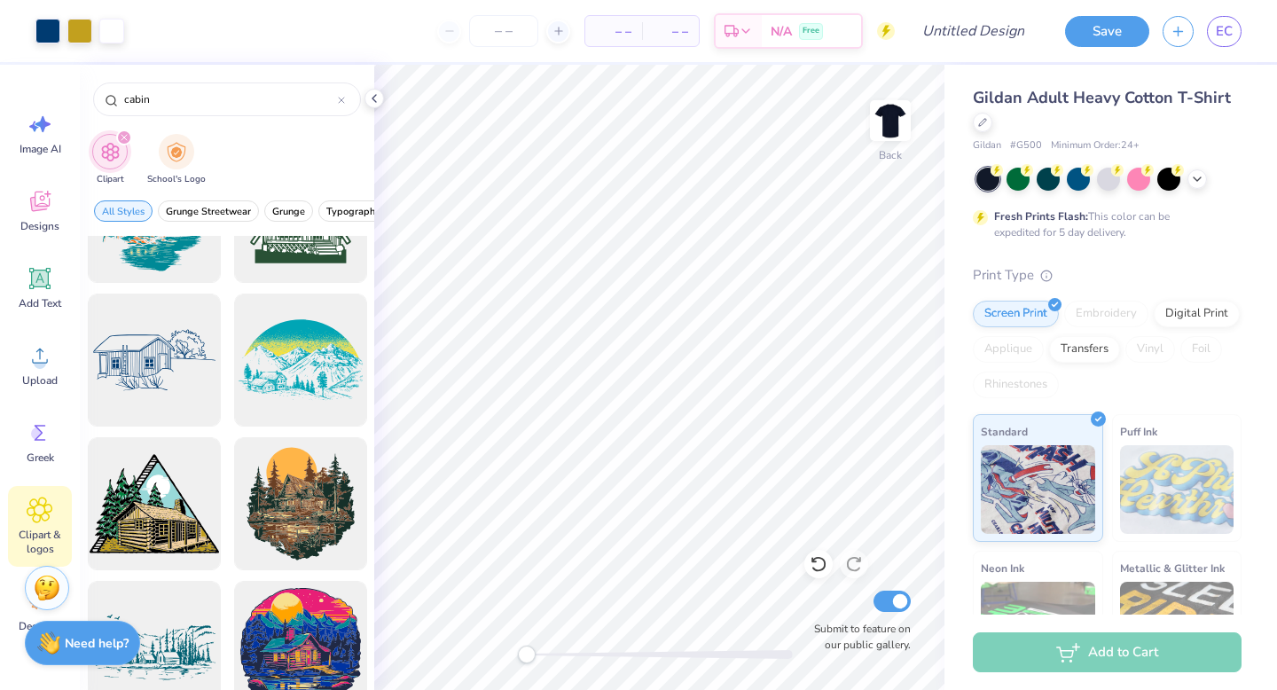
scroll to position [527, 0]
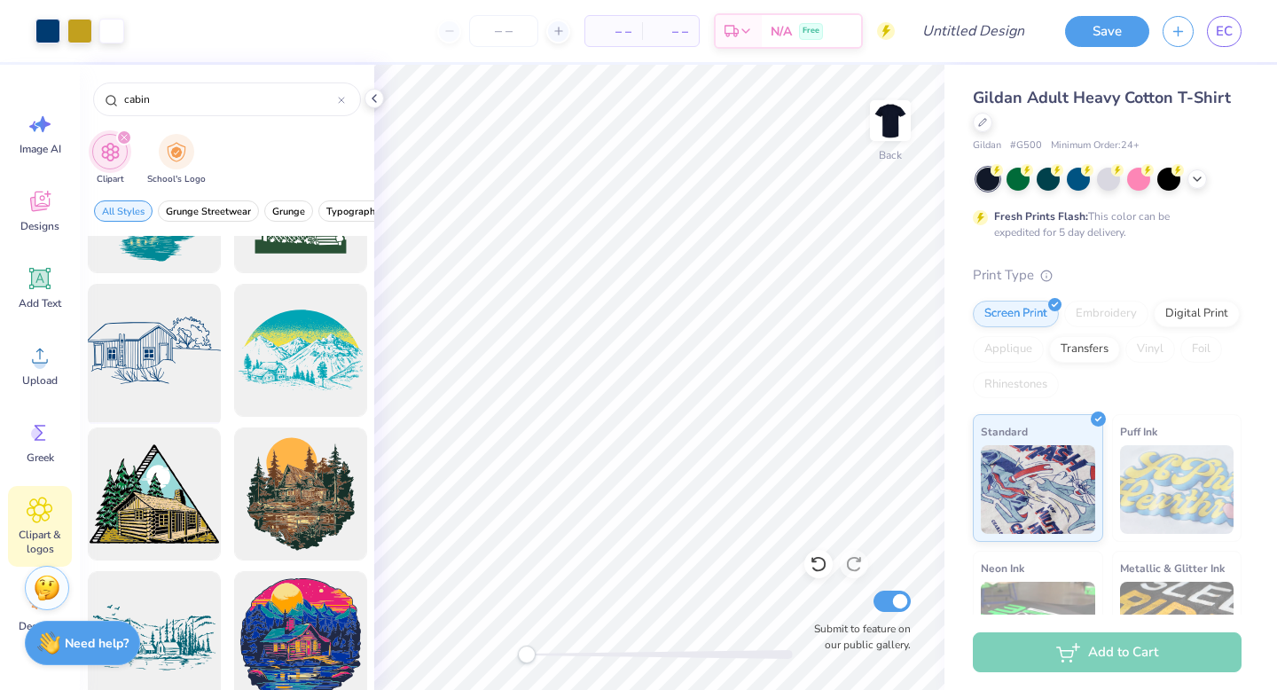
click at [169, 340] on div at bounding box center [154, 350] width 146 height 146
type input "4.21"
type input "2.09"
type input "8.37"
click at [146, 100] on input "cabin" at bounding box center [229, 99] width 215 height 18
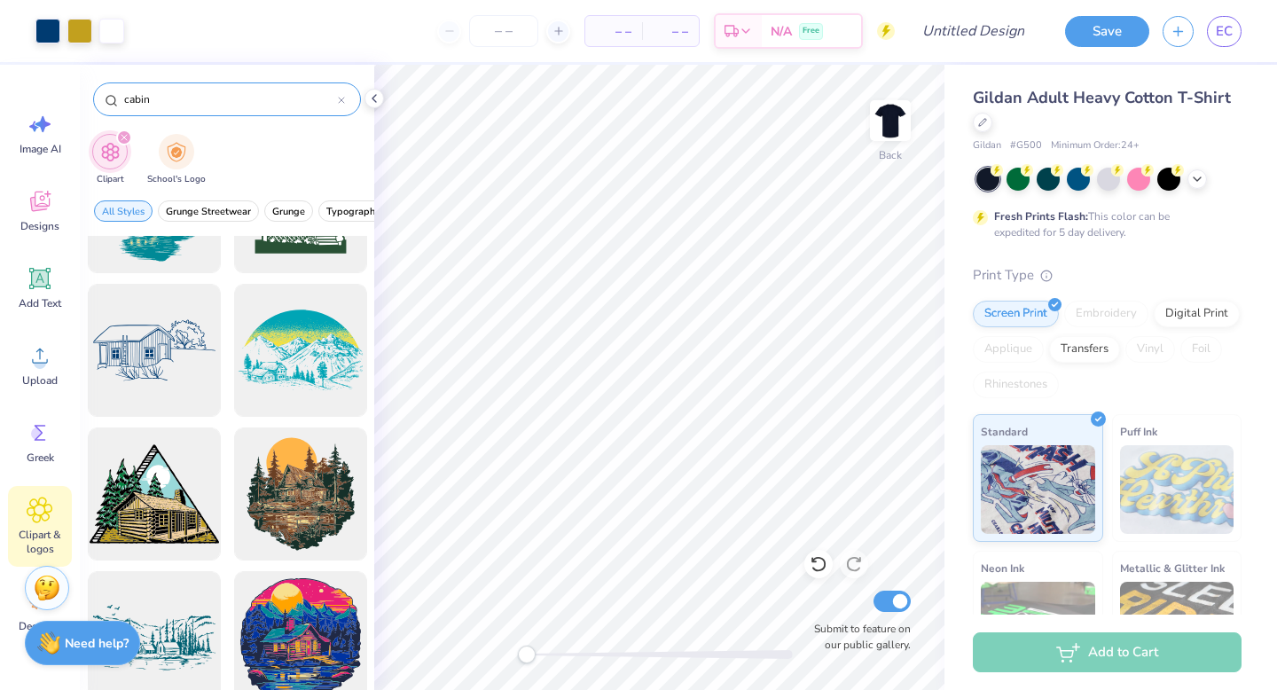
click at [146, 100] on input "cabin" at bounding box center [229, 99] width 215 height 18
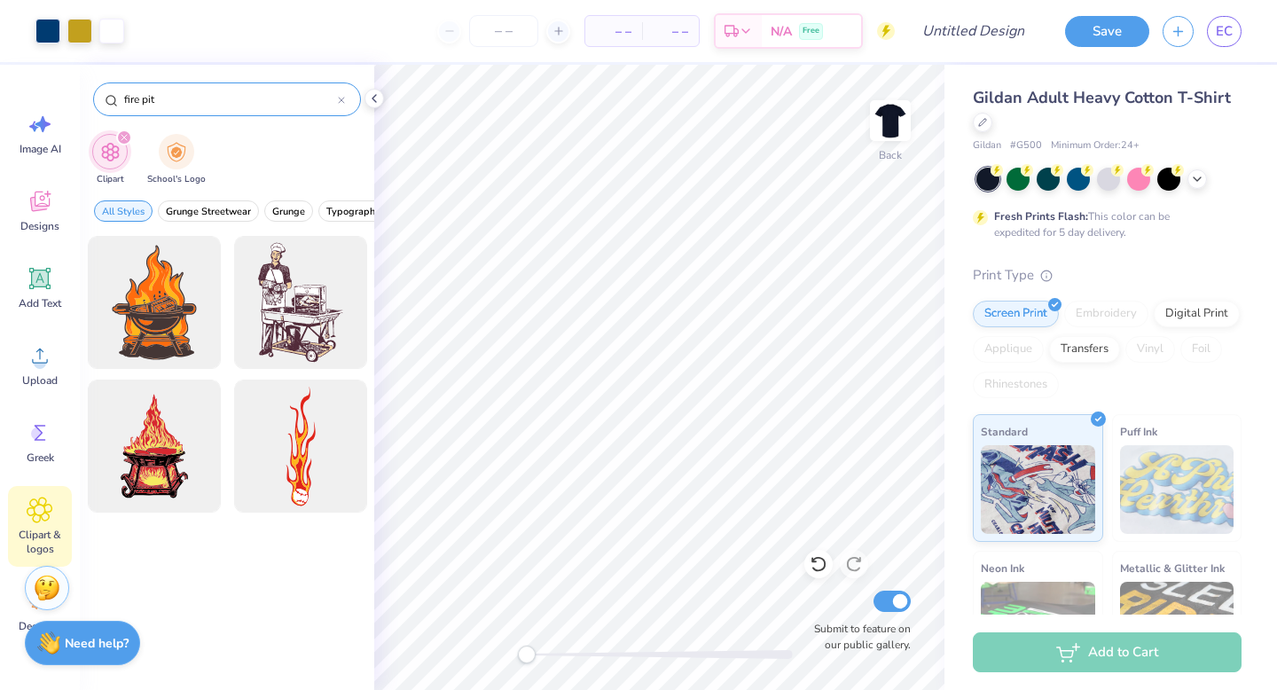
click at [147, 104] on input "fire pit" at bounding box center [229, 99] width 215 height 18
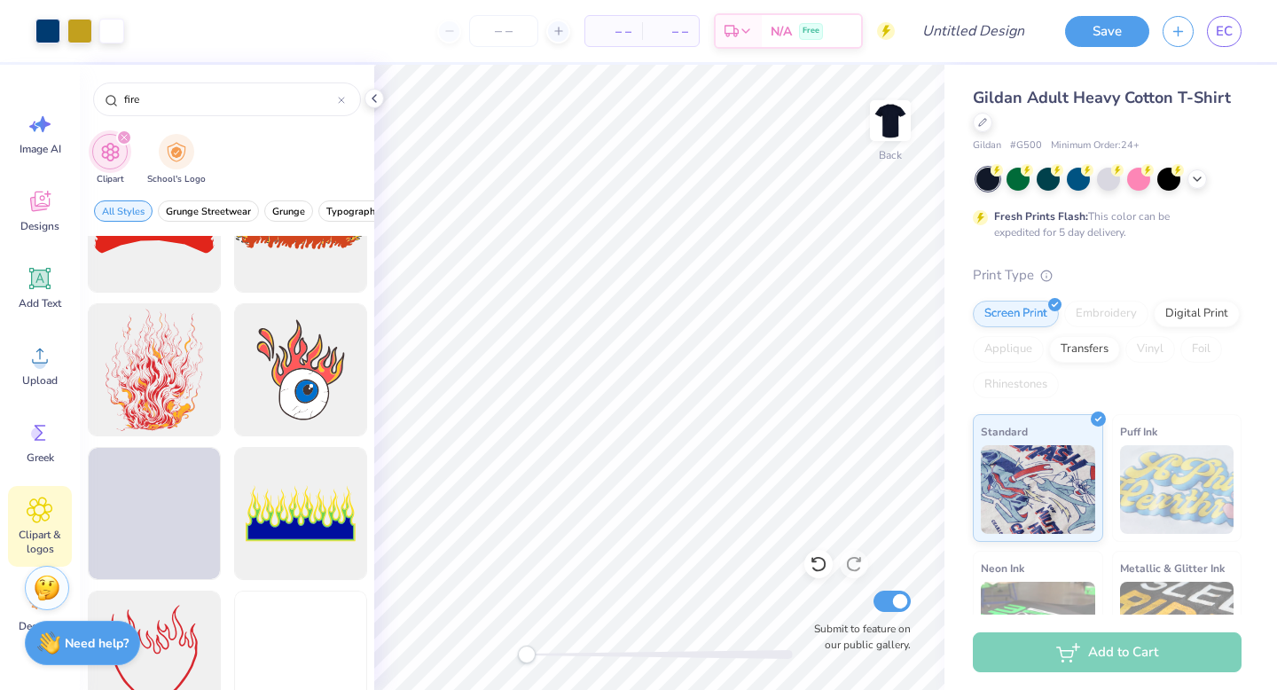
scroll to position [512, 0]
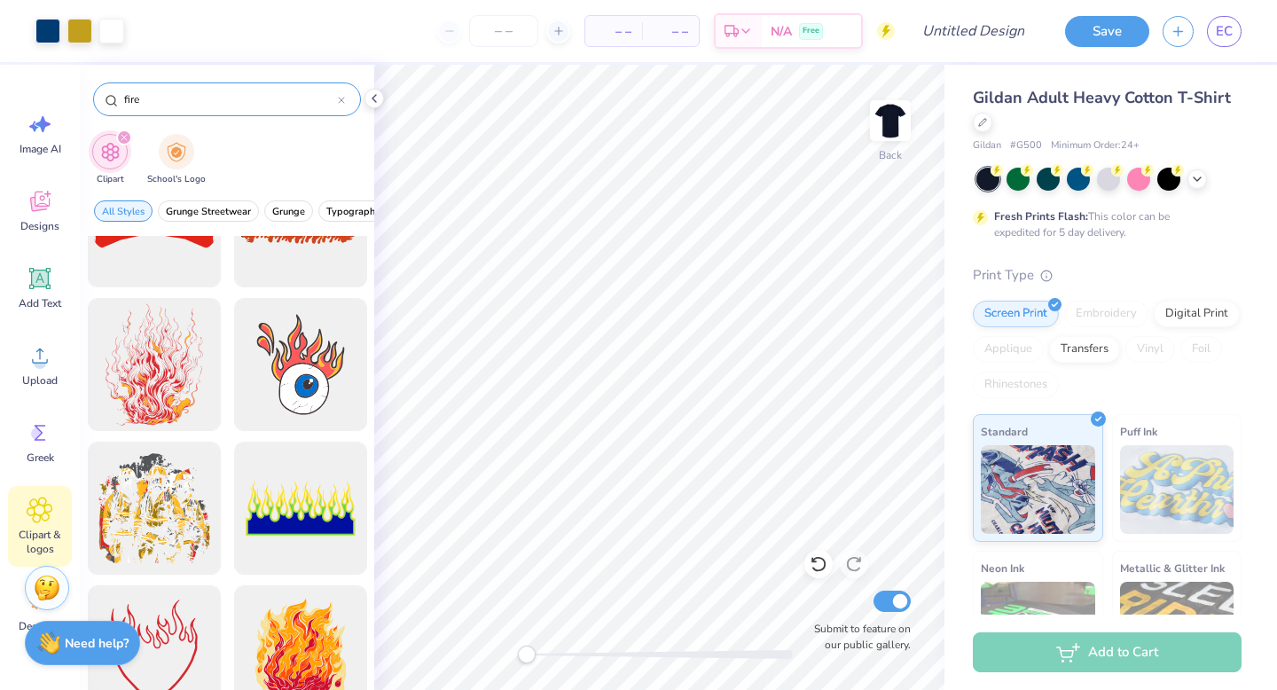
click at [122, 98] on input "fire" at bounding box center [229, 99] width 215 height 18
type input "camp fire"
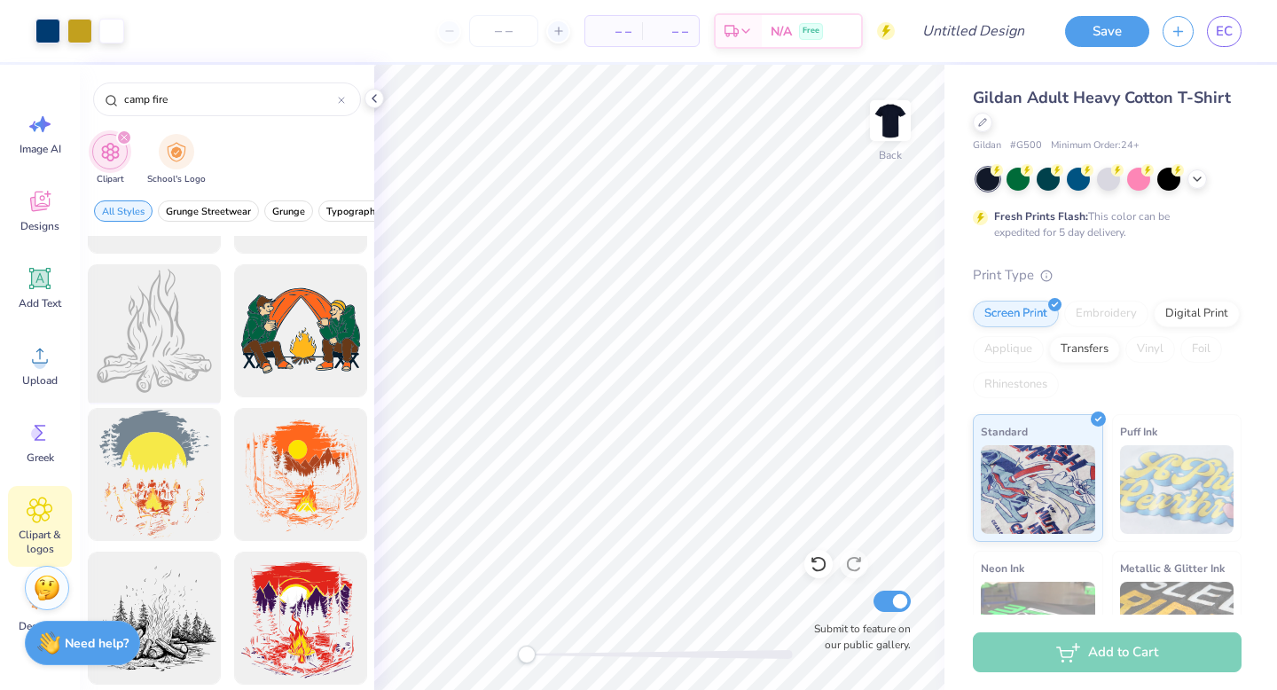
scroll to position [706, 0]
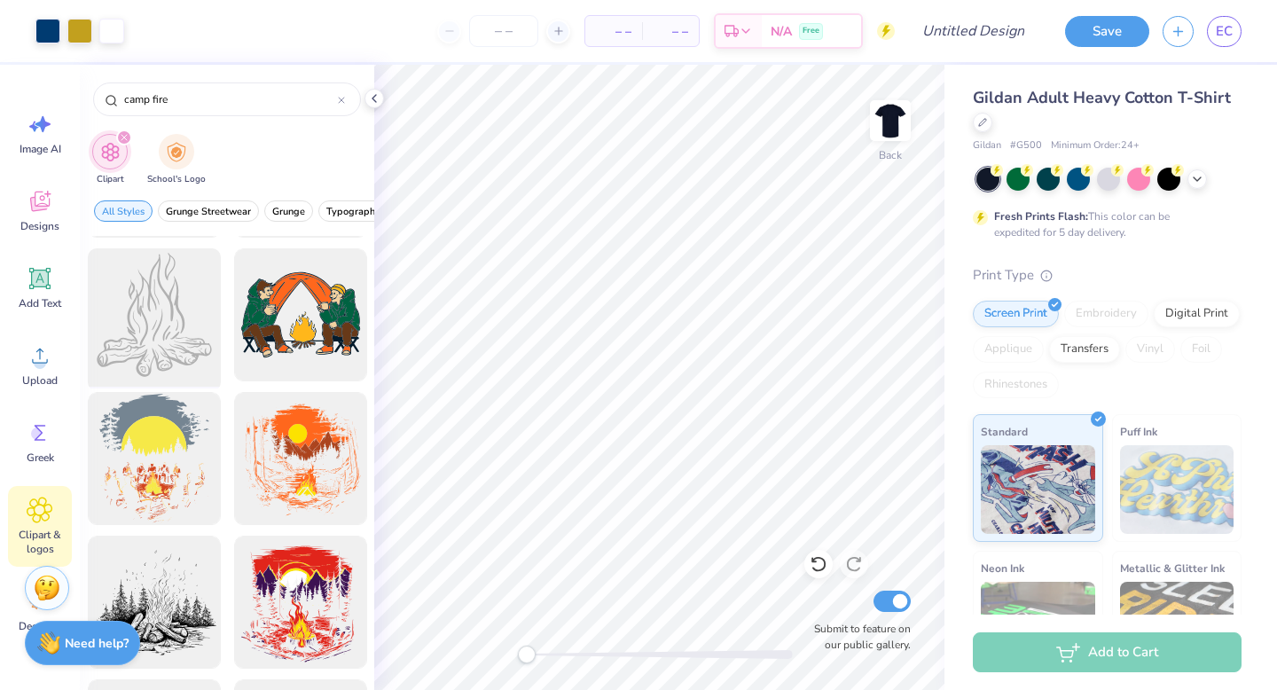
click at [149, 329] on div at bounding box center [154, 315] width 146 height 146
click at [45, 33] on div at bounding box center [47, 29] width 25 height 25
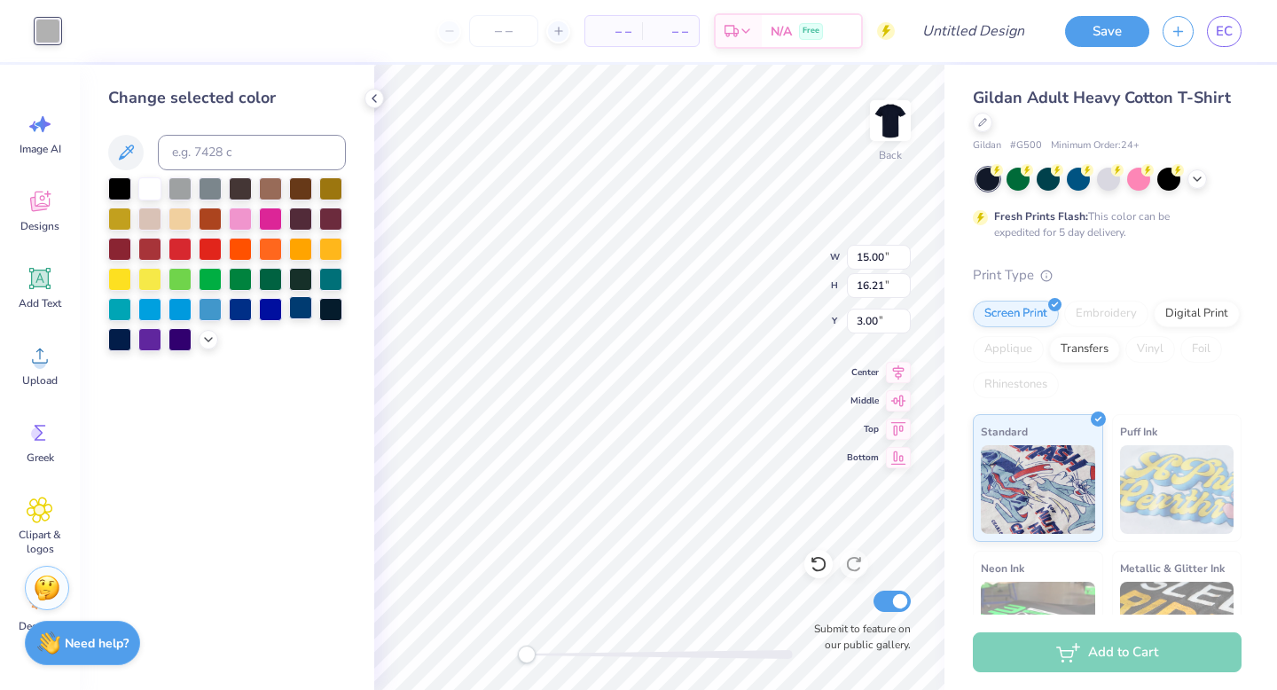
click at [301, 316] on div at bounding box center [300, 307] width 23 height 23
type input "1.64"
type input "1.77"
type input "17.43"
type input "0.96"
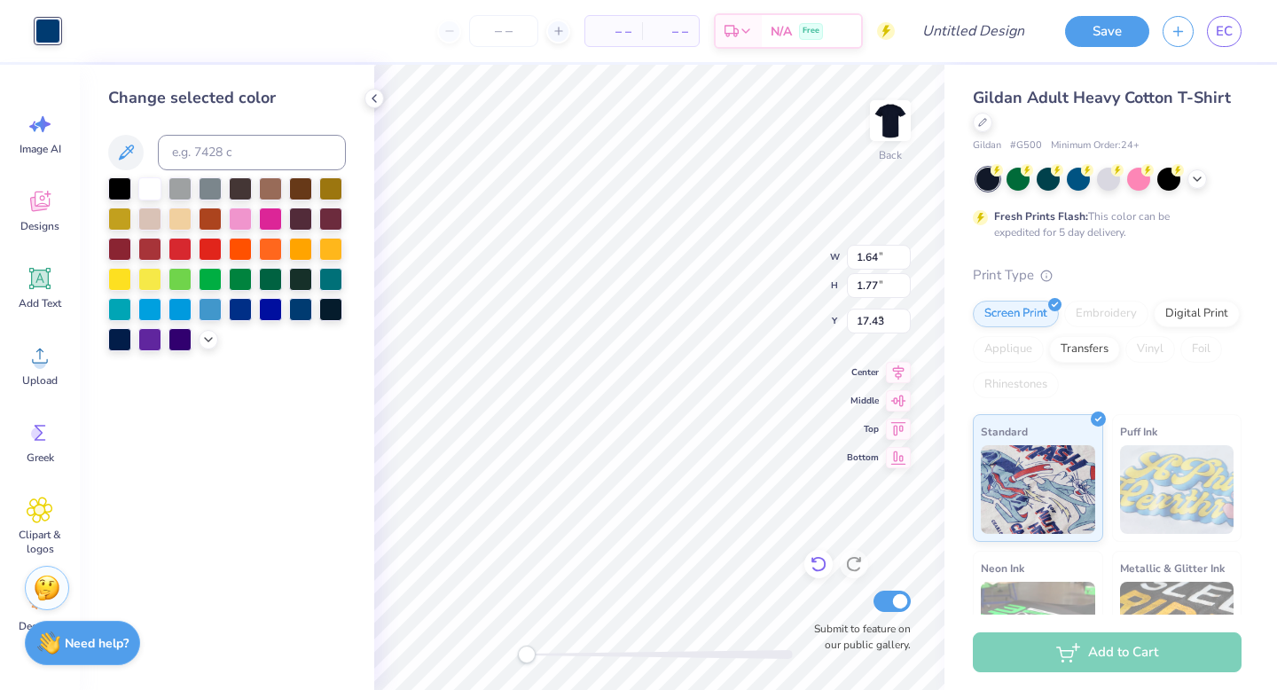
type input "1.03"
type input "8.36"
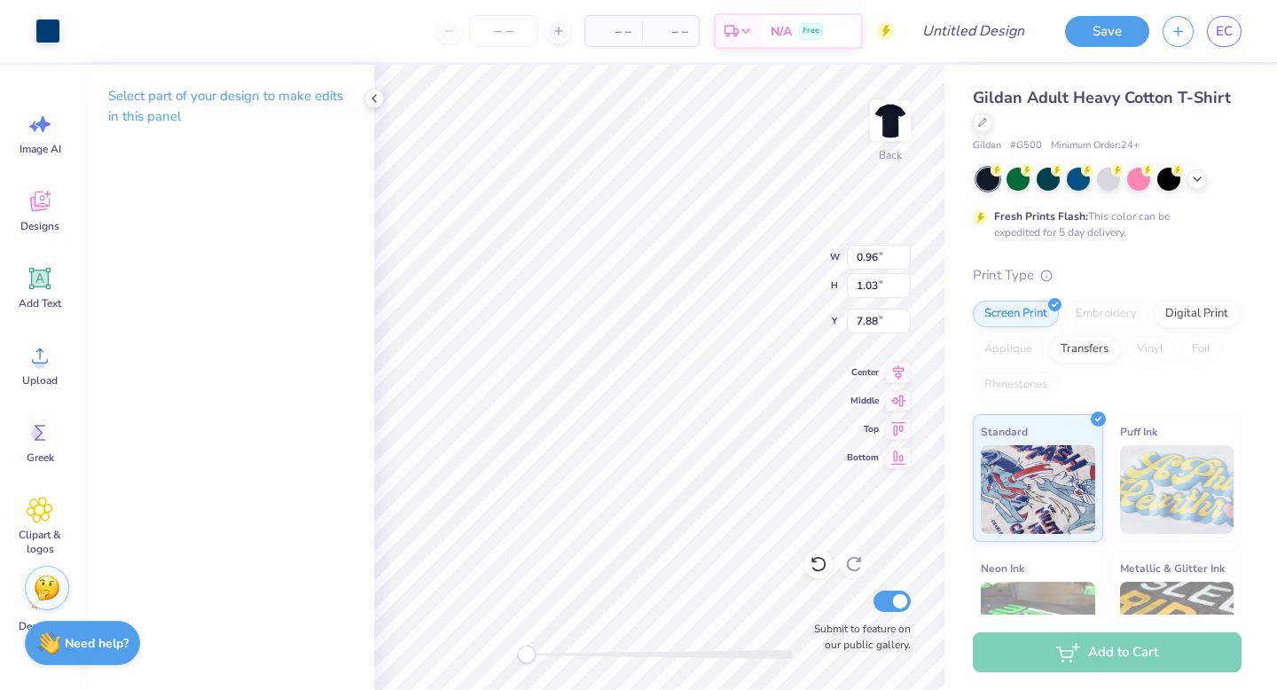
type input "0.96"
type input "1.03"
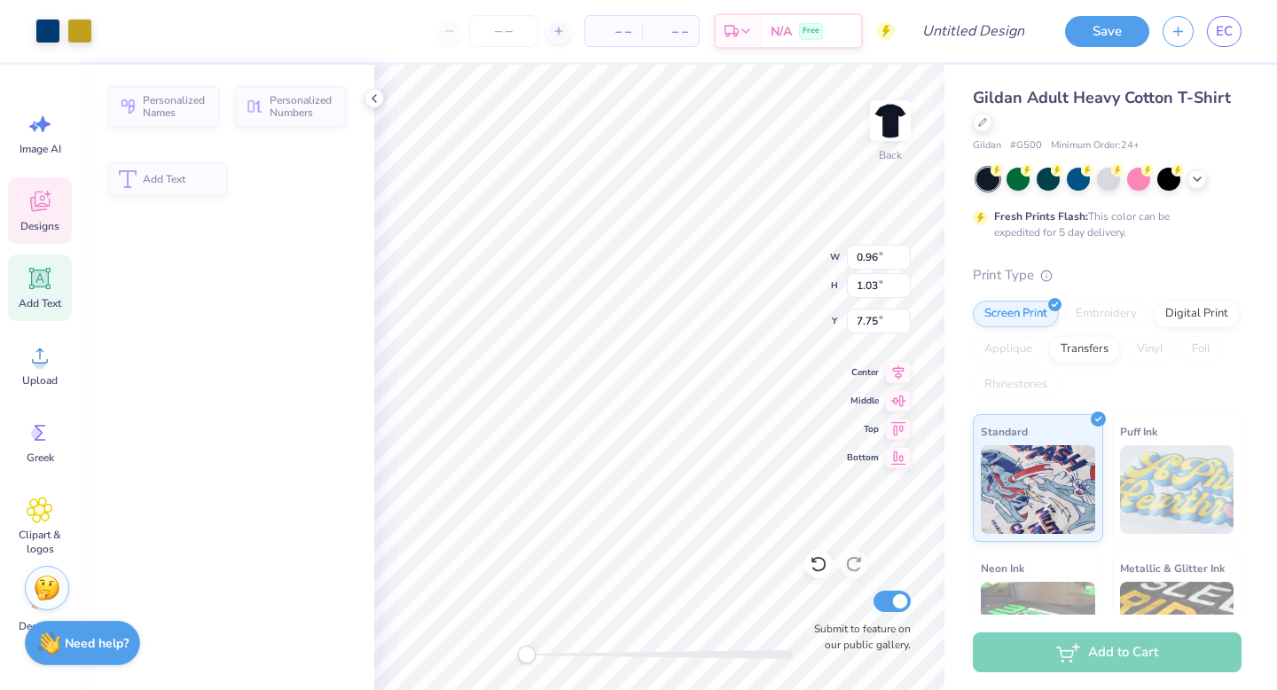
type input "0.72"
type input "0.52"
type input "7.75"
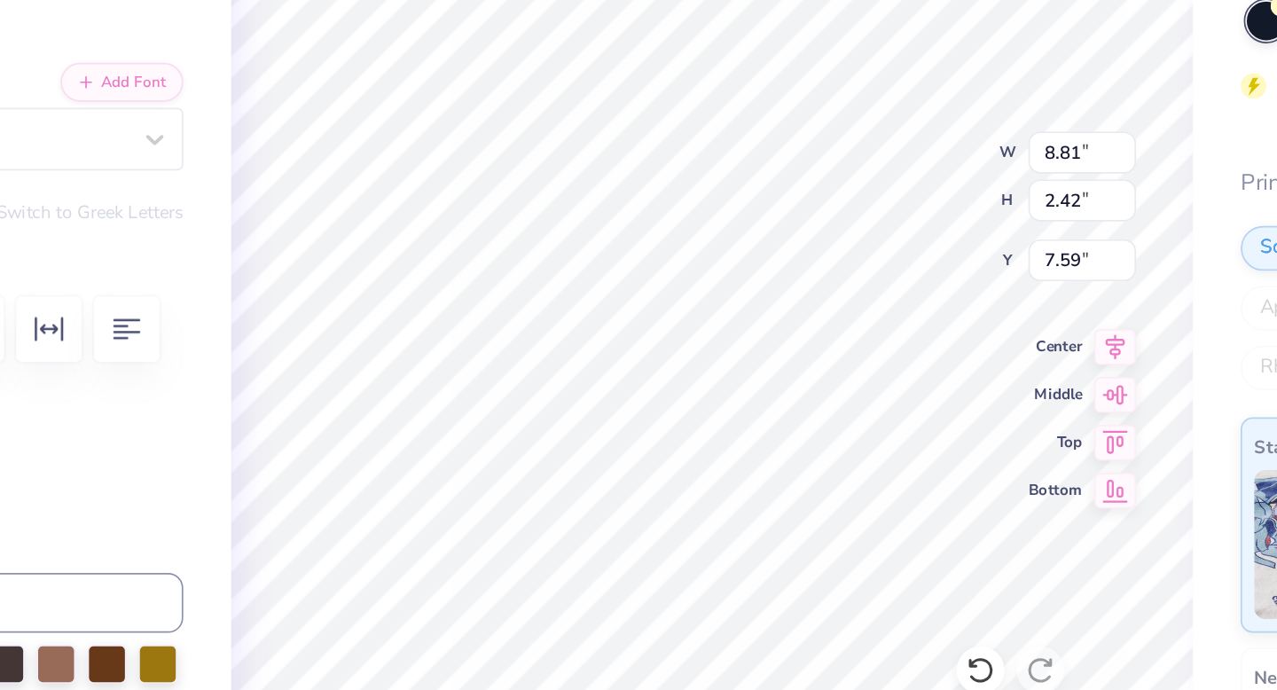
type input "8.81"
type input "2.42"
type input "7.59"
type input "0.70"
type input "0.52"
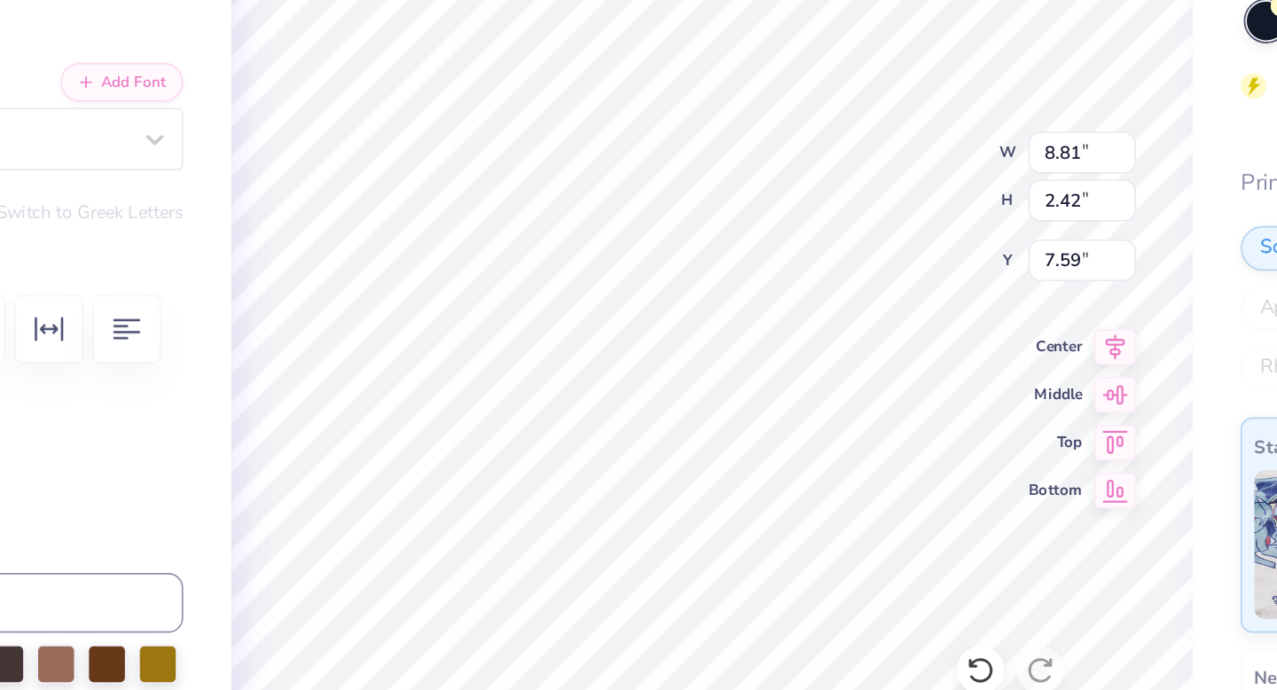
type input "7.88"
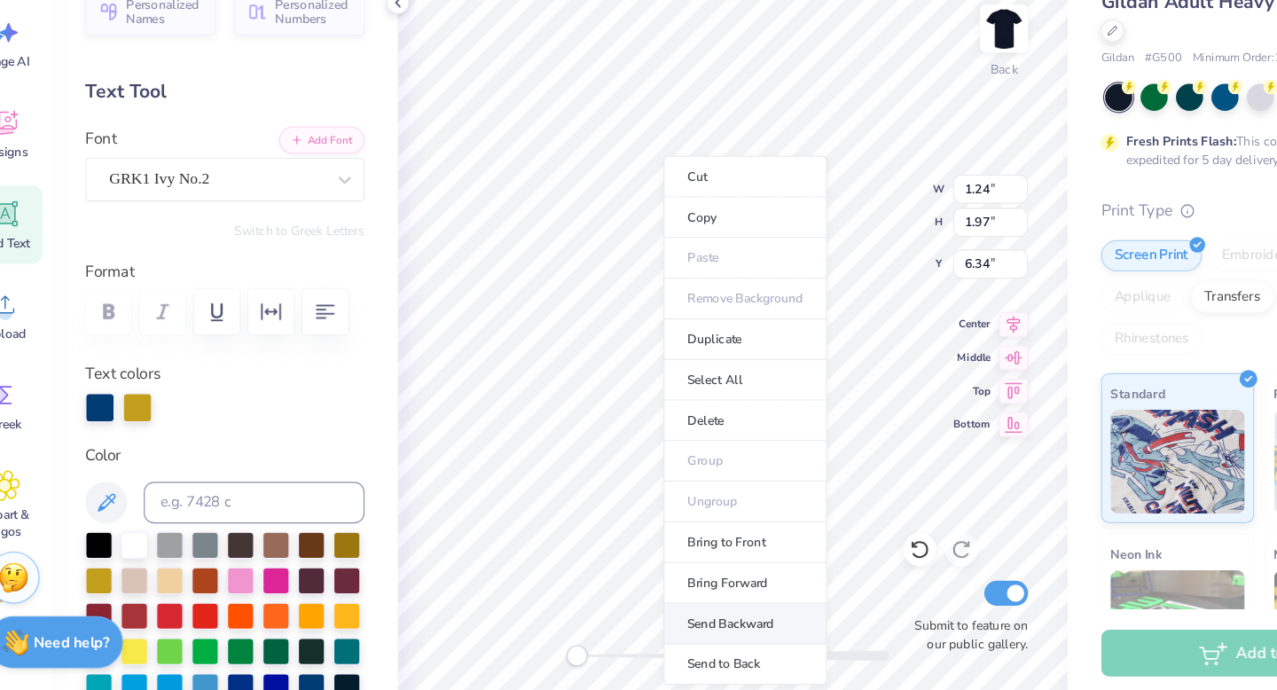
click at [651, 629] on li "Send Backward" at bounding box center [669, 627] width 139 height 35
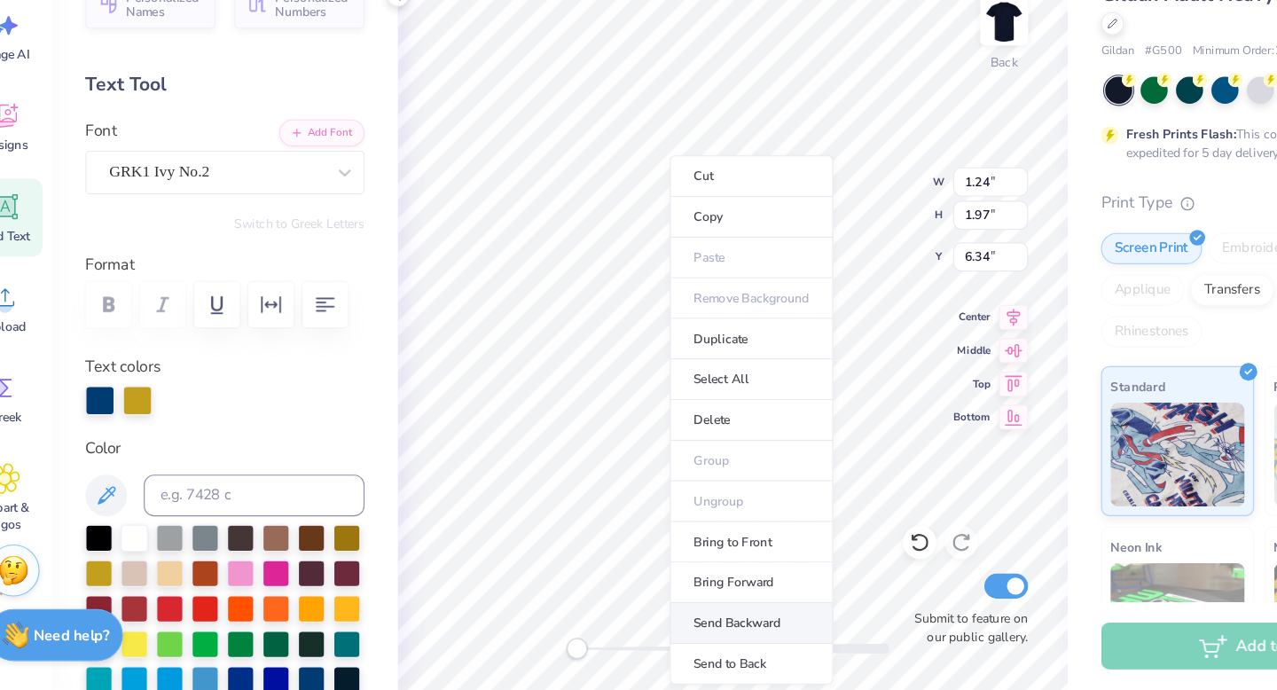
click at [657, 642] on li "Send Backward" at bounding box center [675, 633] width 139 height 35
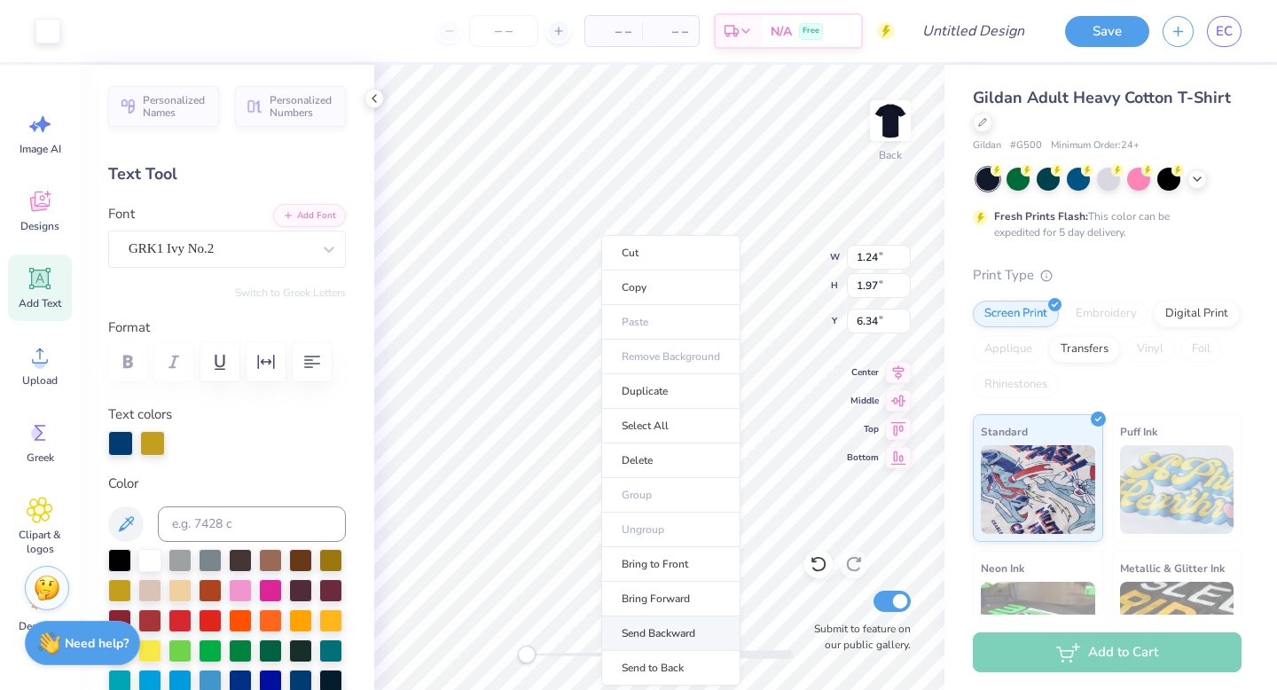
click at [676, 635] on li "Send Backward" at bounding box center [670, 633] width 139 height 35
click at [661, 642] on li "Send Backward" at bounding box center [677, 633] width 139 height 35
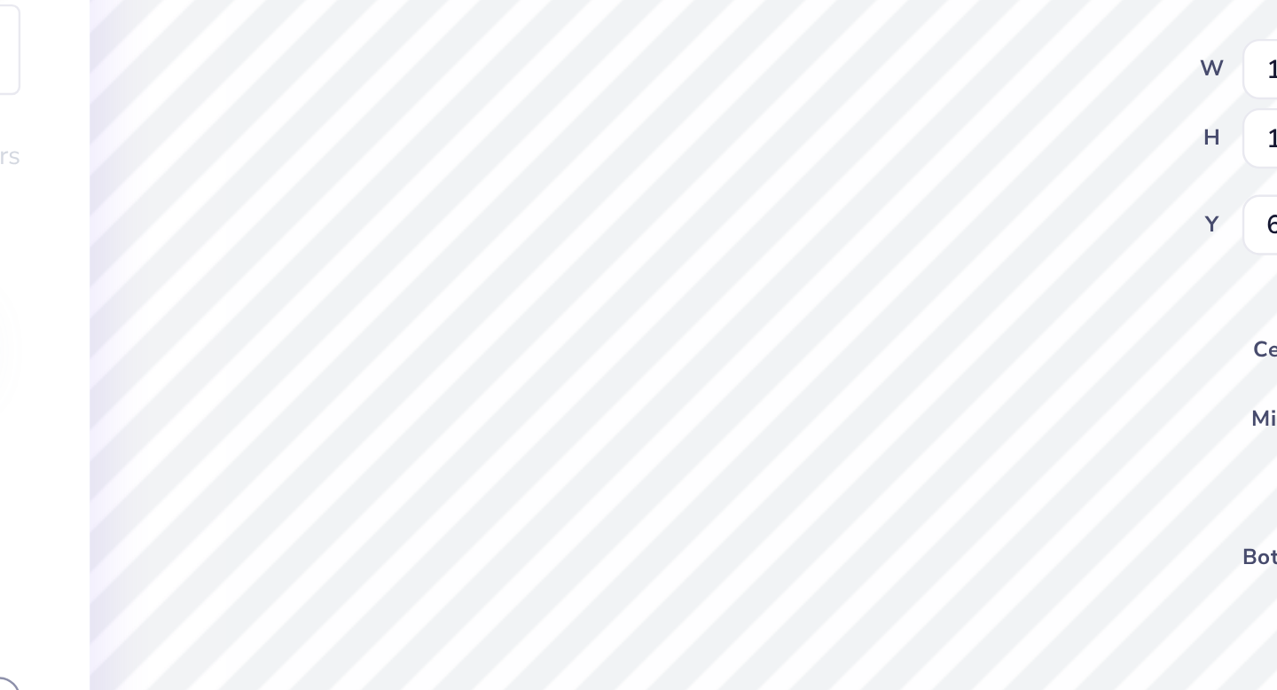
type input "6.43"
type input "0.98"
type input "1.55"
type input "6.47"
type input "7.80"
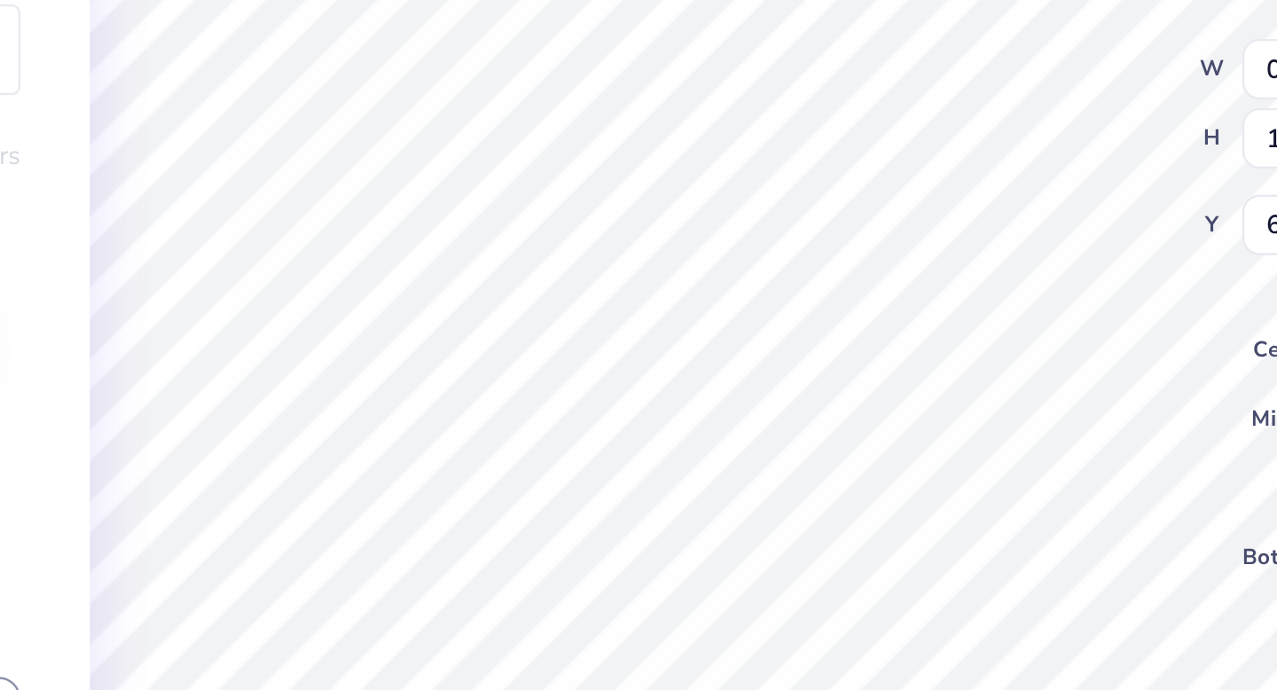
type input "2.97"
type input "6.08"
type input "0.98"
type input "1.55"
type input "6.33"
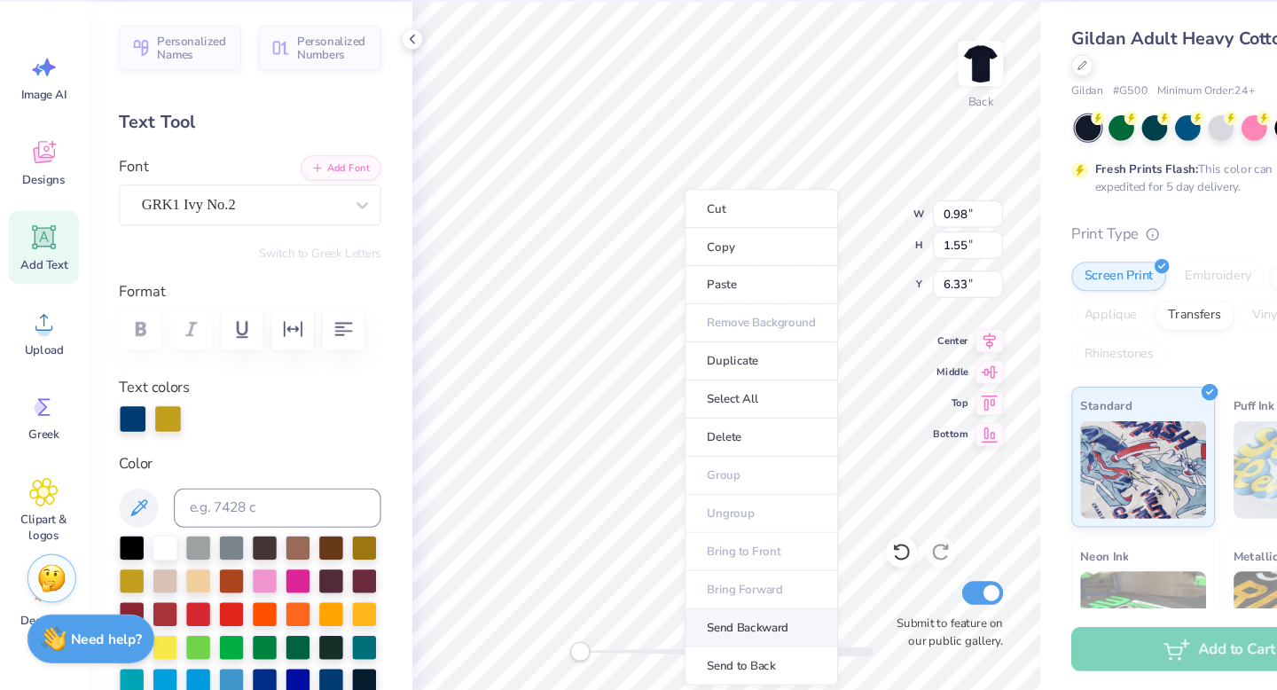
click at [675, 630] on li "Send Backward" at bounding box center [690, 633] width 139 height 35
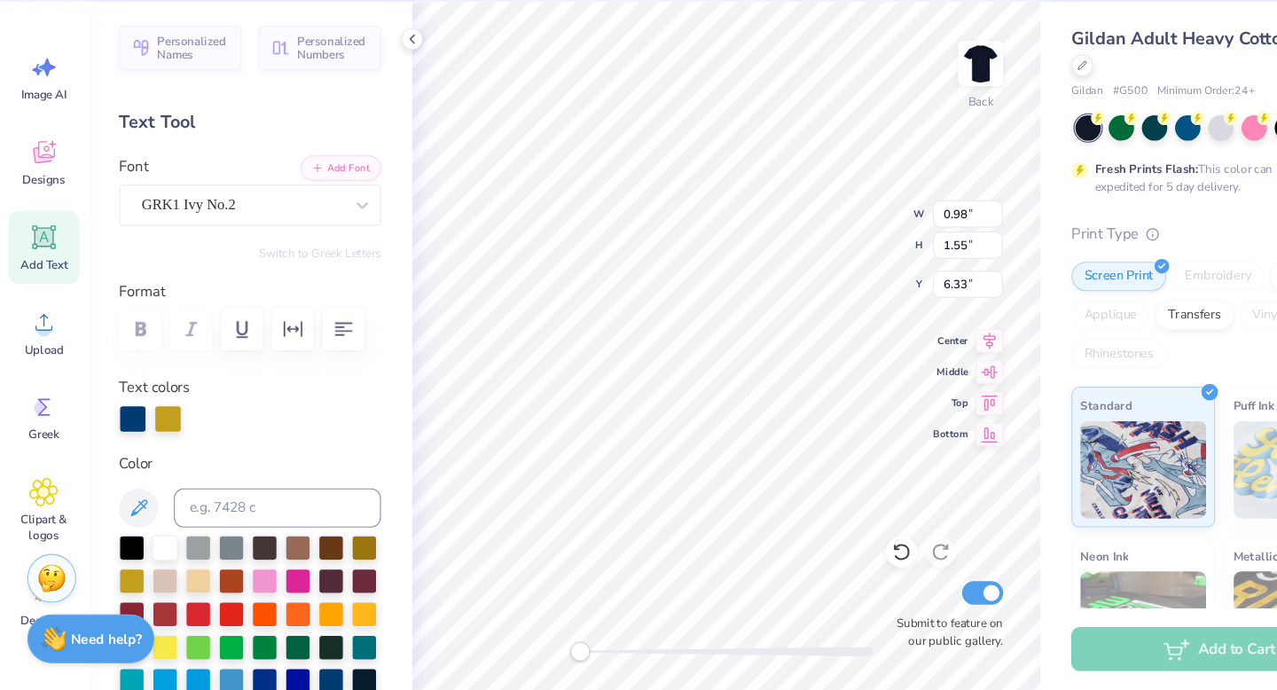
type input "0.90"
type input "1.43"
type input "6.44"
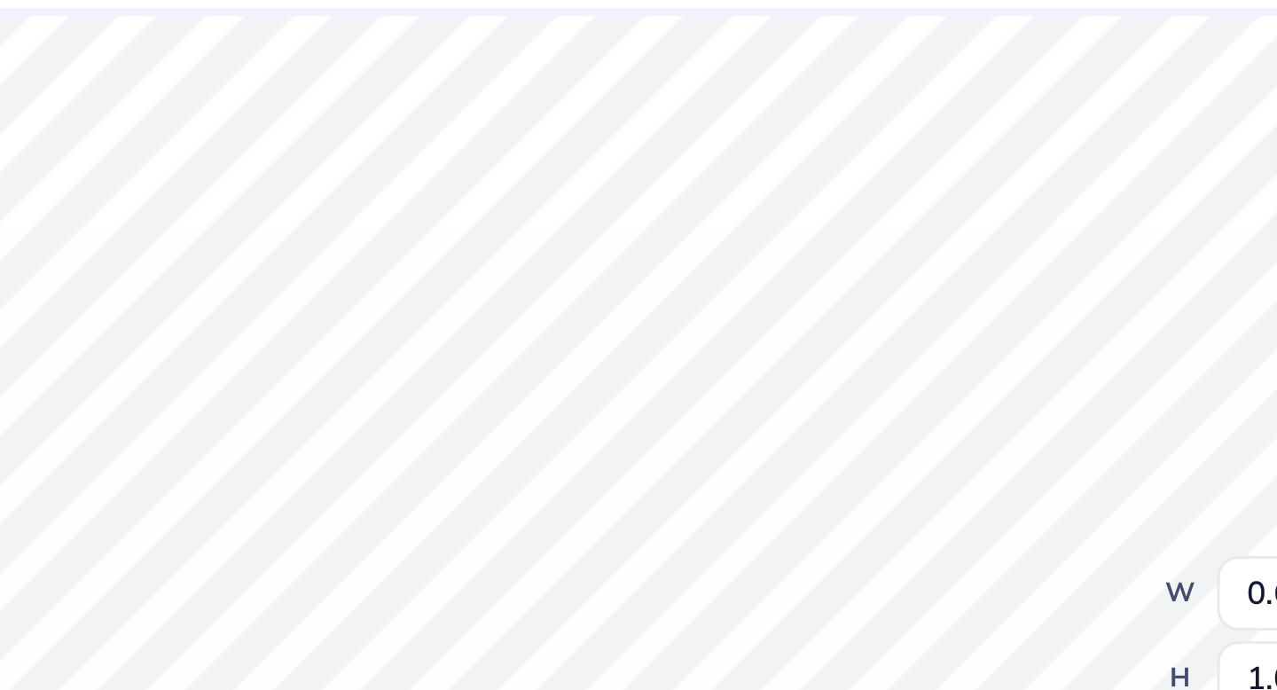
type input "0.67"
type input "1.07"
type input "6.29"
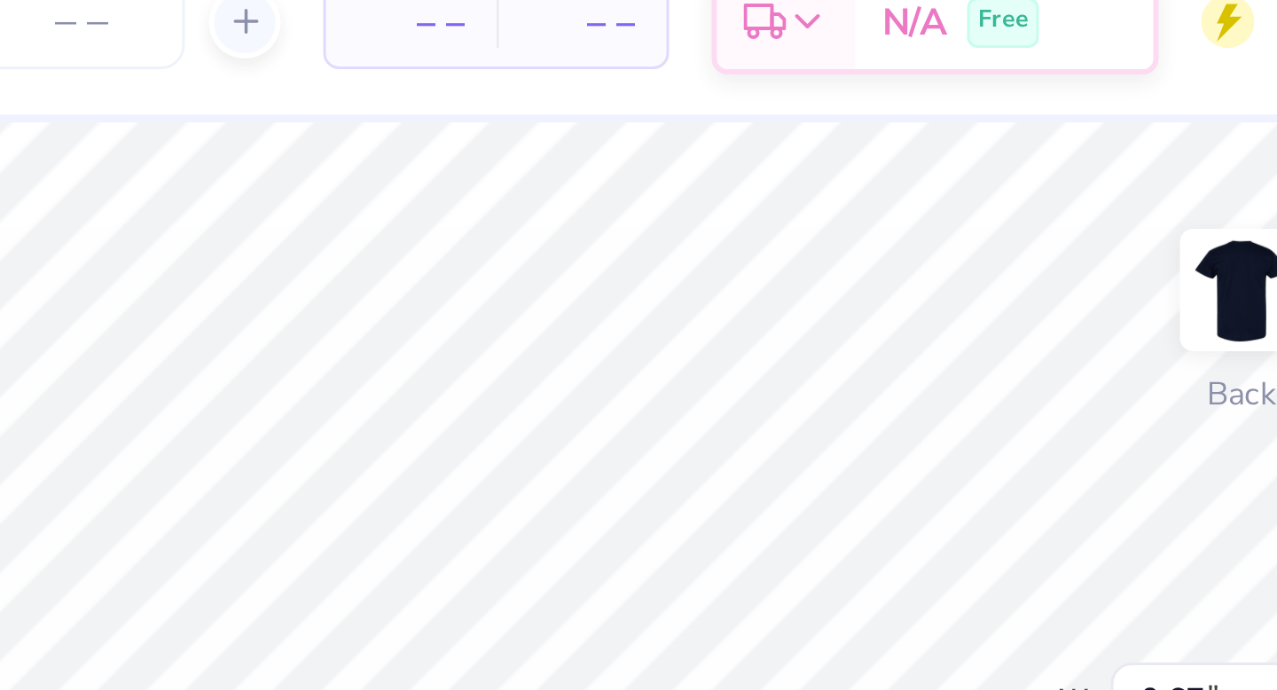
click at [809, 62] on div "Art colors – – Per Item – – Total Est. Delivery N/A Free Design Title Save EC I…" at bounding box center [638, 345] width 1277 height 690
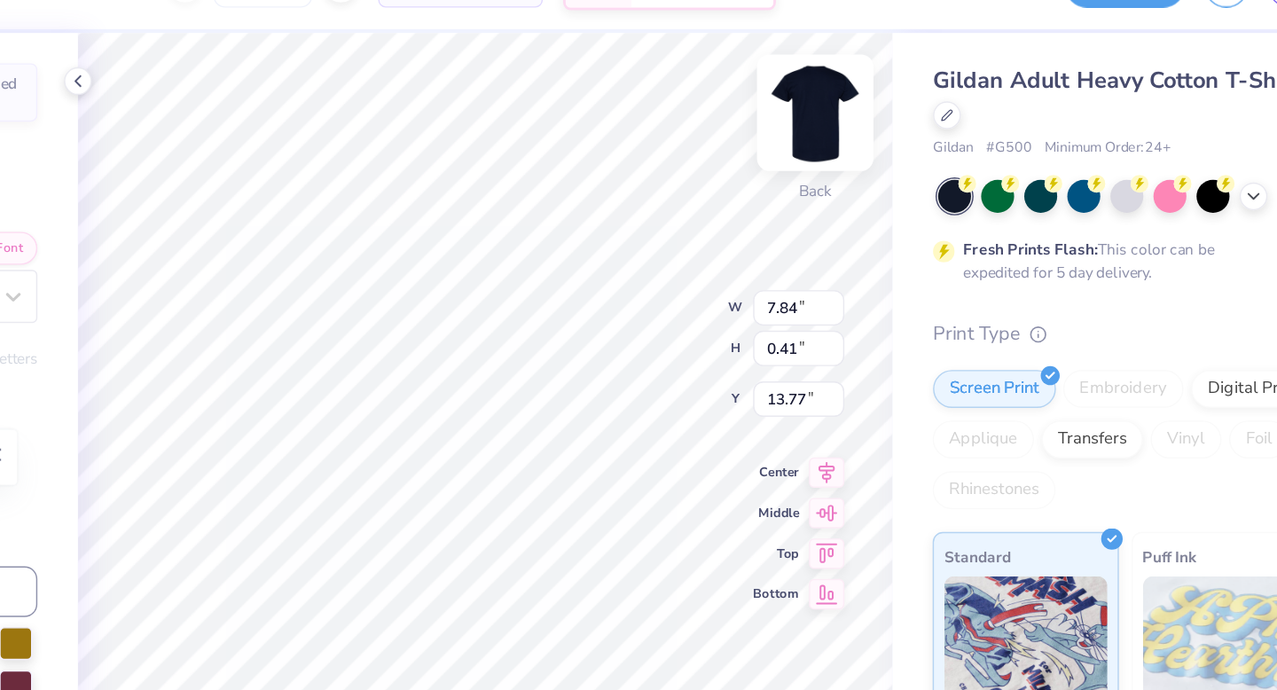
scroll to position [0, 3]
type textarea "Painted Post, New York"
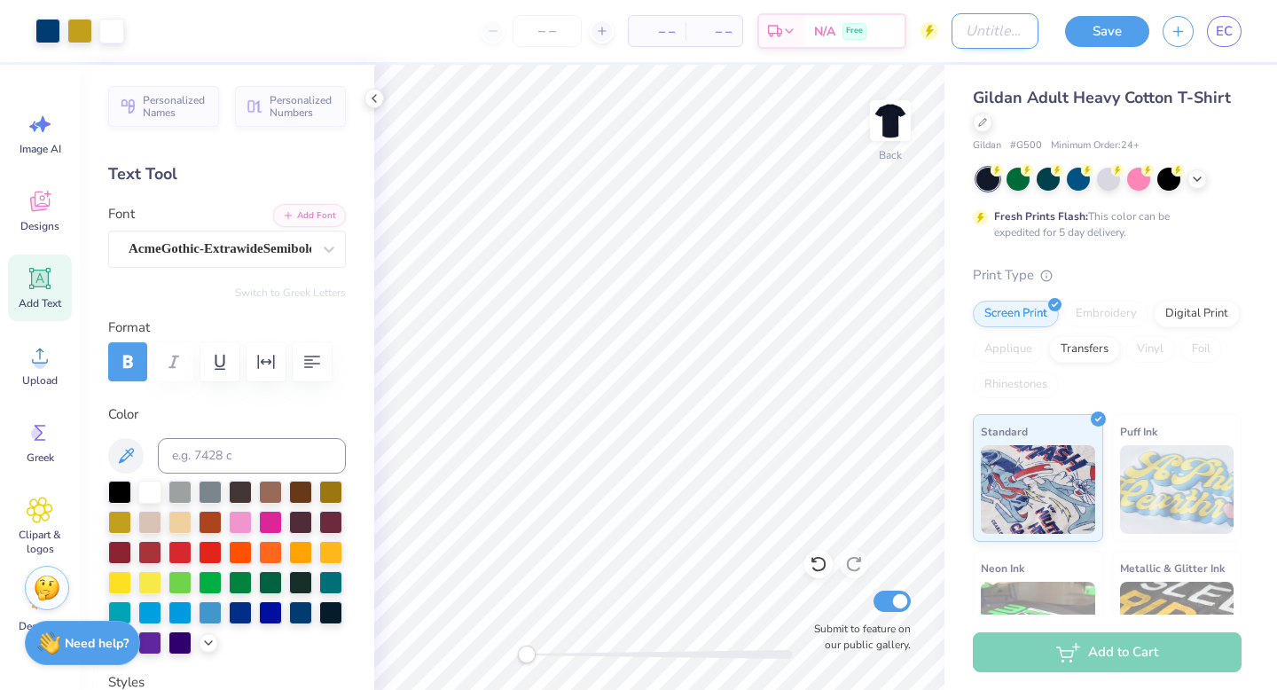
click at [962, 34] on input "Design Title" at bounding box center [994, 30] width 87 height 35
type input "Retreat"
click at [605, 33] on icon at bounding box center [602, 31] width 12 height 12
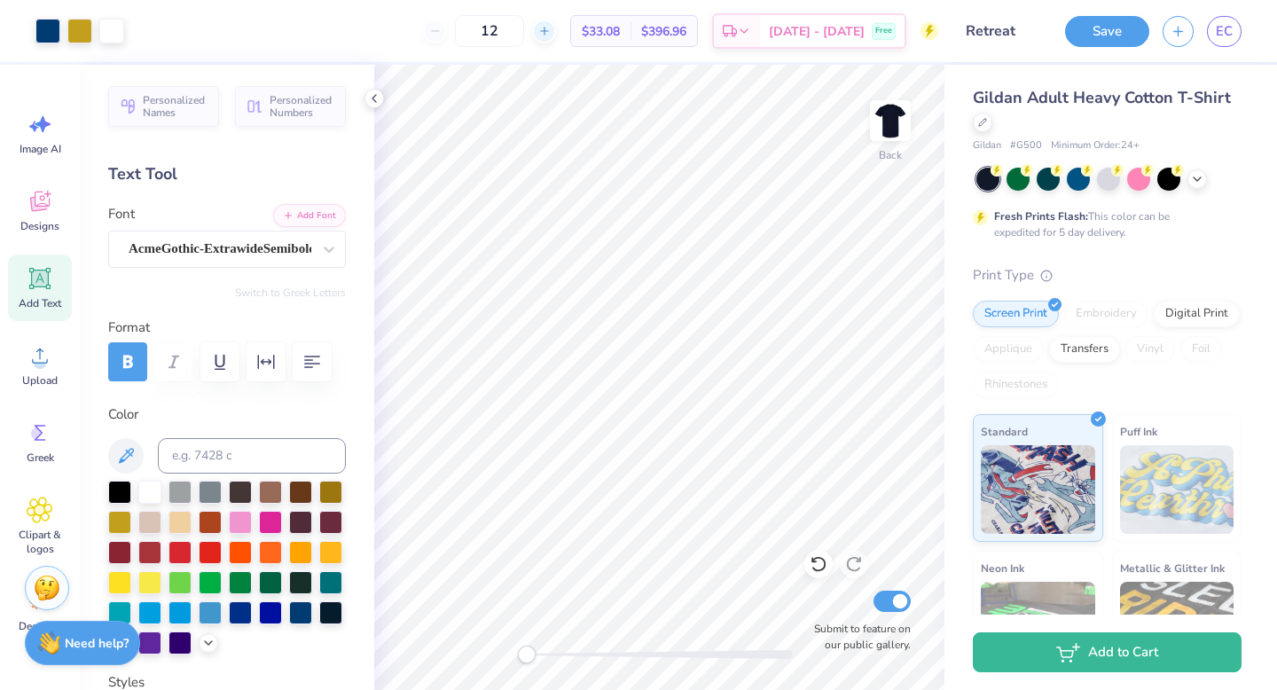
click at [551, 32] on icon at bounding box center [544, 31] width 12 height 12
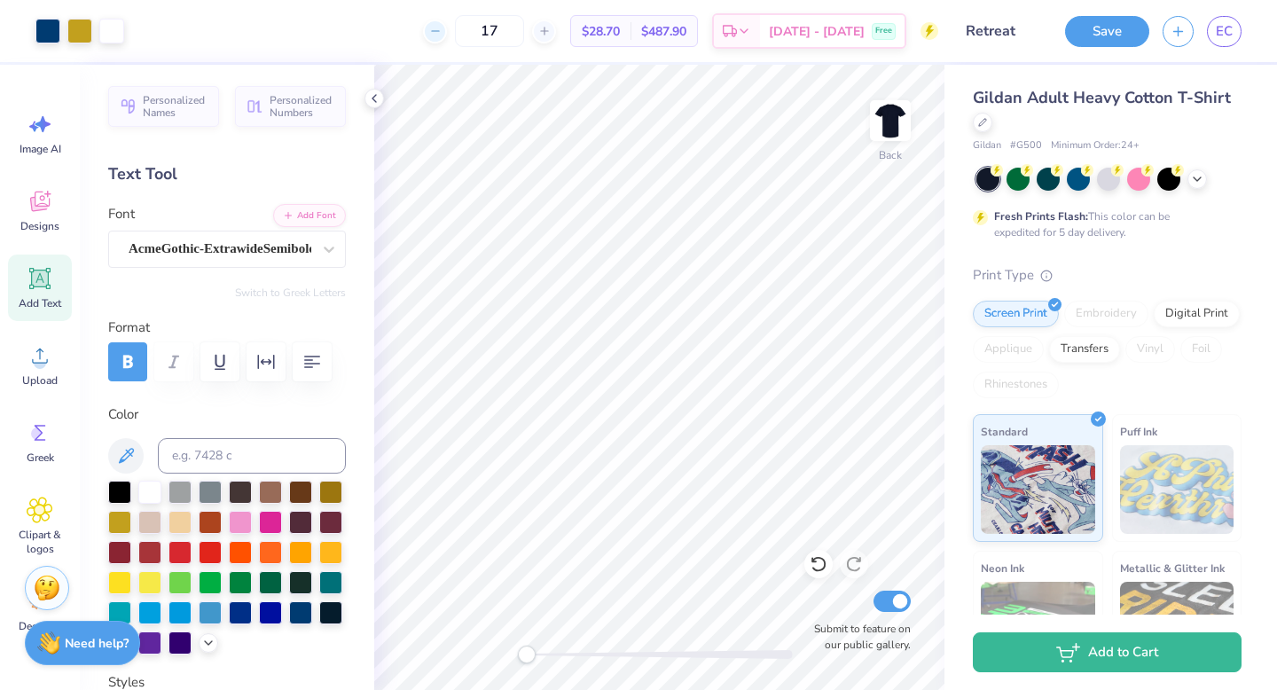
click at [442, 33] on icon at bounding box center [435, 31] width 12 height 12
type input "16"
click at [1092, 32] on button "Save" at bounding box center [1107, 28] width 84 height 31
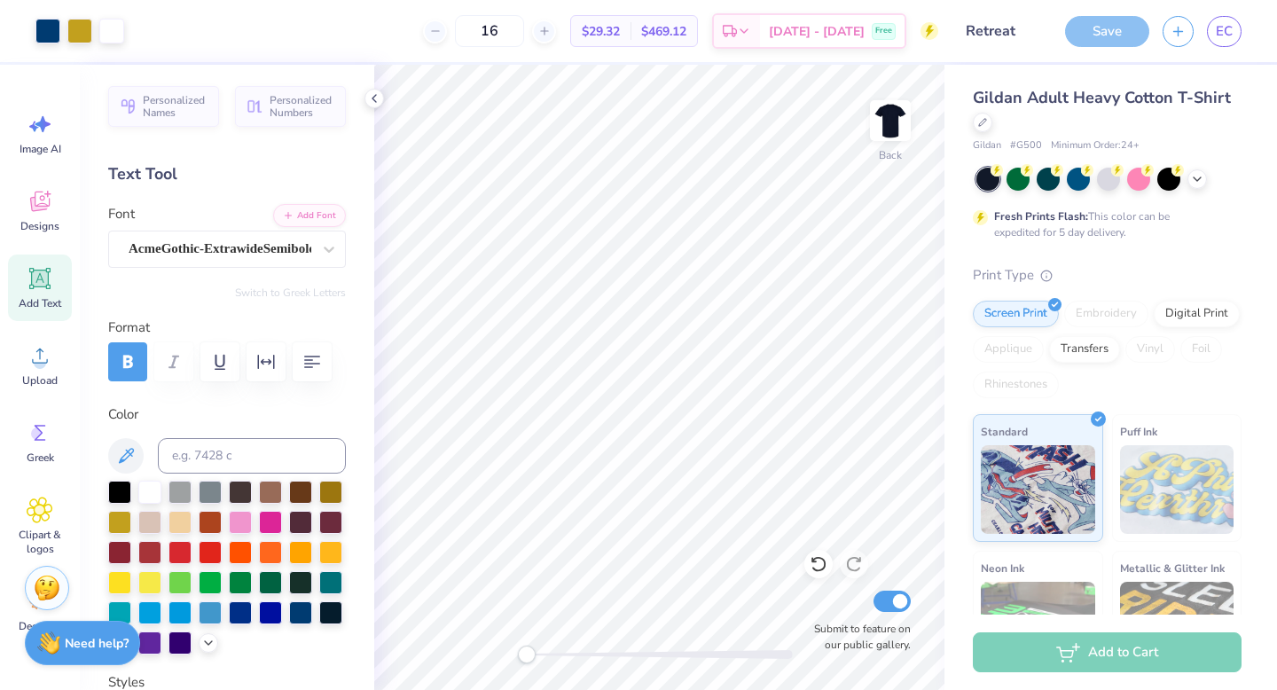
click at [1111, 45] on div "Save" at bounding box center [1107, 31] width 84 height 31
click at [1111, 38] on div "Save" at bounding box center [1107, 31] width 84 height 31
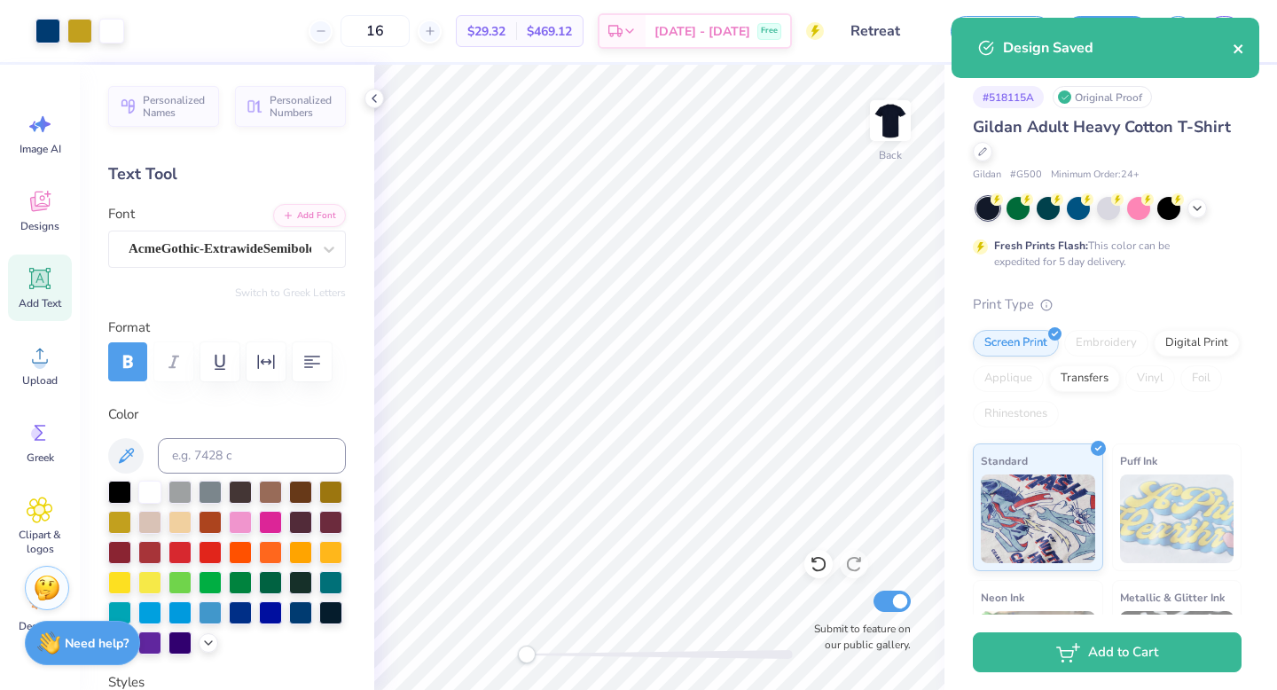
click at [1233, 51] on icon "close" at bounding box center [1238, 49] width 12 height 14
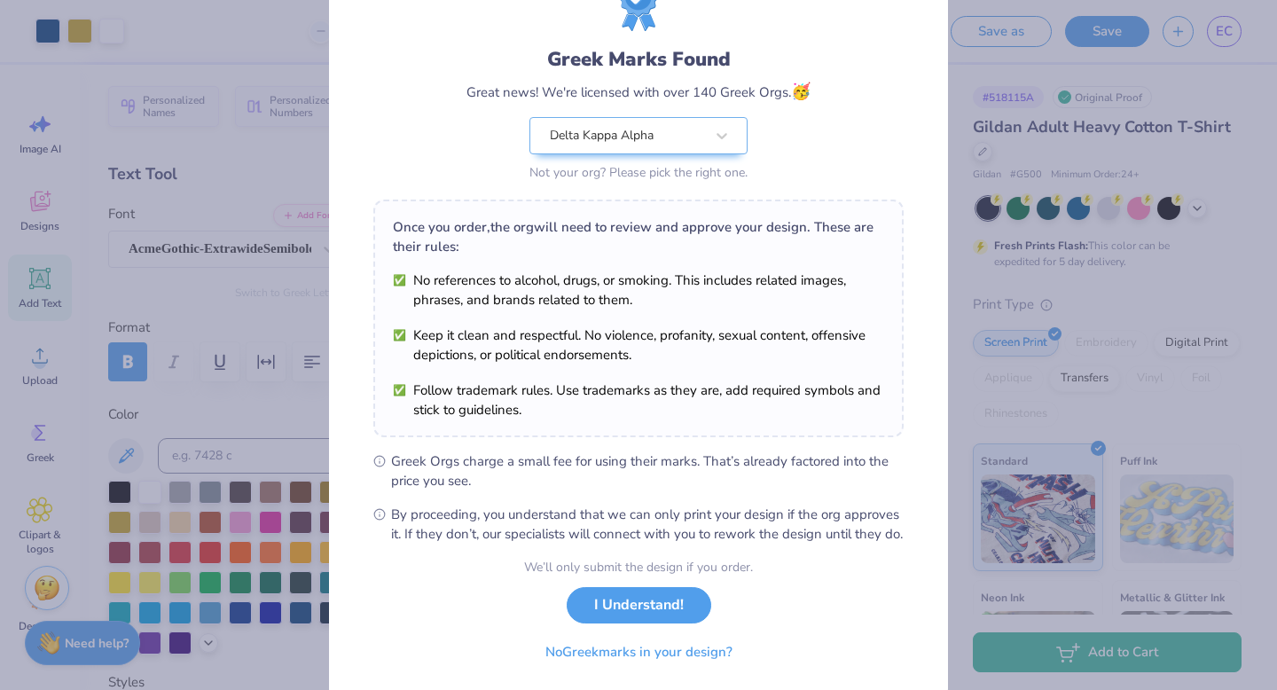
scroll to position [82, 0]
click at [668, 618] on button "I Understand!" at bounding box center [639, 600] width 145 height 36
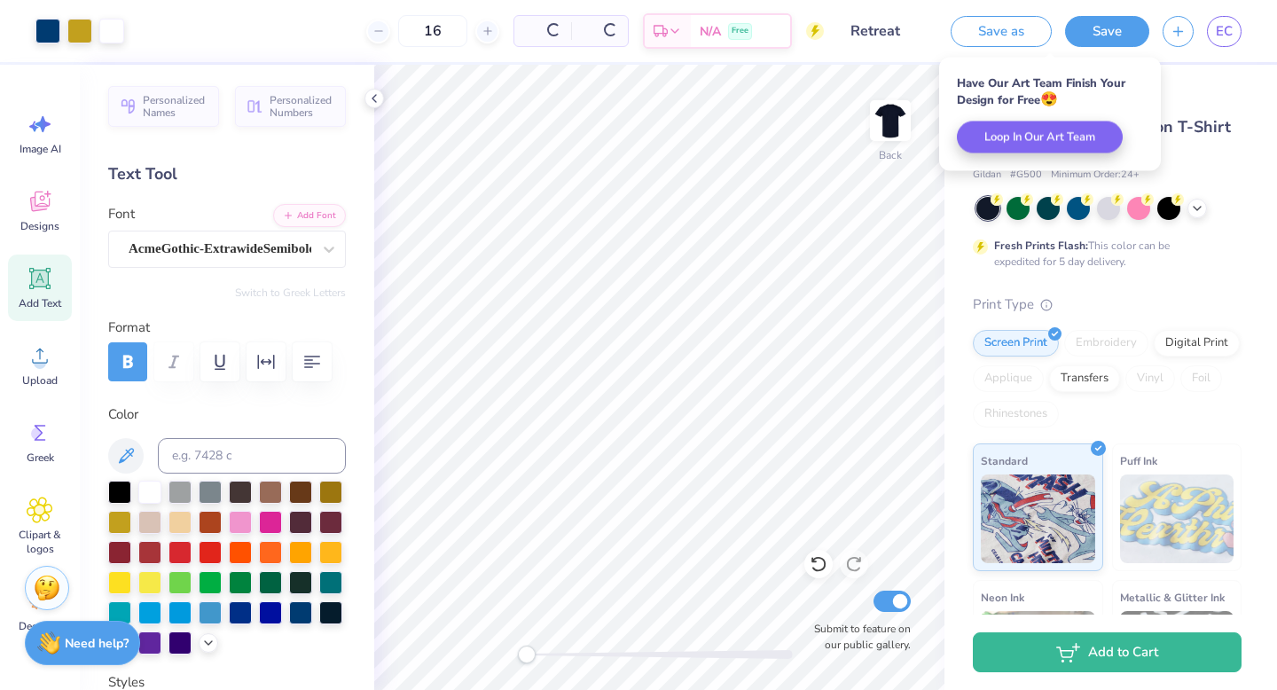
scroll to position [0, 0]
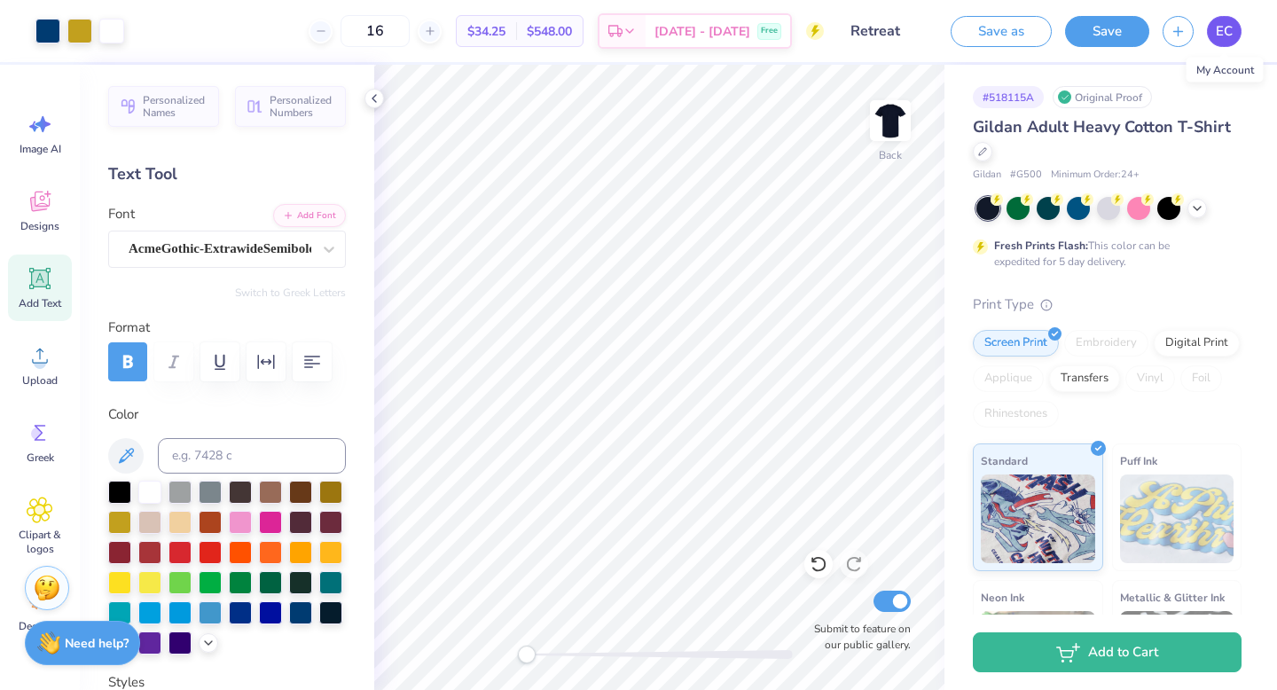
click at [1221, 42] on link "EC" at bounding box center [1224, 31] width 35 height 31
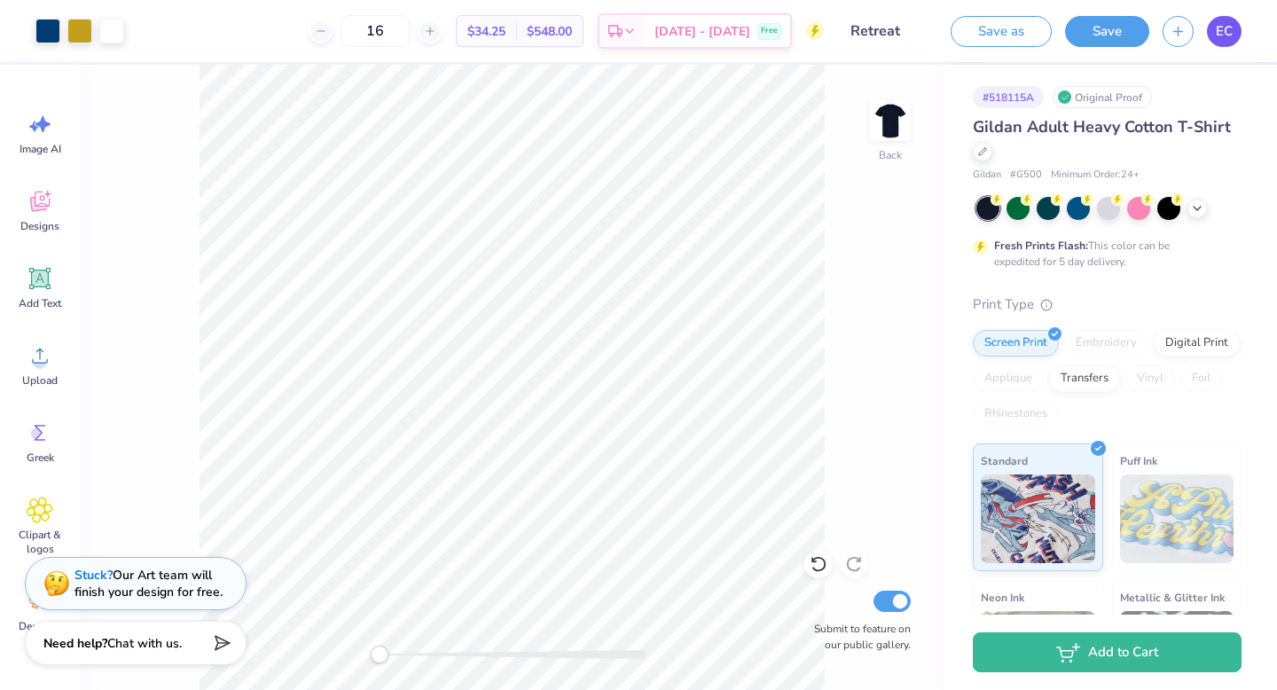
click at [1221, 26] on span "EC" at bounding box center [1223, 31] width 17 height 20
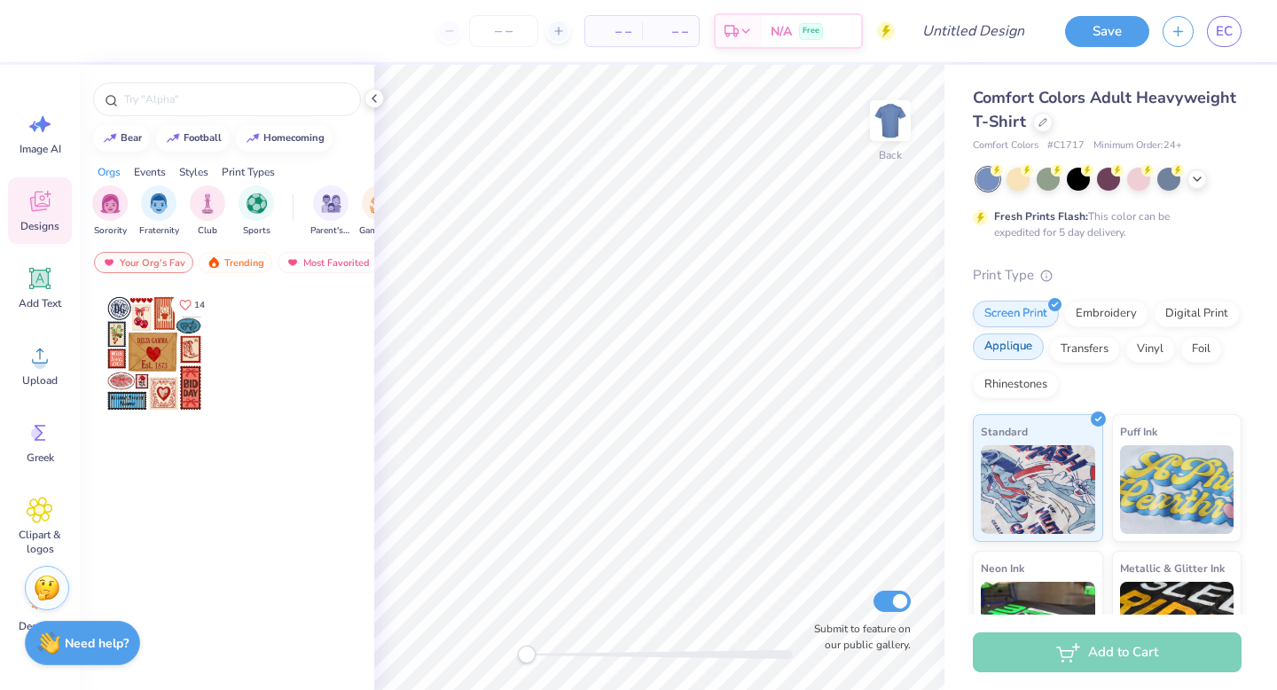
click at [1004, 350] on div "Applique" at bounding box center [1008, 346] width 71 height 27
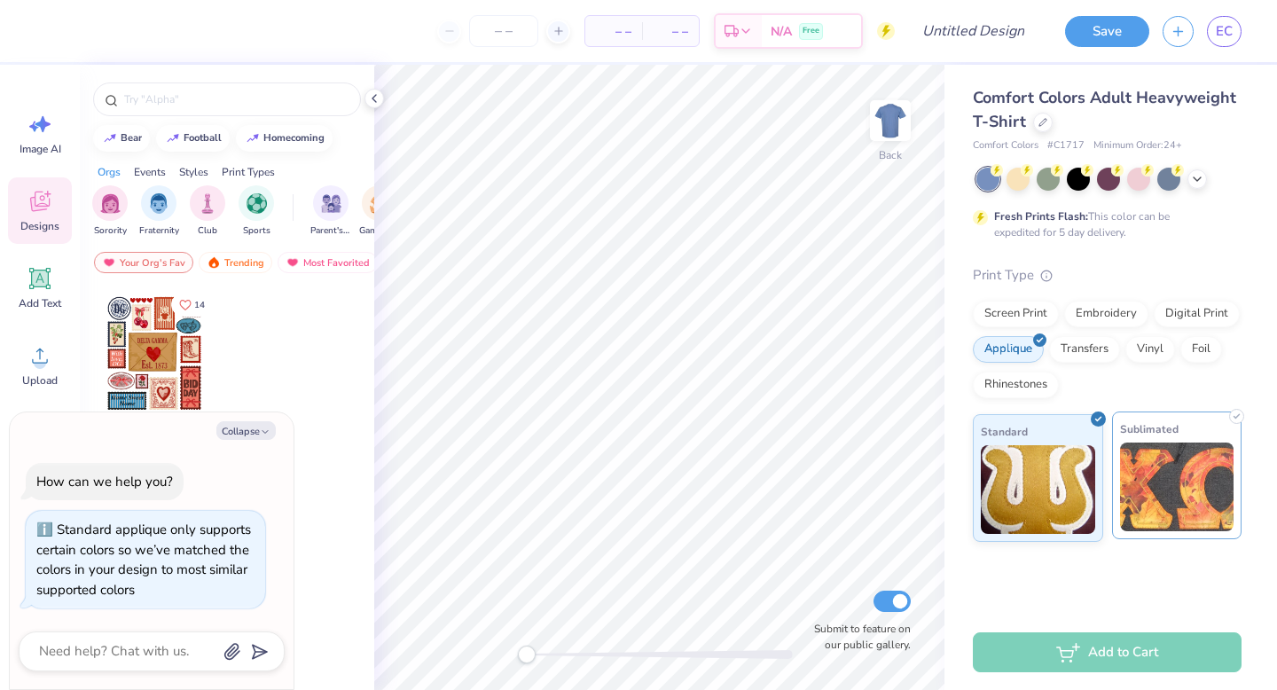
click at [1206, 485] on img at bounding box center [1177, 486] width 114 height 89
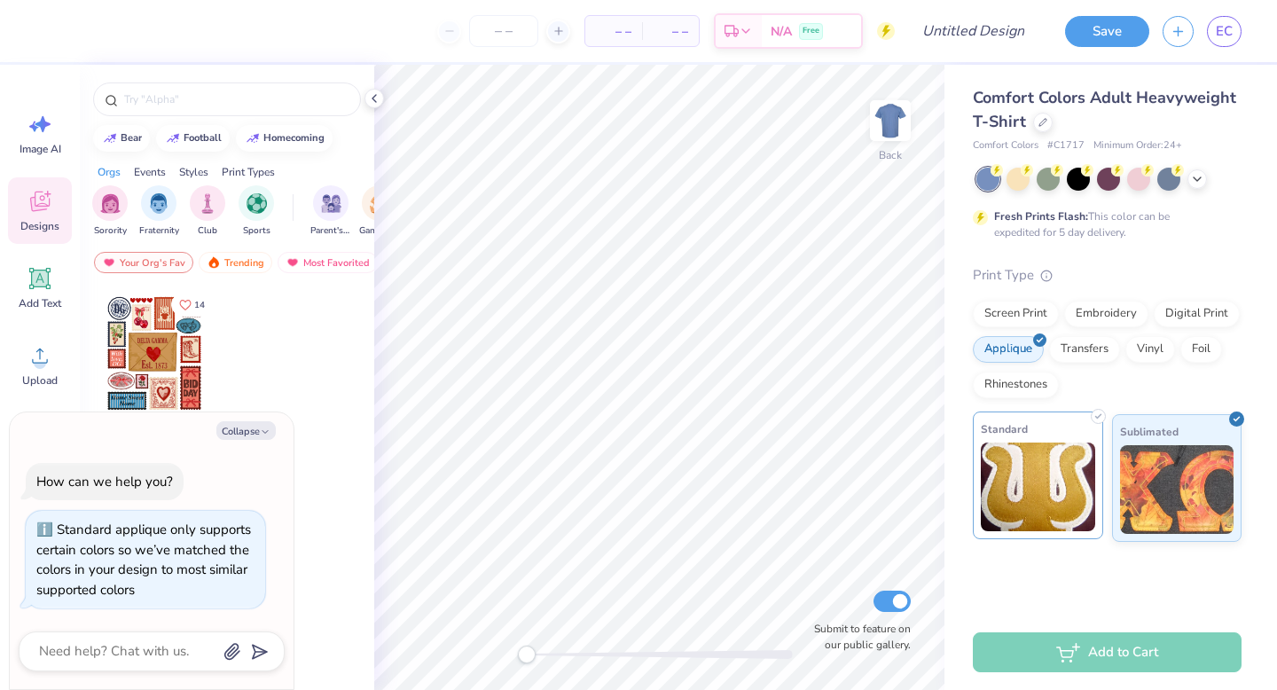
click at [1041, 492] on img at bounding box center [1038, 486] width 114 height 89
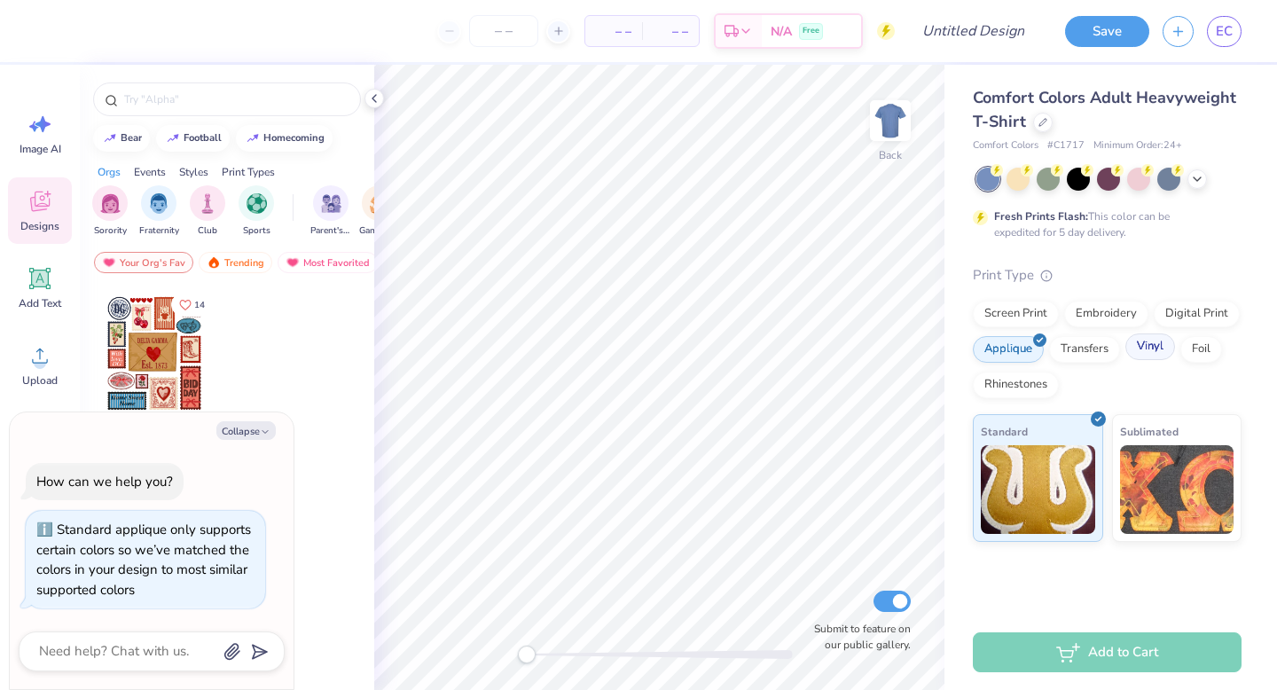
click at [1141, 345] on div "Vinyl" at bounding box center [1150, 346] width 50 height 27
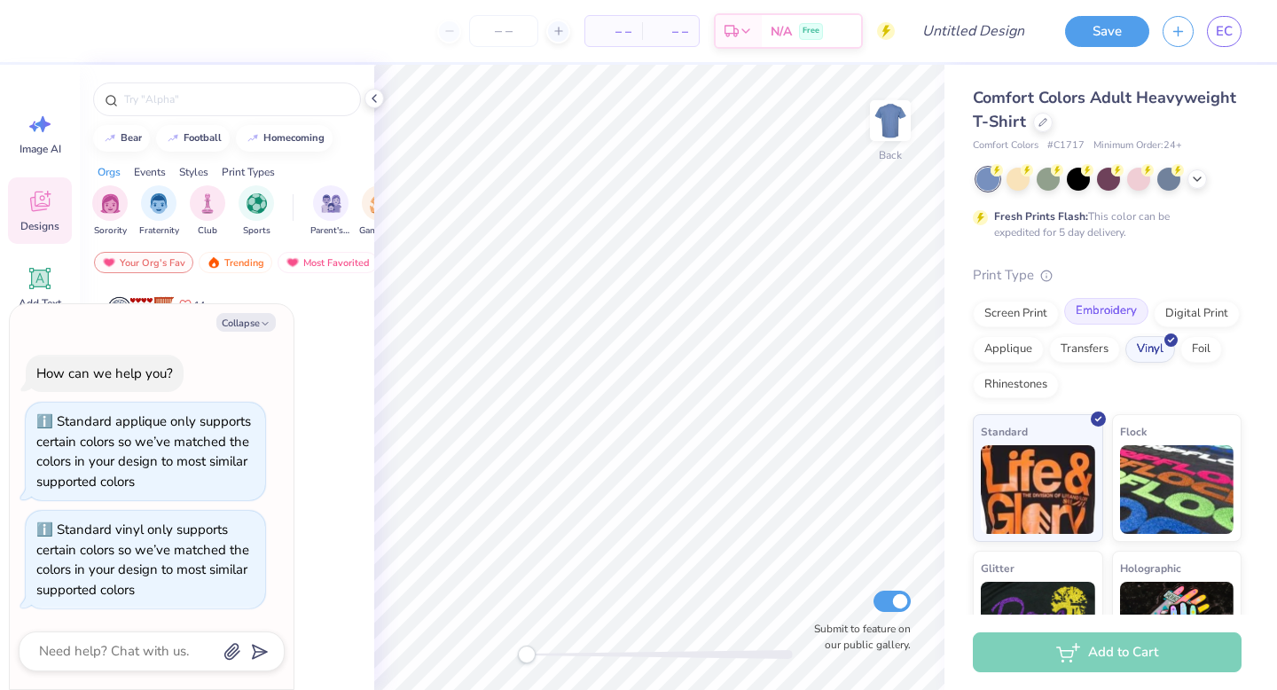
click at [1112, 319] on div "Embroidery" at bounding box center [1106, 311] width 84 height 27
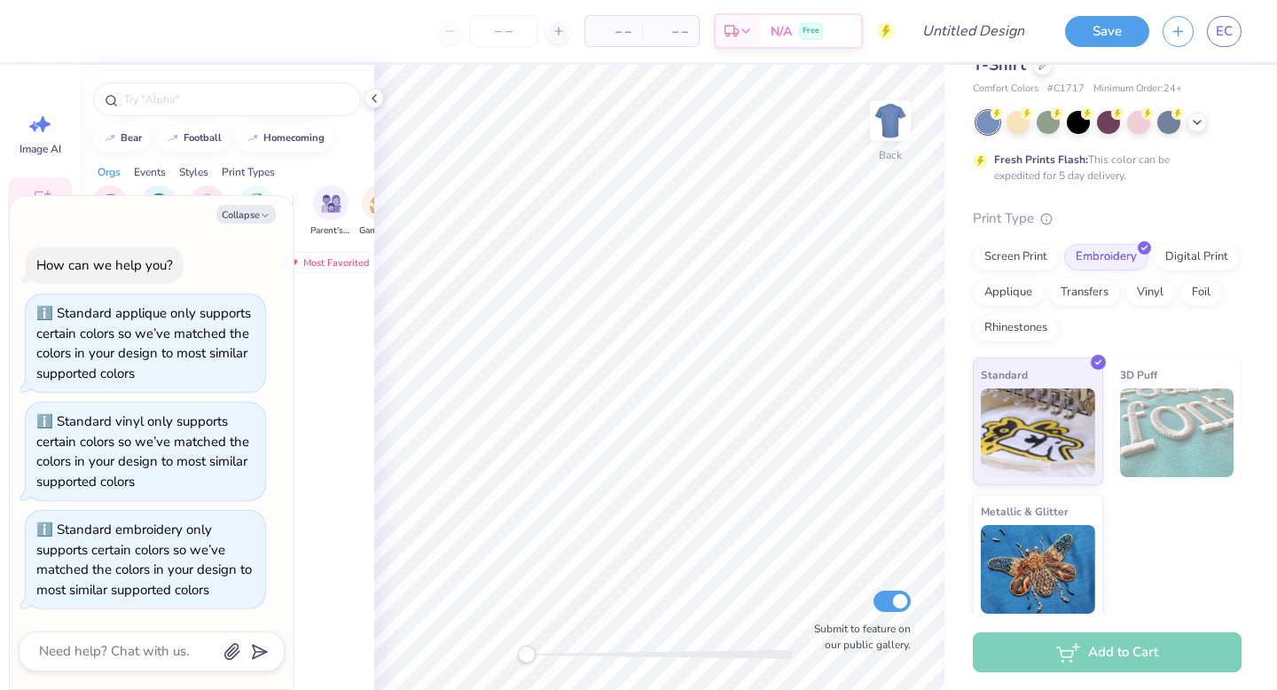
scroll to position [64, 0]
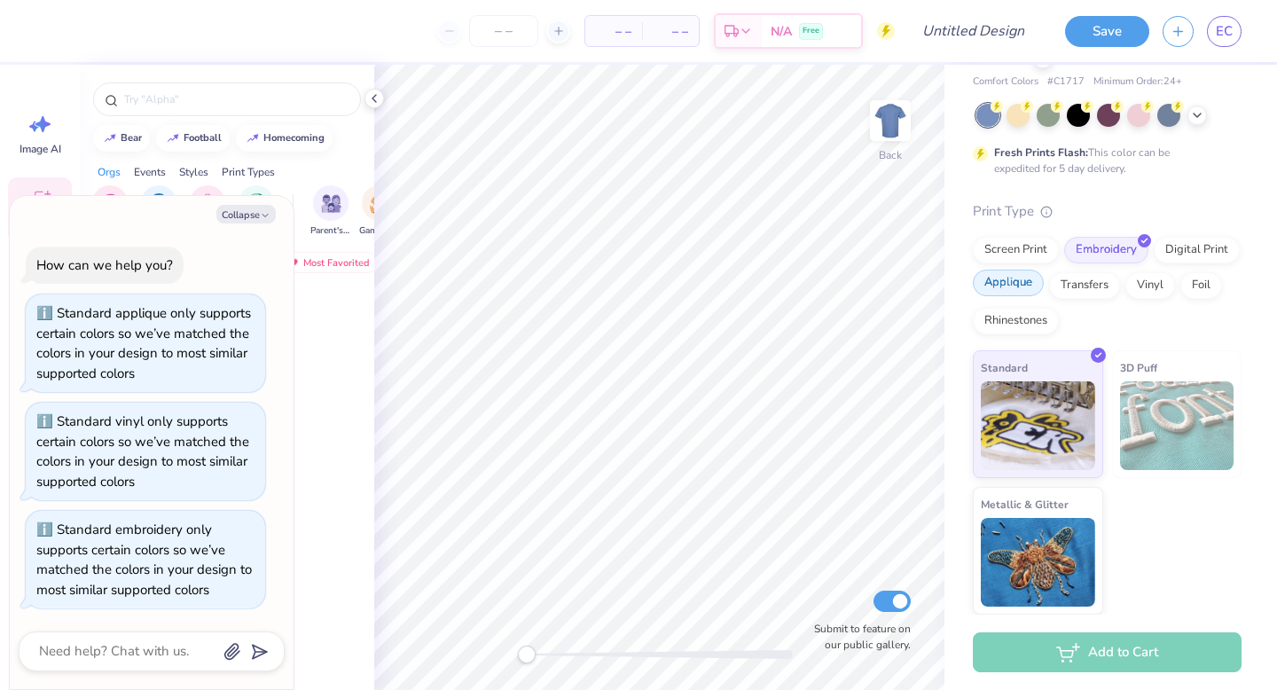
click at [1004, 285] on div "Applique" at bounding box center [1008, 283] width 71 height 27
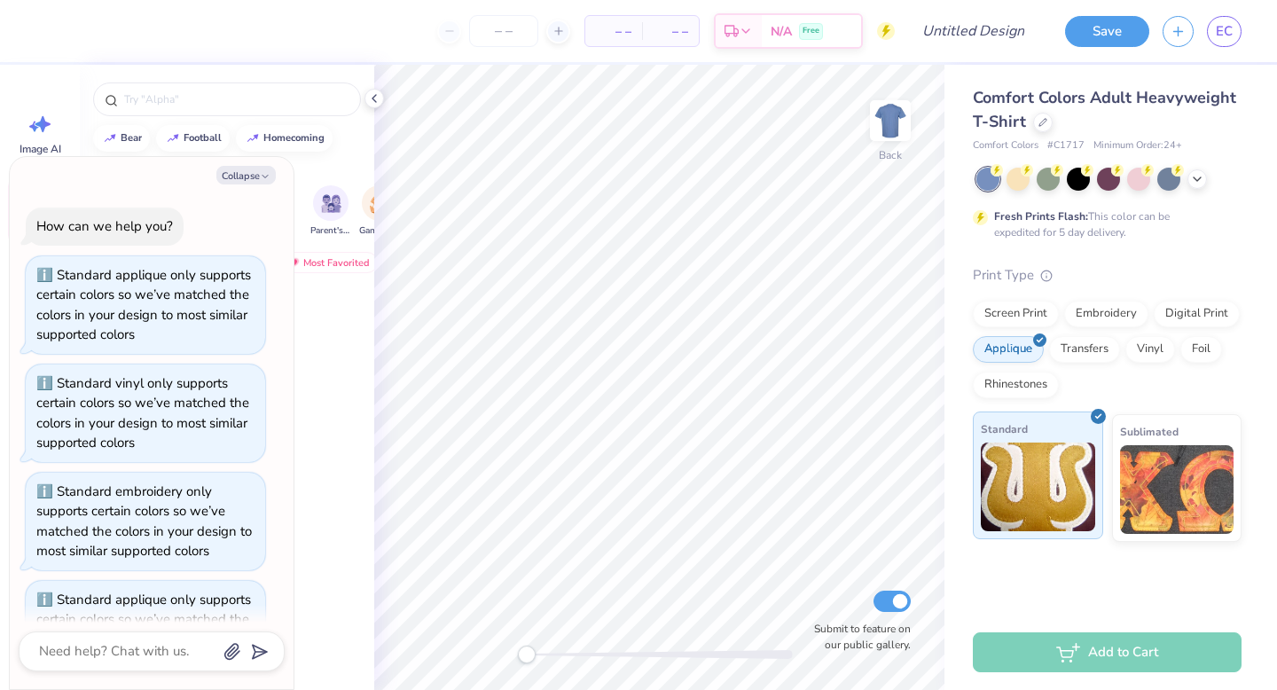
scroll to position [0, 0]
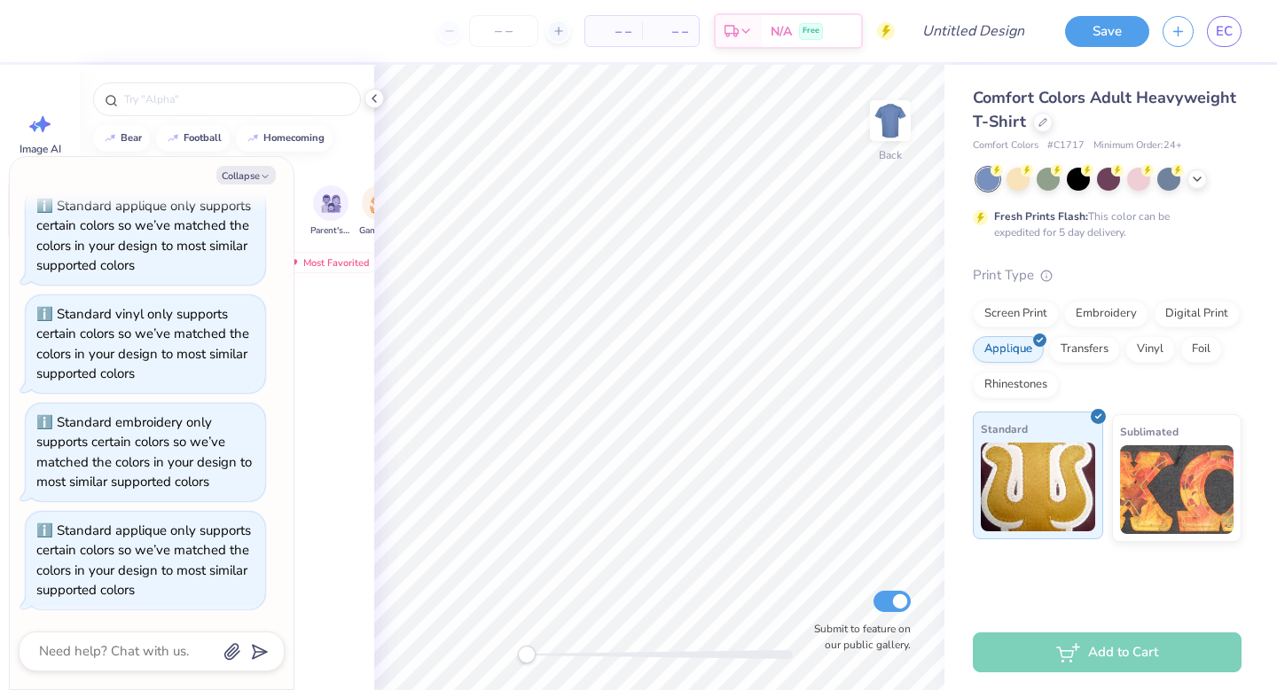
click at [1064, 501] on img at bounding box center [1038, 486] width 114 height 89
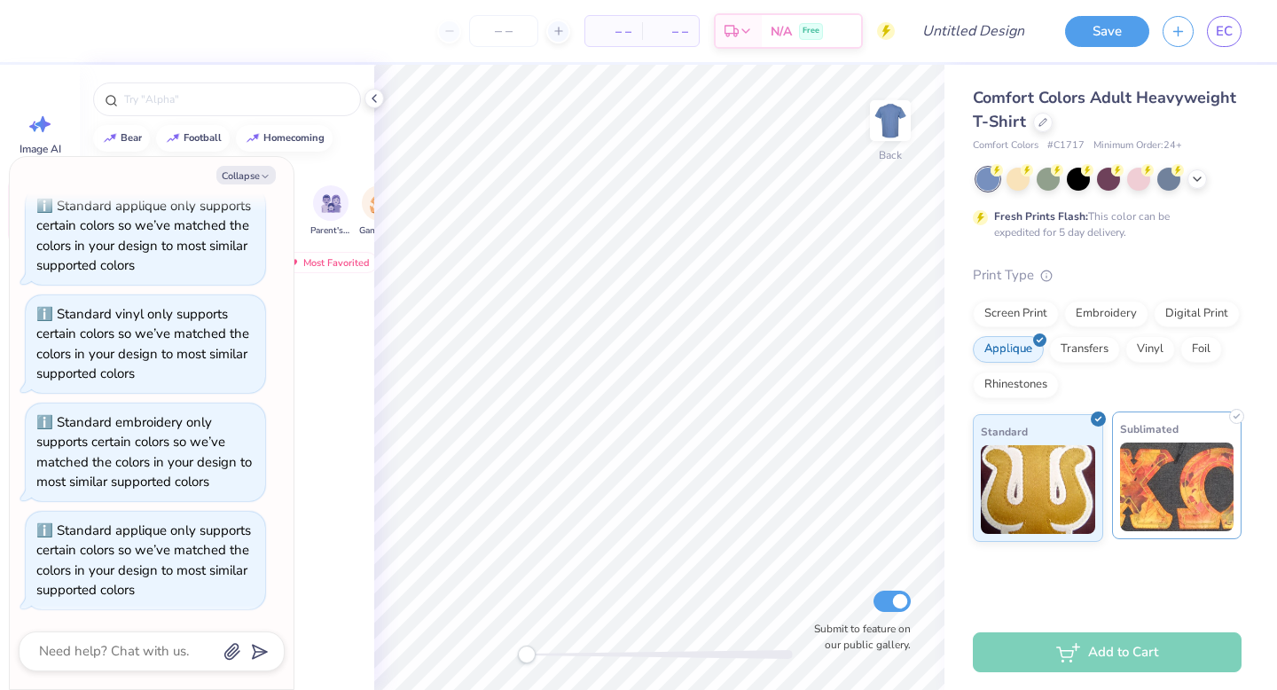
click at [1155, 511] on img at bounding box center [1177, 486] width 114 height 89
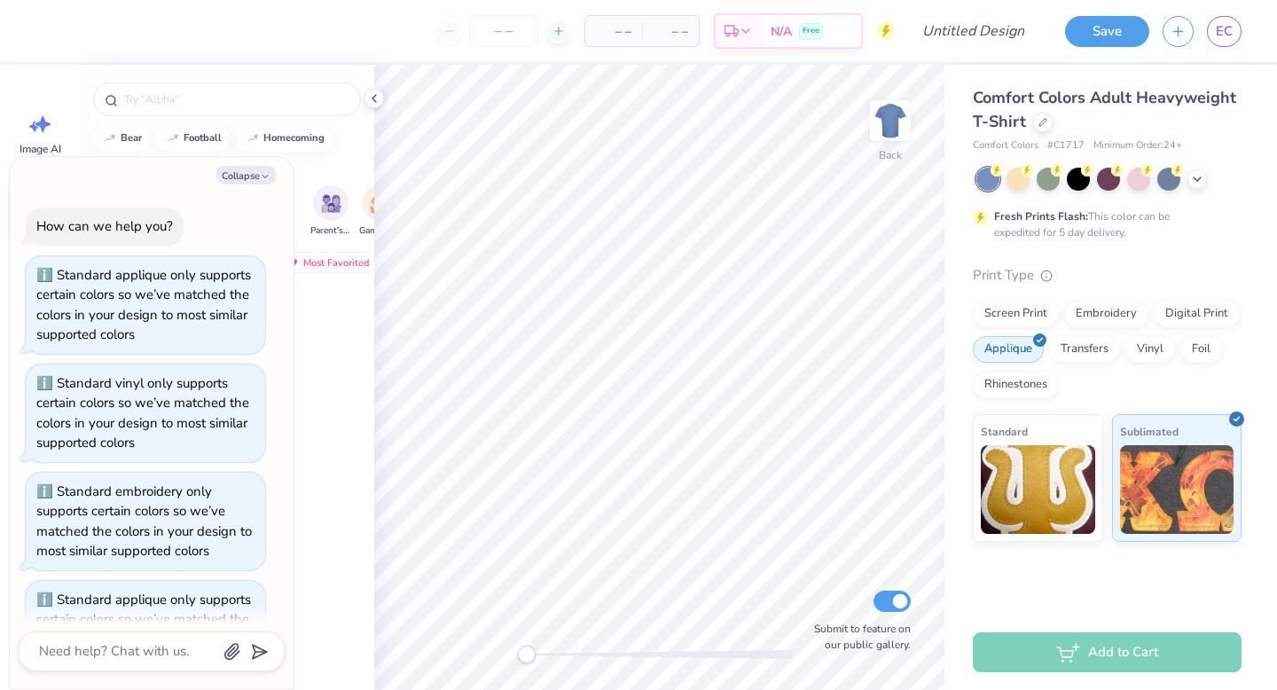
click at [284, 226] on div "How can we help you? Standard applique only supports certain colors so we’ve ma…" at bounding box center [152, 442] width 266 height 499
click at [310, 220] on div "Parent's Weekend" at bounding box center [330, 210] width 41 height 52
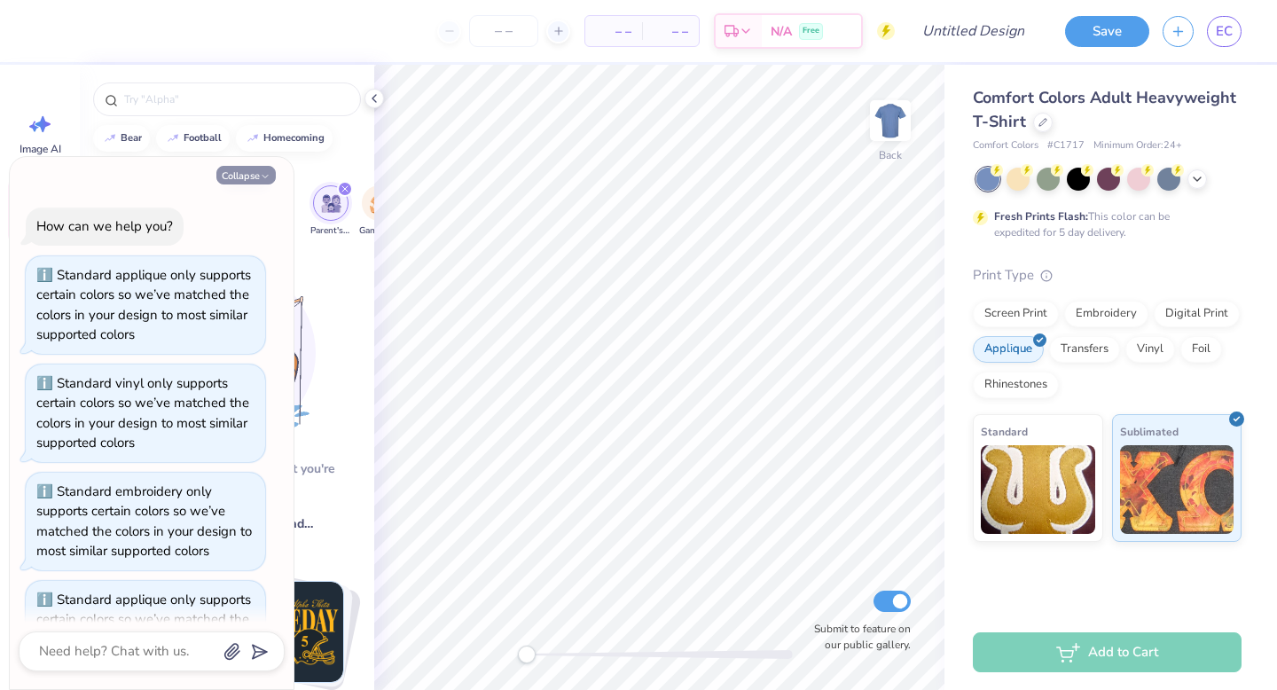
click at [267, 179] on icon "button" at bounding box center [265, 176] width 11 height 11
type textarea "x"
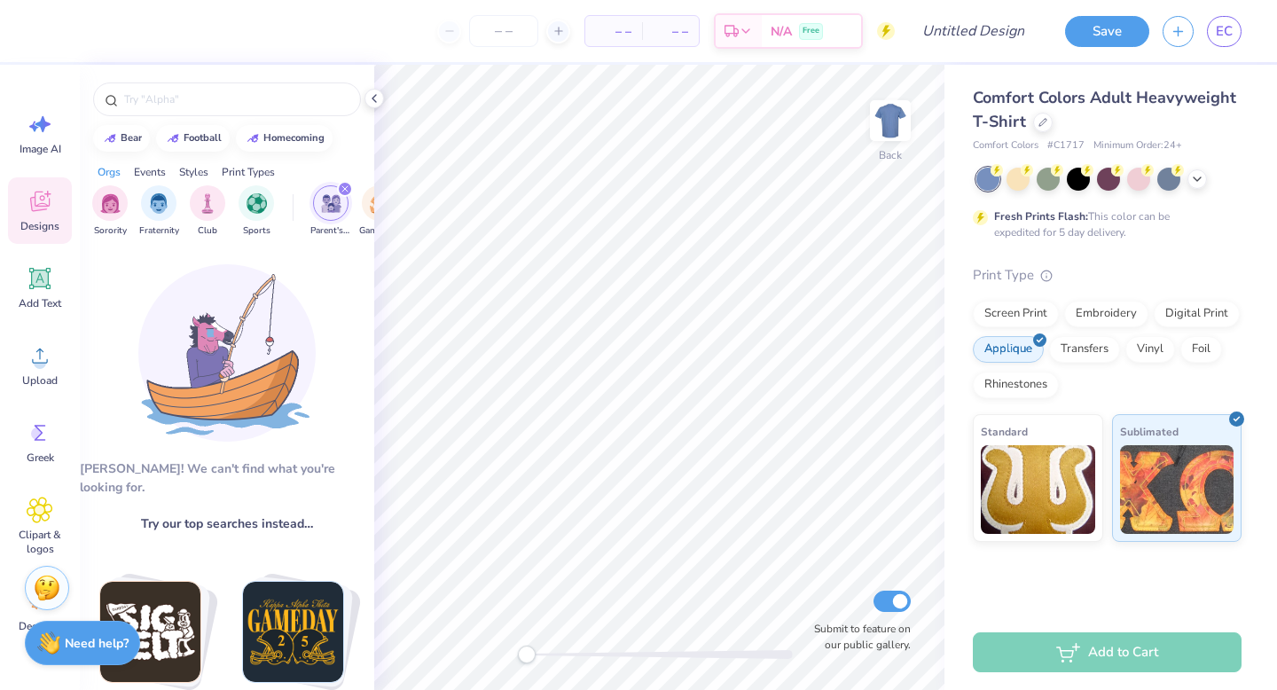
click at [314, 204] on div "filter for Parent's Weekend" at bounding box center [330, 202] width 35 height 35
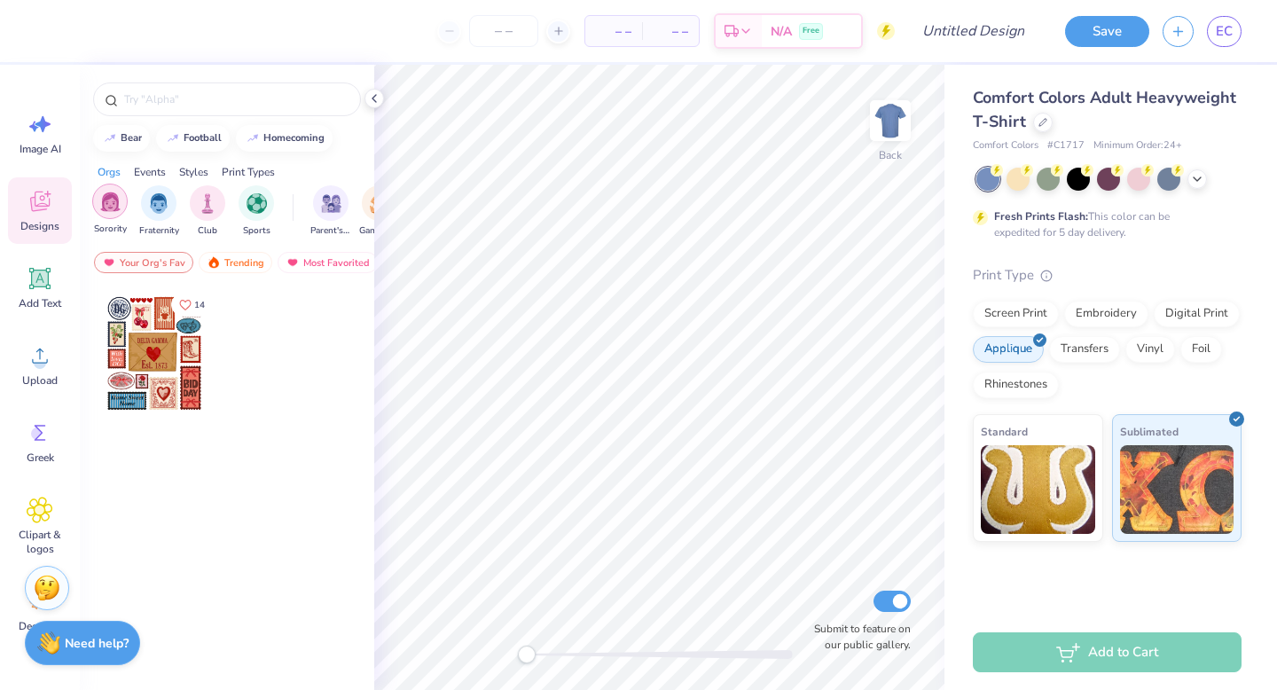
click at [109, 203] on img "filter for Sorority" at bounding box center [110, 201] width 20 height 20
click at [110, 211] on img "filter for Sorority" at bounding box center [110, 203] width 20 height 20
click at [213, 273] on div "Your Org's Fav Trending Most Favorited Newest" at bounding box center [227, 266] width 294 height 41
click at [214, 267] on img at bounding box center [214, 262] width 14 height 12
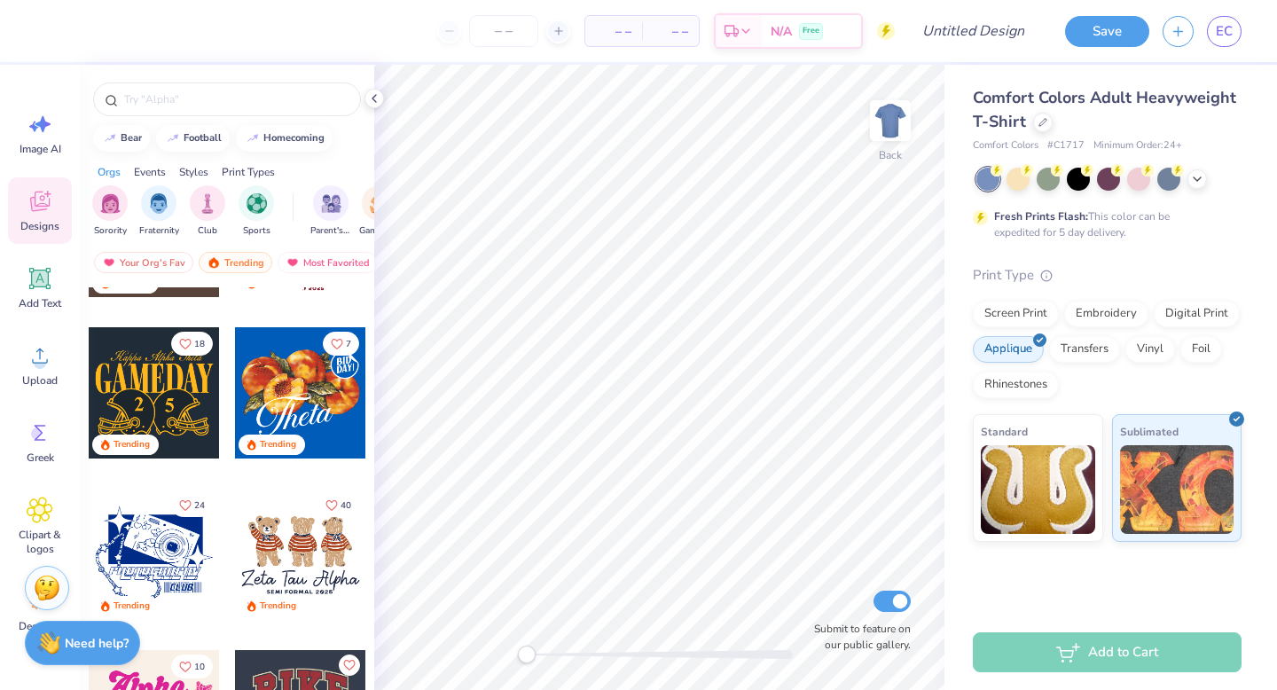
scroll to position [938, 0]
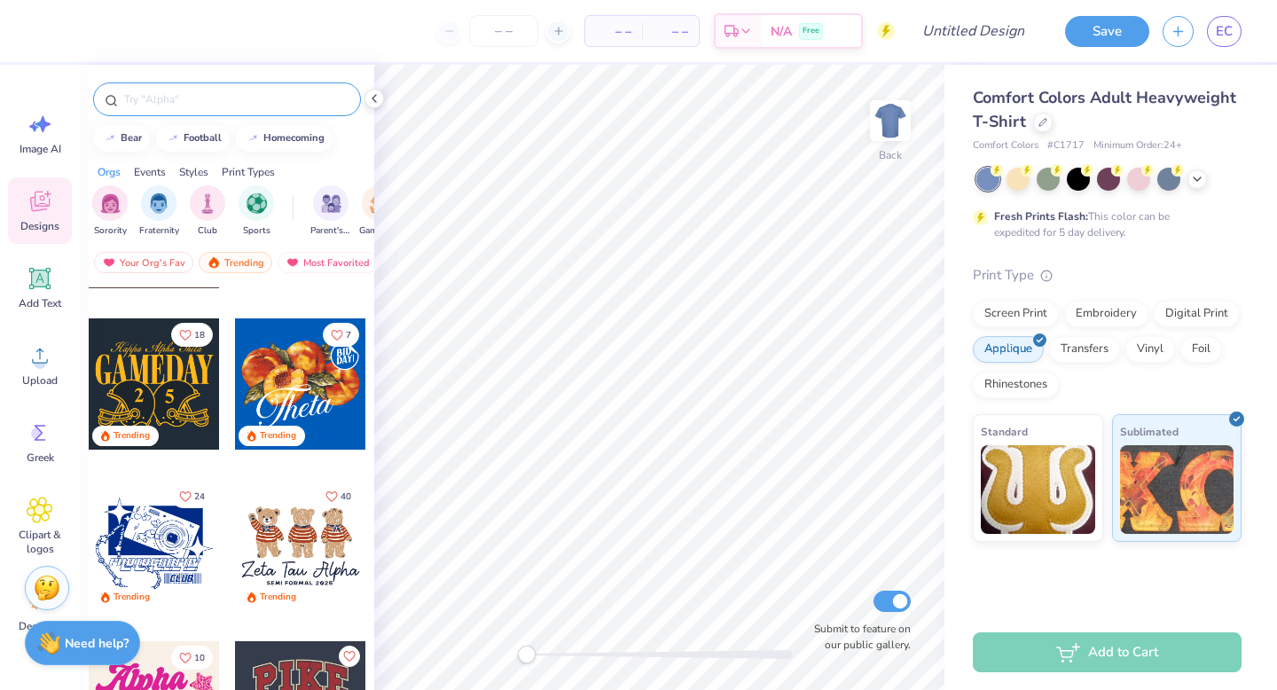
click at [164, 91] on input "text" at bounding box center [235, 99] width 227 height 18
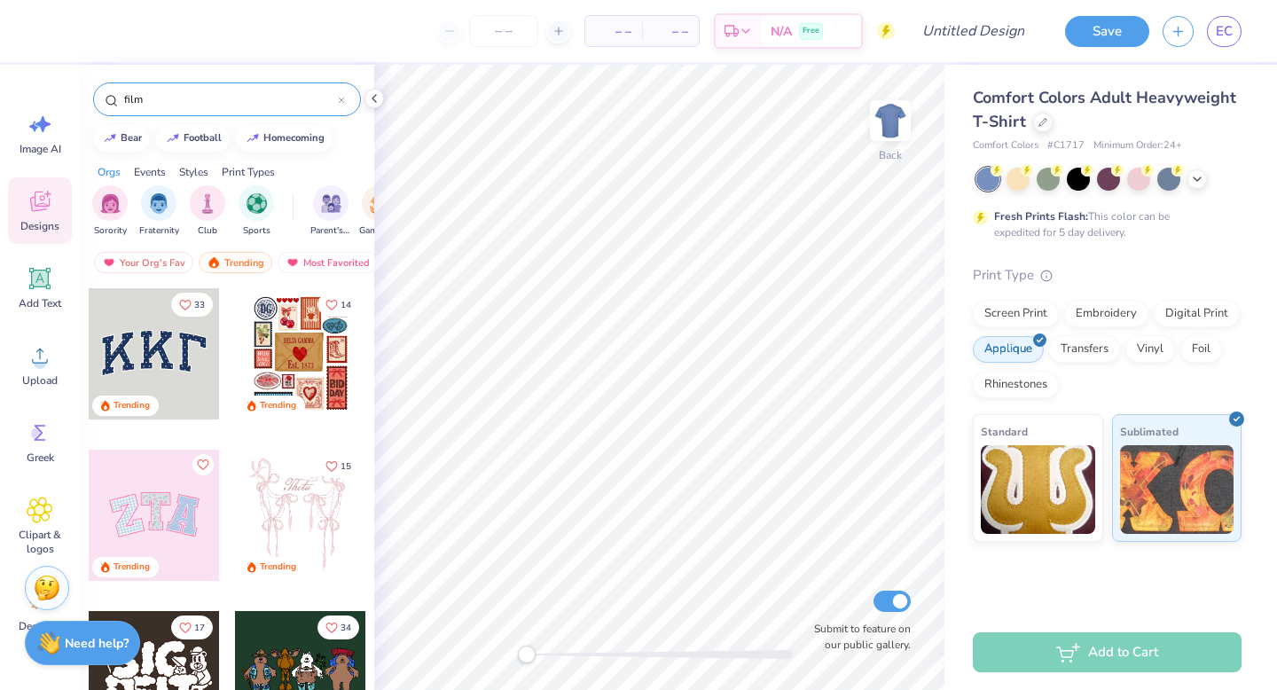
type input "film"
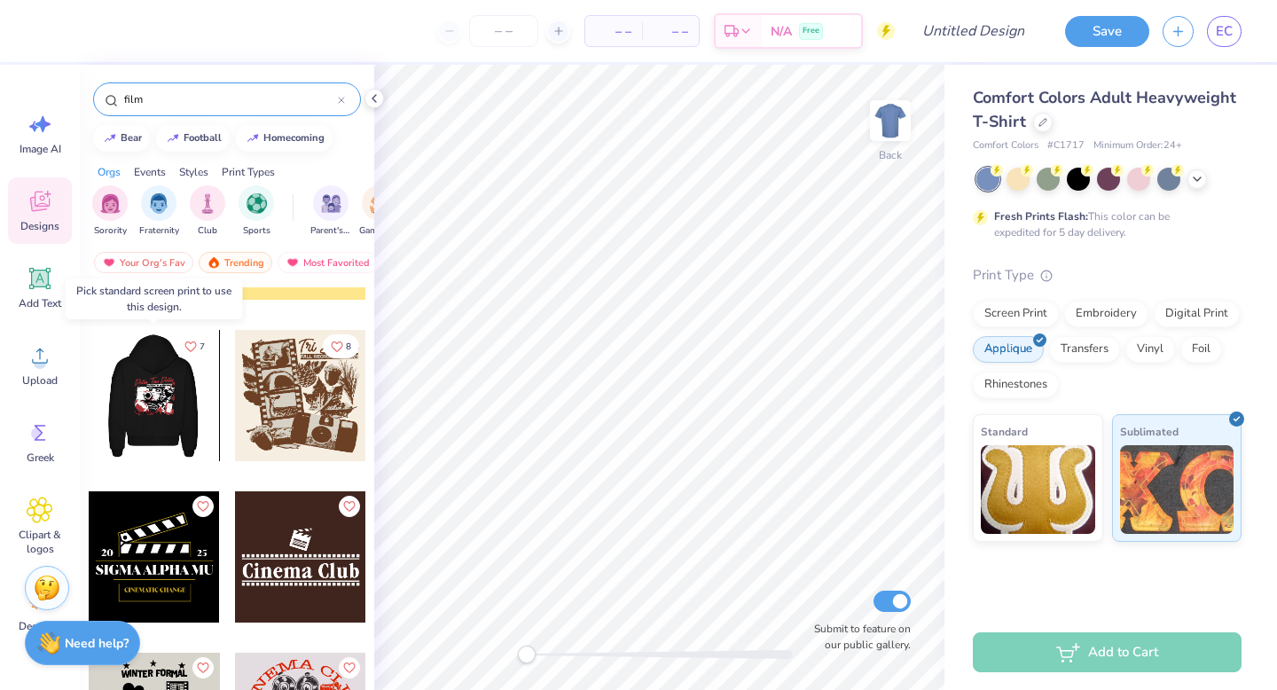
scroll to position [280, 0]
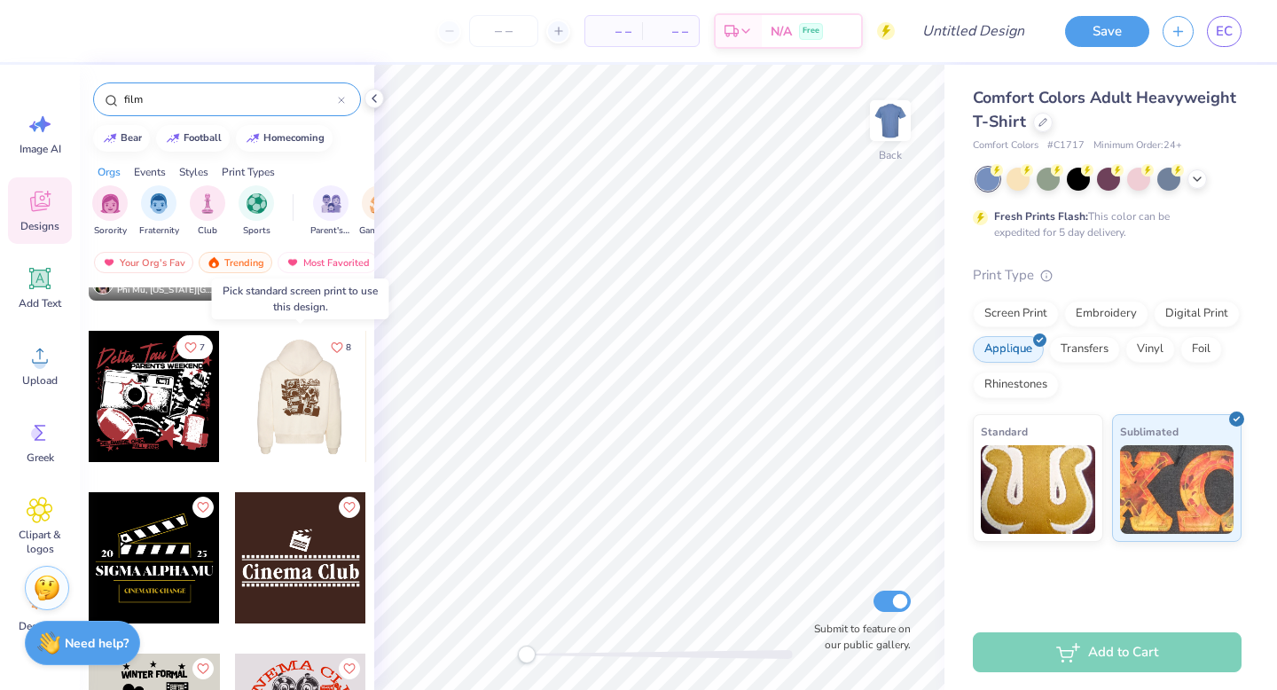
click at [303, 422] on div at bounding box center [301, 396] width 394 height 131
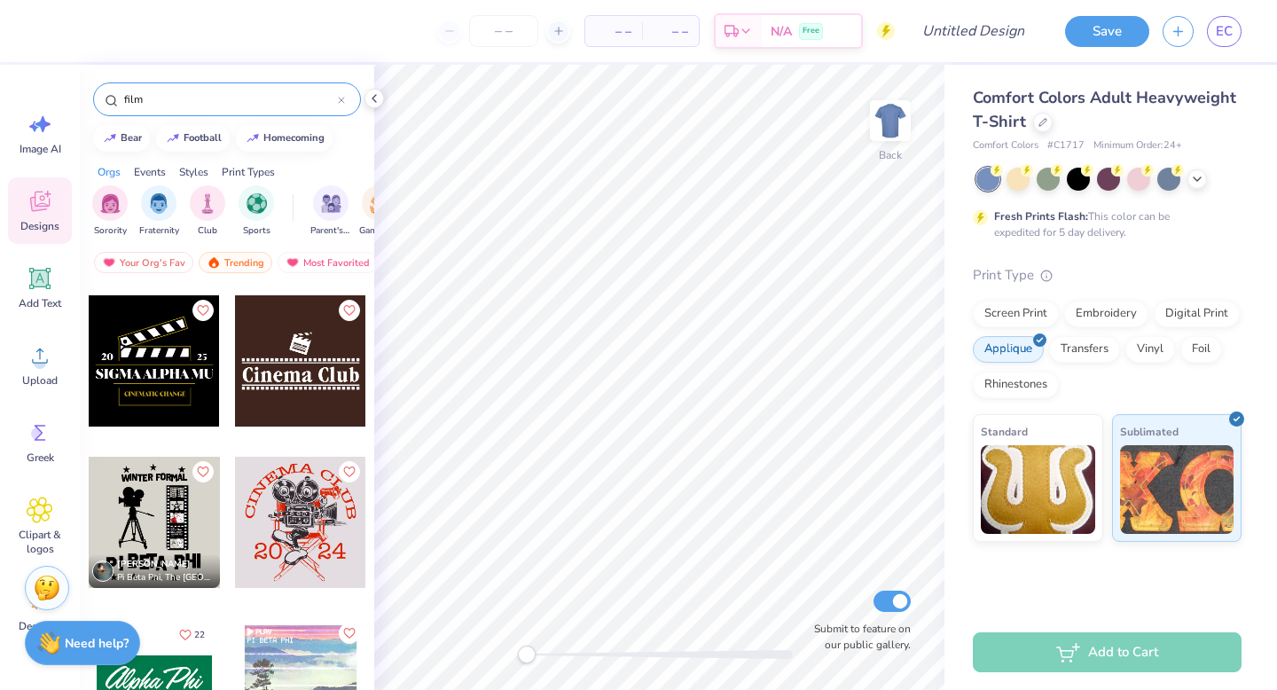
scroll to position [363, 0]
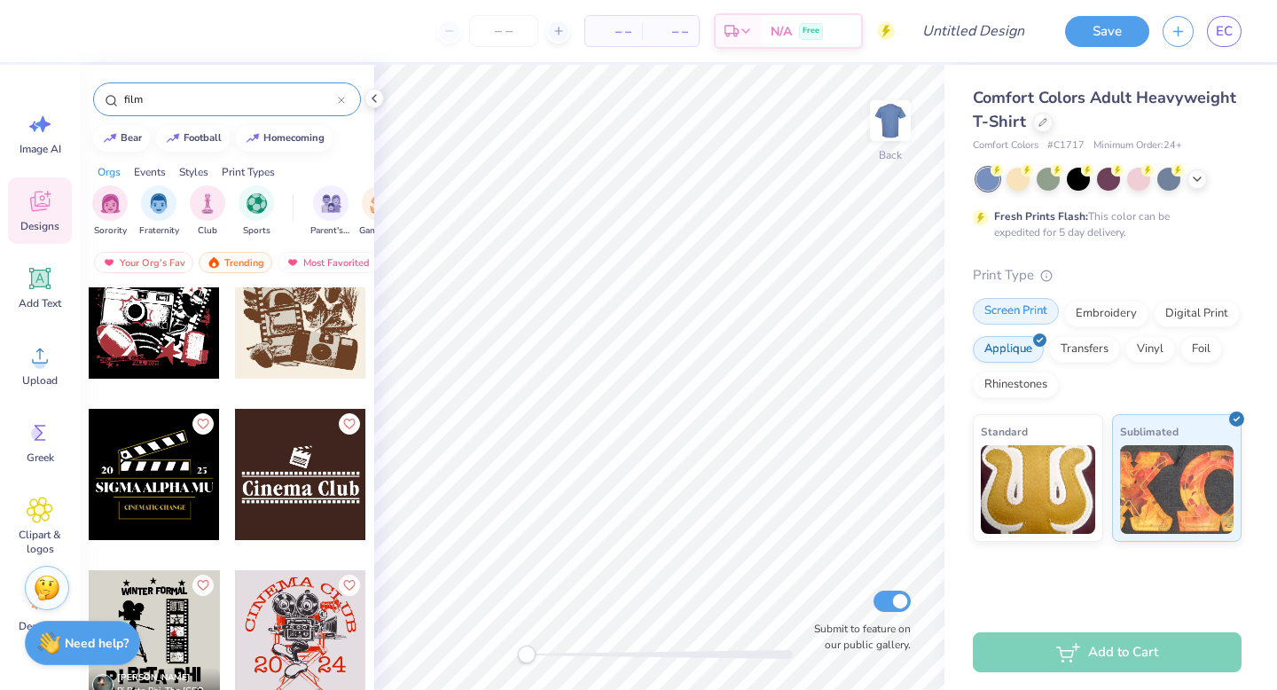
click at [1021, 317] on div "Screen Print" at bounding box center [1016, 311] width 86 height 27
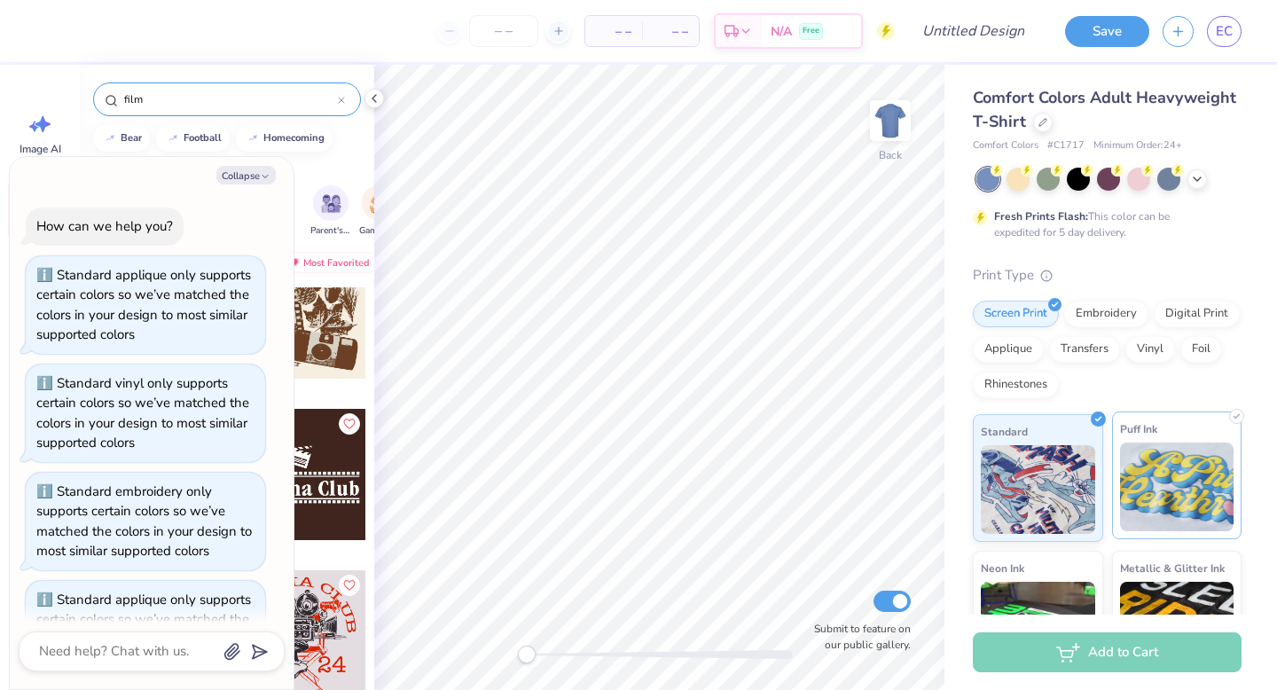
scroll to position [177, 0]
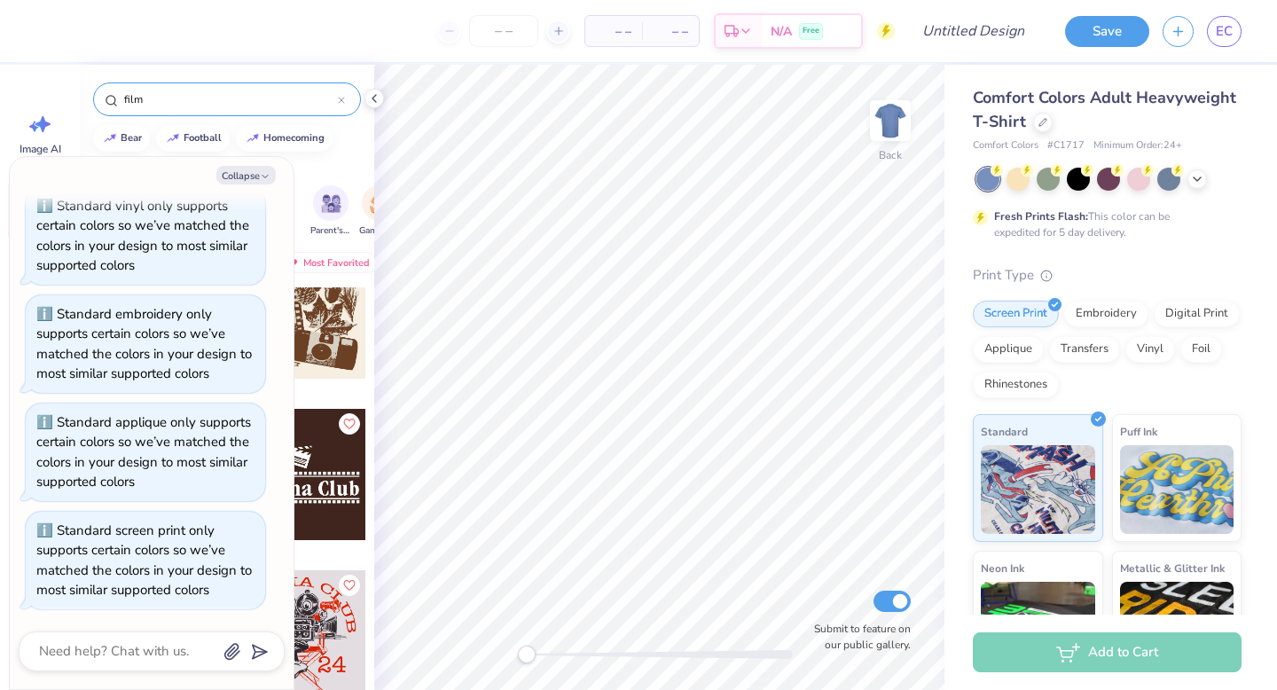
click at [328, 414] on div at bounding box center [300, 474] width 131 height 131
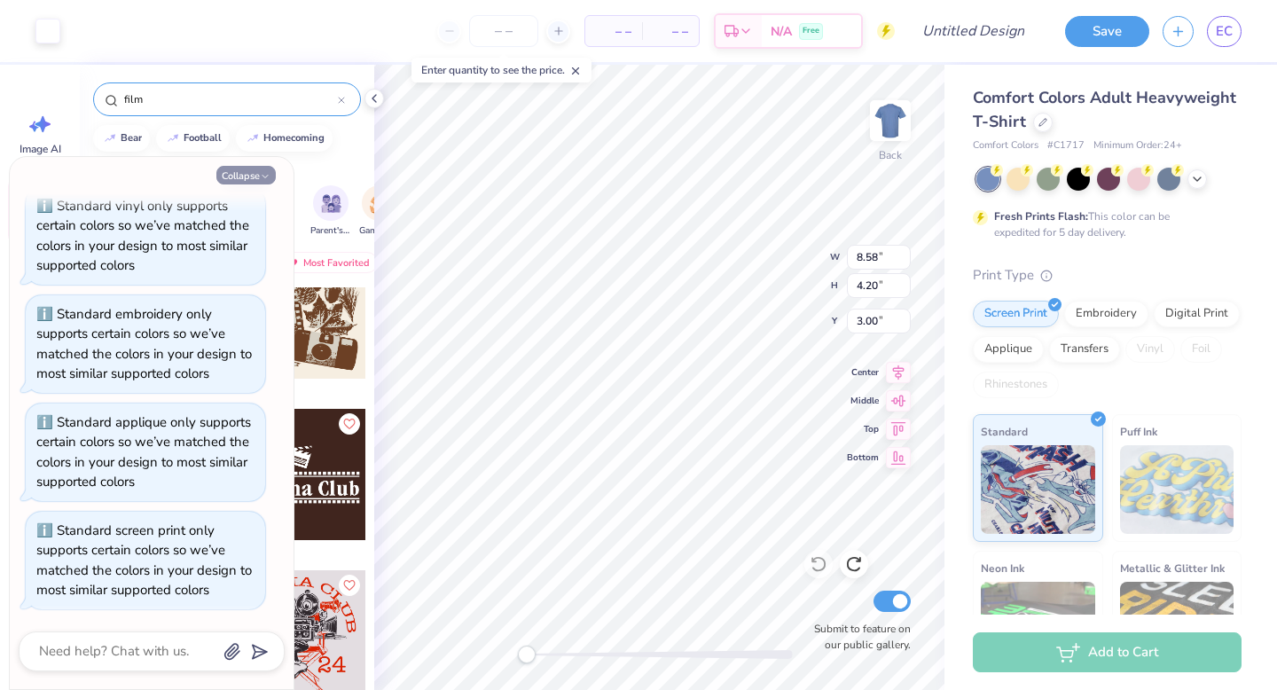
click at [263, 171] on icon "button" at bounding box center [265, 176] width 11 height 11
type textarea "x"
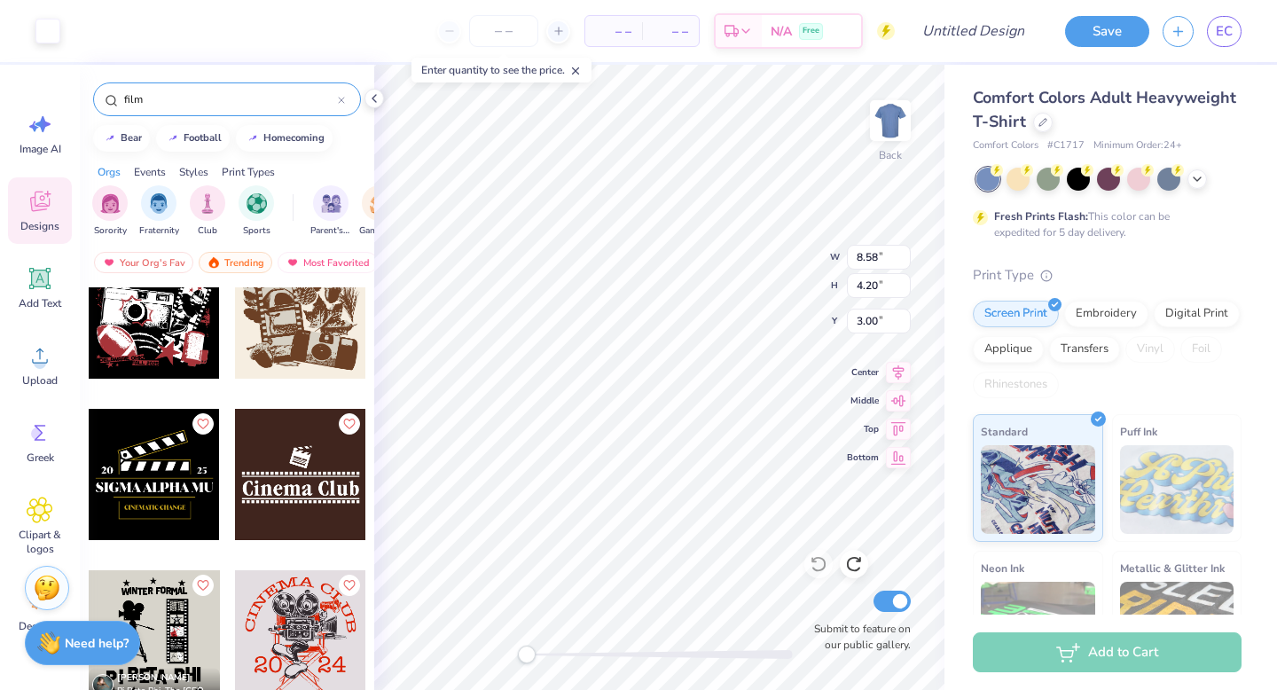
click at [292, 311] on div at bounding box center [300, 312] width 131 height 131
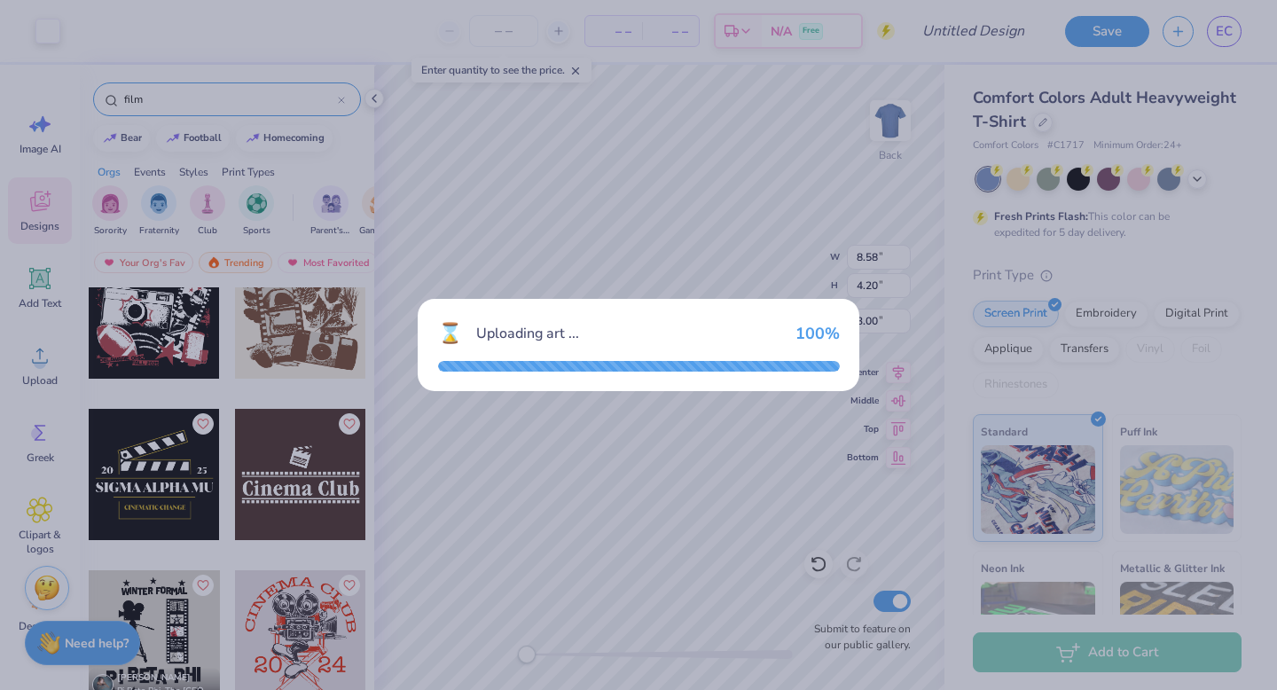
type input "9.69"
type input "9.42"
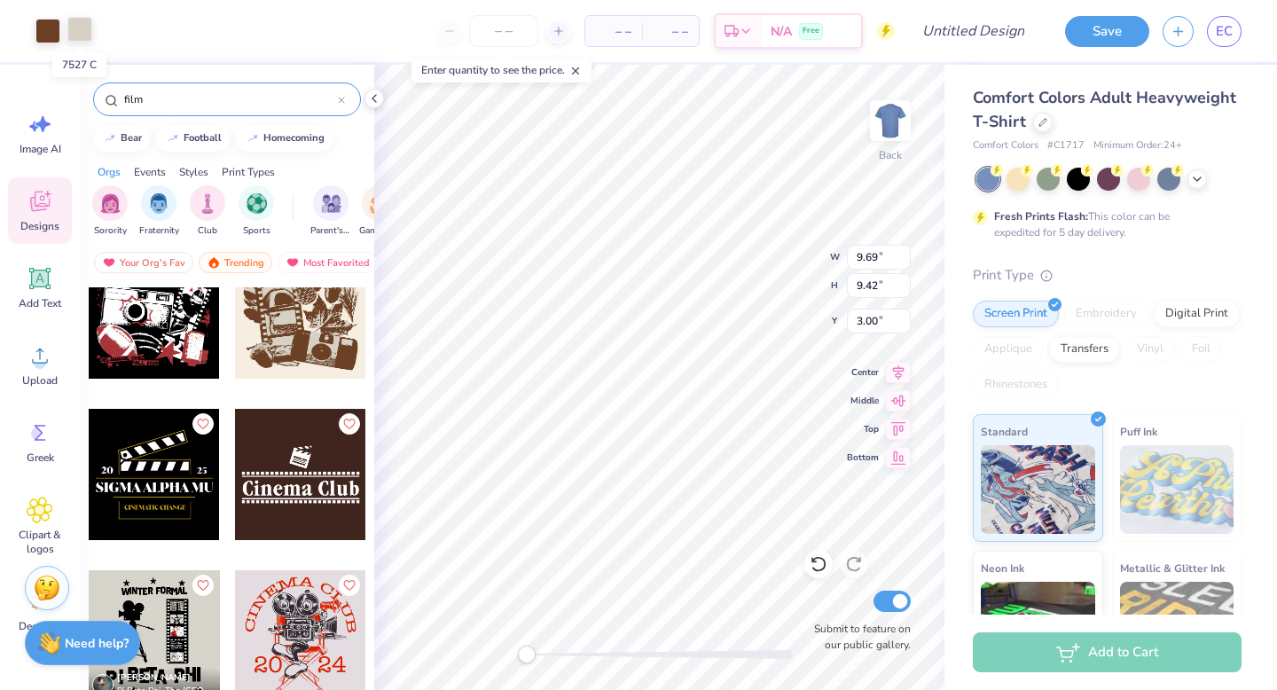
click at [85, 29] on div at bounding box center [79, 29] width 25 height 25
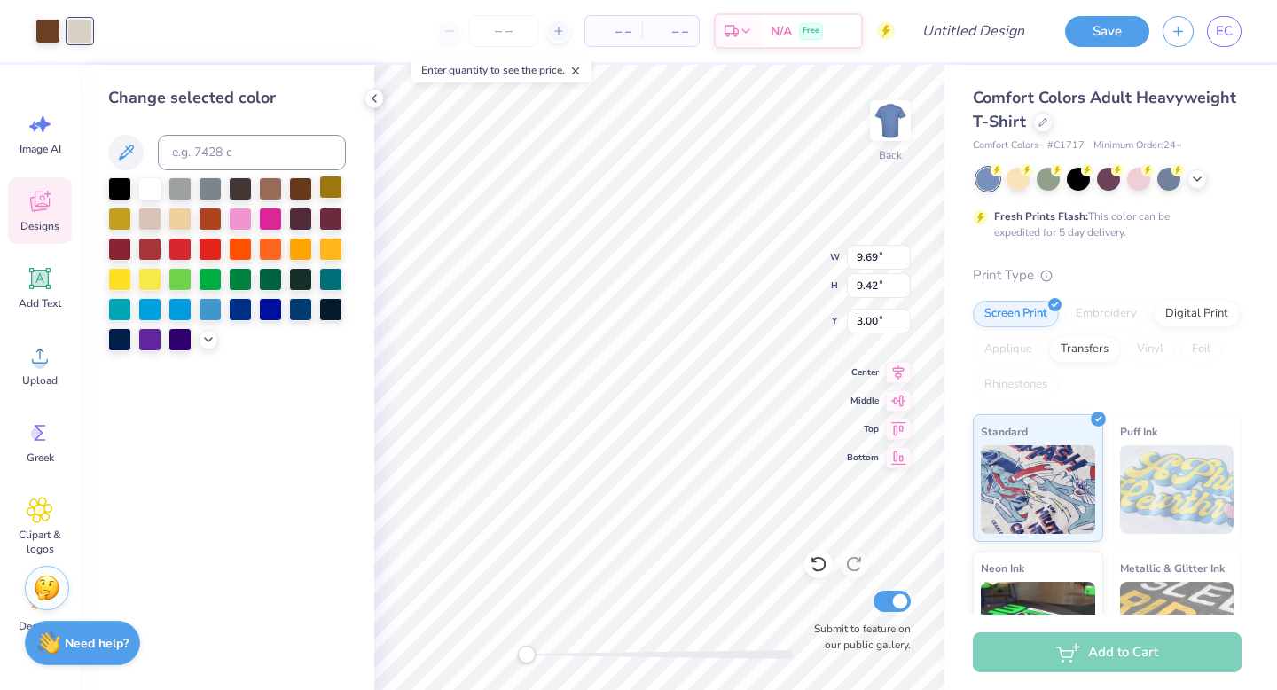
click at [330, 195] on div at bounding box center [330, 187] width 23 height 23
click at [45, 33] on div at bounding box center [47, 31] width 25 height 25
click at [303, 308] on div at bounding box center [300, 307] width 23 height 23
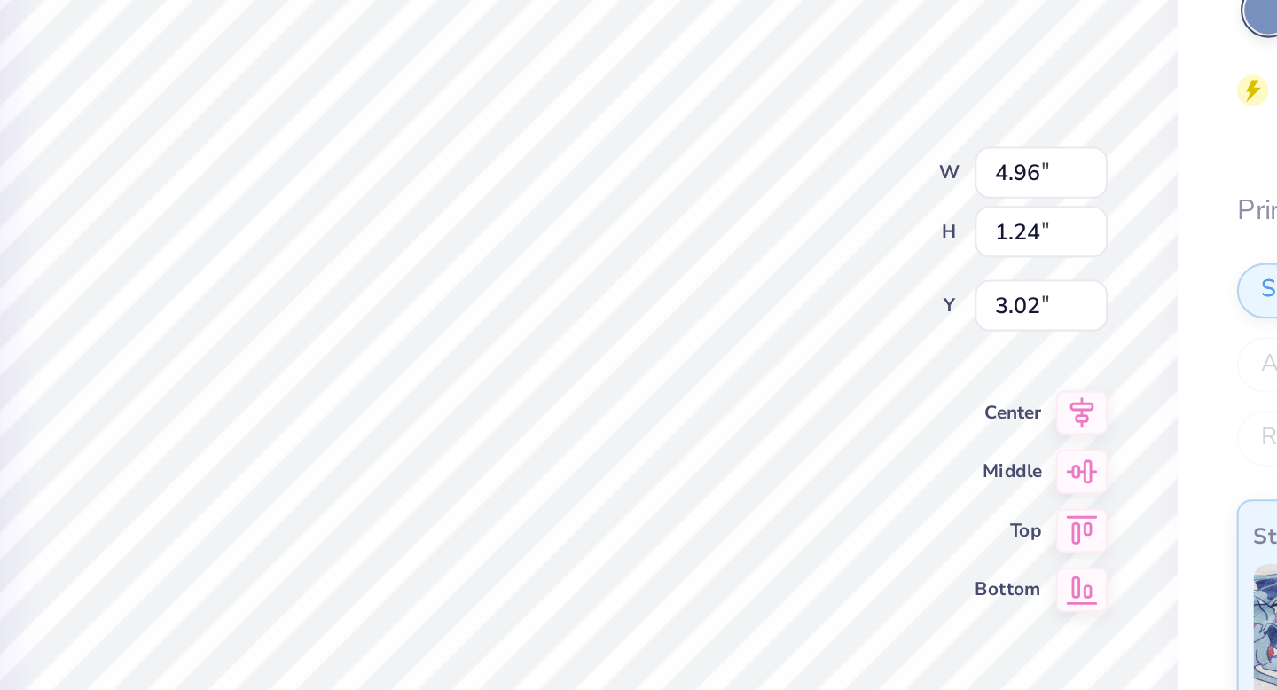
scroll to position [0, 0]
type textarea "DKA"
type textarea "Pi Chapter"
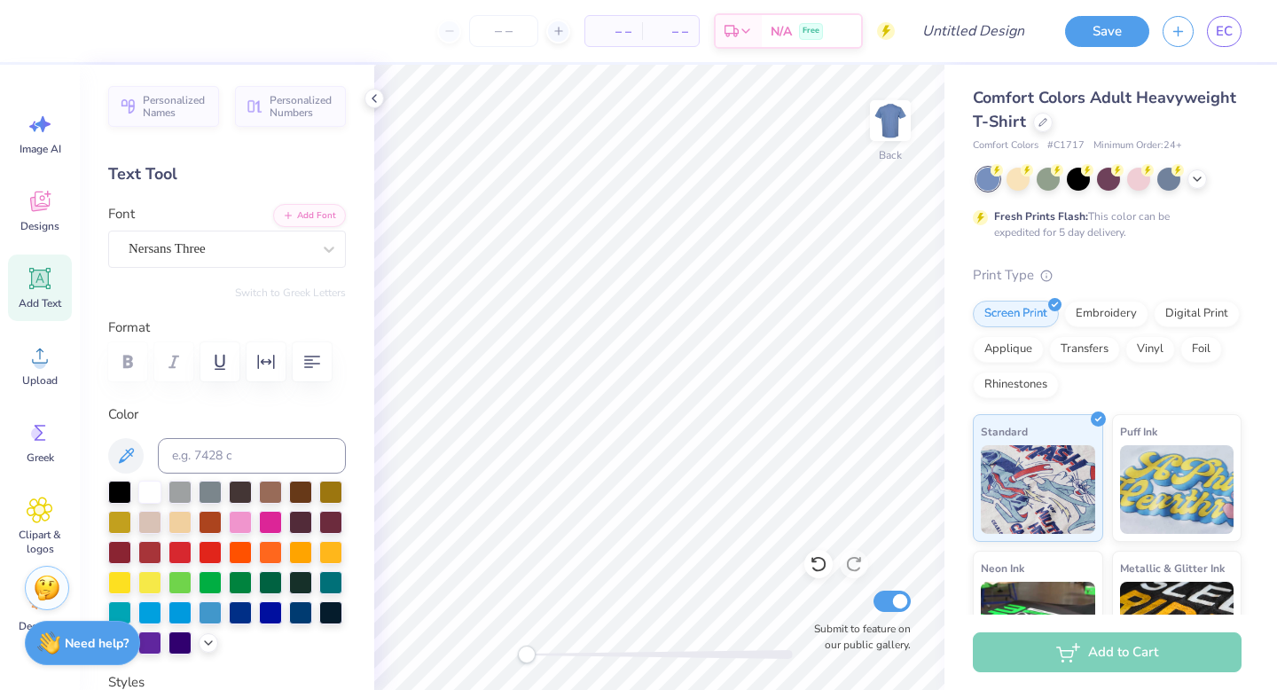
click at [1047, 130] on div "Comfort Colors Adult Heavyweight T-Shirt" at bounding box center [1107, 110] width 269 height 48
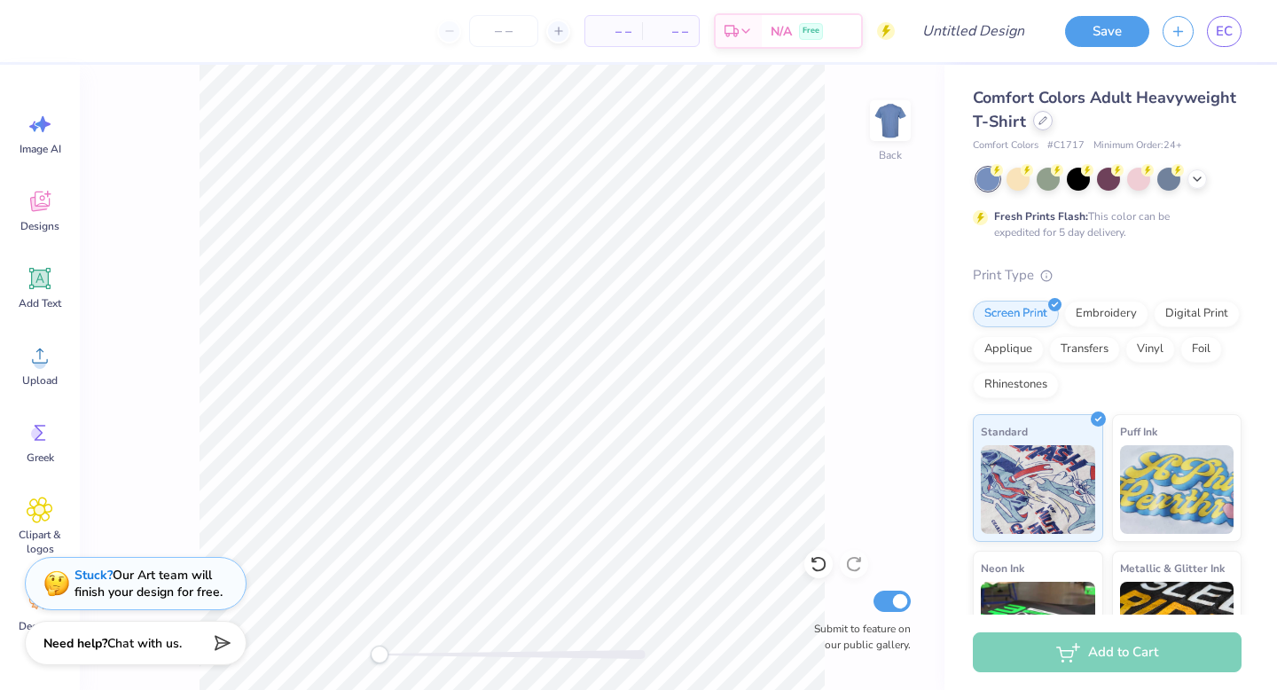
click at [1043, 128] on div at bounding box center [1043, 121] width 20 height 20
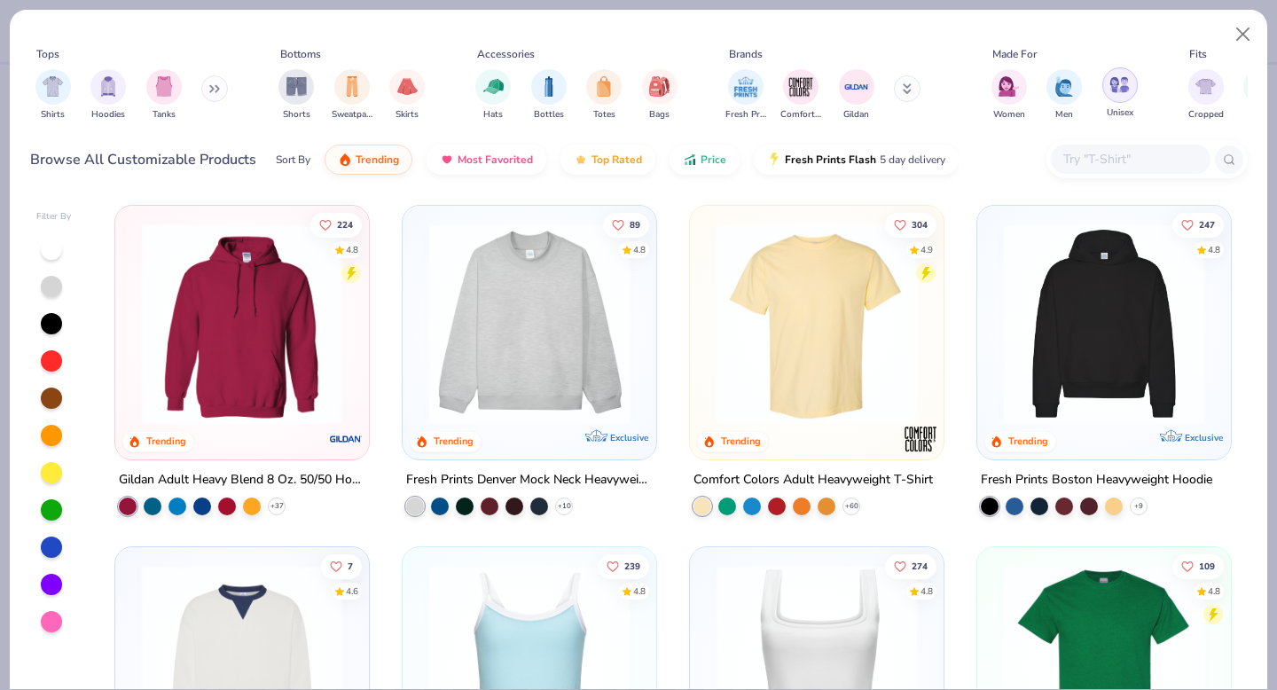
click at [1122, 89] on img "filter for Unisex" at bounding box center [1119, 84] width 20 height 20
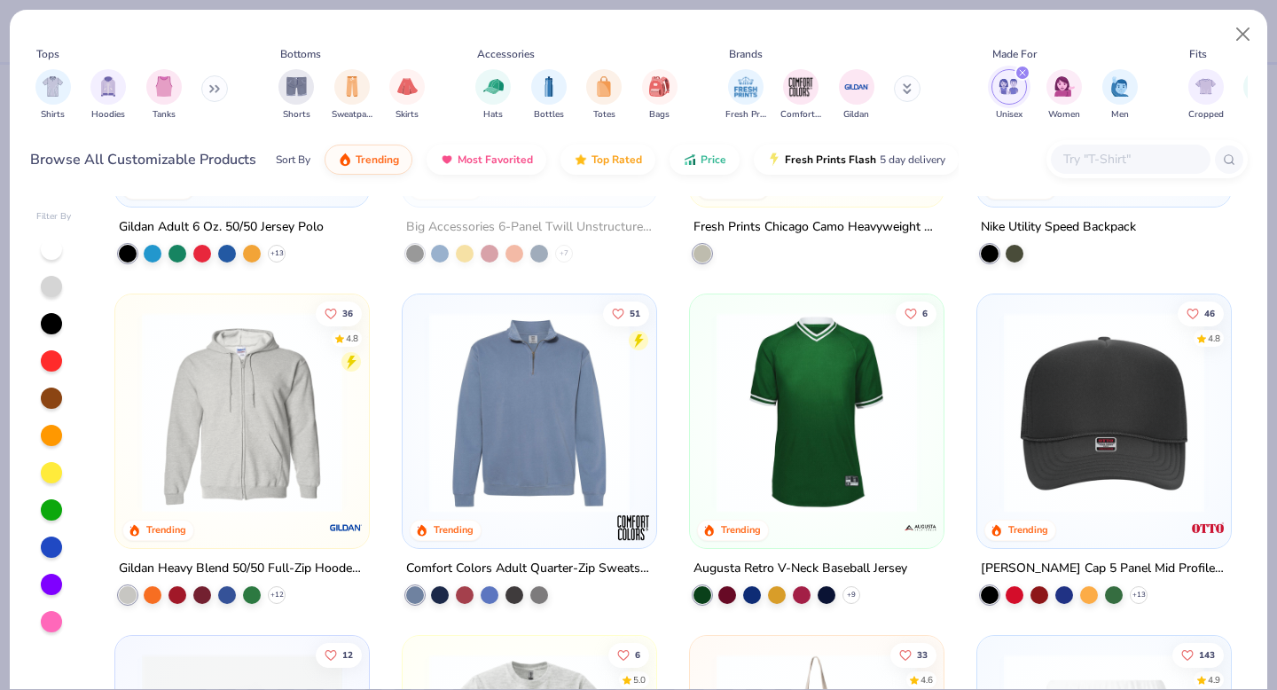
scroll to position [2609, 0]
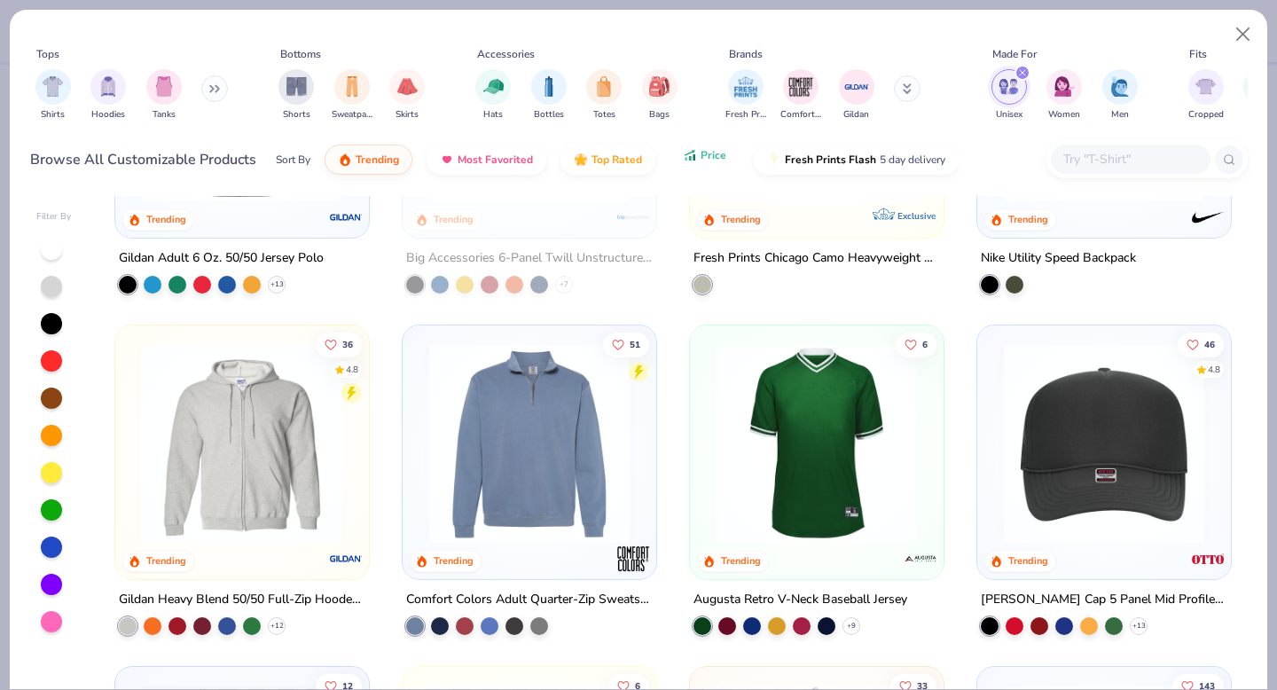
click at [723, 155] on button "Price" at bounding box center [704, 155] width 70 height 30
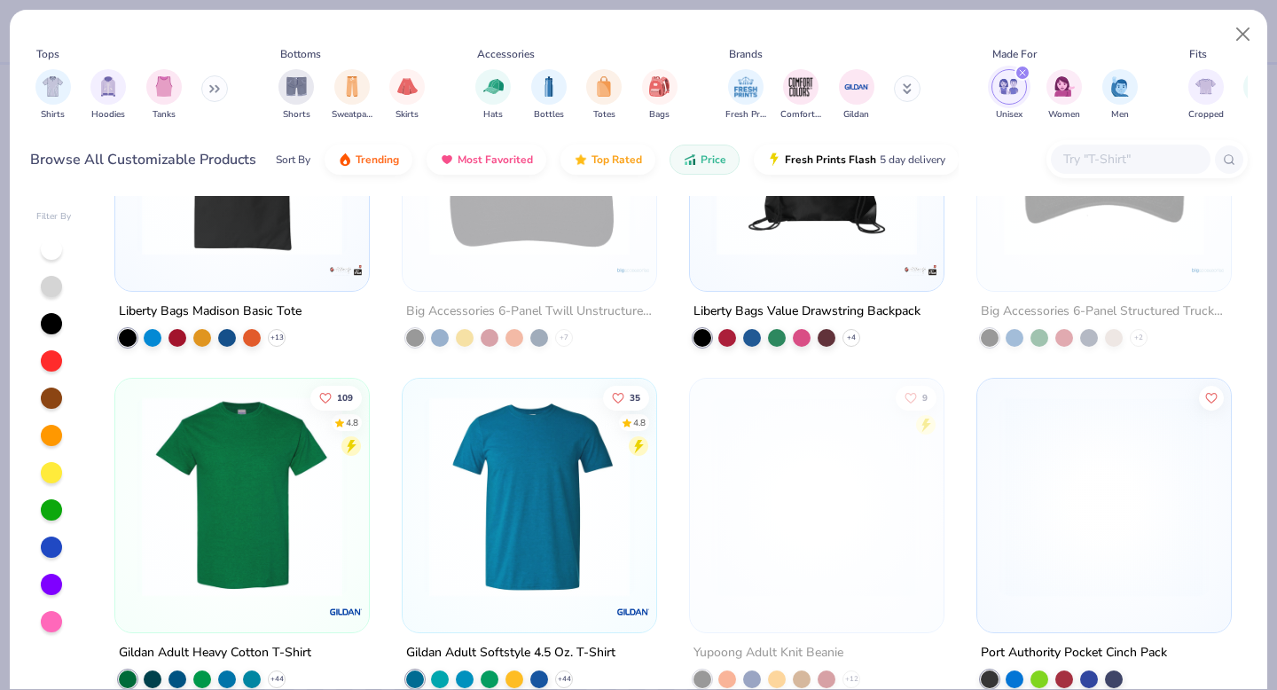
scroll to position [562, 0]
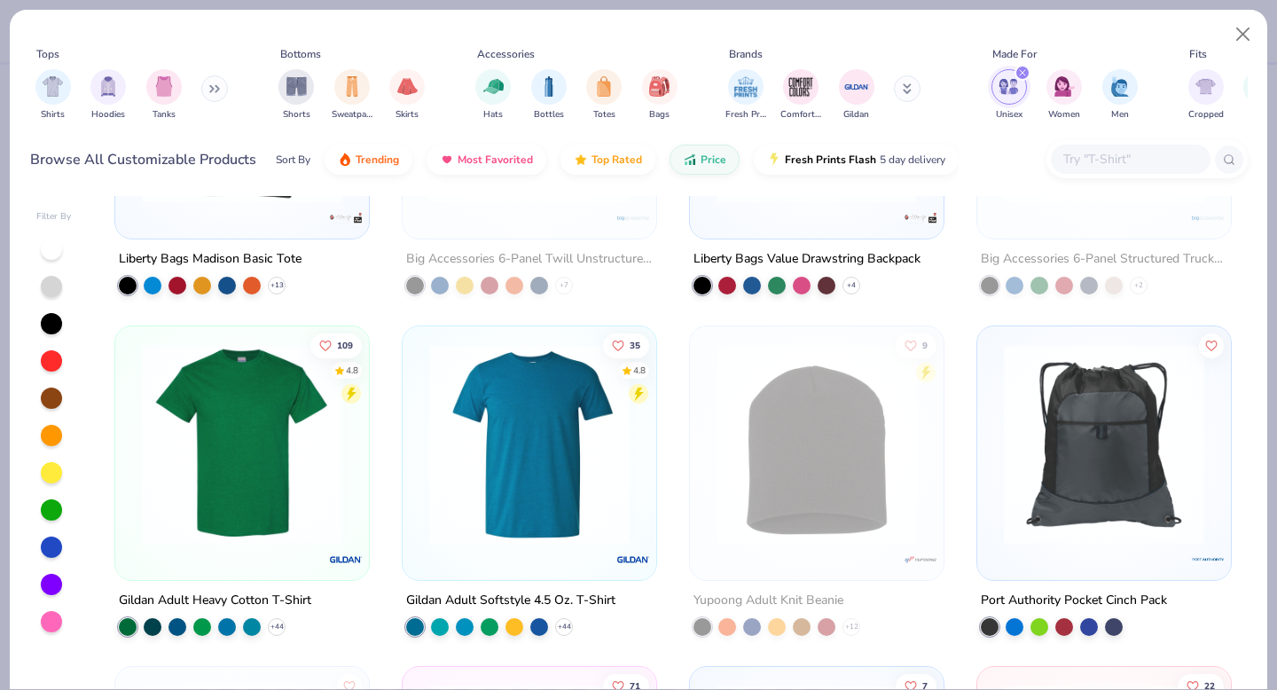
click at [228, 516] on img at bounding box center [242, 443] width 218 height 200
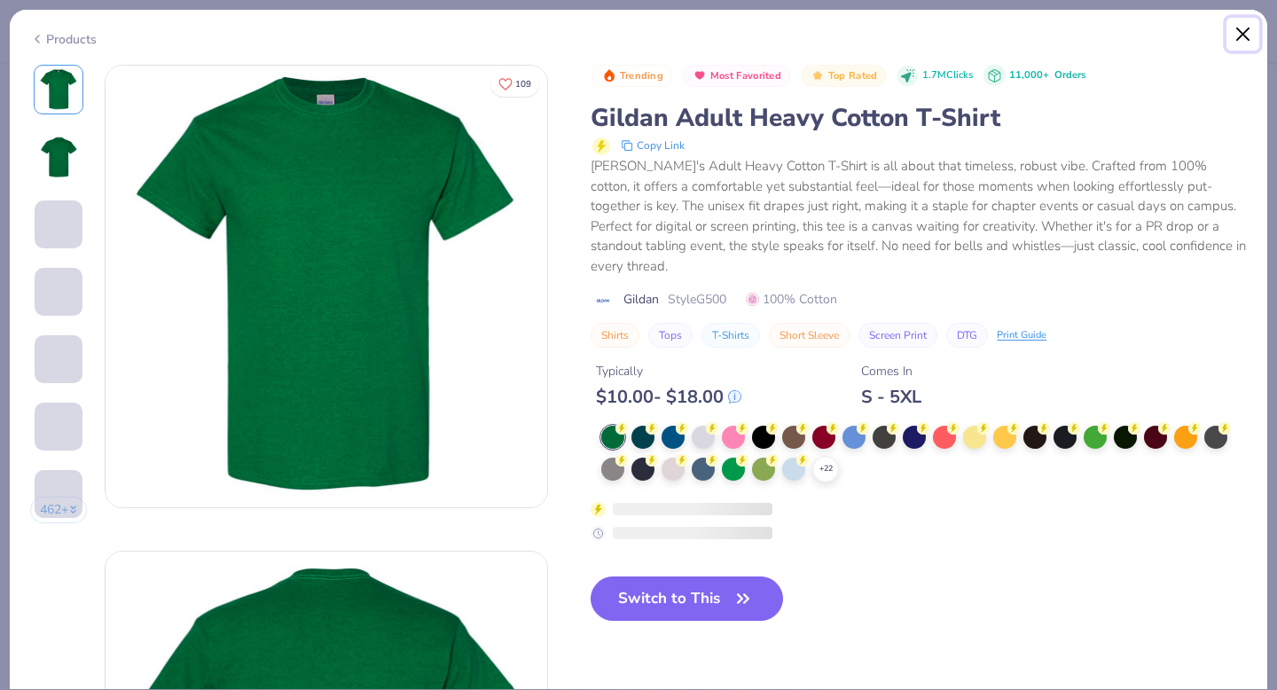
click at [1243, 39] on button "Close" at bounding box center [1243, 35] width 34 height 34
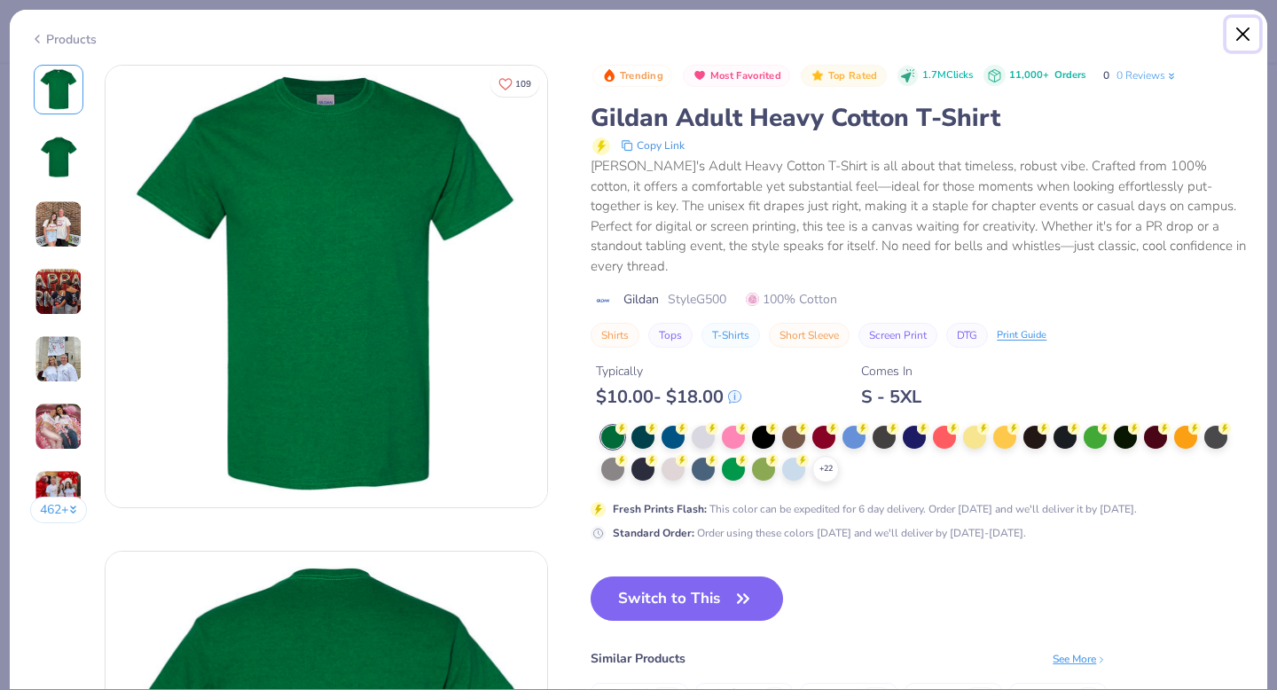
scroll to position [300, 0]
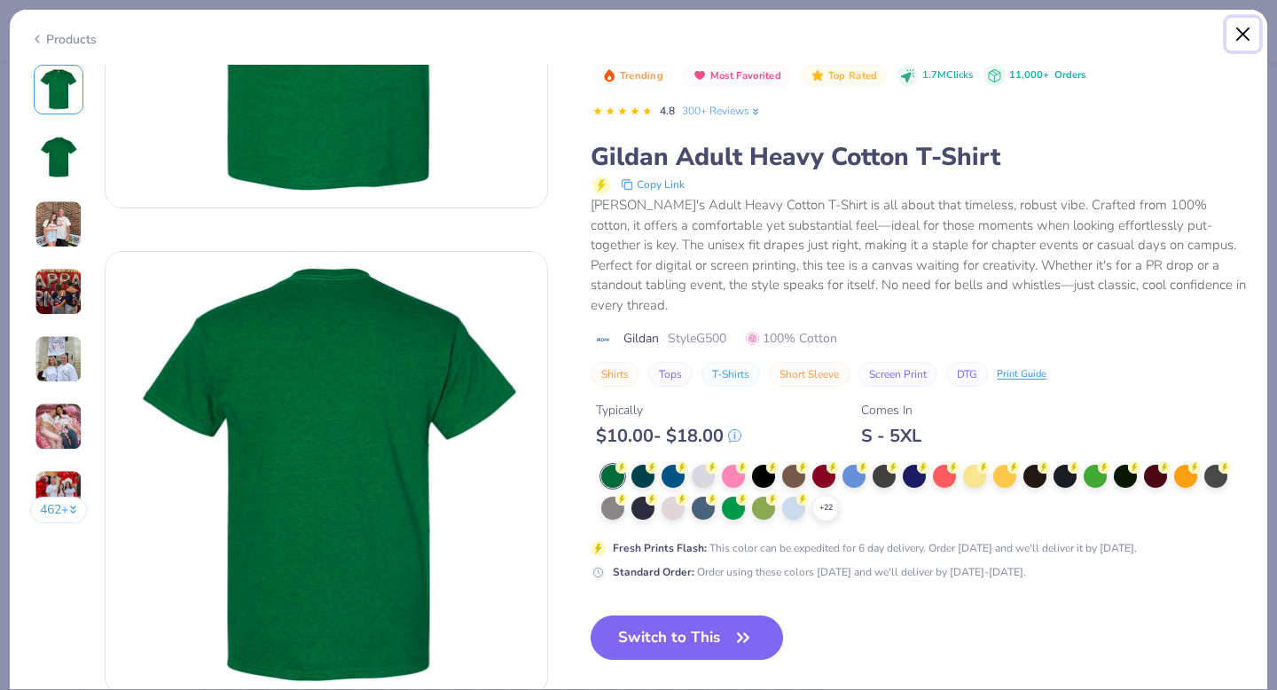
click at [1247, 30] on button "Close" at bounding box center [1243, 35] width 34 height 34
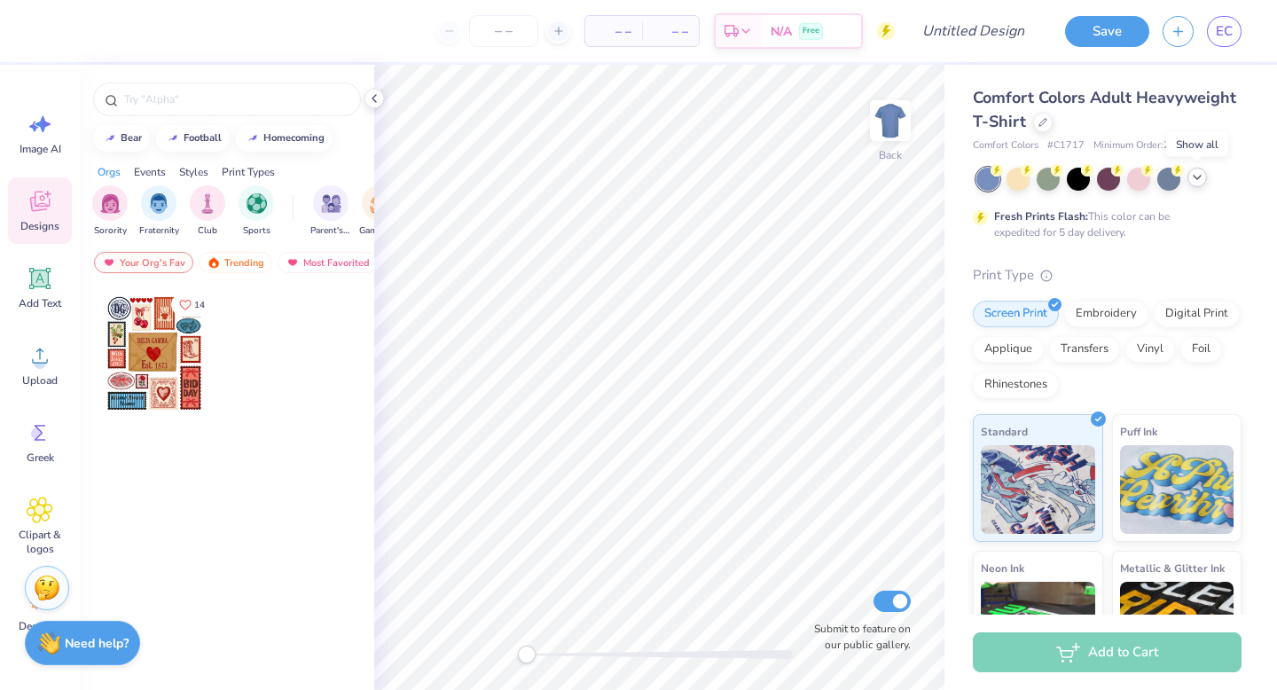
click at [1191, 175] on icon at bounding box center [1197, 177] width 14 height 14
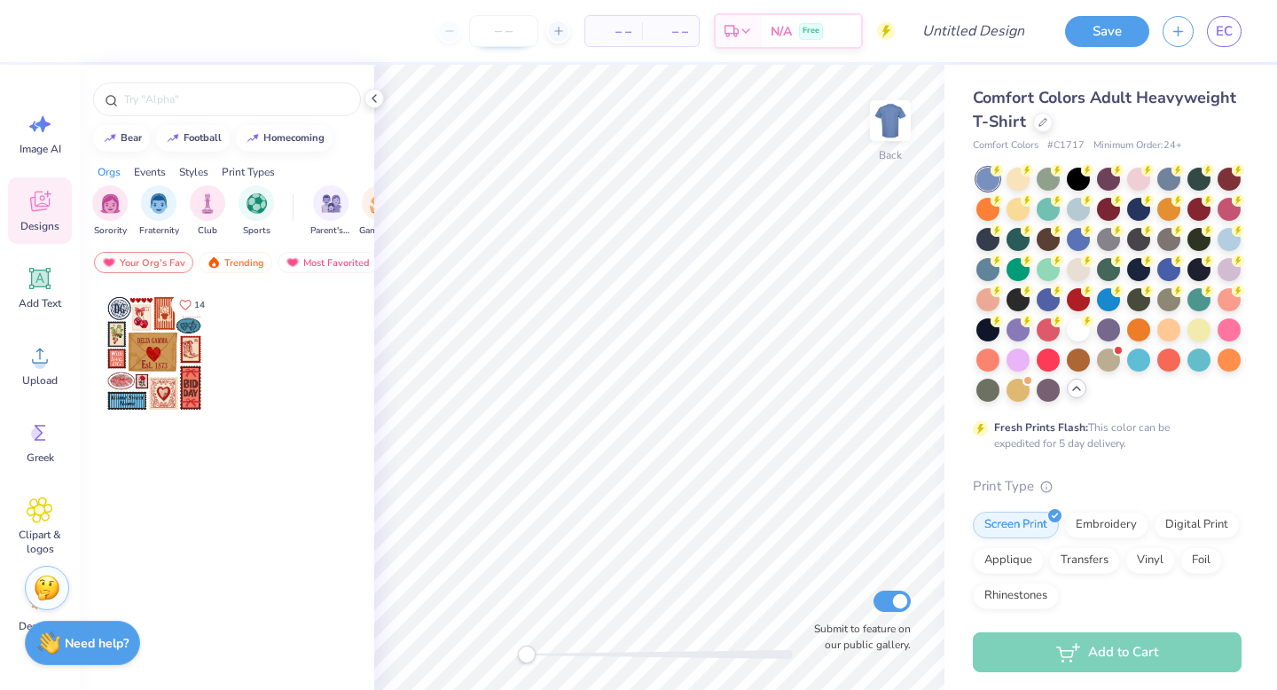
click at [521, 43] on input "number" at bounding box center [503, 31] width 69 height 32
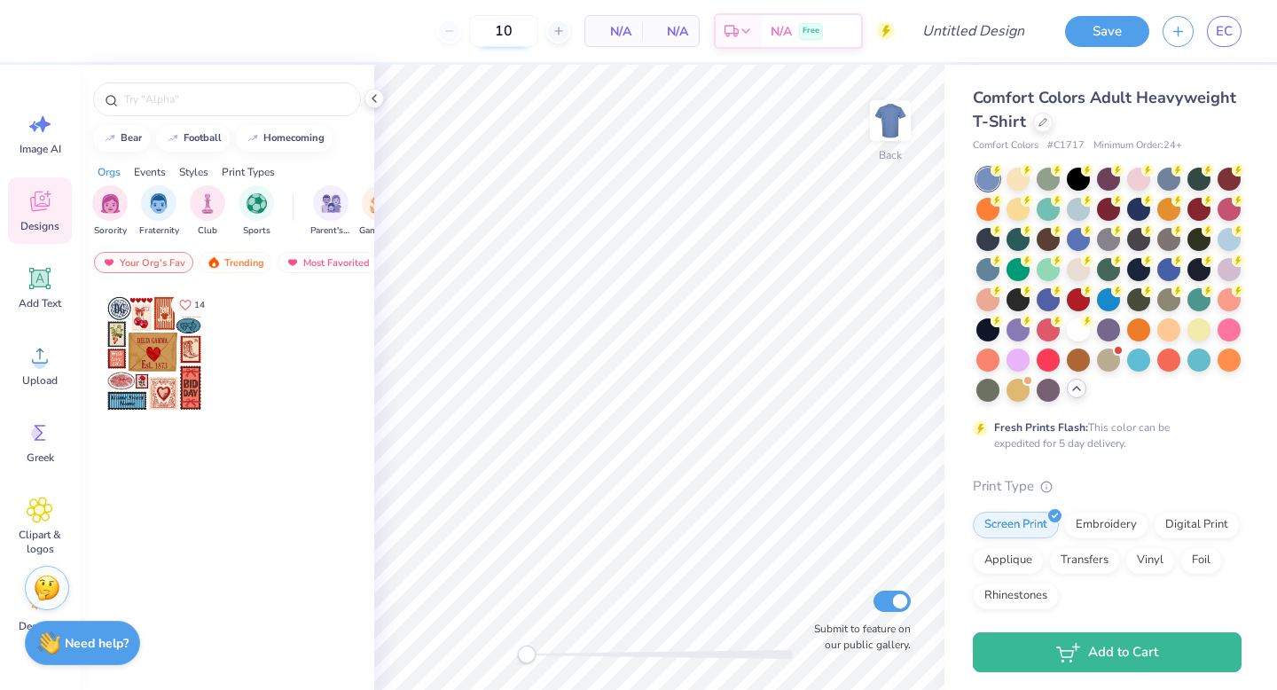
type input "1"
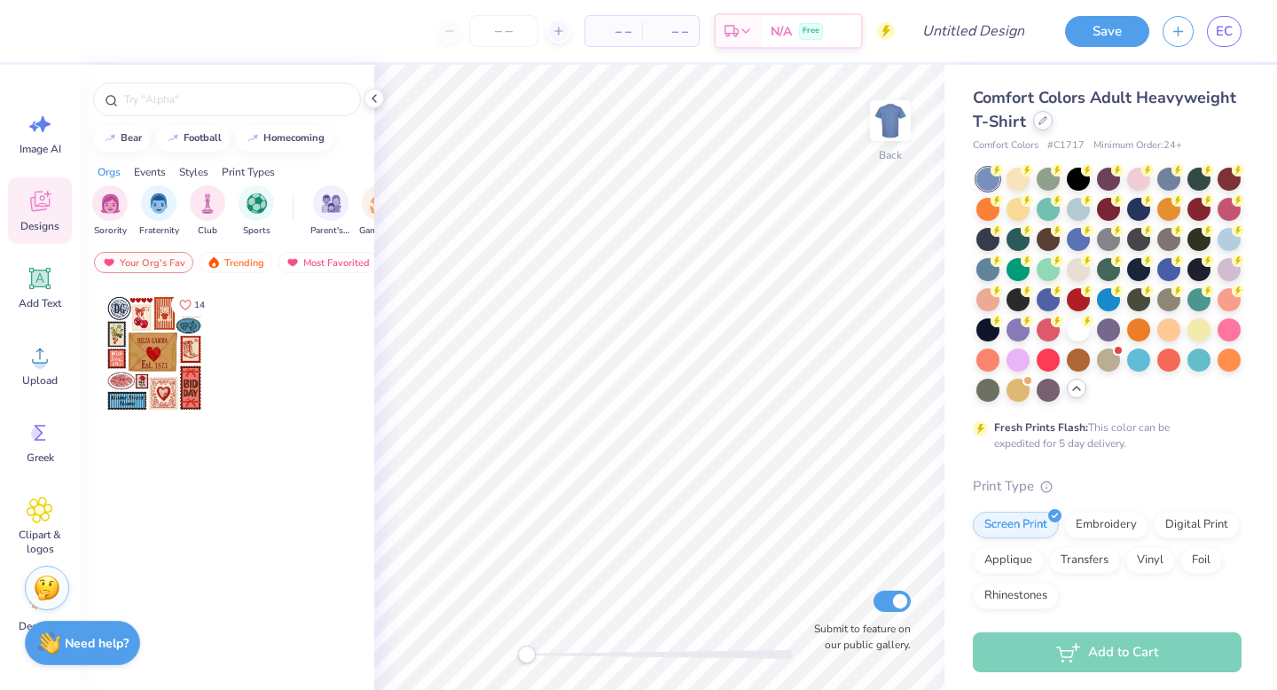
click at [1043, 121] on icon at bounding box center [1042, 120] width 9 height 9
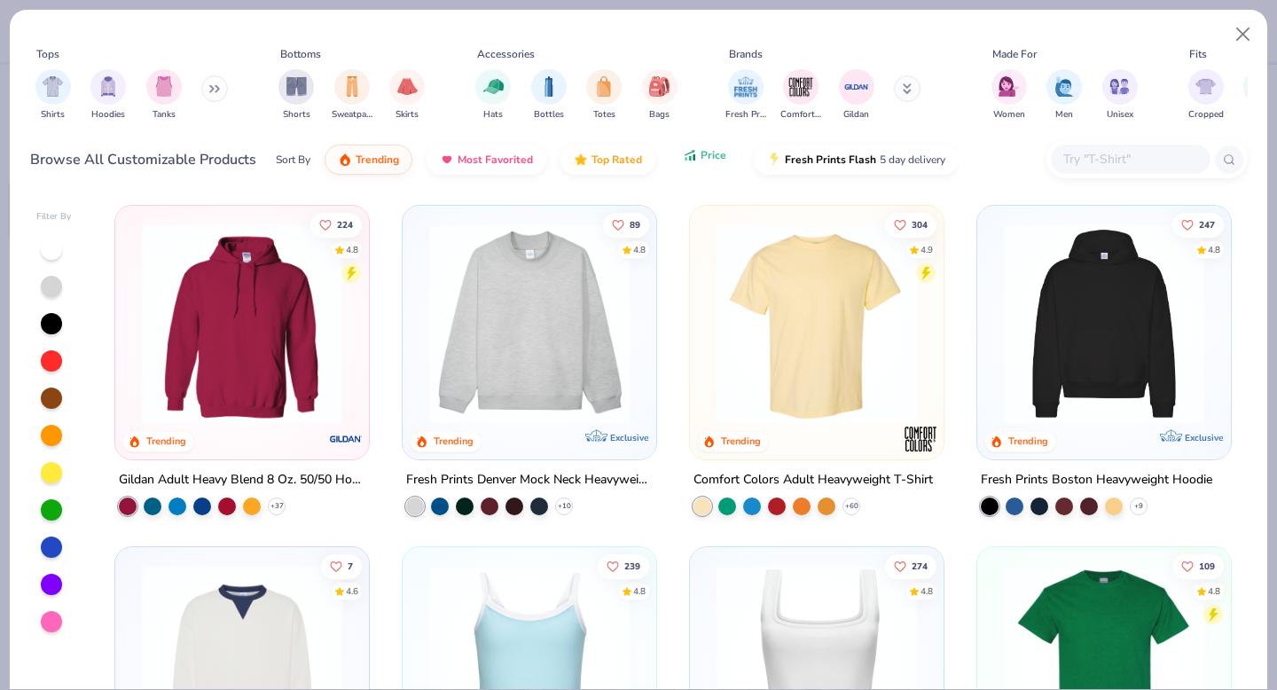
click at [691, 154] on icon "button" at bounding box center [690, 155] width 14 height 16
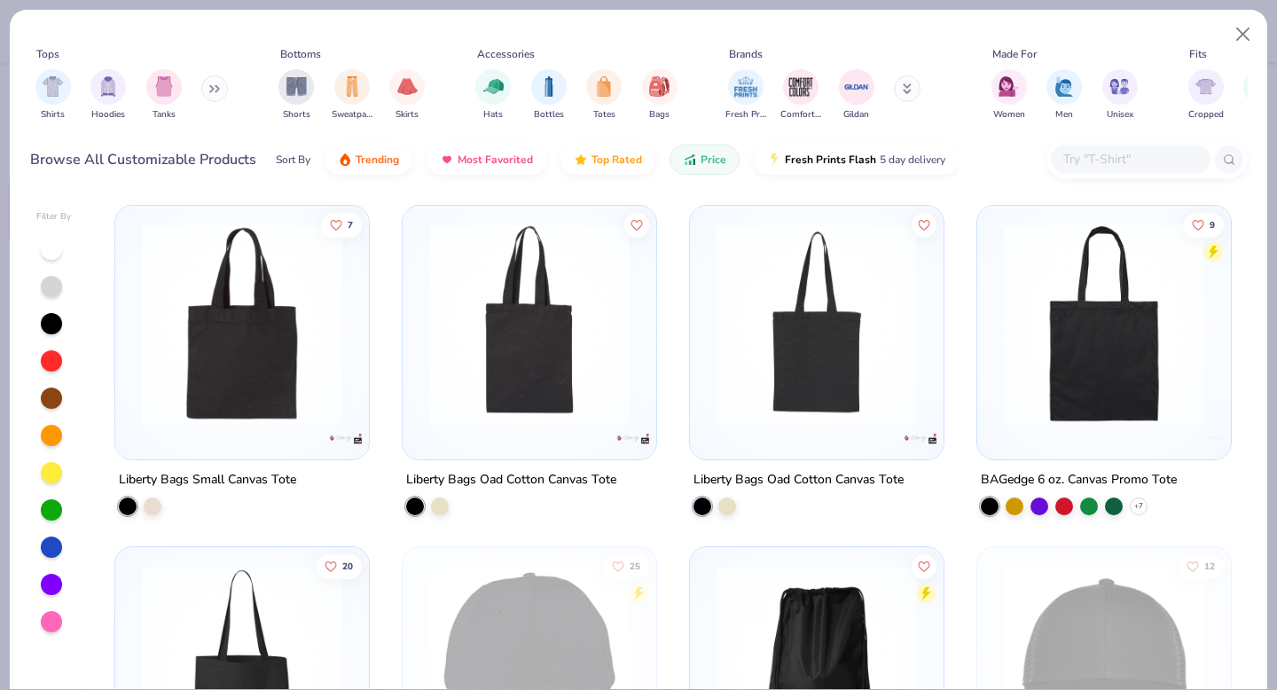
scroll to position [621, 0]
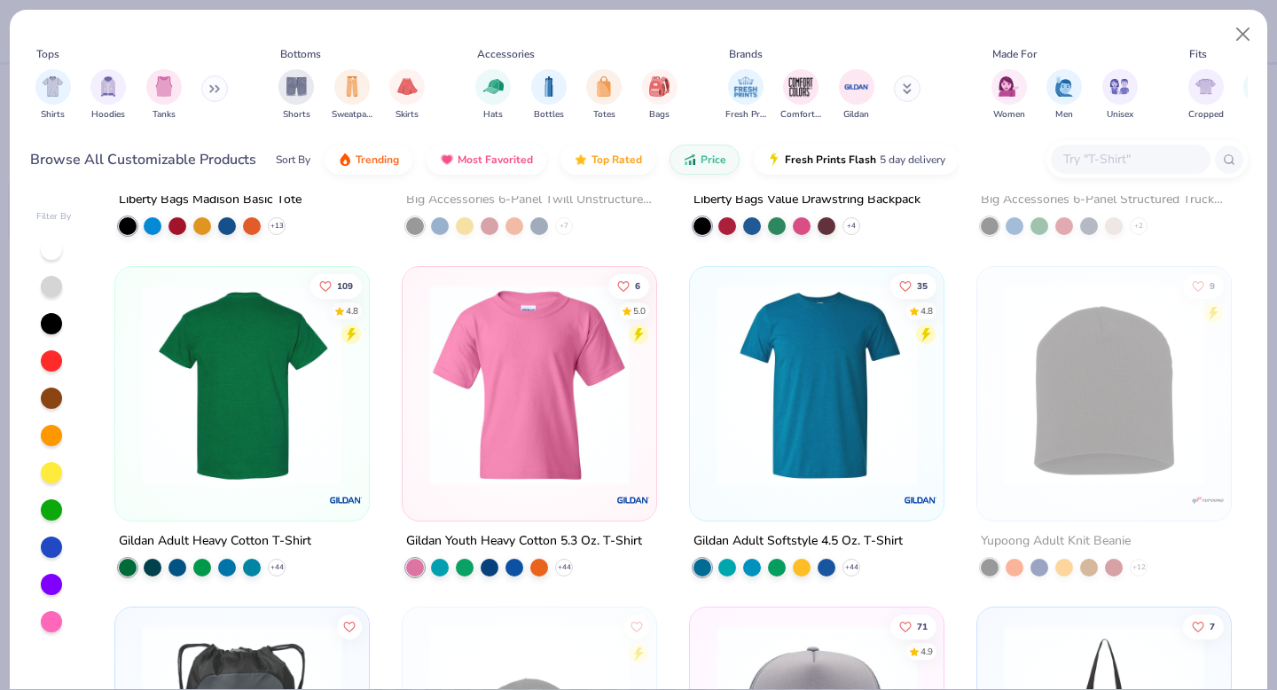
click at [227, 435] on div at bounding box center [242, 384] width 653 height 200
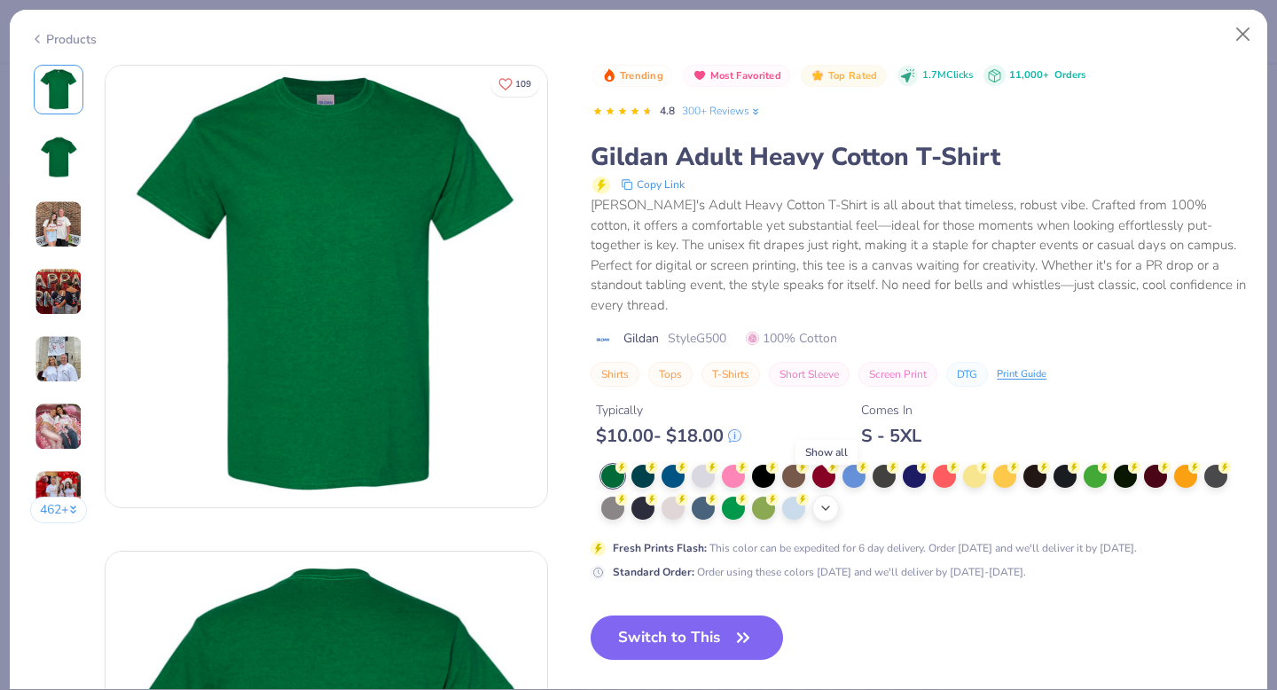
click at [820, 501] on icon at bounding box center [825, 508] width 14 height 14
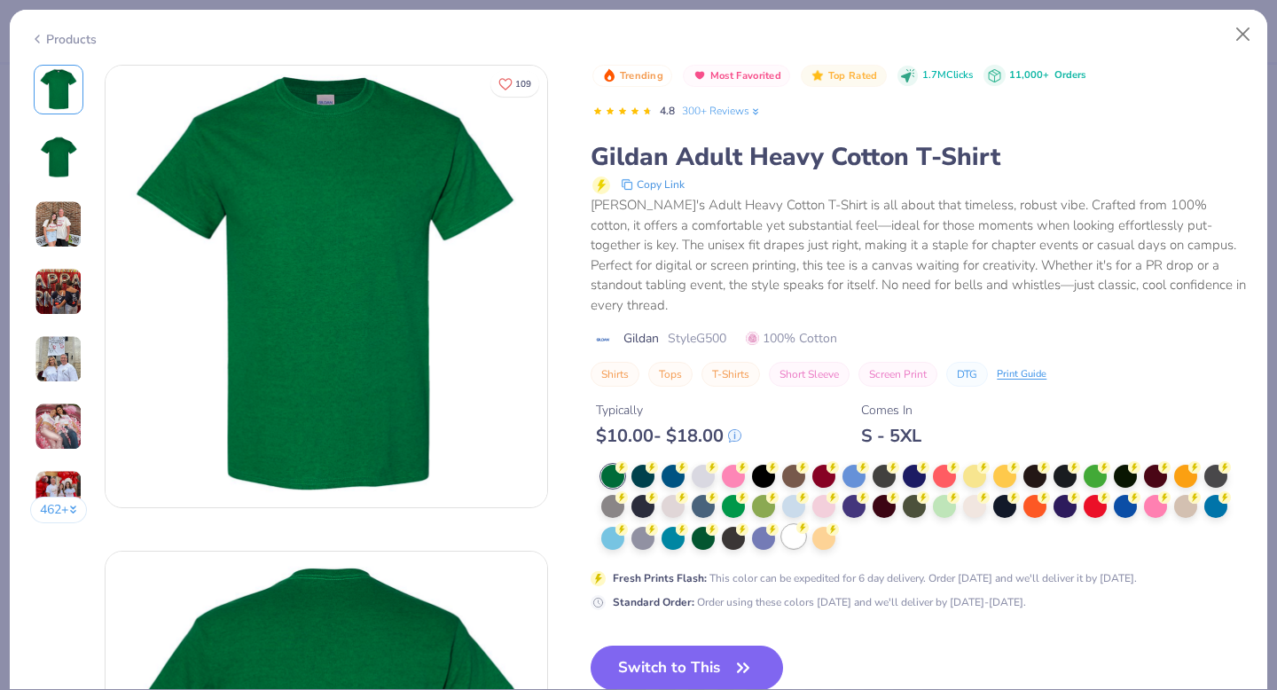
click at [801, 525] on div at bounding box center [793, 536] width 23 height 23
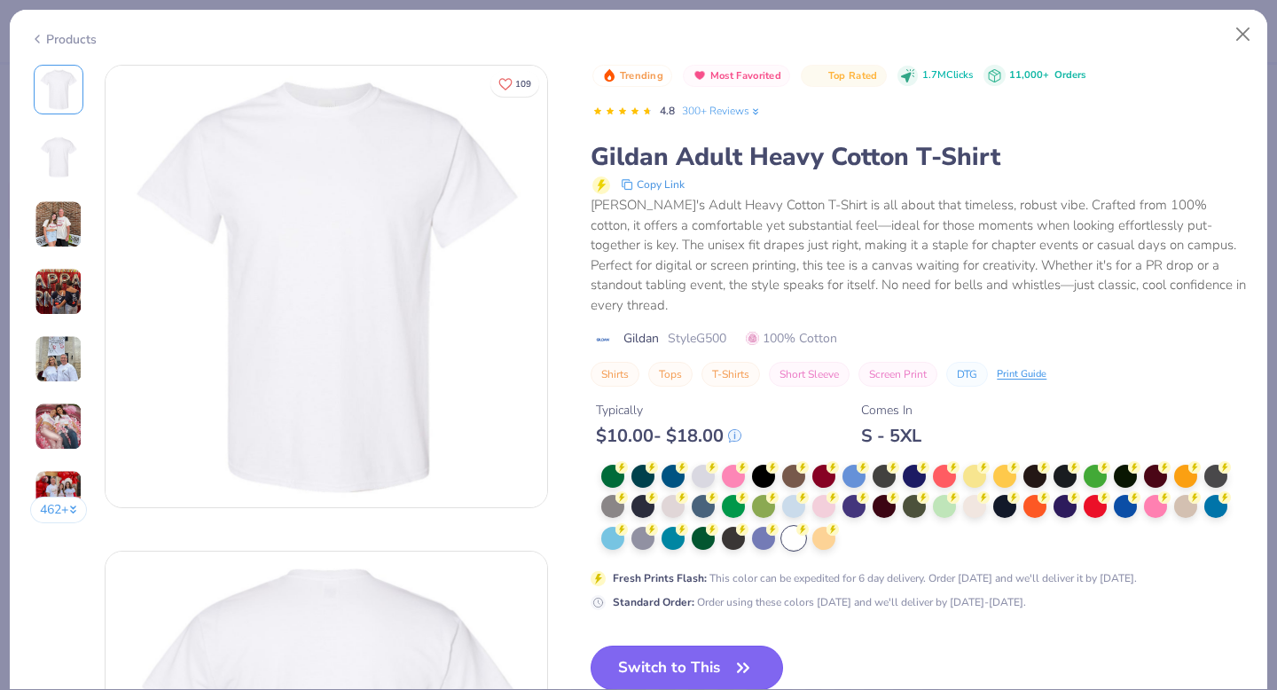
click at [691, 645] on button "Switch to This" at bounding box center [686, 667] width 192 height 44
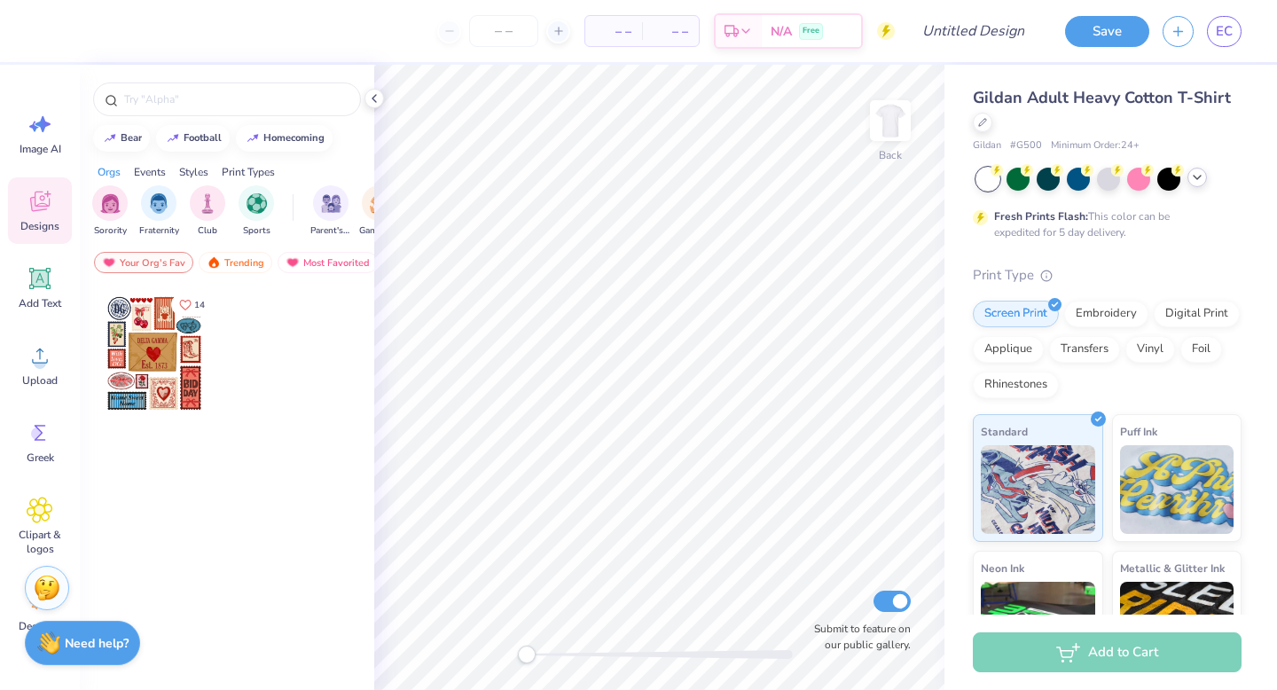
click at [167, 374] on div at bounding box center [154, 353] width 131 height 131
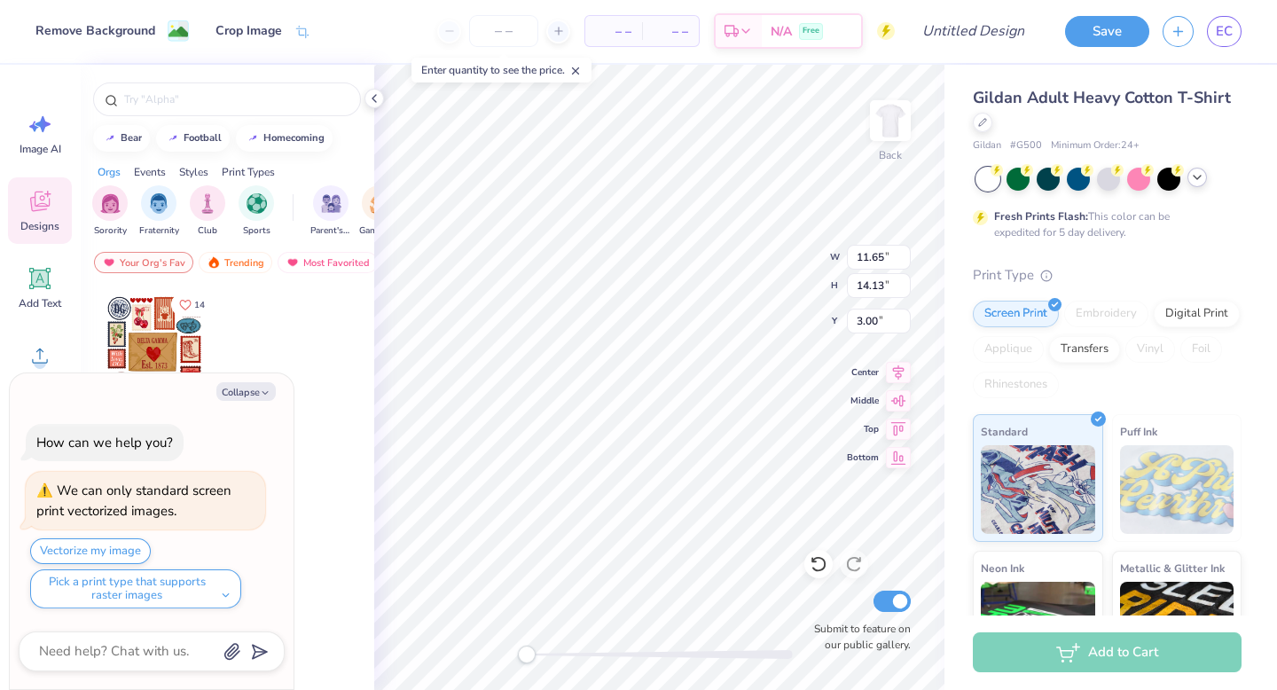
type textarea "x"
type input "1.79"
type input "0.97"
type input "14.55"
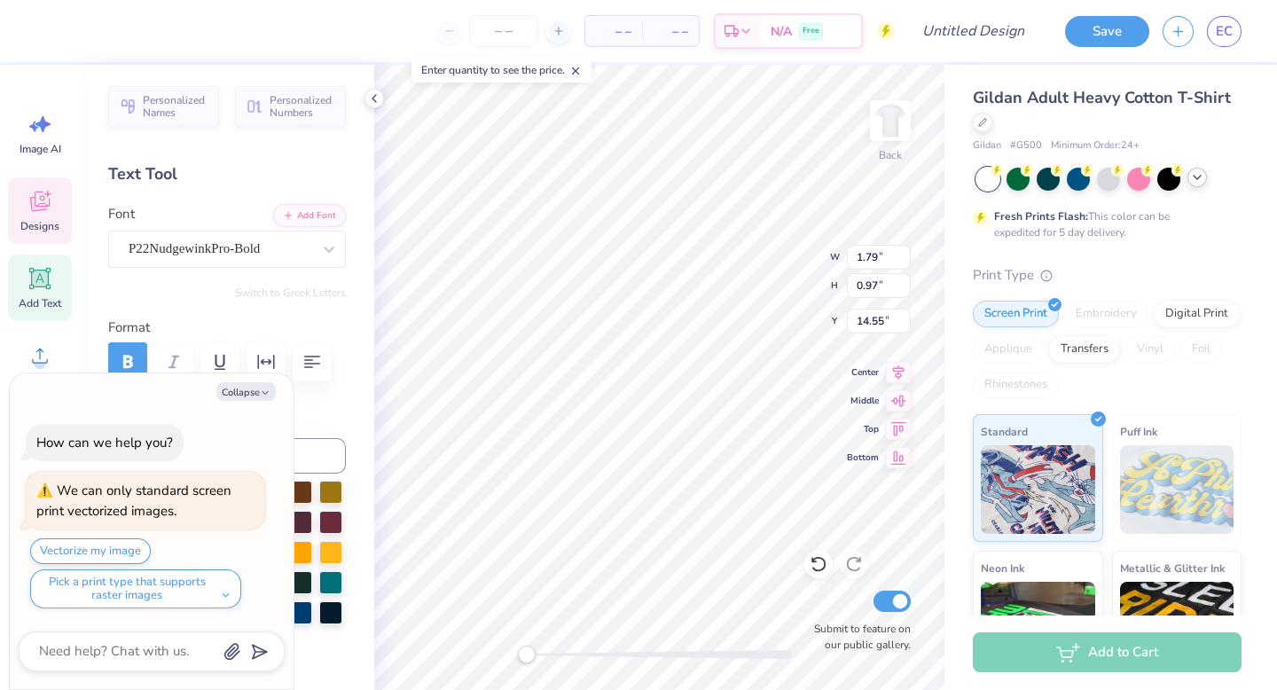
type textarea "x"
type input "1.82"
type input "1.10"
type input "13.31"
type textarea "x"
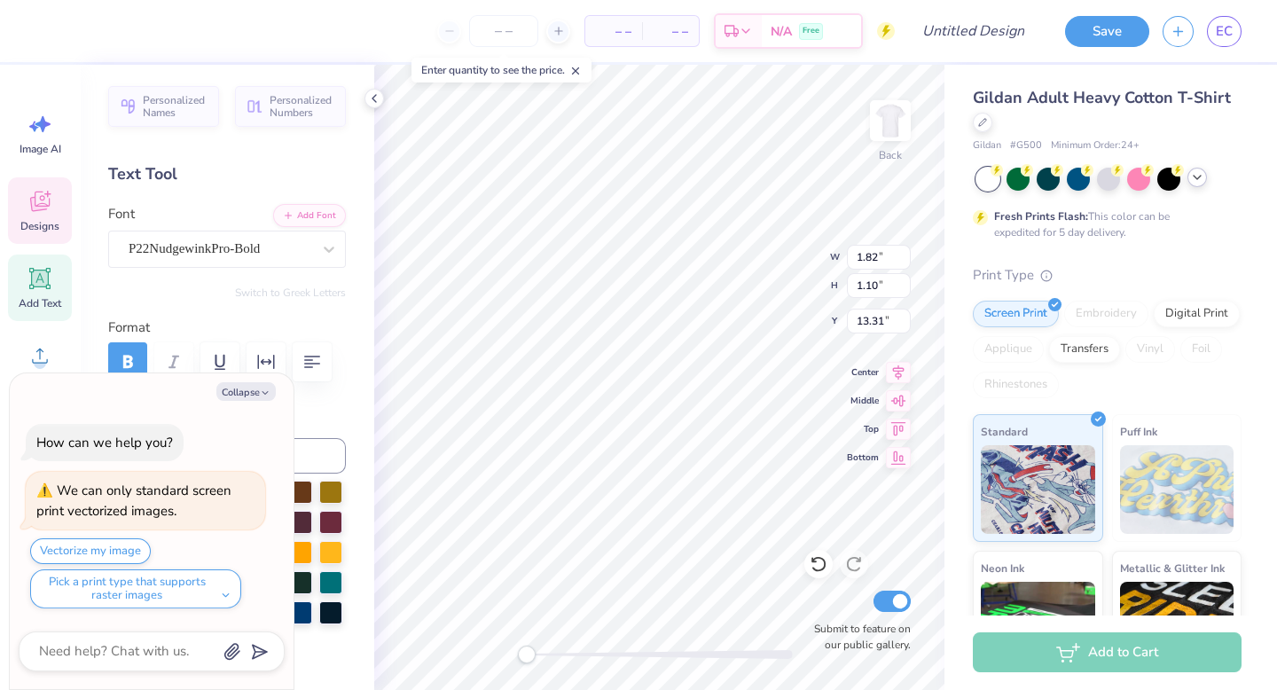
type input "13.25"
type textarea "x"
type input "11.65"
type input "14.13"
type input "3.00"
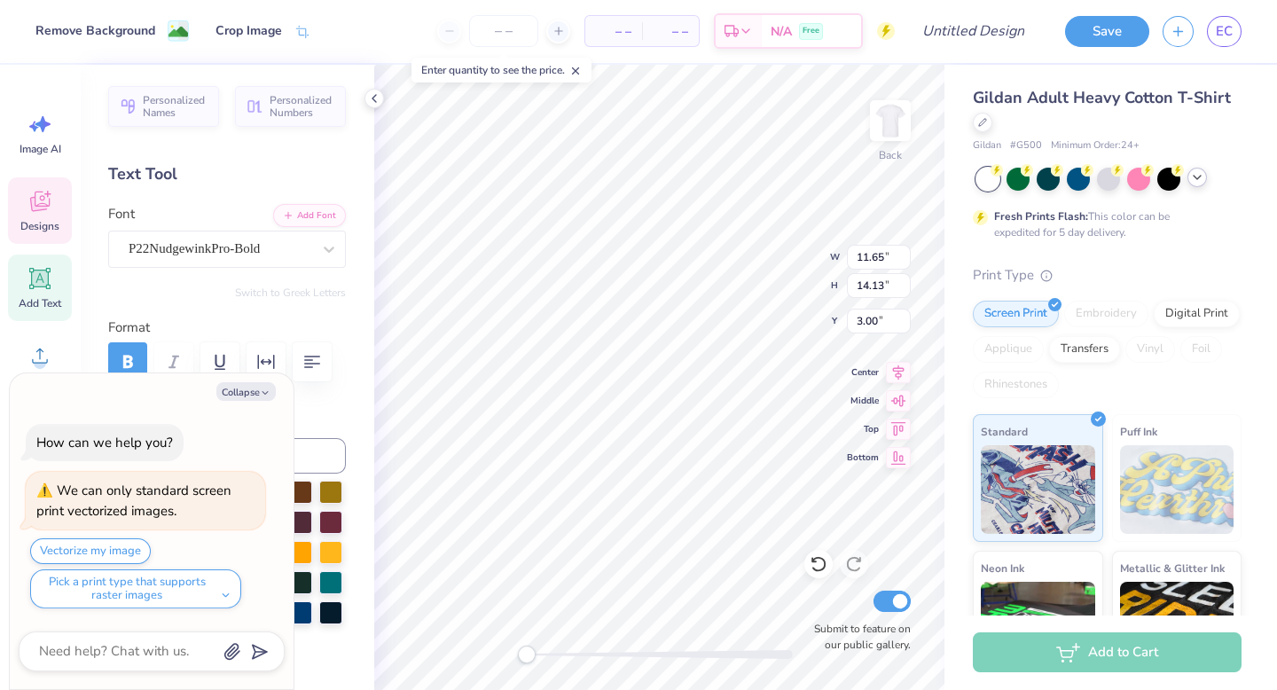
type textarea "x"
